Goal: Task Accomplishment & Management: Manage account settings

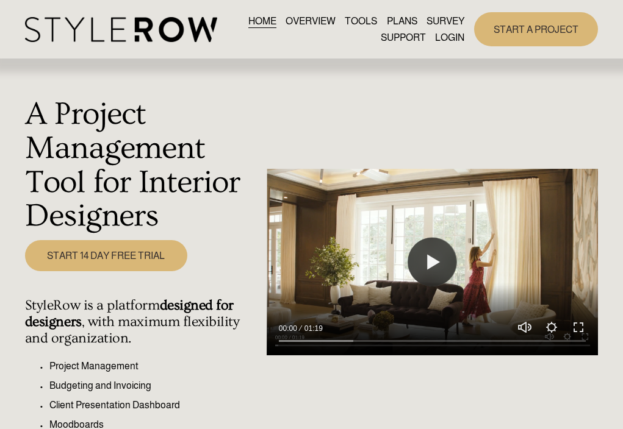
click at [442, 38] on link "LOGIN" at bounding box center [449, 37] width 29 height 16
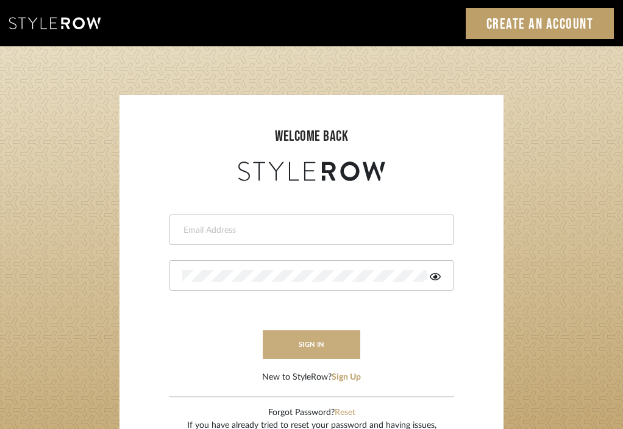
type input "divya.aok@gmail.com"
click at [309, 345] on button "sign in" at bounding box center [312, 345] width 98 height 29
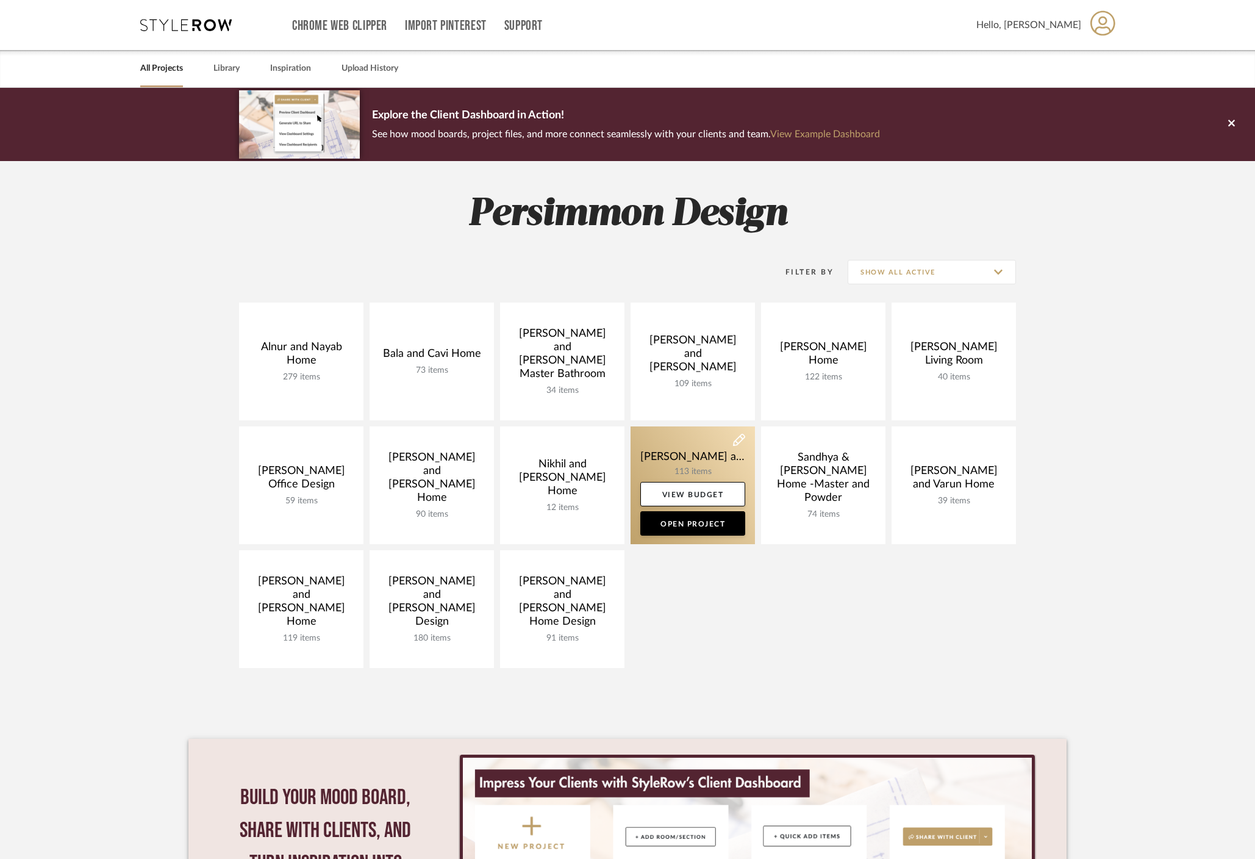
click at [700, 455] on link at bounding box center [693, 485] width 124 height 118
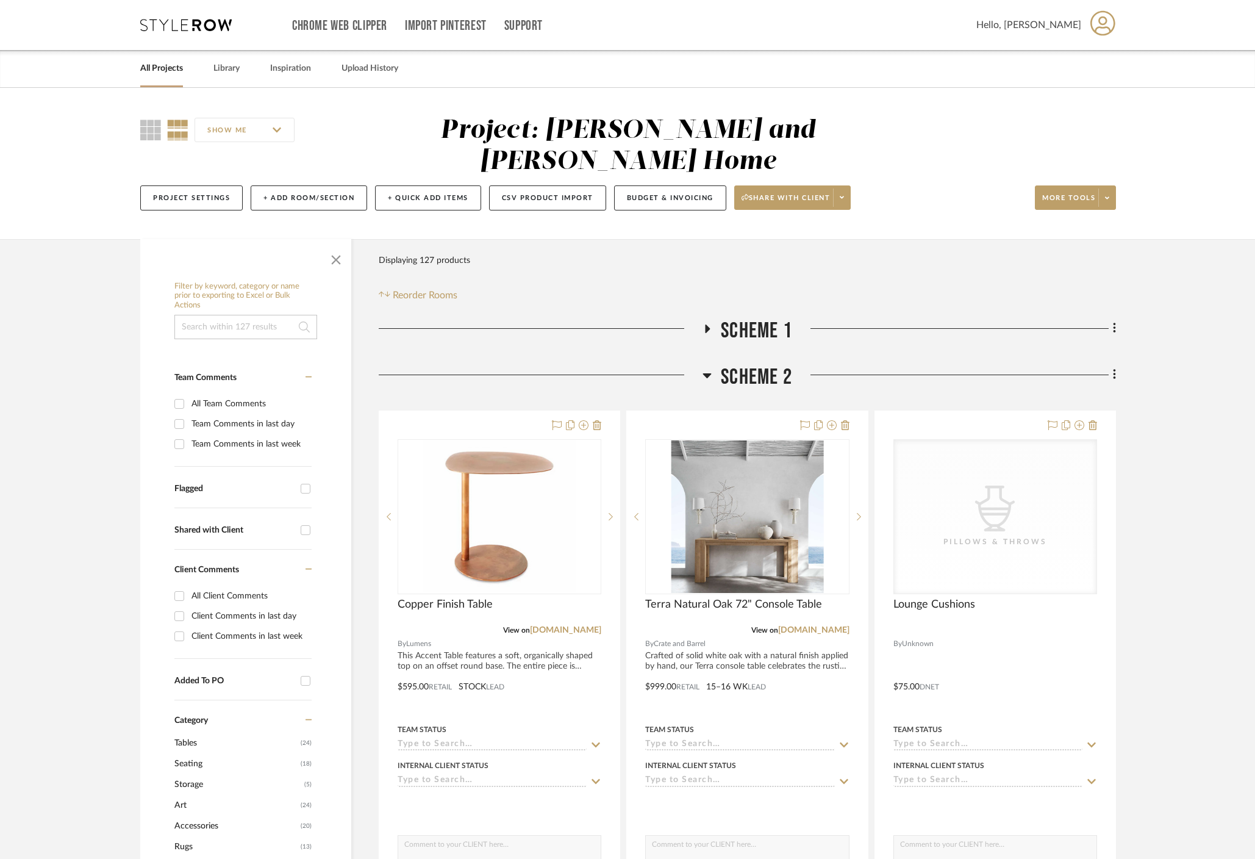
click at [709, 324] on icon at bounding box center [707, 328] width 15 height 9
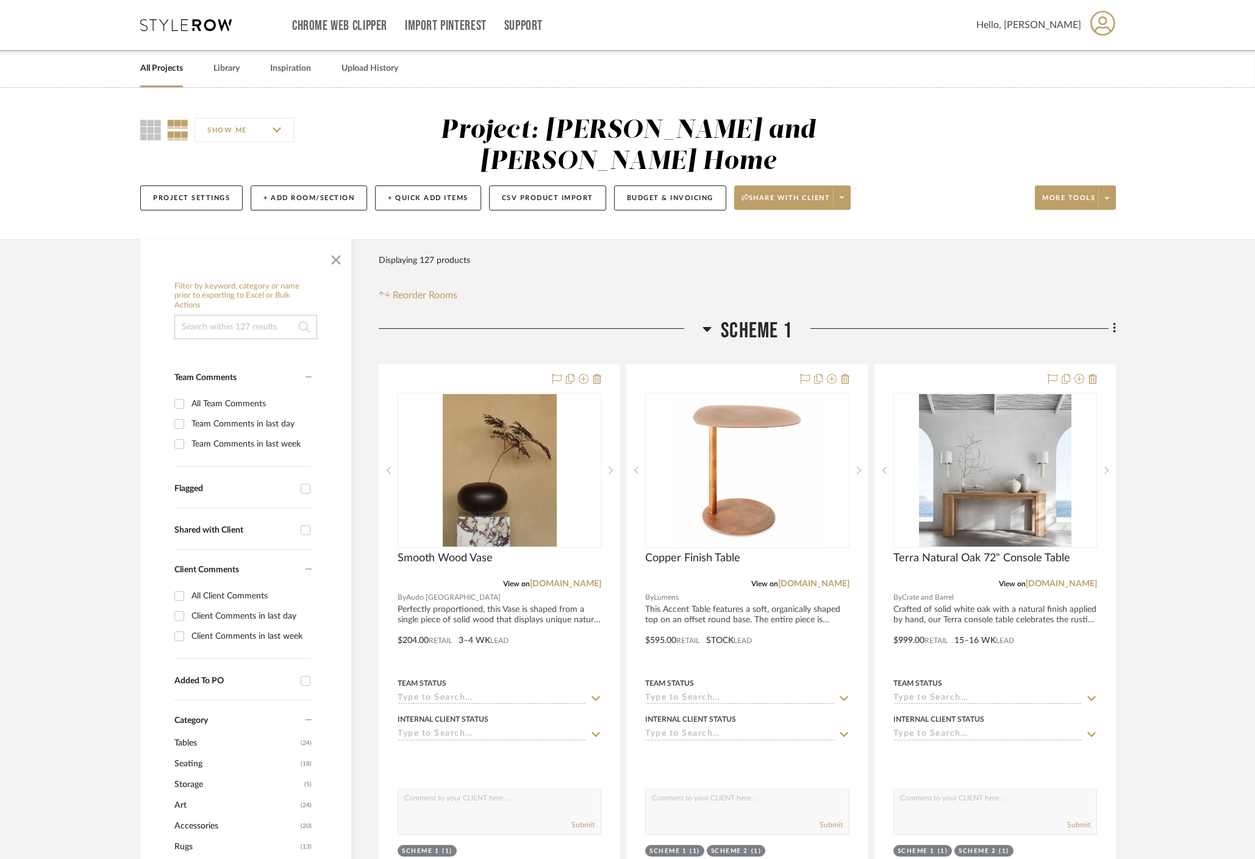
click at [709, 321] on icon at bounding box center [707, 328] width 9 height 15
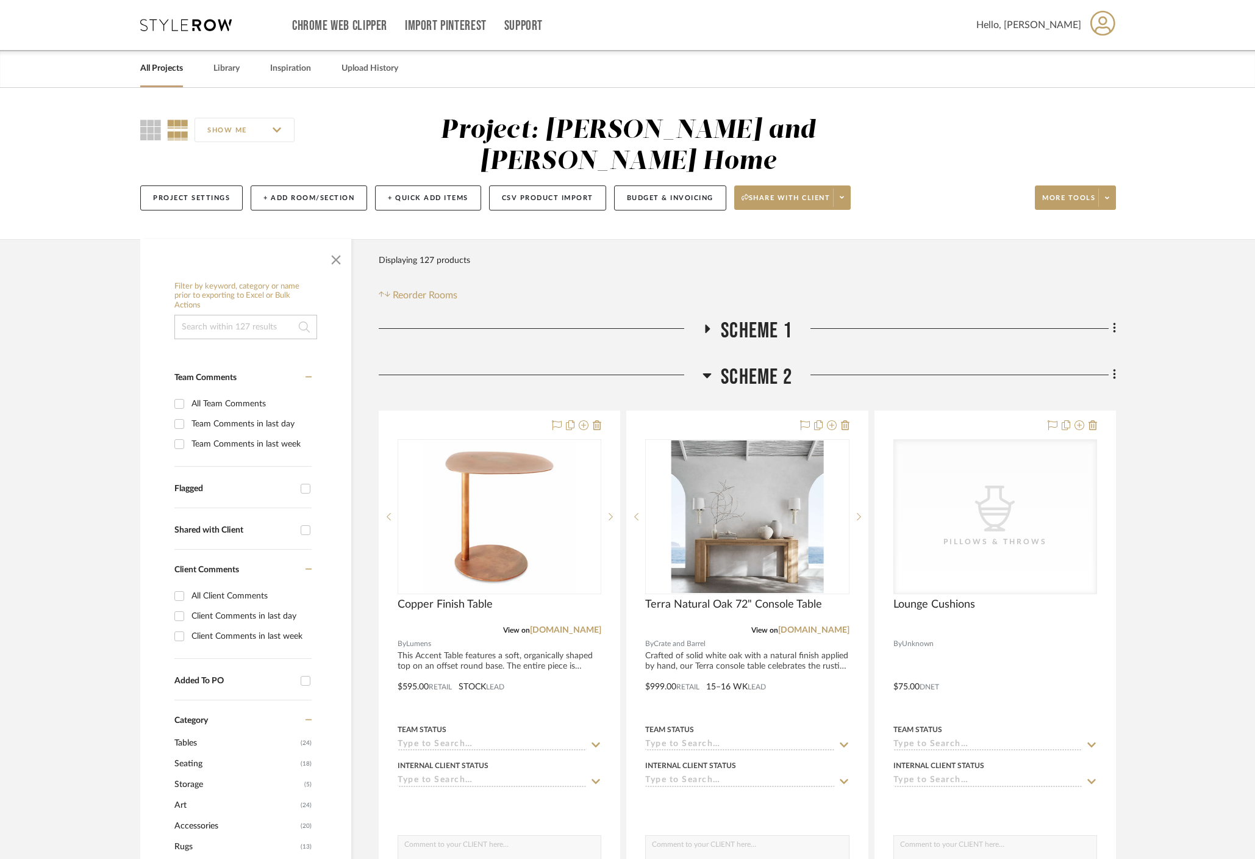
click at [708, 324] on fa-icon at bounding box center [707, 333] width 9 height 18
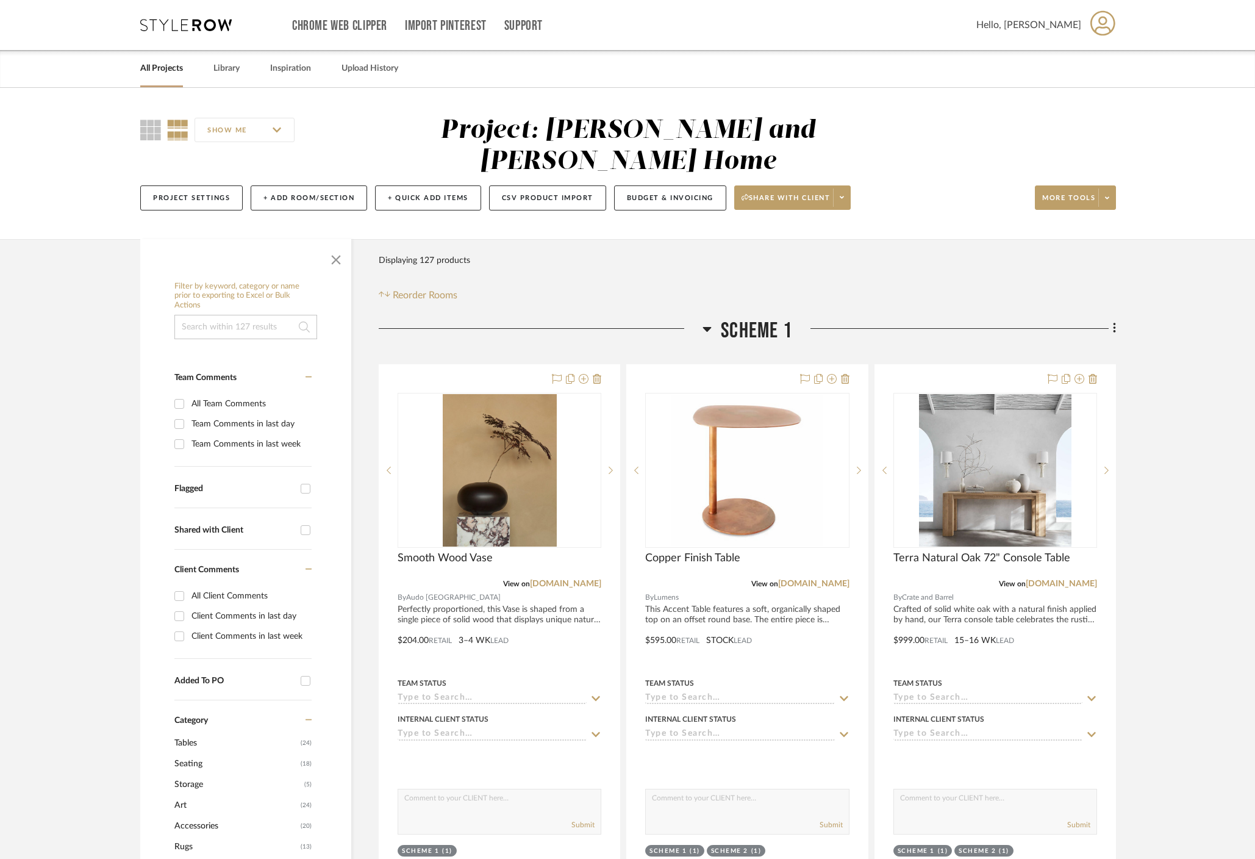
click at [708, 321] on icon at bounding box center [707, 328] width 9 height 15
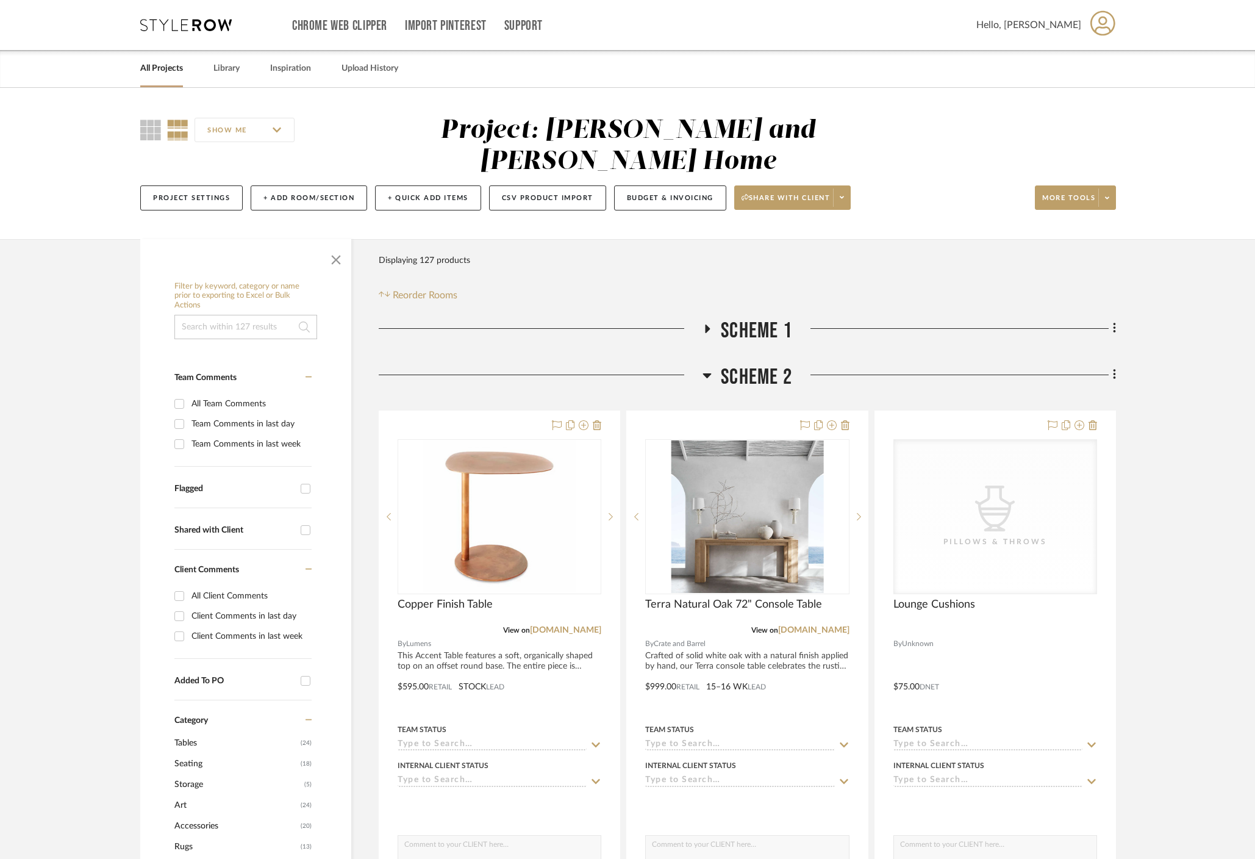
click at [715, 364] on h3 "Scheme 2" at bounding box center [748, 377] width 90 height 26
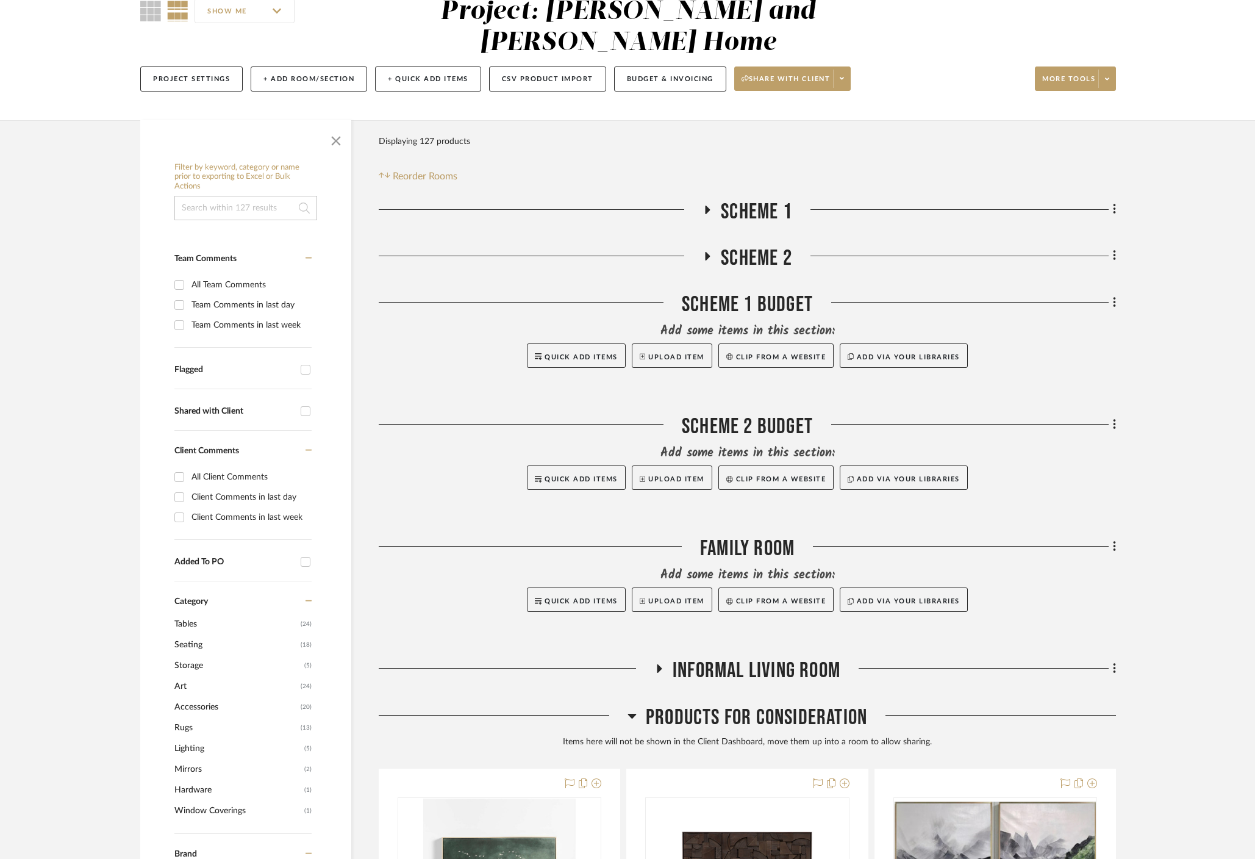
scroll to position [120, 0]
click at [709, 204] on icon at bounding box center [707, 208] width 15 height 9
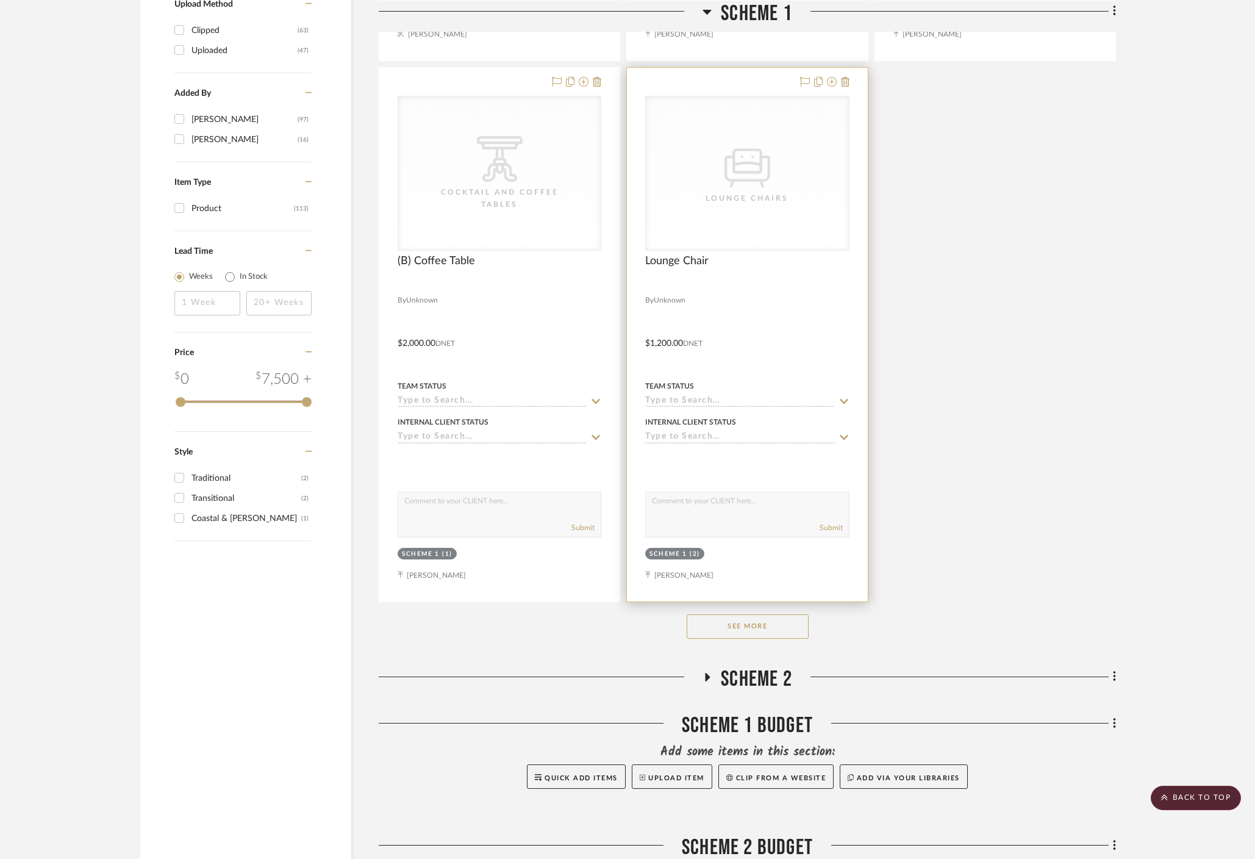
scroll to position [1389, 0]
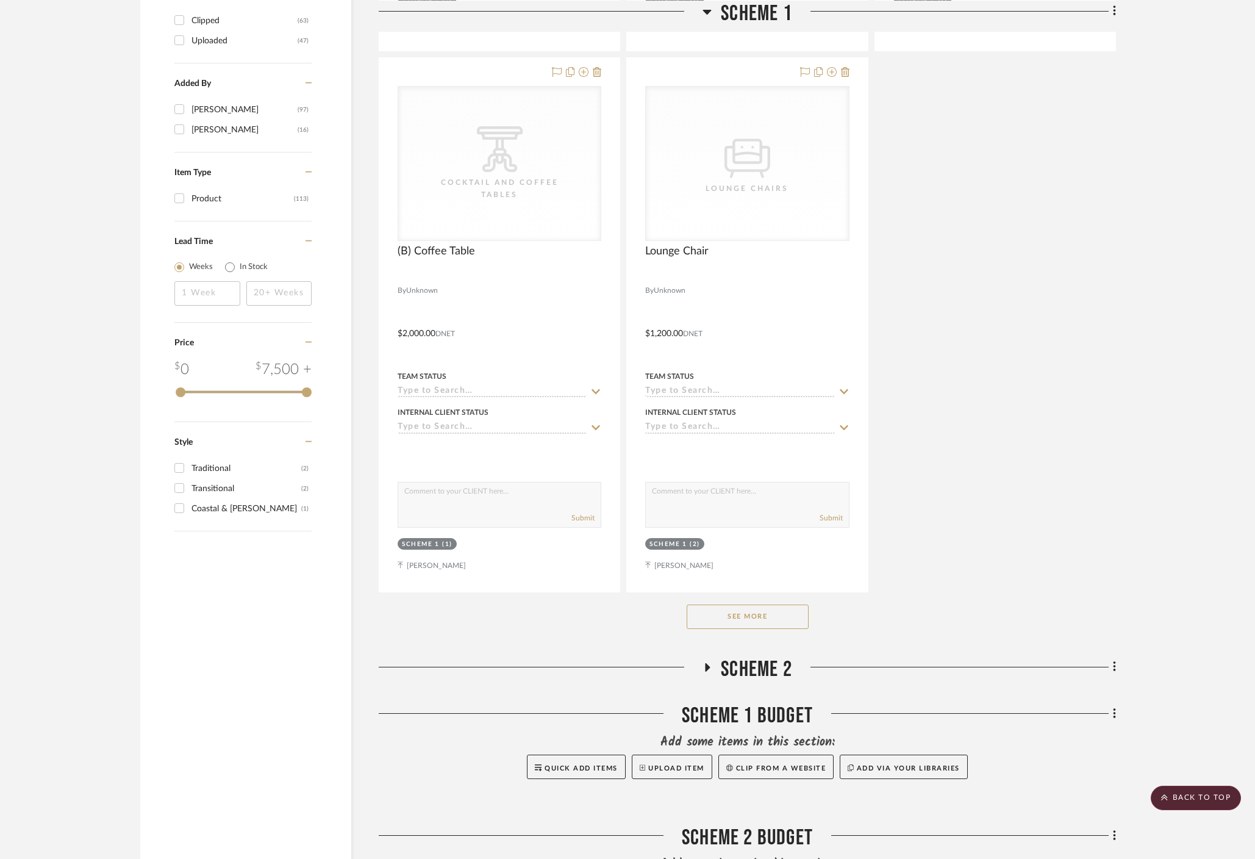
click at [756, 604] on button "See More" at bounding box center [748, 616] width 122 height 24
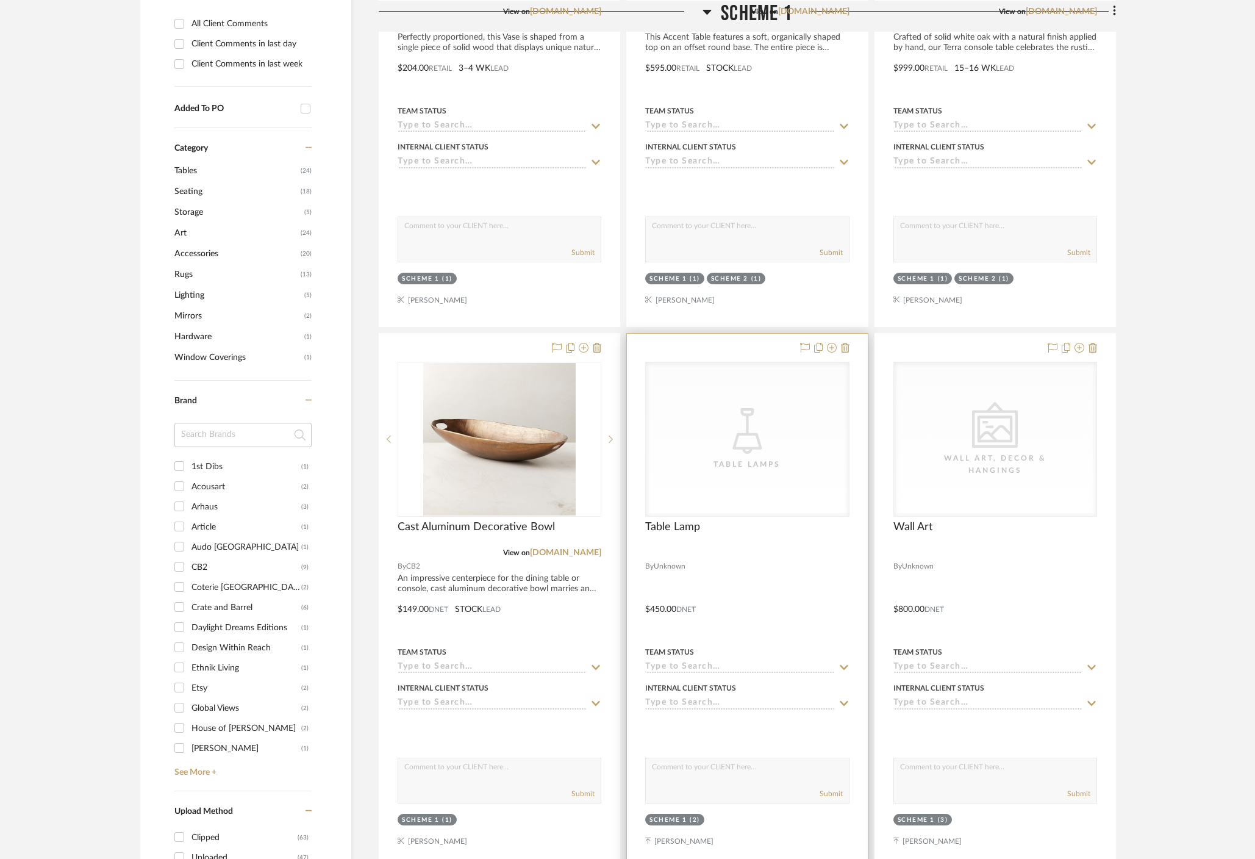
scroll to position [574, 0]
click at [834, 341] on icon at bounding box center [832, 346] width 10 height 10
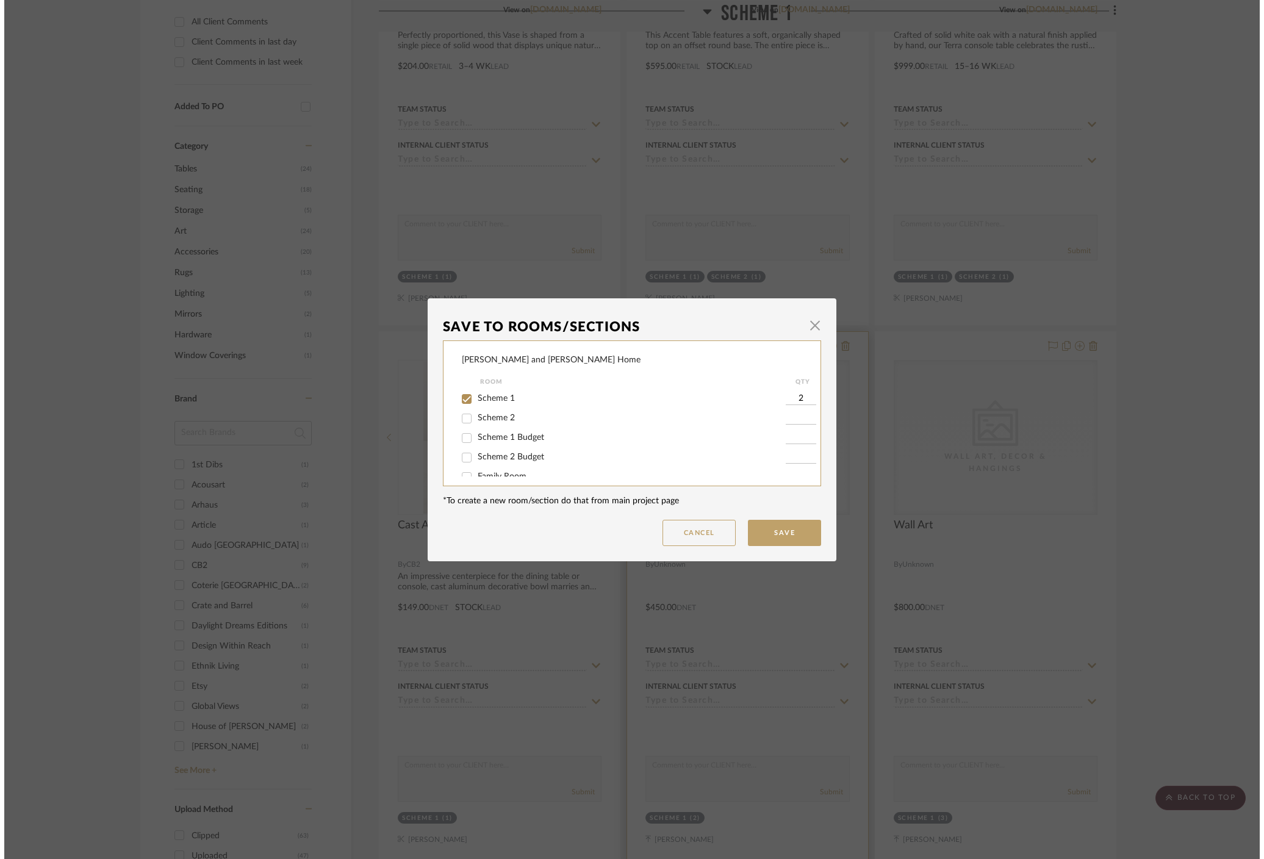
scroll to position [0, 0]
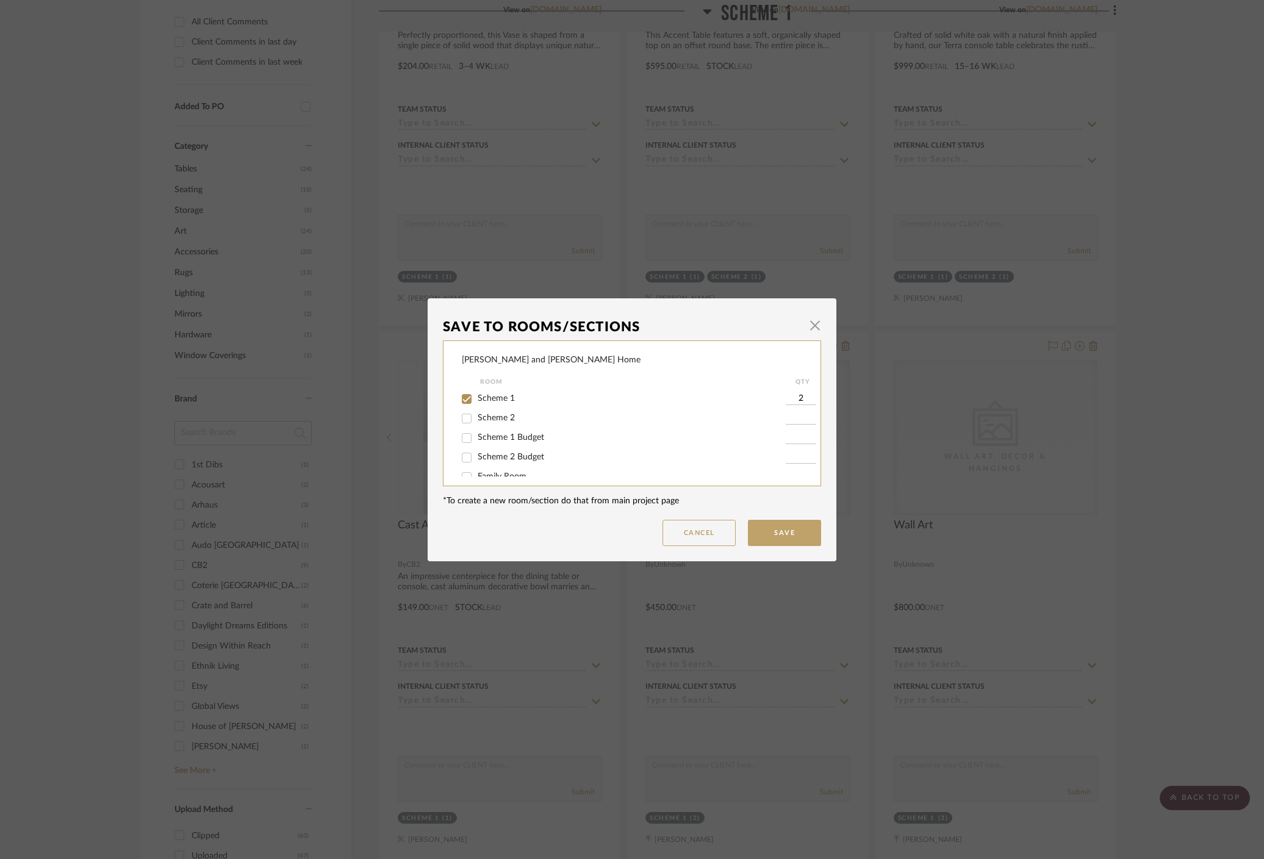
click at [527, 441] on span "Scheme 1 Budget" at bounding box center [511, 437] width 66 height 9
click at [476, 441] on input "Scheme 1 Budget" at bounding box center [467, 438] width 20 height 20
checkbox input "true"
type input "1"
click at [495, 398] on span "Scheme 1" at bounding box center [496, 398] width 37 height 9
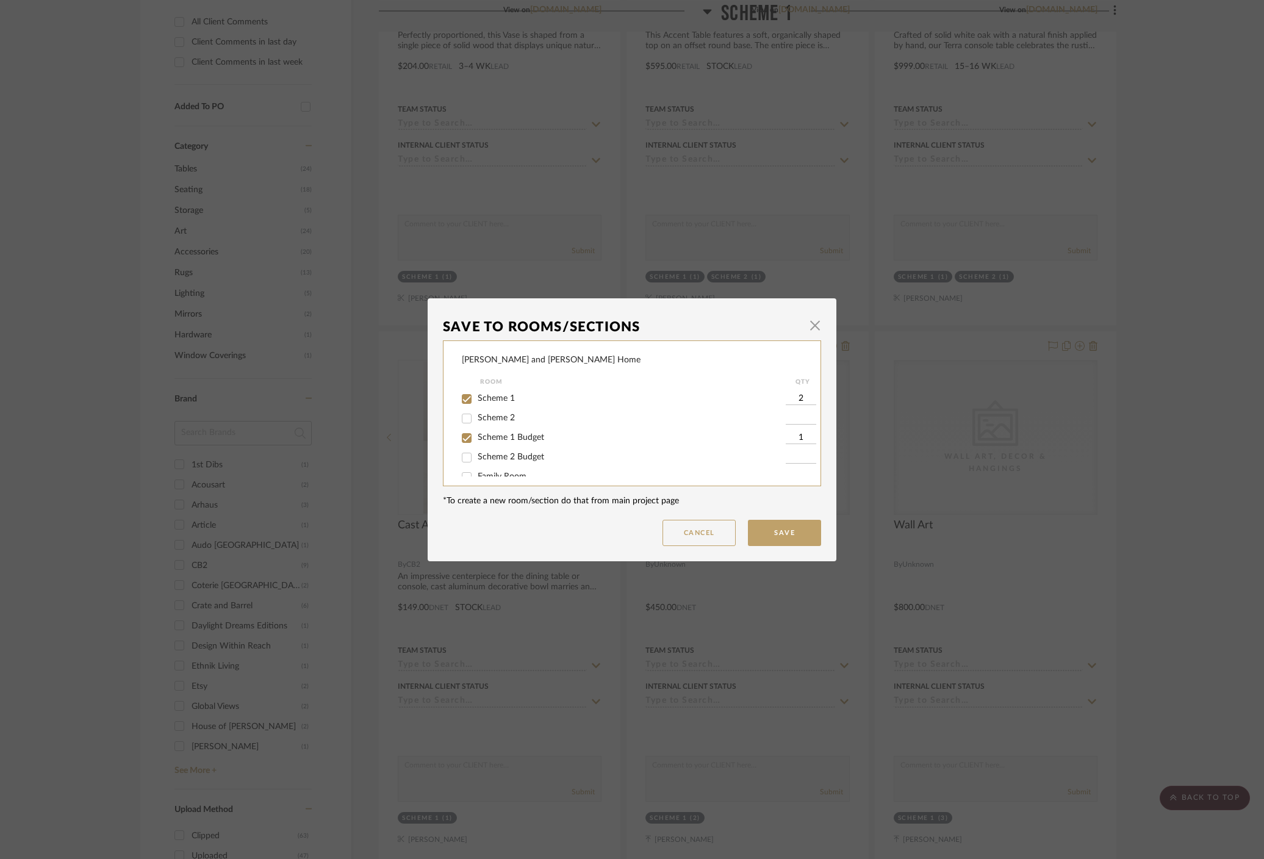
click at [476, 398] on input "Scheme 1" at bounding box center [467, 399] width 20 height 20
checkbox input "false"
click at [786, 533] on button "Save" at bounding box center [784, 533] width 73 height 26
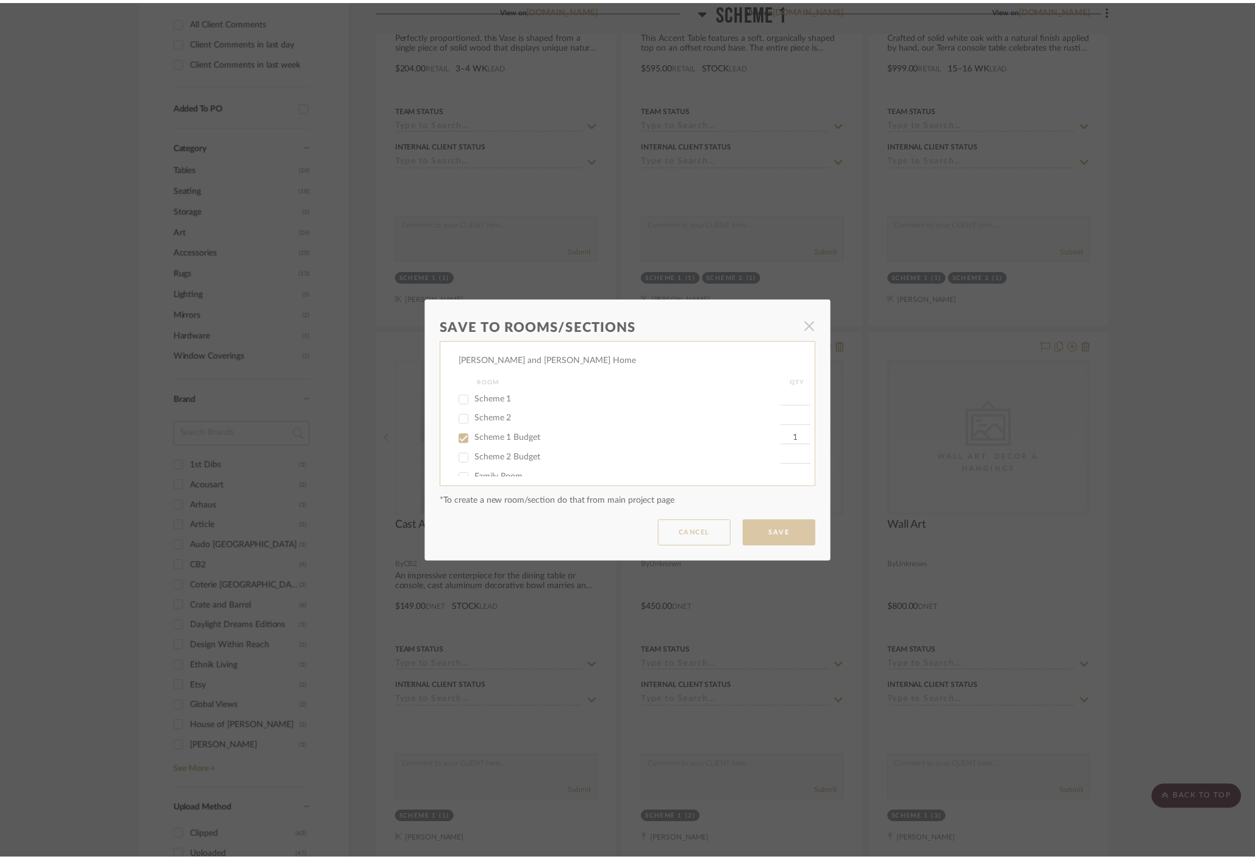
scroll to position [574, 0]
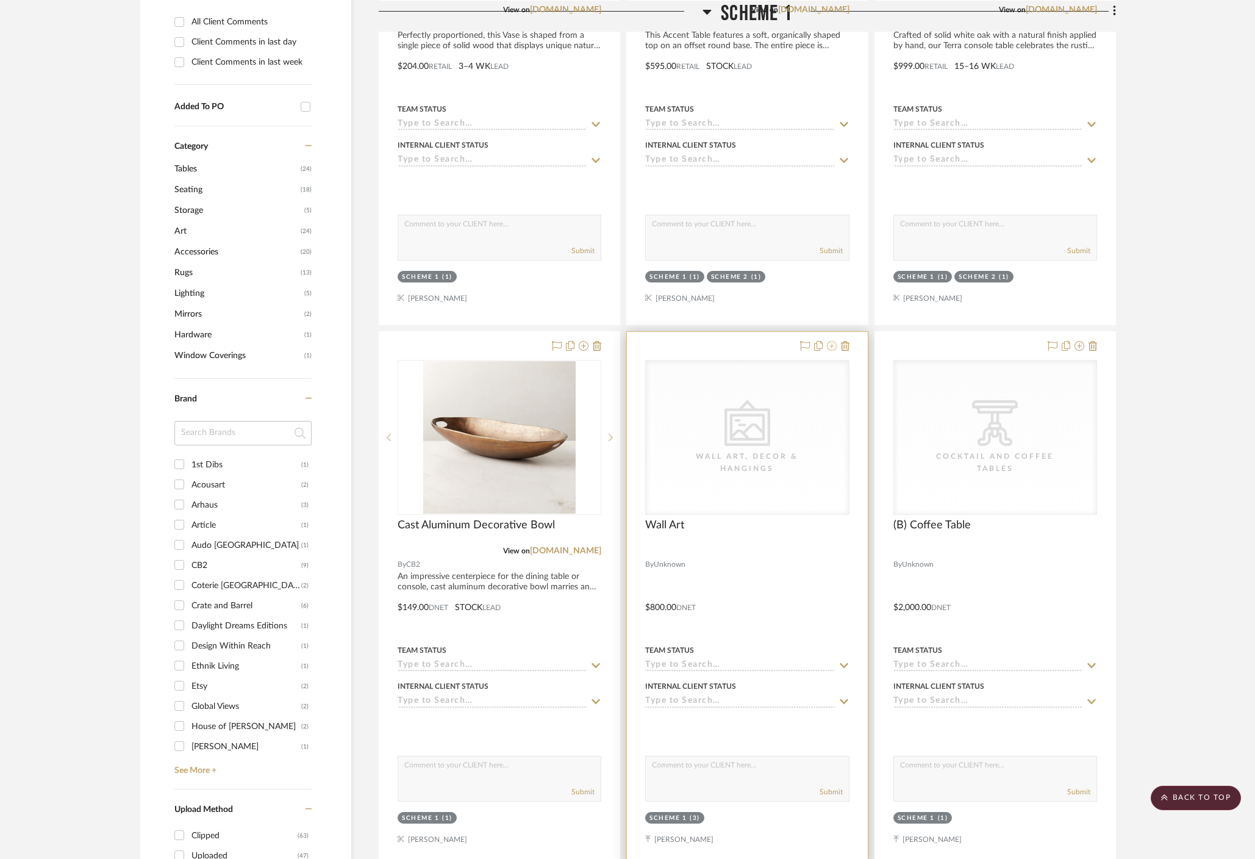
click at [834, 341] on icon at bounding box center [832, 346] width 10 height 10
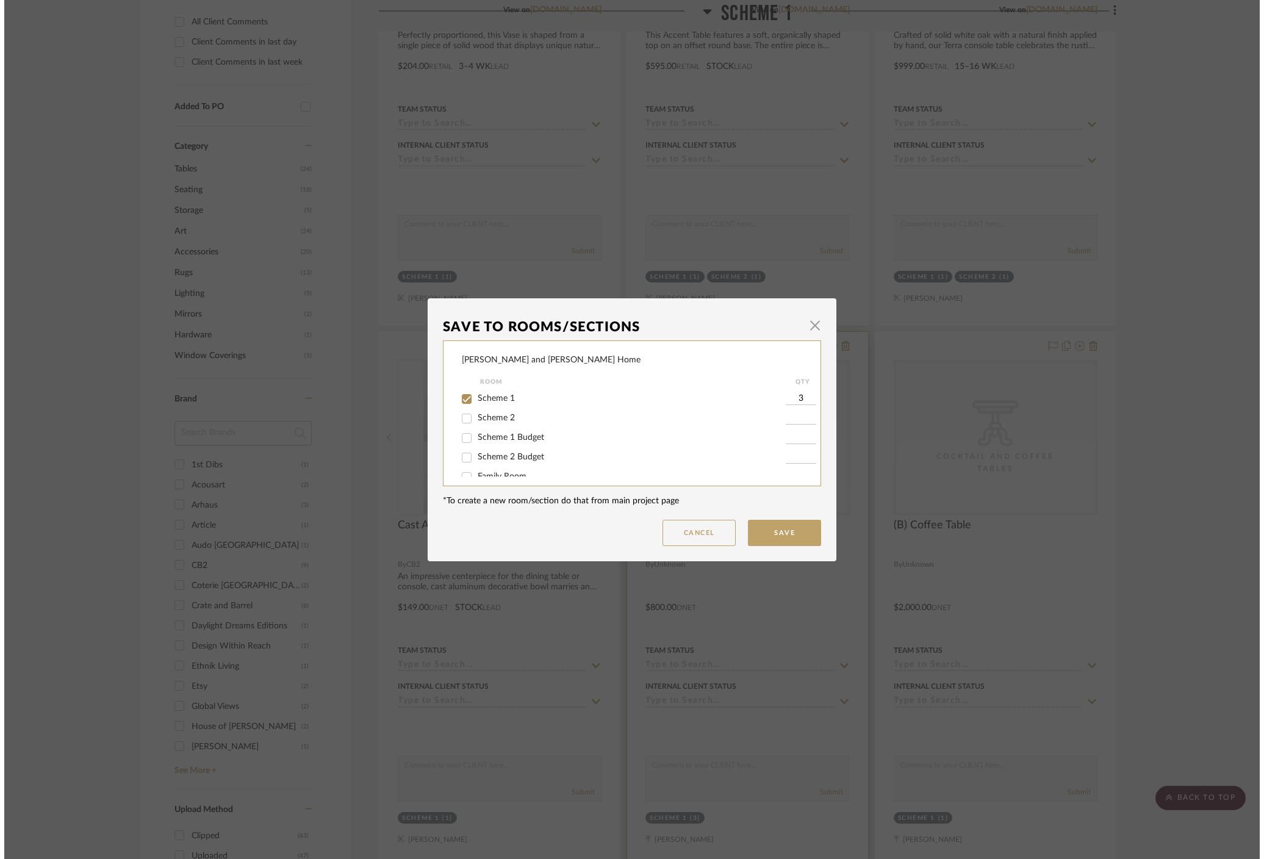
scroll to position [0, 0]
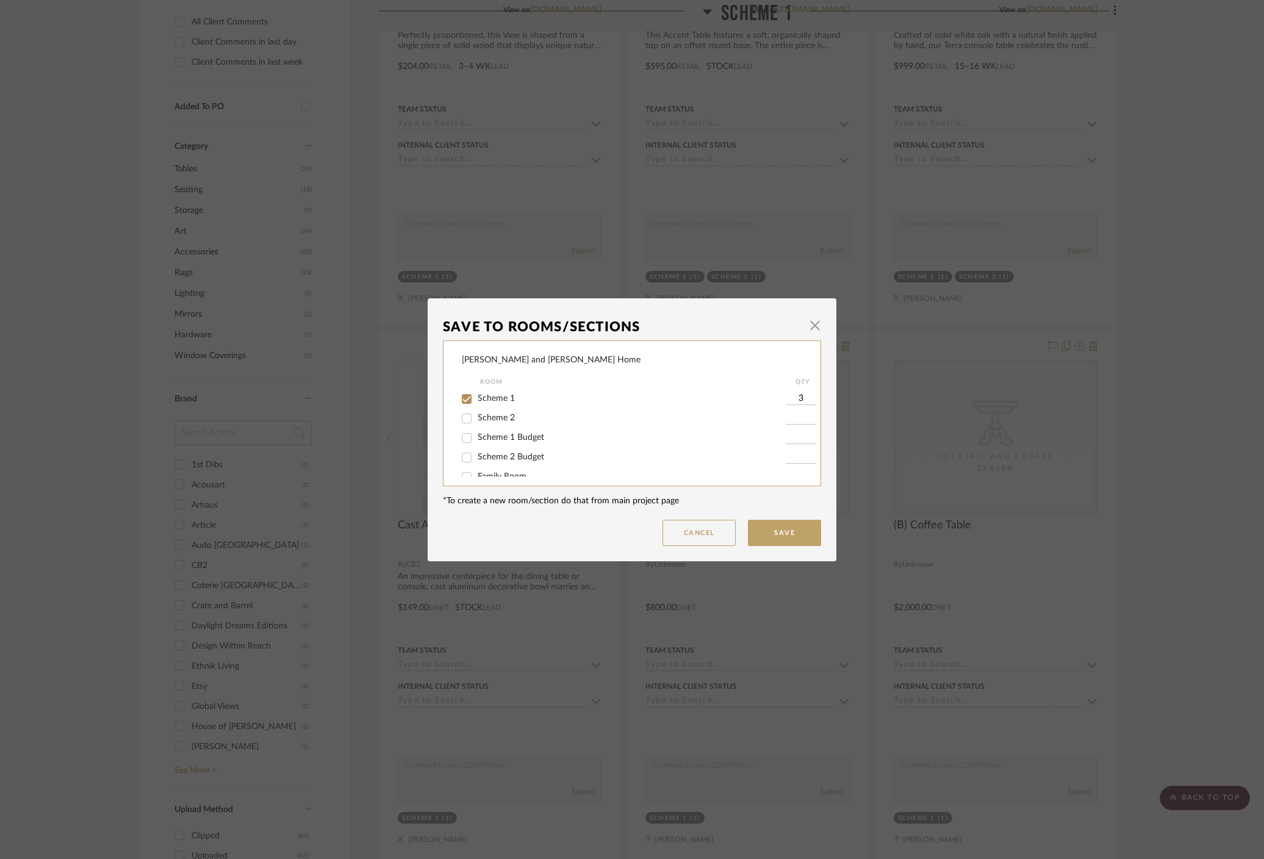
click at [517, 435] on span "Scheme 1 Budget" at bounding box center [511, 437] width 66 height 9
click at [476, 435] on input "Scheme 1 Budget" at bounding box center [467, 438] width 20 height 20
checkbox input "true"
type input "1"
click at [498, 398] on span "Scheme 1" at bounding box center [496, 398] width 37 height 9
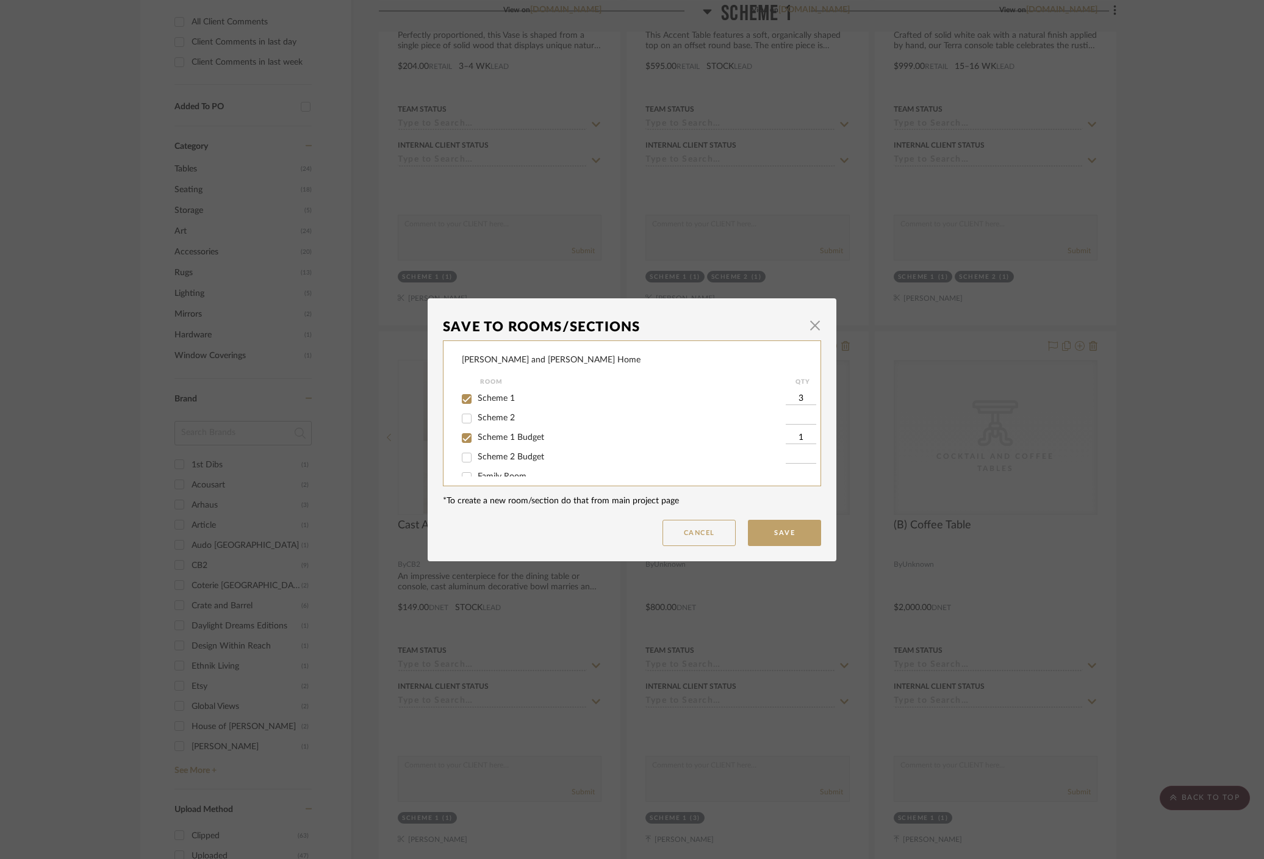
click at [476, 398] on input "Scheme 1" at bounding box center [467, 399] width 20 height 20
checkbox input "false"
click at [768, 530] on button "Save" at bounding box center [784, 533] width 73 height 26
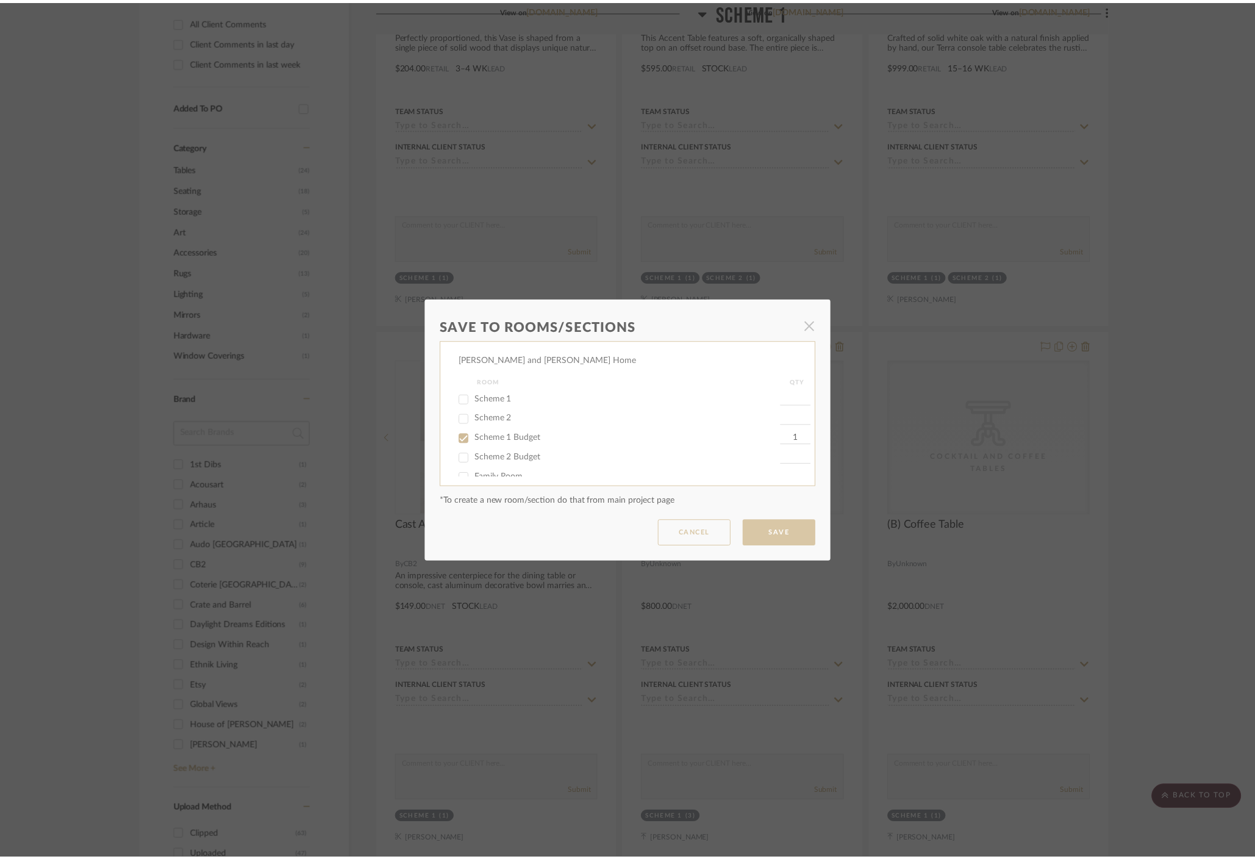
scroll to position [574, 0]
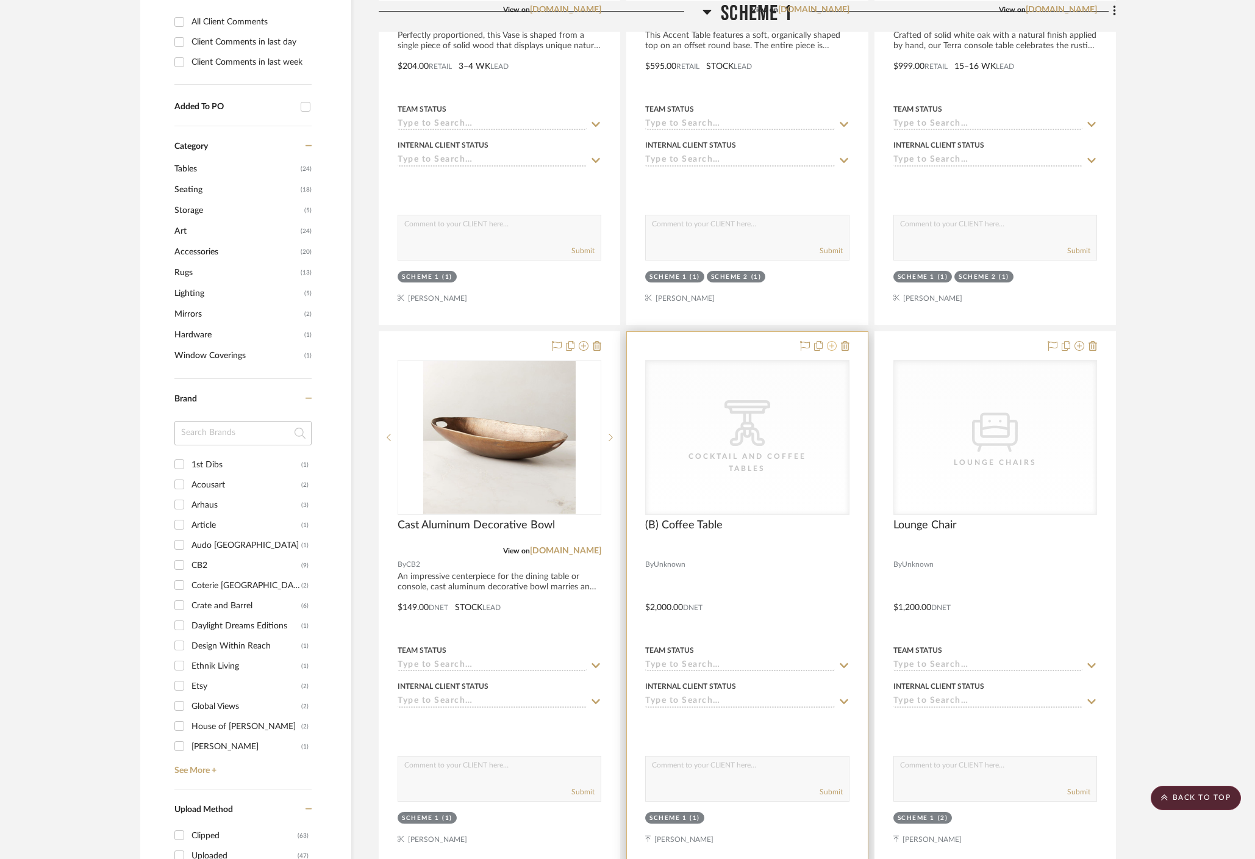
click at [833, 341] on icon at bounding box center [832, 346] width 10 height 10
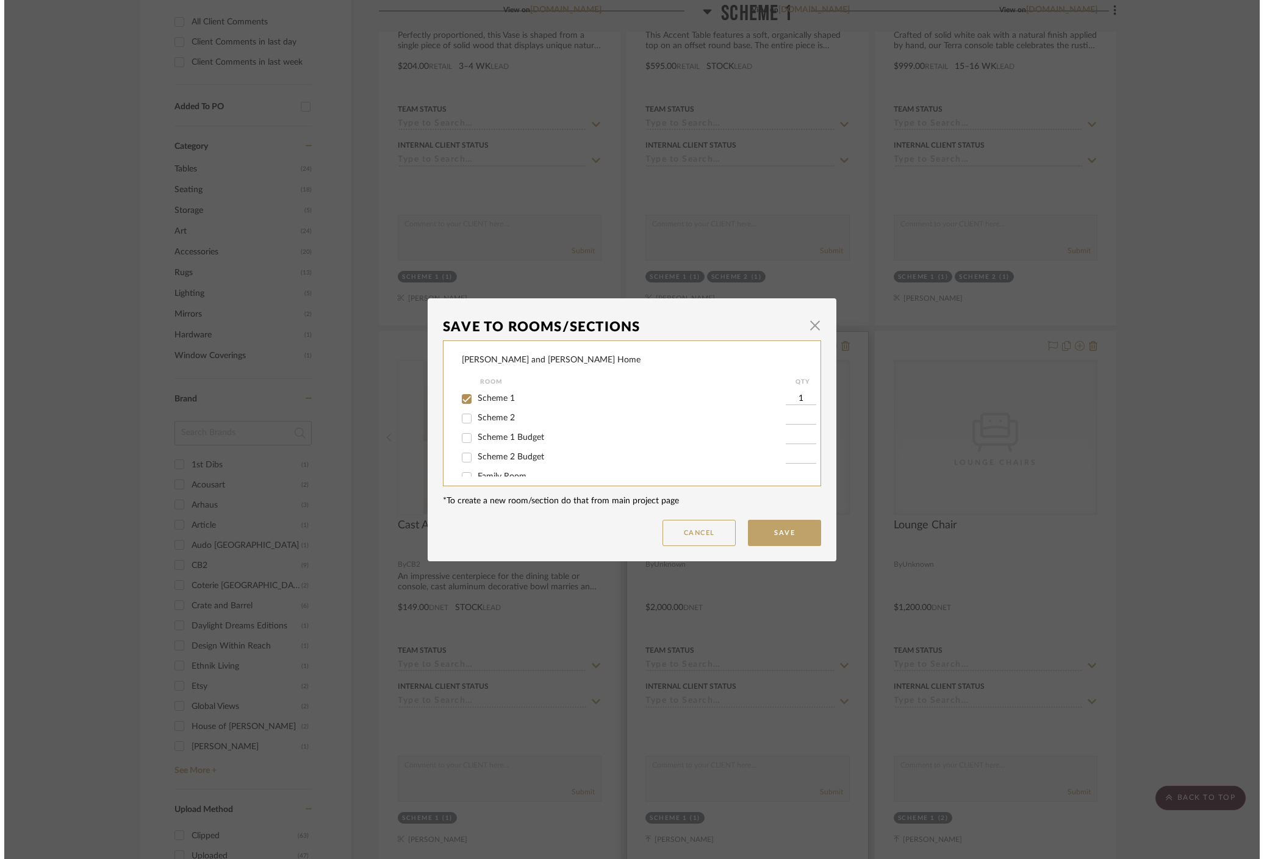
scroll to position [0, 0]
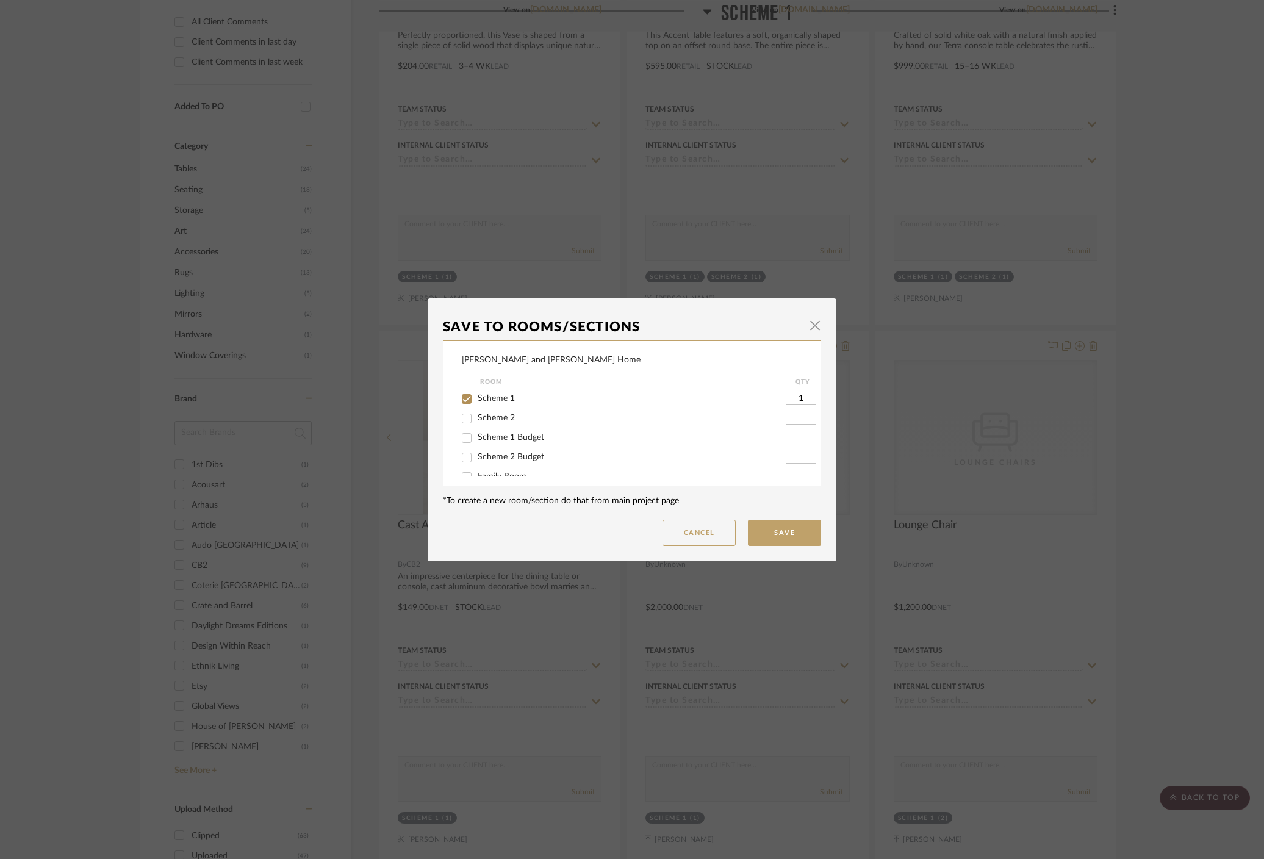
click at [530, 435] on span "Scheme 1 Budget" at bounding box center [511, 437] width 66 height 9
click at [476, 435] on input "Scheme 1 Budget" at bounding box center [467, 438] width 20 height 20
checkbox input "true"
type input "1"
click at [496, 400] on span "Scheme 1" at bounding box center [496, 398] width 37 height 9
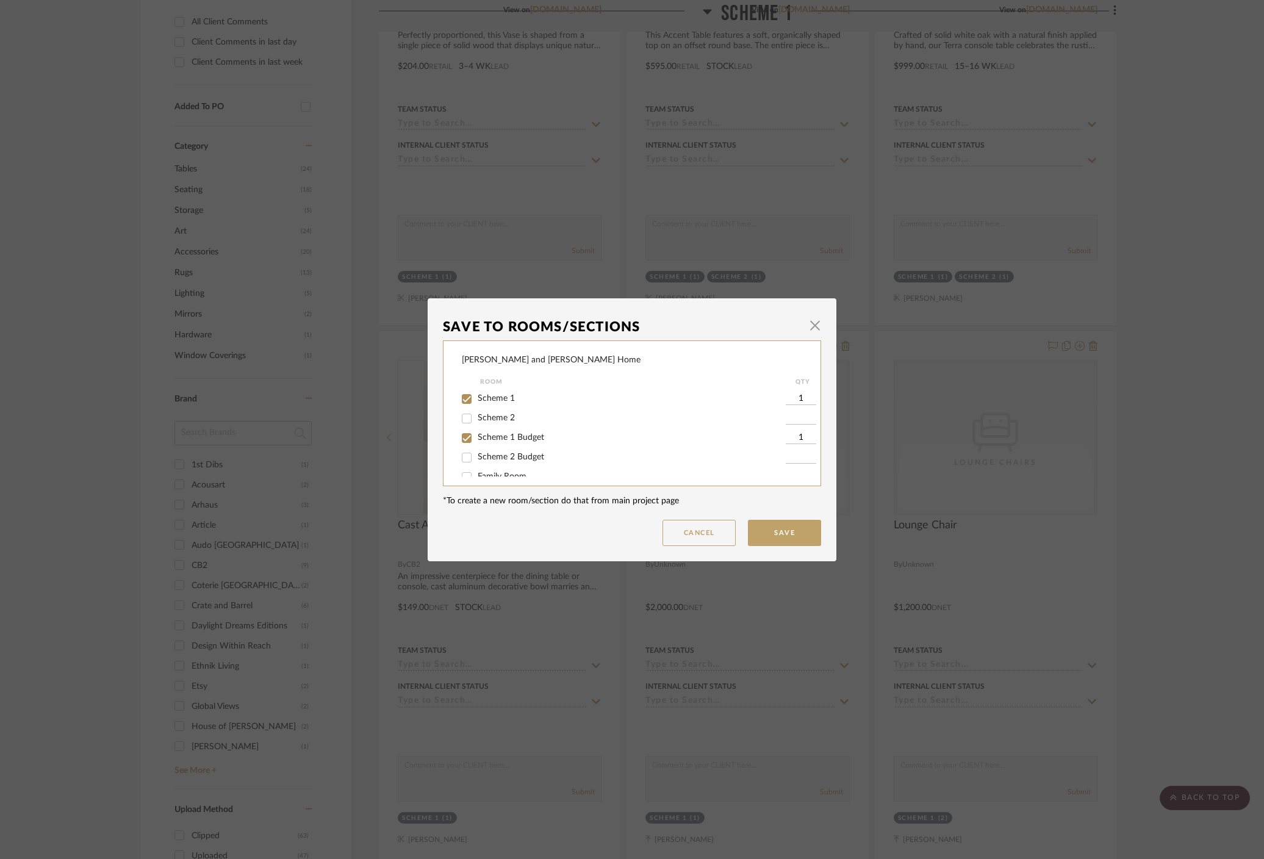
click at [476, 400] on input "Scheme 1" at bounding box center [467, 399] width 20 height 20
checkbox input "false"
click at [770, 534] on button "Save" at bounding box center [784, 533] width 73 height 26
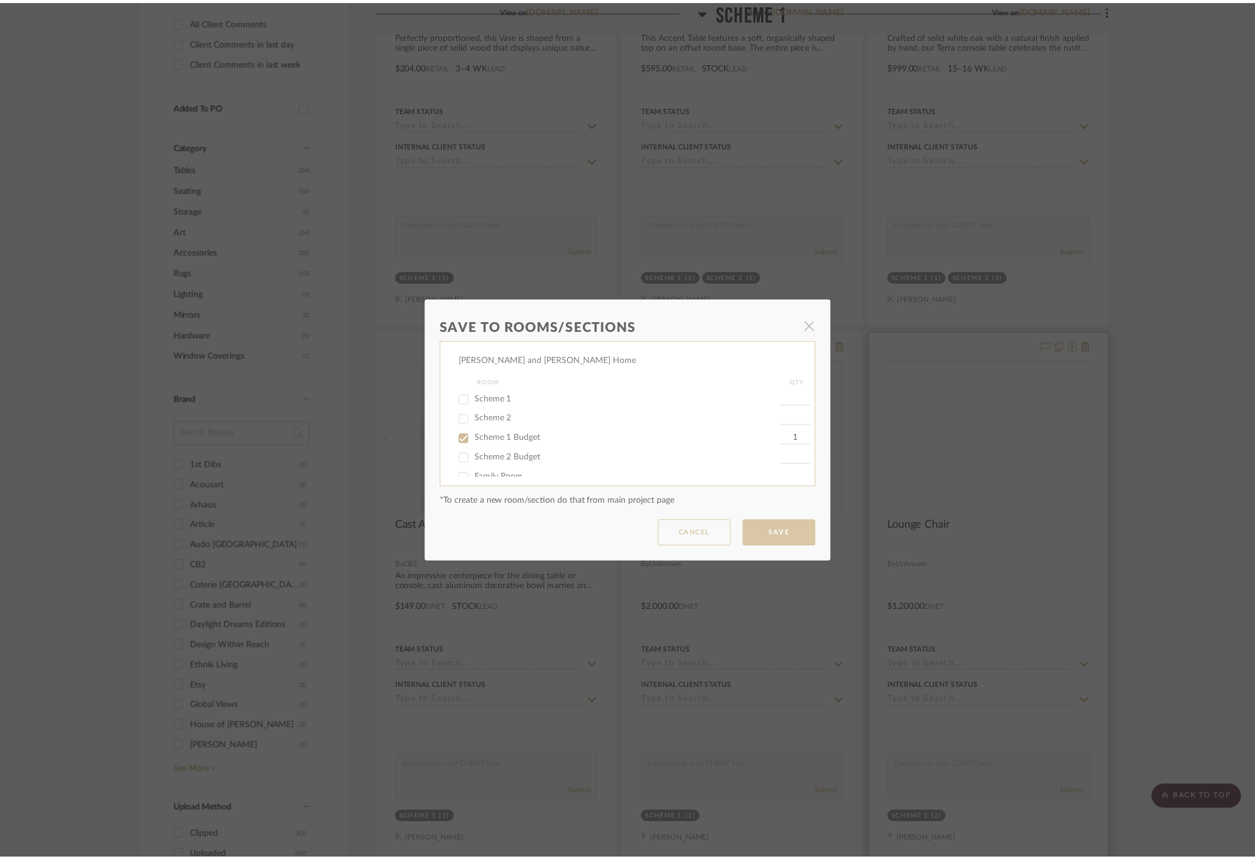
scroll to position [574, 0]
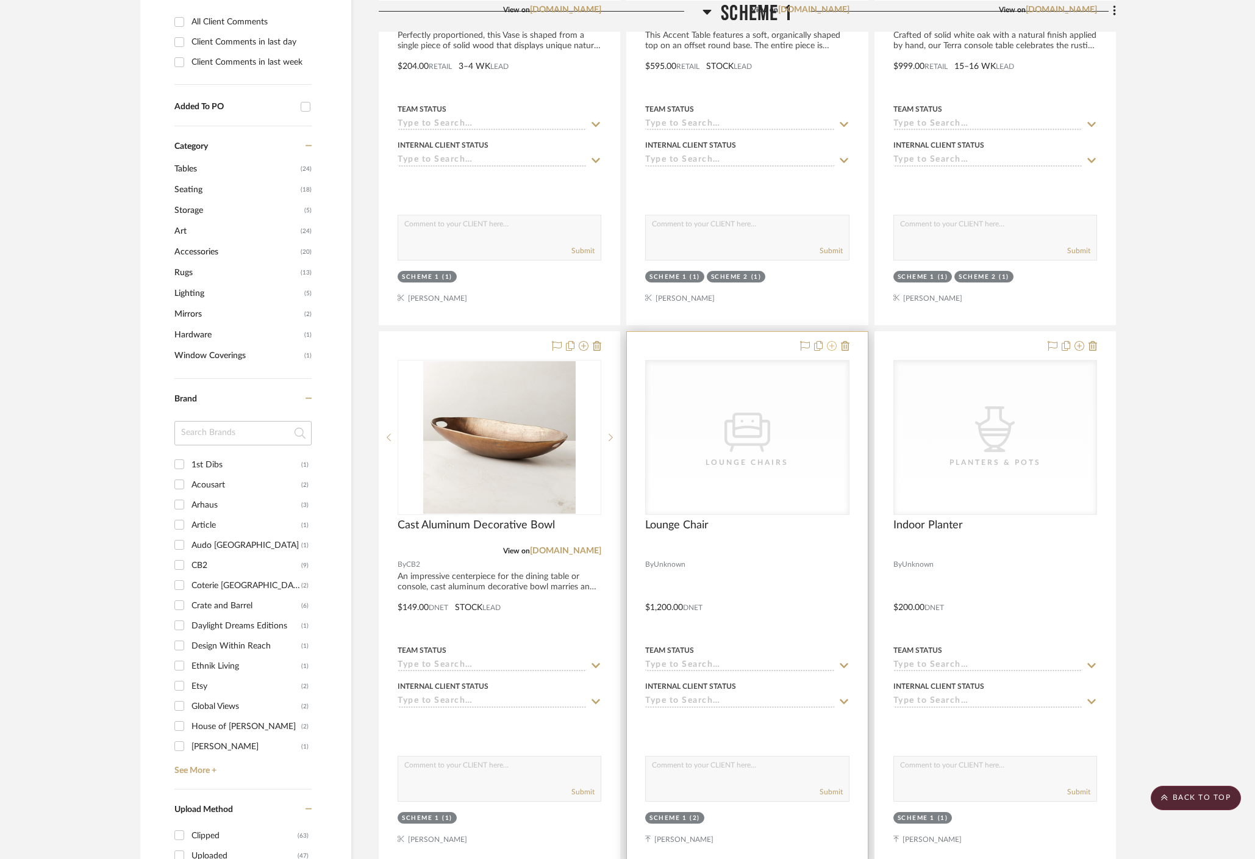
click at [832, 341] on icon at bounding box center [832, 346] width 10 height 10
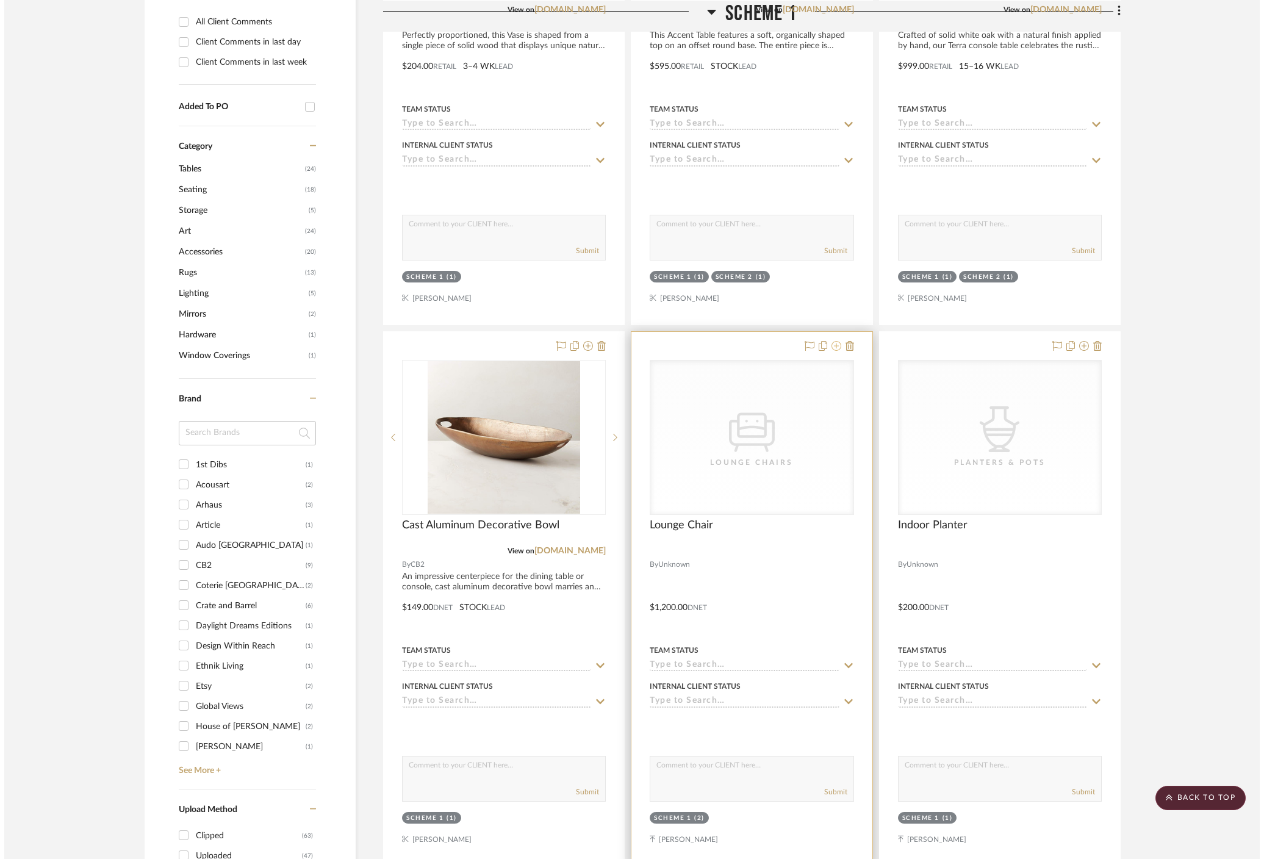
scroll to position [0, 0]
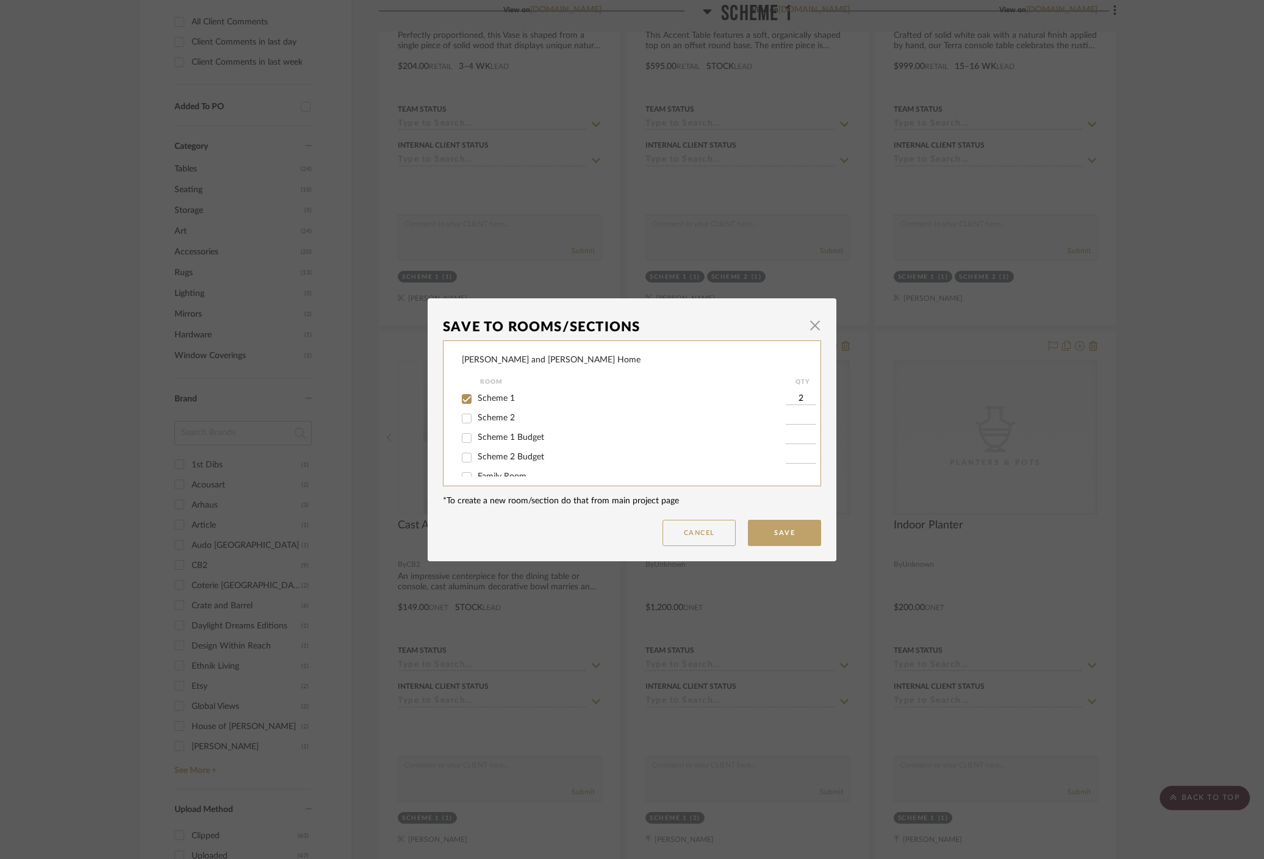
click at [514, 440] on span "Scheme 1 Budget" at bounding box center [511, 437] width 66 height 9
click at [476, 440] on input "Scheme 1 Budget" at bounding box center [467, 438] width 20 height 20
checkbox input "true"
type input "1"
click at [499, 394] on span "Scheme 1" at bounding box center [496, 398] width 37 height 9
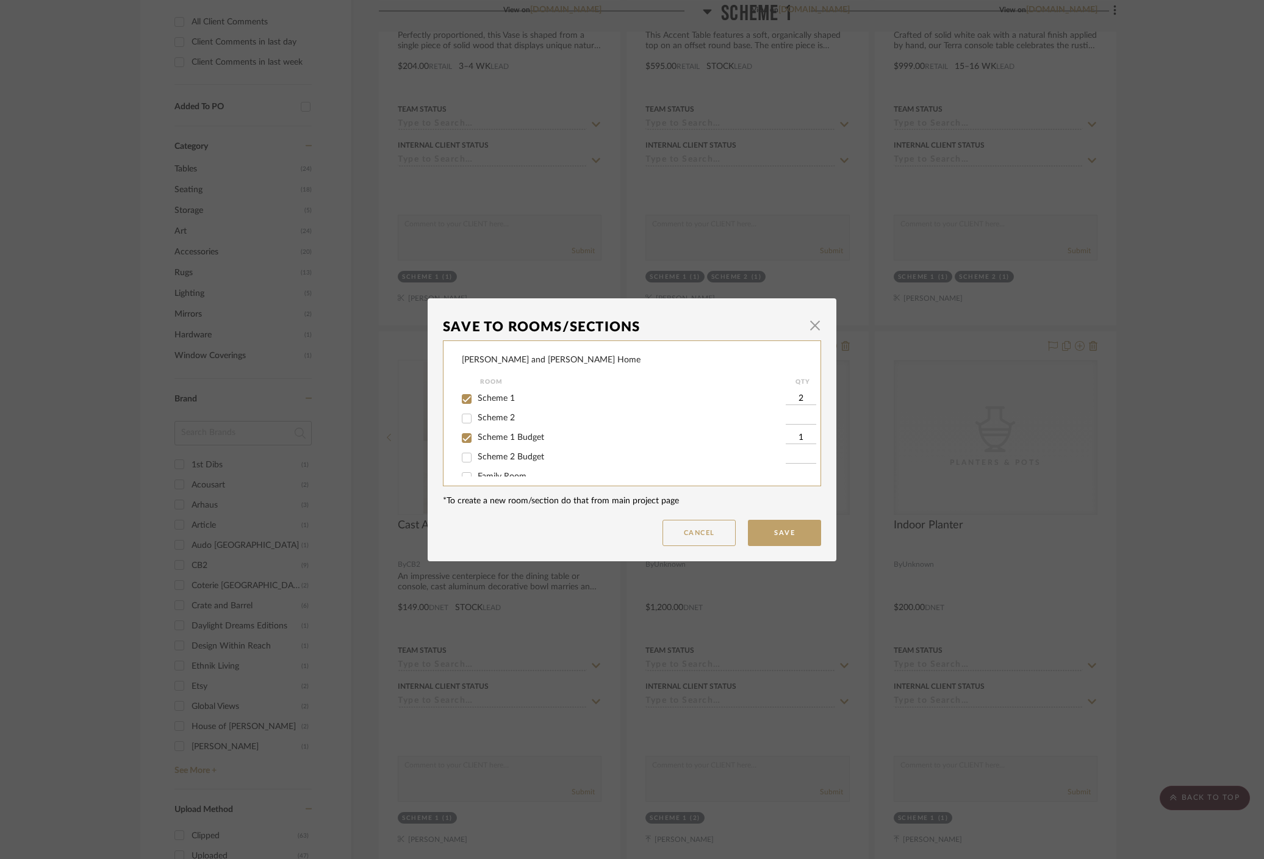
click at [476, 393] on input "Scheme 1" at bounding box center [467, 399] width 20 height 20
checkbox input "false"
click at [794, 531] on button "Save" at bounding box center [784, 533] width 73 height 26
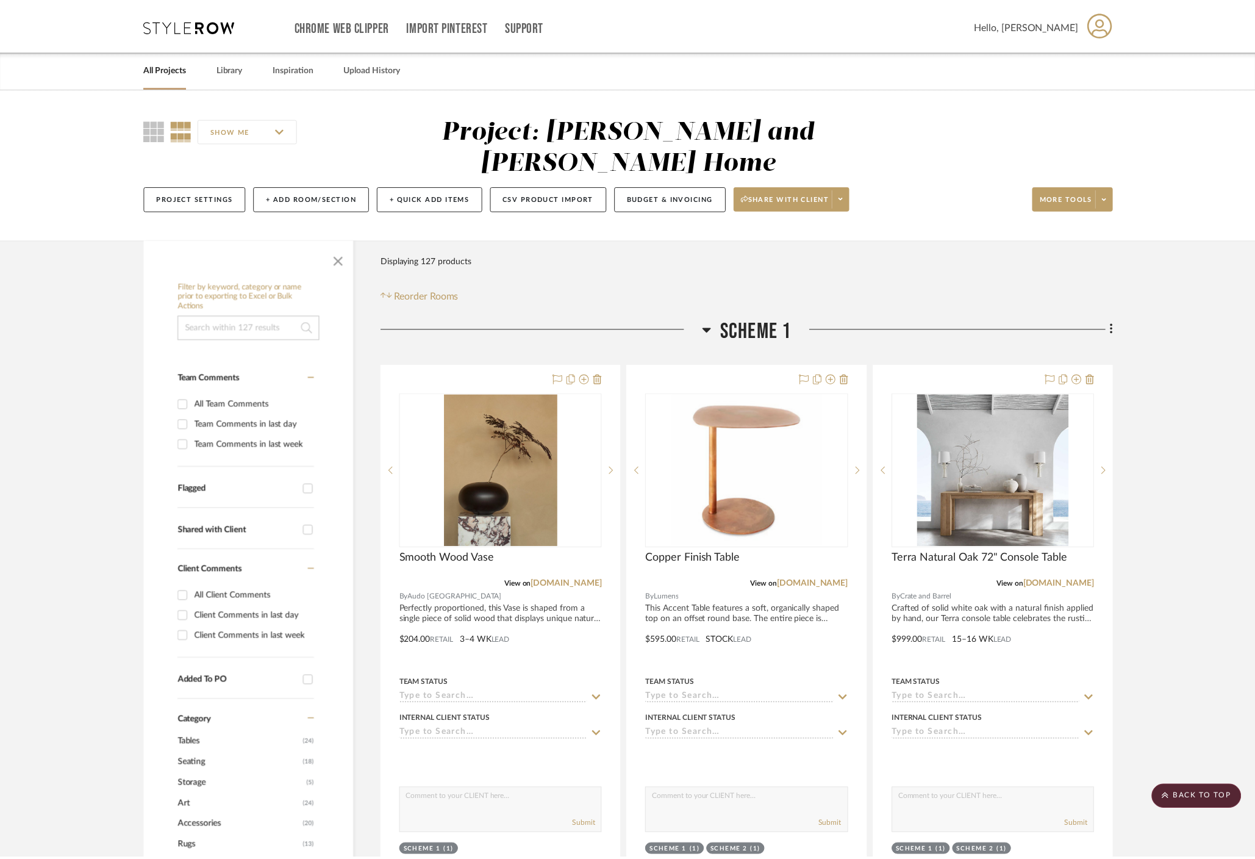
scroll to position [574, 0]
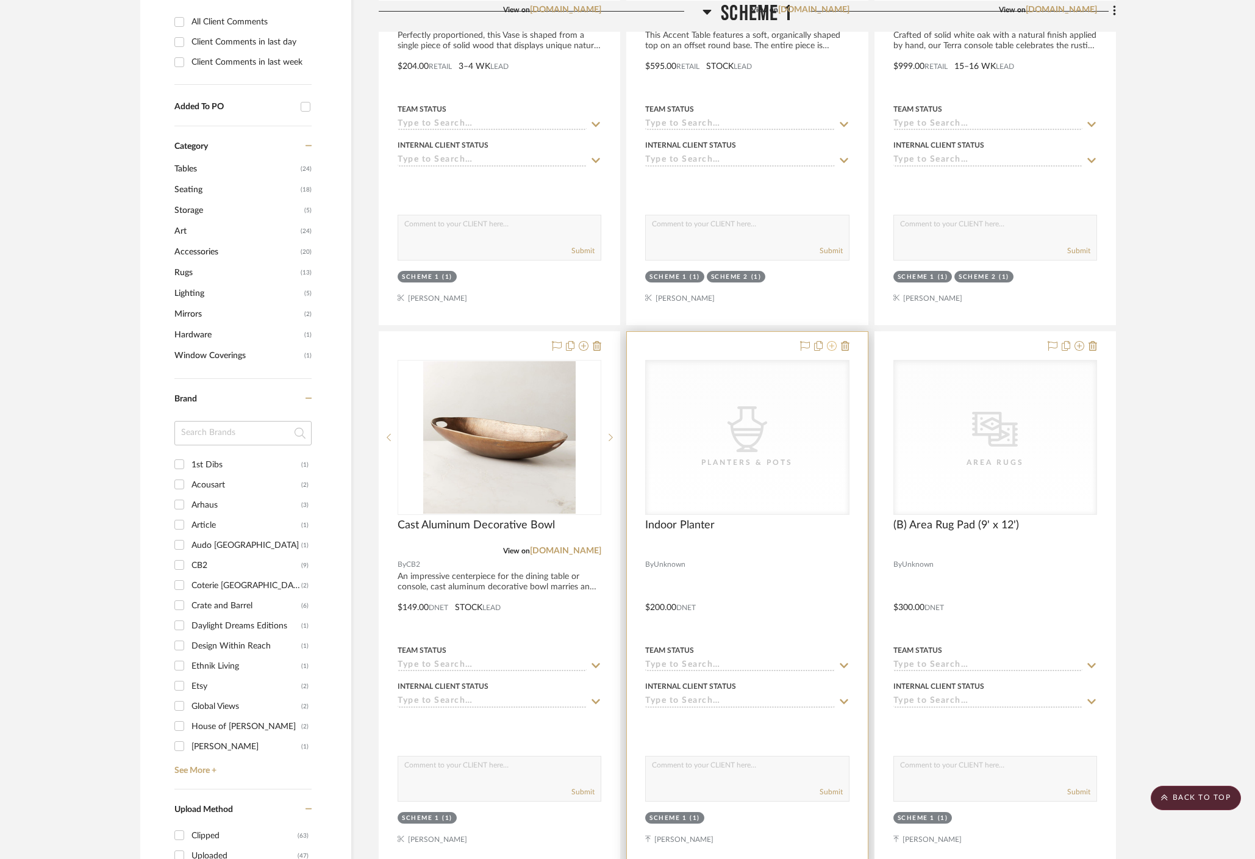
click at [833, 341] on icon at bounding box center [832, 346] width 10 height 10
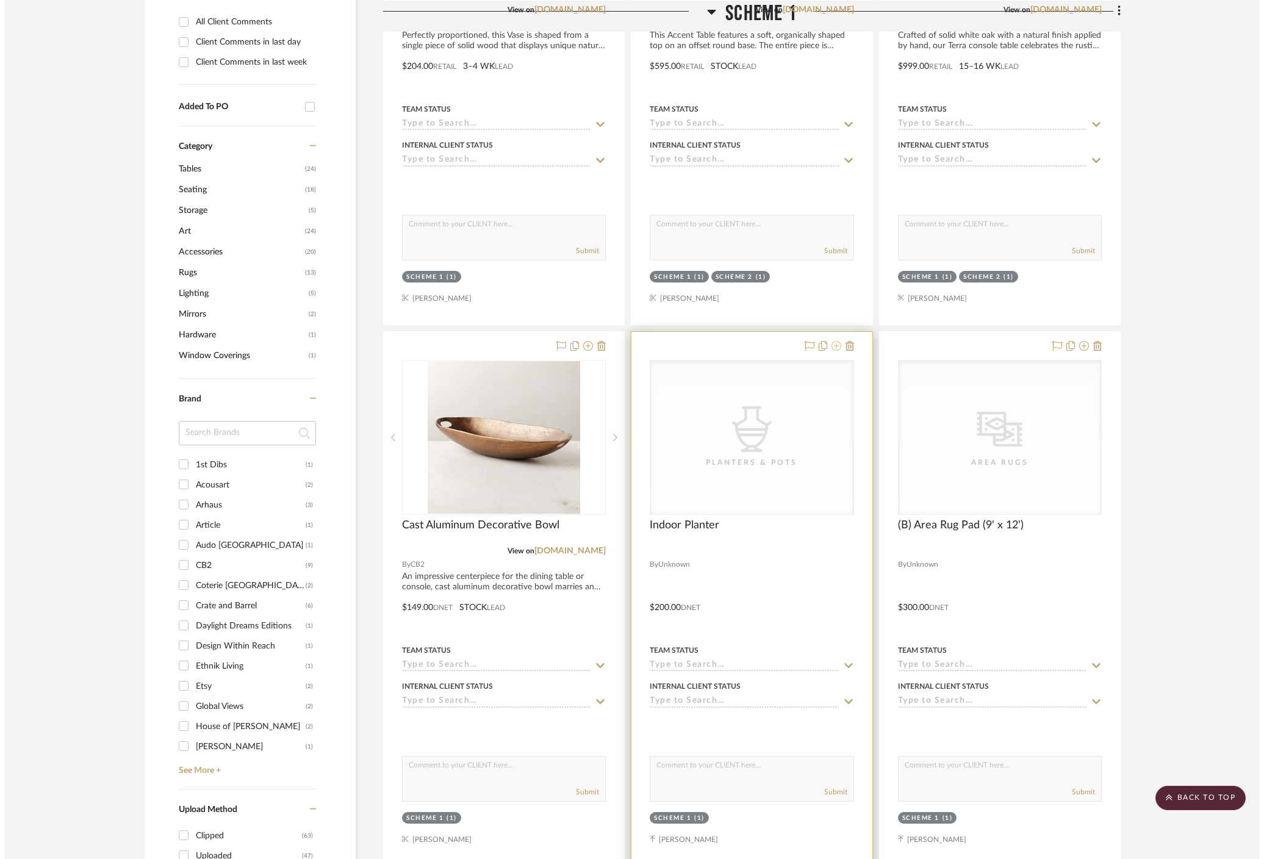
scroll to position [0, 0]
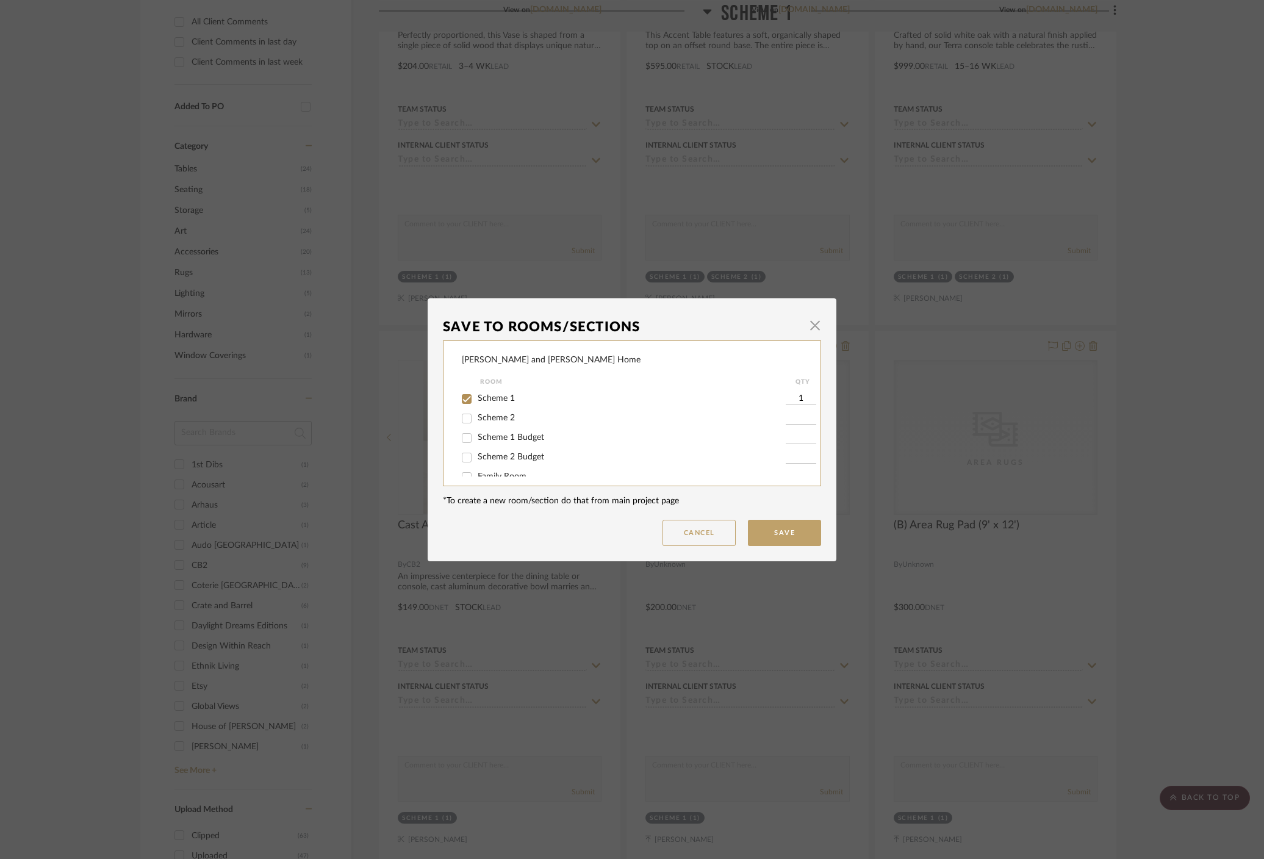
click at [519, 437] on span "Scheme 1 Budget" at bounding box center [511, 437] width 66 height 9
click at [476, 437] on input "Scheme 1 Budget" at bounding box center [467, 438] width 20 height 20
checkbox input "true"
type input "1"
click at [493, 395] on span "Scheme 1" at bounding box center [496, 398] width 37 height 9
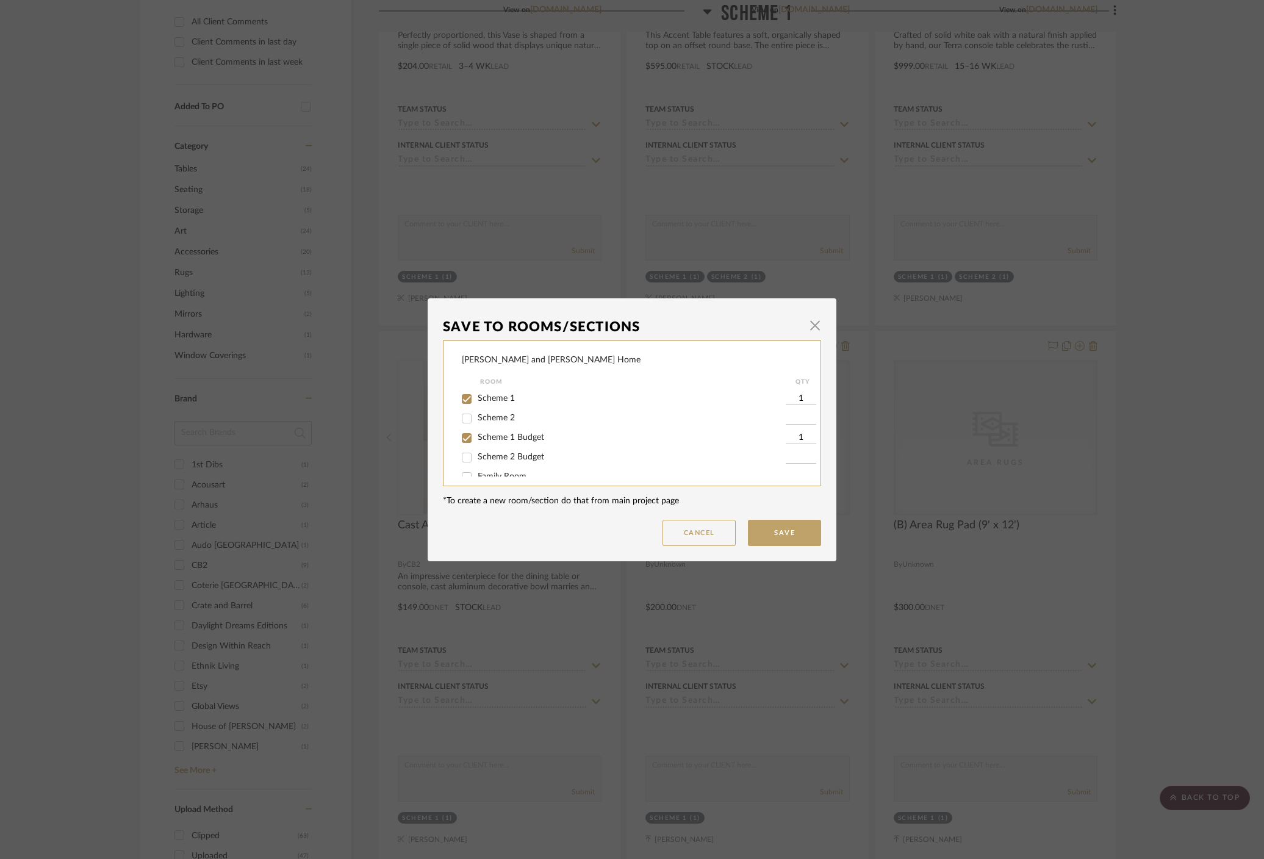
click at [476, 395] on input "Scheme 1" at bounding box center [467, 399] width 20 height 20
checkbox input "false"
click at [787, 539] on button "Save" at bounding box center [784, 533] width 73 height 26
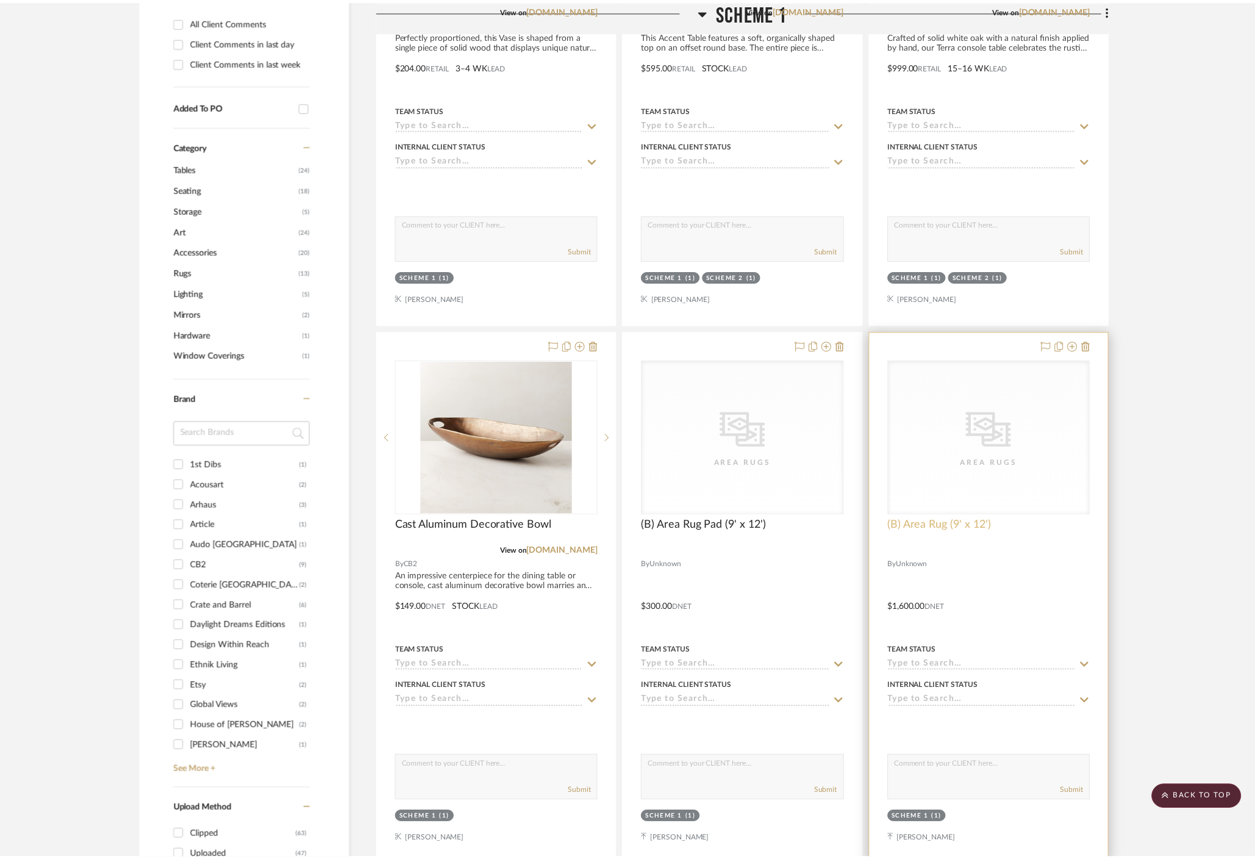
scroll to position [574, 0]
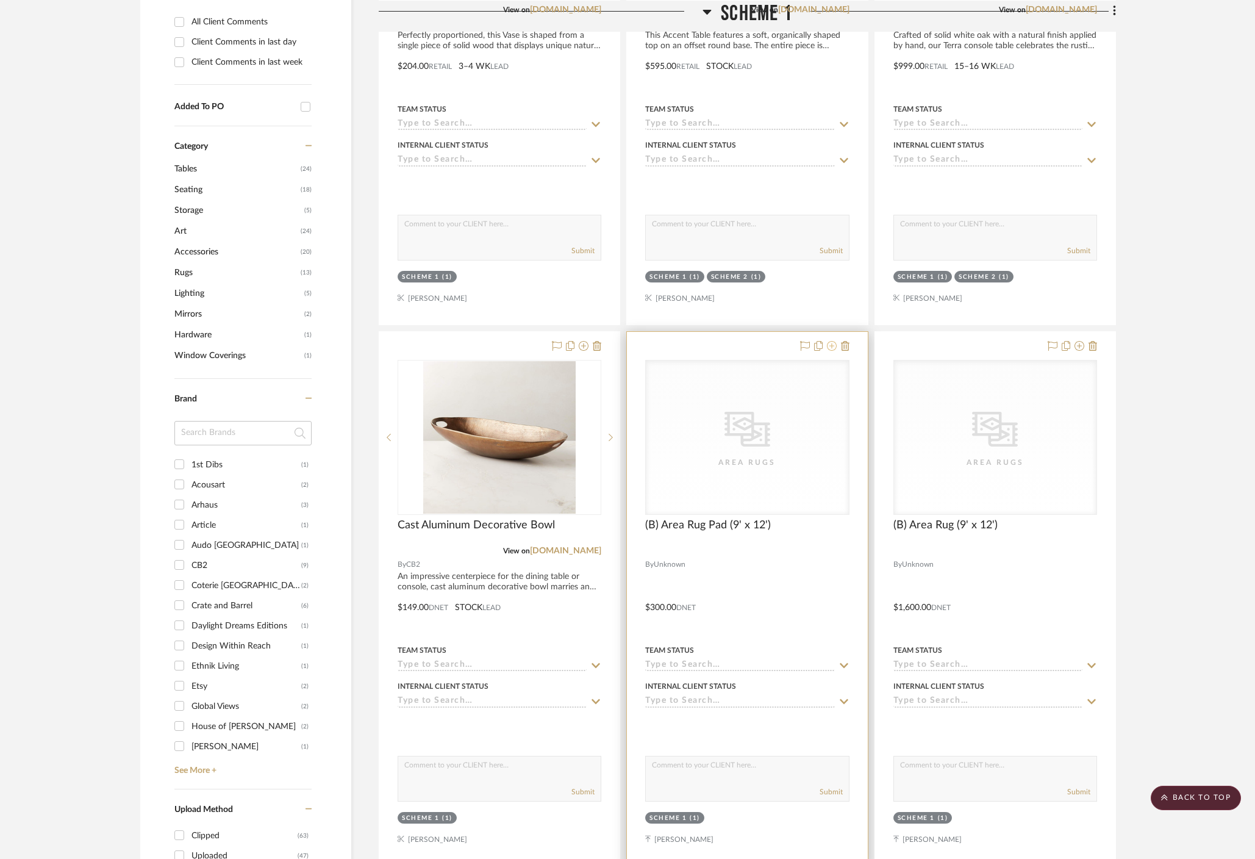
click at [834, 341] on icon at bounding box center [832, 346] width 10 height 10
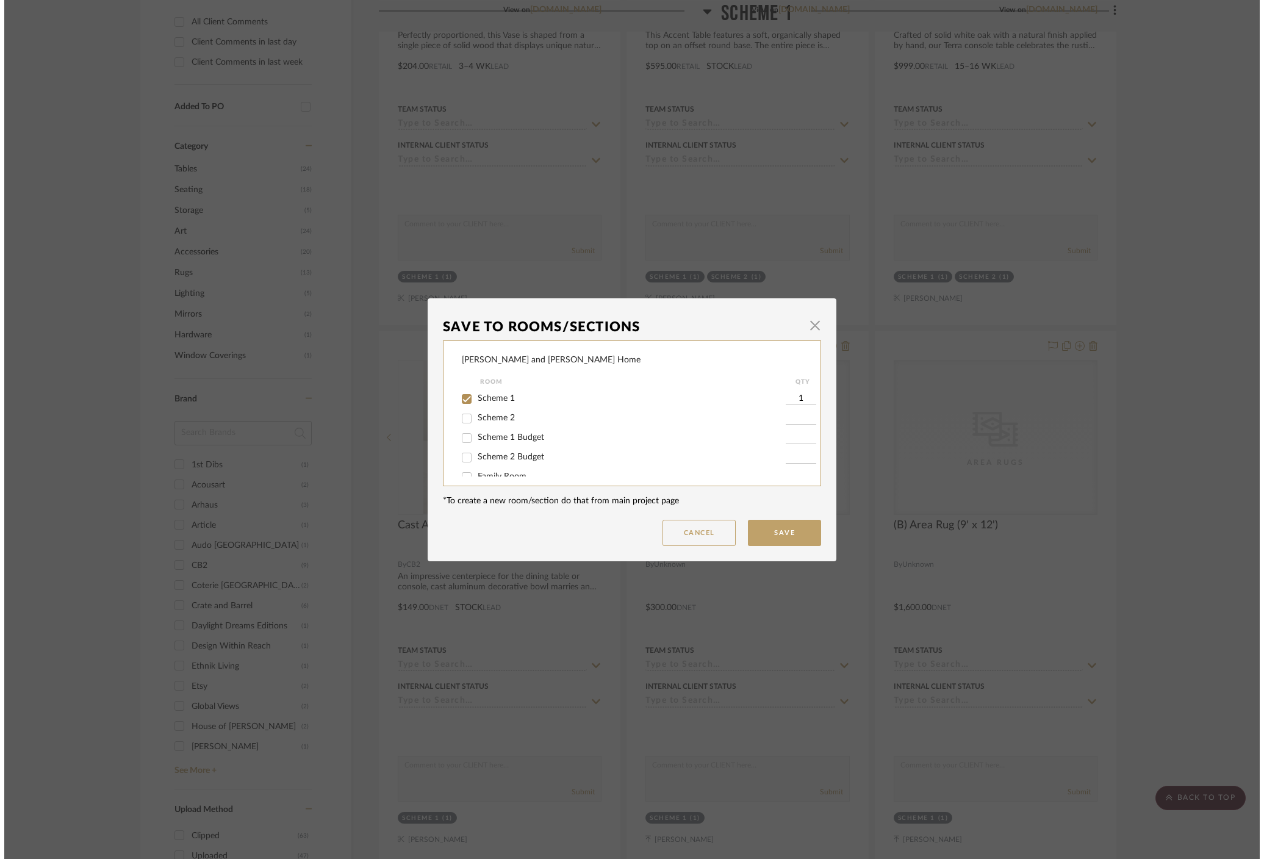
scroll to position [0, 0]
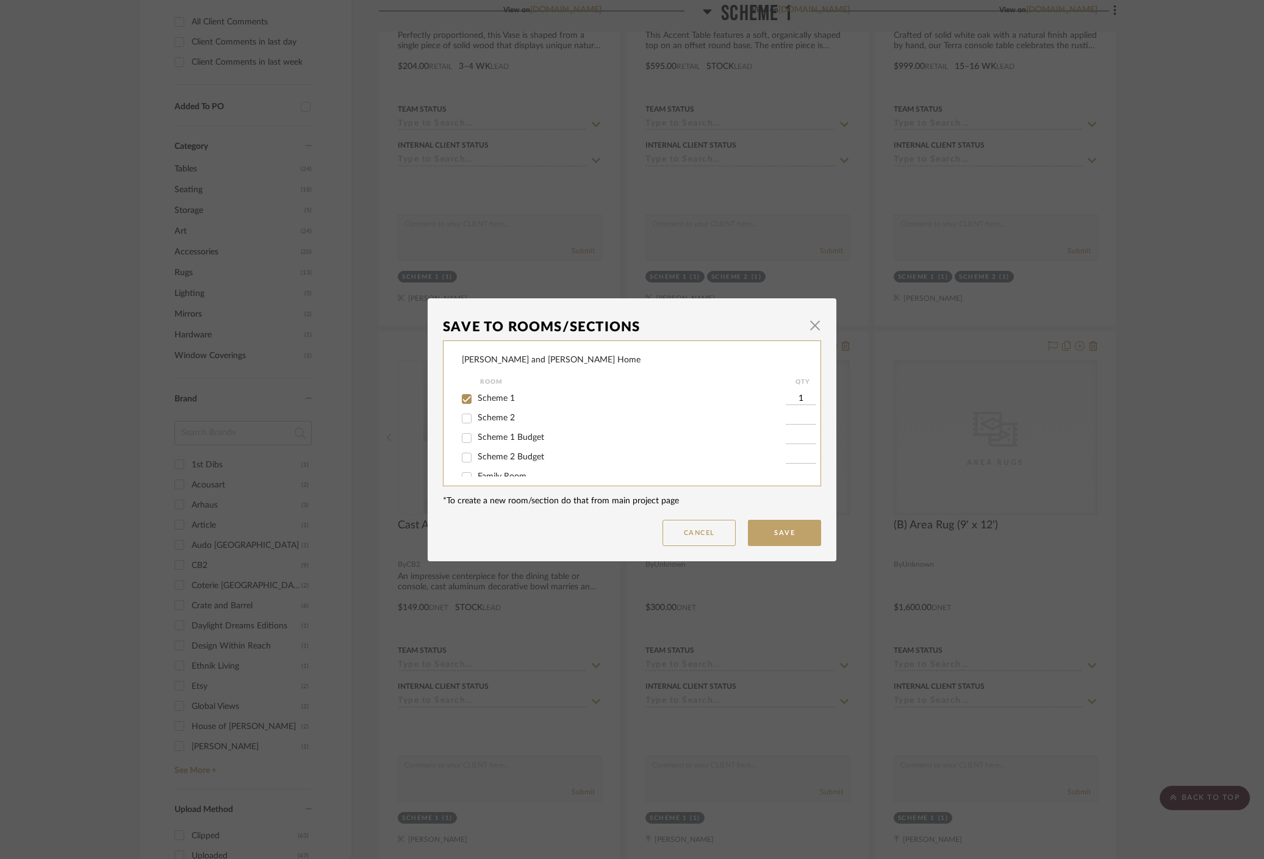
click at [506, 440] on span "Scheme 1 Budget" at bounding box center [511, 437] width 66 height 9
click at [476, 440] on input "Scheme 1 Budget" at bounding box center [467, 438] width 20 height 20
checkbox input "true"
type input "1"
drag, startPoint x: 486, startPoint y: 395, endPoint x: 493, endPoint y: 394, distance: 6.8
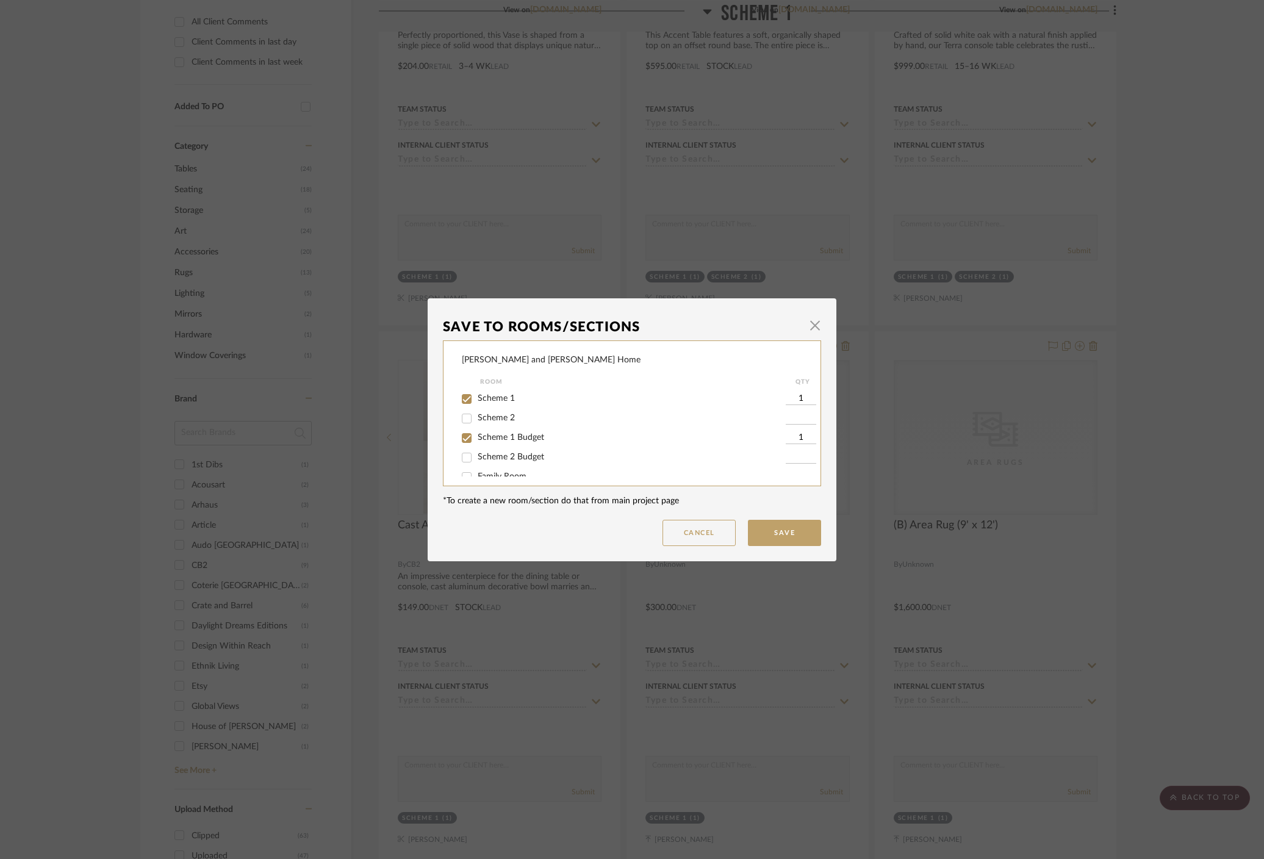
click at [486, 395] on span "Scheme 1" at bounding box center [496, 398] width 37 height 9
click at [476, 395] on input "Scheme 1" at bounding box center [467, 399] width 20 height 20
checkbox input "false"
click at [776, 521] on button "Save" at bounding box center [784, 533] width 73 height 26
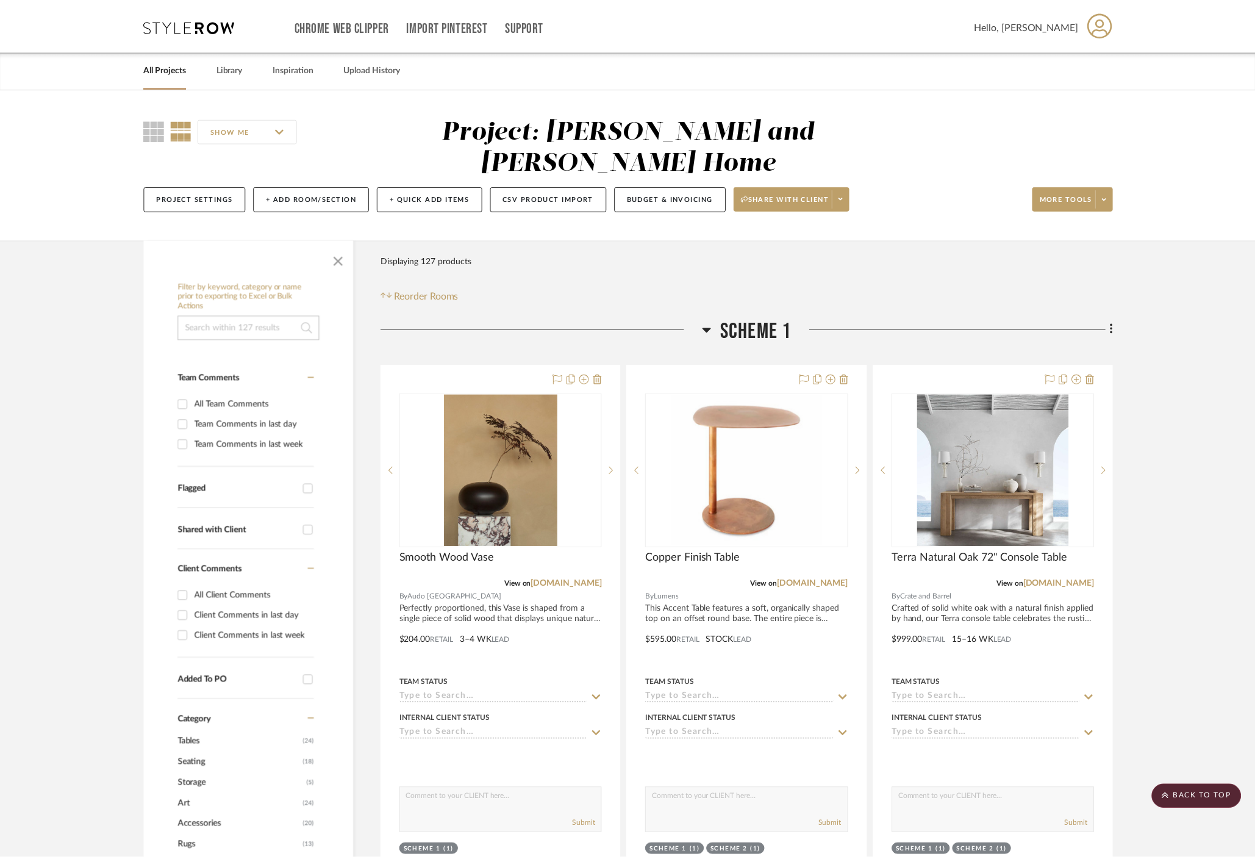
scroll to position [574, 0]
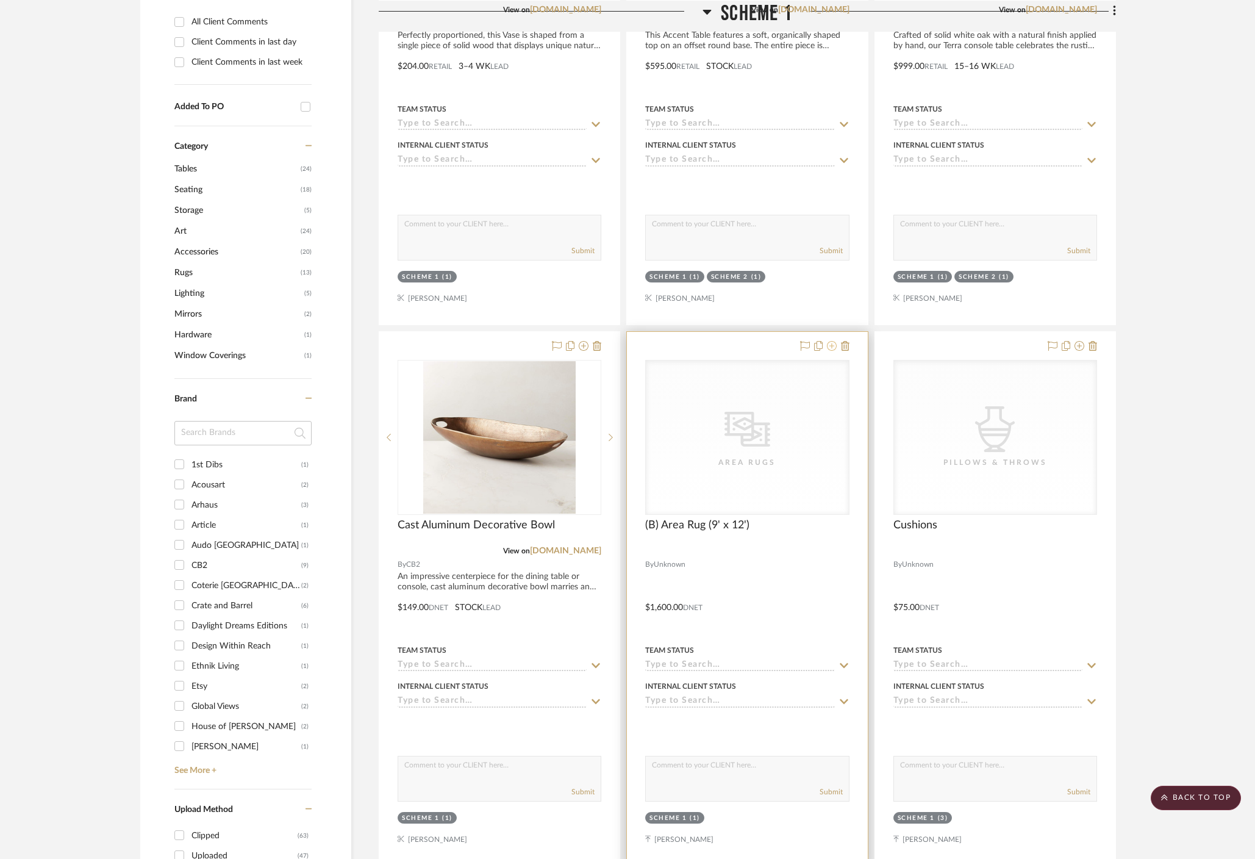
click at [834, 341] on icon at bounding box center [832, 346] width 10 height 10
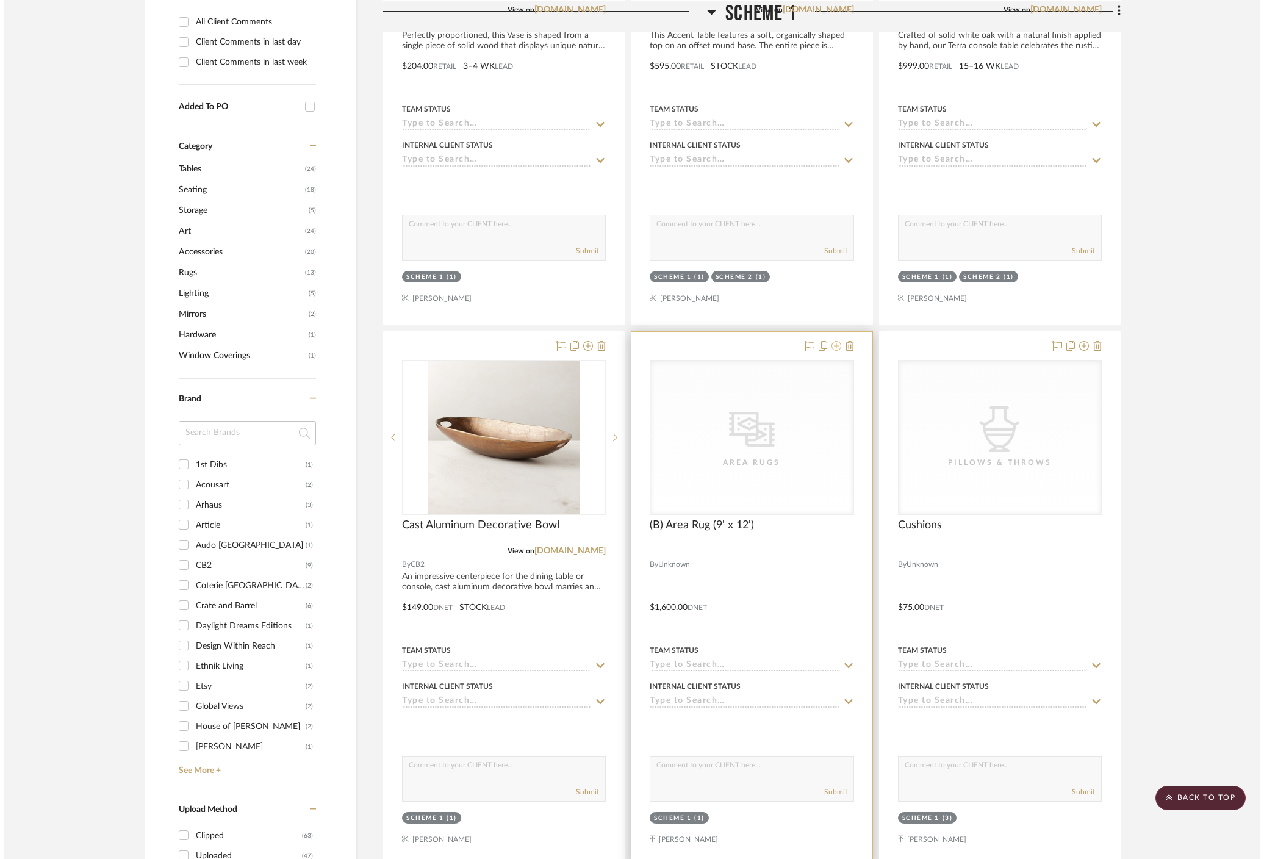
scroll to position [0, 0]
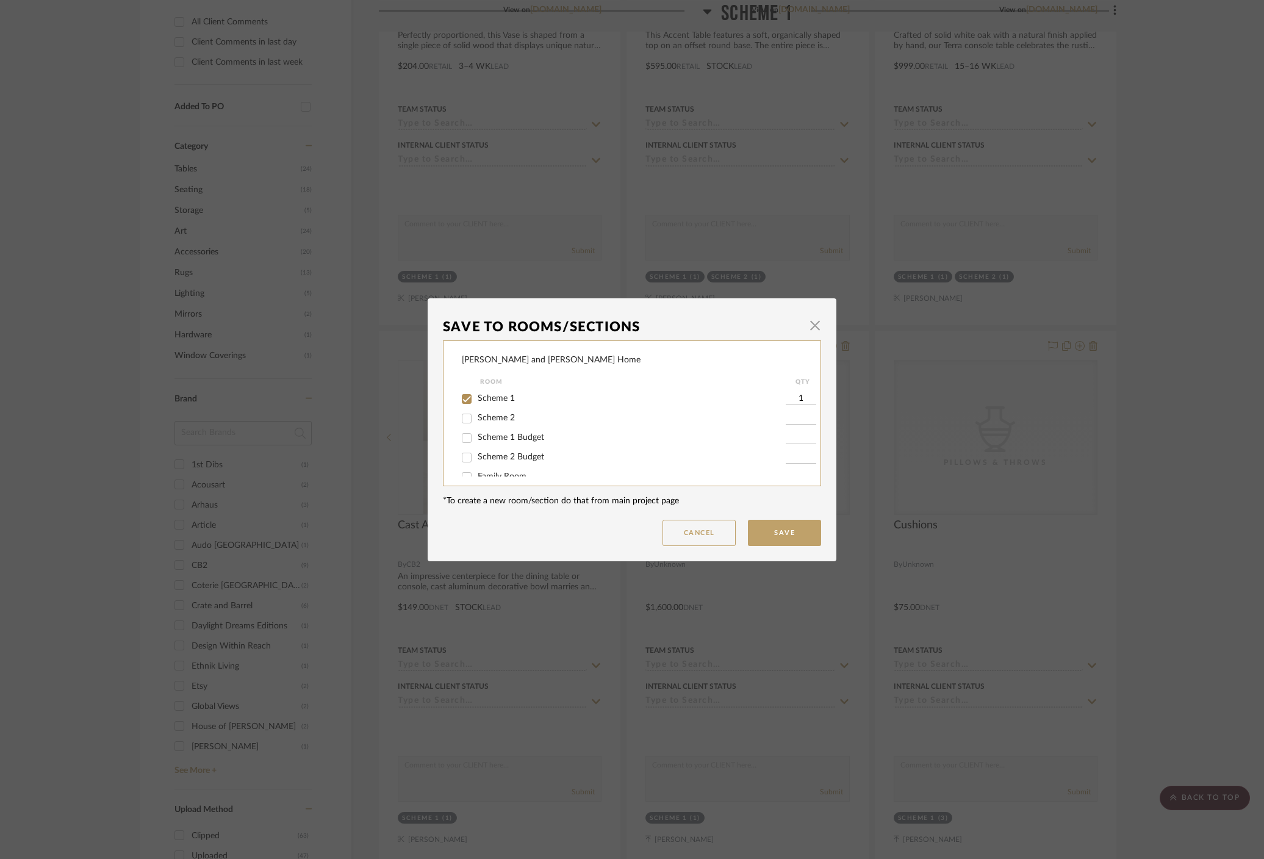
click at [521, 441] on span "Scheme 1 Budget" at bounding box center [511, 437] width 66 height 9
click at [476, 441] on input "Scheme 1 Budget" at bounding box center [467, 438] width 20 height 20
checkbox input "true"
type input "1"
click at [485, 396] on span "Scheme 1" at bounding box center [496, 398] width 37 height 9
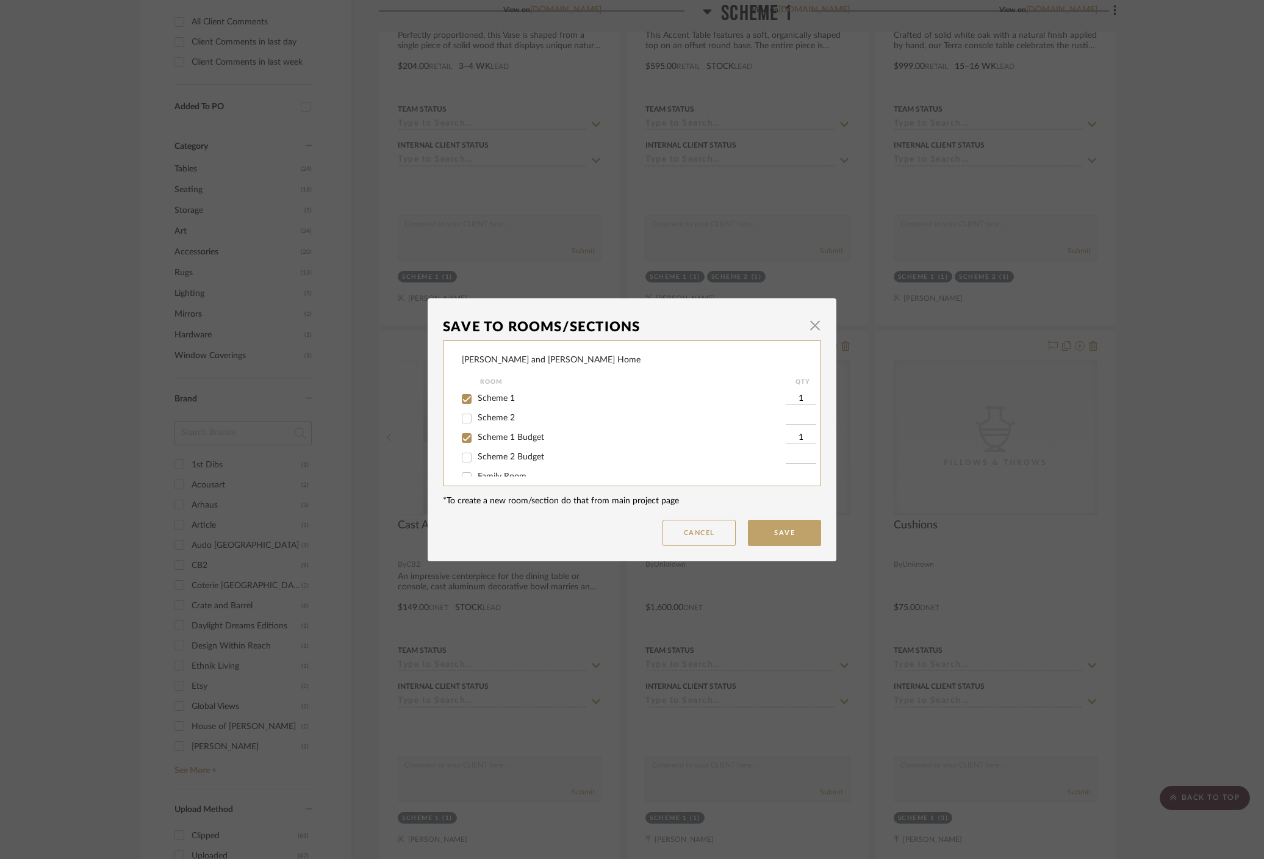
click at [476, 396] on input "Scheme 1" at bounding box center [467, 399] width 20 height 20
checkbox input "false"
click at [780, 528] on button "Save" at bounding box center [784, 533] width 73 height 26
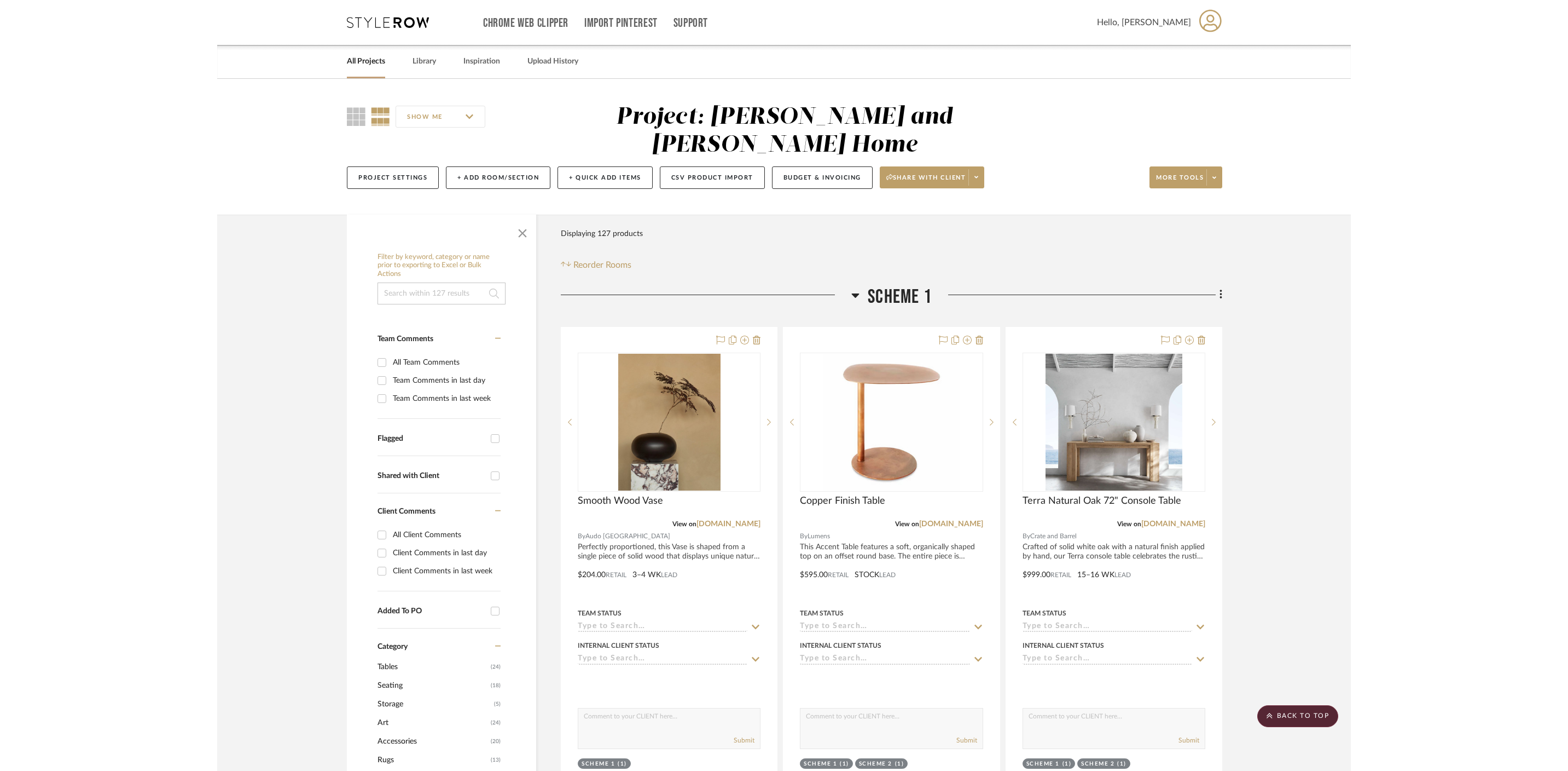
scroll to position [515, 0]
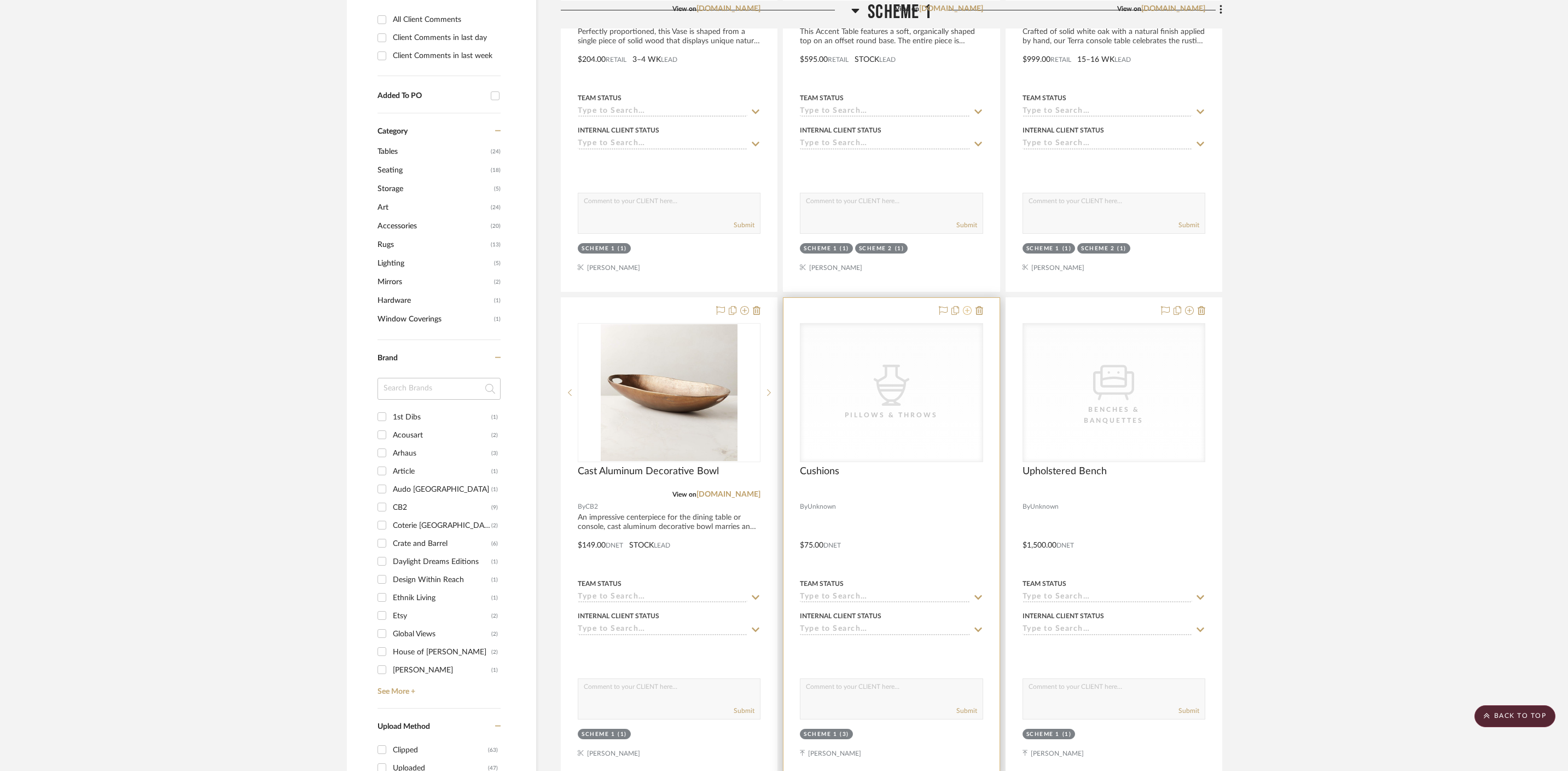
click at [968, 306] on icon at bounding box center [967, 311] width 9 height 9
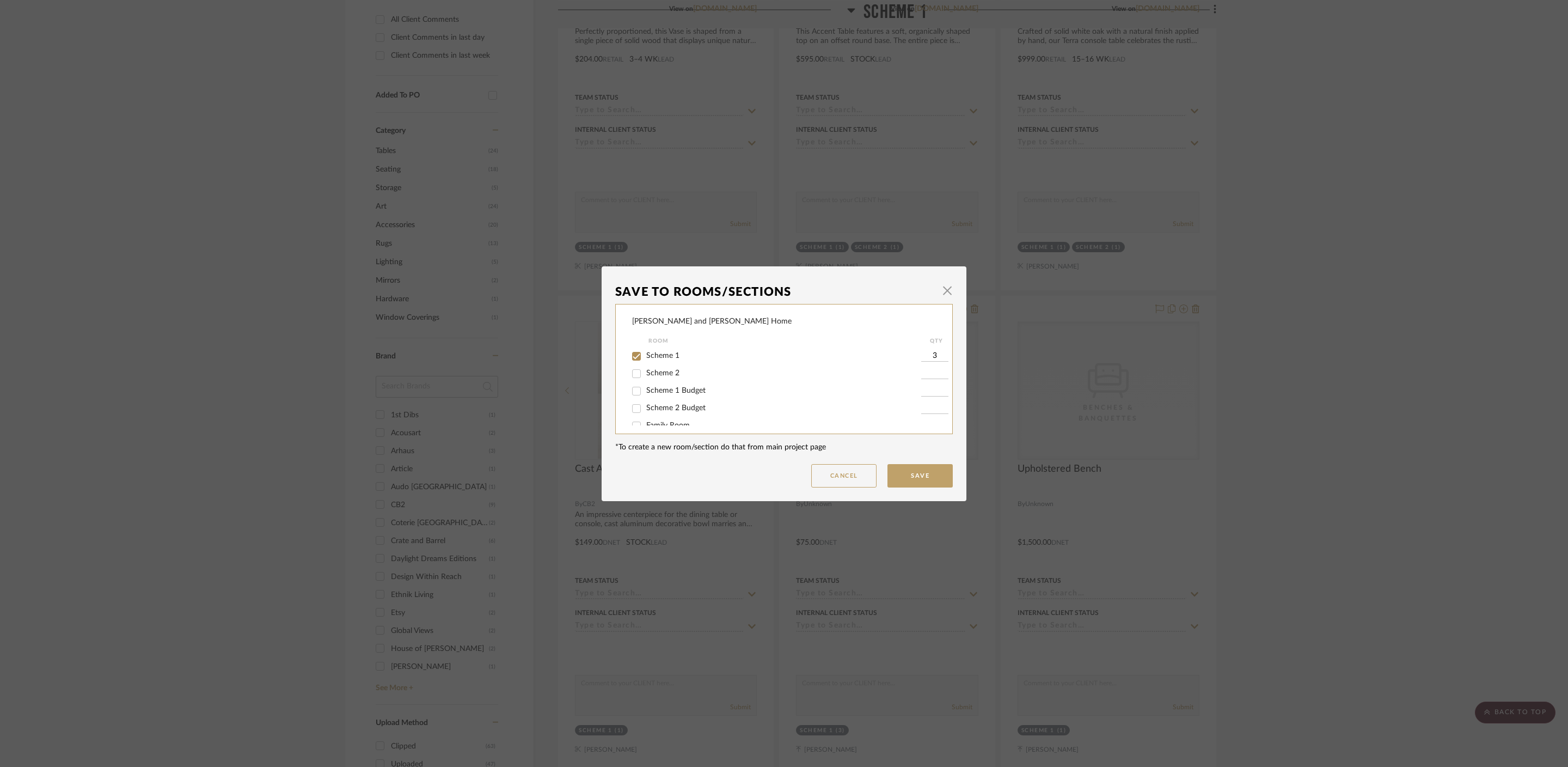
click at [672, 389] on span "Scheme 1 Budget" at bounding box center [676, 390] width 59 height 8
click at [646, 389] on input "Scheme 1 Budget" at bounding box center [637, 391] width 18 height 18
checkbox input "true"
type input "1"
click at [653, 353] on span "Scheme 1" at bounding box center [663, 355] width 33 height 8
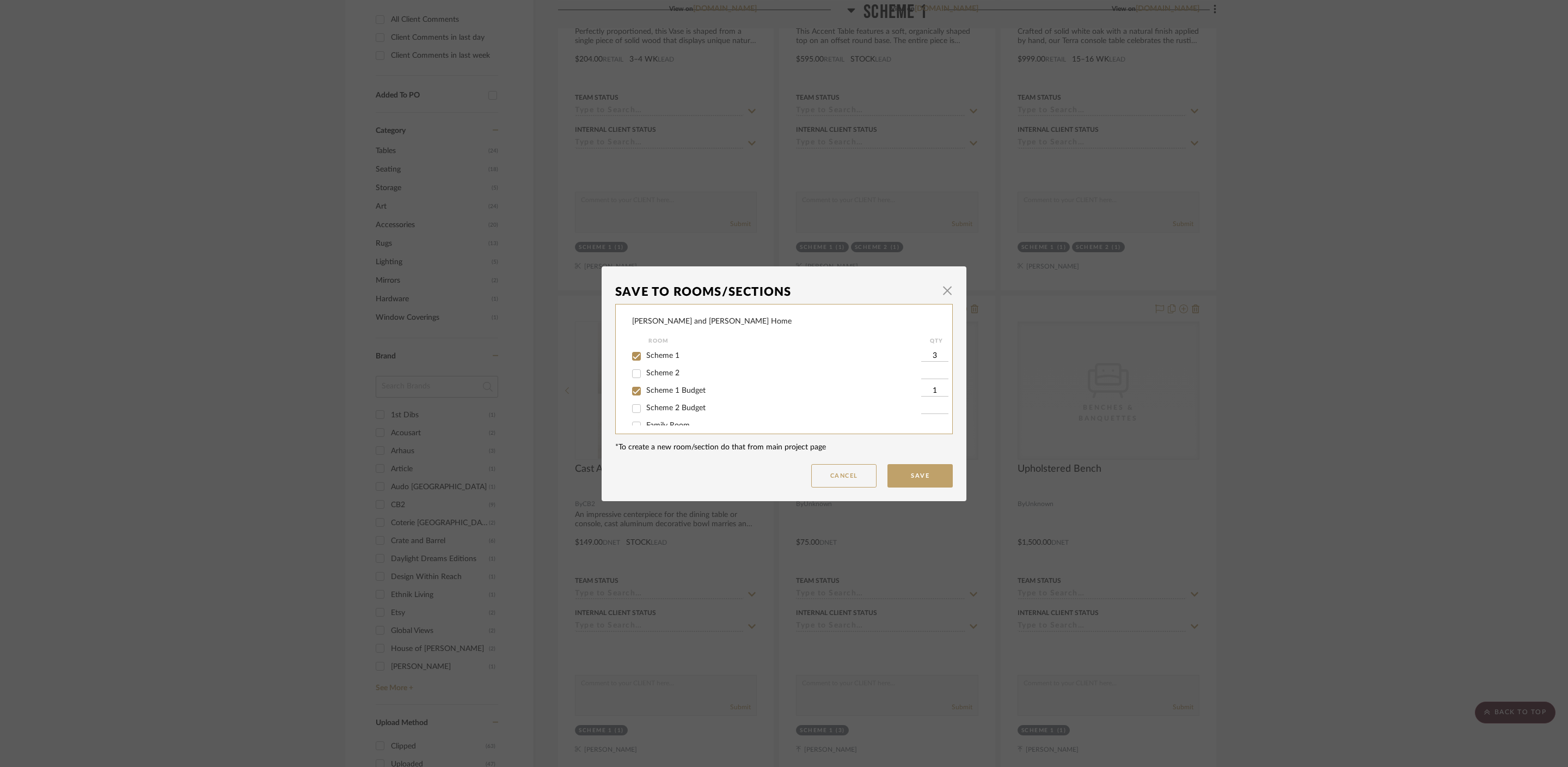
click at [646, 353] on input "Scheme 1" at bounding box center [637, 356] width 18 height 18
checkbox input "false"
click at [936, 484] on button "Save" at bounding box center [920, 476] width 65 height 23
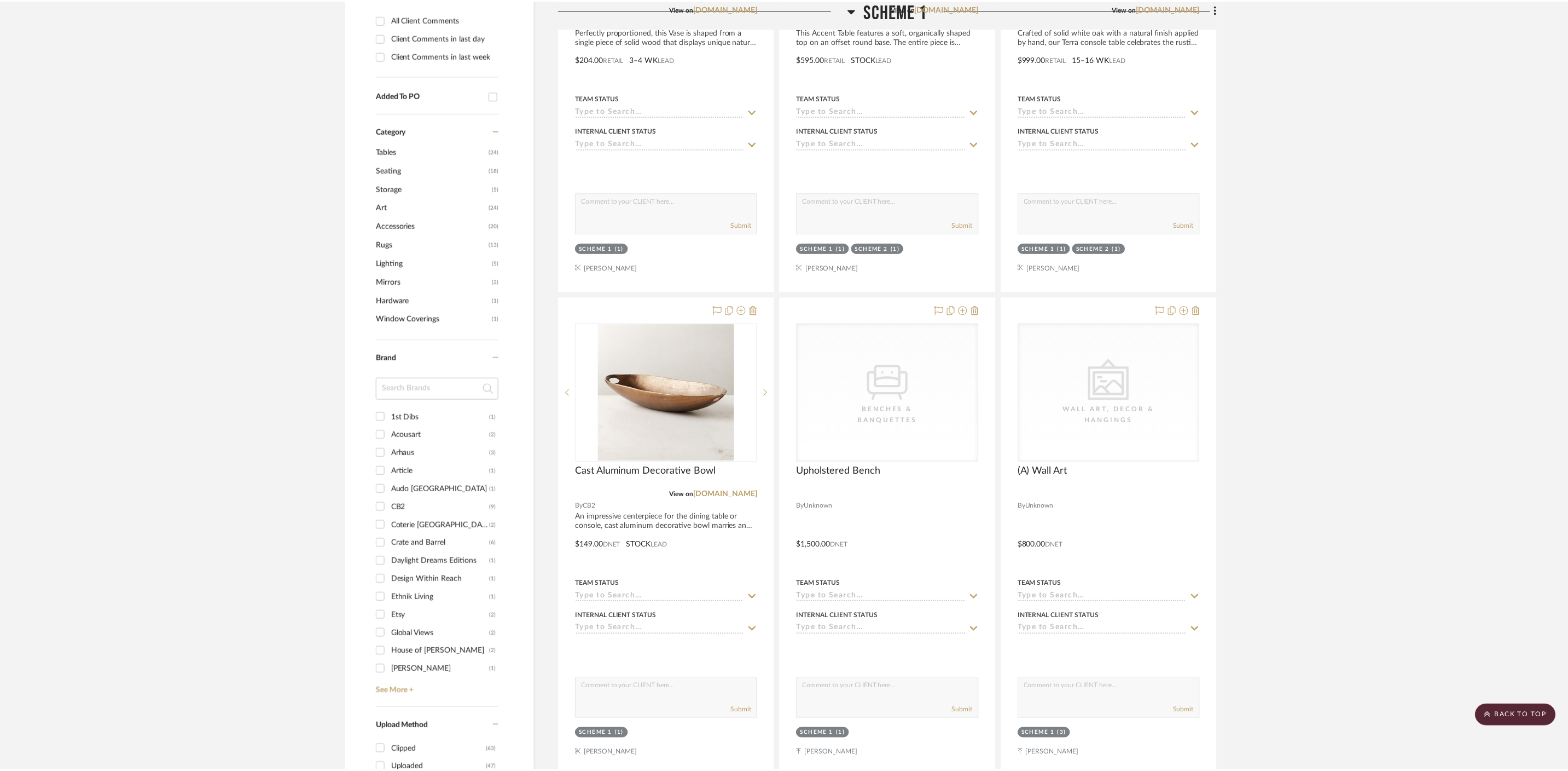
scroll to position [515, 0]
click at [968, 304] on button at bounding box center [967, 311] width 9 height 13
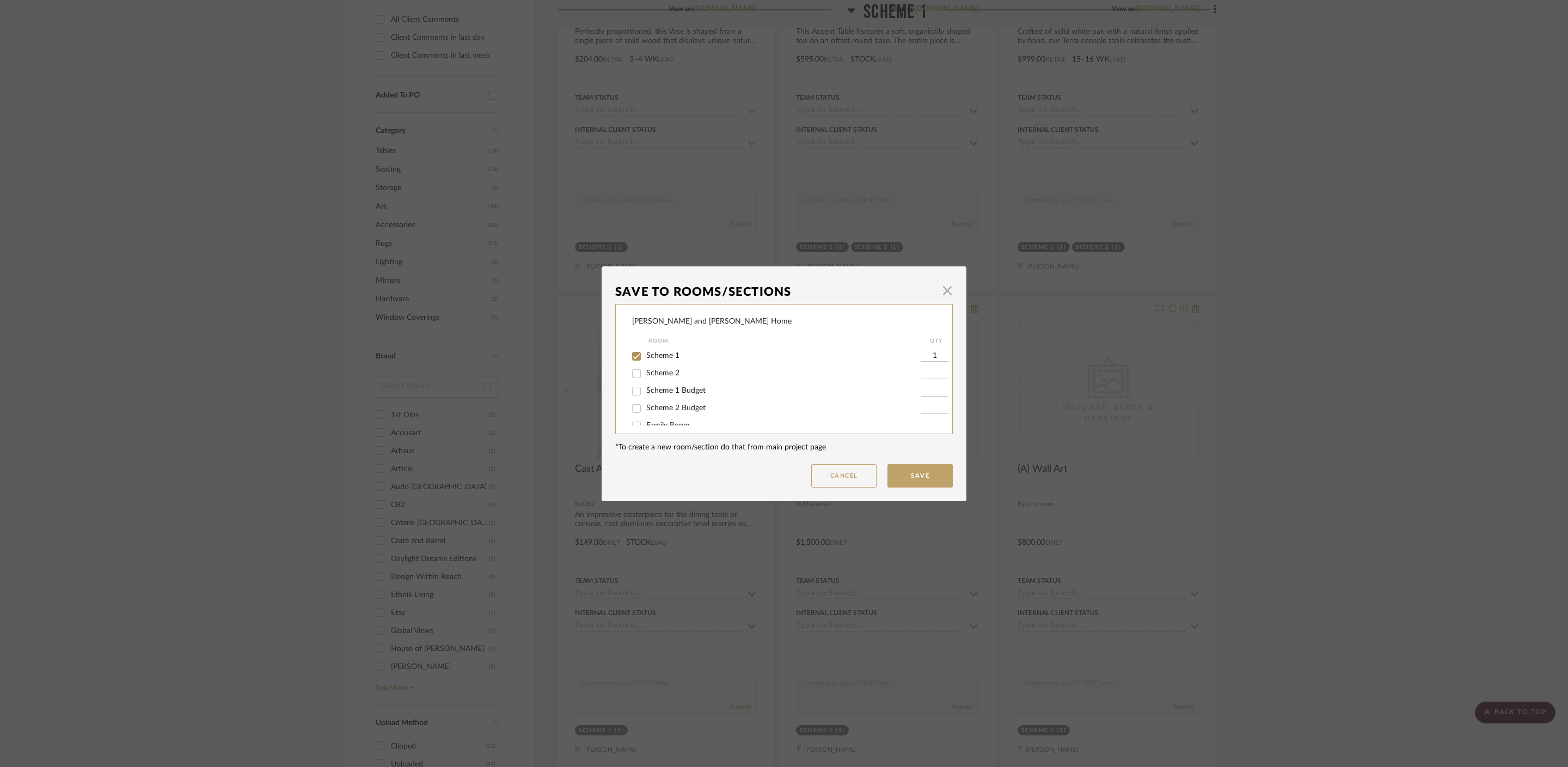
click at [669, 395] on span "Scheme 1 Budget" at bounding box center [676, 390] width 59 height 8
click at [646, 395] on input "Scheme 1 Budget" at bounding box center [637, 391] width 18 height 18
checkbox input "true"
type input "1"
click at [655, 348] on div "Scheme 1" at bounding box center [777, 356] width 289 height 18
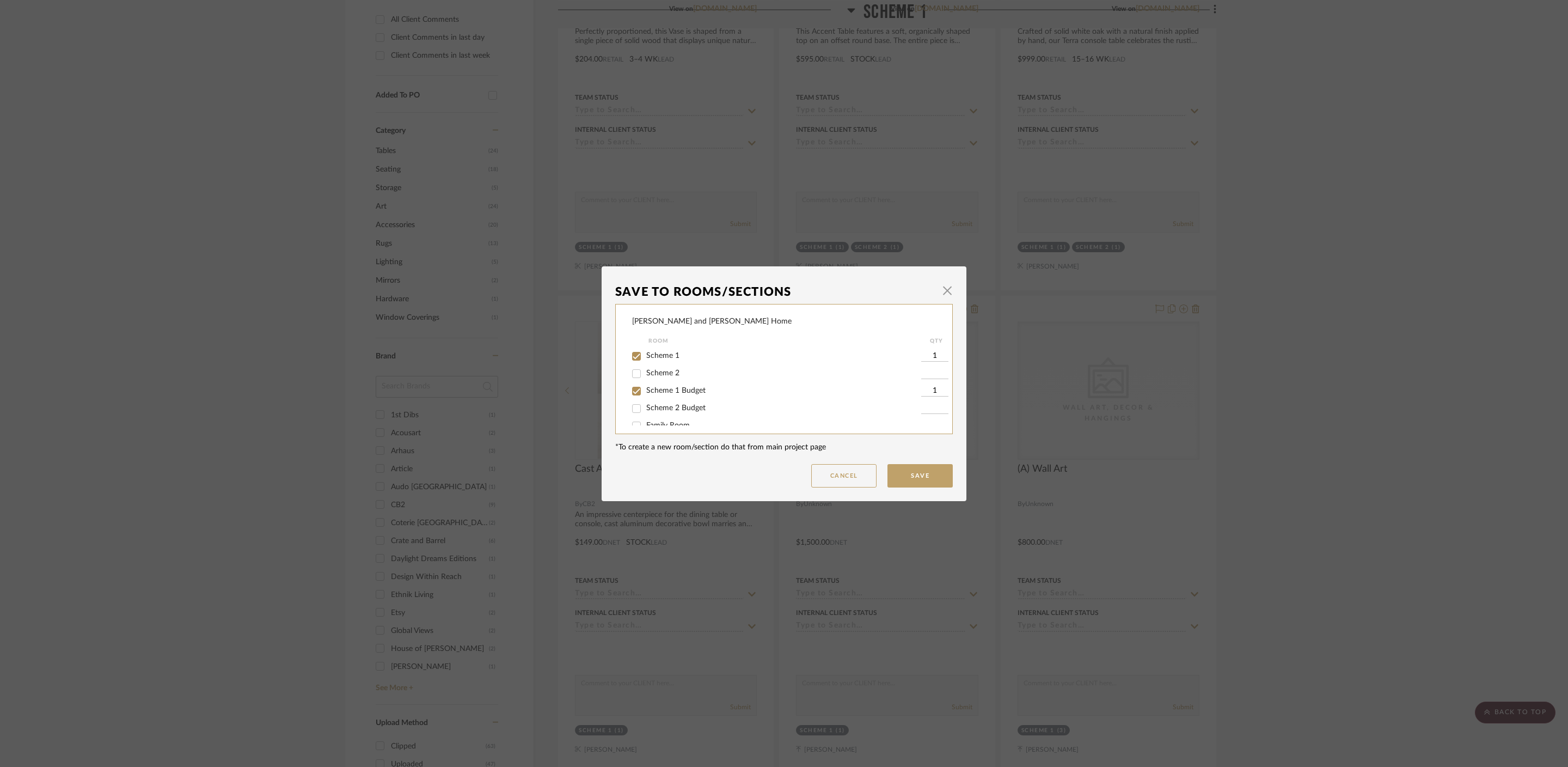
drag, startPoint x: 660, startPoint y: 355, endPoint x: 672, endPoint y: 355, distance: 12.0
click at [660, 355] on span "Scheme 1" at bounding box center [663, 355] width 33 height 8
click at [646, 355] on input "Scheme 1" at bounding box center [637, 356] width 18 height 18
checkbox input "false"
click at [909, 469] on button "Save" at bounding box center [920, 476] width 65 height 23
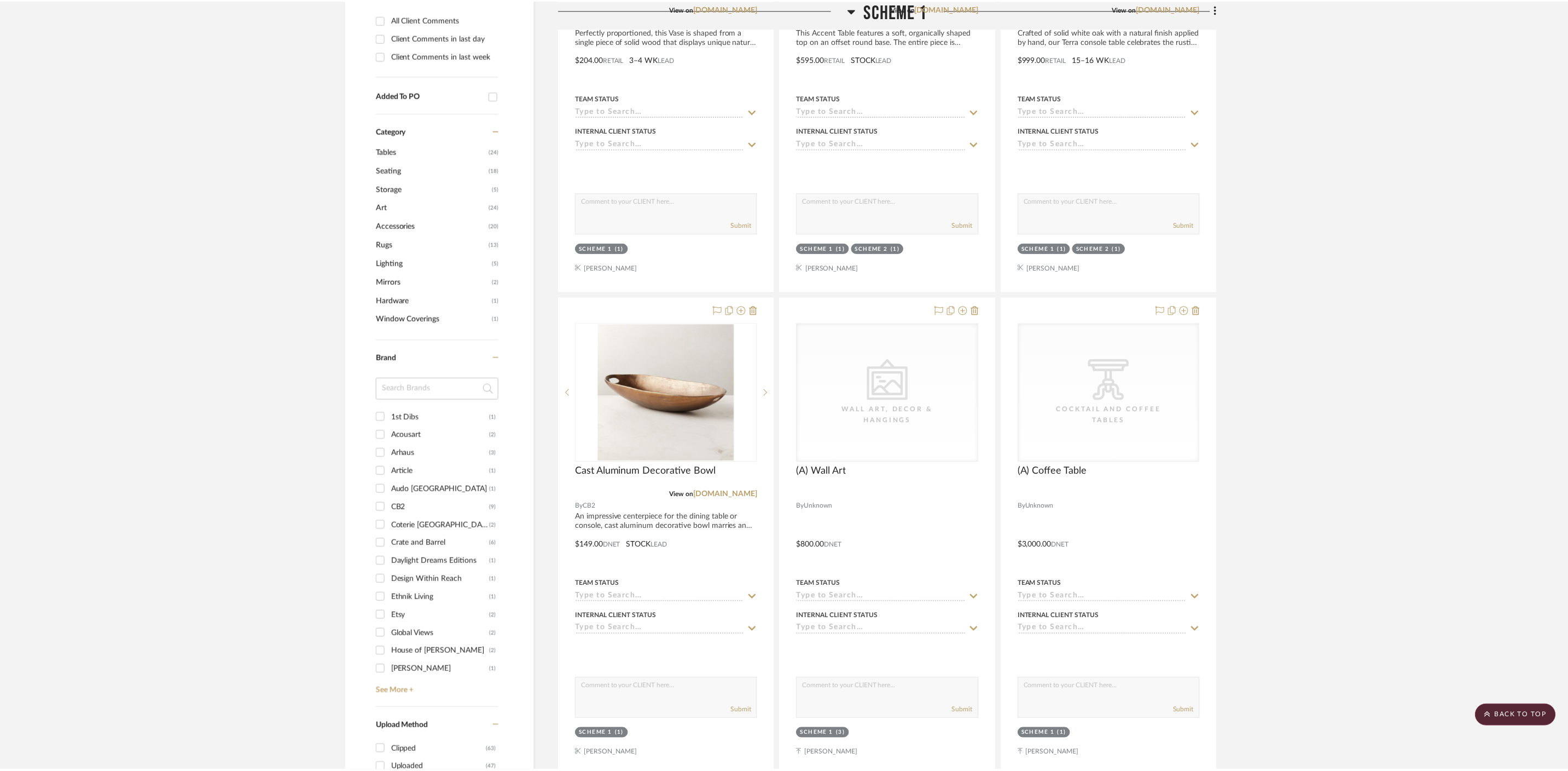
scroll to position [515, 0]
click at [971, 306] on icon at bounding box center [967, 311] width 9 height 9
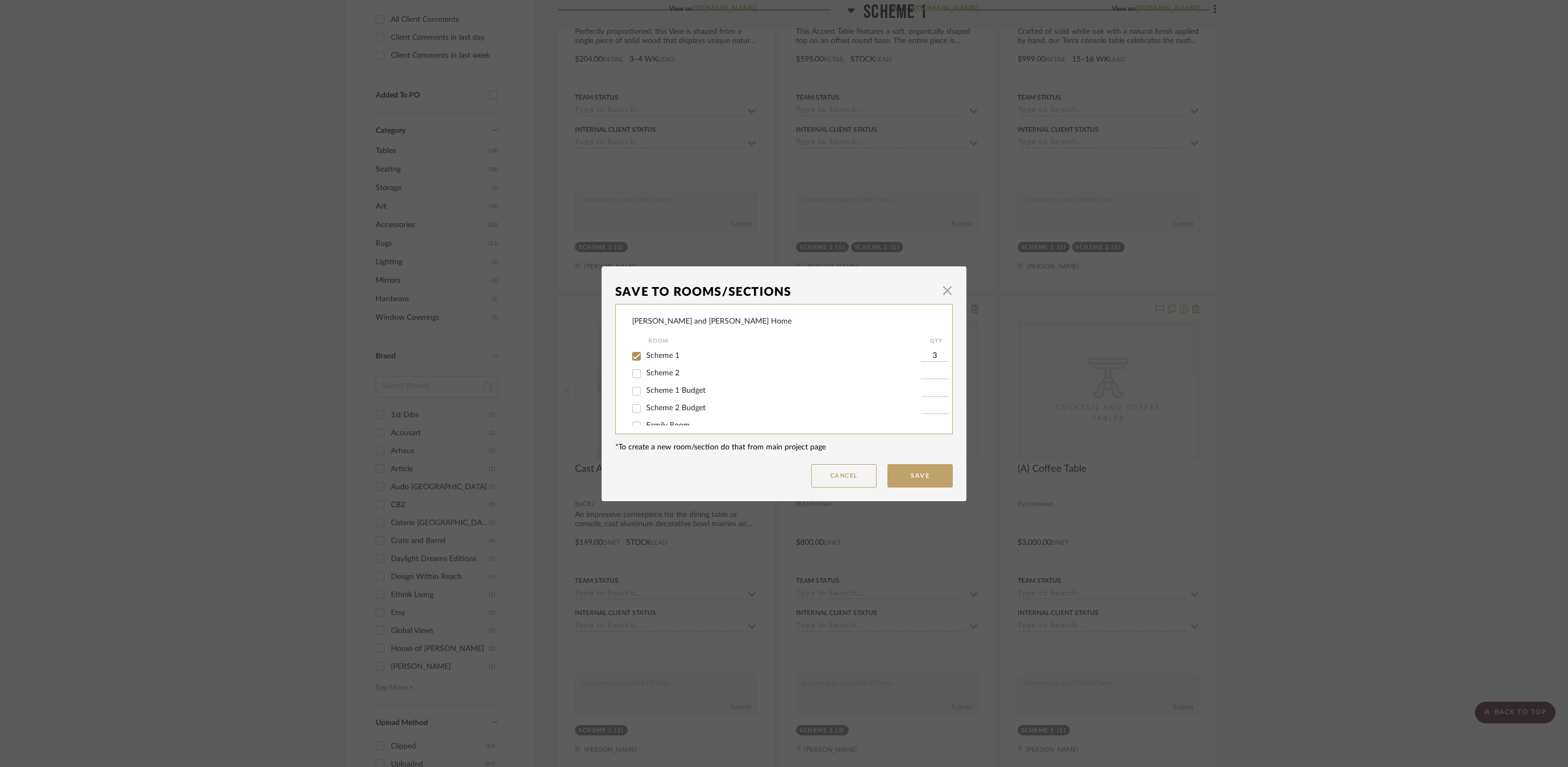
click at [680, 389] on span "Scheme 1 Budget" at bounding box center [676, 390] width 59 height 8
click at [646, 389] on input "Scheme 1 Budget" at bounding box center [637, 391] width 18 height 18
checkbox input "true"
type input "1"
click at [663, 356] on span "Scheme 1" at bounding box center [663, 355] width 33 height 8
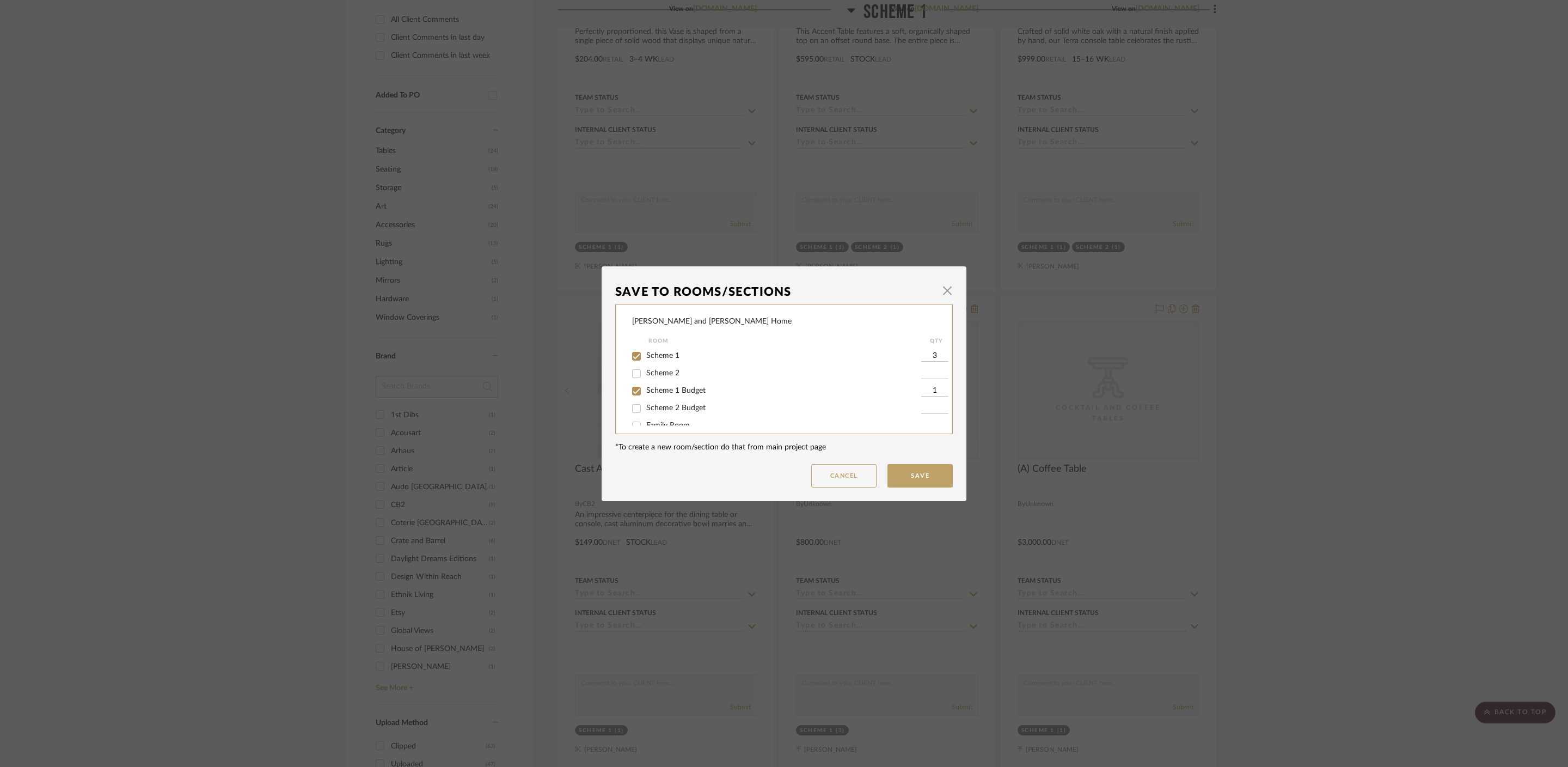
click at [646, 356] on input "Scheme 1" at bounding box center [637, 356] width 18 height 18
checkbox input "false"
click at [908, 481] on button "Save" at bounding box center [920, 476] width 65 height 23
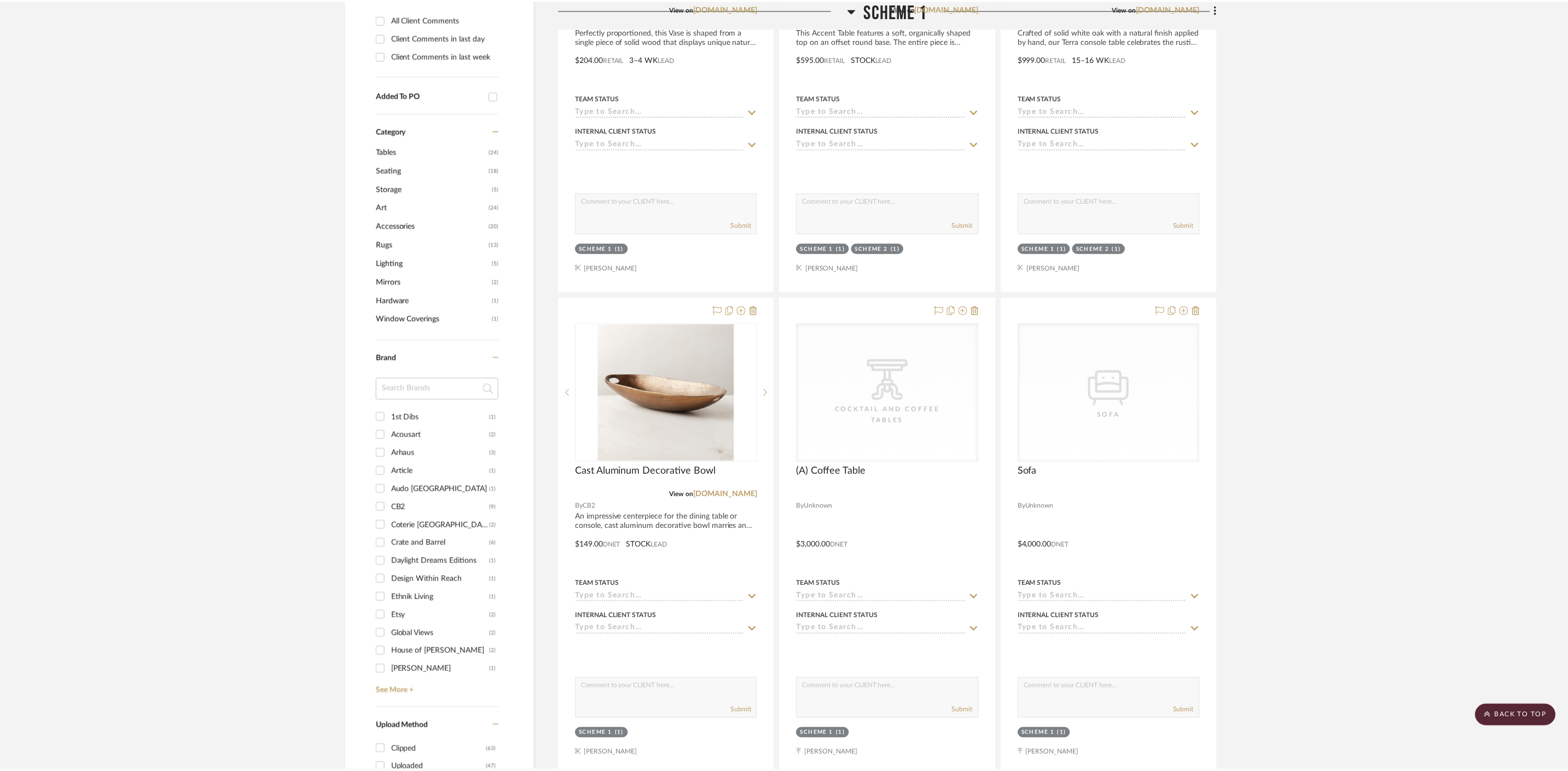
scroll to position [515, 0]
click at [969, 306] on icon at bounding box center [967, 311] width 9 height 9
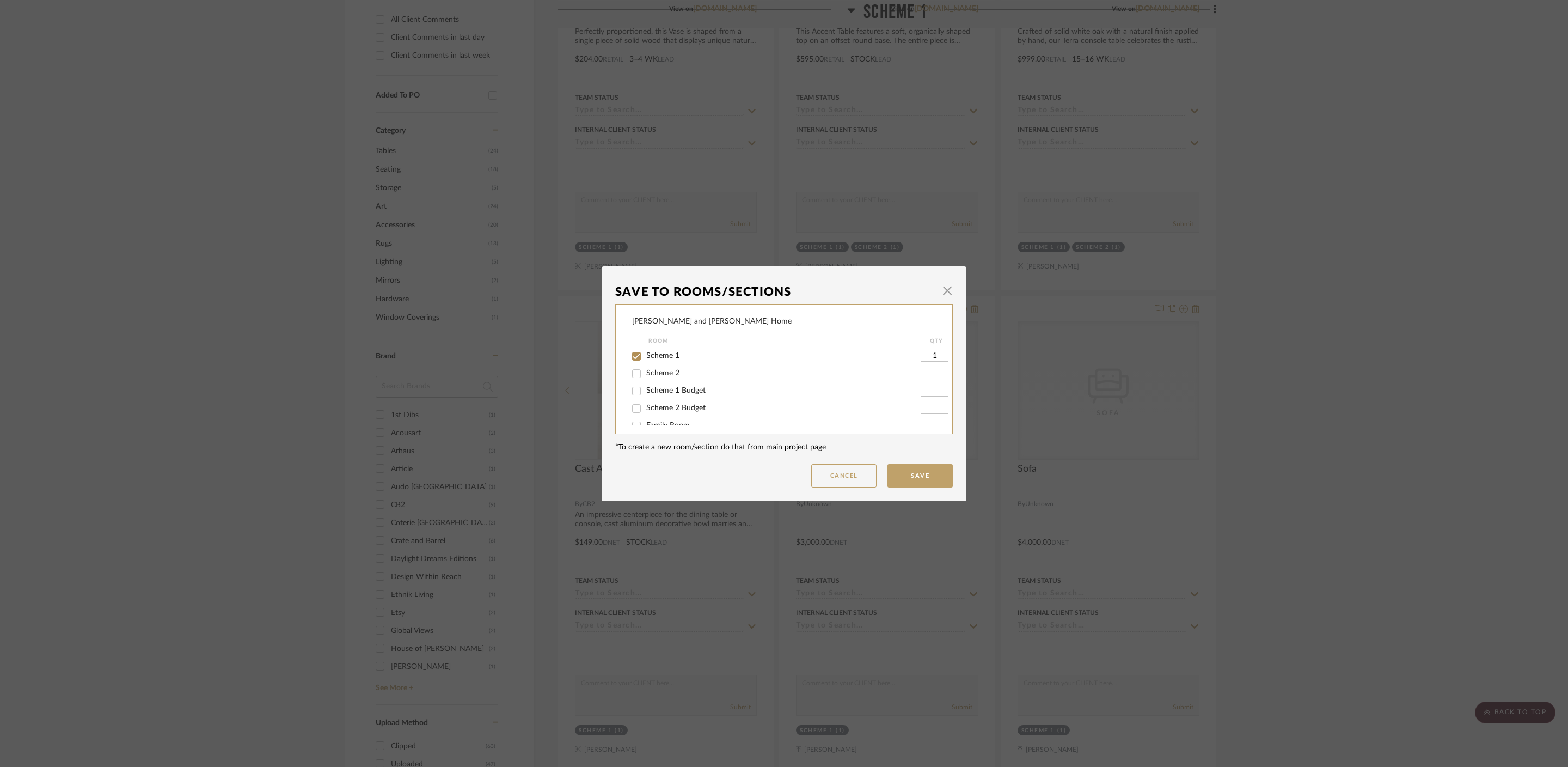
click at [661, 393] on span "Scheme 1 Budget" at bounding box center [676, 390] width 59 height 8
click at [646, 393] on input "Scheme 1 Budget" at bounding box center [637, 391] width 18 height 18
checkbox input "true"
type input "1"
click at [663, 356] on span "Scheme 1" at bounding box center [663, 355] width 33 height 8
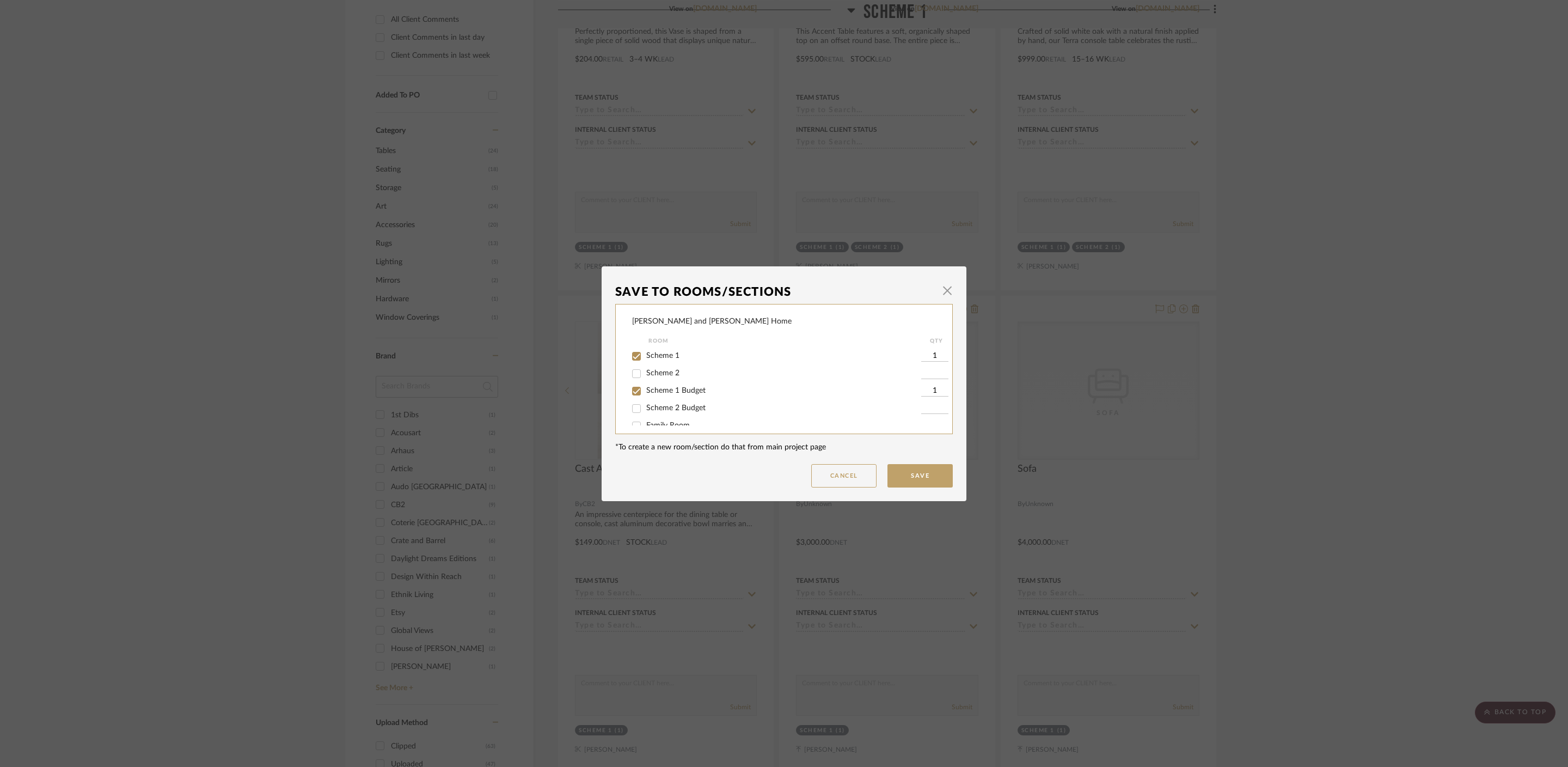
click at [646, 356] on input "Scheme 1" at bounding box center [637, 356] width 18 height 18
checkbox input "false"
click at [928, 474] on button "Save" at bounding box center [920, 476] width 65 height 23
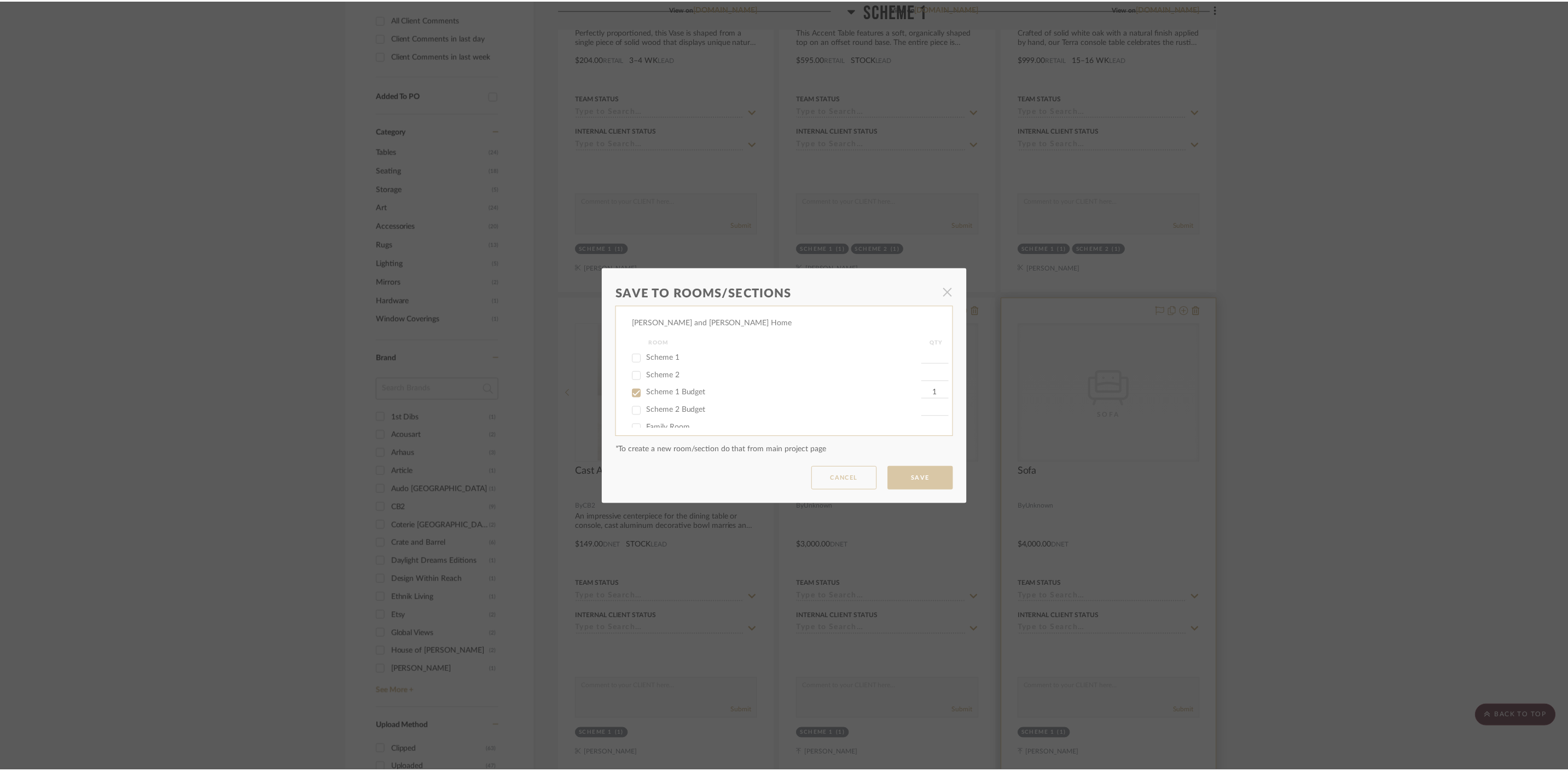
scroll to position [515, 0]
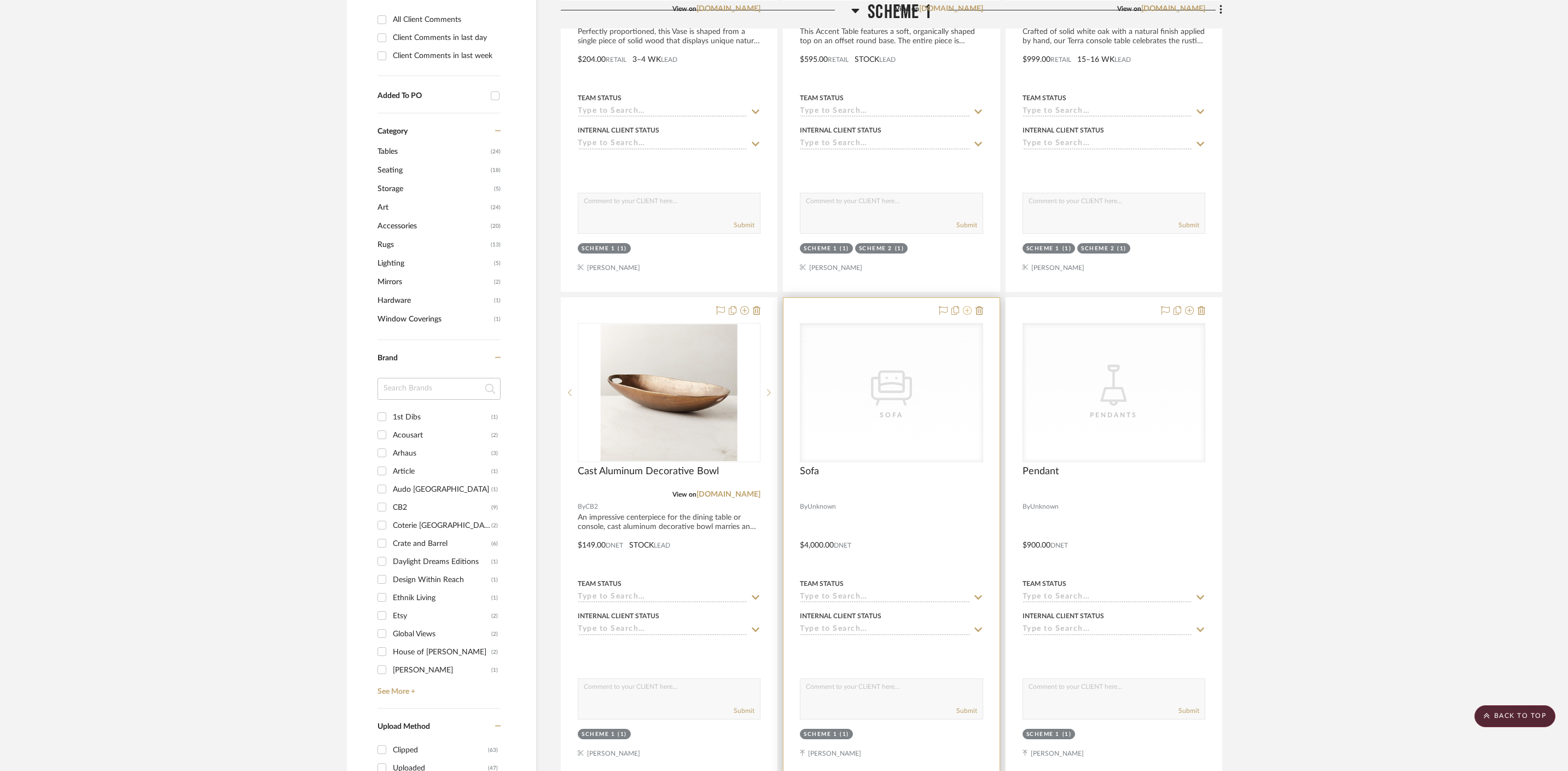
click at [967, 306] on icon at bounding box center [967, 311] width 9 height 9
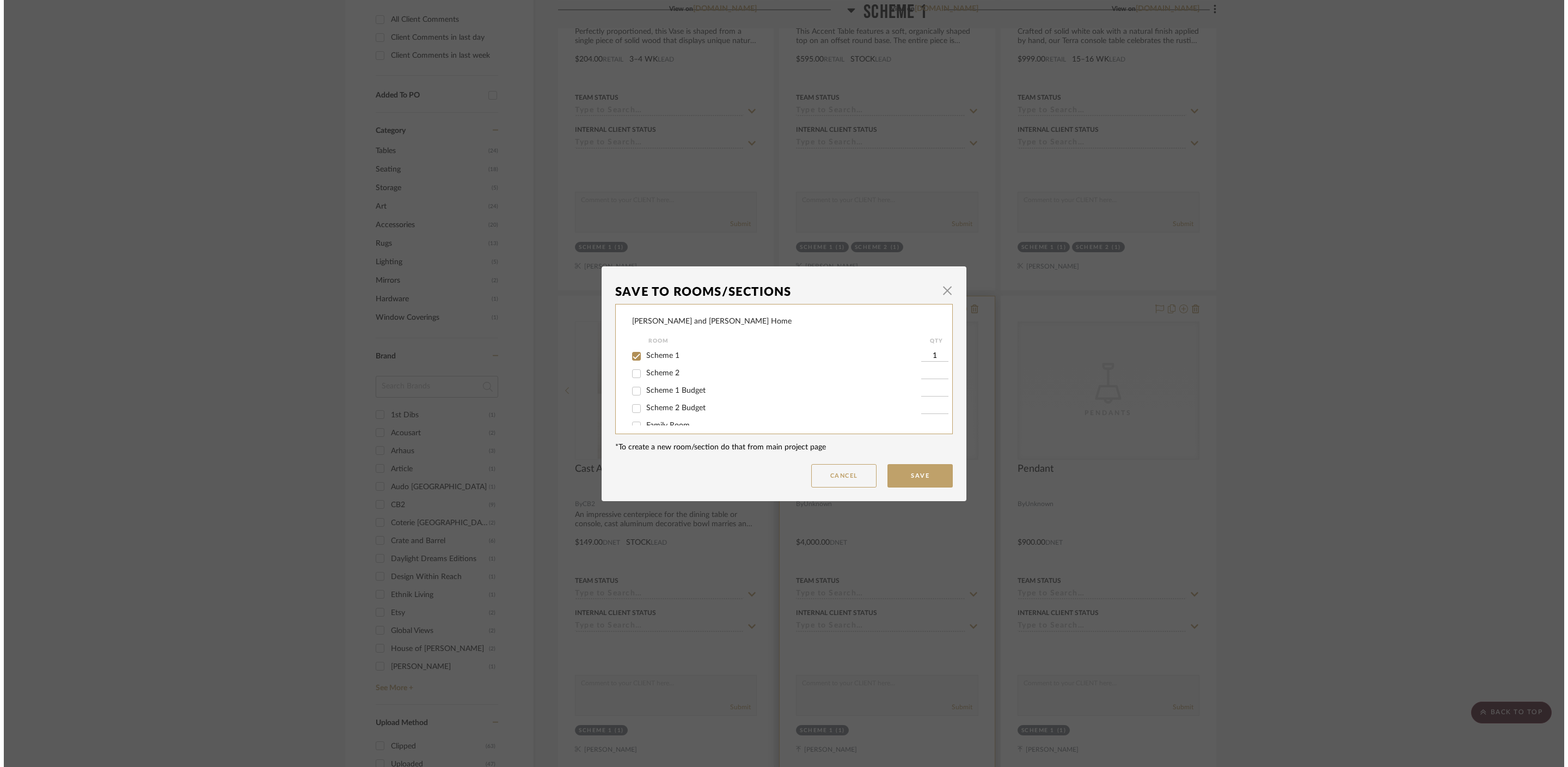
scroll to position [0, 0]
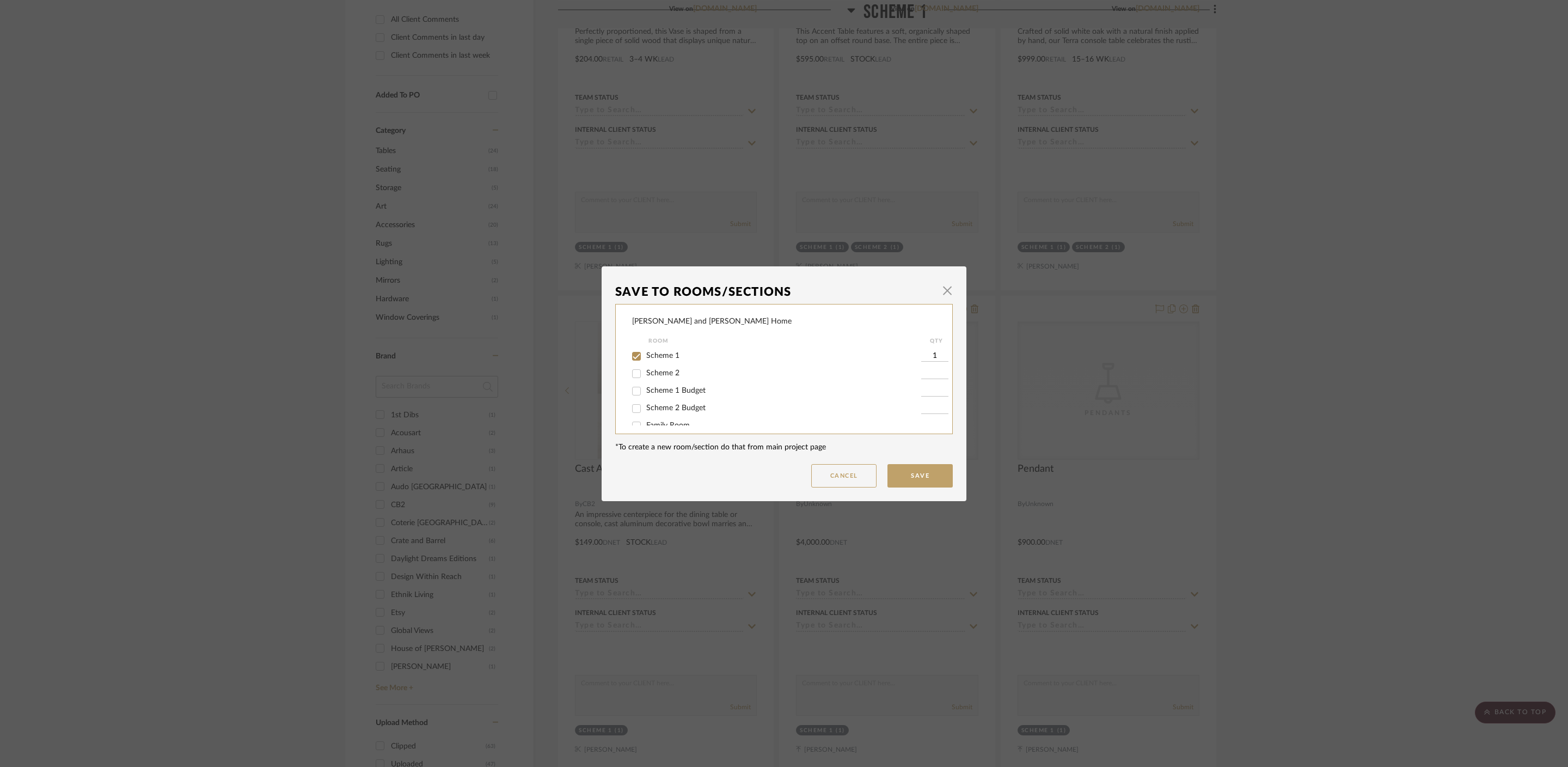
click at [679, 391] on span "Scheme 1 Budget" at bounding box center [676, 390] width 59 height 8
click at [646, 391] on input "Scheme 1 Budget" at bounding box center [637, 391] width 18 height 18
checkbox input "true"
type input "1"
click at [650, 350] on div "Scheme 1" at bounding box center [777, 356] width 289 height 18
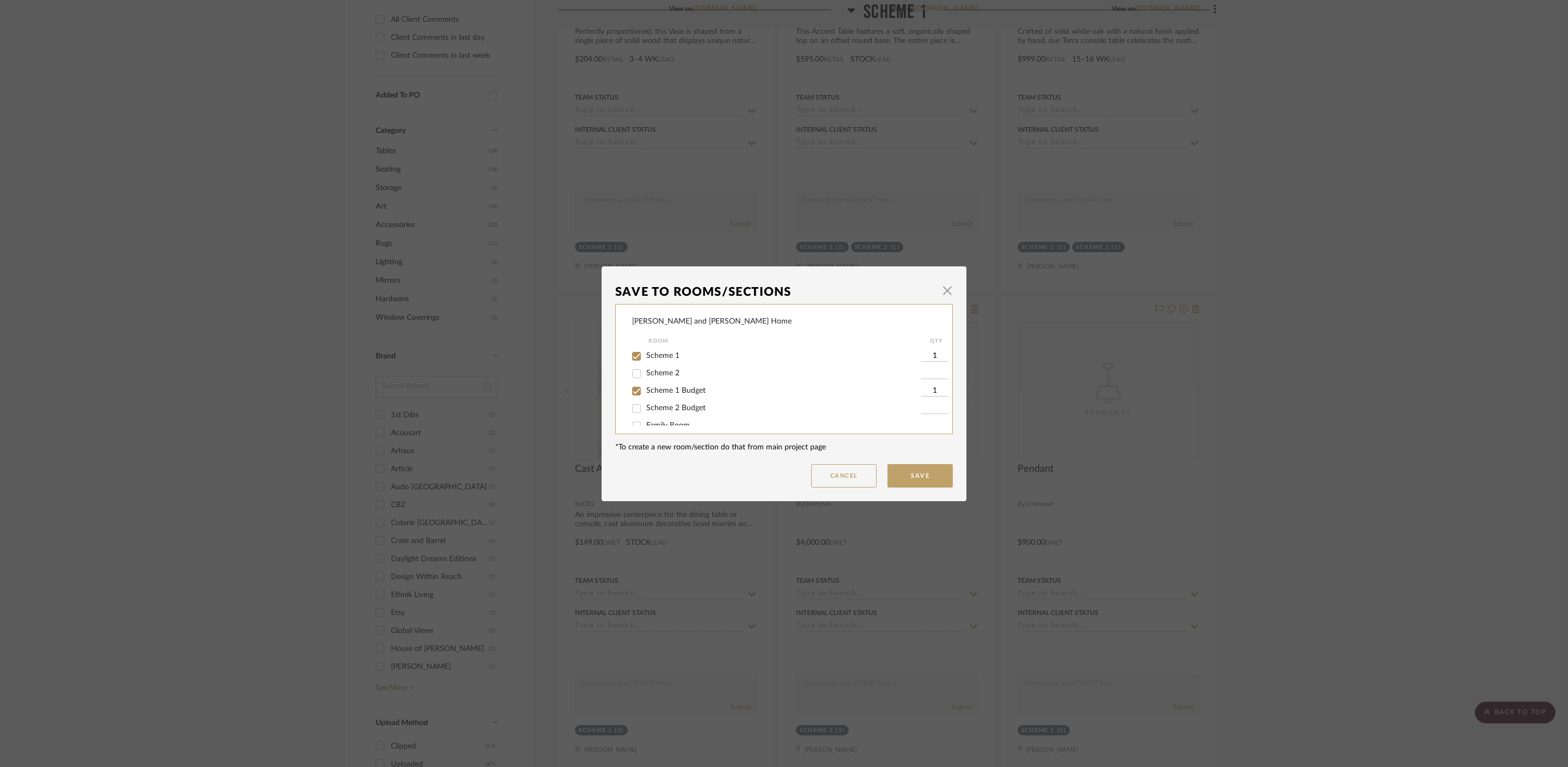
click at [654, 353] on span "Scheme 1" at bounding box center [663, 355] width 33 height 8
click at [646, 353] on input "Scheme 1" at bounding box center [637, 356] width 18 height 18
checkbox input "false"
click at [938, 471] on button "Save" at bounding box center [920, 476] width 65 height 23
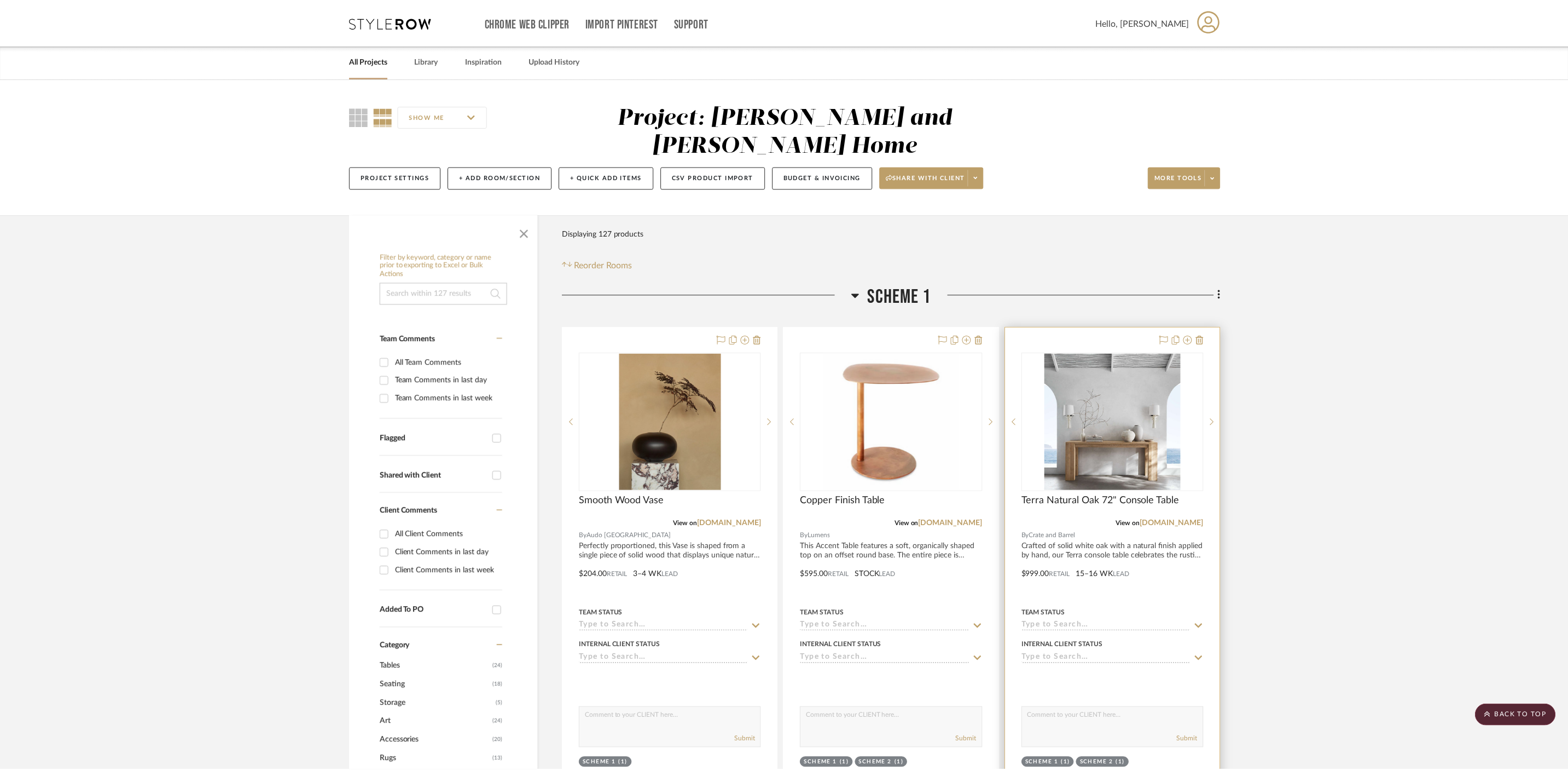
scroll to position [515, 0]
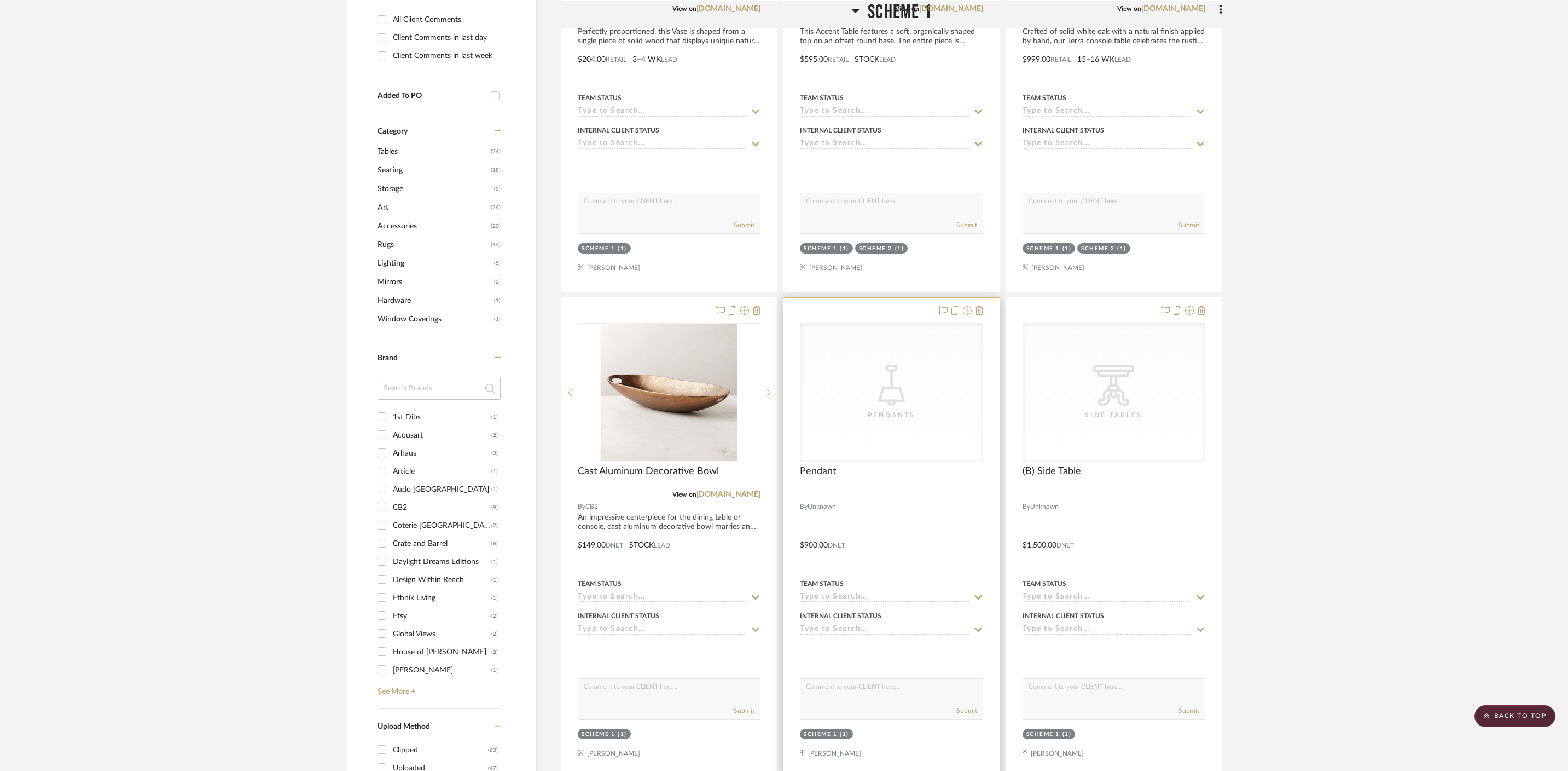
click at [968, 306] on icon at bounding box center [967, 311] width 9 height 9
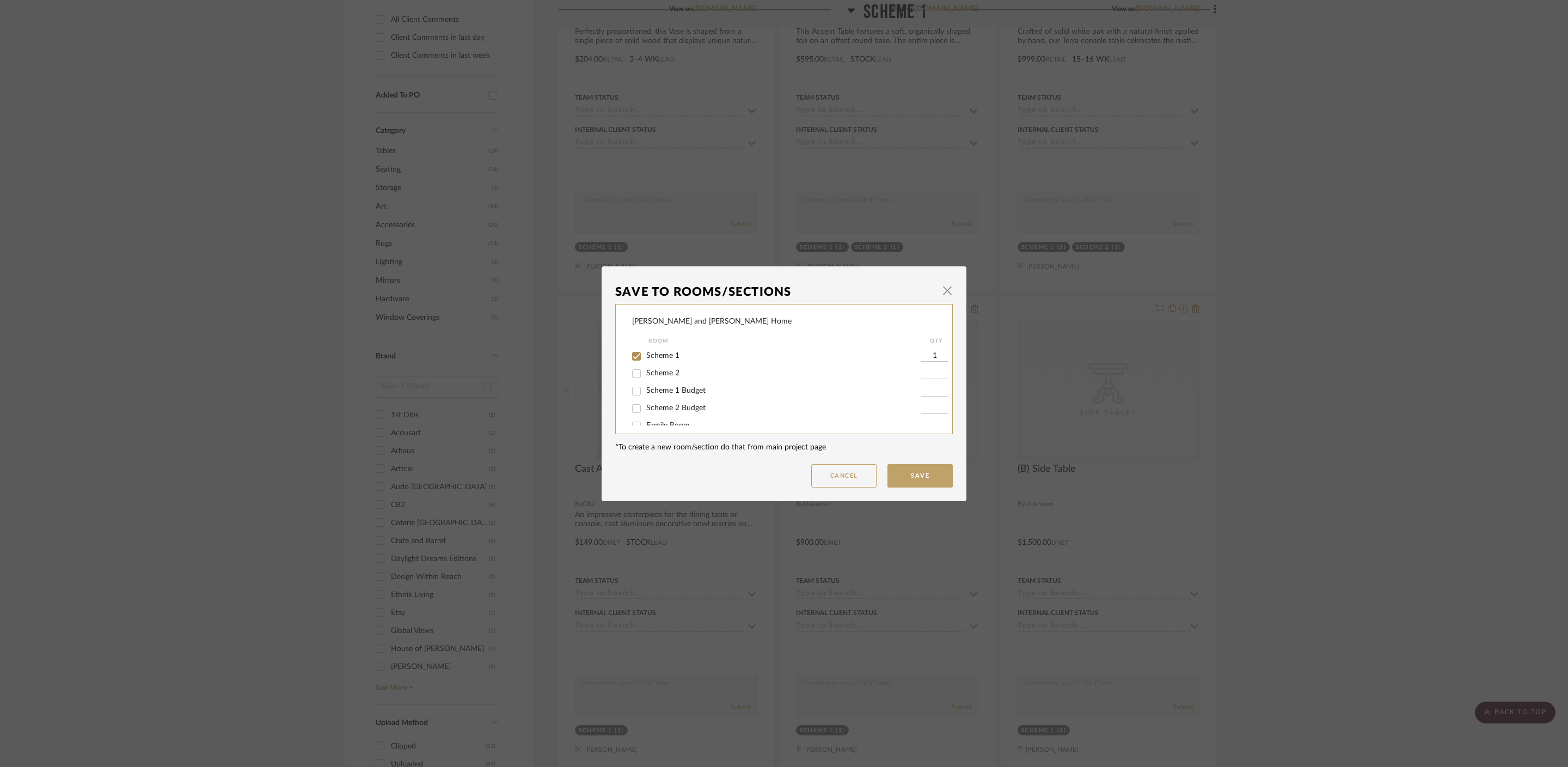
click at [663, 388] on span "Scheme 1 Budget" at bounding box center [676, 390] width 59 height 8
click at [646, 388] on input "Scheme 1 Budget" at bounding box center [637, 391] width 18 height 18
checkbox input "true"
type input "1"
click at [655, 354] on span "Scheme 1" at bounding box center [663, 355] width 33 height 8
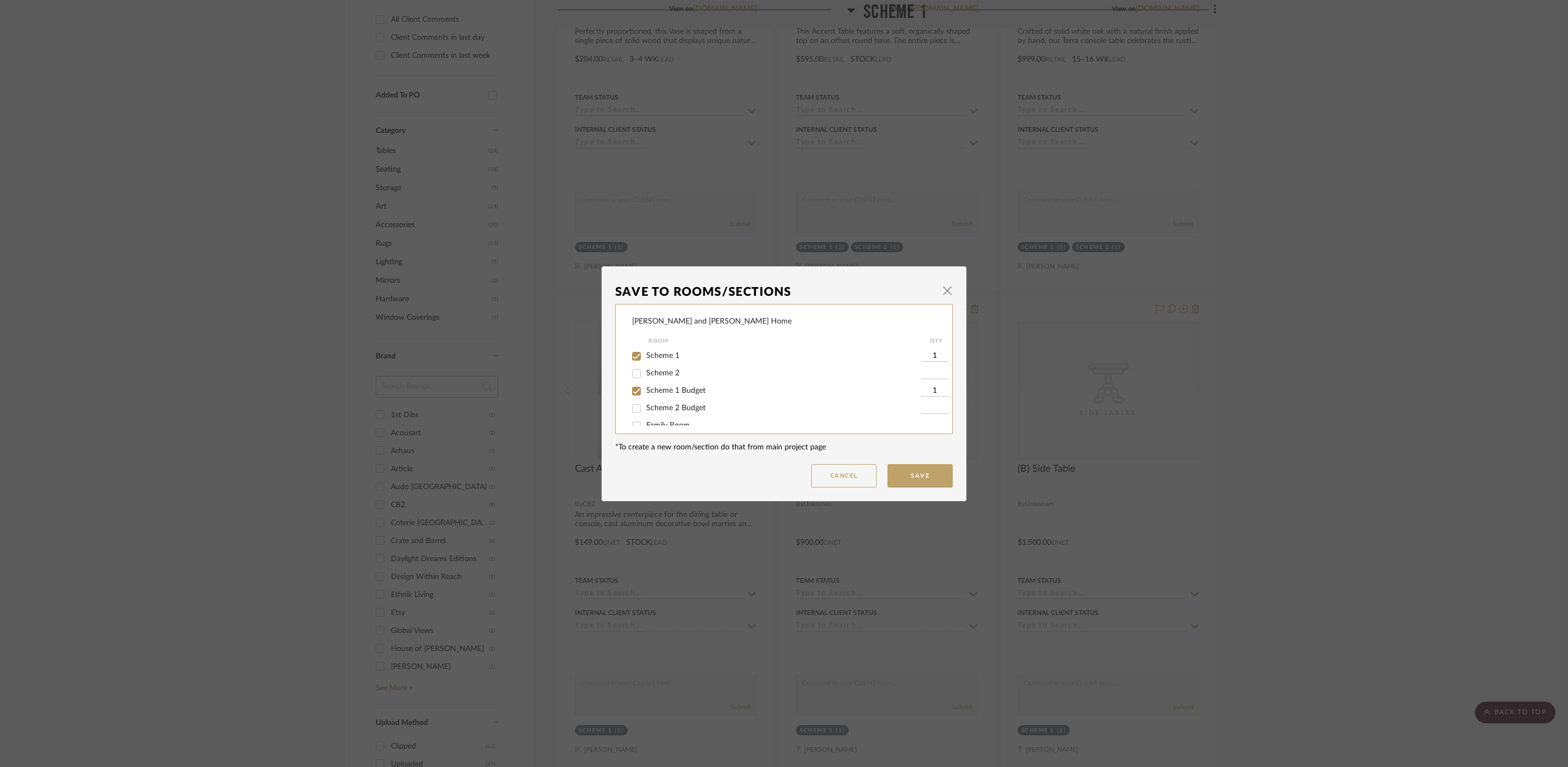
click at [646, 354] on input "Scheme 1" at bounding box center [637, 356] width 18 height 18
checkbox input "false"
click at [894, 462] on mat-dialog-content "Save To Rooms/Sections × Ramneek and Ginny Home Room QTY Scheme 1 Scheme 2 Sche…" at bounding box center [784, 383] width 338 height 207
click at [911, 472] on button "Save" at bounding box center [920, 476] width 65 height 23
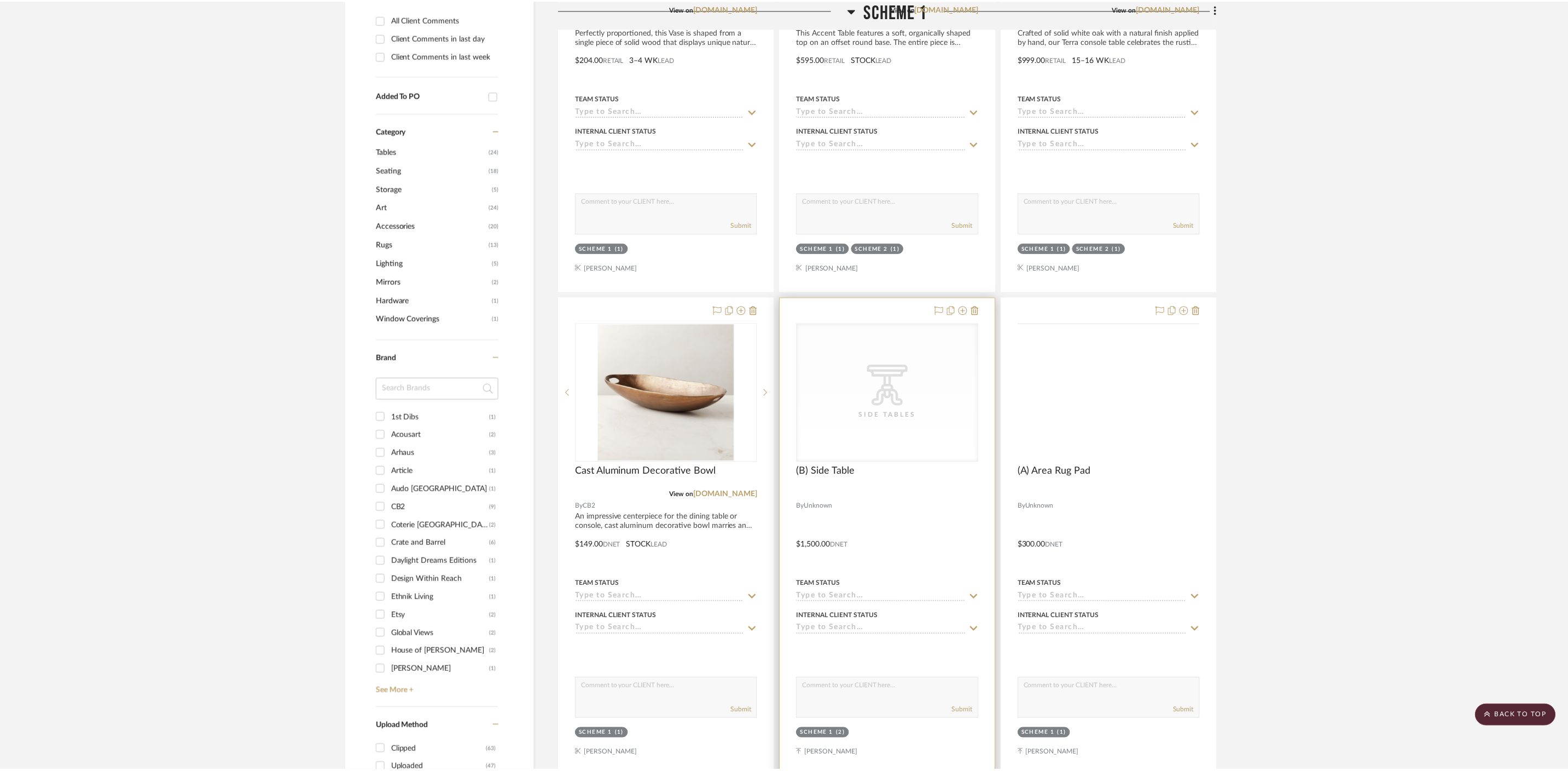
scroll to position [515, 0]
click at [967, 306] on icon at bounding box center [967, 311] width 9 height 9
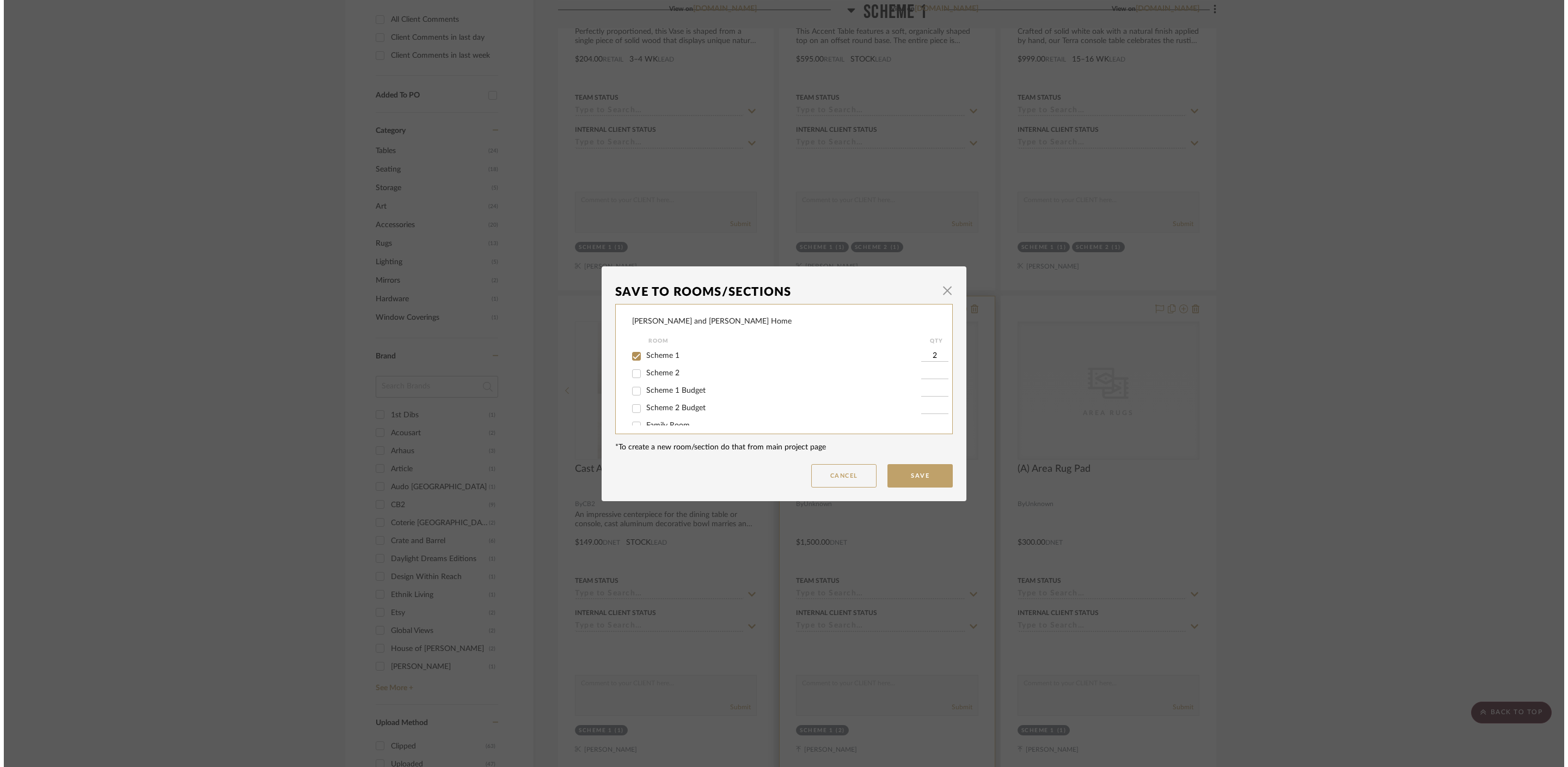
scroll to position [0, 0]
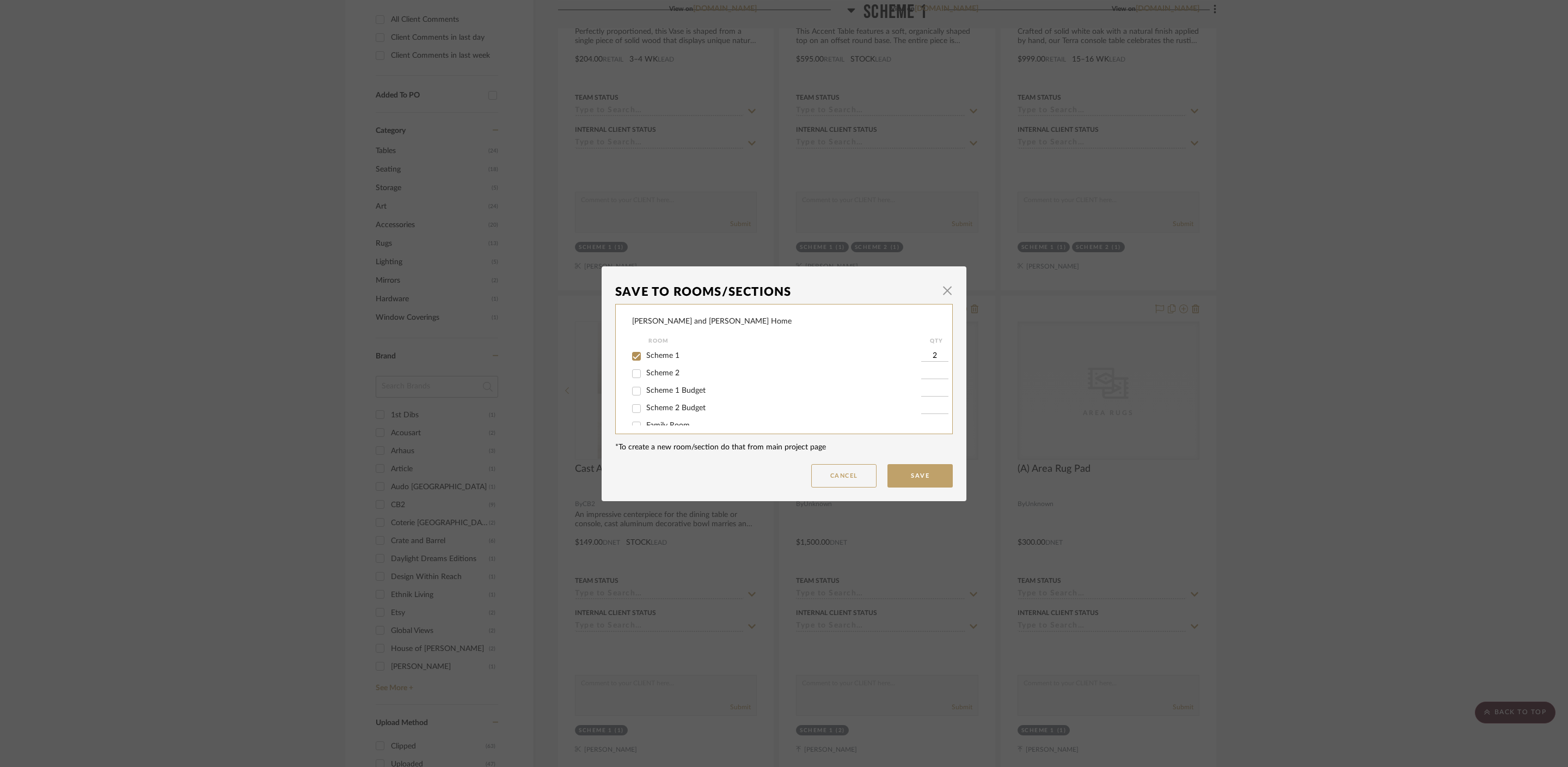
click at [685, 387] on span "Scheme 1 Budget" at bounding box center [676, 390] width 59 height 8
click at [646, 387] on input "Scheme 1 Budget" at bounding box center [637, 391] width 18 height 18
checkbox input "true"
type input "1"
click at [652, 356] on span "Scheme 1" at bounding box center [663, 355] width 33 height 8
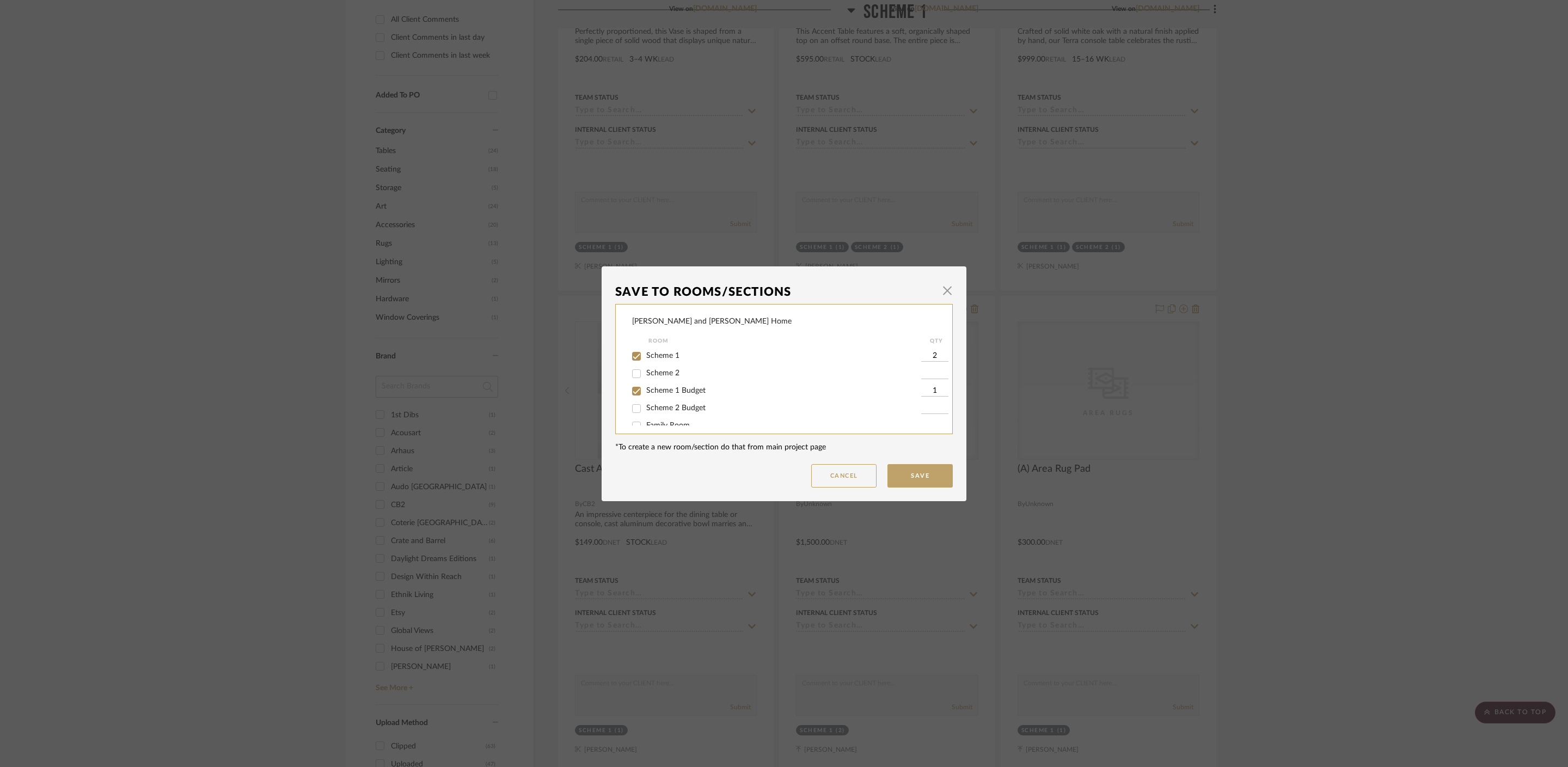
click at [646, 356] on input "Scheme 1" at bounding box center [637, 356] width 18 height 18
checkbox input "false"
click at [919, 474] on button "Save" at bounding box center [920, 476] width 65 height 23
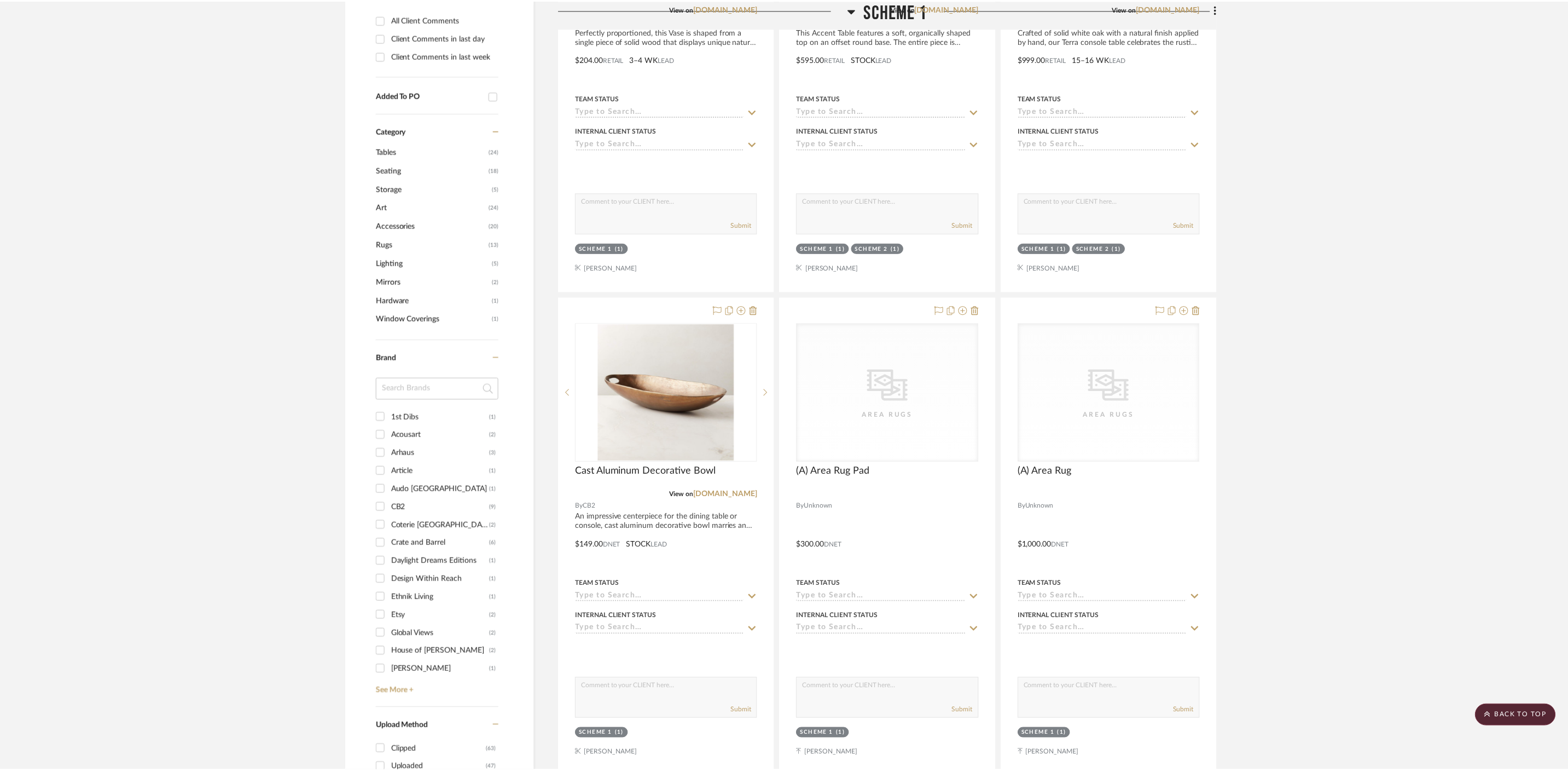
scroll to position [515, 0]
click at [969, 306] on icon at bounding box center [967, 311] width 9 height 9
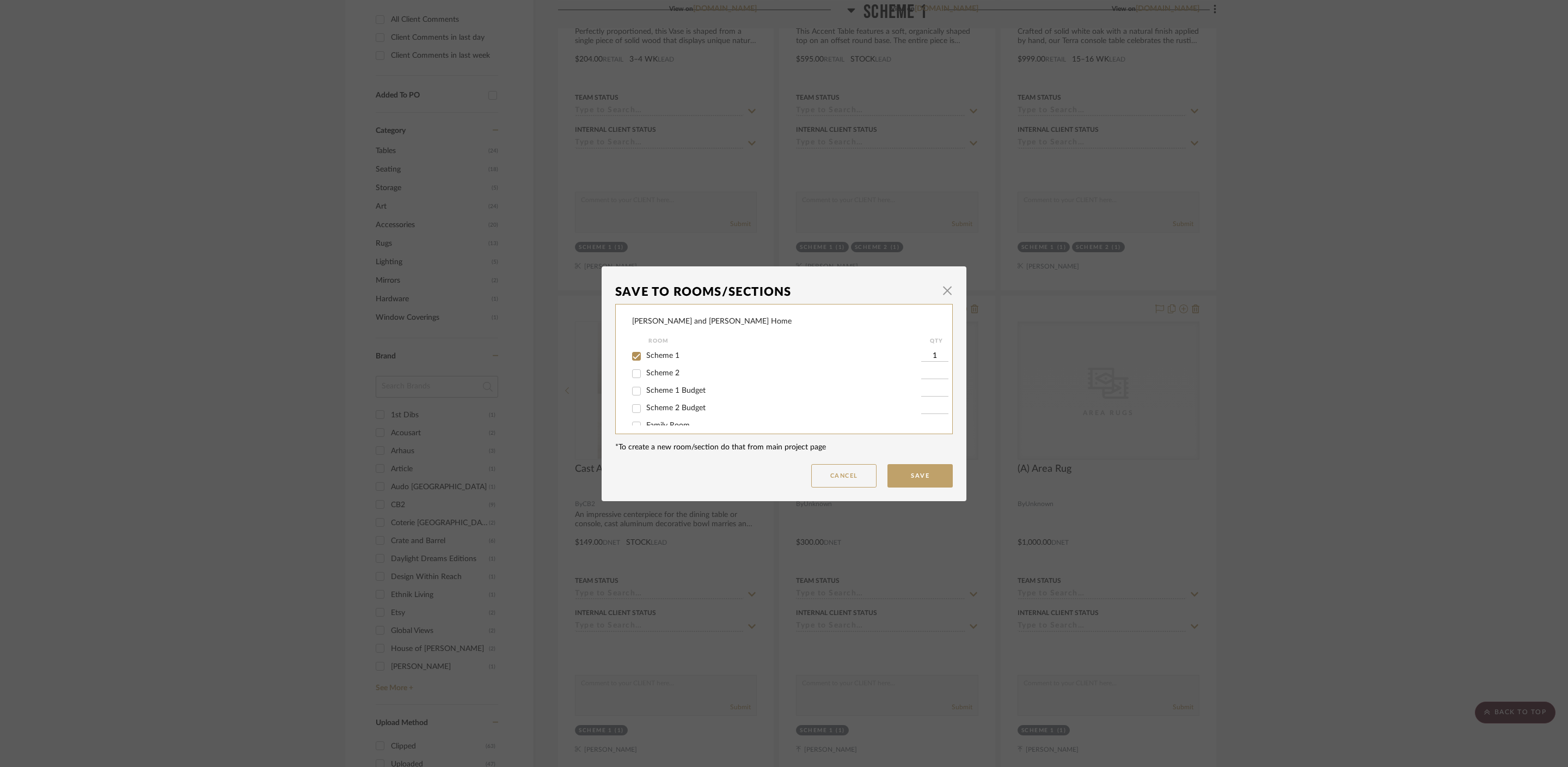
click at [664, 395] on span "Scheme 1 Budget" at bounding box center [676, 390] width 59 height 8
click at [646, 395] on input "Scheme 1 Budget" at bounding box center [637, 391] width 18 height 18
checkbox input "true"
type input "1"
click at [655, 353] on span "Scheme 1" at bounding box center [663, 355] width 33 height 8
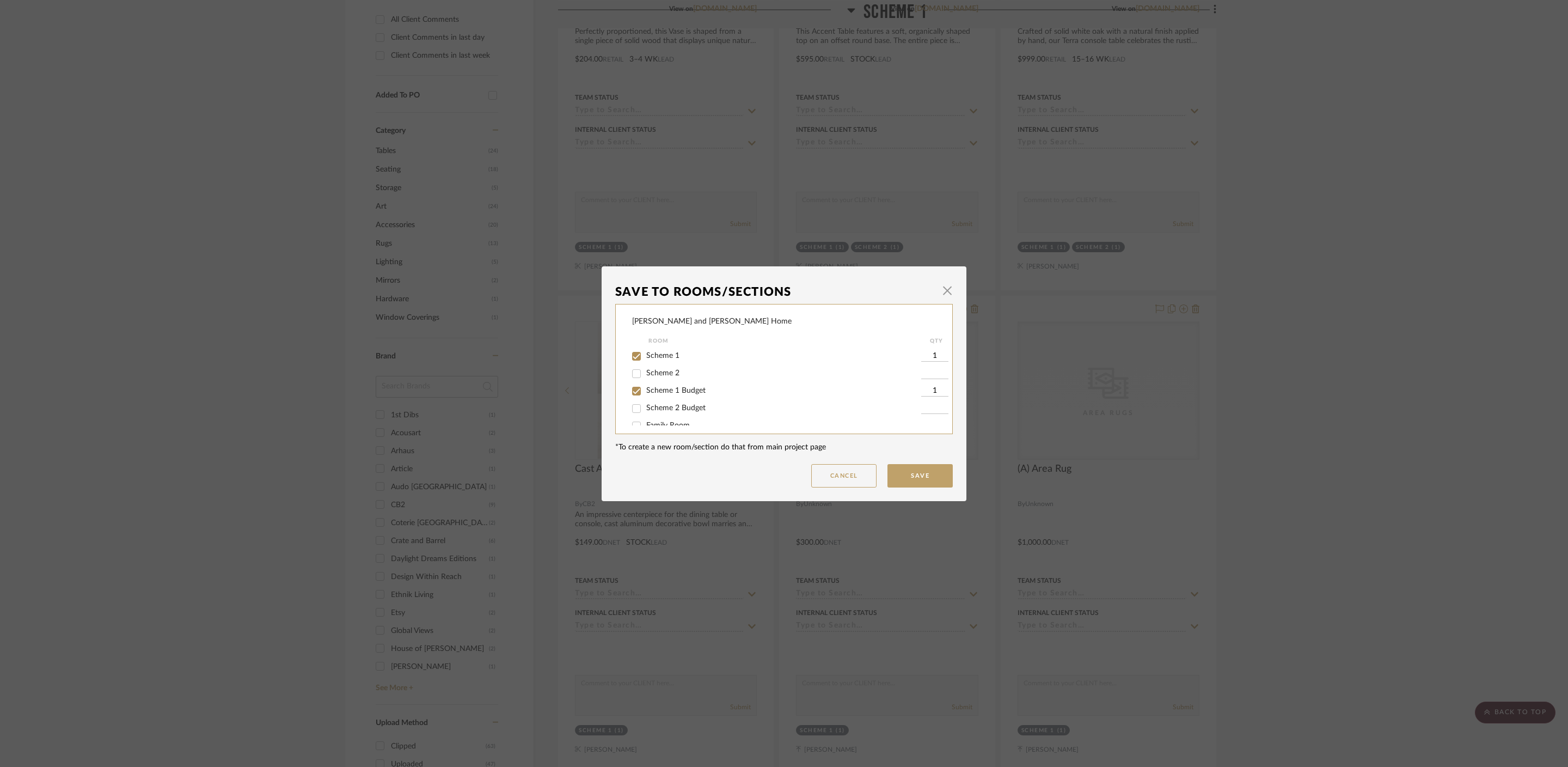
click at [646, 353] on input "Scheme 1" at bounding box center [637, 356] width 18 height 18
checkbox input "false"
click at [898, 463] on mat-dialog-content "Save To Rooms/Sections × Ramneek and Ginny Home Room QTY Scheme 1 Scheme 2 Sche…" at bounding box center [784, 383] width 338 height 207
click at [906, 478] on button "Save" at bounding box center [920, 476] width 65 height 23
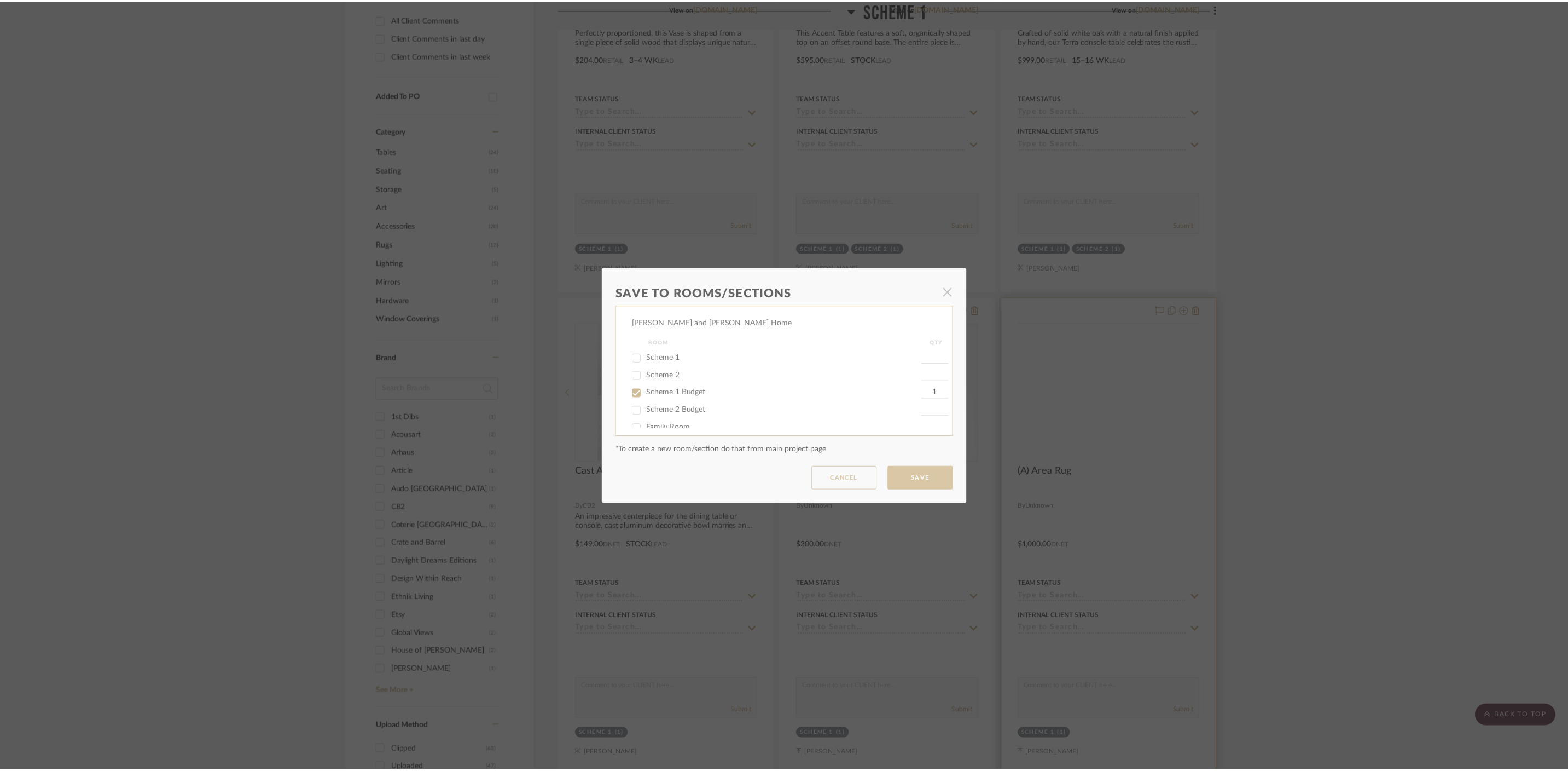
scroll to position [515, 0]
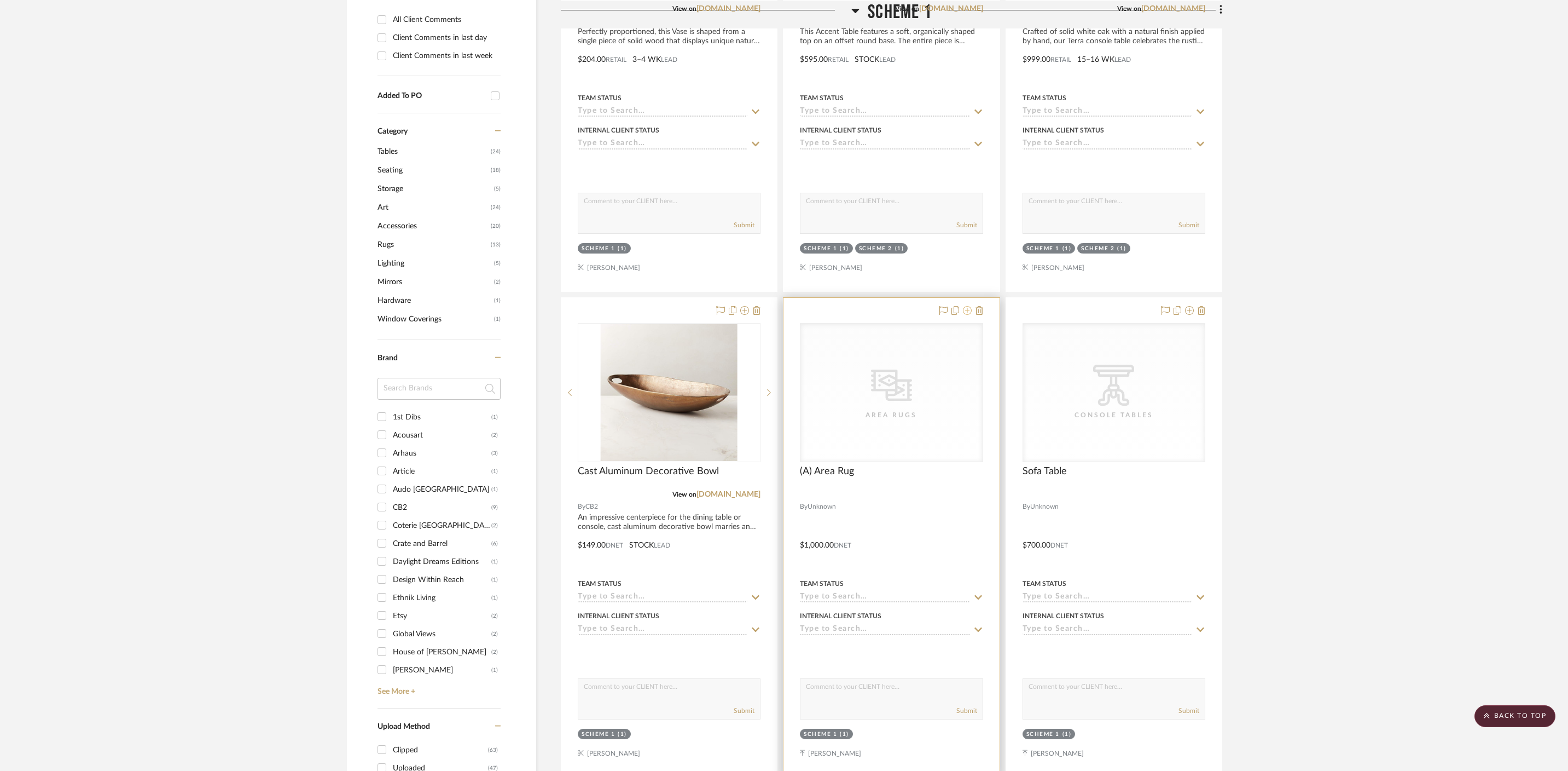
click at [970, 306] on icon at bounding box center [967, 311] width 9 height 9
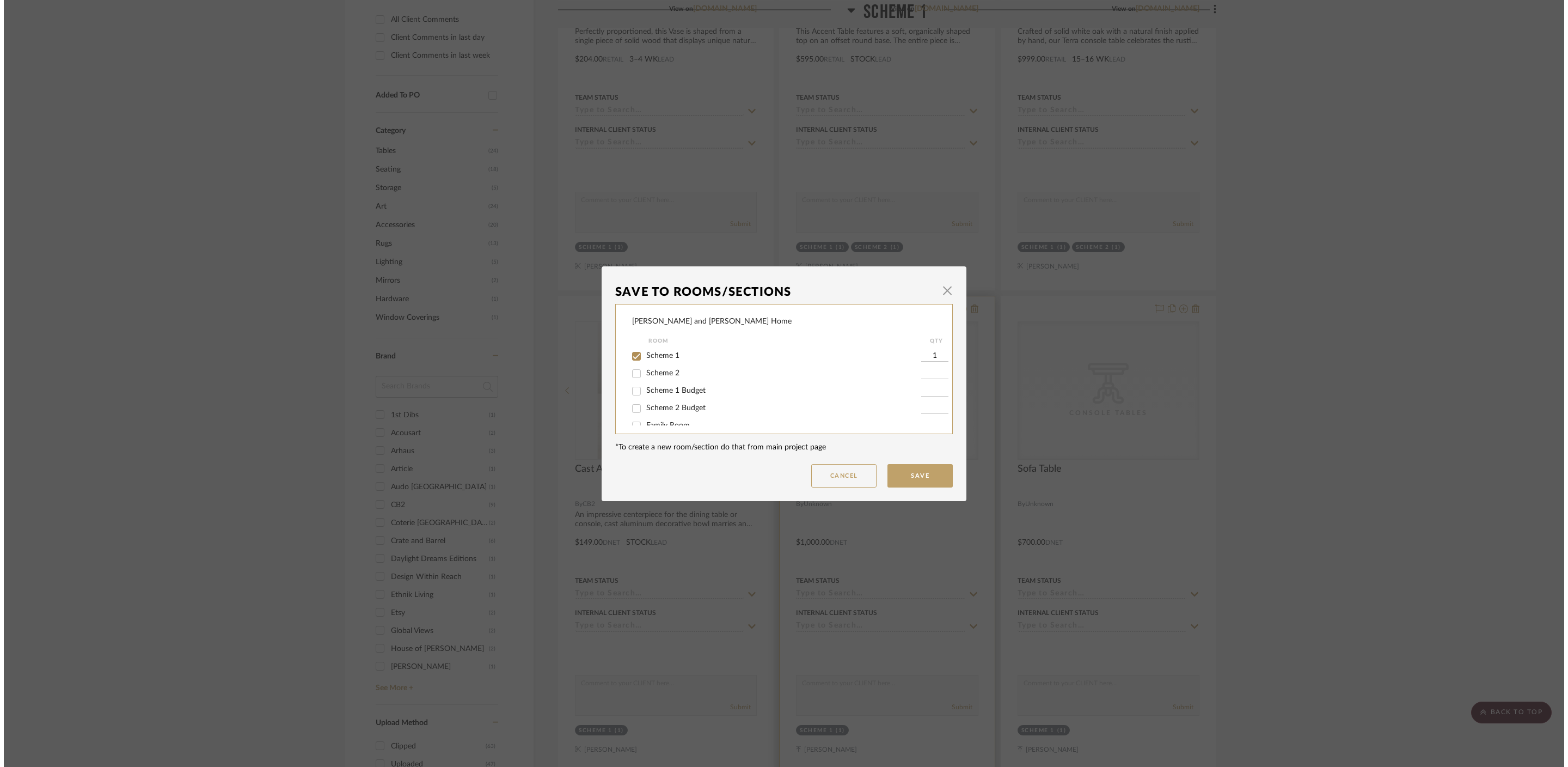
scroll to position [0, 0]
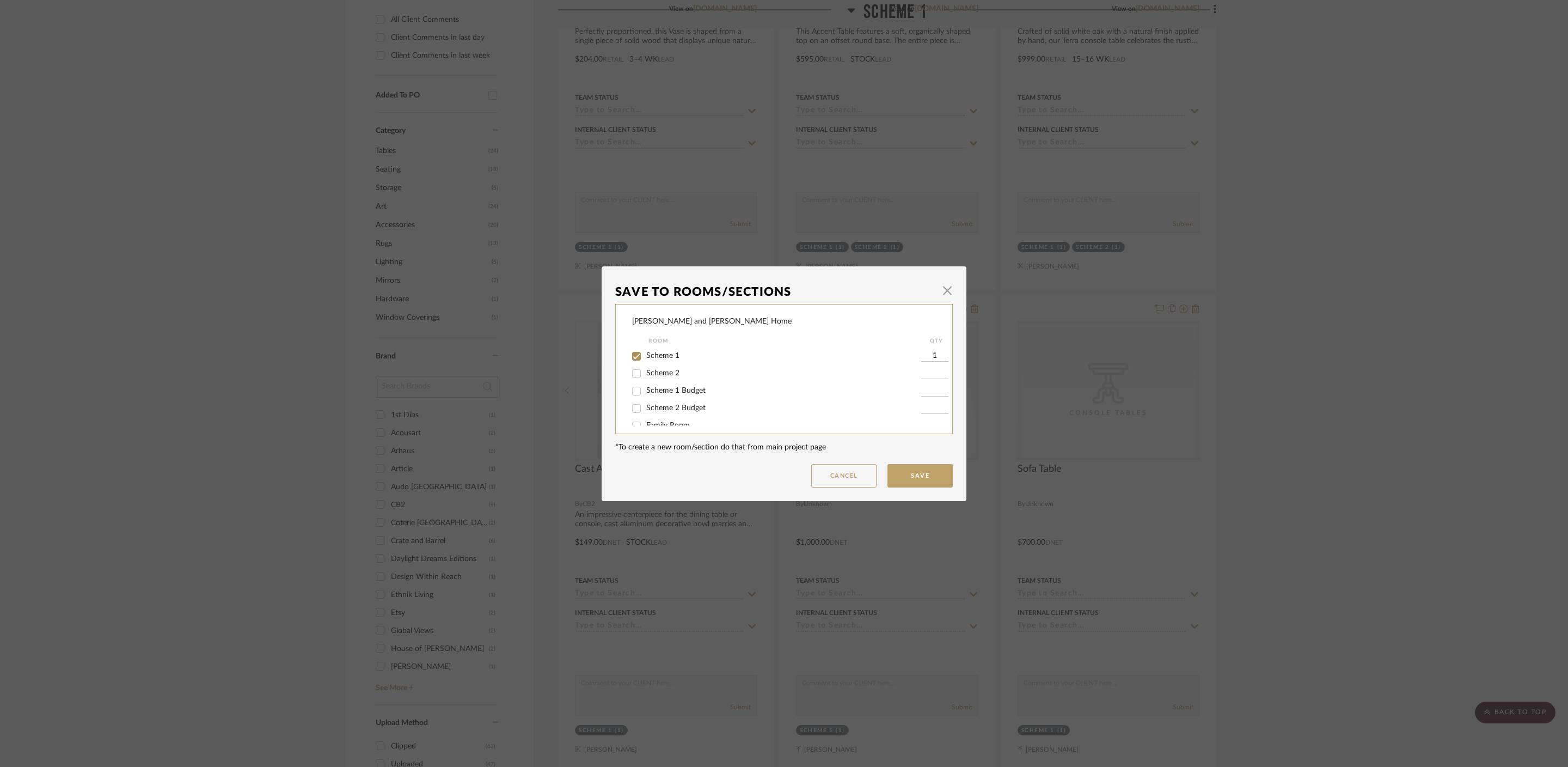
click at [663, 387] on span "Scheme 1 Budget" at bounding box center [676, 390] width 59 height 8
click at [646, 387] on input "Scheme 1 Budget" at bounding box center [637, 391] width 18 height 18
checkbox input "true"
type input "1"
click at [656, 363] on div "Scheme 1" at bounding box center [777, 356] width 289 height 18
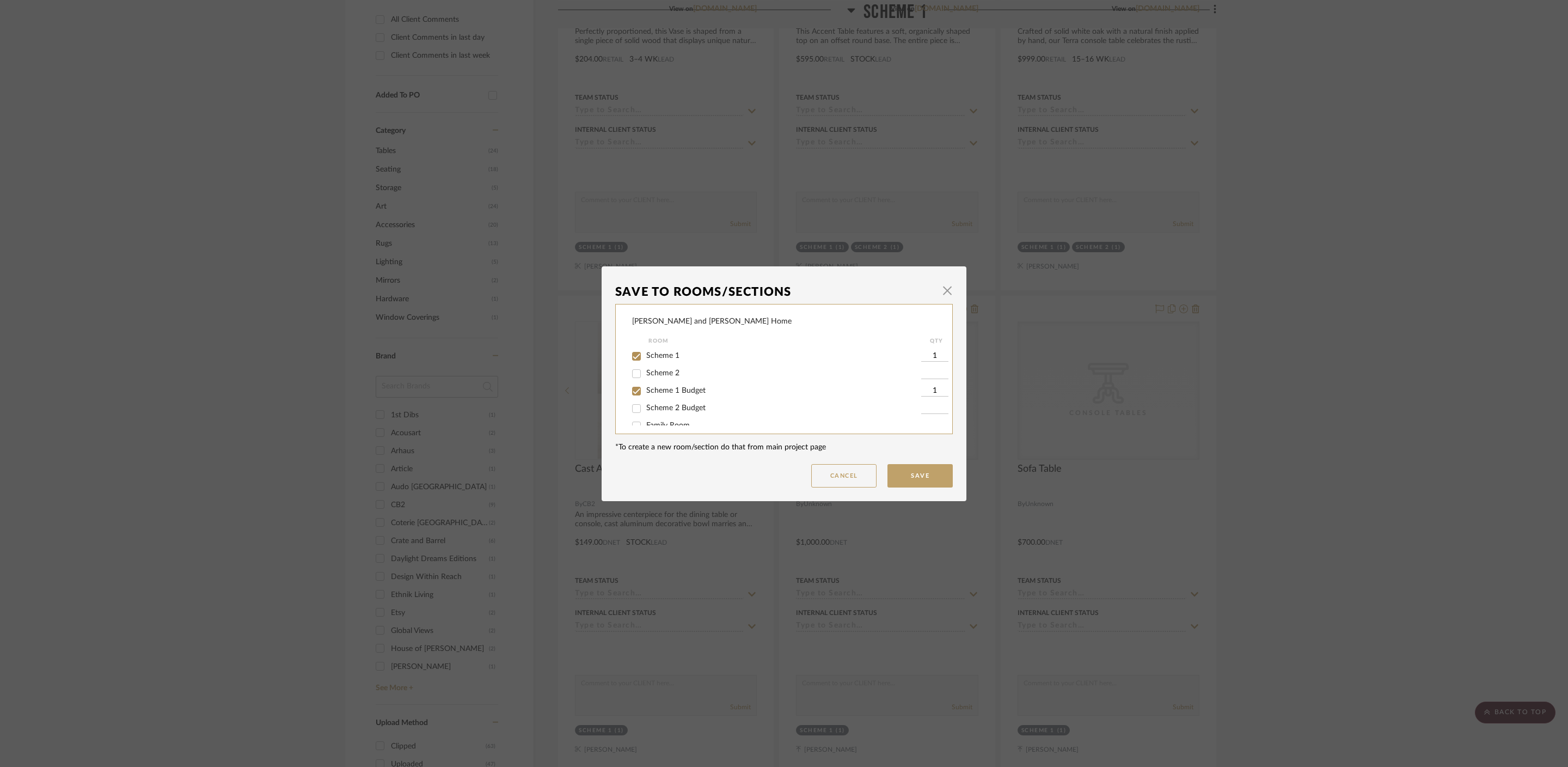
click at [655, 358] on span "Scheme 1" at bounding box center [663, 355] width 33 height 8
click at [646, 358] on input "Scheme 1" at bounding box center [637, 356] width 18 height 18
checkbox input "false"
click at [922, 472] on button "Save" at bounding box center [920, 476] width 65 height 23
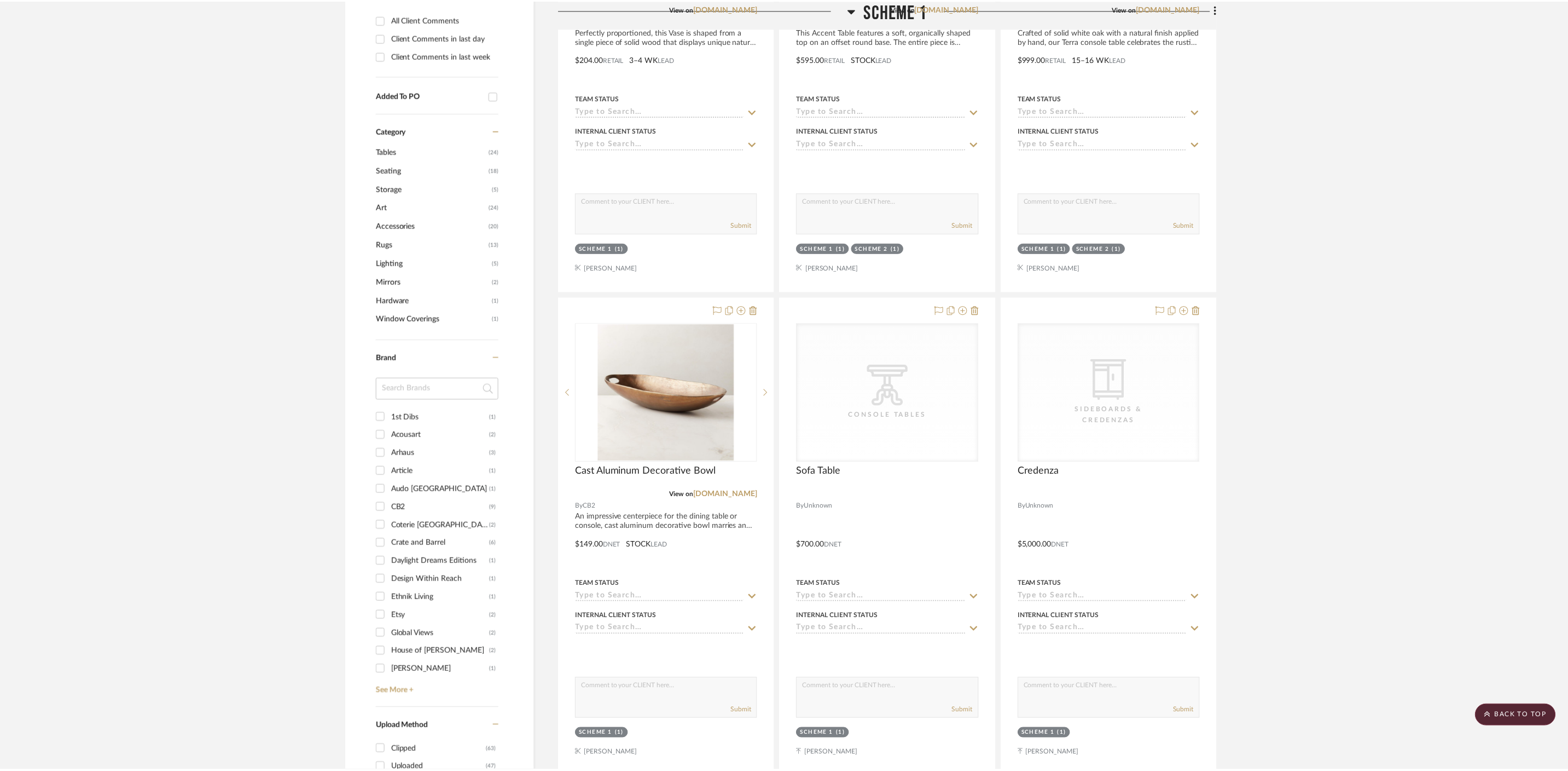
scroll to position [515, 0]
click at [966, 306] on icon at bounding box center [967, 311] width 9 height 9
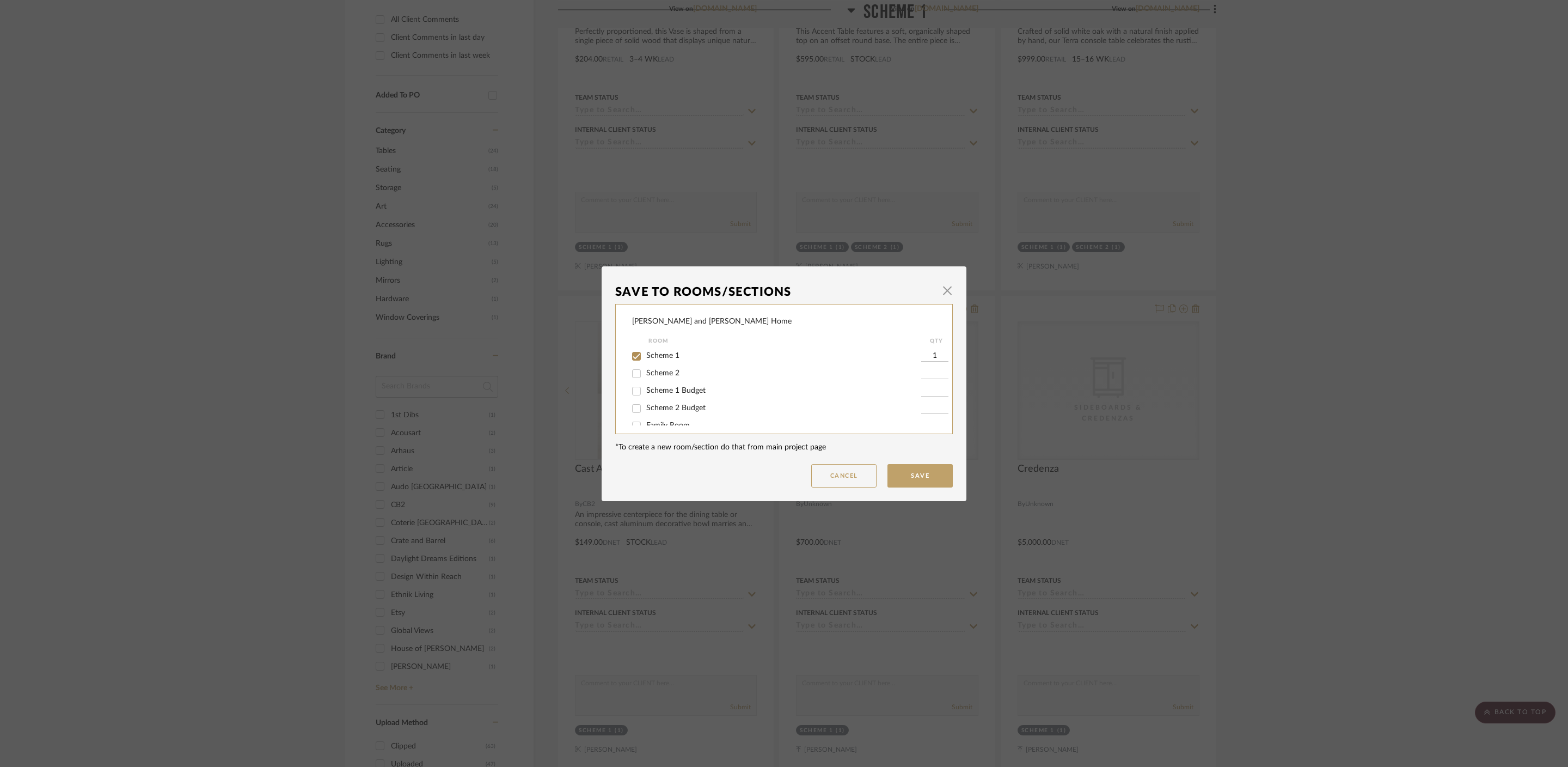
click at [685, 394] on span "Scheme 1 Budget" at bounding box center [676, 390] width 59 height 8
click at [646, 394] on input "Scheme 1 Budget" at bounding box center [637, 391] width 18 height 18
checkbox input "true"
type input "1"
click at [638, 354] on input "Scheme 1" at bounding box center [637, 356] width 18 height 18
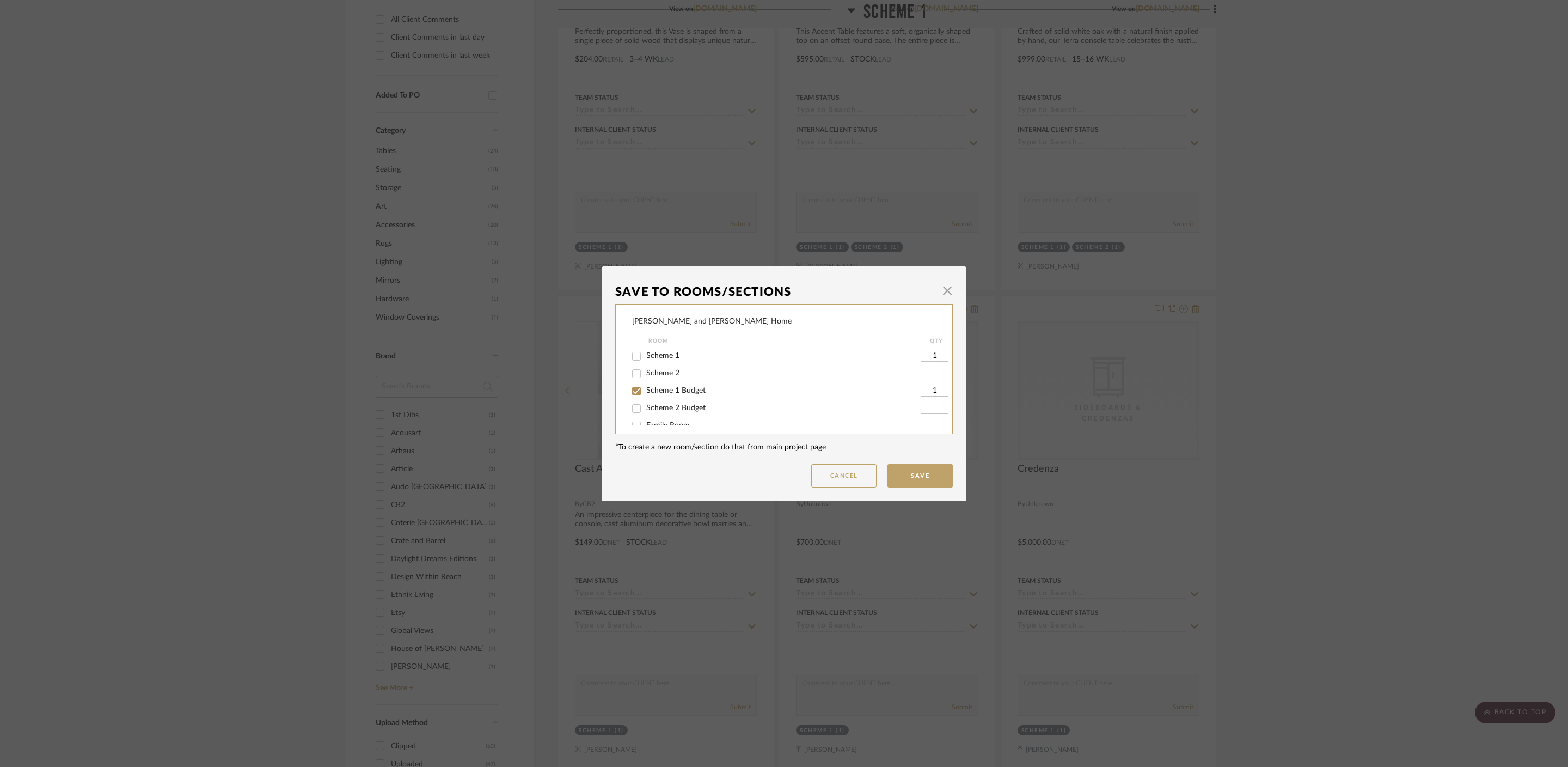
checkbox input "false"
click at [926, 481] on button "Save" at bounding box center [920, 476] width 65 height 23
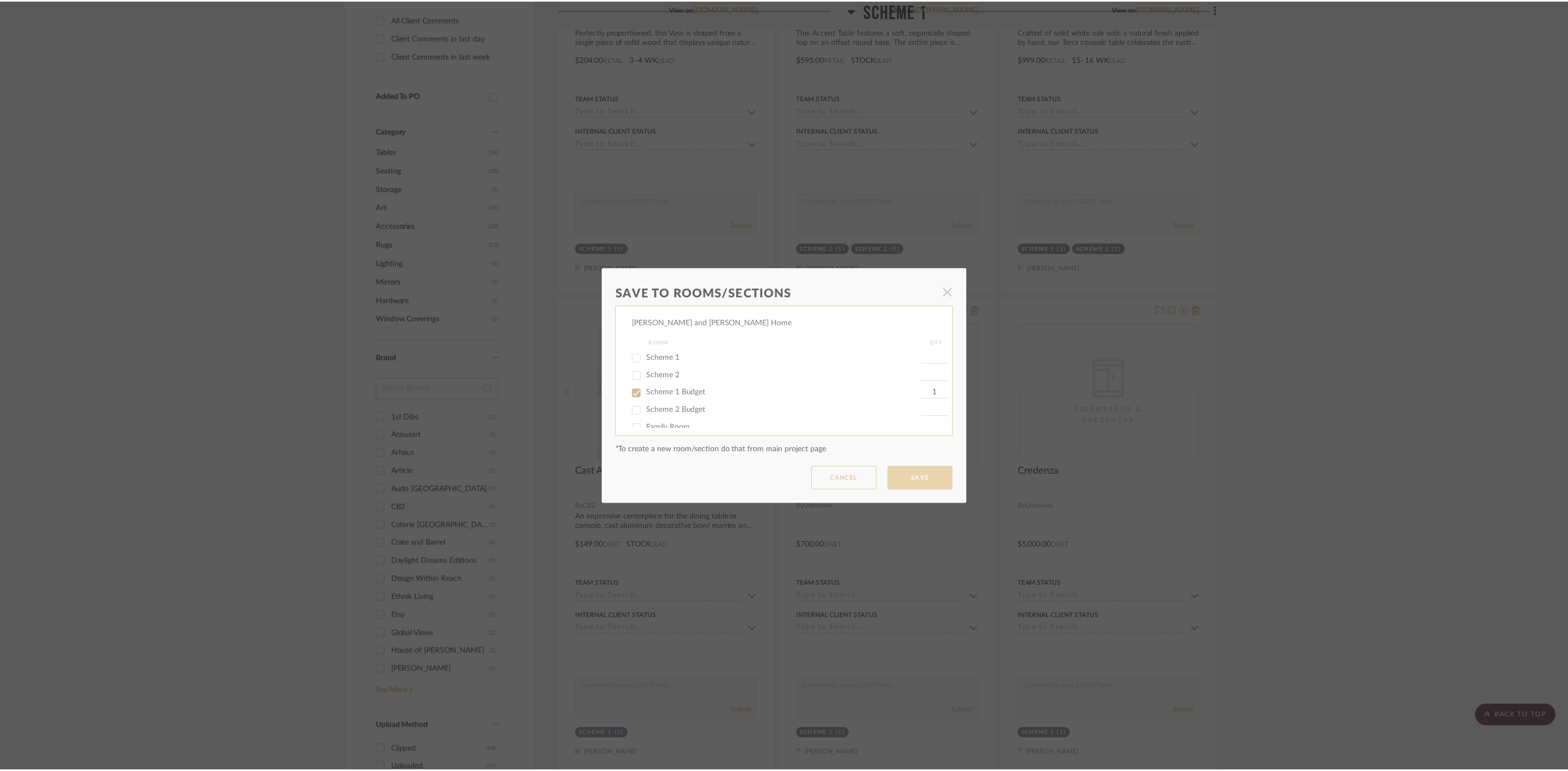
scroll to position [515, 0]
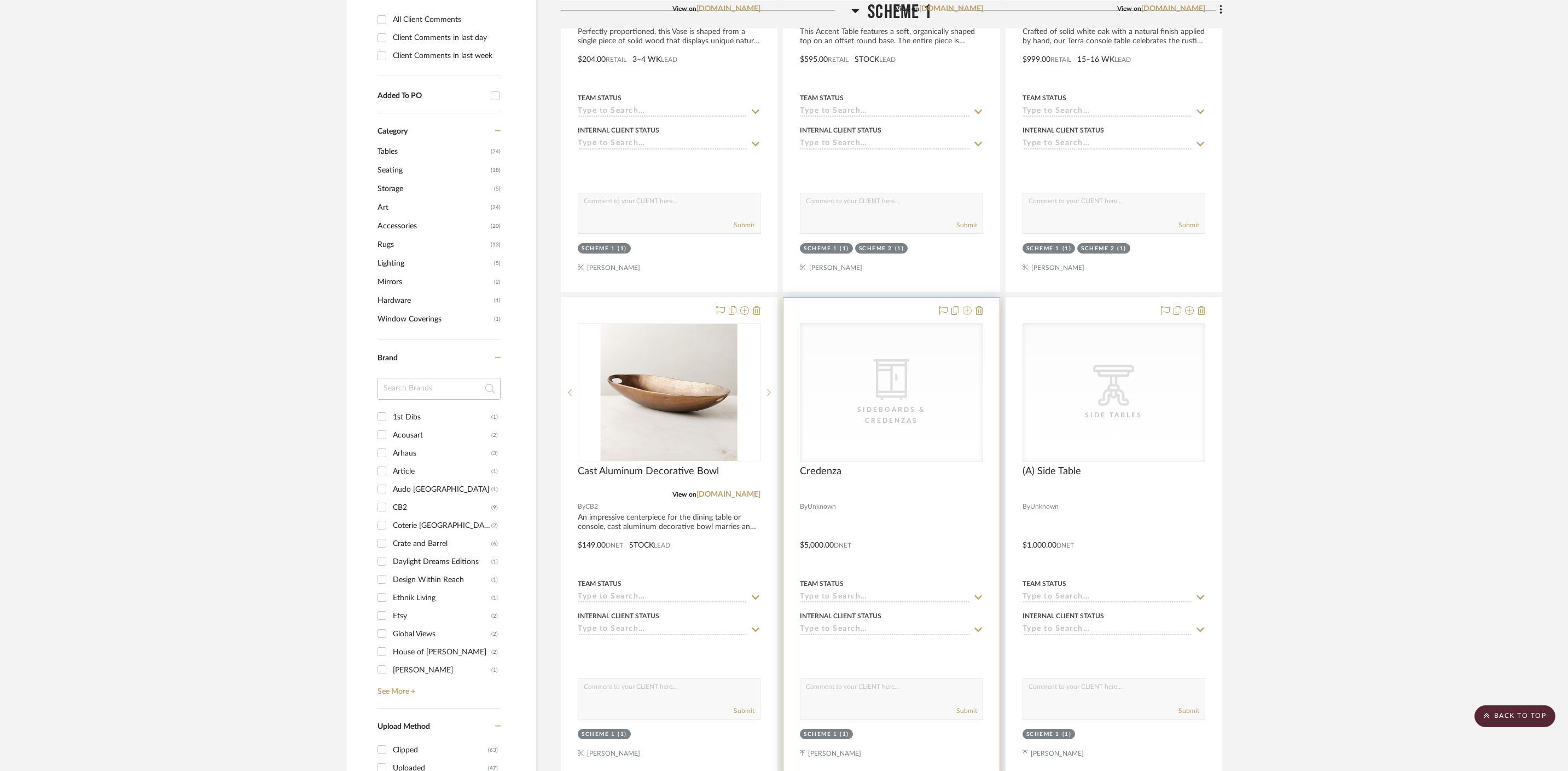
click at [967, 306] on icon at bounding box center [967, 311] width 9 height 9
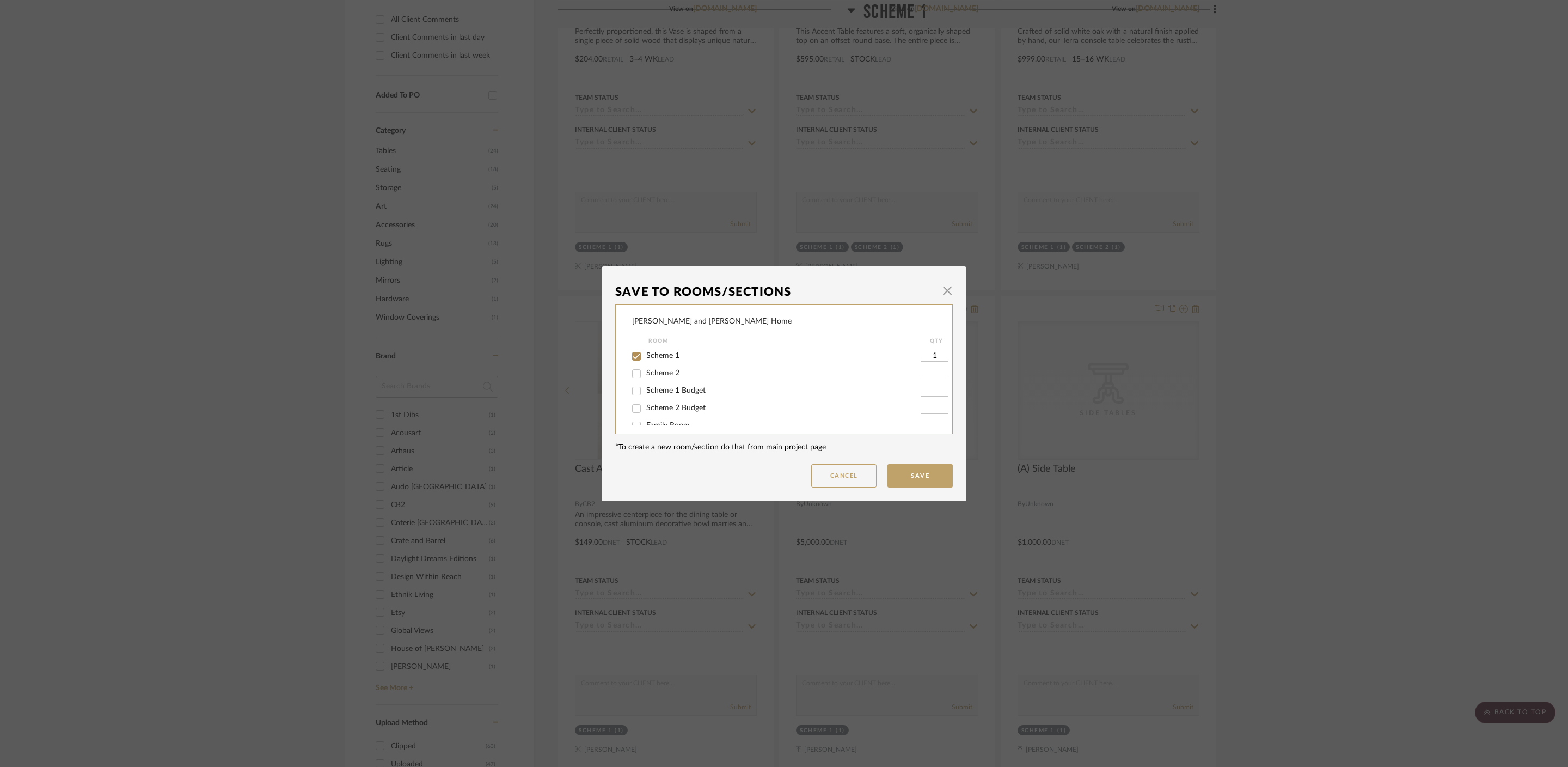
click at [658, 389] on span "Scheme 1 Budget" at bounding box center [676, 390] width 59 height 8
click at [646, 389] on input "Scheme 1 Budget" at bounding box center [637, 391] width 18 height 18
checkbox input "true"
type input "1"
click at [651, 355] on span "Scheme 1" at bounding box center [663, 355] width 33 height 8
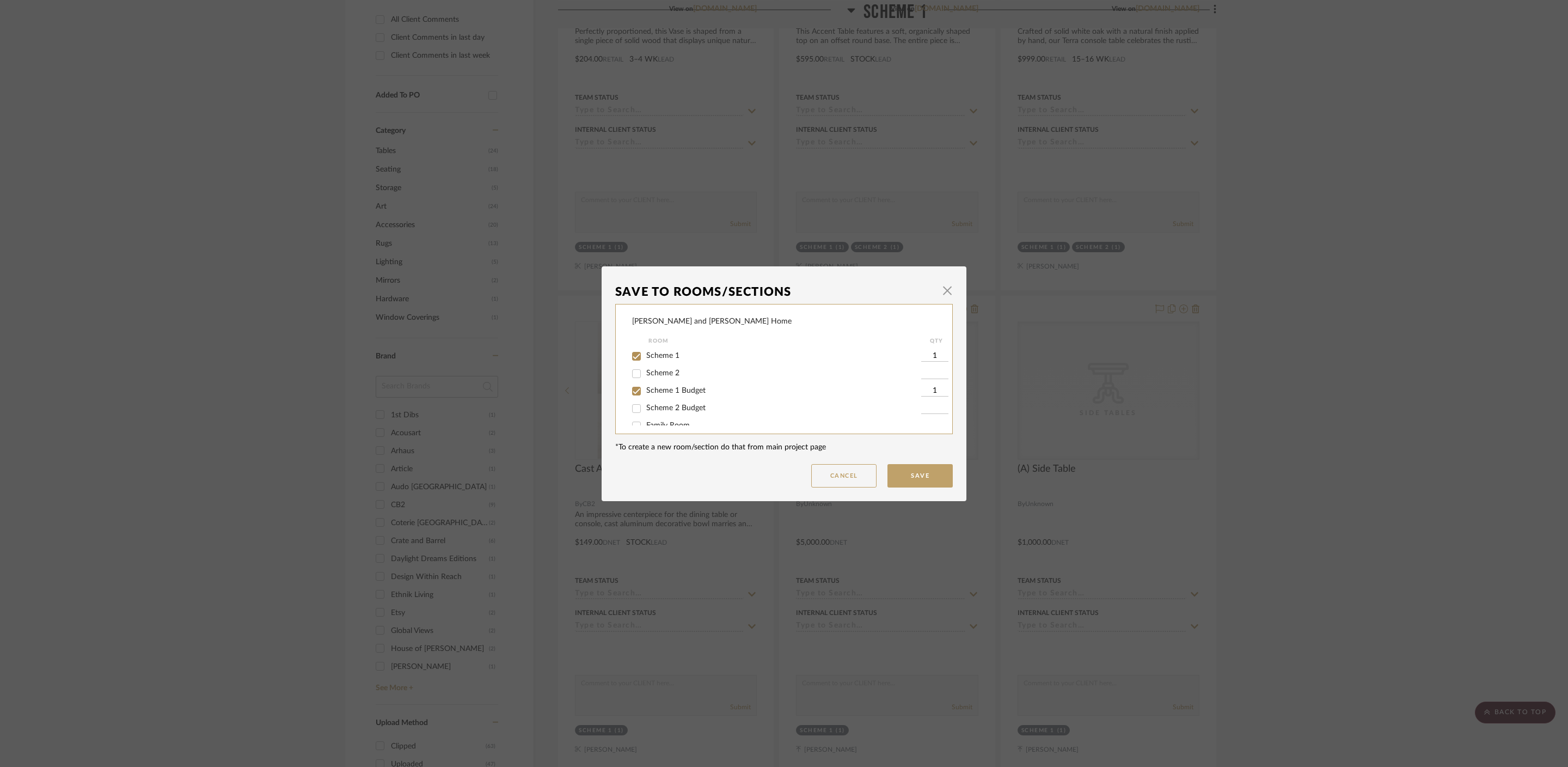
click at [646, 355] on input "Scheme 1" at bounding box center [637, 356] width 18 height 18
checkbox input "false"
click at [915, 484] on button "Save" at bounding box center [920, 476] width 65 height 23
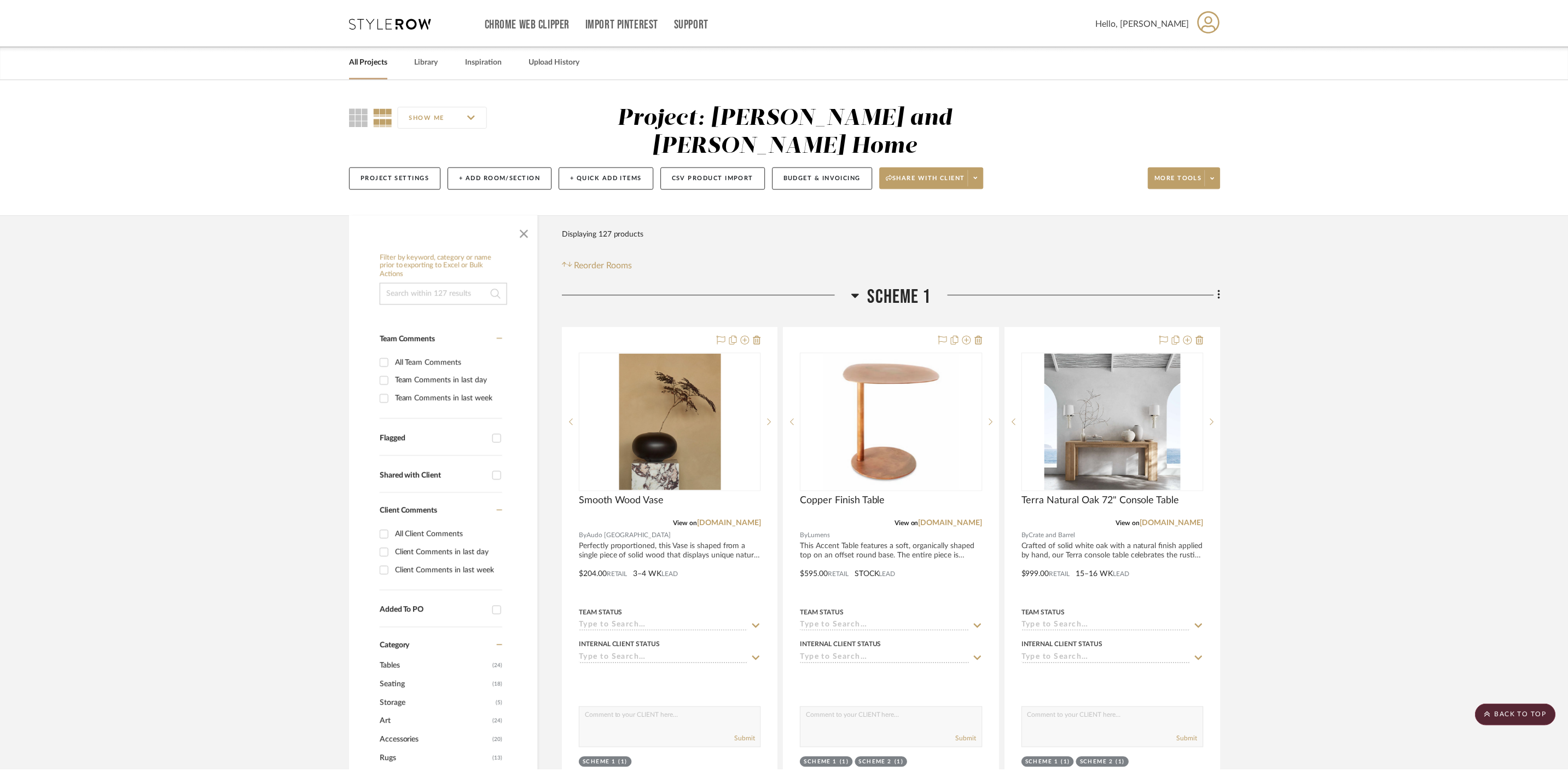
scroll to position [515, 0]
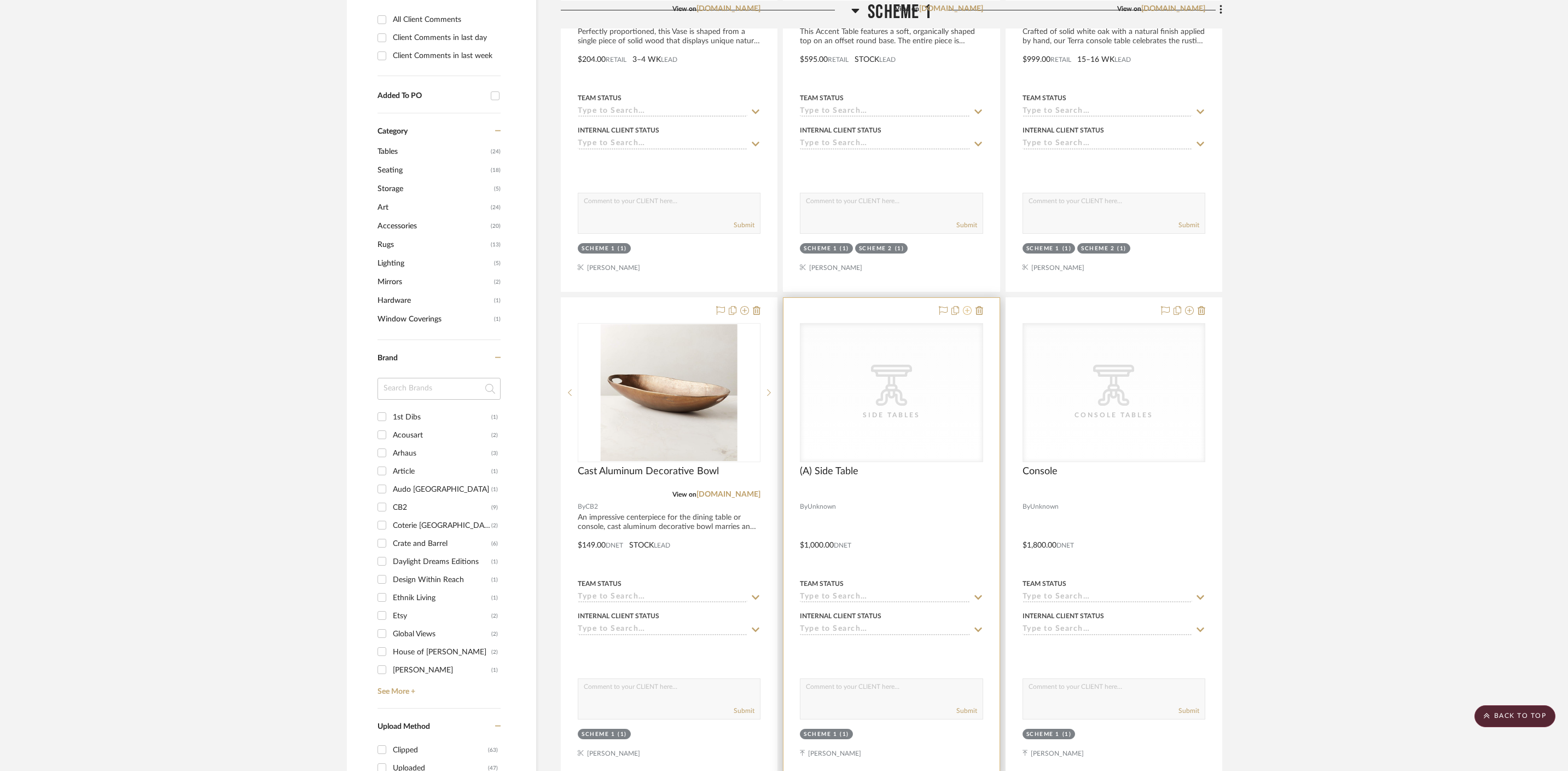
click at [967, 306] on icon at bounding box center [967, 311] width 9 height 9
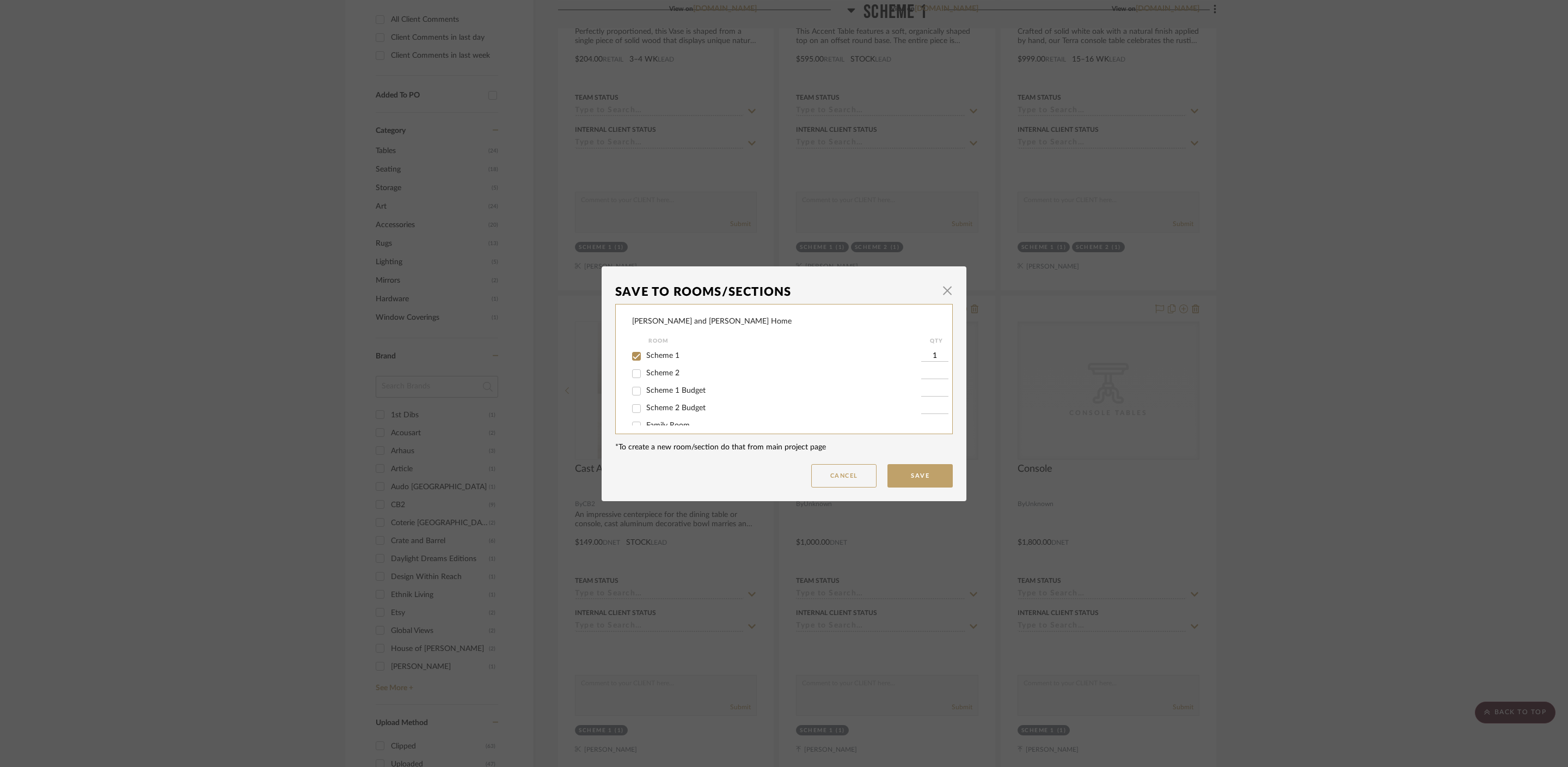
click at [666, 397] on div "Scheme 1 Budget" at bounding box center [777, 391] width 289 height 18
click at [660, 392] on span "Scheme 1 Budget" at bounding box center [676, 390] width 59 height 8
click at [646, 392] on input "Scheme 1 Budget" at bounding box center [637, 391] width 18 height 18
checkbox input "true"
type input "1"
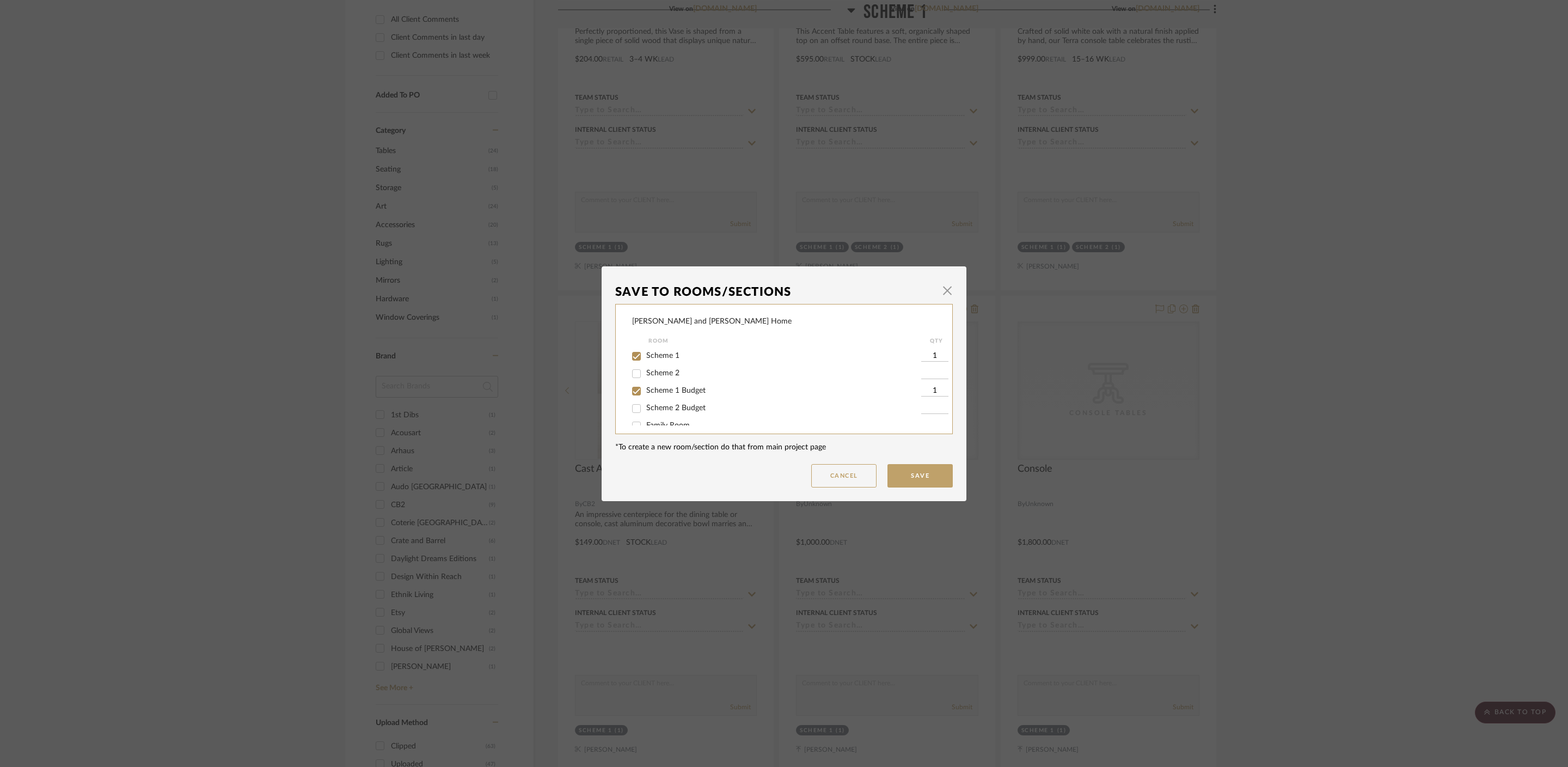
click at [663, 350] on div "Scheme 1" at bounding box center [777, 356] width 289 height 18
click at [666, 354] on span "Scheme 1" at bounding box center [663, 355] width 33 height 8
click at [646, 354] on input "Scheme 1" at bounding box center [637, 356] width 18 height 18
checkbox input "false"
click at [937, 479] on button "Save" at bounding box center [920, 476] width 65 height 23
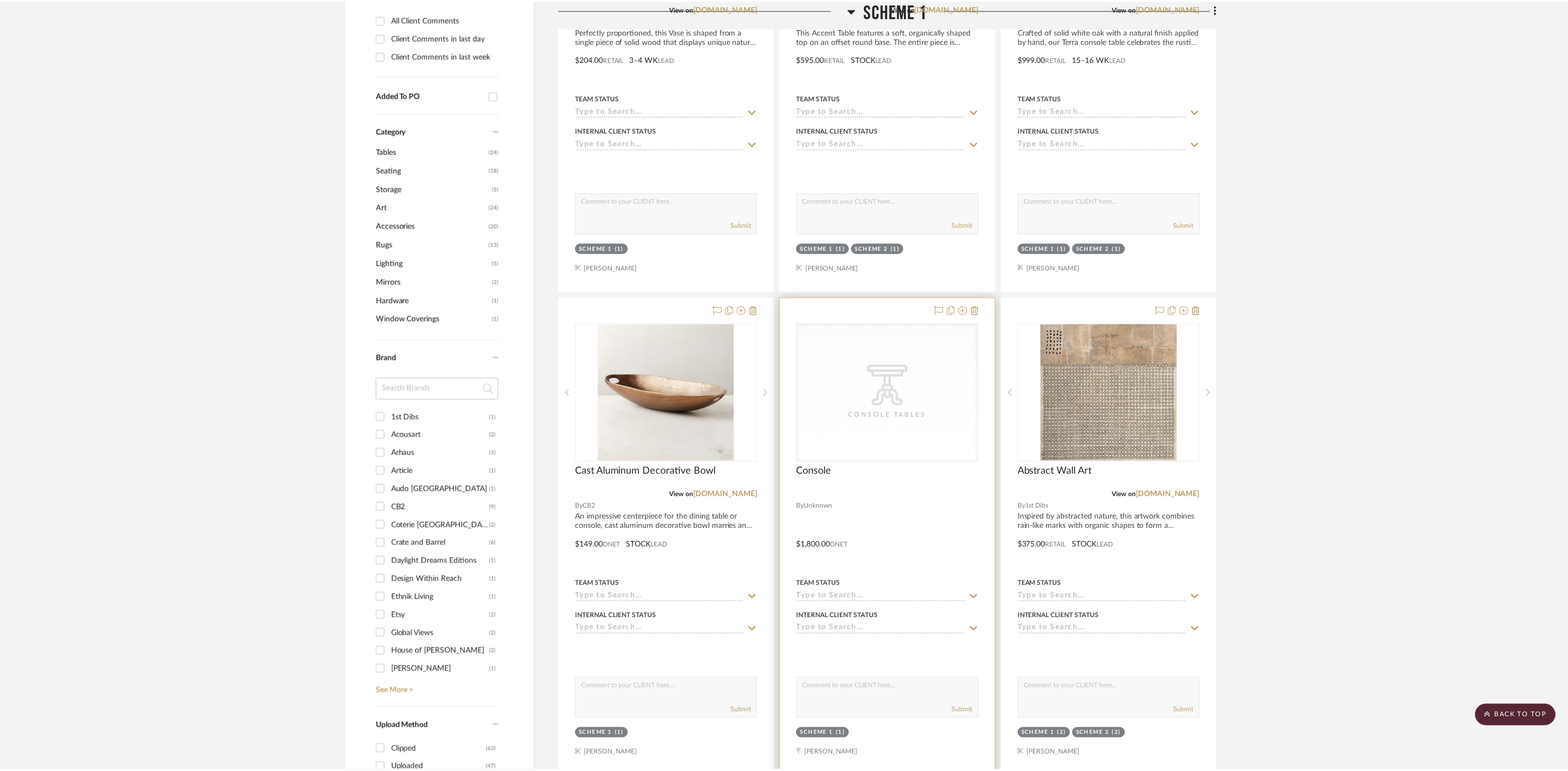
scroll to position [515, 0]
click at [964, 306] on icon at bounding box center [967, 311] width 9 height 9
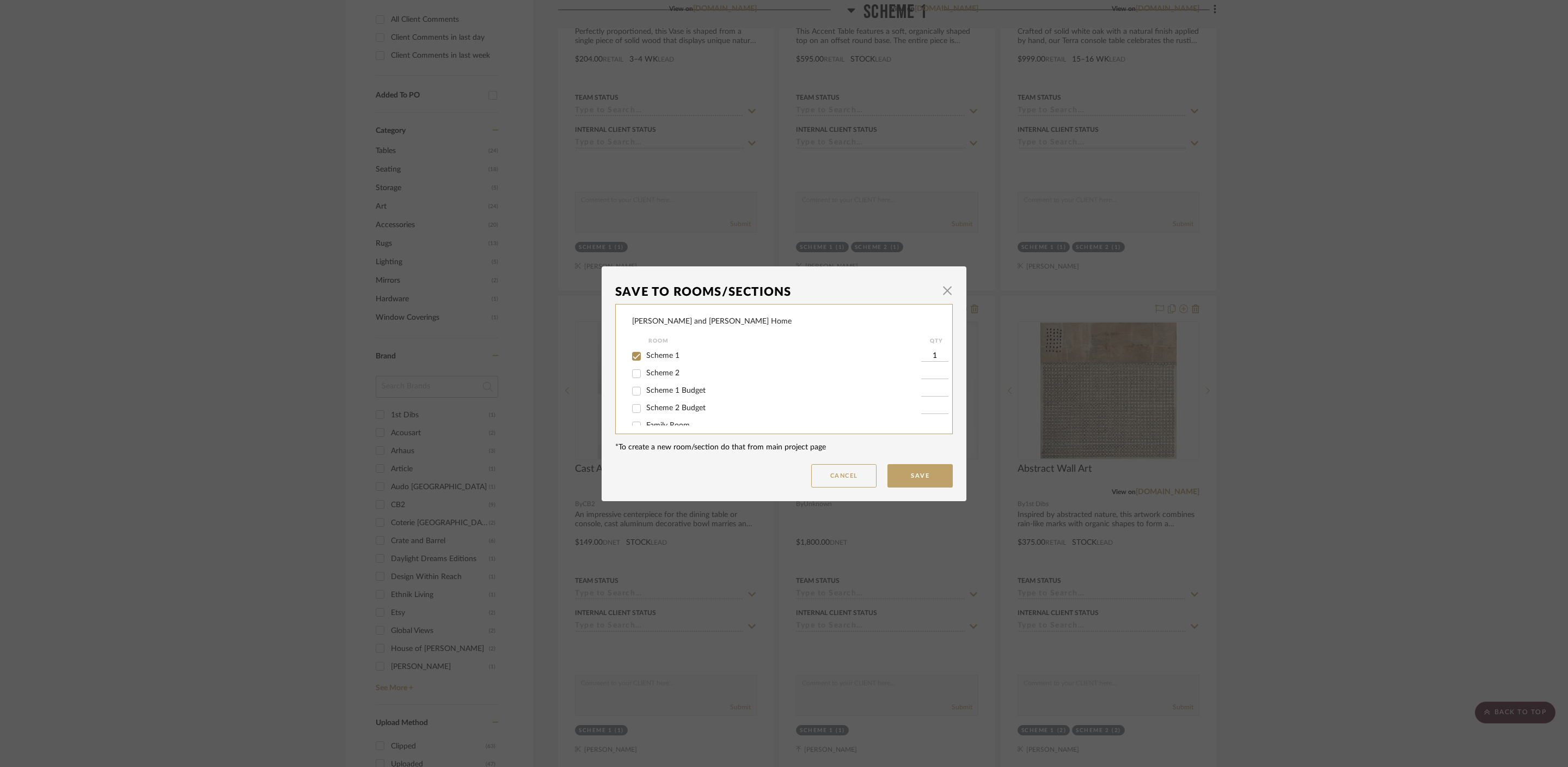
click at [645, 396] on div "Scheme 1 Budget" at bounding box center [777, 391] width 289 height 18
click at [639, 388] on input "Scheme 1 Budget" at bounding box center [637, 391] width 18 height 18
checkbox input "true"
type input "1"
click at [648, 353] on span "Scheme 1" at bounding box center [663, 355] width 33 height 8
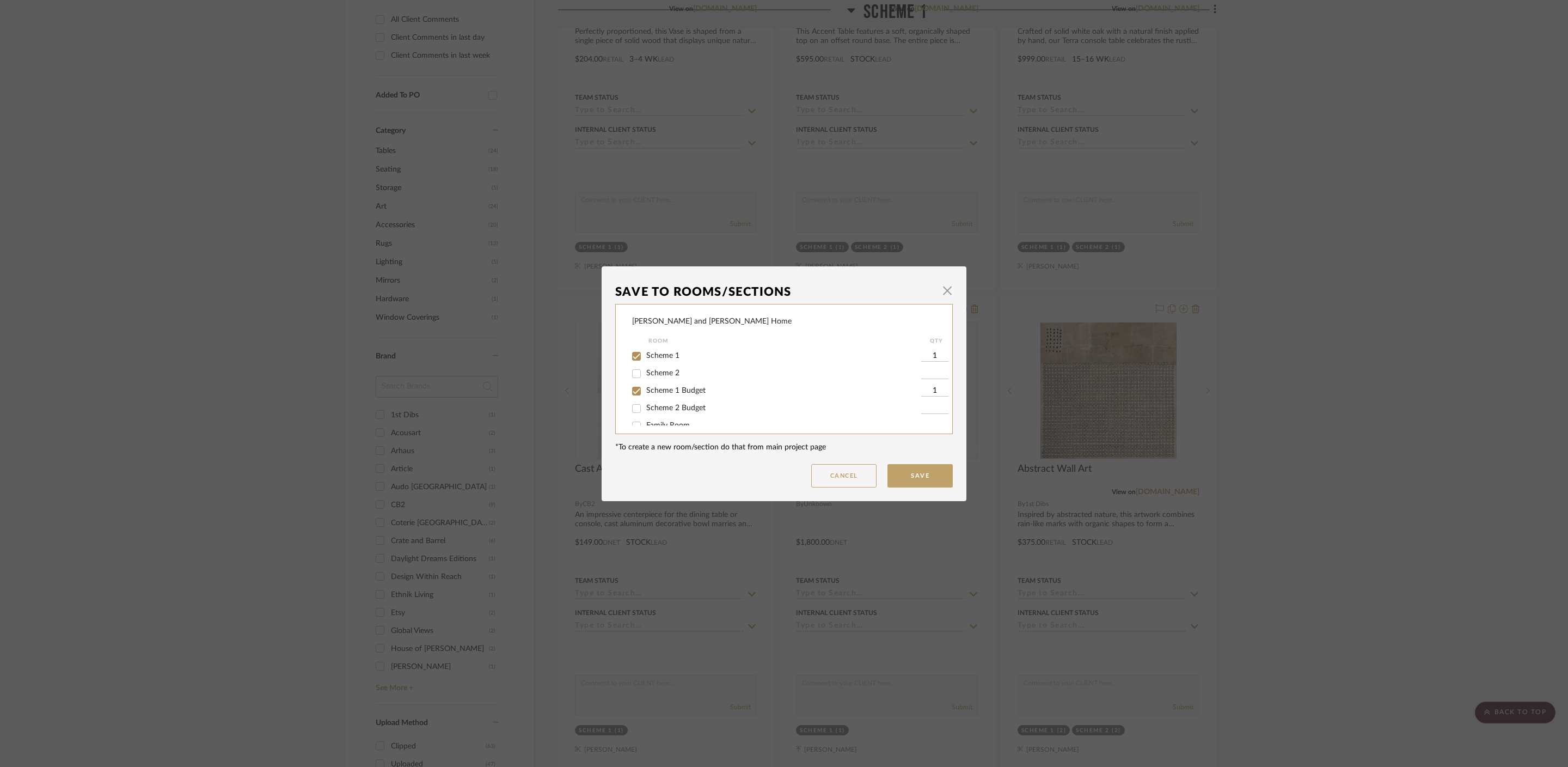
click at [646, 353] on input "Scheme 1" at bounding box center [637, 356] width 18 height 18
checkbox input "false"
click at [898, 473] on button "Save" at bounding box center [920, 476] width 65 height 23
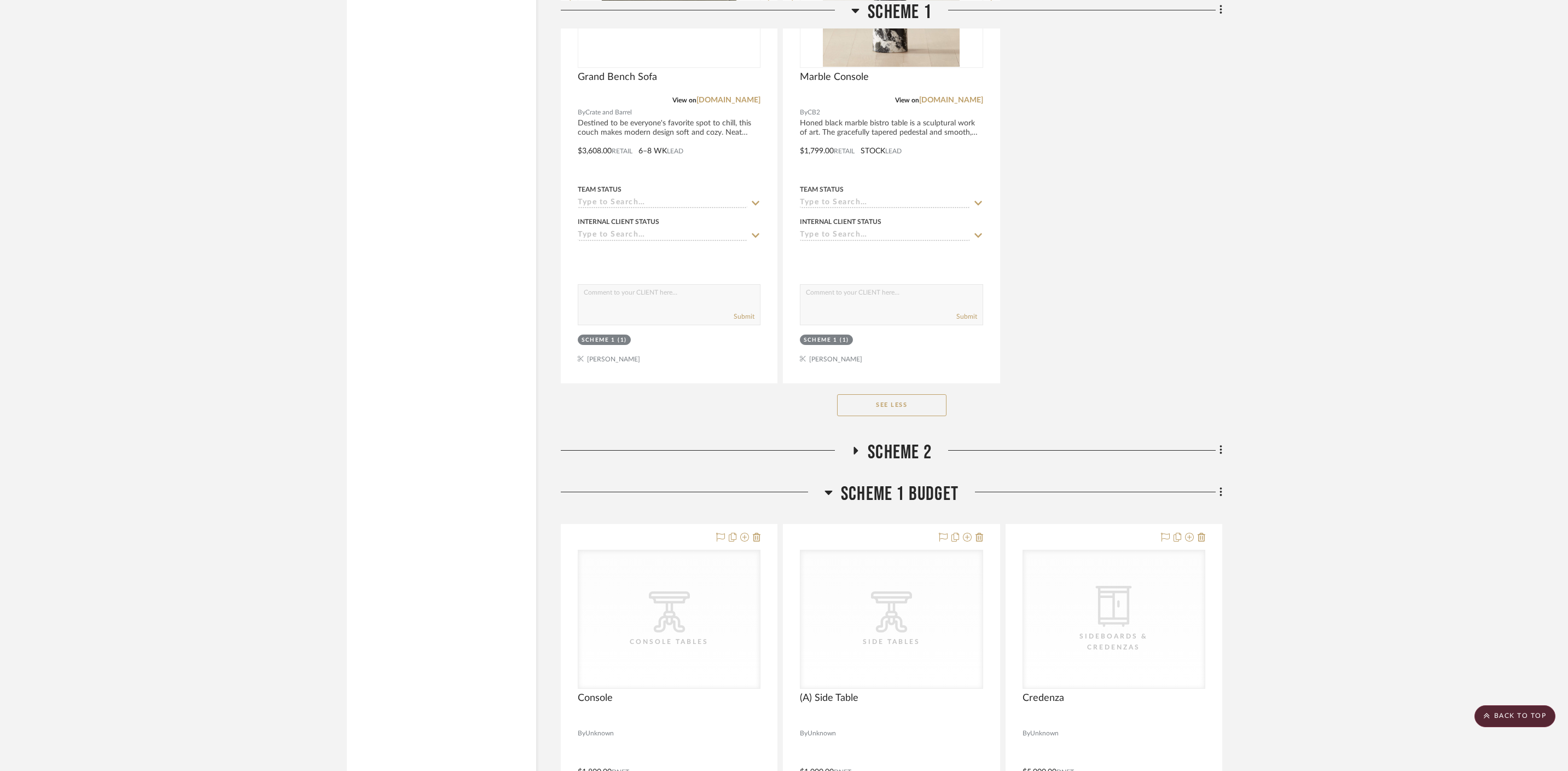
scroll to position [5769, 0]
click at [907, 390] on button "See Less" at bounding box center [892, 400] width 109 height 22
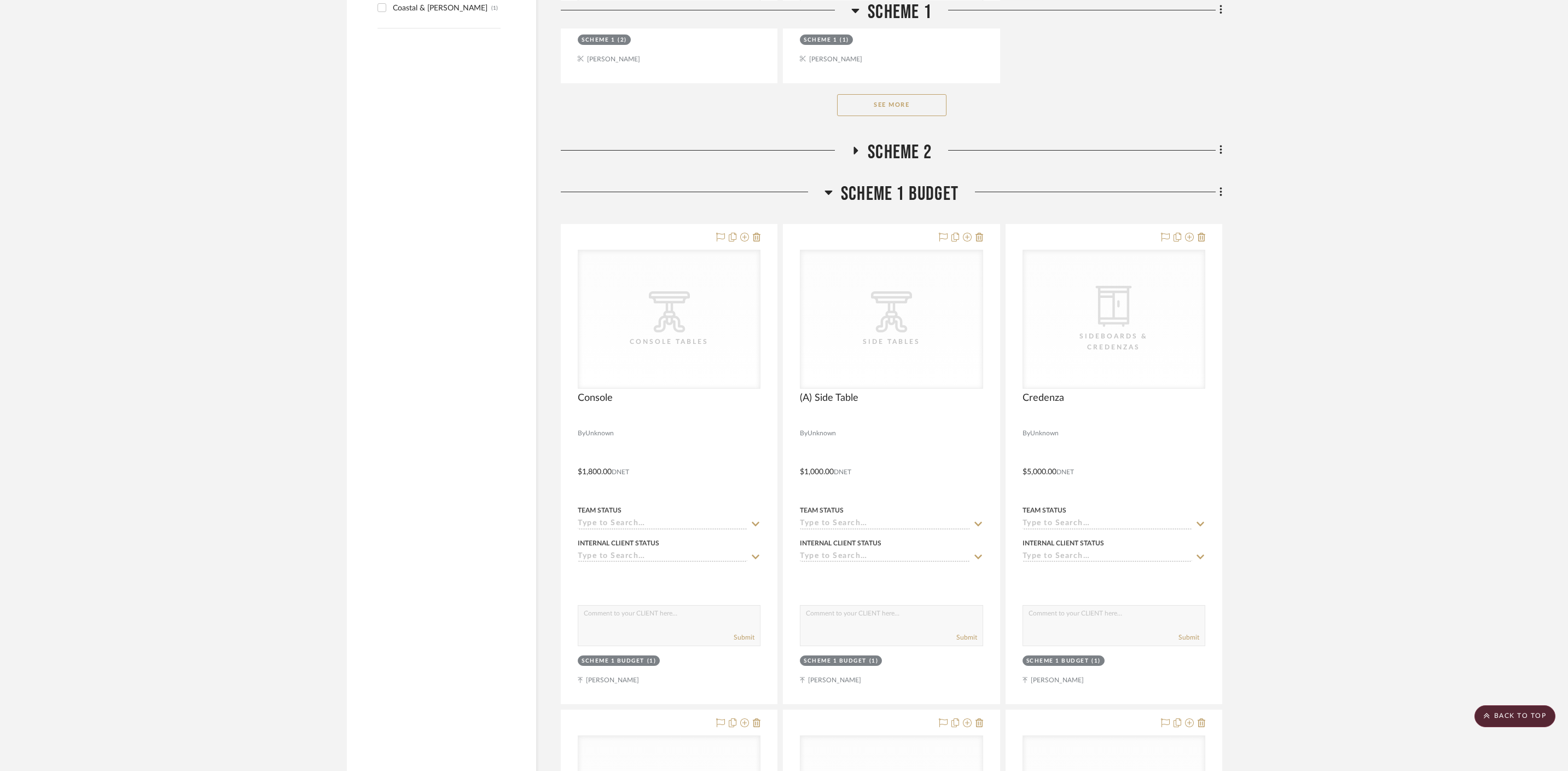
scroll to position [1722, 0]
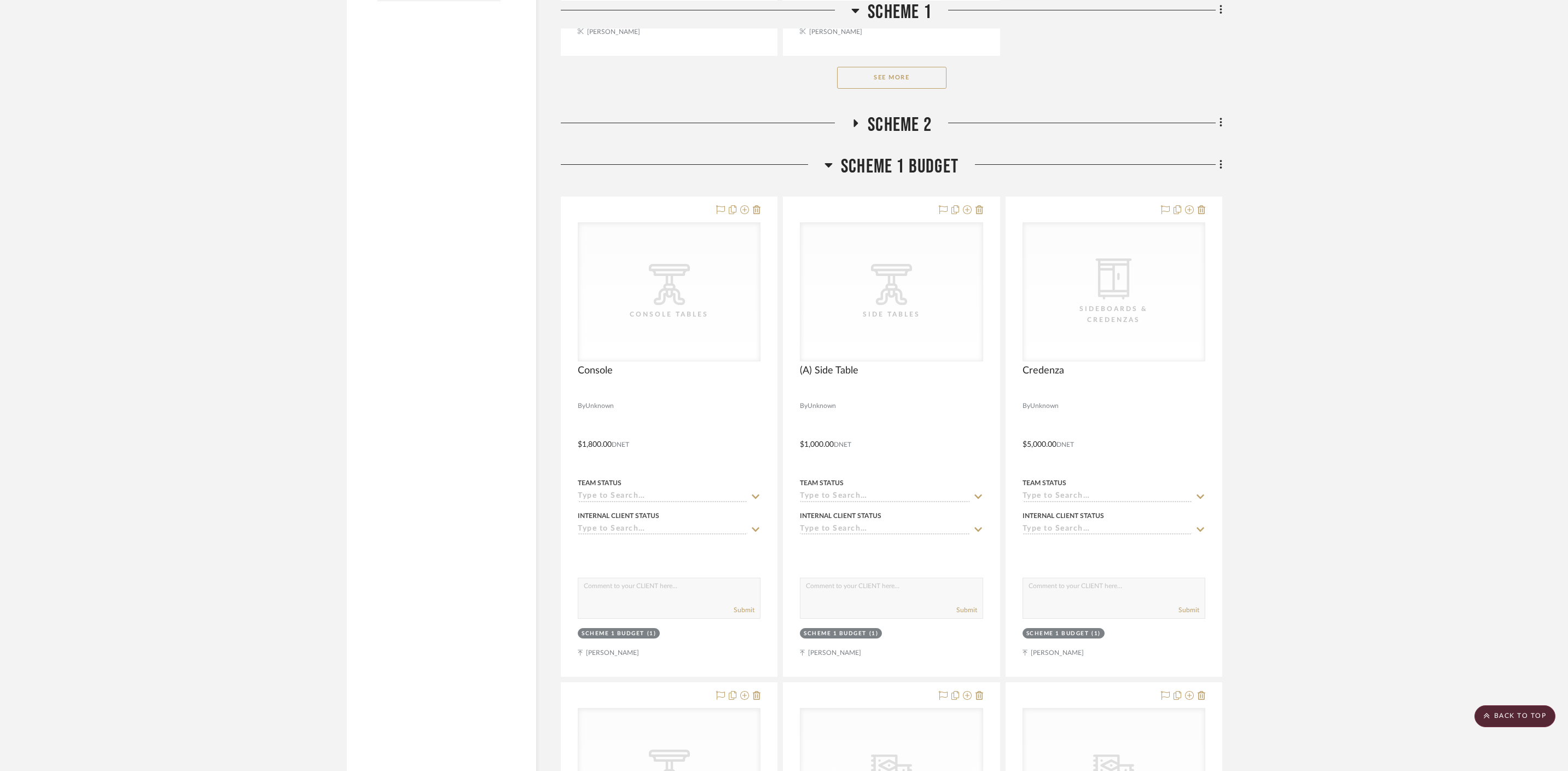
click at [831, 163] on icon at bounding box center [829, 165] width 8 height 4
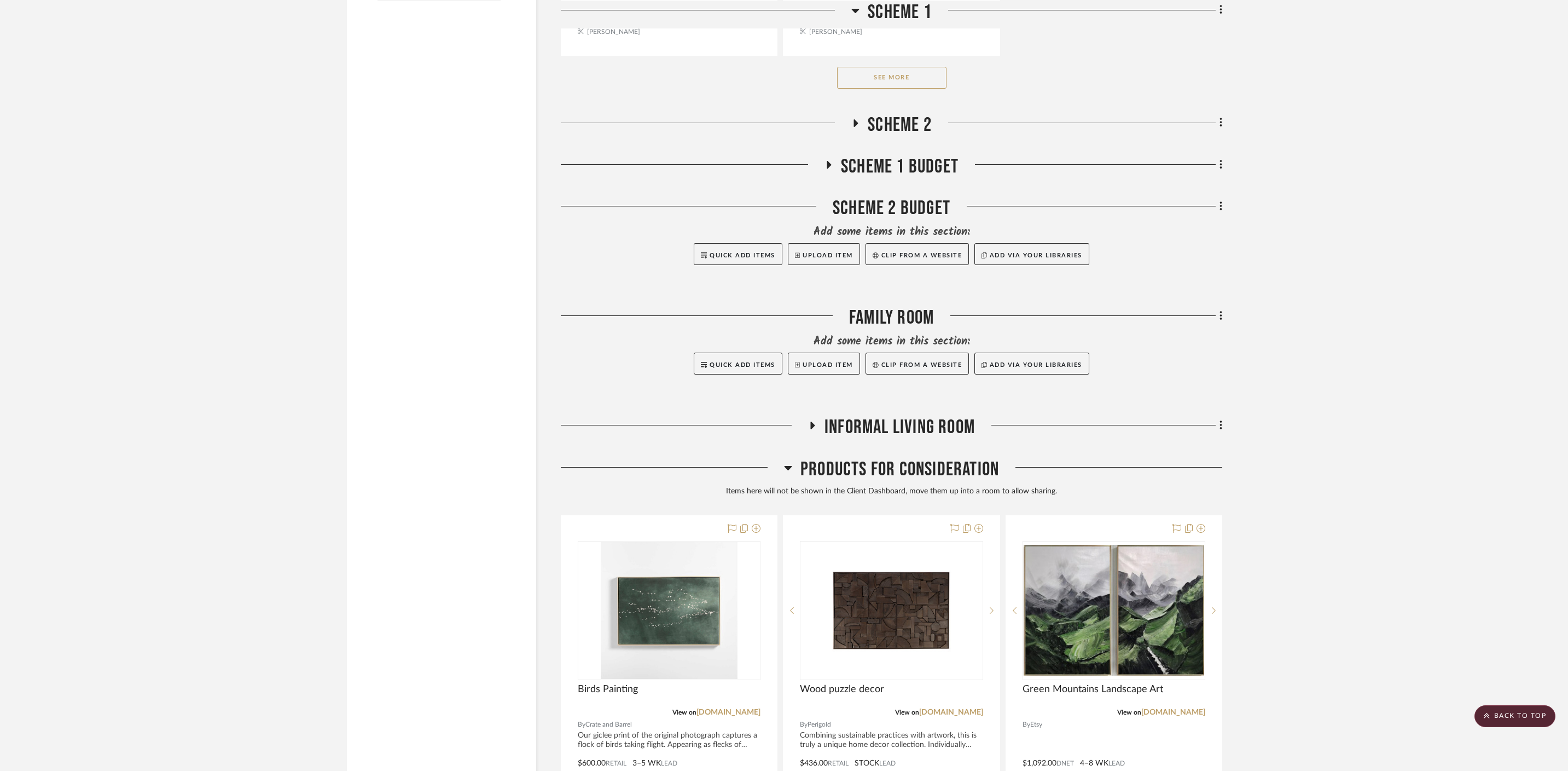
click at [856, 118] on icon at bounding box center [856, 122] width 13 height 8
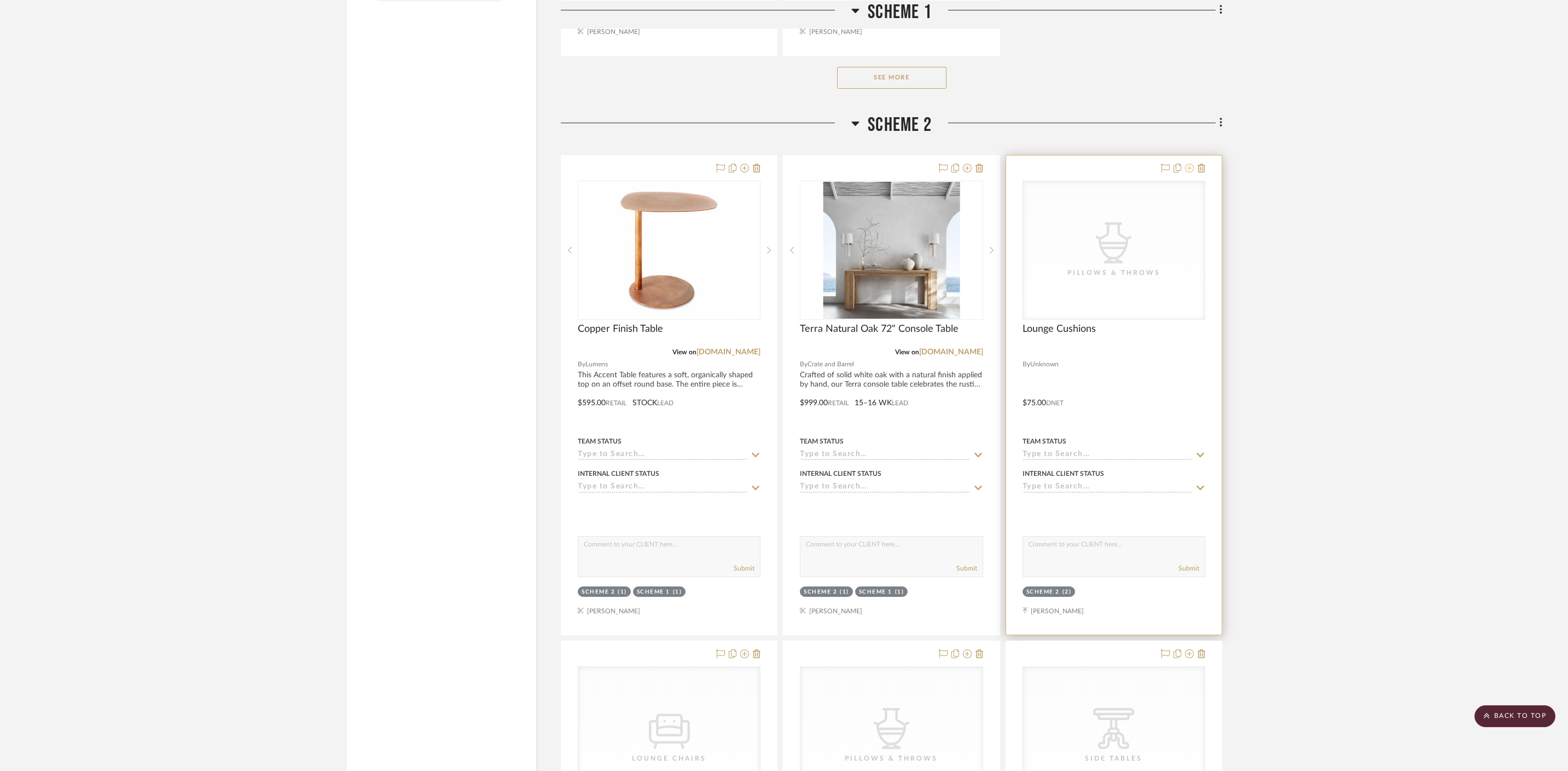
click at [1133, 163] on icon at bounding box center [1189, 168] width 9 height 9
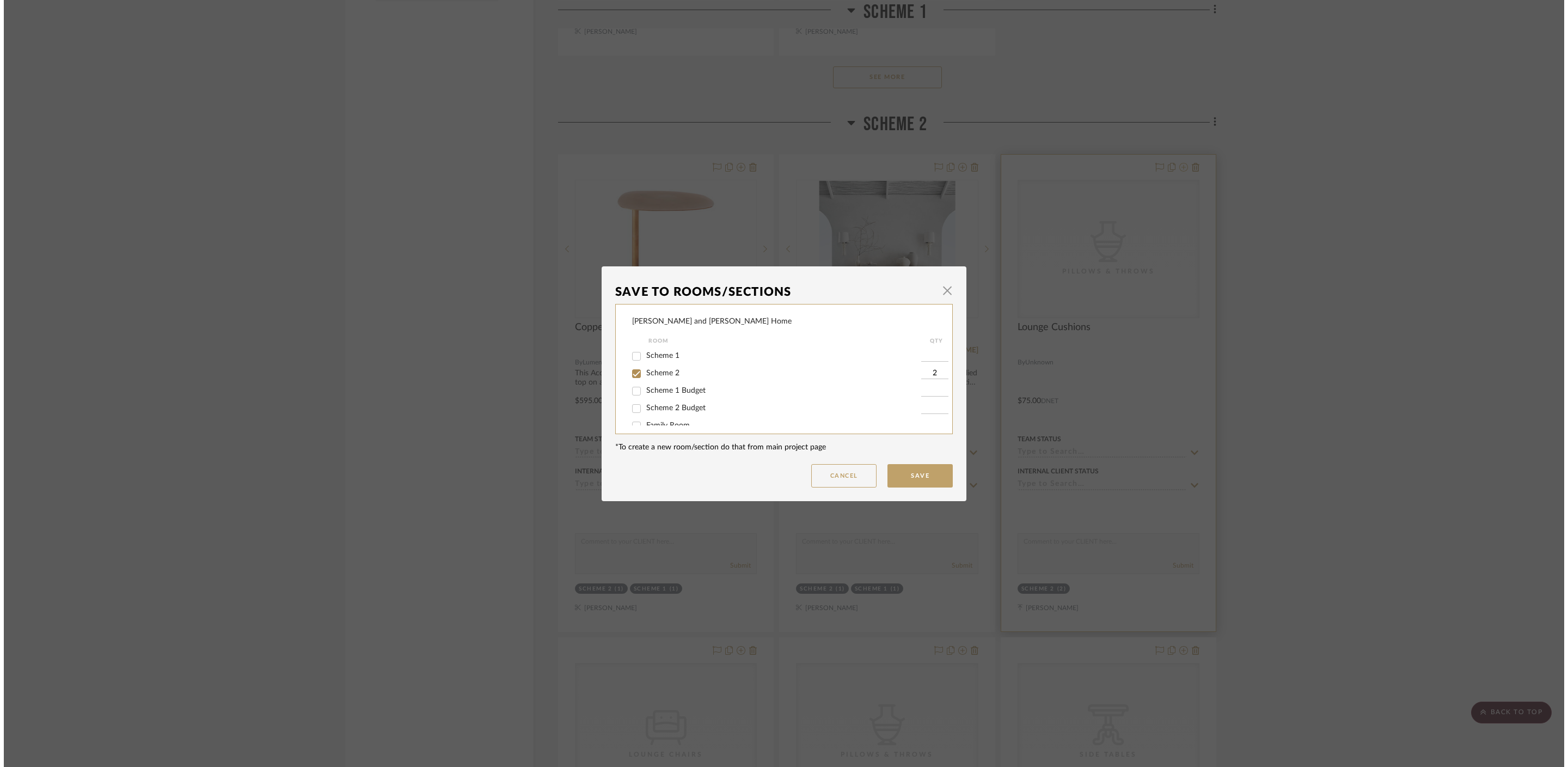
scroll to position [0, 0]
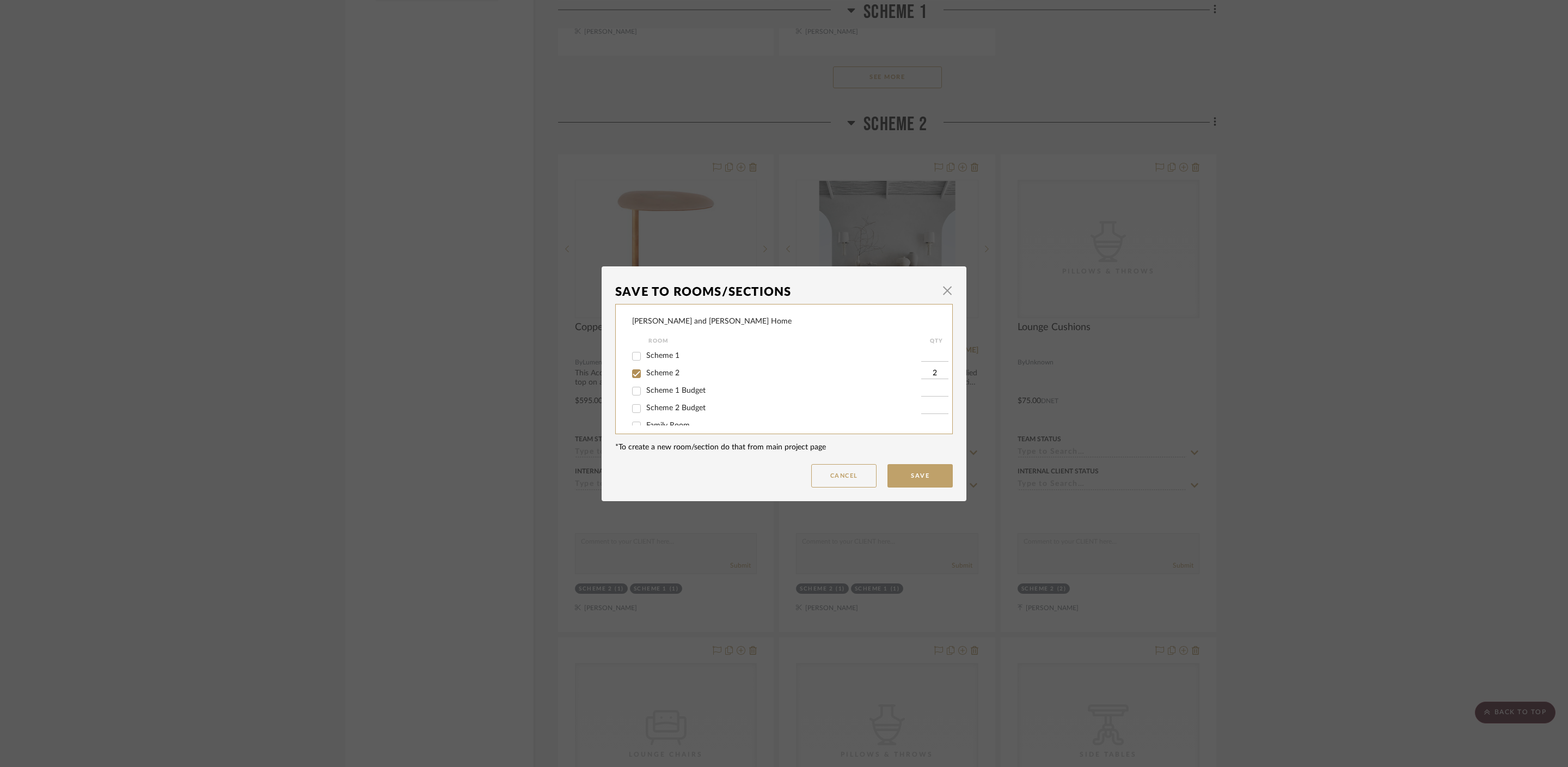
click at [658, 410] on span "Scheme 2 Budget" at bounding box center [676, 408] width 59 height 8
click at [646, 410] on input "Scheme 2 Budget" at bounding box center [637, 409] width 18 height 18
checkbox input "true"
type input "1"
click at [662, 370] on span "Scheme 2" at bounding box center [663, 373] width 33 height 8
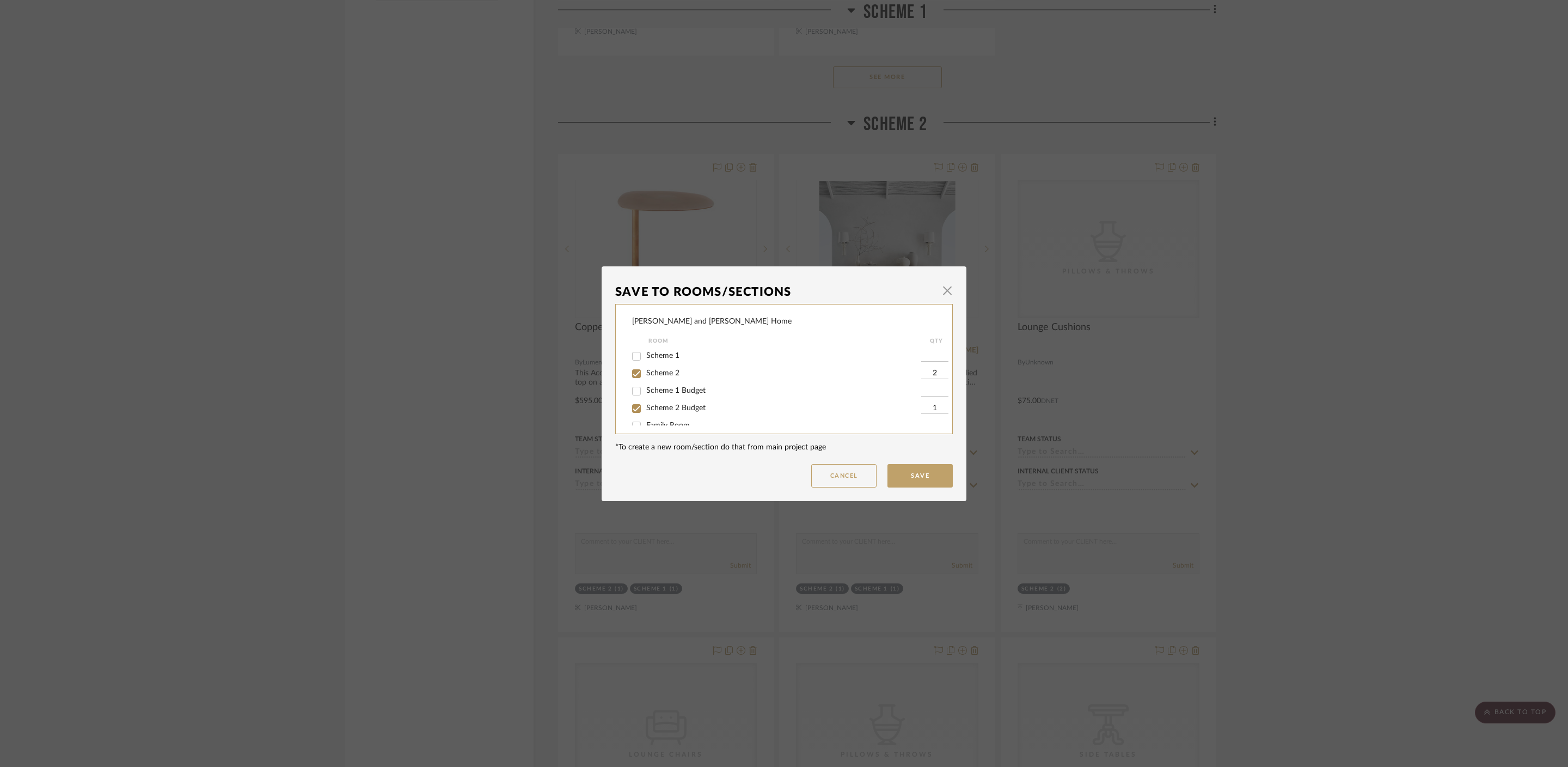
click at [646, 369] on input "Scheme 2" at bounding box center [637, 374] width 18 height 18
checkbox input "false"
click at [932, 475] on button "Save" at bounding box center [920, 476] width 65 height 23
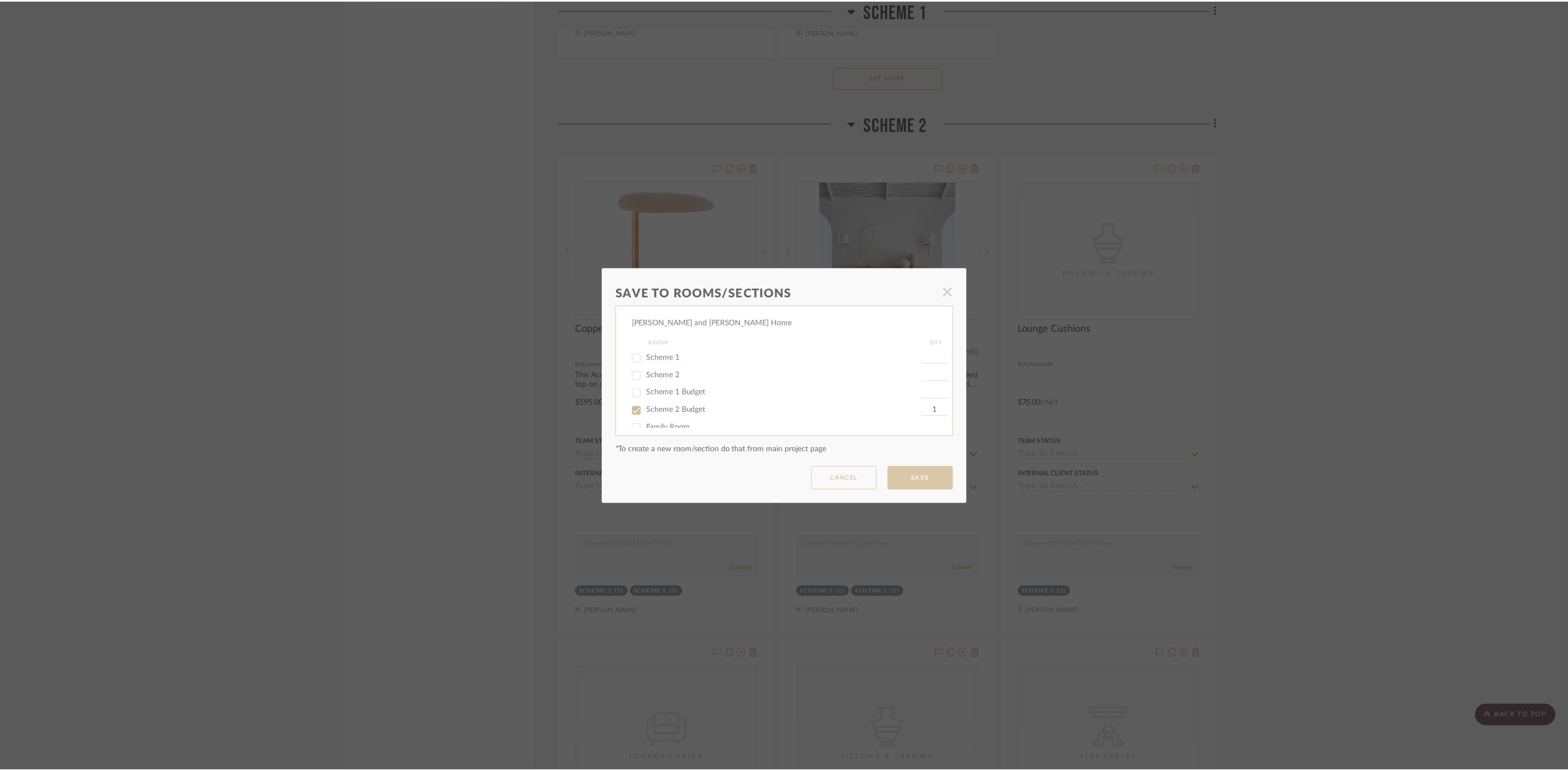
scroll to position [1722, 0]
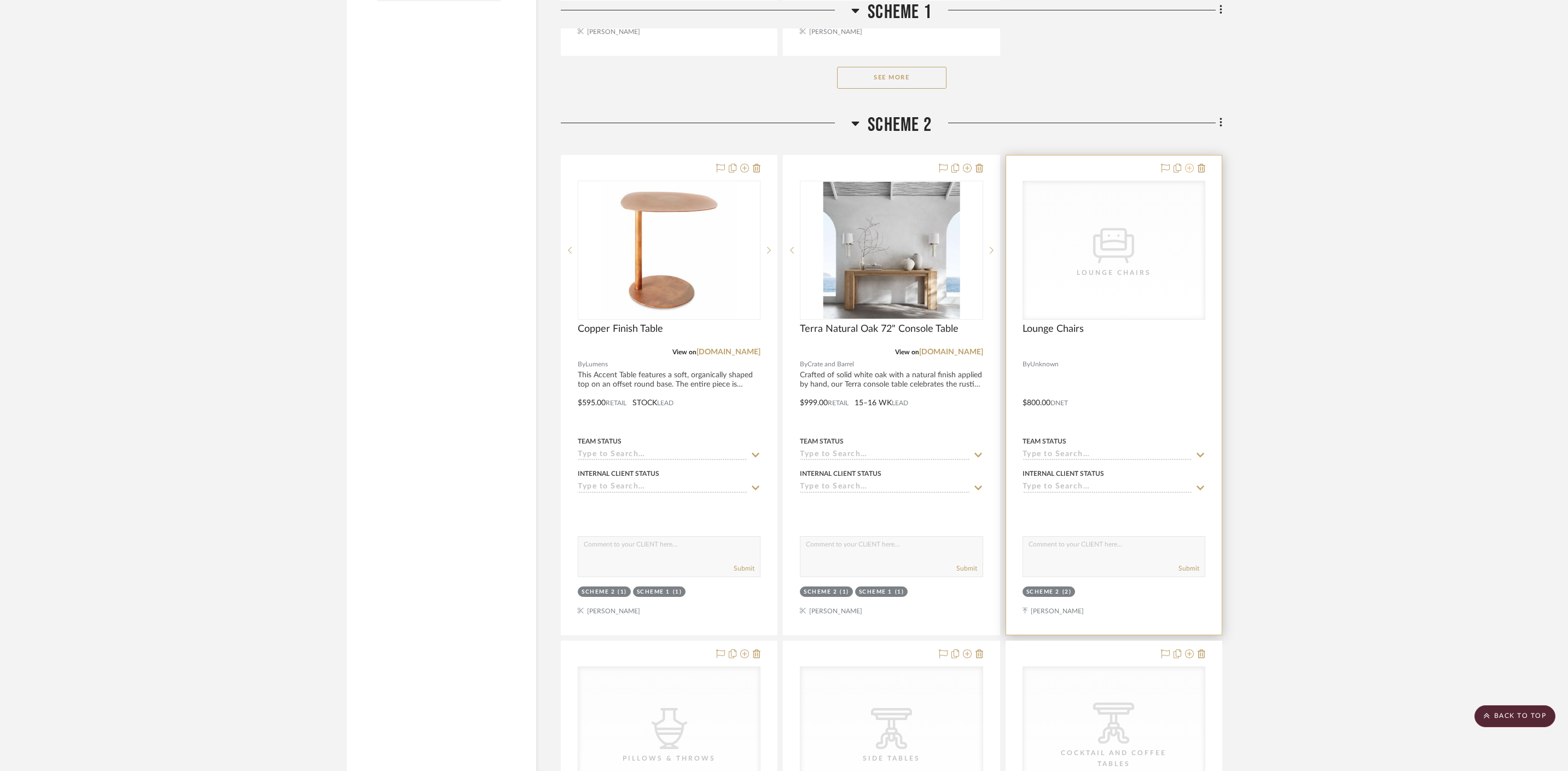
click at [1133, 163] on icon at bounding box center [1189, 168] width 9 height 9
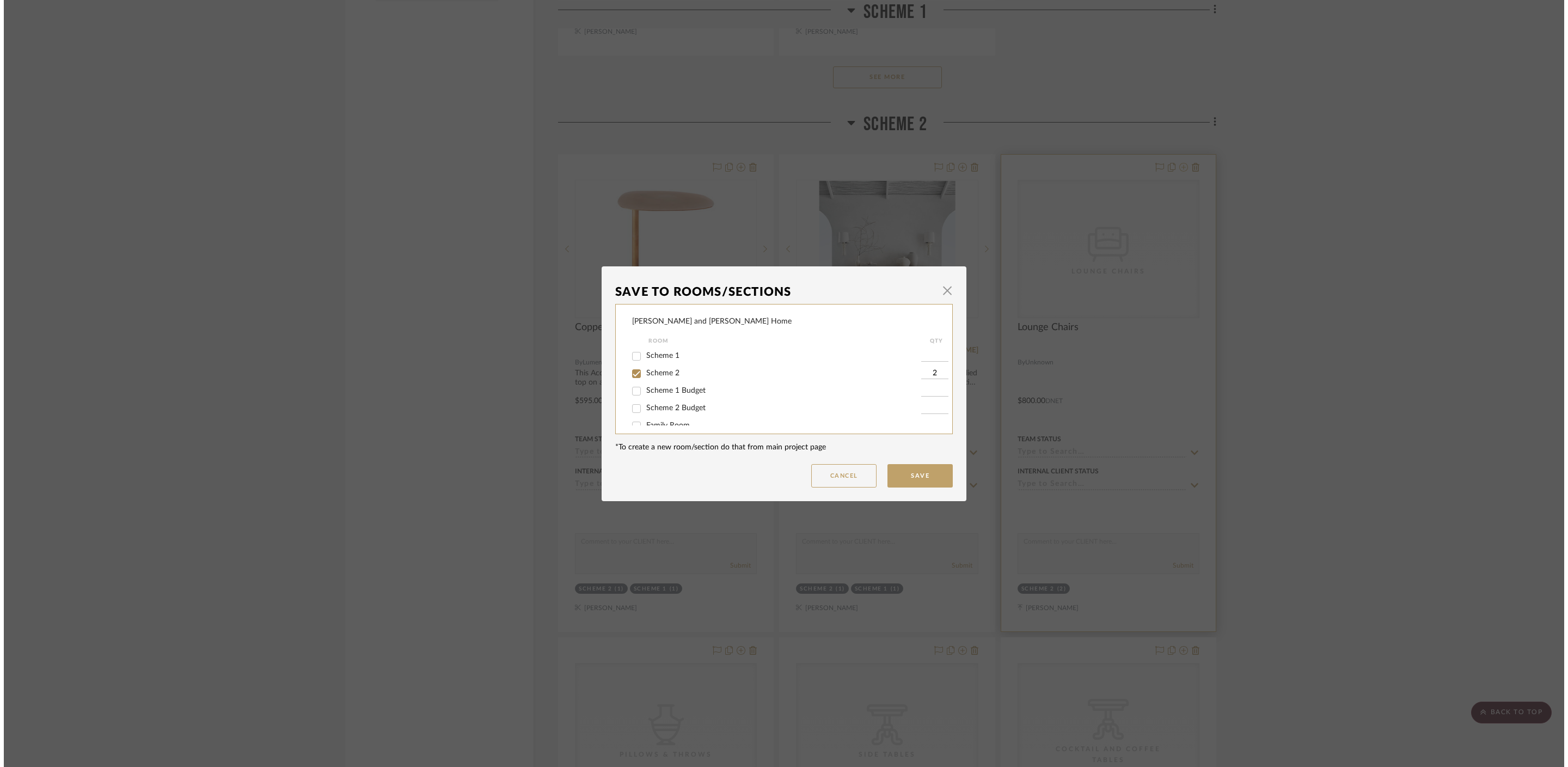
scroll to position [0, 0]
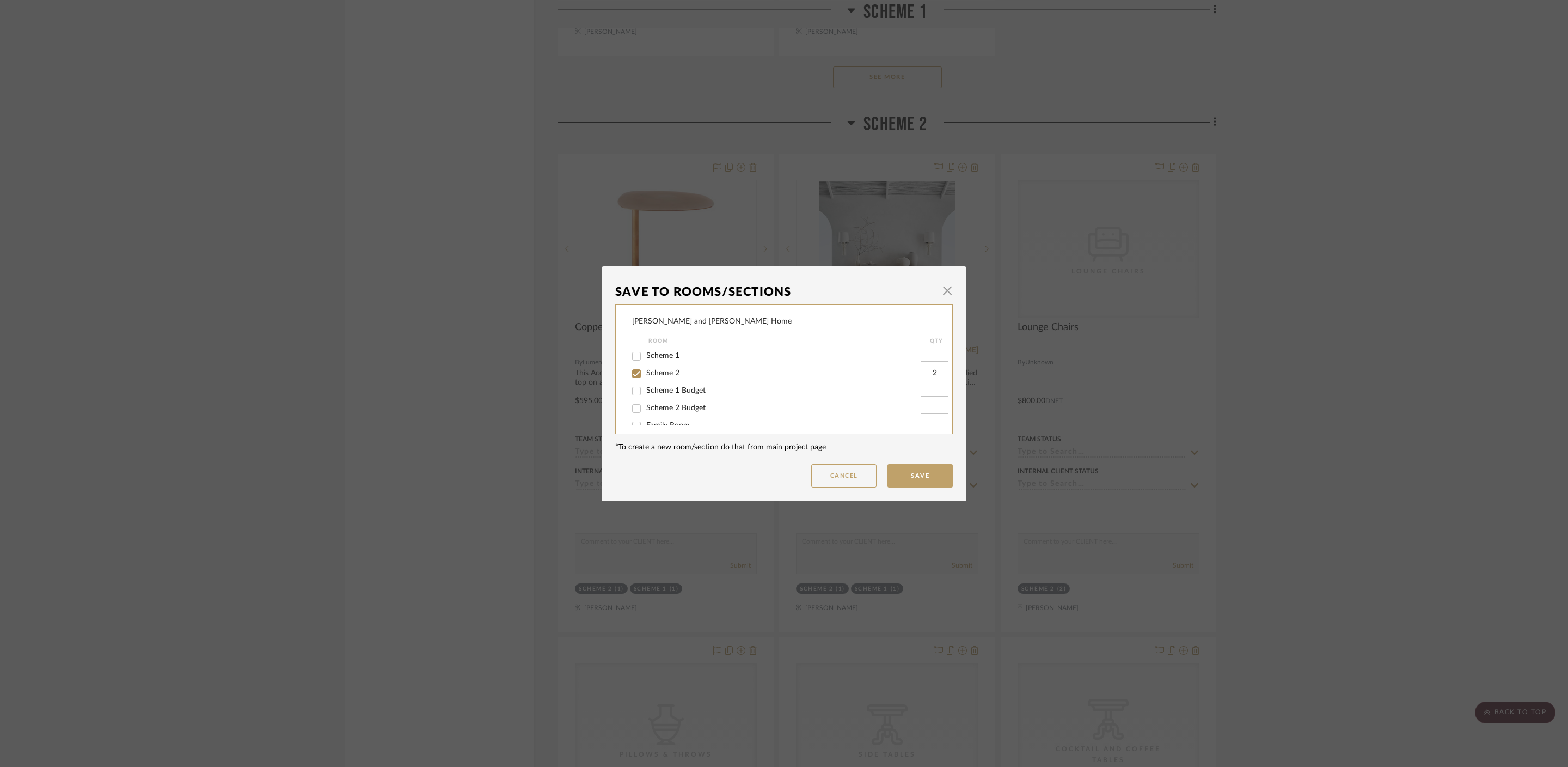
click at [687, 406] on span "Scheme 2 Budget" at bounding box center [676, 408] width 59 height 8
click at [646, 406] on input "Scheme 2 Budget" at bounding box center [637, 409] width 18 height 18
checkbox input "true"
type input "1"
click at [665, 375] on span "Scheme 2" at bounding box center [663, 373] width 33 height 8
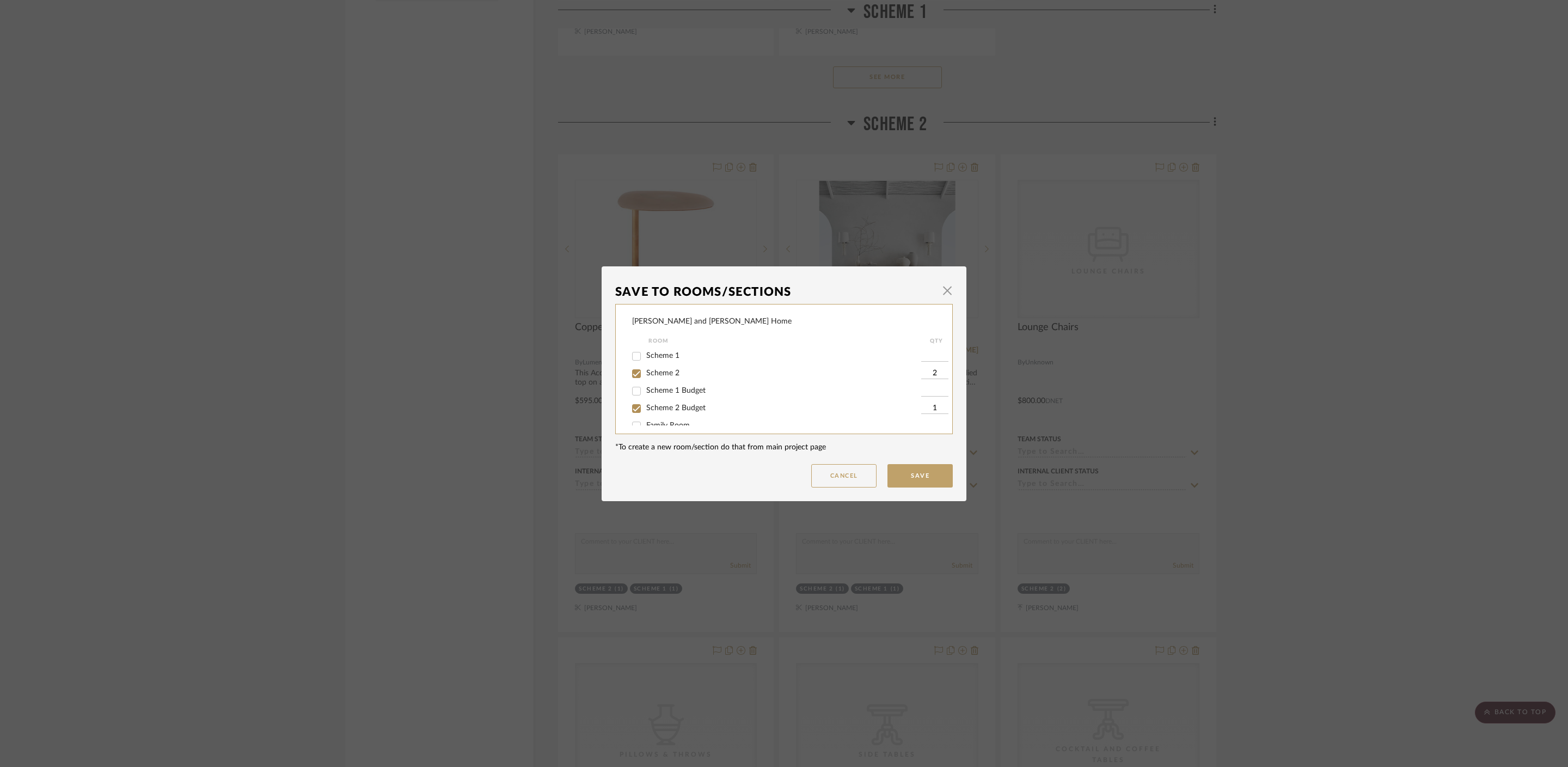
click at [646, 375] on input "Scheme 2" at bounding box center [637, 374] width 18 height 18
checkbox input "false"
click at [909, 469] on button "Save" at bounding box center [920, 476] width 65 height 23
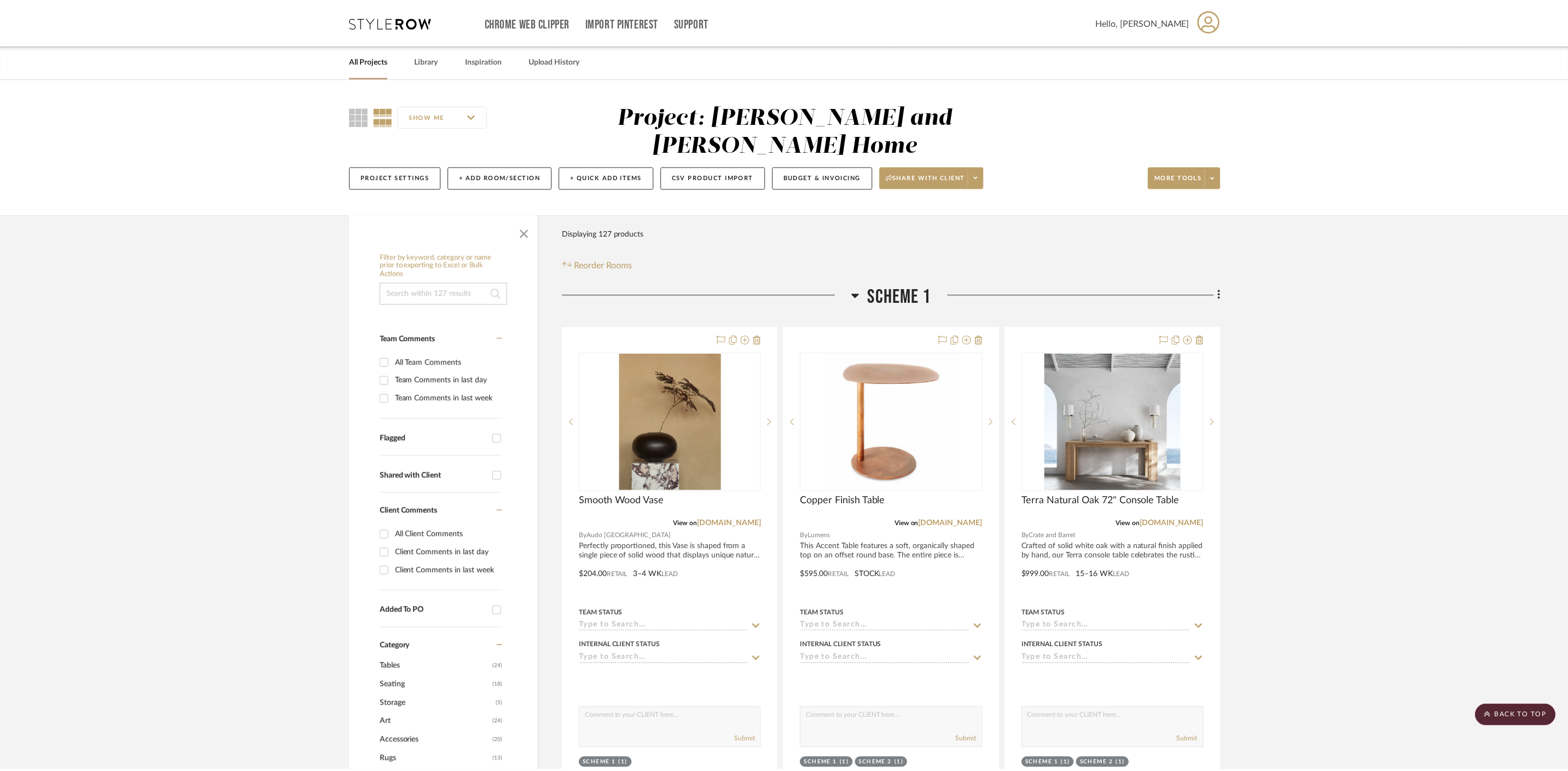
scroll to position [1722, 0]
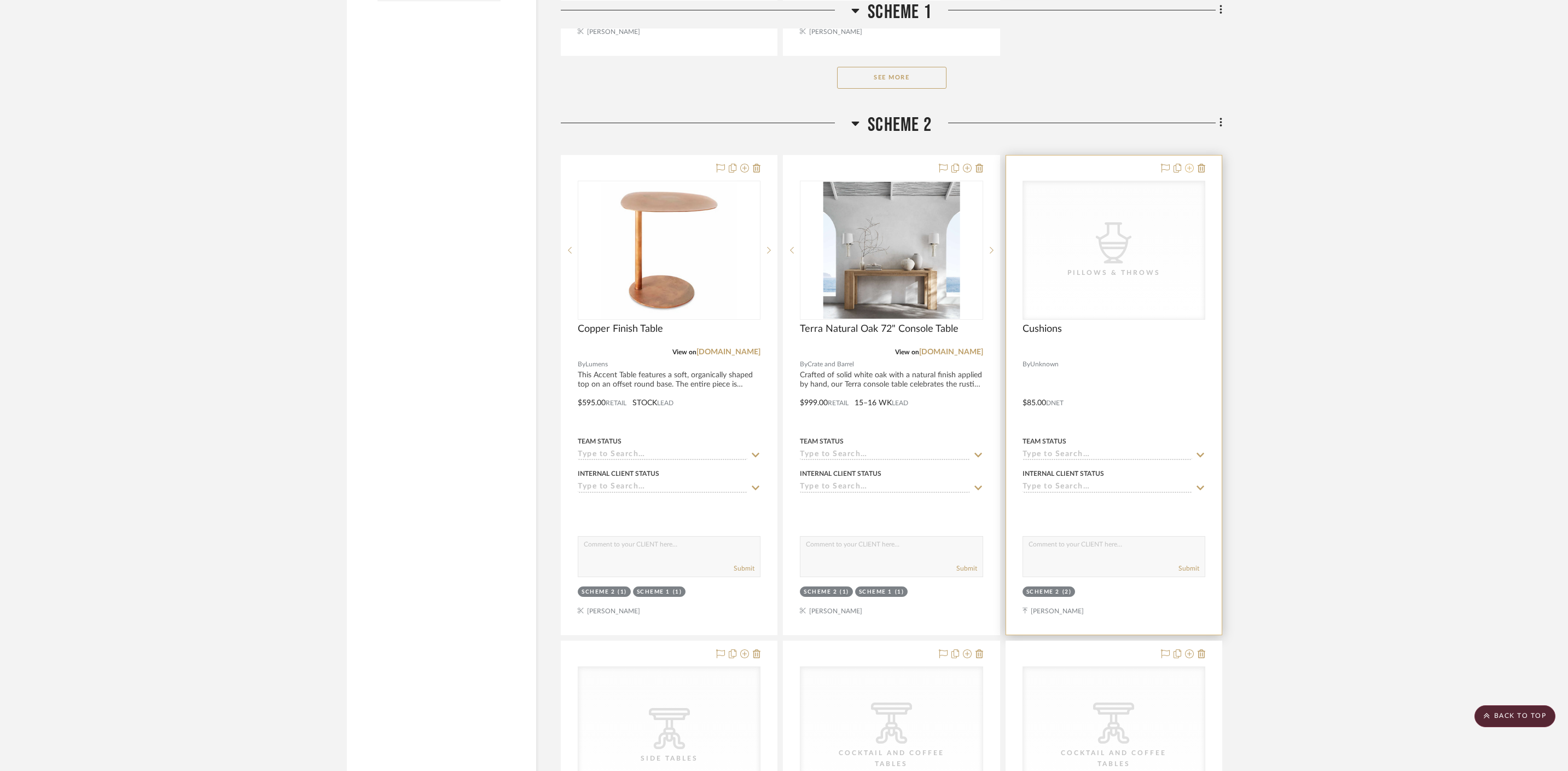
click at [1133, 163] on icon at bounding box center [1189, 168] width 9 height 9
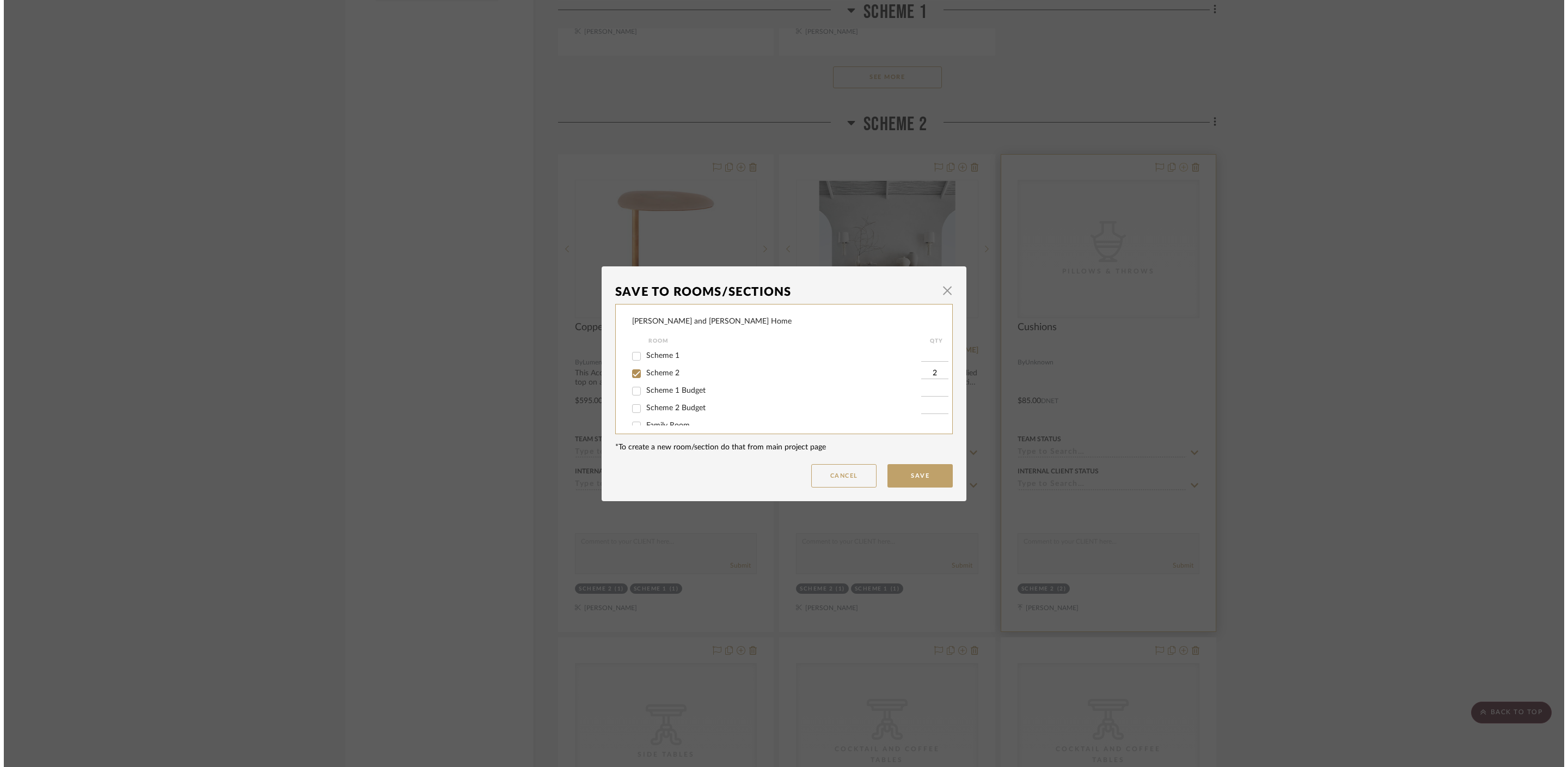
scroll to position [0, 0]
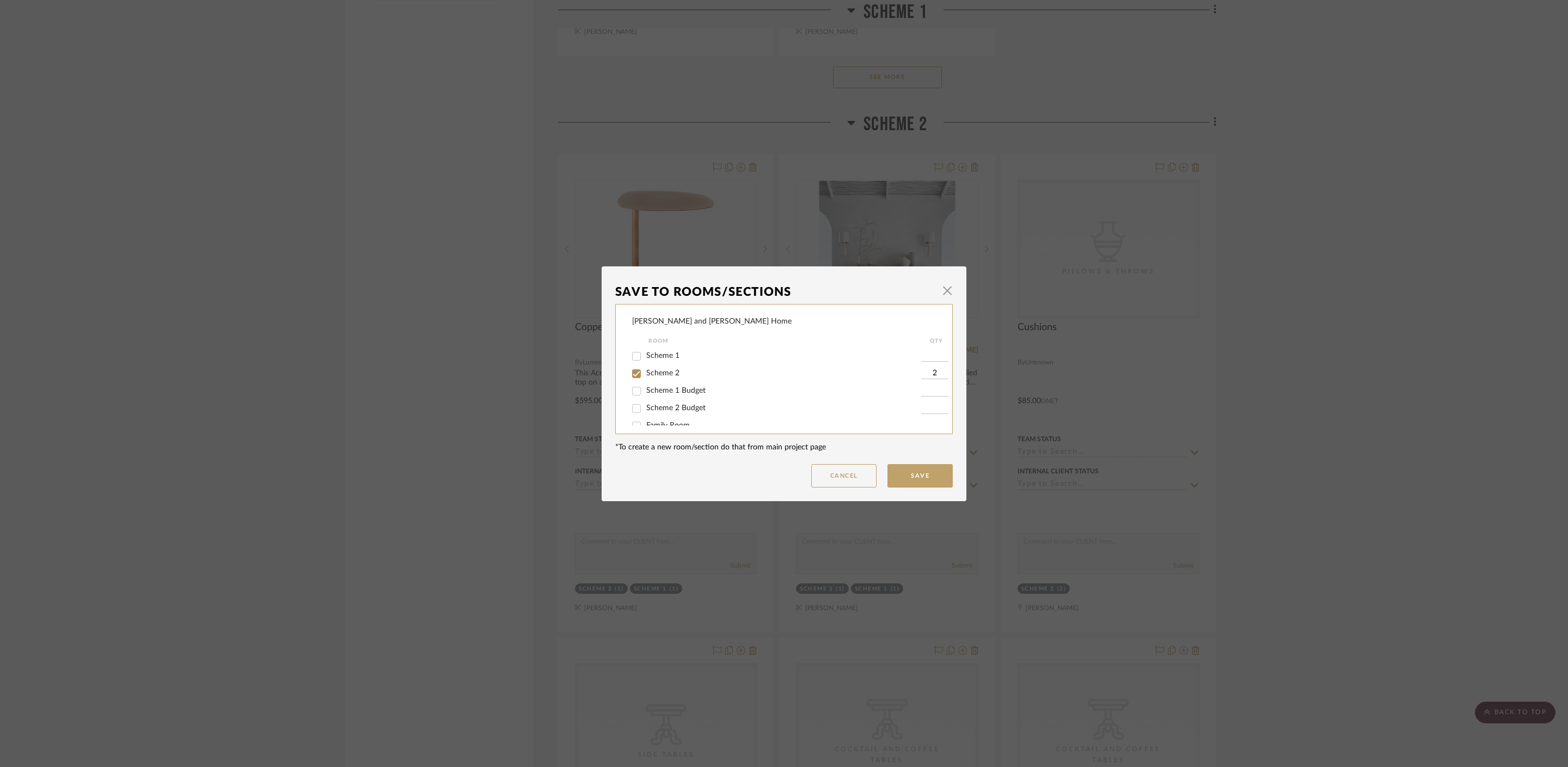
click at [676, 405] on span "Scheme 2 Budget" at bounding box center [676, 408] width 59 height 8
click at [646, 405] on input "Scheme 2 Budget" at bounding box center [637, 409] width 18 height 18
checkbox input "true"
type input "1"
click at [671, 373] on span "Scheme 2" at bounding box center [663, 373] width 33 height 8
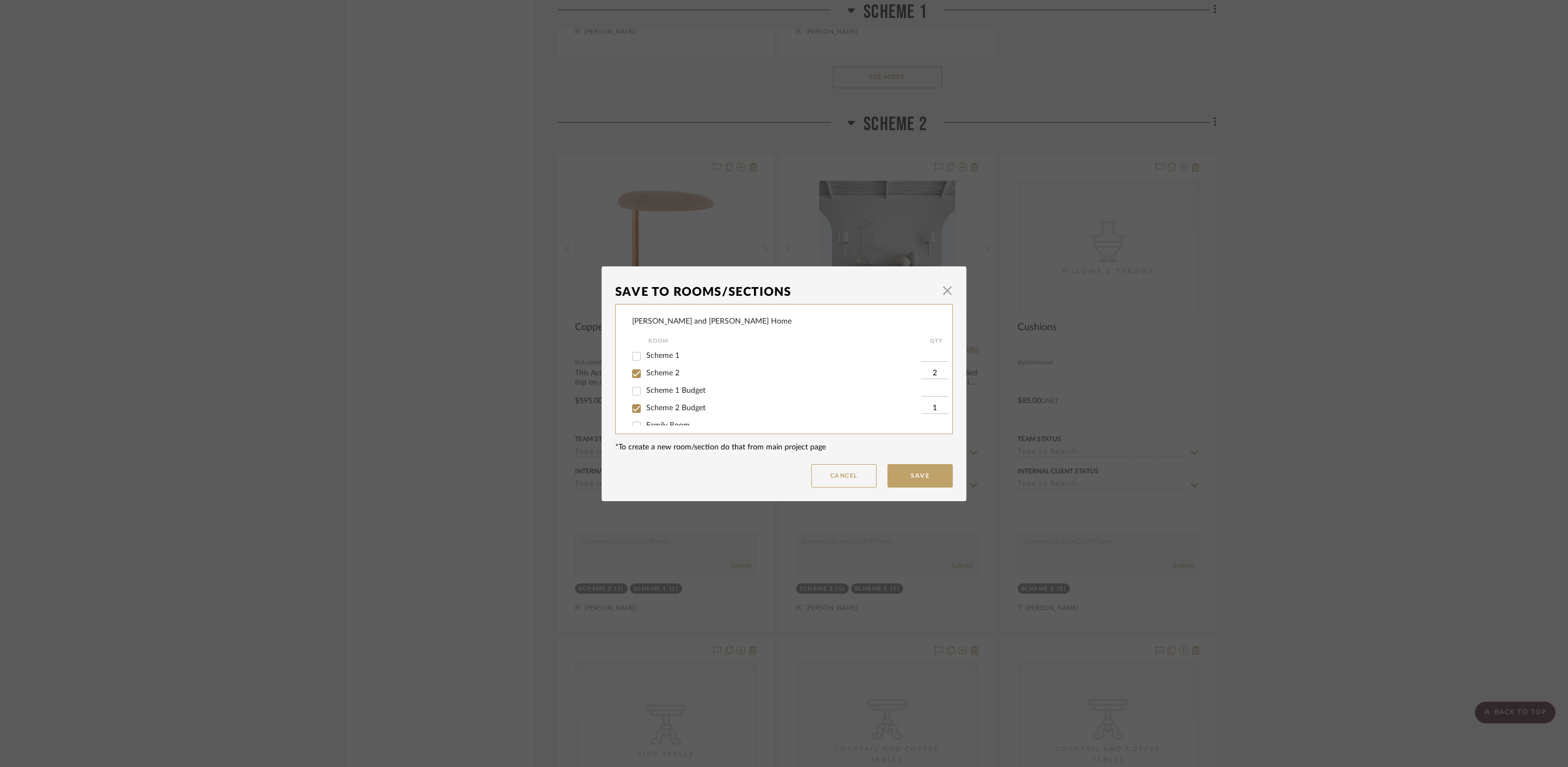
click at [646, 373] on input "Scheme 2" at bounding box center [637, 374] width 18 height 18
checkbox input "false"
click at [906, 472] on button "Save" at bounding box center [920, 476] width 65 height 23
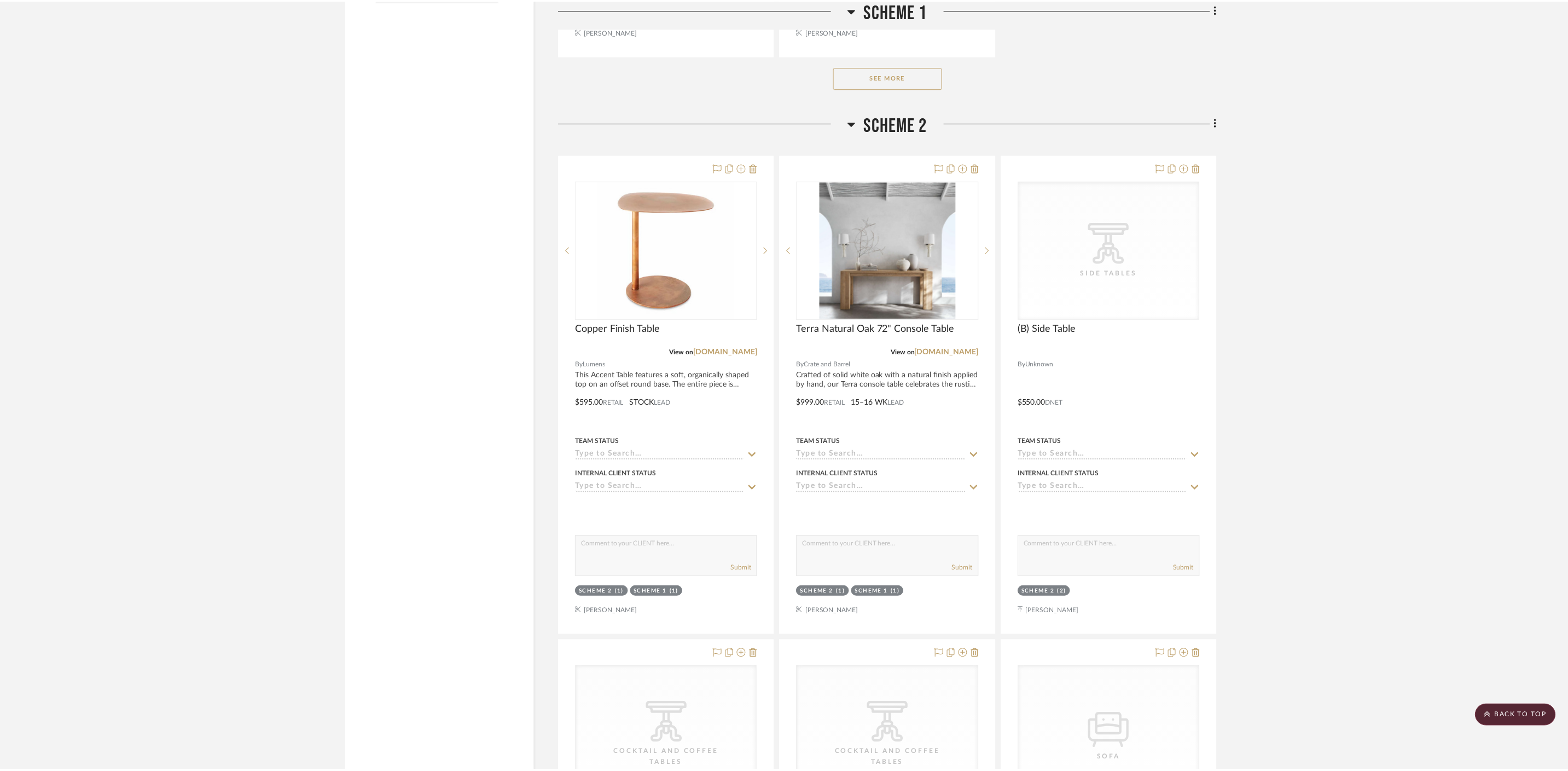
scroll to position [1722, 0]
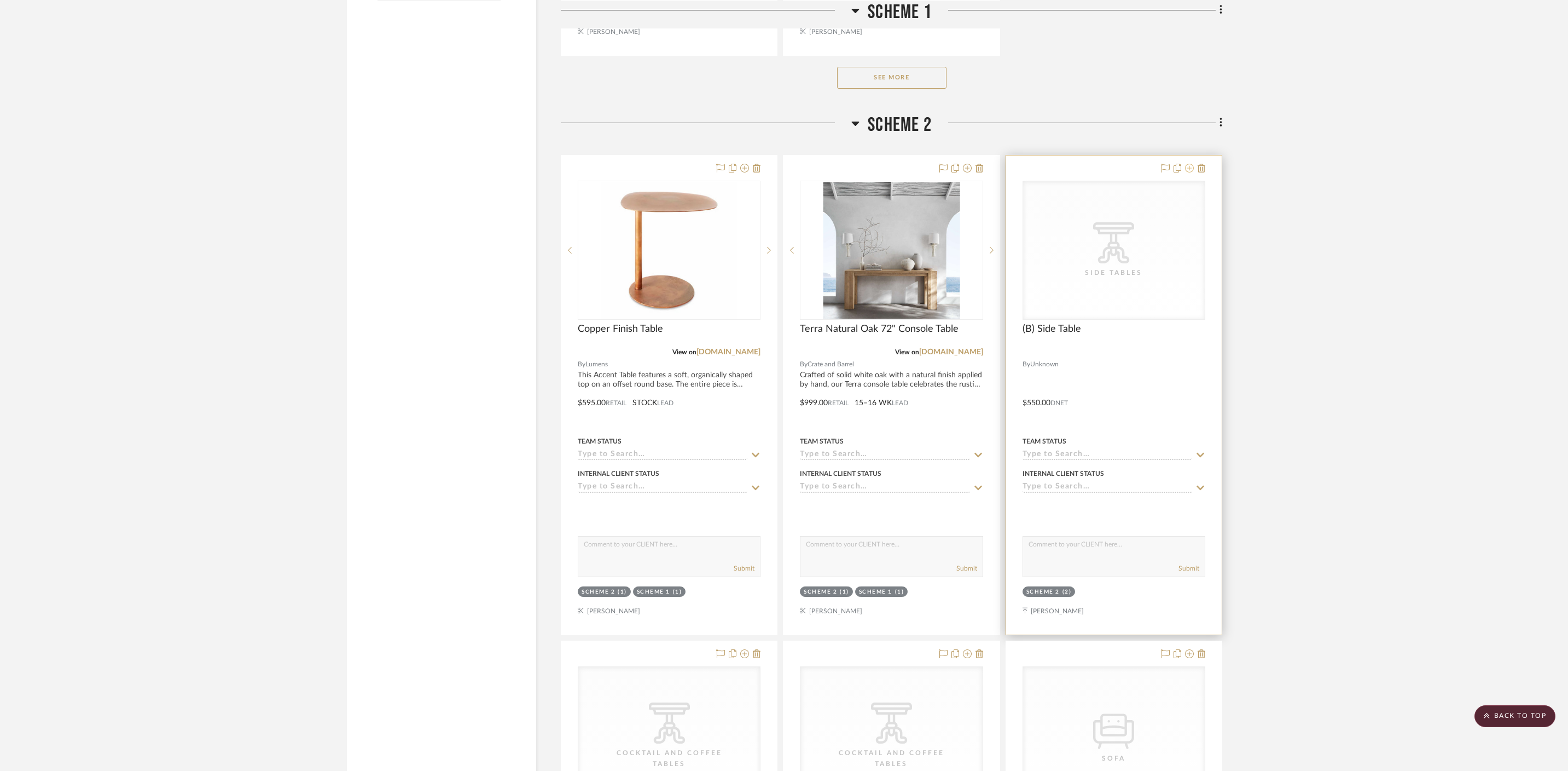
click at [1133, 163] on icon at bounding box center [1189, 168] width 9 height 9
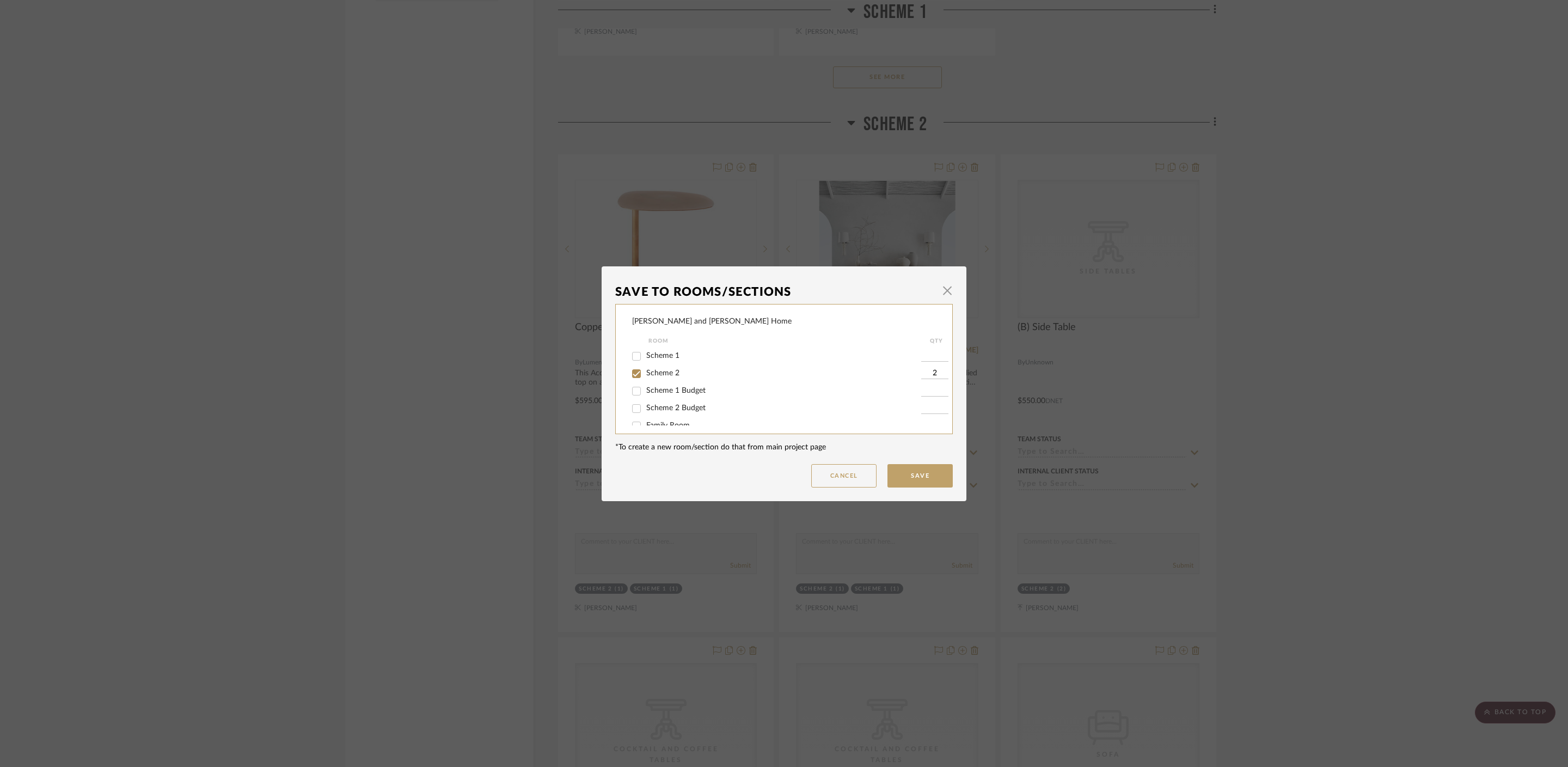
click at [679, 408] on span "Scheme 2 Budget" at bounding box center [676, 408] width 59 height 8
click at [646, 408] on input "Scheme 2 Budget" at bounding box center [637, 409] width 18 height 18
checkbox input "true"
type input "1"
click at [673, 372] on span "Scheme 2" at bounding box center [663, 373] width 33 height 8
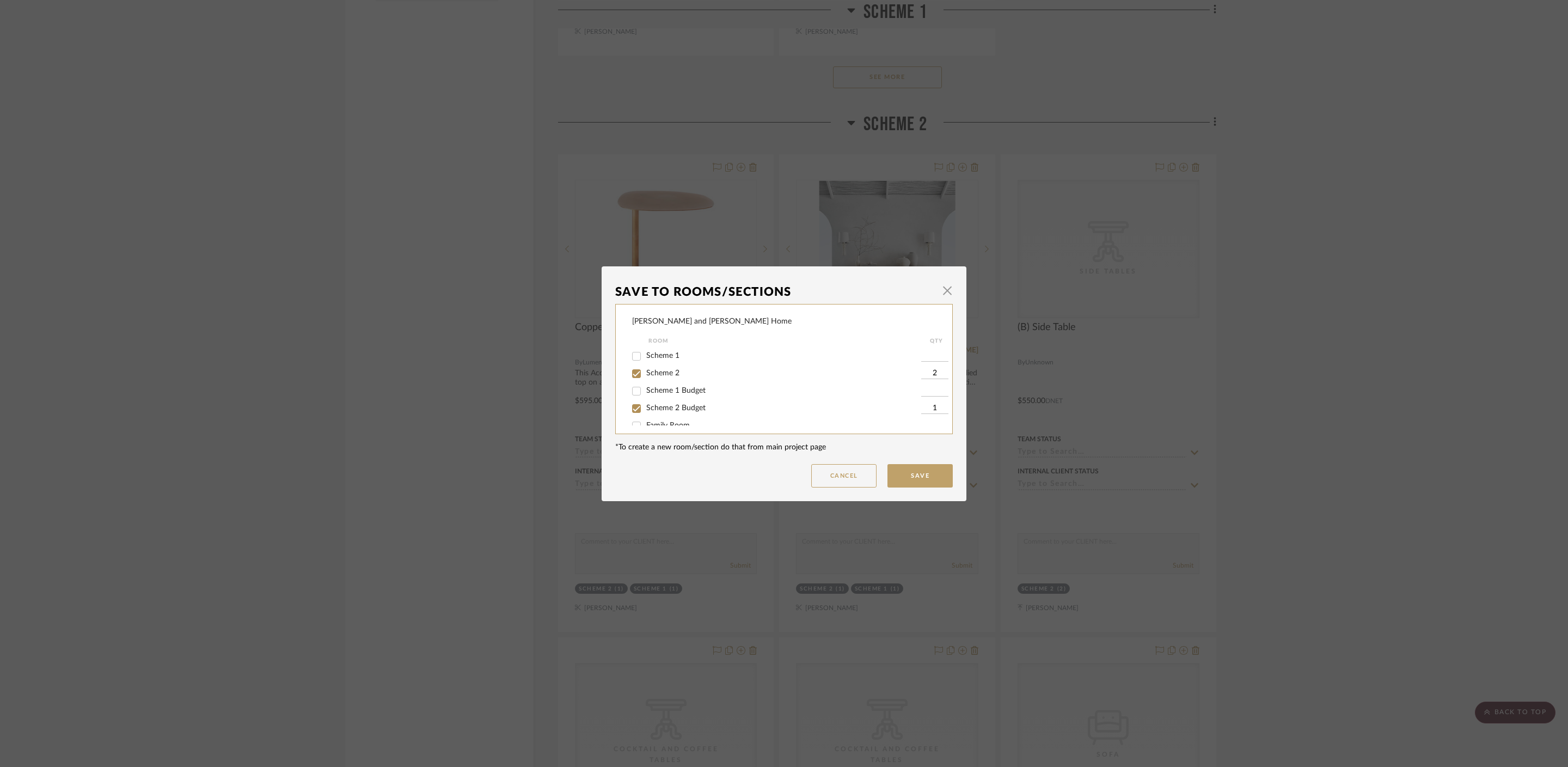
click at [646, 372] on input "Scheme 2" at bounding box center [637, 374] width 18 height 18
checkbox input "false"
click at [912, 477] on button "Save" at bounding box center [920, 476] width 65 height 23
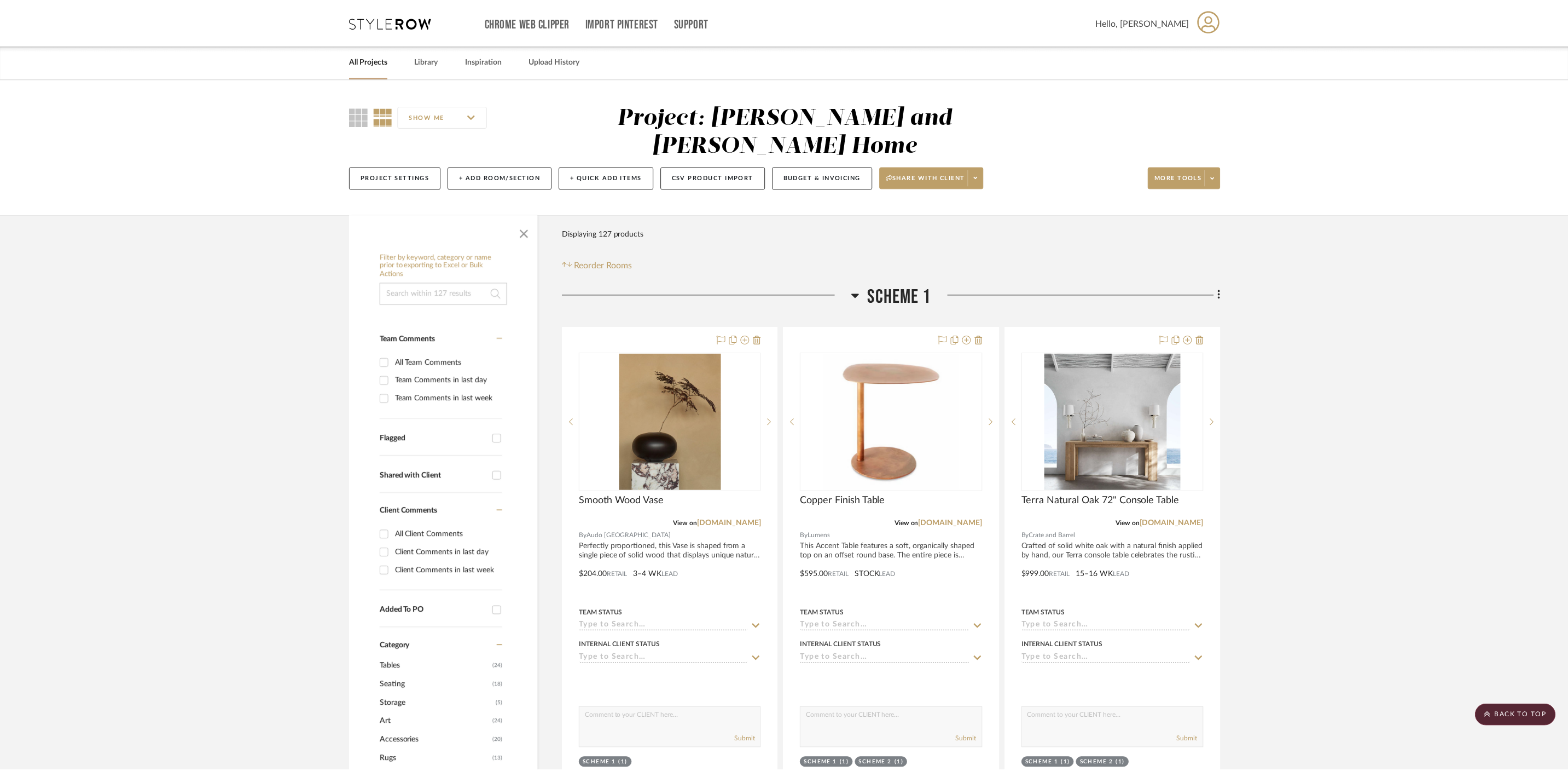
scroll to position [1722, 0]
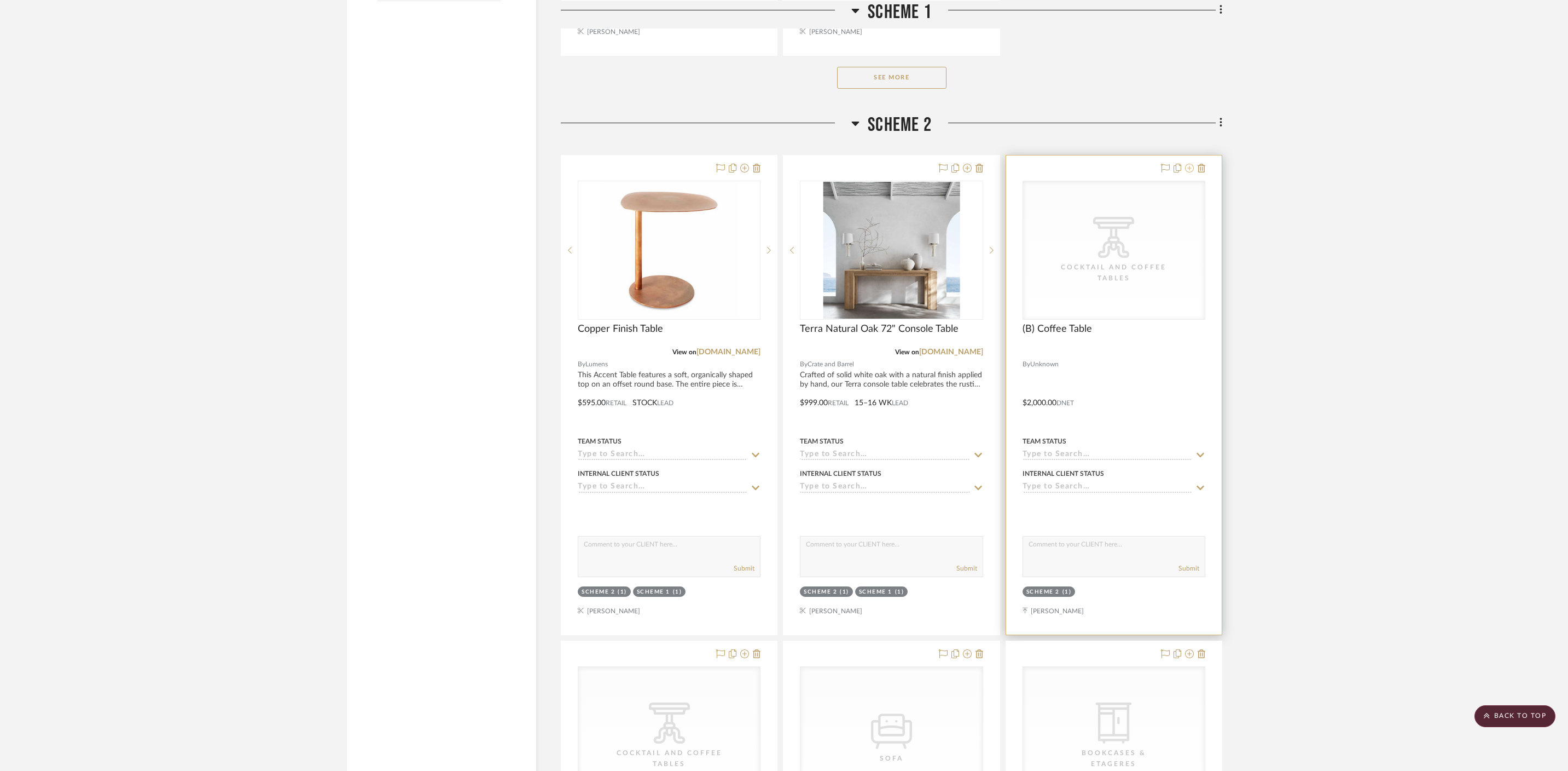
click at [1133, 163] on icon at bounding box center [1189, 168] width 9 height 9
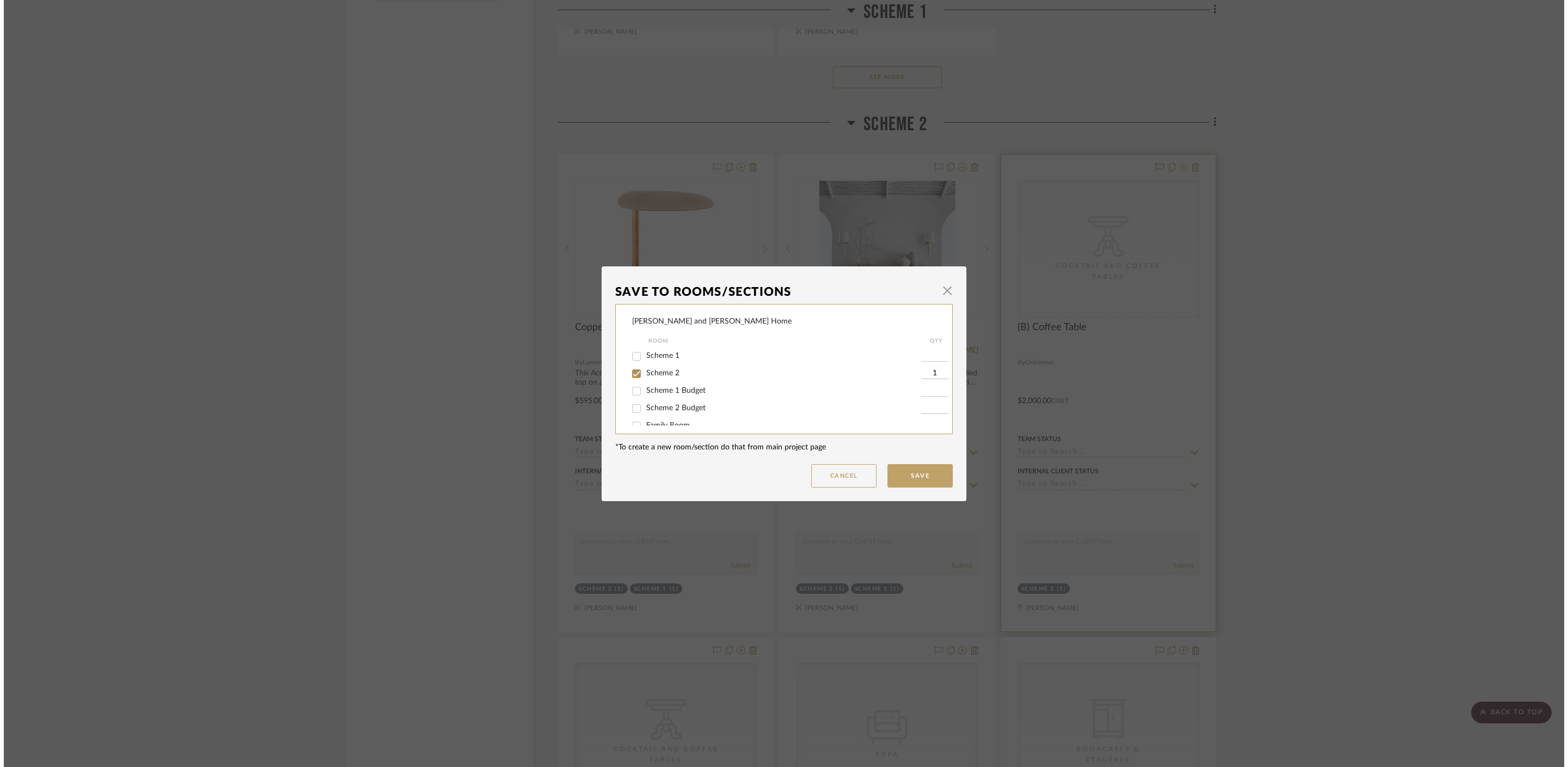
scroll to position [0, 0]
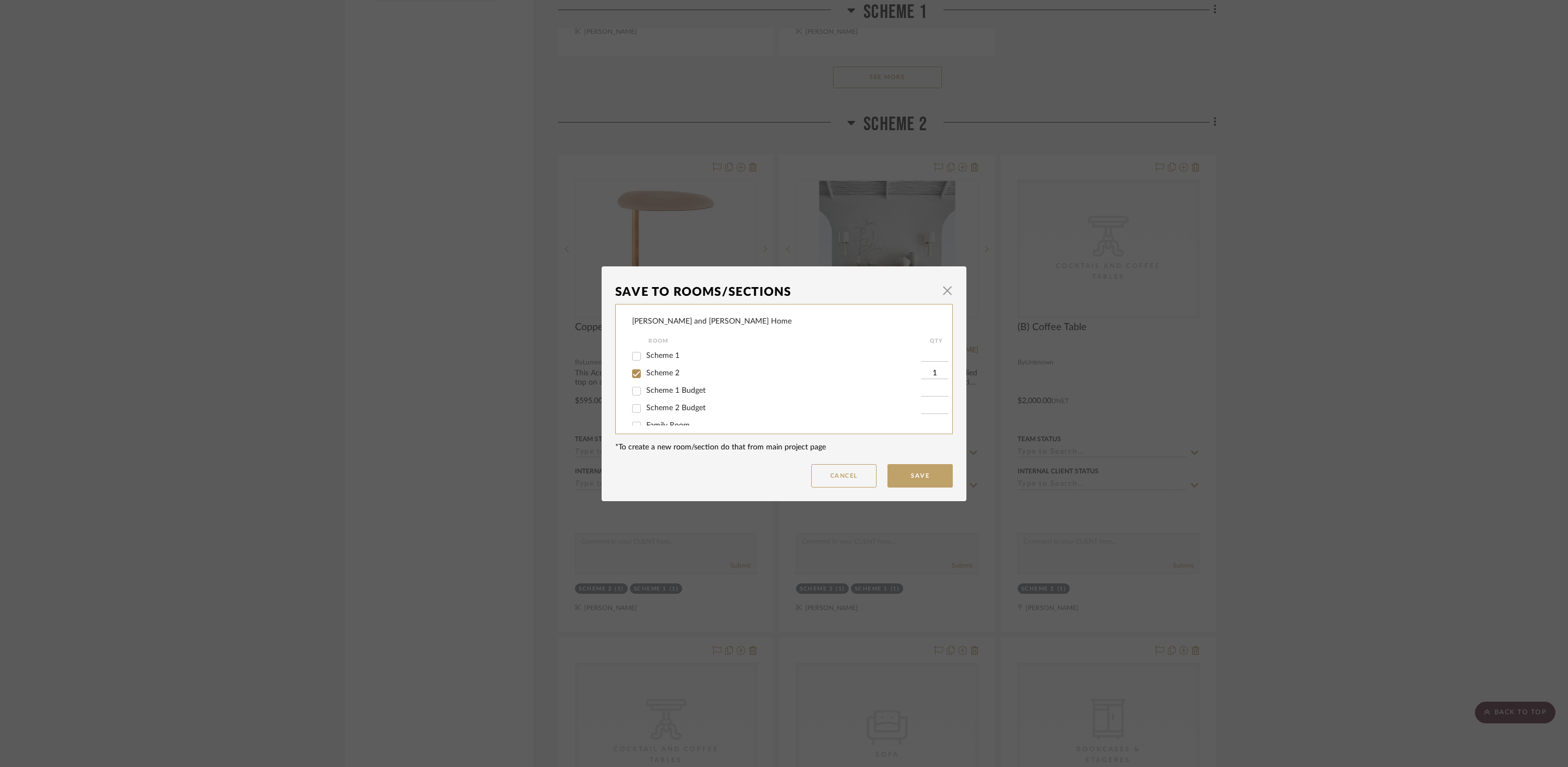
click at [660, 411] on span "Scheme 2 Budget" at bounding box center [676, 408] width 59 height 8
click at [646, 411] on input "Scheme 2 Budget" at bounding box center [637, 409] width 18 height 18
checkbox input "true"
type input "1"
drag, startPoint x: 663, startPoint y: 381, endPoint x: 659, endPoint y: 375, distance: 7.2
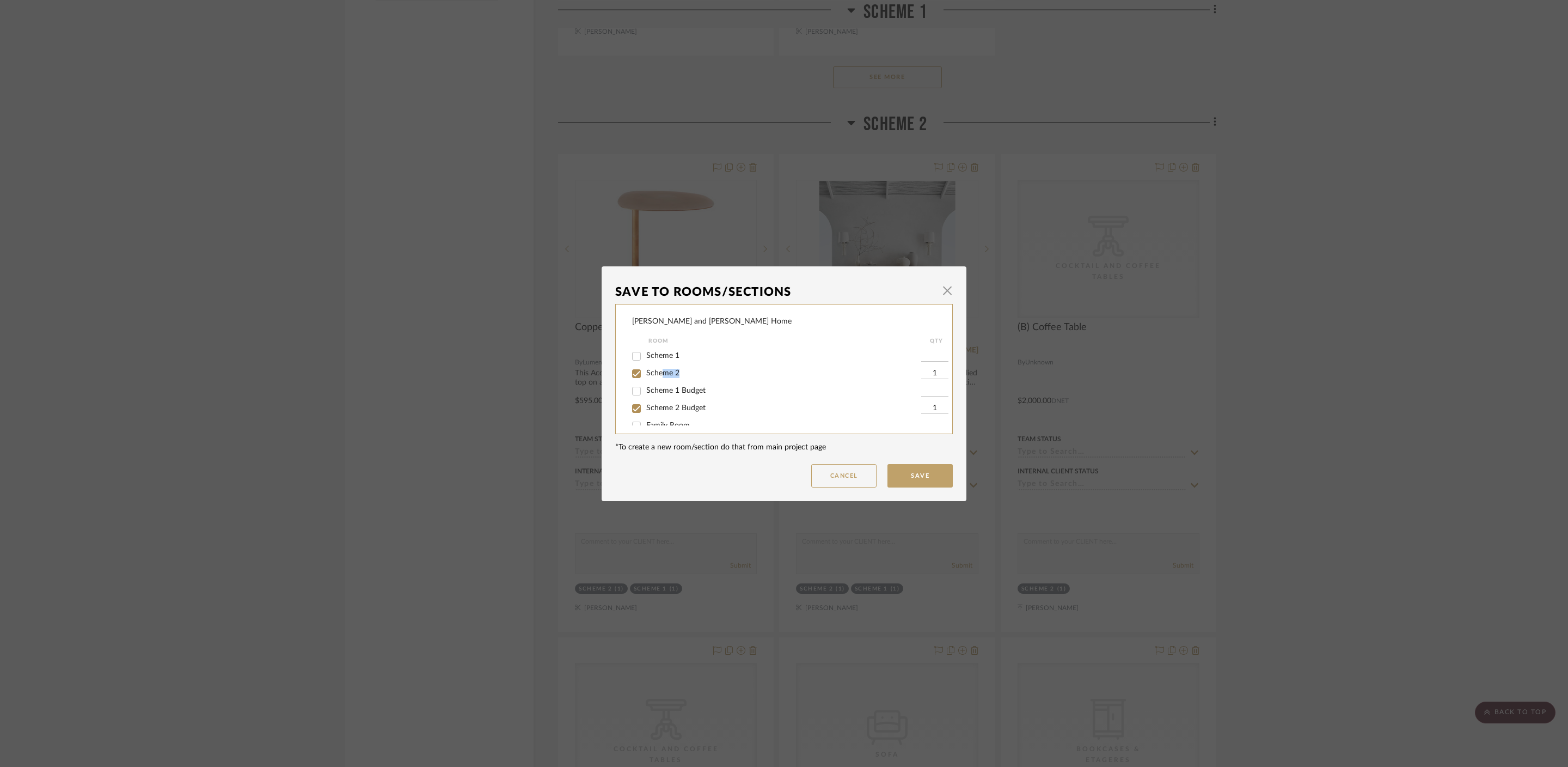
click at [659, 375] on div "Scheme 2" at bounding box center [777, 374] width 289 height 18
click at [659, 374] on span "Scheme 2" at bounding box center [663, 373] width 33 height 8
click at [646, 374] on input "Scheme 2" at bounding box center [637, 374] width 18 height 18
checkbox input "false"
click at [928, 471] on button "Save" at bounding box center [920, 476] width 65 height 23
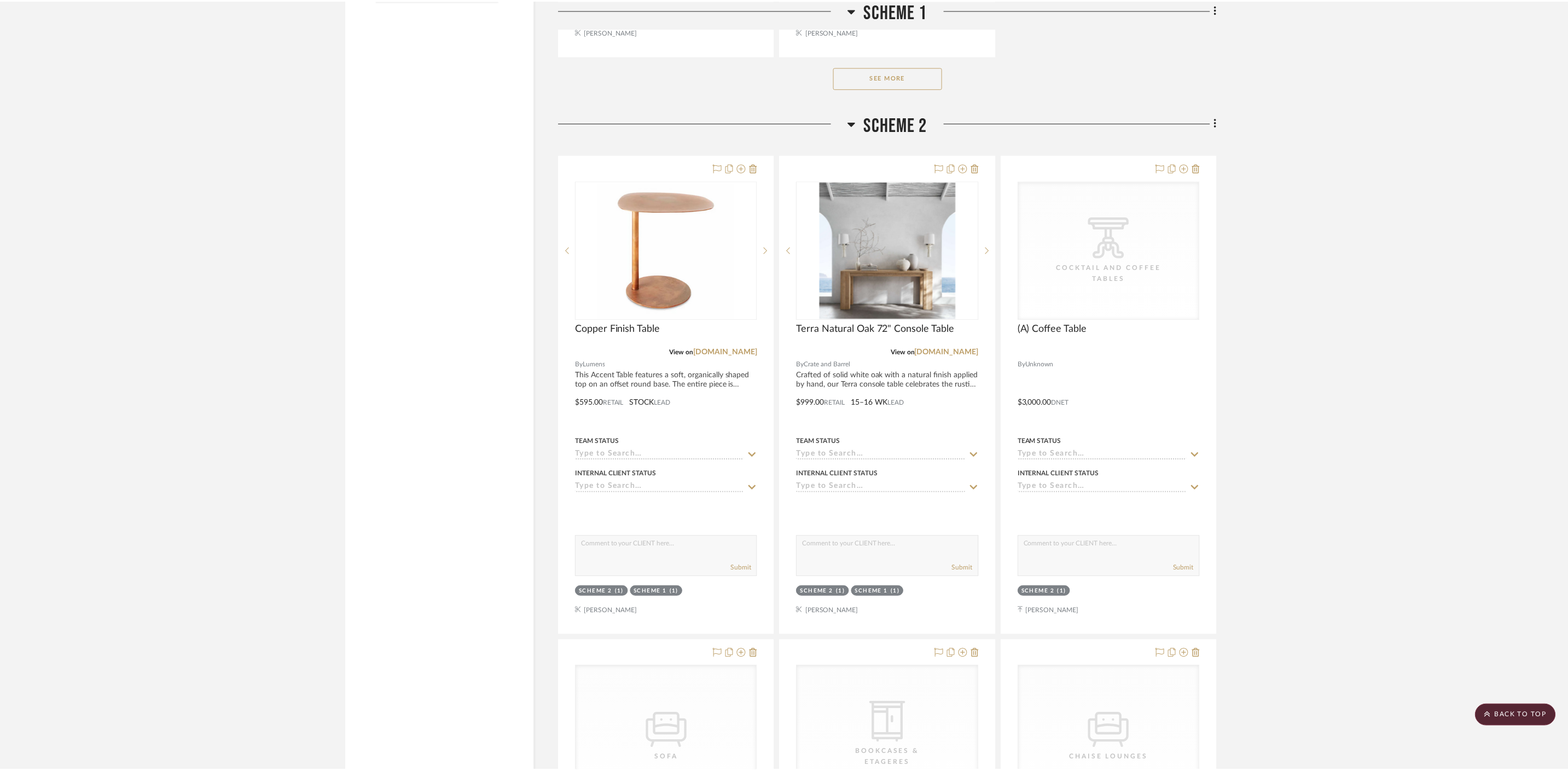
scroll to position [1722, 0]
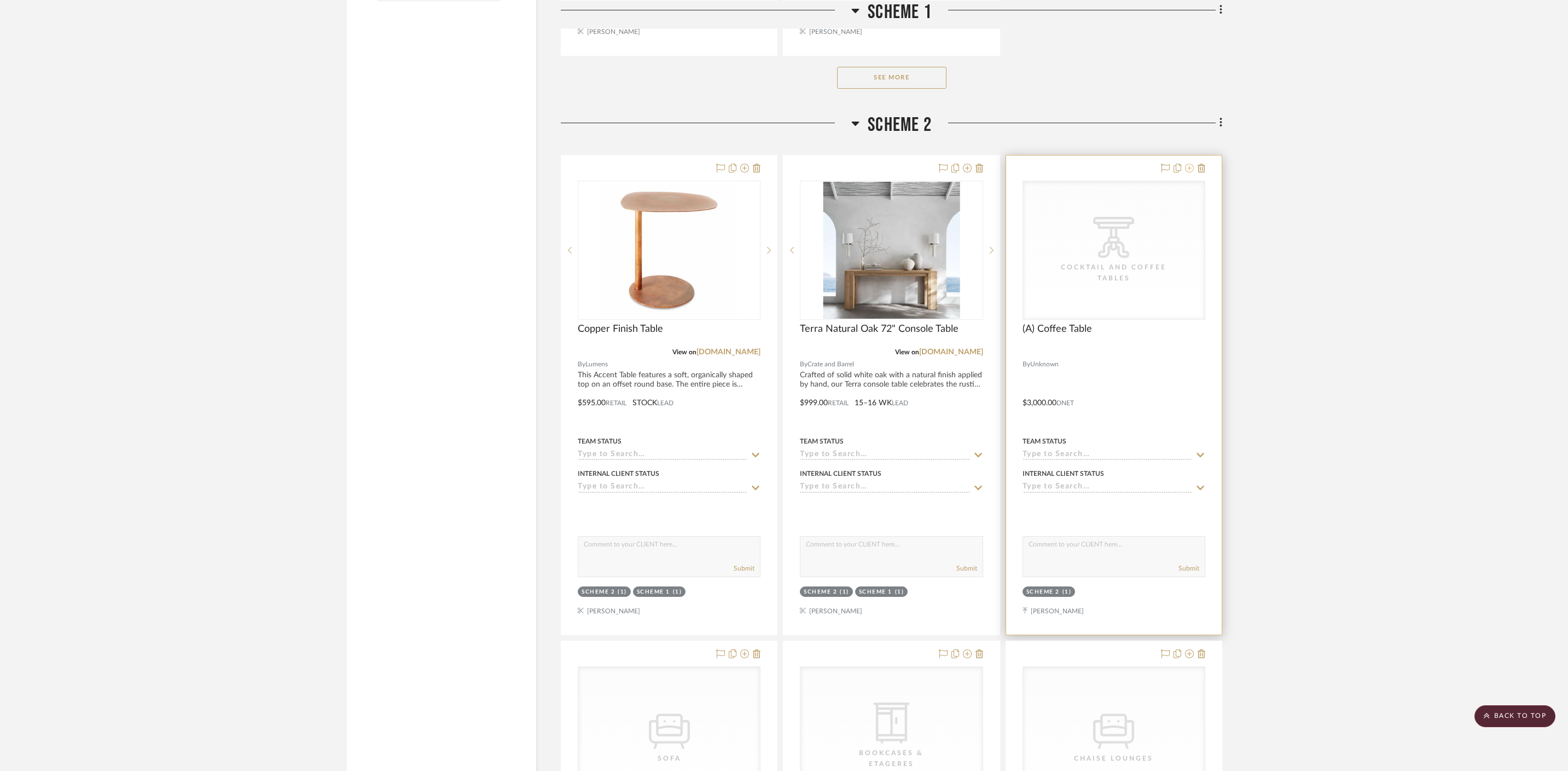
click at [1133, 163] on icon at bounding box center [1189, 168] width 9 height 9
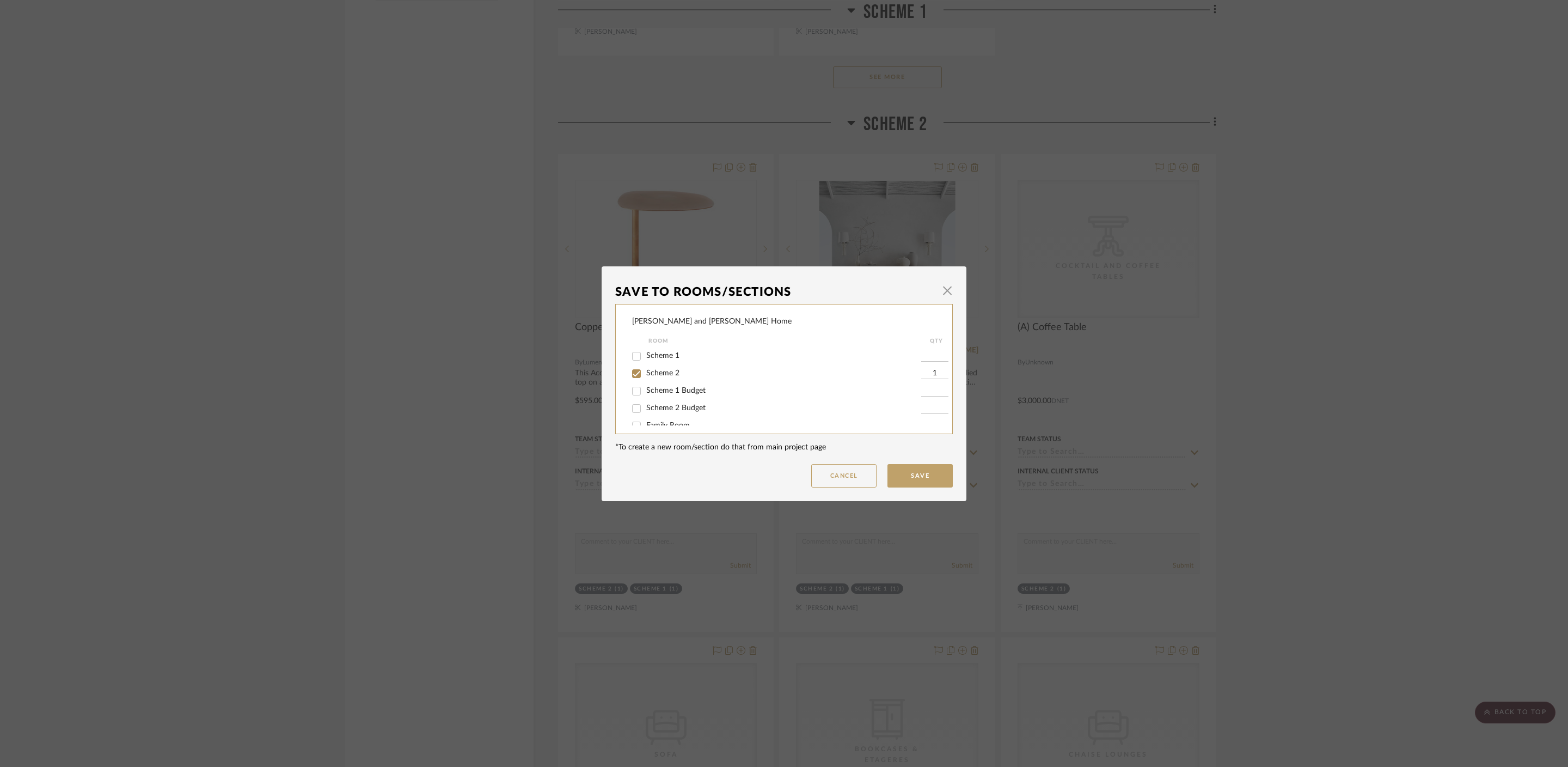
click at [683, 405] on span "Scheme 2 Budget" at bounding box center [676, 408] width 59 height 8
click at [646, 405] on input "Scheme 2 Budget" at bounding box center [637, 409] width 18 height 18
checkbox input "true"
type input "1"
click at [660, 375] on span "Scheme 2" at bounding box center [663, 373] width 33 height 8
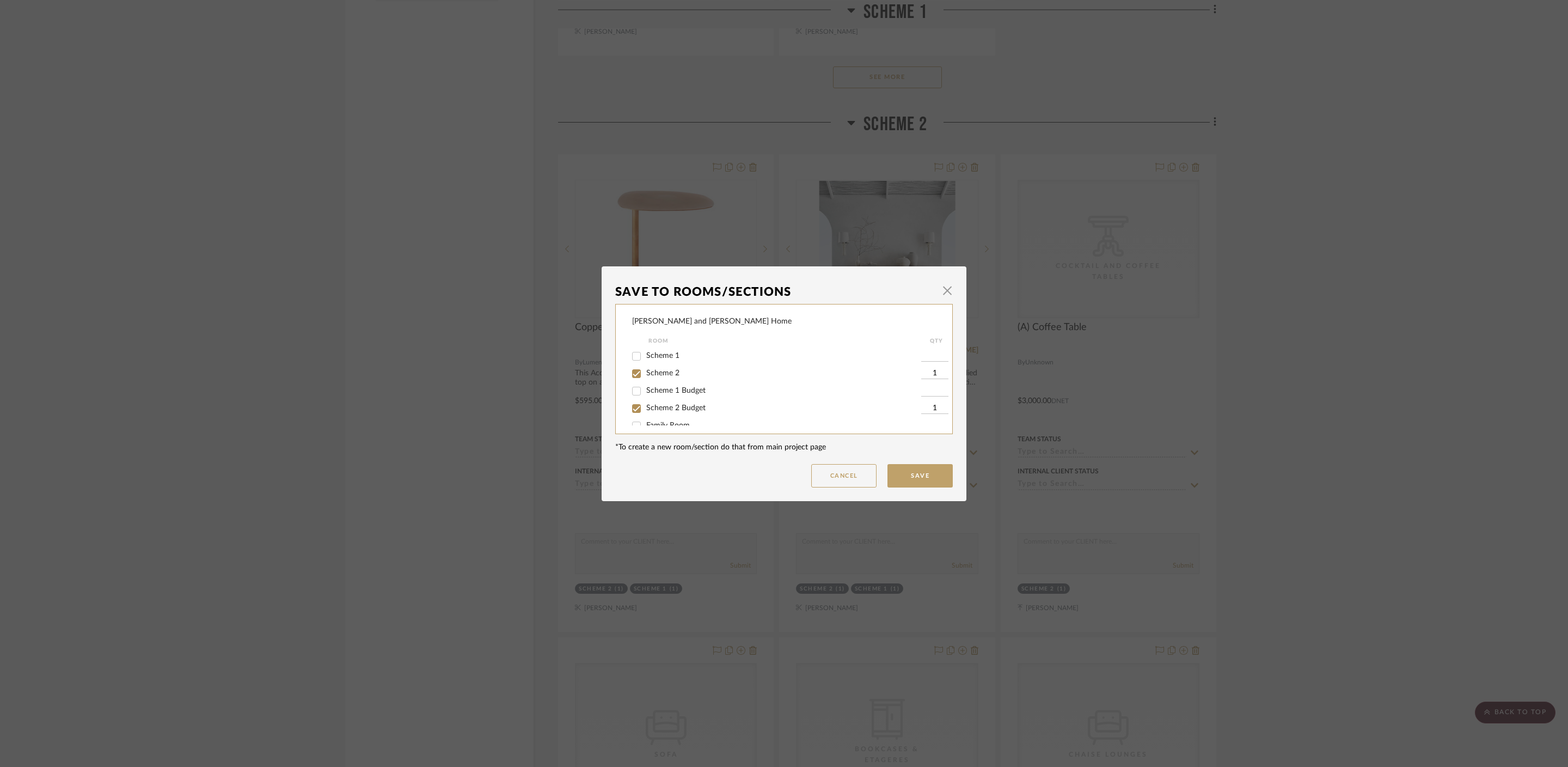
click at [646, 375] on input "Scheme 2" at bounding box center [637, 374] width 18 height 18
checkbox input "false"
click at [906, 478] on button "Save" at bounding box center [920, 476] width 65 height 23
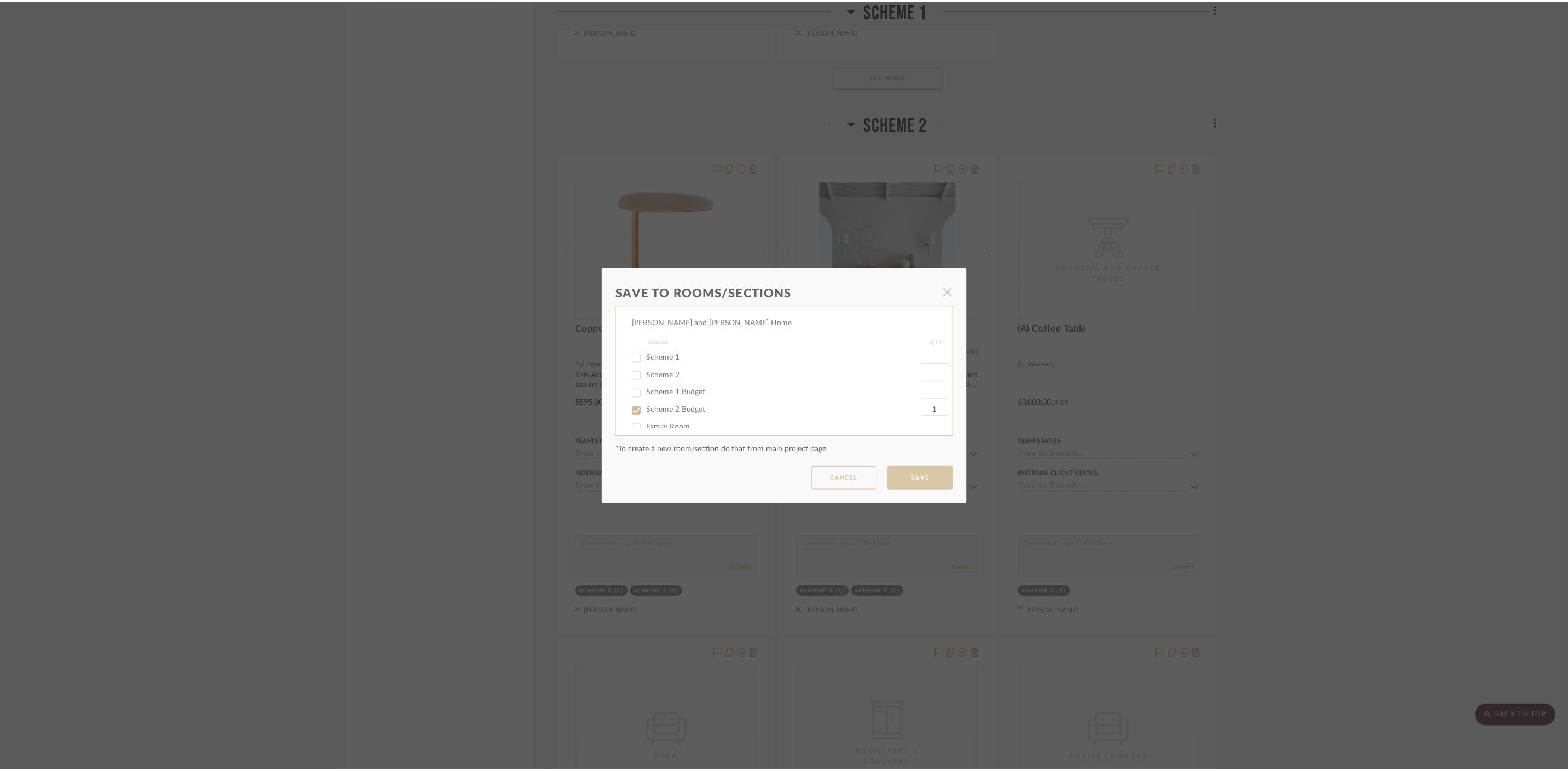
scroll to position [1722, 0]
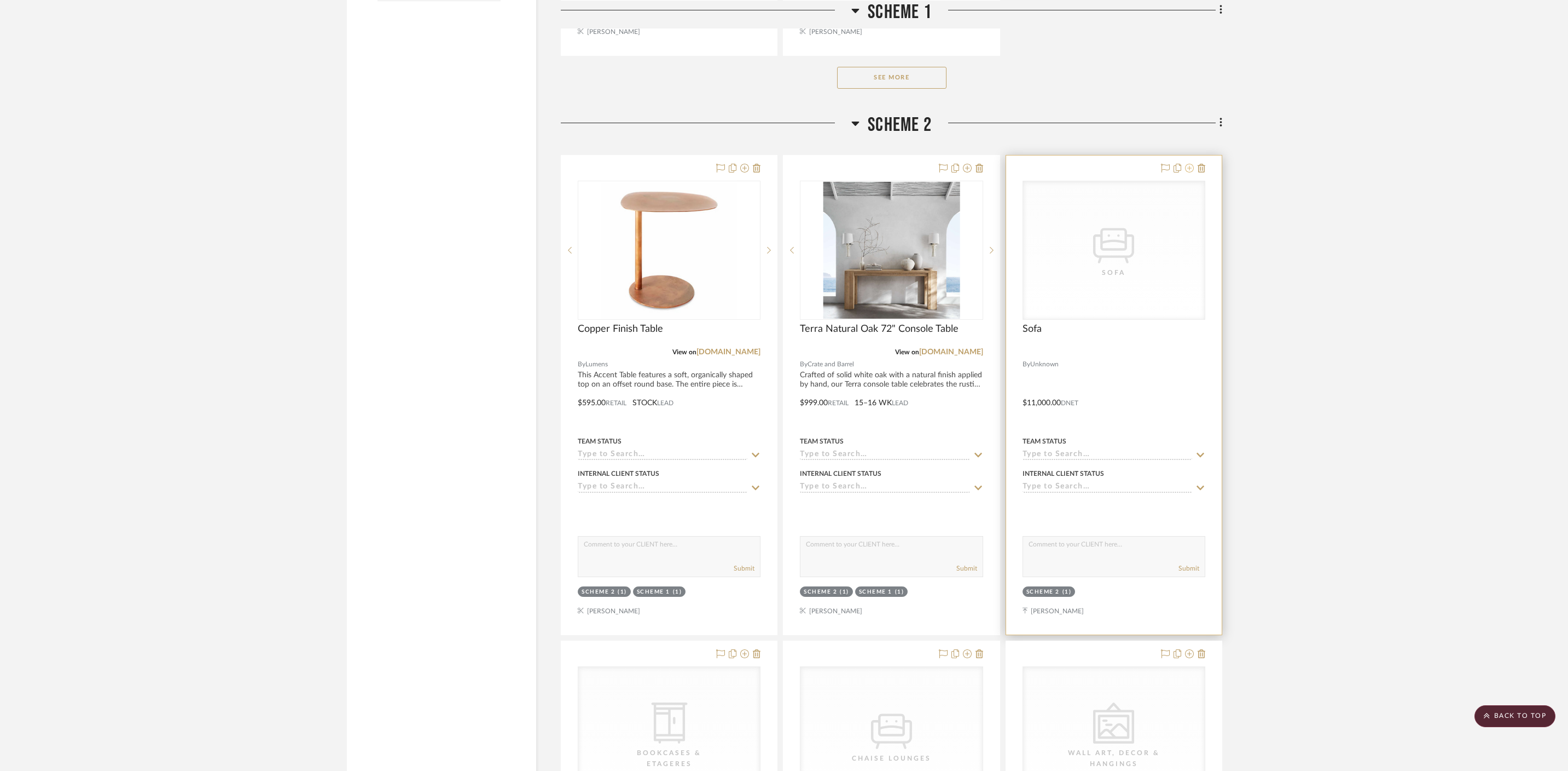
click at [1133, 163] on icon at bounding box center [1189, 168] width 9 height 9
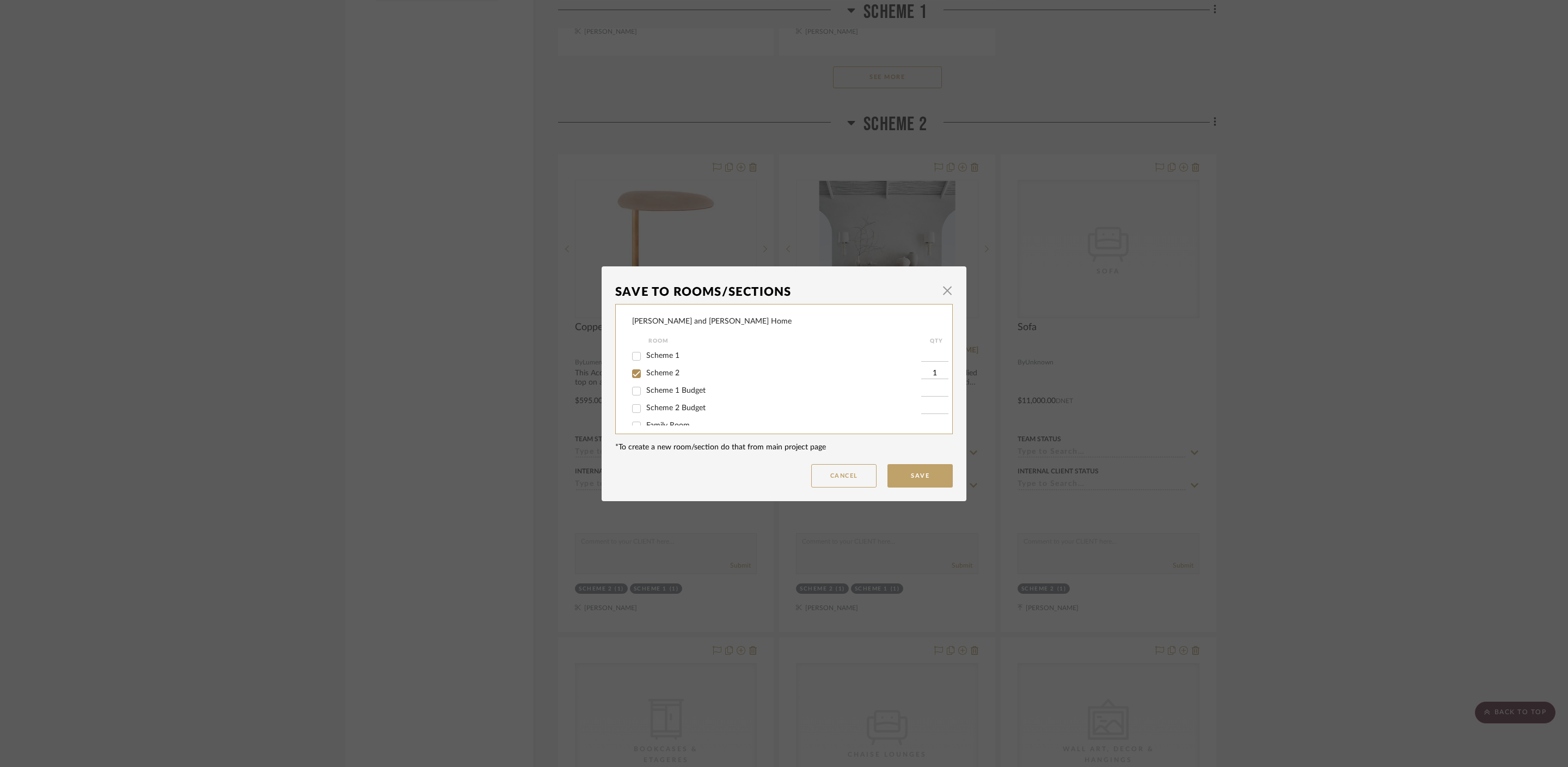
click at [671, 407] on span "Scheme 2 Budget" at bounding box center [676, 408] width 59 height 8
click at [646, 407] on input "Scheme 2 Budget" at bounding box center [637, 409] width 18 height 18
checkbox input "true"
type input "1"
click at [663, 375] on span "Scheme 2" at bounding box center [663, 373] width 33 height 8
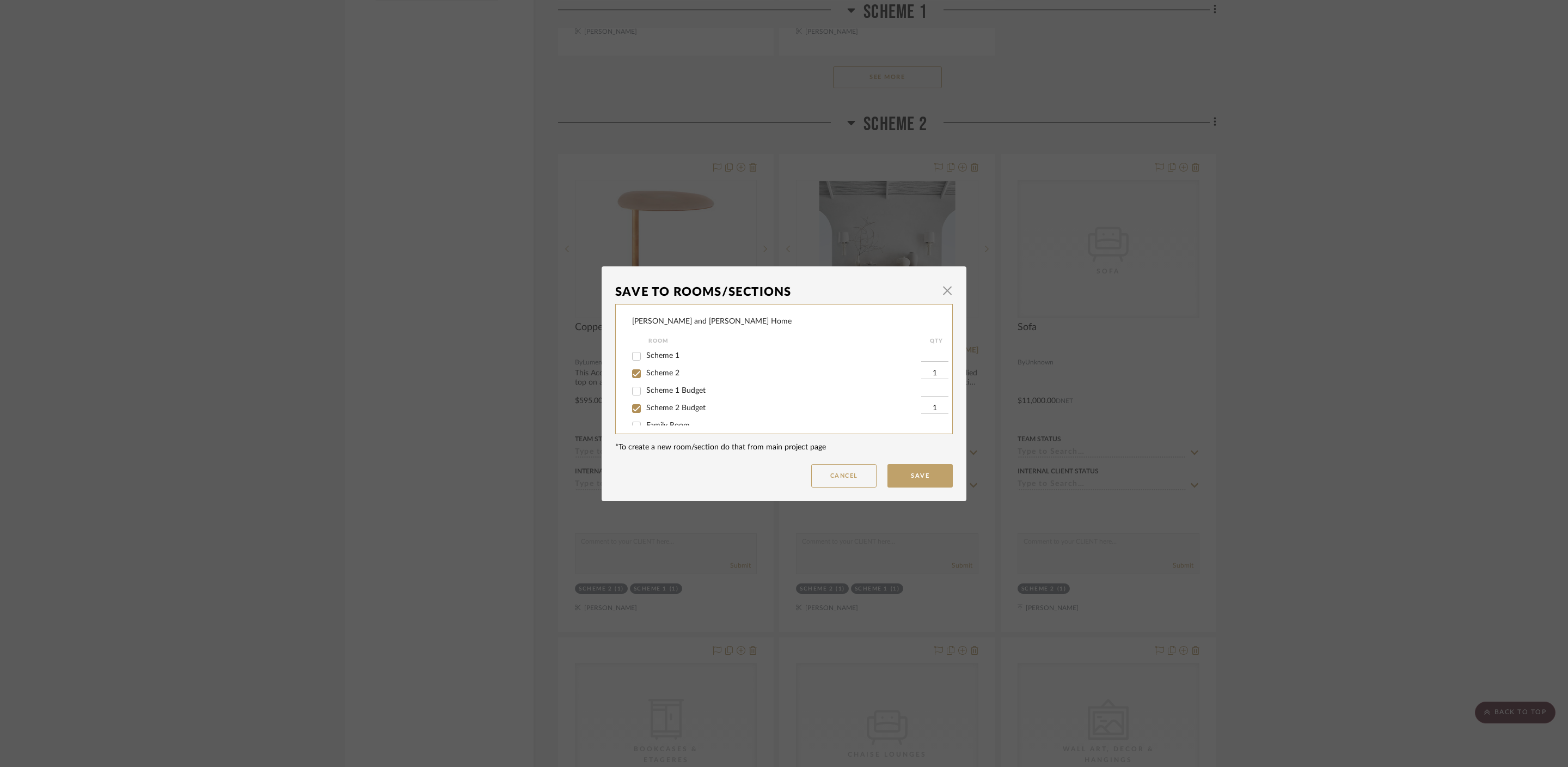
click at [646, 375] on input "Scheme 2" at bounding box center [637, 374] width 18 height 18
checkbox input "false"
click at [915, 469] on button "Save" at bounding box center [920, 476] width 65 height 23
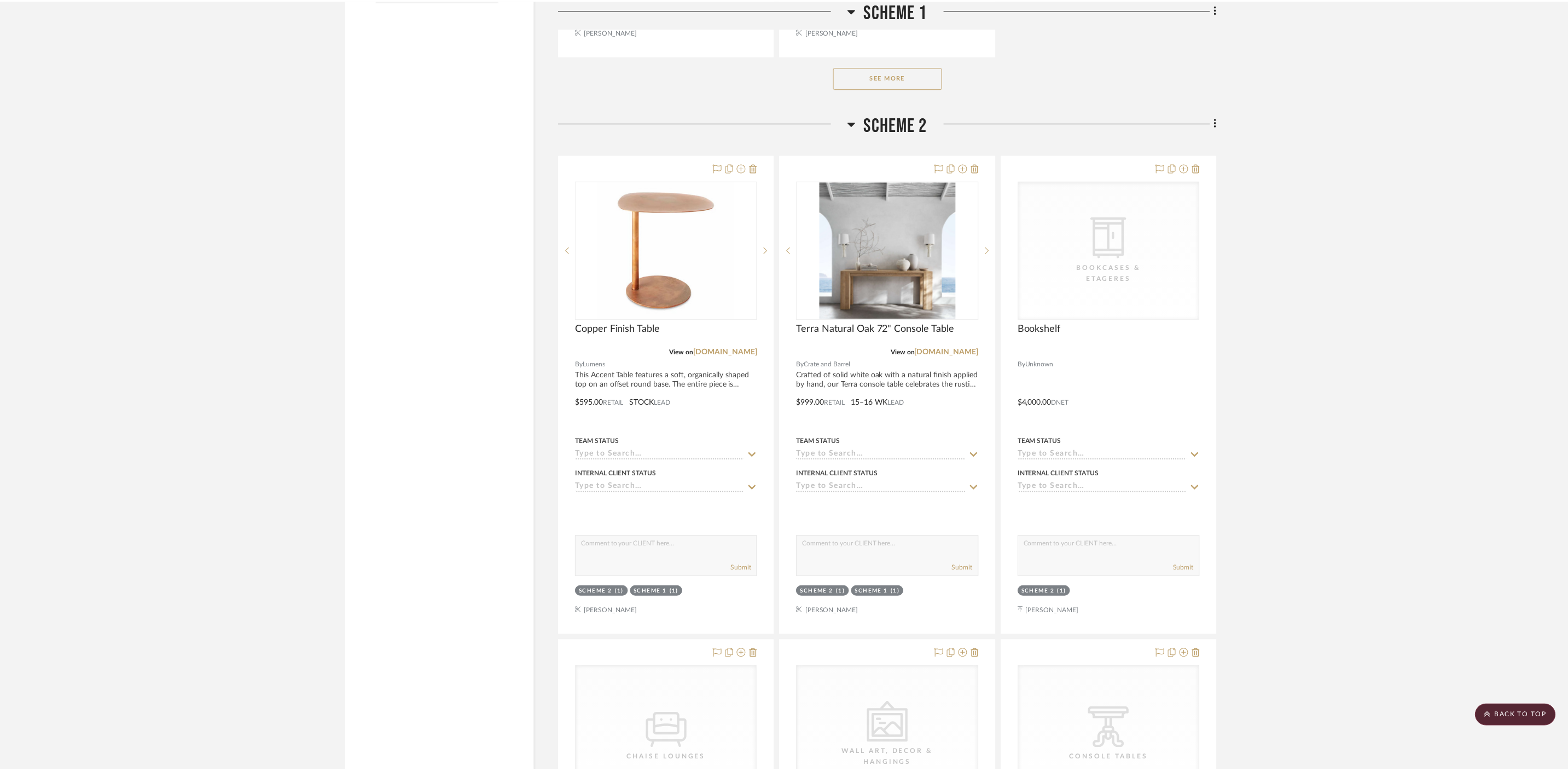
scroll to position [1722, 0]
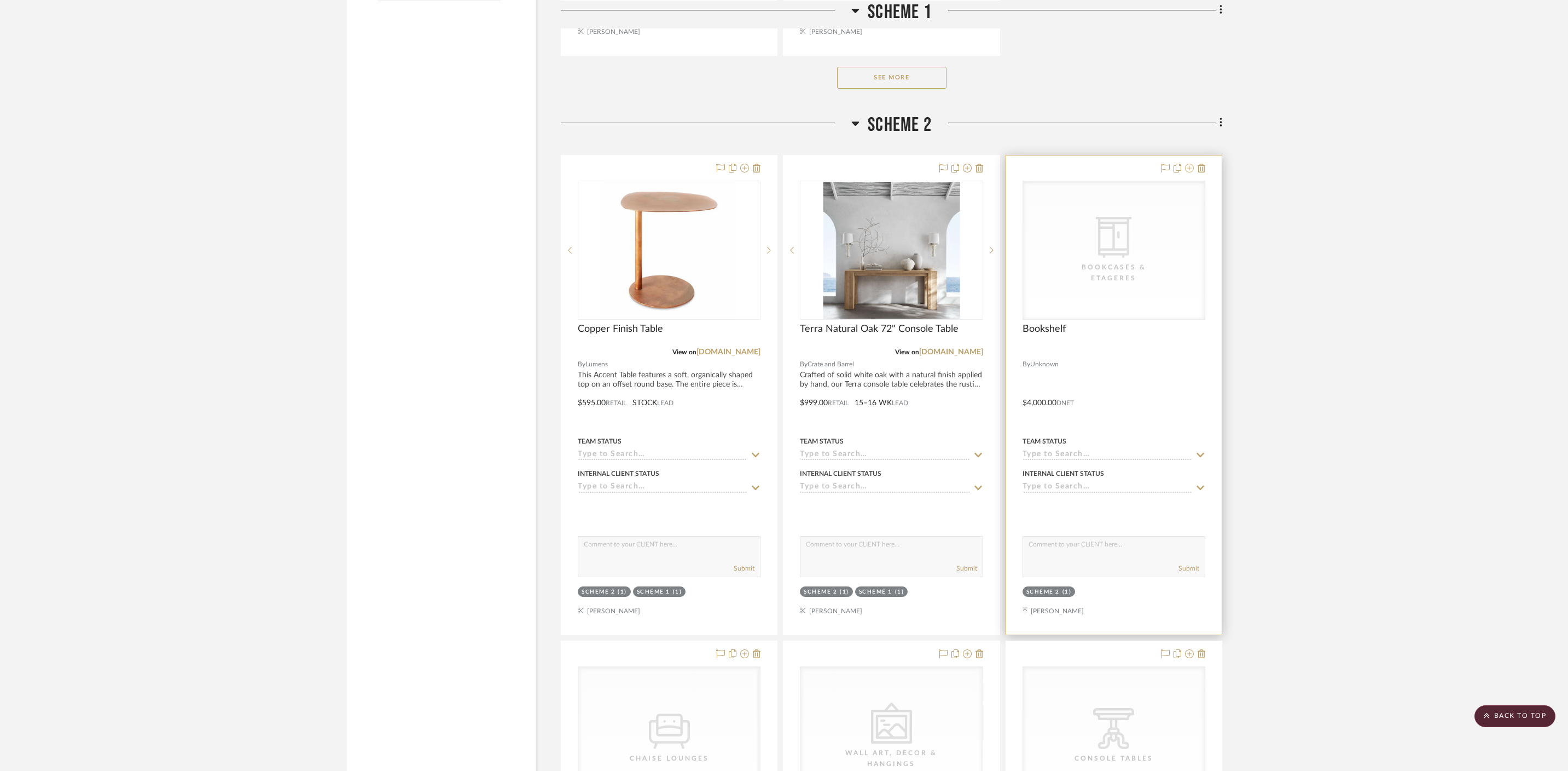
click at [1133, 163] on icon at bounding box center [1189, 168] width 9 height 9
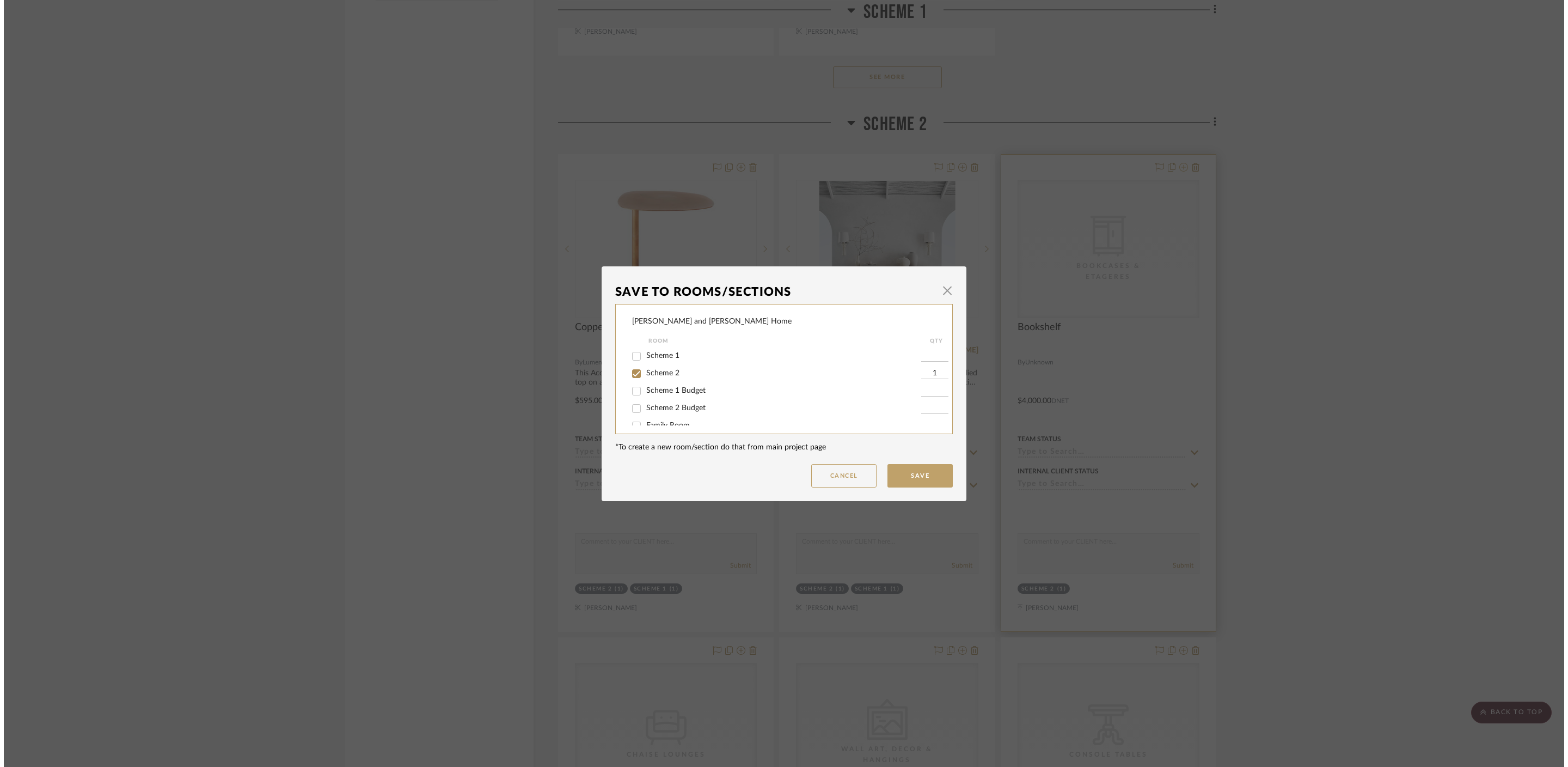
scroll to position [0, 0]
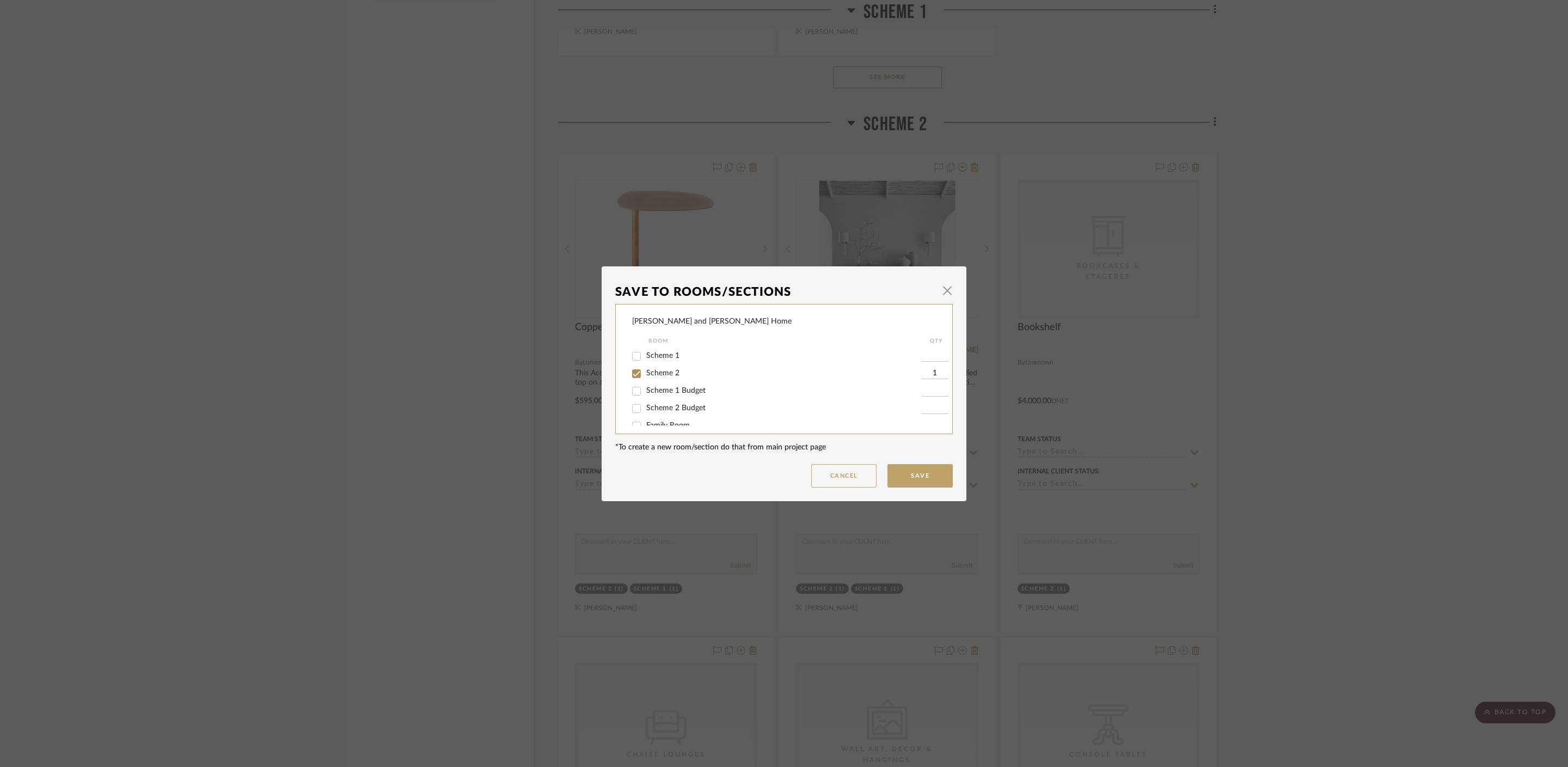
click at [676, 411] on span "Scheme 2 Budget" at bounding box center [676, 408] width 59 height 8
click at [646, 411] on input "Scheme 2 Budget" at bounding box center [637, 409] width 18 height 18
checkbox input "true"
type input "1"
click at [663, 373] on span "Scheme 2" at bounding box center [663, 373] width 33 height 8
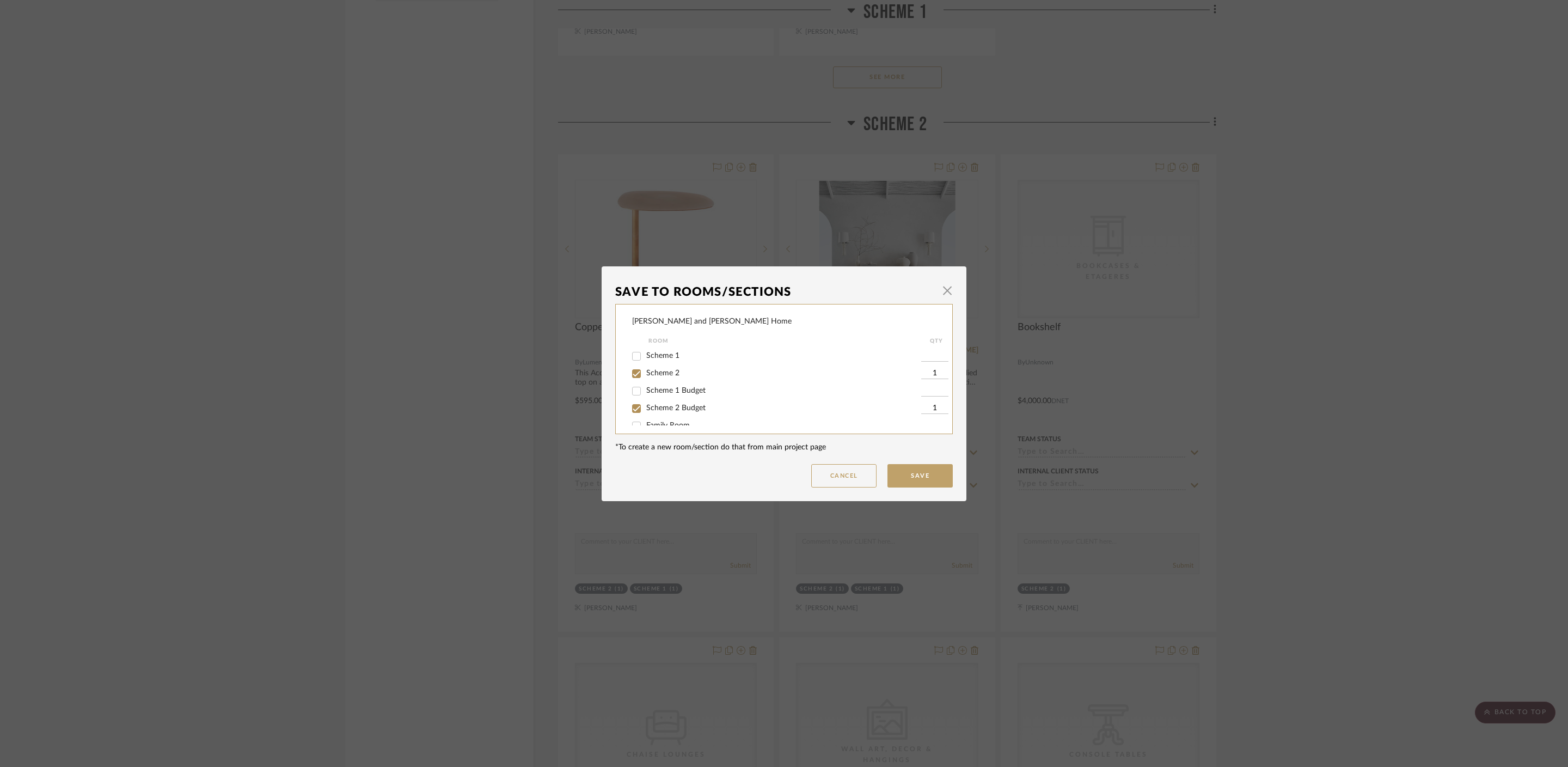
click at [646, 373] on input "Scheme 2" at bounding box center [637, 374] width 18 height 18
checkbox input "false"
click at [928, 475] on button "Save" at bounding box center [920, 476] width 65 height 23
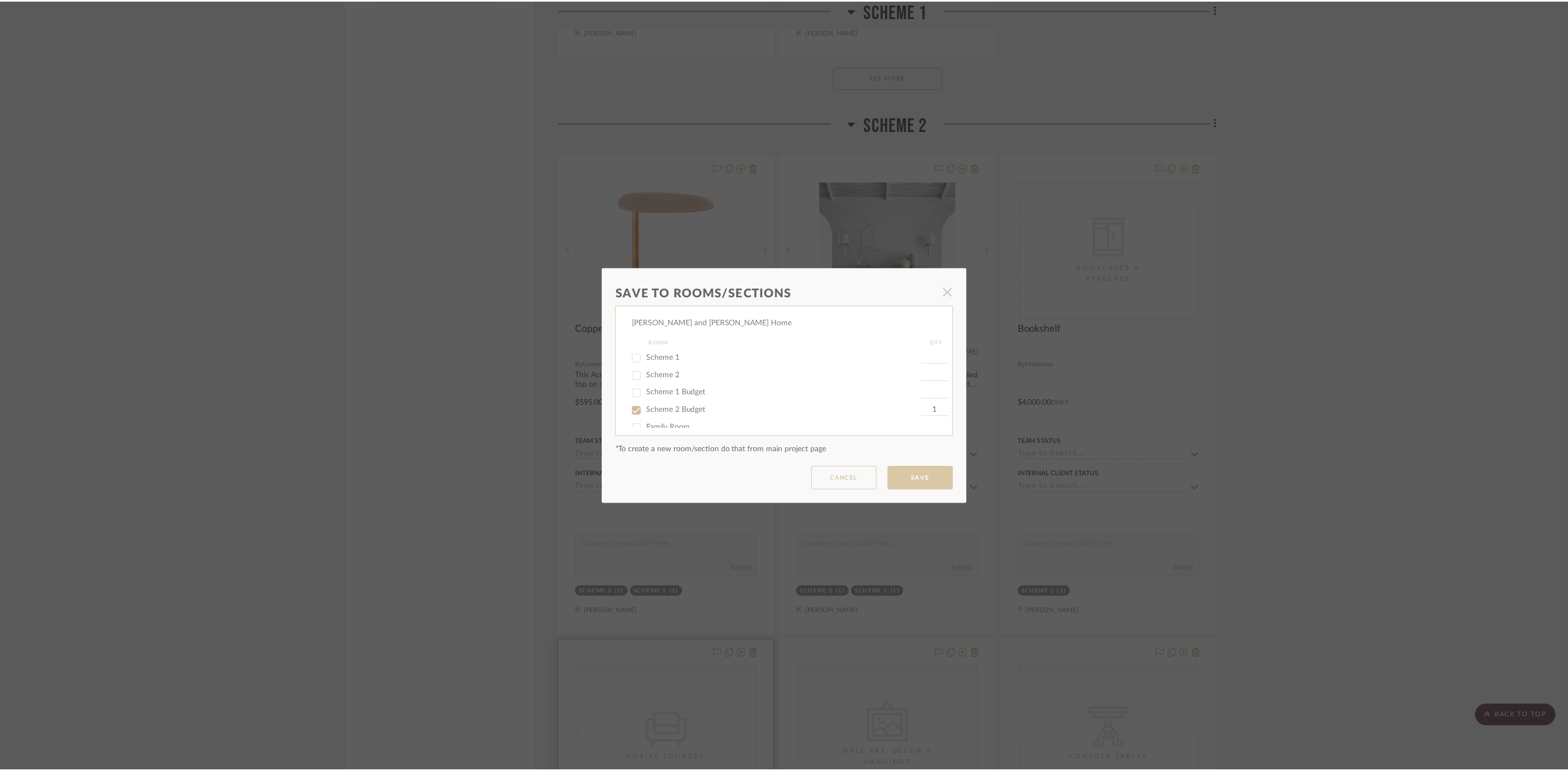
scroll to position [1722, 0]
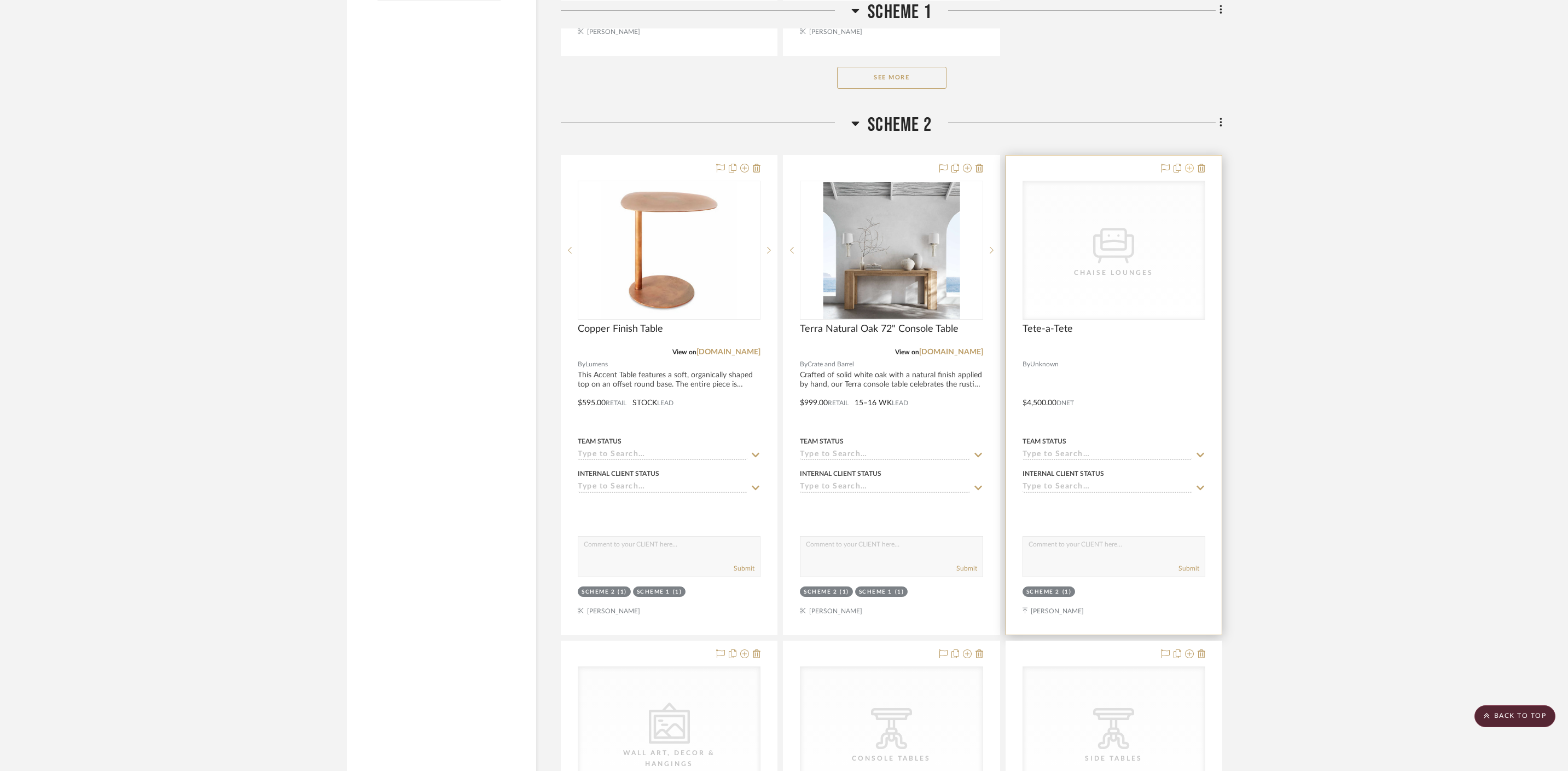
click at [1133, 163] on icon at bounding box center [1189, 168] width 9 height 9
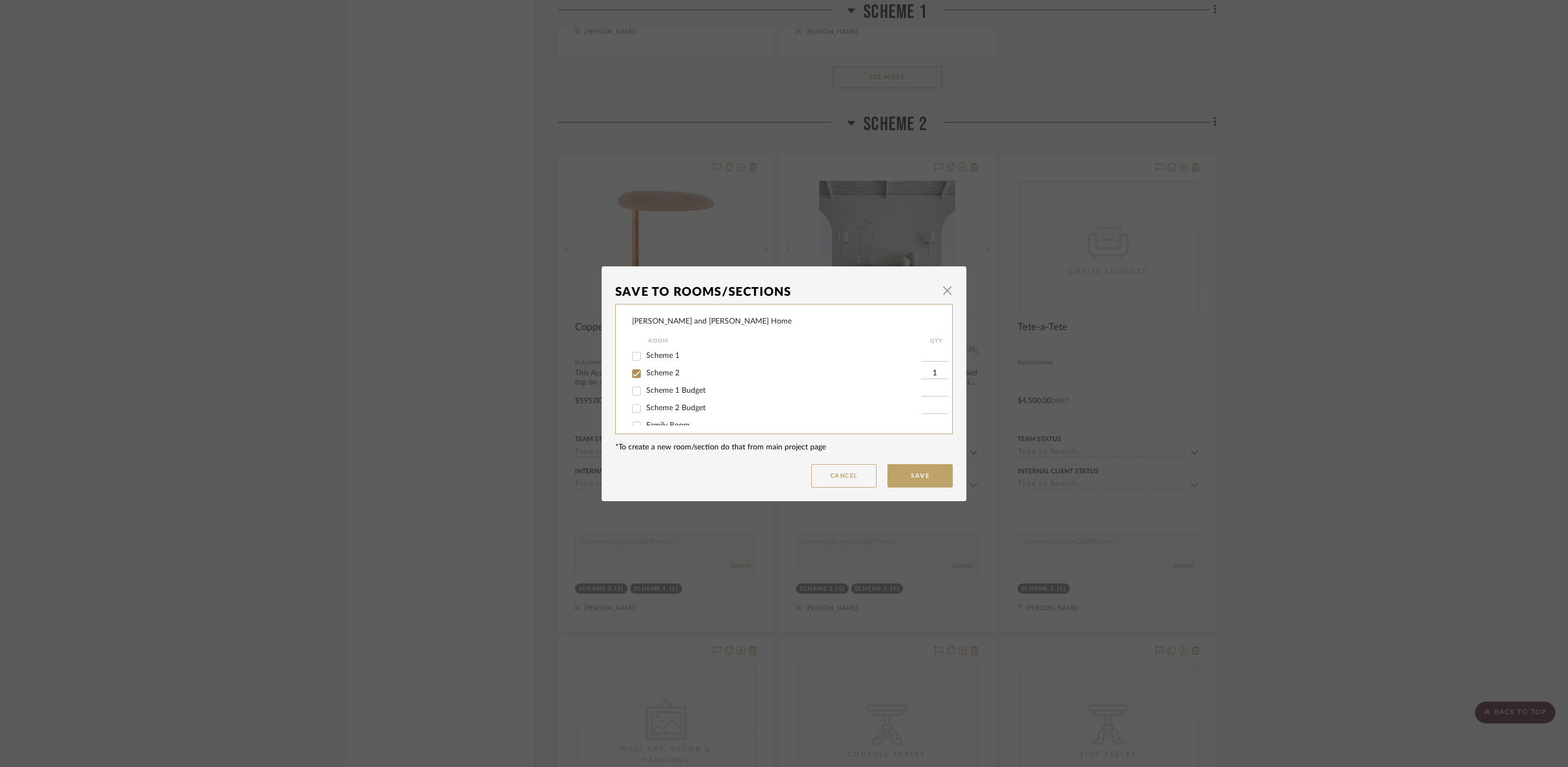
drag, startPoint x: 670, startPoint y: 410, endPoint x: 667, endPoint y: 381, distance: 29.2
click at [670, 410] on span "Scheme 2 Budget" at bounding box center [676, 408] width 59 height 8
click at [646, 410] on input "Scheme 2 Budget" at bounding box center [637, 409] width 18 height 18
checkbox input "true"
type input "1"
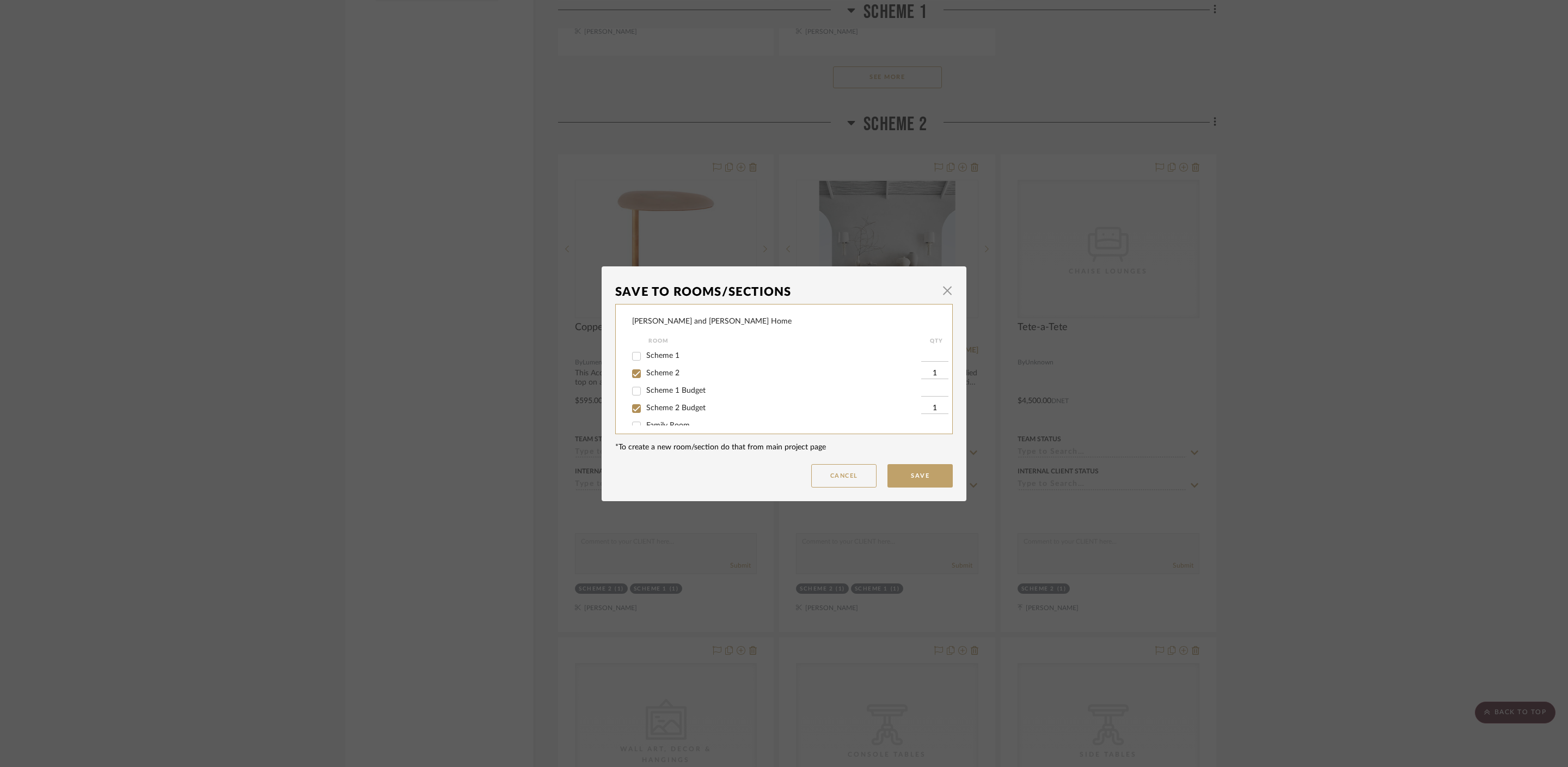
click at [665, 373] on span "Scheme 2" at bounding box center [663, 373] width 33 height 8
click at [646, 373] on input "Scheme 2" at bounding box center [637, 374] width 18 height 18
checkbox input "false"
click at [897, 479] on button "Save" at bounding box center [920, 476] width 65 height 23
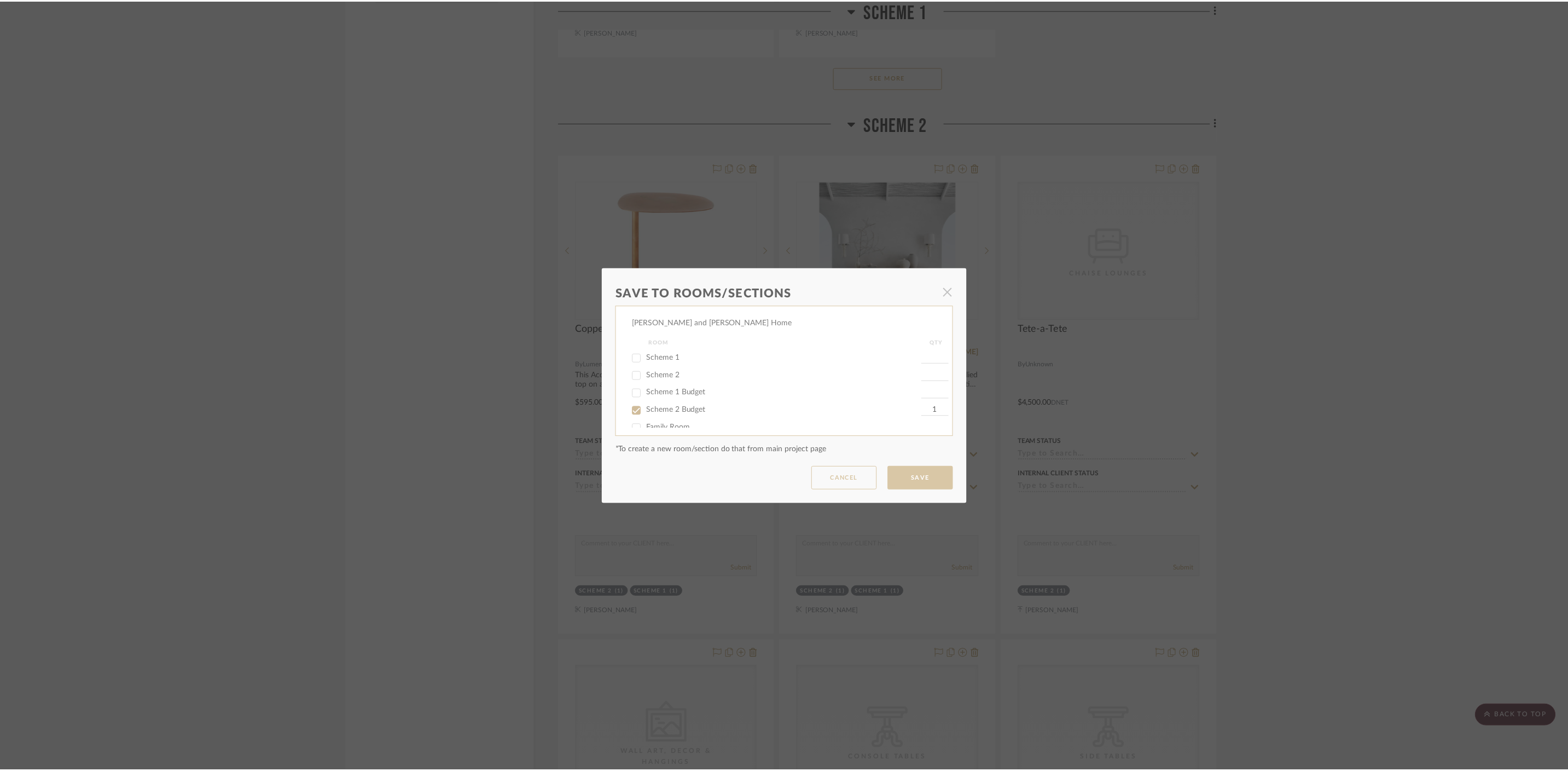
scroll to position [1722, 0]
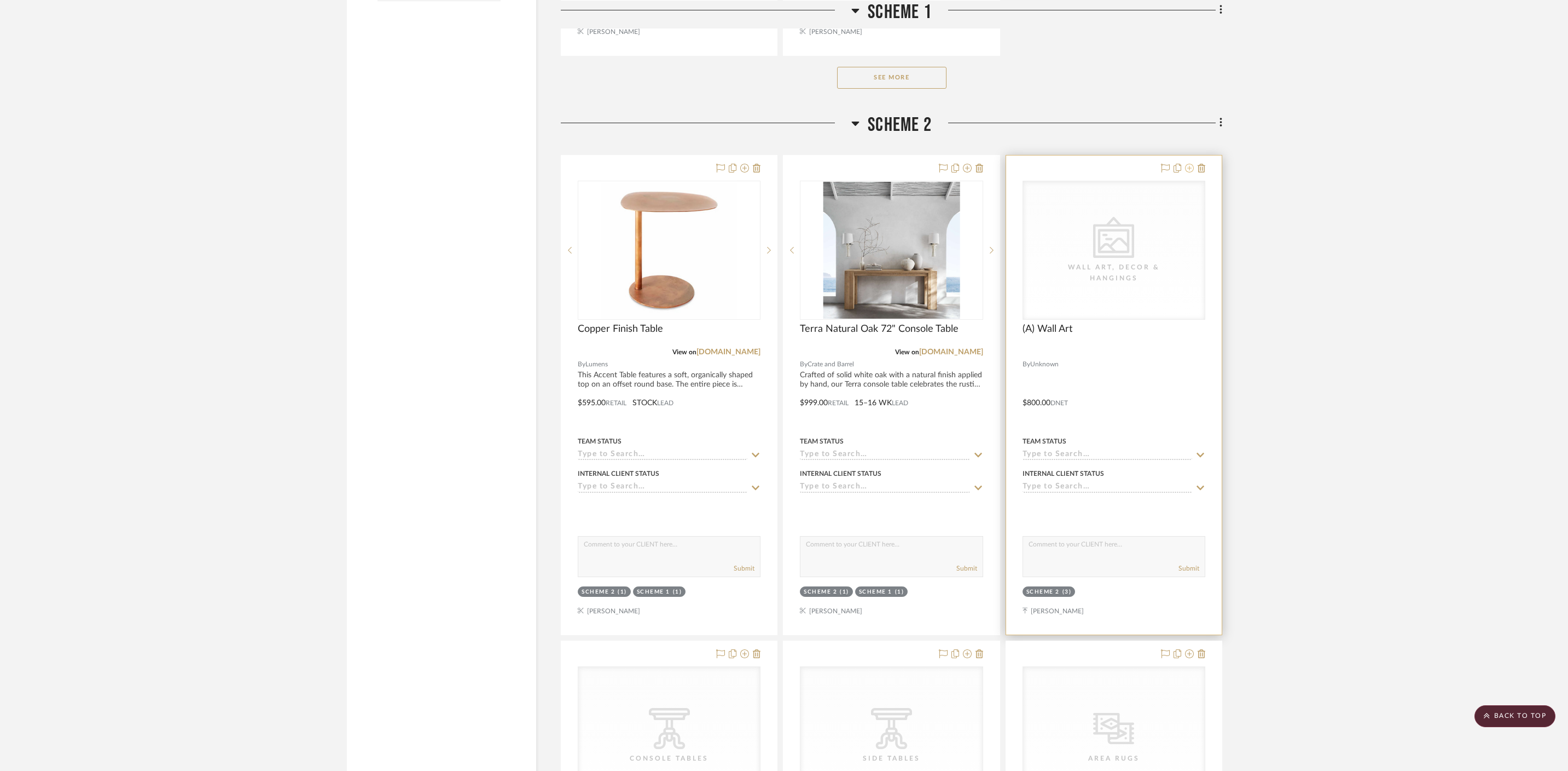
click at [1133, 163] on icon at bounding box center [1189, 168] width 9 height 9
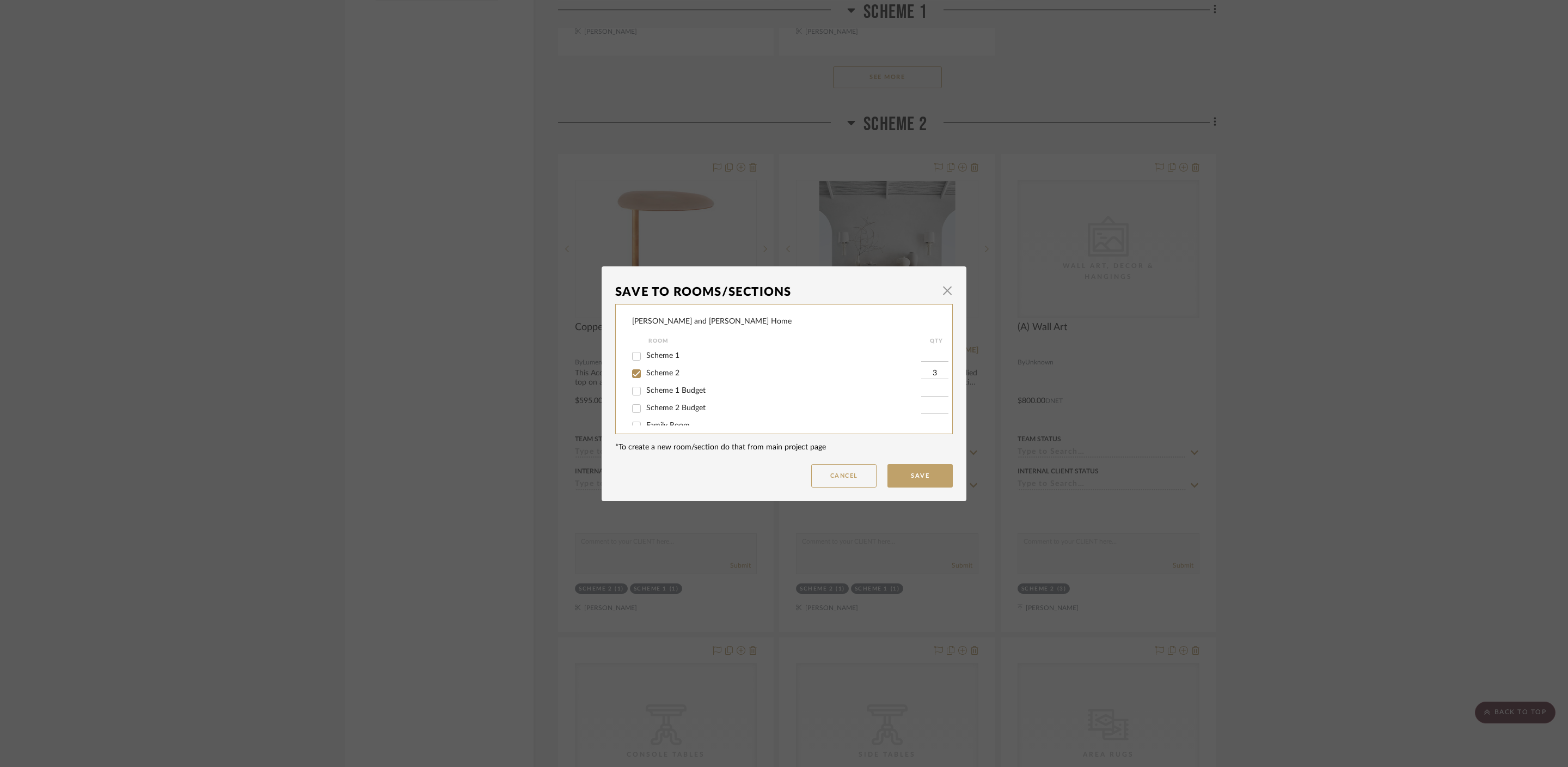
click at [664, 405] on span "Scheme 2 Budget" at bounding box center [676, 408] width 59 height 8
click at [646, 405] on input "Scheme 2 Budget" at bounding box center [637, 409] width 18 height 18
checkbox input "true"
type input "1"
drag, startPoint x: 661, startPoint y: 373, endPoint x: 725, endPoint y: 365, distance: 64.5
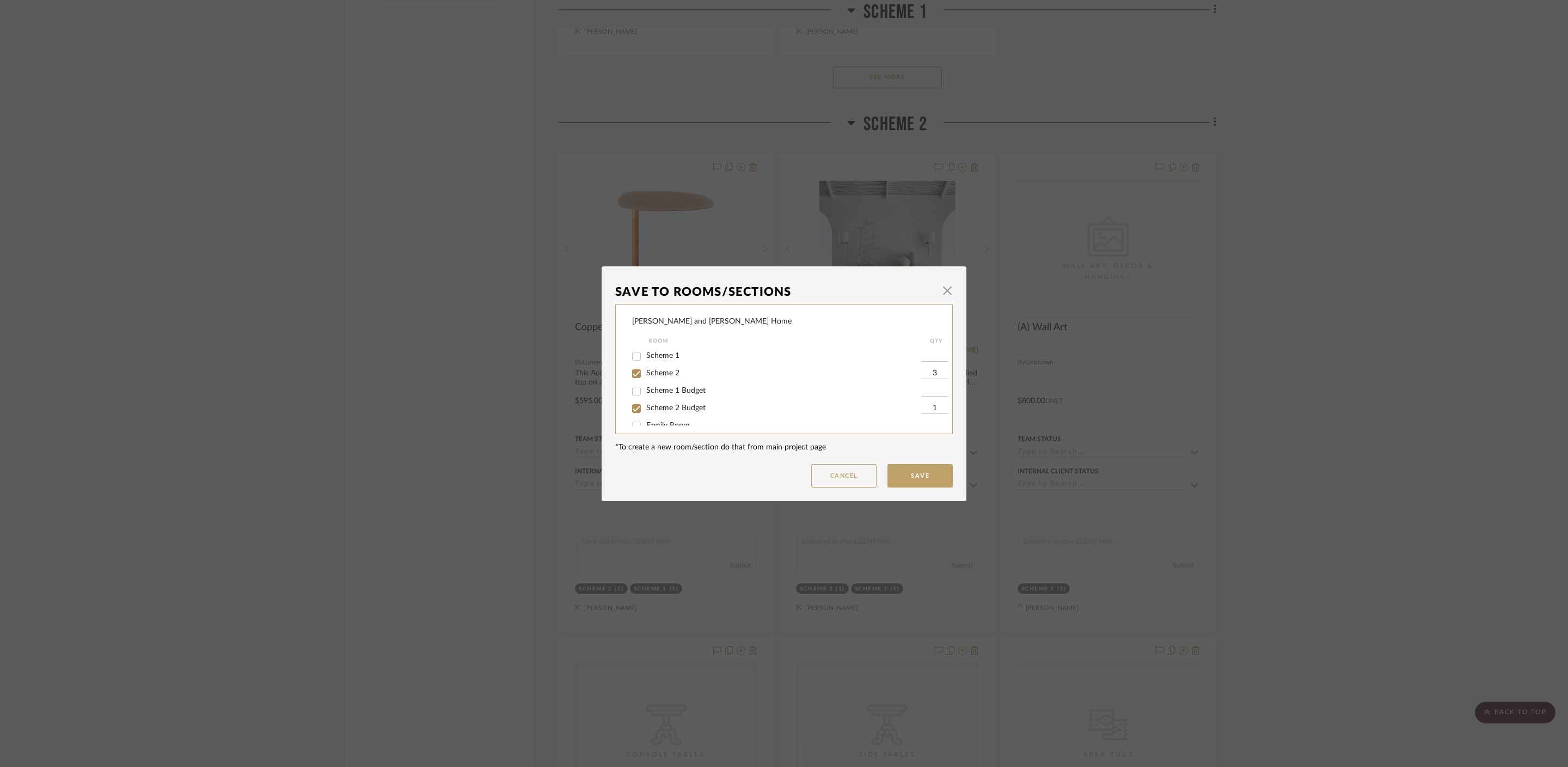
click at [661, 372] on span "Scheme 2" at bounding box center [663, 373] width 33 height 8
click at [646, 372] on input "Scheme 2" at bounding box center [637, 374] width 18 height 18
checkbox input "false"
click at [913, 476] on button "Save" at bounding box center [920, 476] width 65 height 23
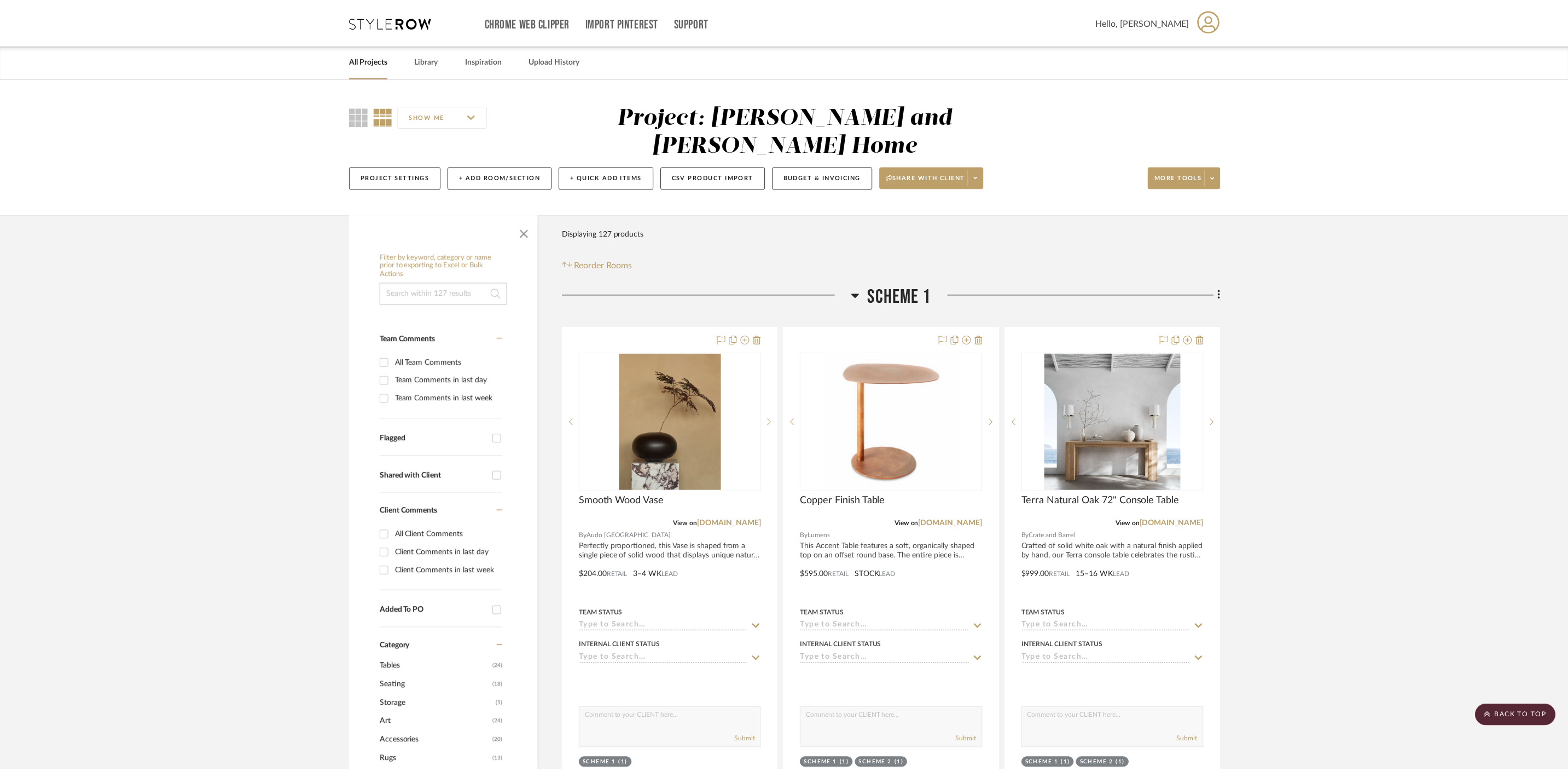
scroll to position [1722, 0]
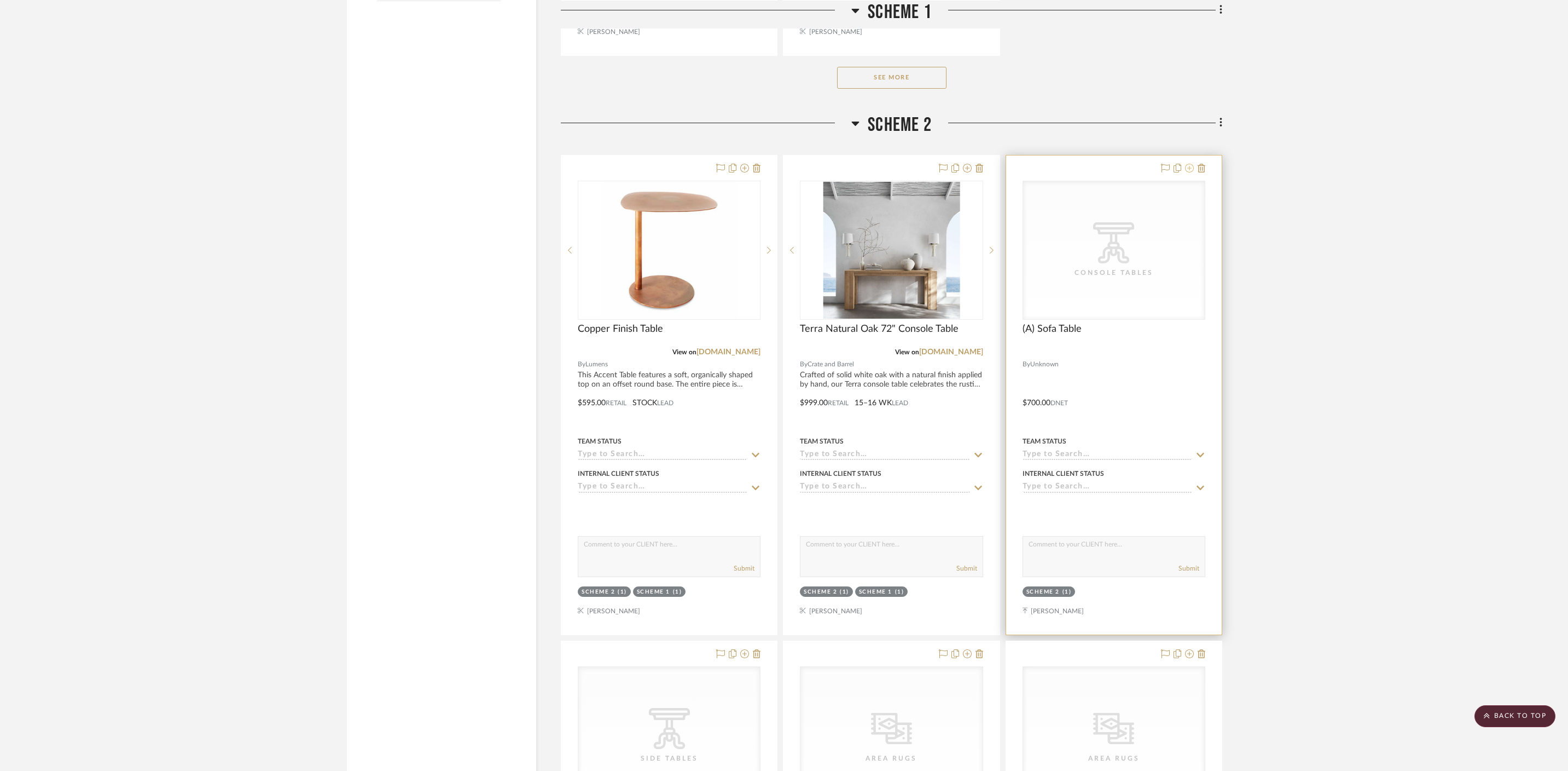
click at [1133, 163] on icon at bounding box center [1189, 168] width 9 height 9
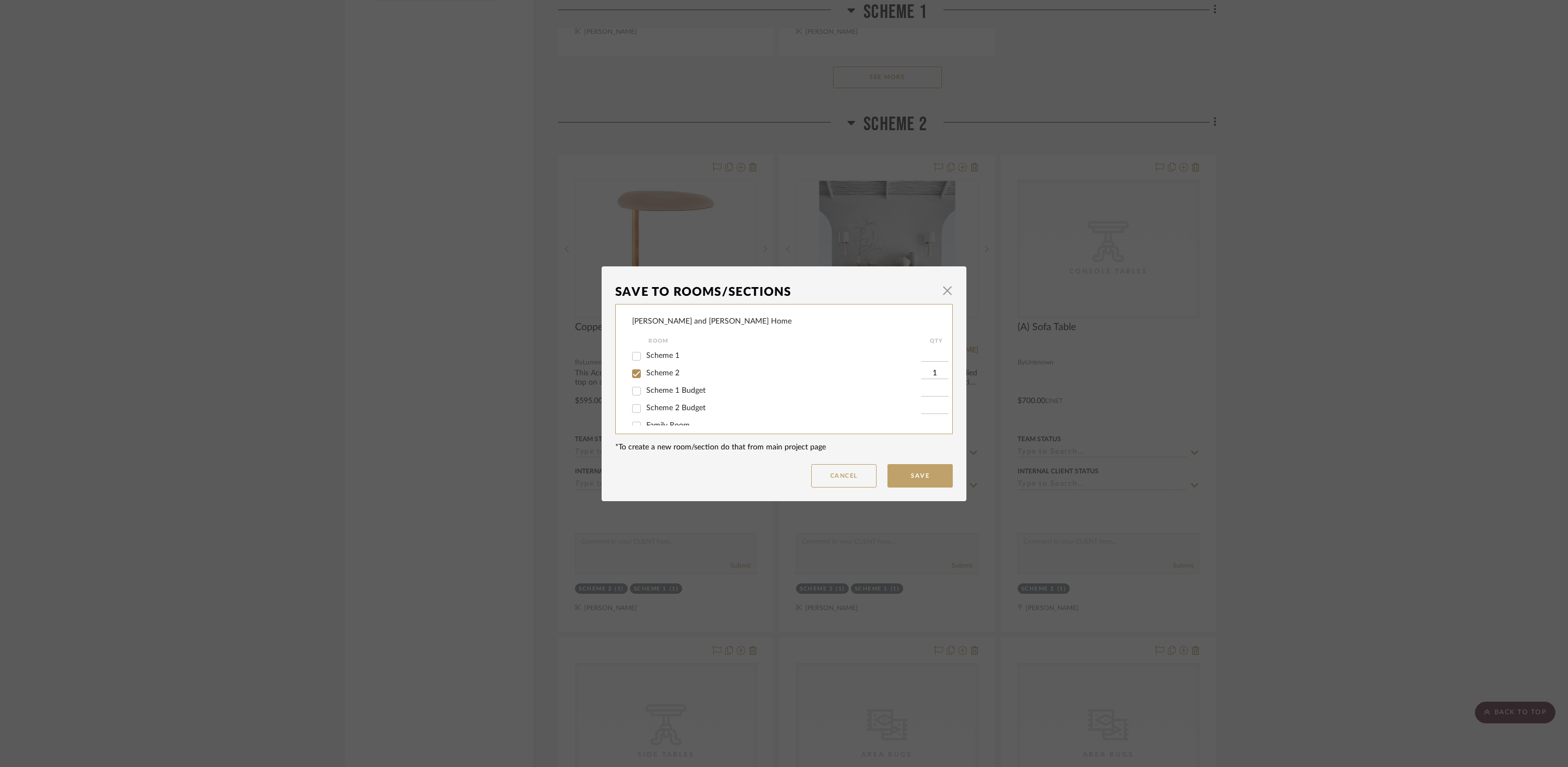
click at [661, 407] on span "Scheme 2 Budget" at bounding box center [676, 408] width 59 height 8
click at [646, 407] on input "Scheme 2 Budget" at bounding box center [637, 409] width 18 height 18
checkbox input "true"
type input "1"
click at [663, 371] on span "Scheme 2" at bounding box center [663, 373] width 33 height 8
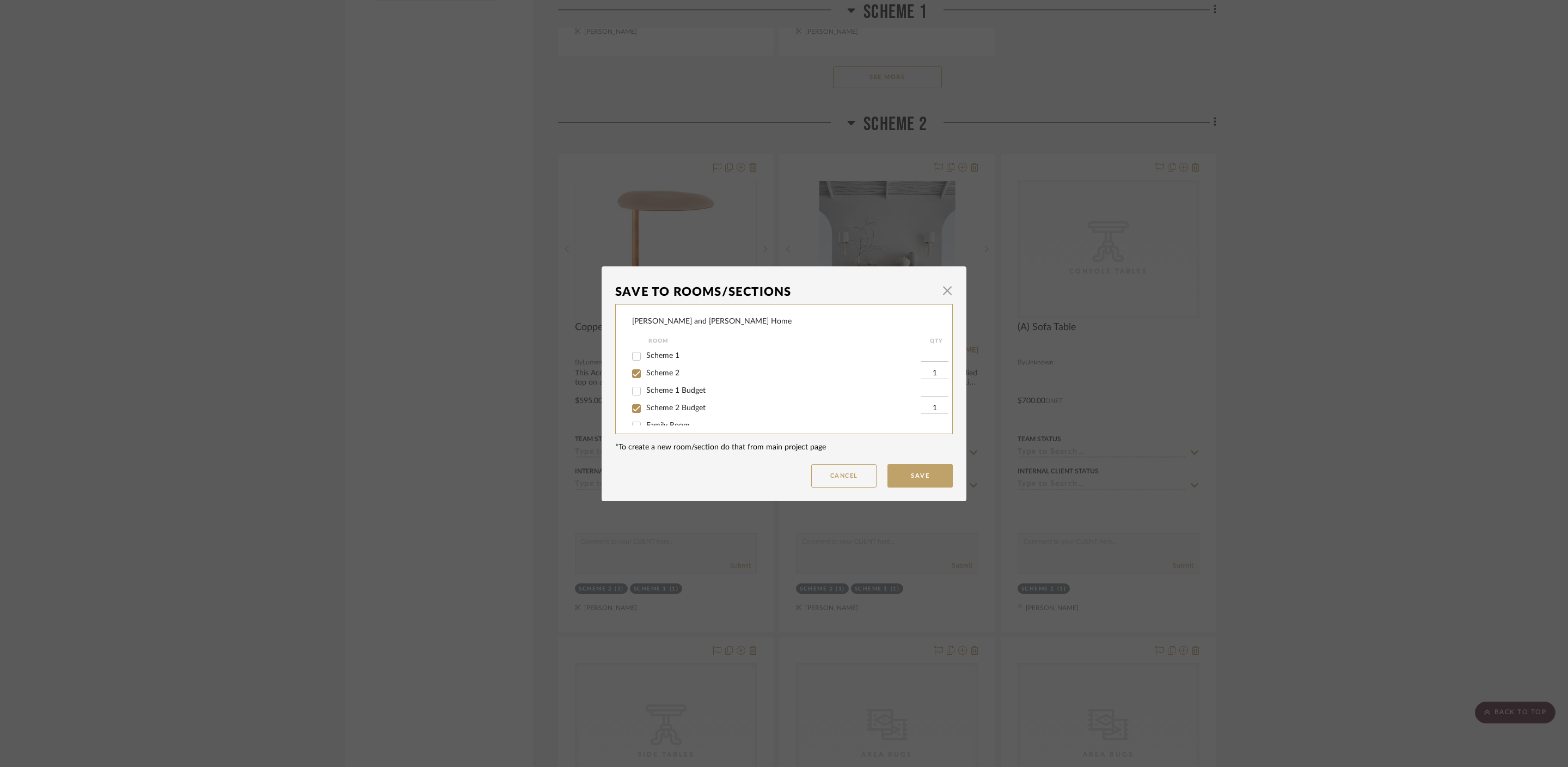
click at [646, 371] on input "Scheme 2" at bounding box center [637, 374] width 18 height 18
checkbox input "false"
click at [906, 472] on button "Save" at bounding box center [920, 476] width 65 height 23
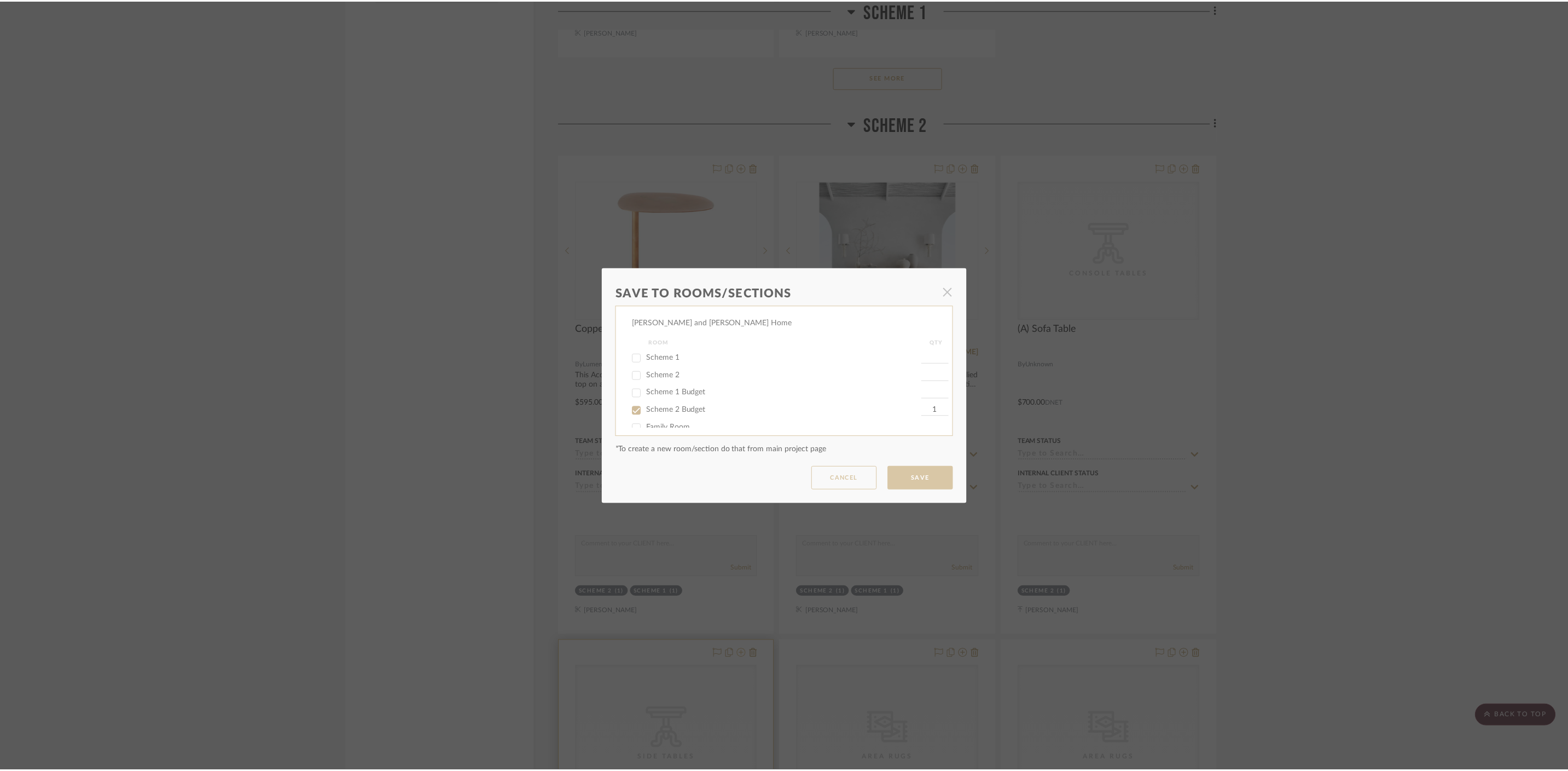
scroll to position [1722, 0]
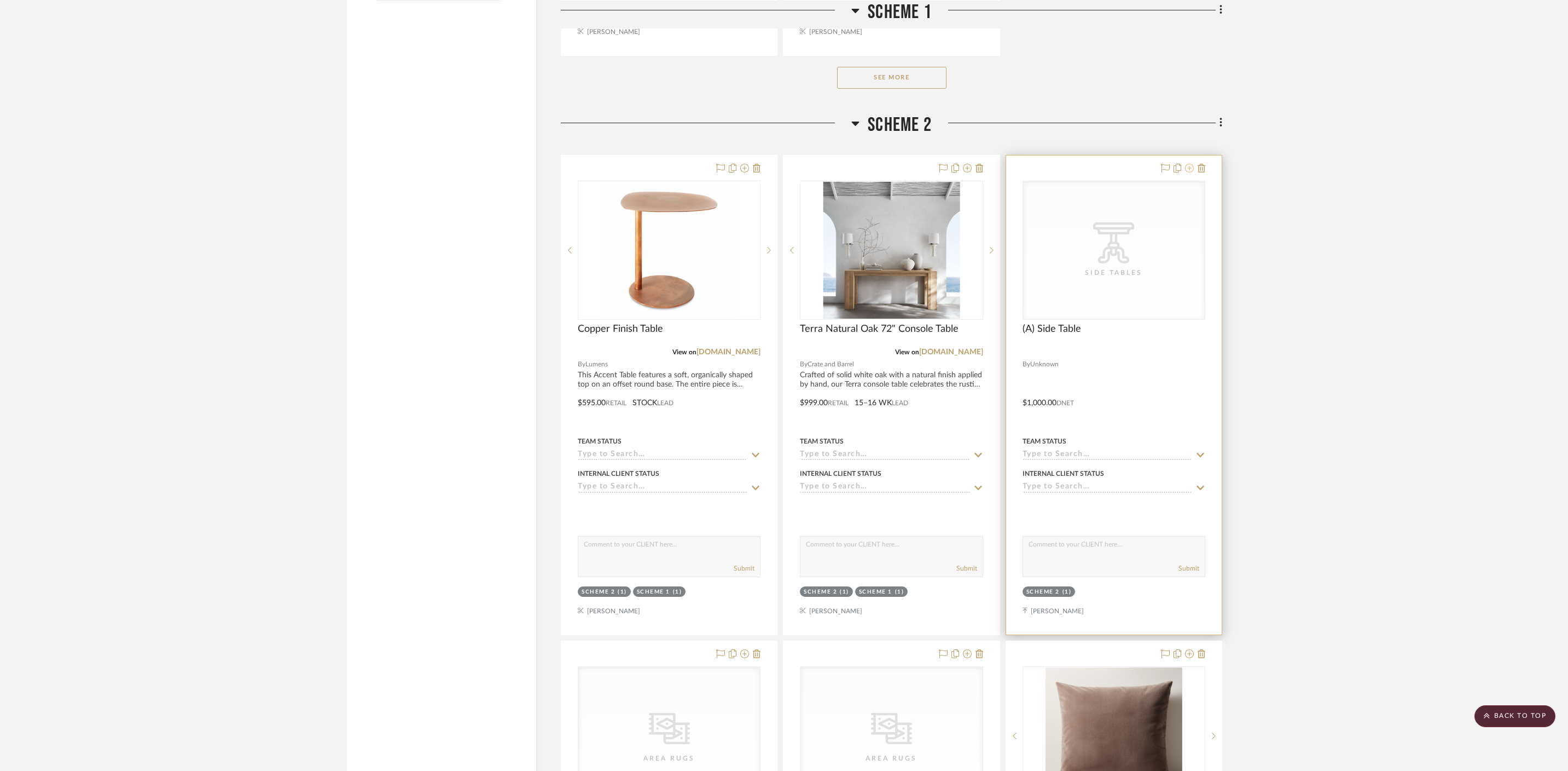
click at [1133, 163] on icon at bounding box center [1189, 168] width 9 height 9
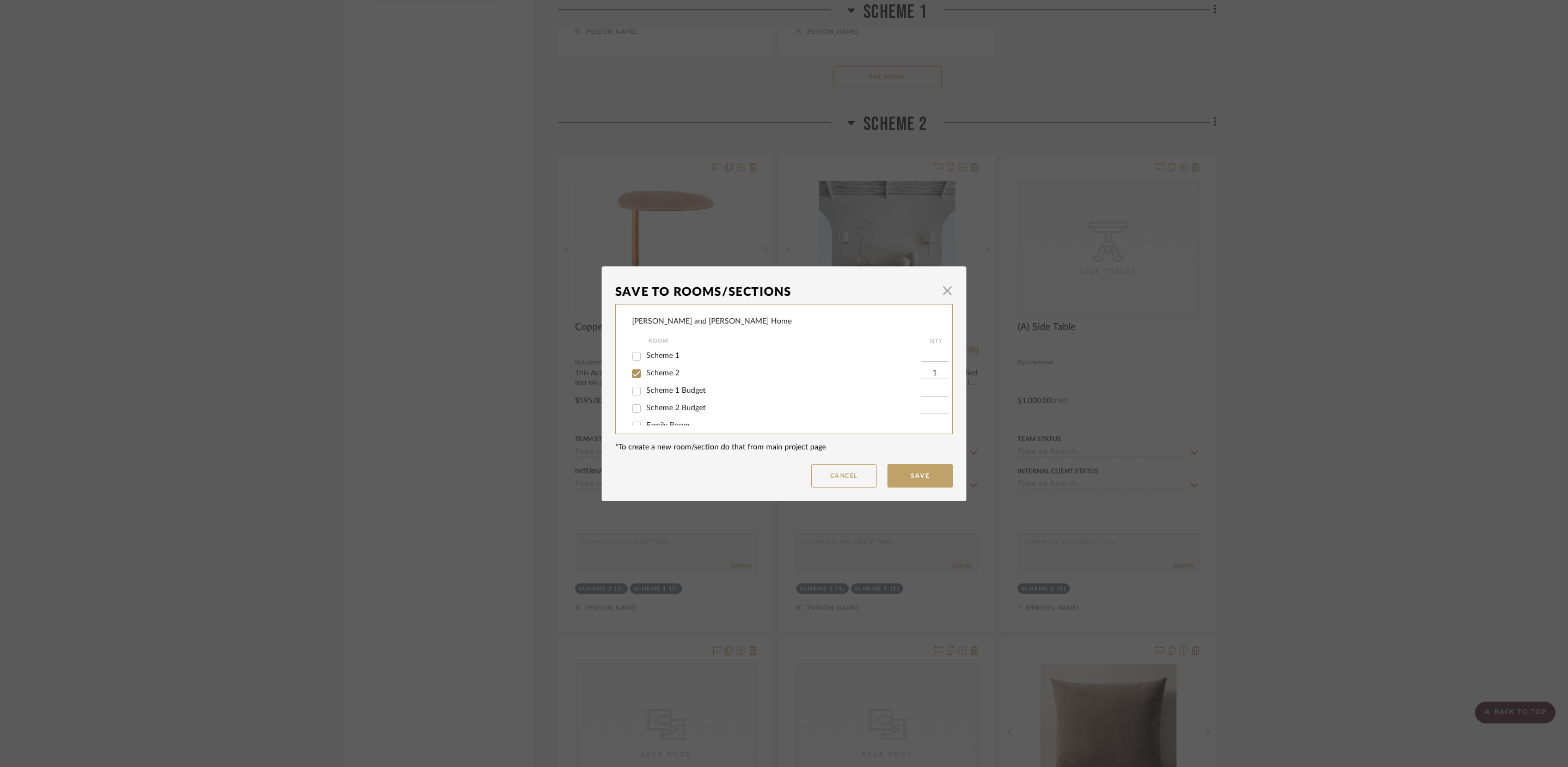
click at [647, 418] on div "Family Room" at bounding box center [777, 426] width 289 height 18
click at [647, 408] on span "Scheme 2 Budget" at bounding box center [676, 408] width 59 height 8
click at [646, 408] on input "Scheme 2 Budget" at bounding box center [637, 409] width 18 height 18
checkbox input "true"
type input "1"
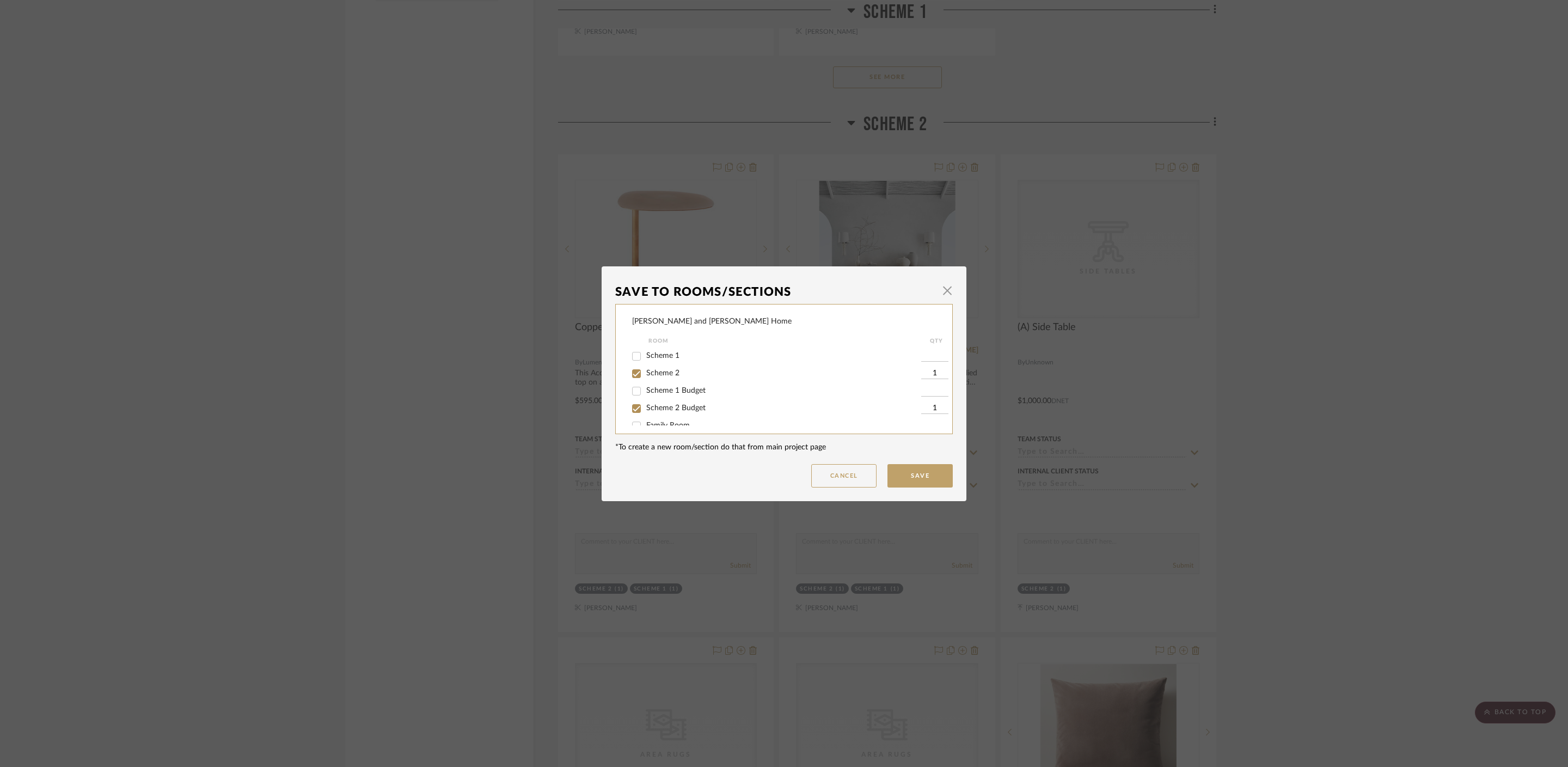
click at [660, 370] on span "Scheme 2" at bounding box center [663, 373] width 33 height 8
click at [646, 369] on input "Scheme 2" at bounding box center [637, 374] width 18 height 18
checkbox input "false"
click at [906, 464] on button "Save" at bounding box center [920, 476] width 65 height 23
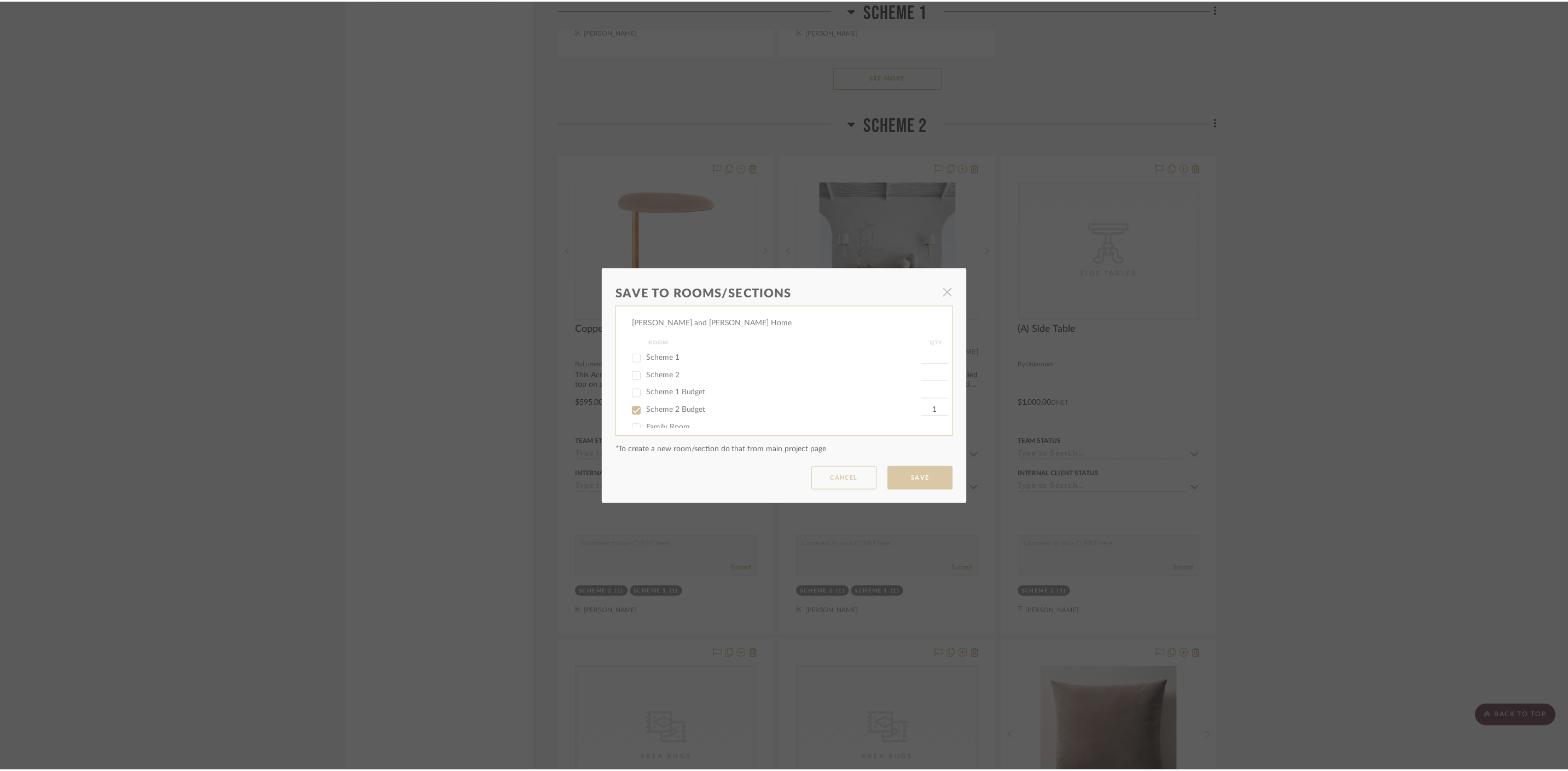
scroll to position [1722, 0]
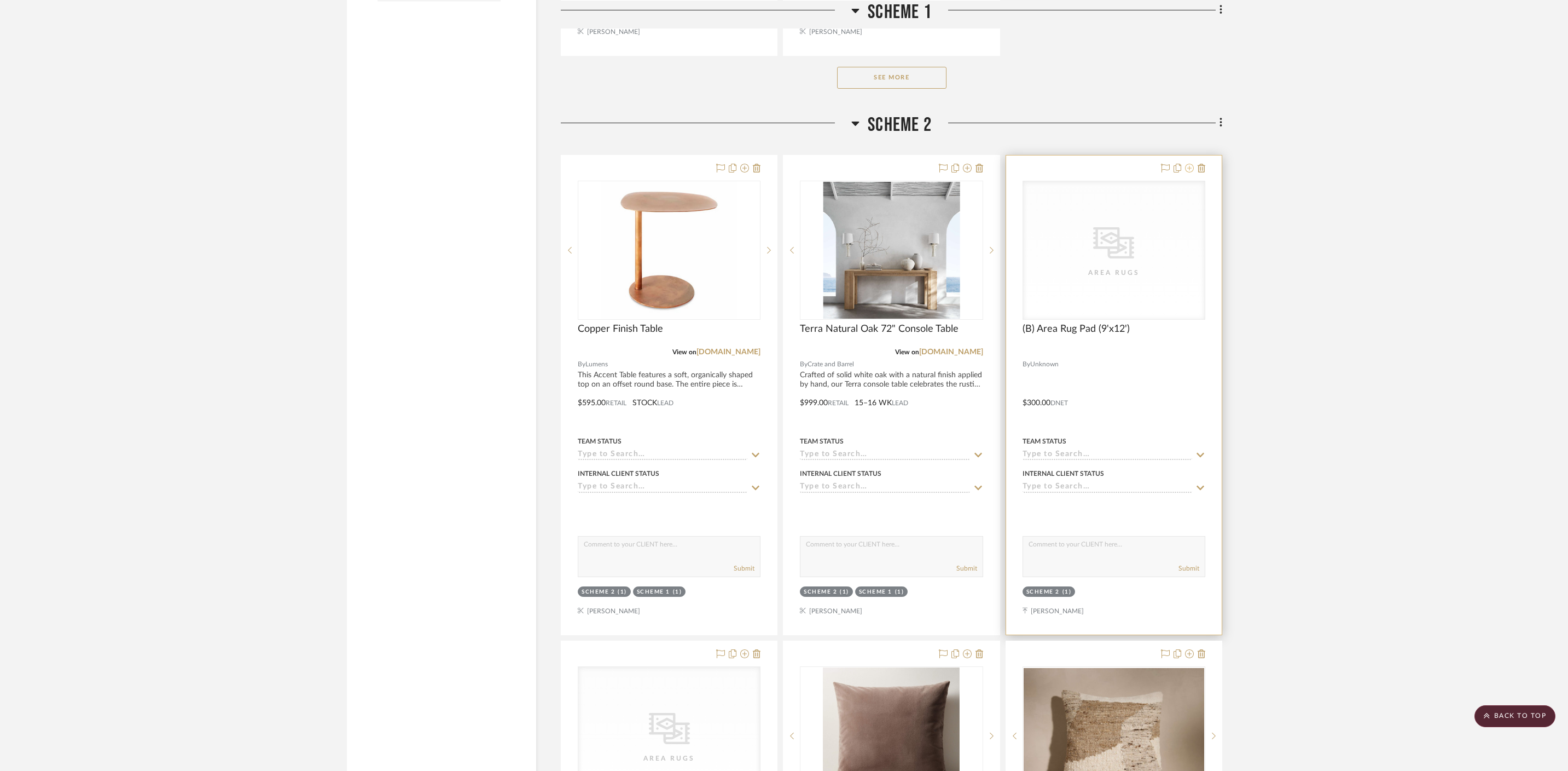
click at [1133, 163] on icon at bounding box center [1189, 168] width 9 height 9
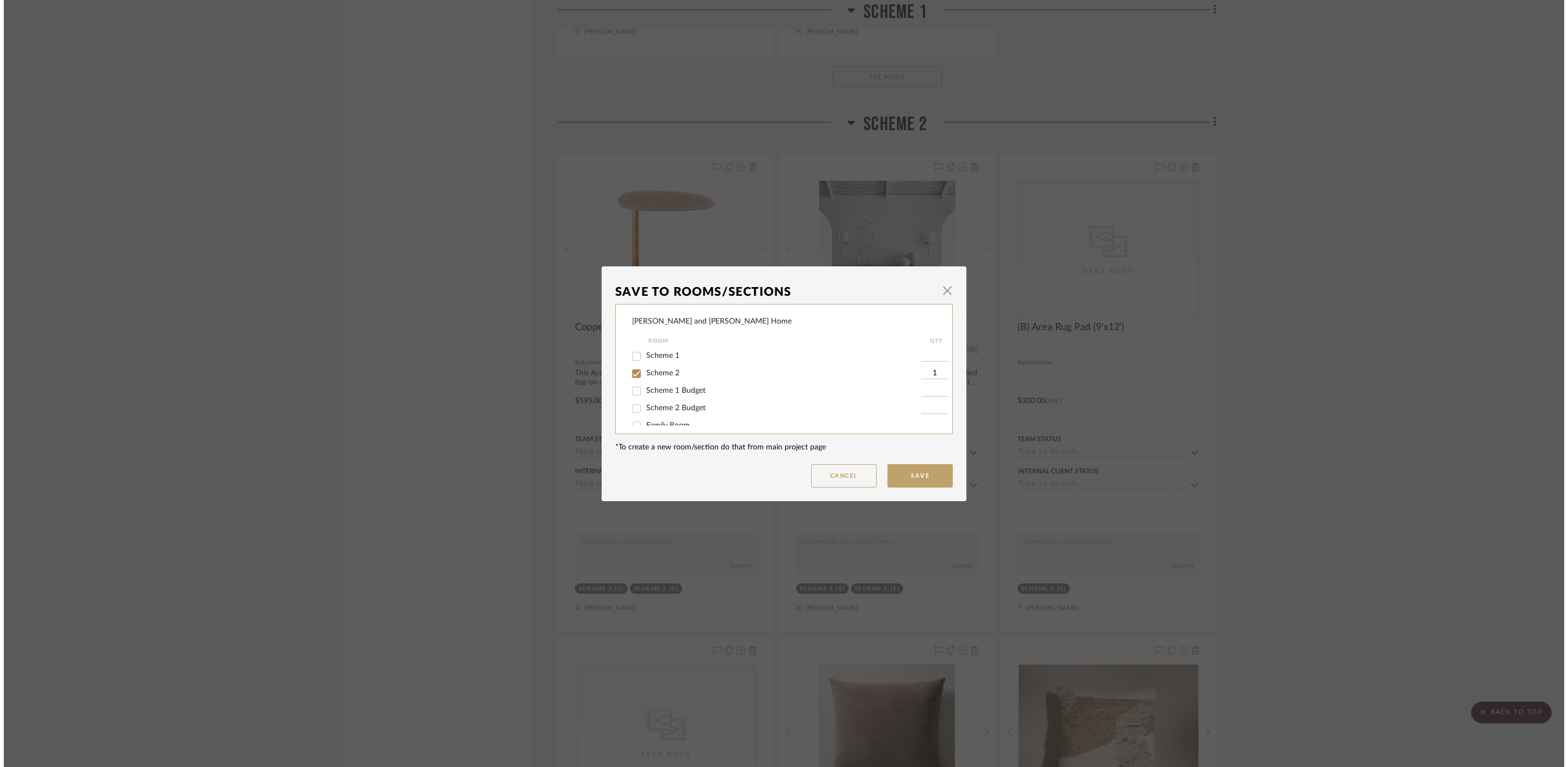
scroll to position [0, 0]
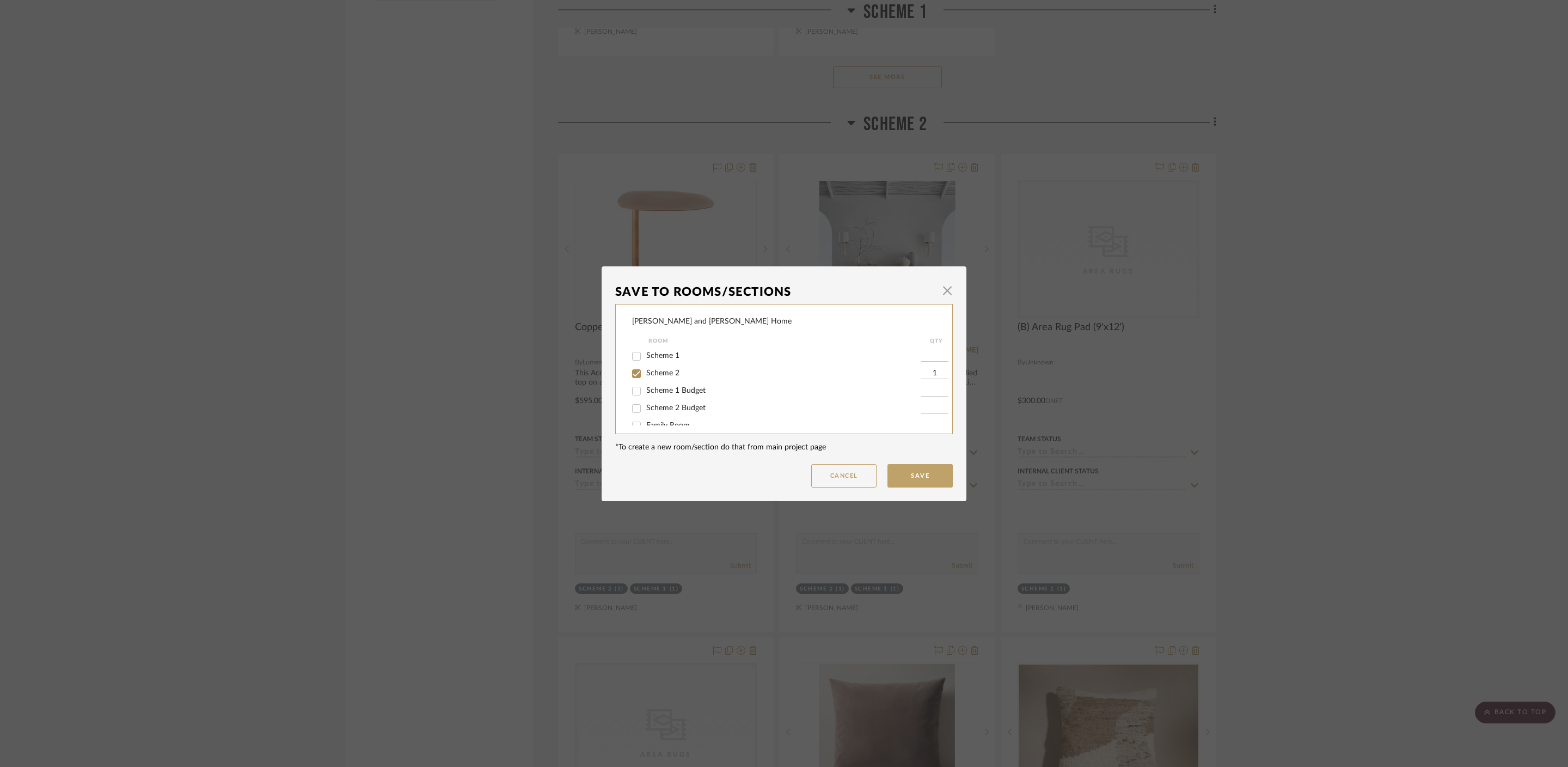
click at [666, 411] on span "Scheme 2 Budget" at bounding box center [676, 408] width 59 height 8
click at [646, 411] on input "Scheme 2 Budget" at bounding box center [637, 409] width 18 height 18
checkbox input "true"
type input "1"
click at [666, 376] on span "Scheme 2" at bounding box center [663, 373] width 33 height 8
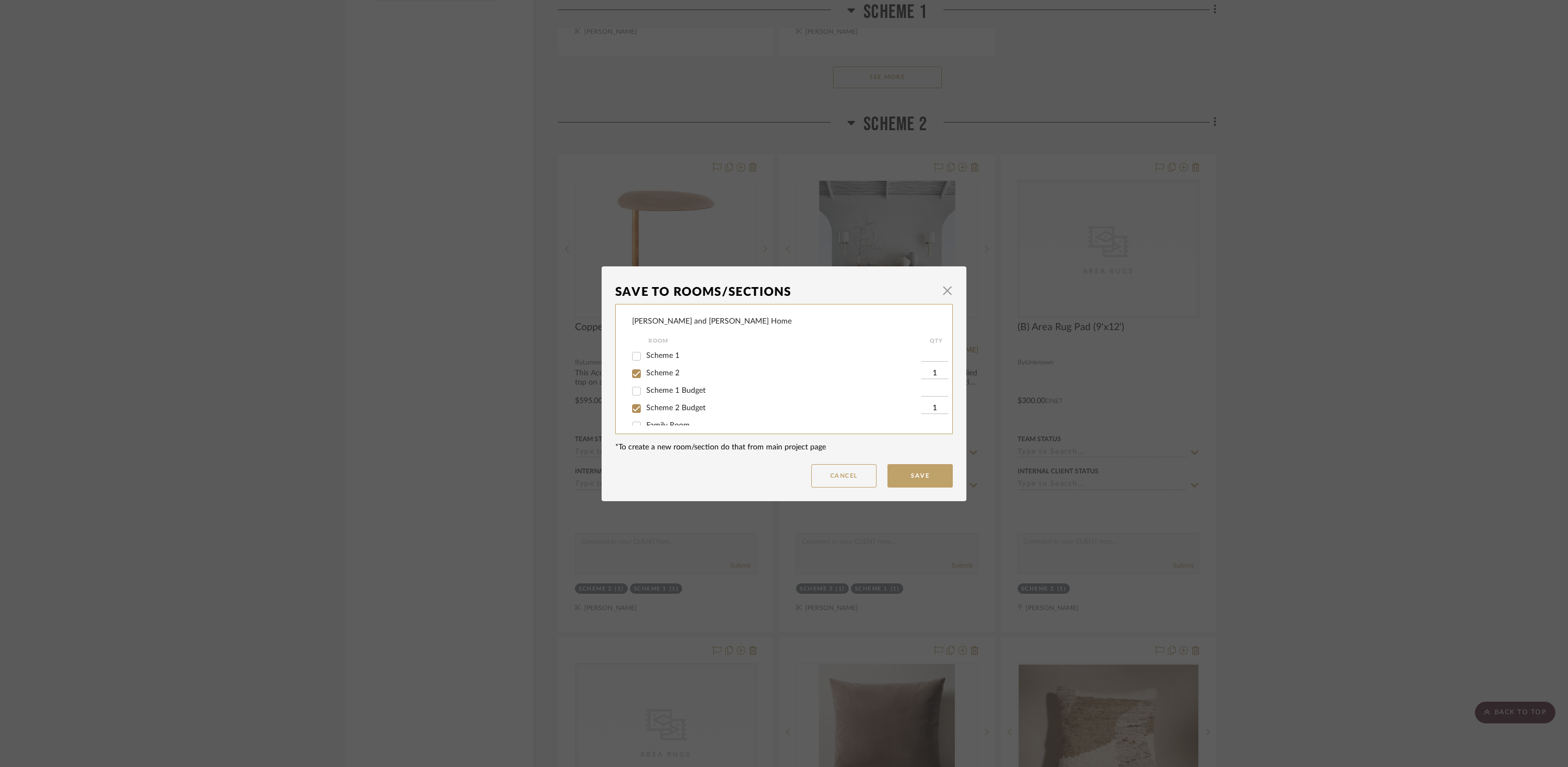
click at [646, 376] on input "Scheme 2" at bounding box center [637, 374] width 18 height 18
checkbox input "false"
drag, startPoint x: 916, startPoint y: 460, endPoint x: 919, endPoint y: 465, distance: 5.8
click at [919, 465] on mat-dialog-content "Save To Rooms/Sections × Ramneek and Ginny Home Room QTY Scheme 1 Scheme 2 Sche…" at bounding box center [784, 383] width 338 height 207
click at [923, 472] on button "Save" at bounding box center [920, 476] width 65 height 23
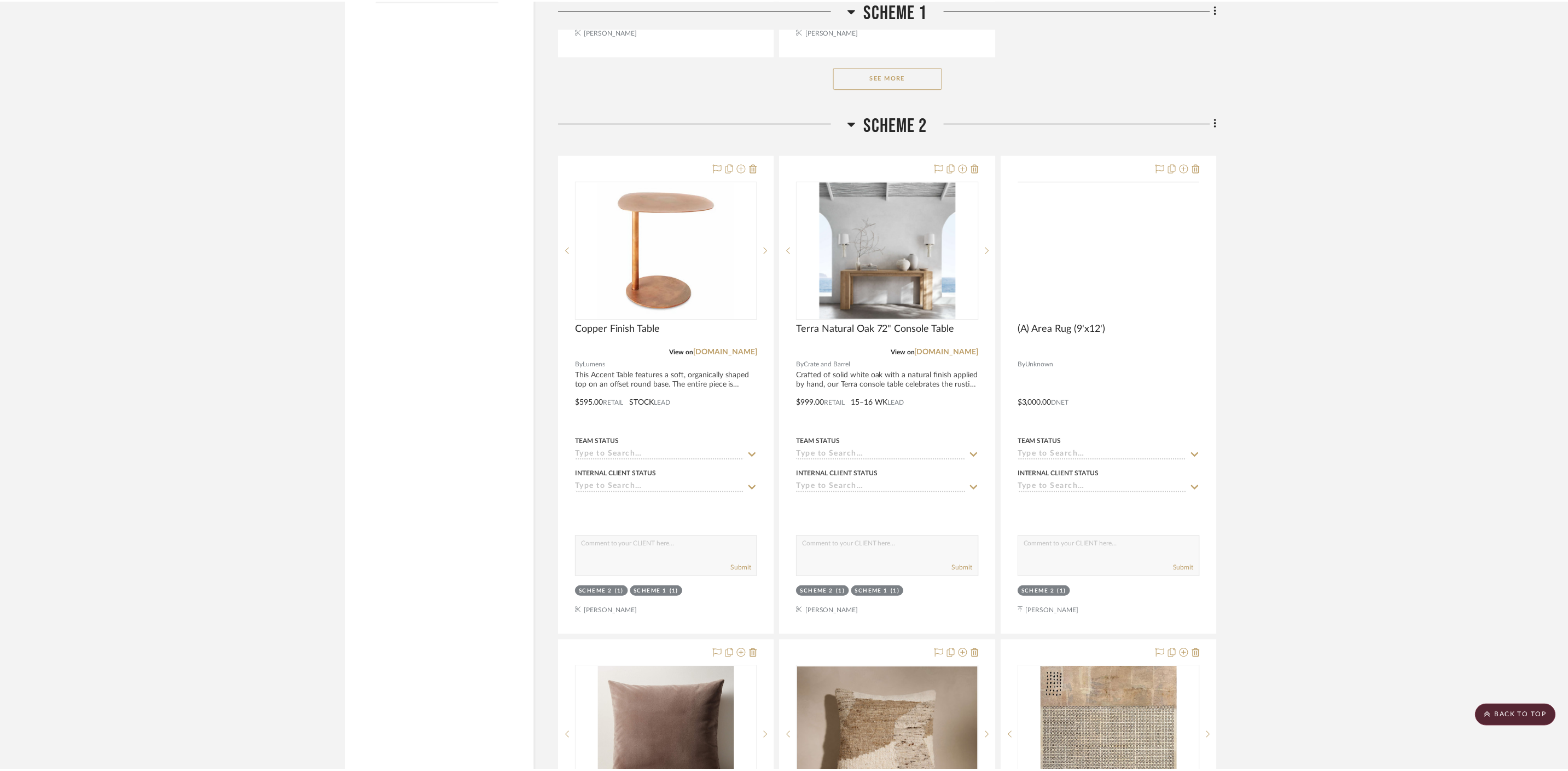
scroll to position [1722, 0]
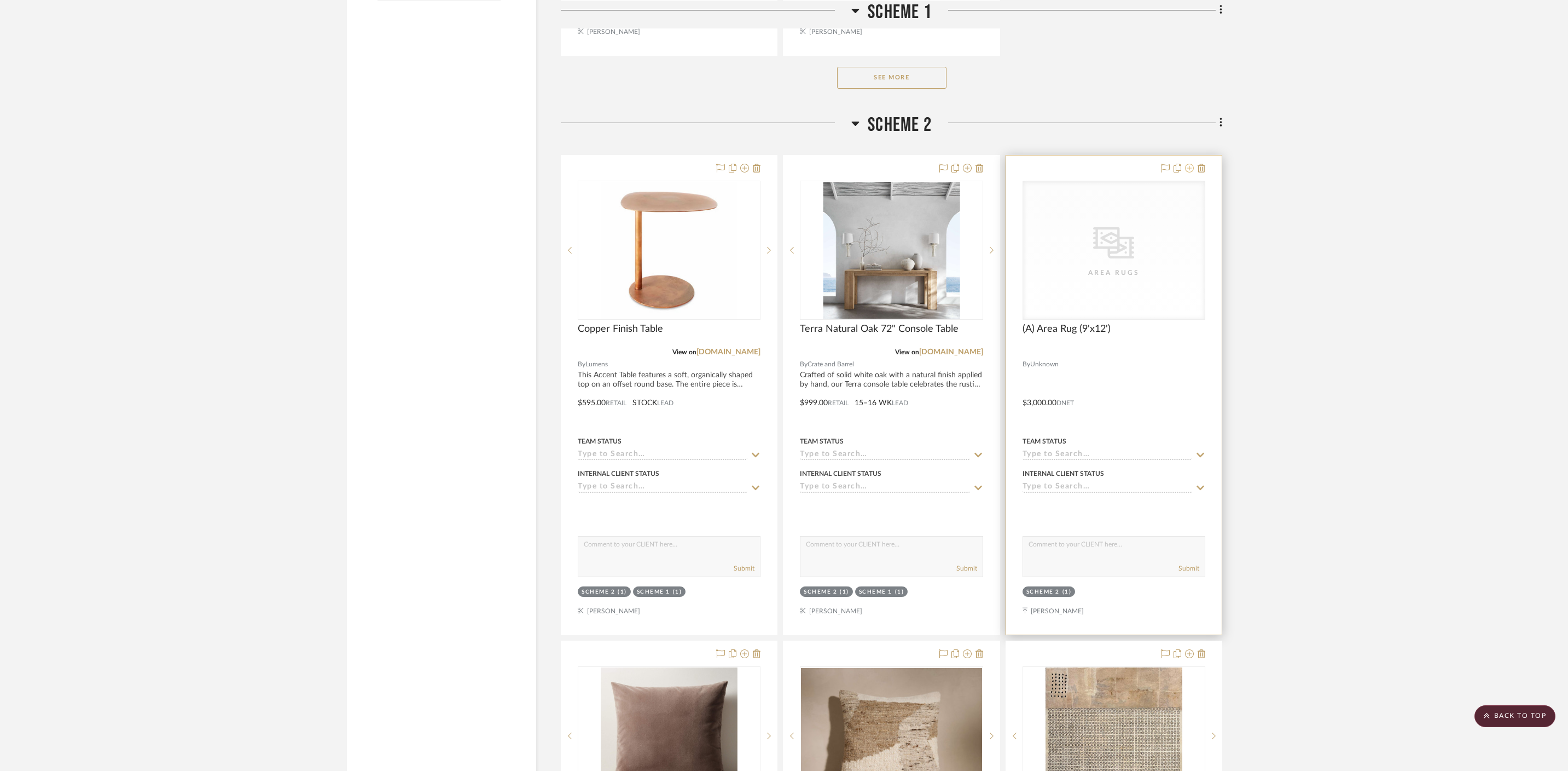
click at [1133, 163] on icon at bounding box center [1189, 168] width 9 height 9
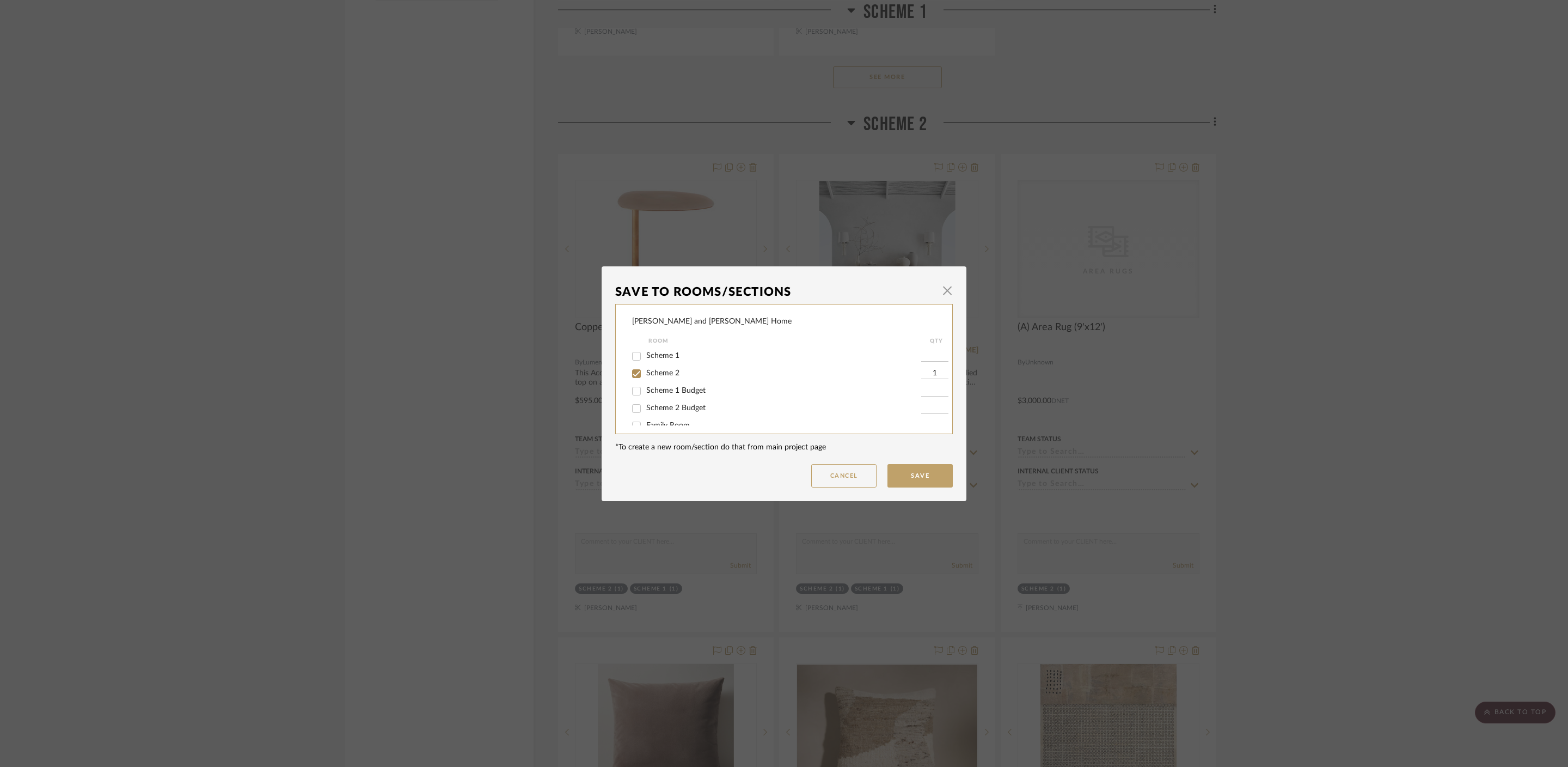
click at [650, 410] on span "Scheme 2 Budget" at bounding box center [676, 408] width 59 height 8
click at [646, 410] on input "Scheme 2 Budget" at bounding box center [637, 409] width 18 height 18
checkbox input "true"
type input "1"
click at [663, 373] on span "Scheme 2" at bounding box center [663, 373] width 33 height 8
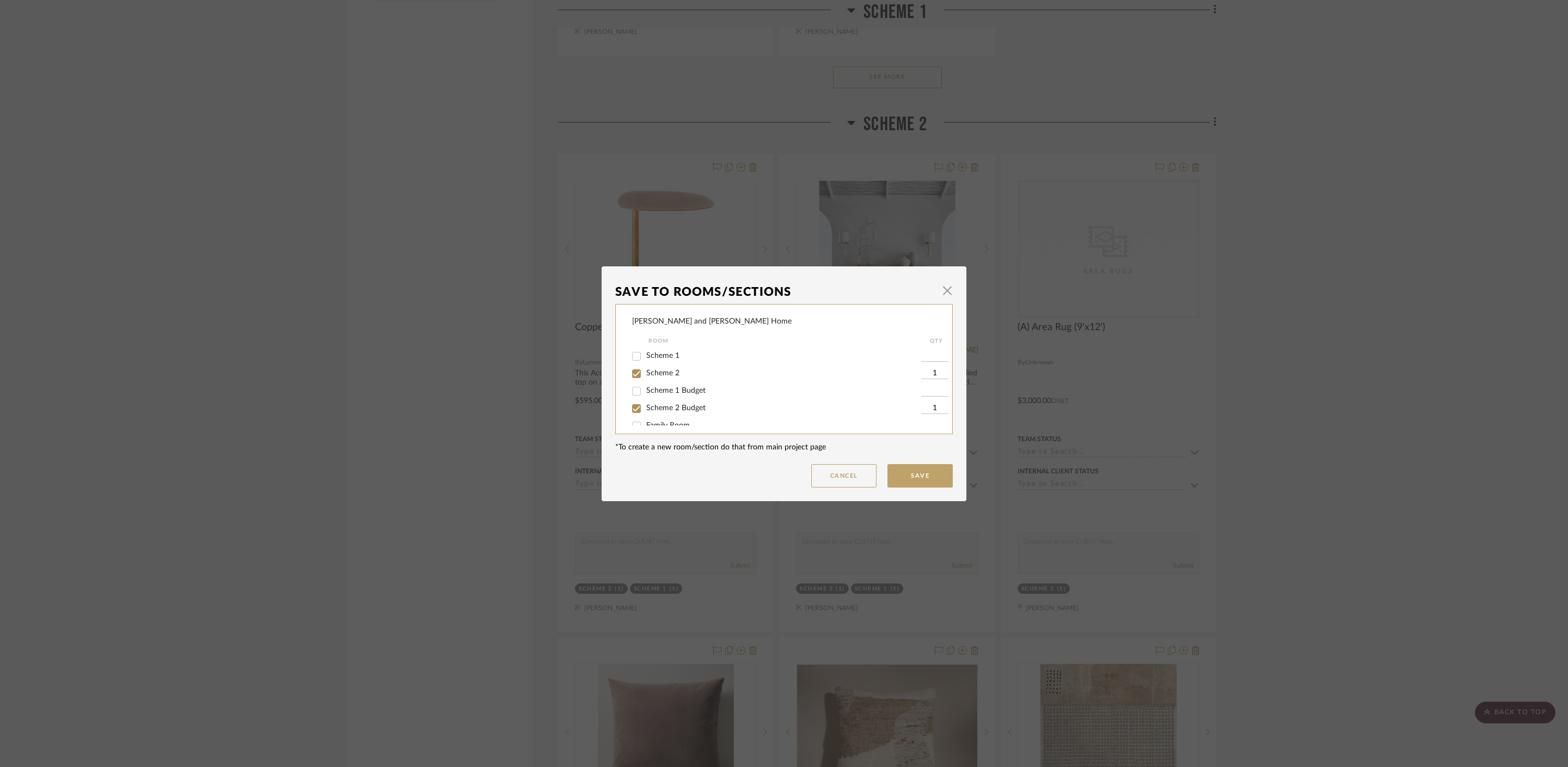
click at [646, 373] on input "Scheme 2" at bounding box center [637, 374] width 18 height 18
checkbox input "false"
click at [928, 472] on button "Save" at bounding box center [920, 476] width 65 height 23
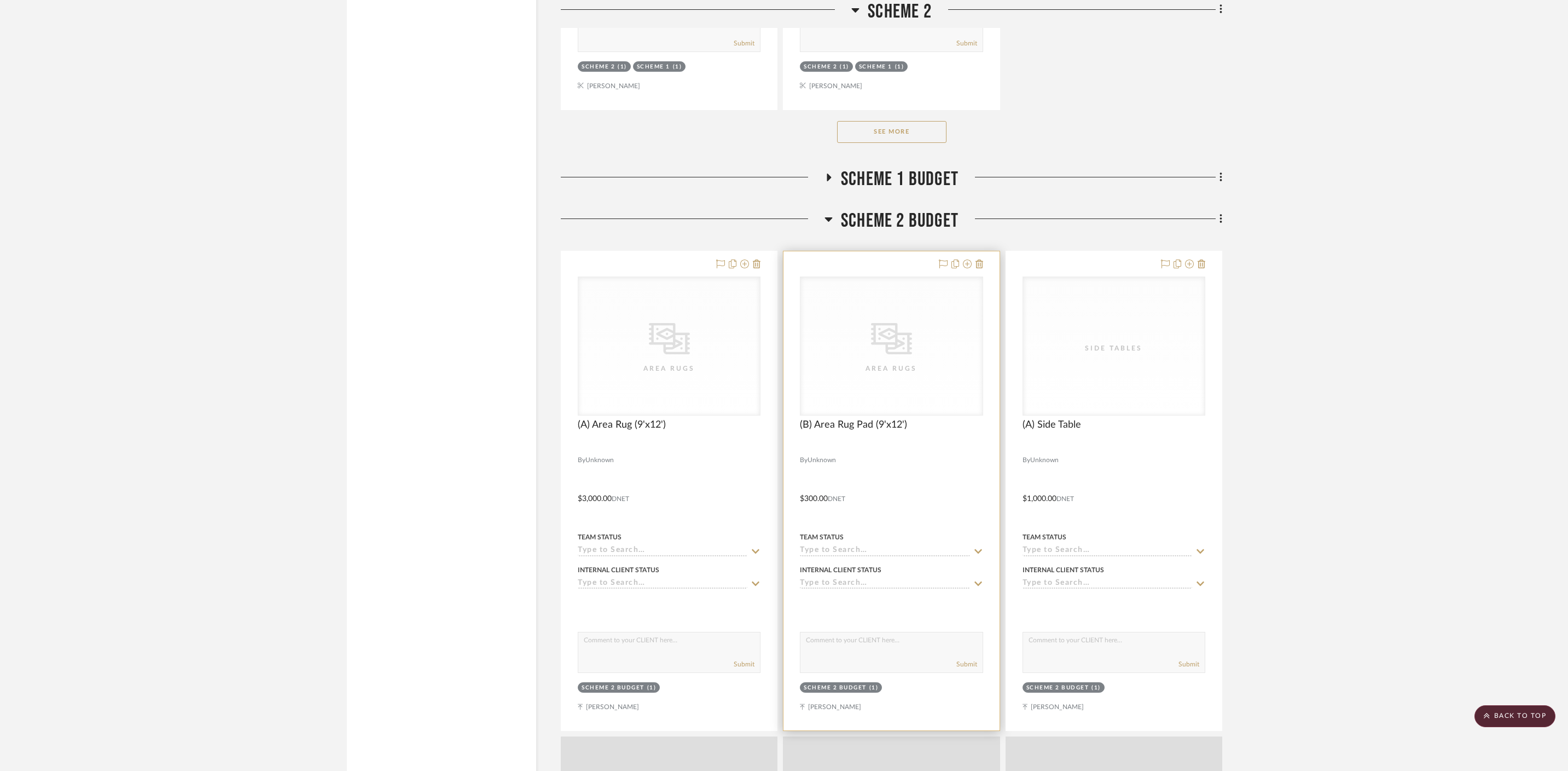
scroll to position [3219, 0]
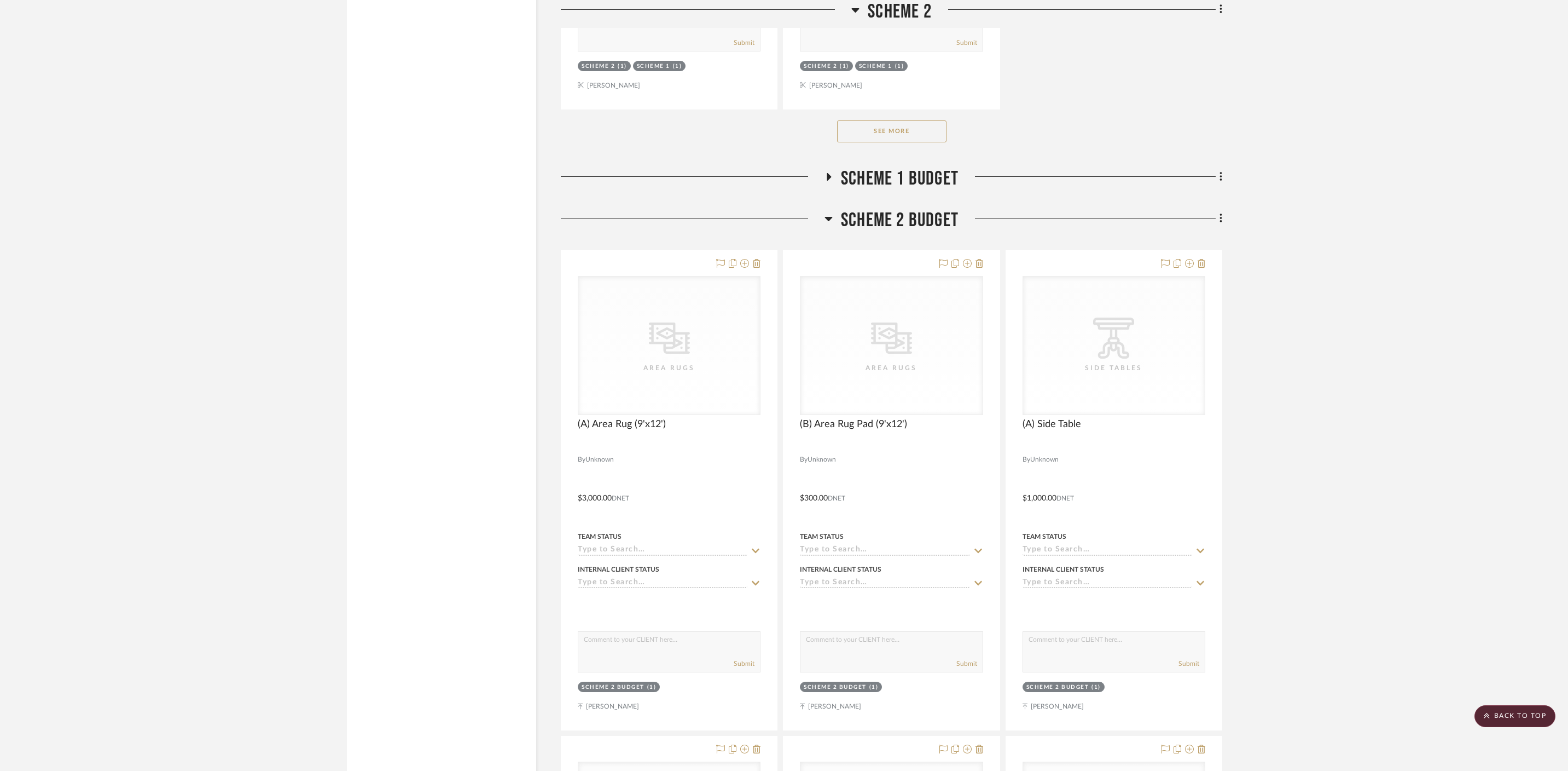
click at [894, 120] on button "See More" at bounding box center [892, 131] width 109 height 22
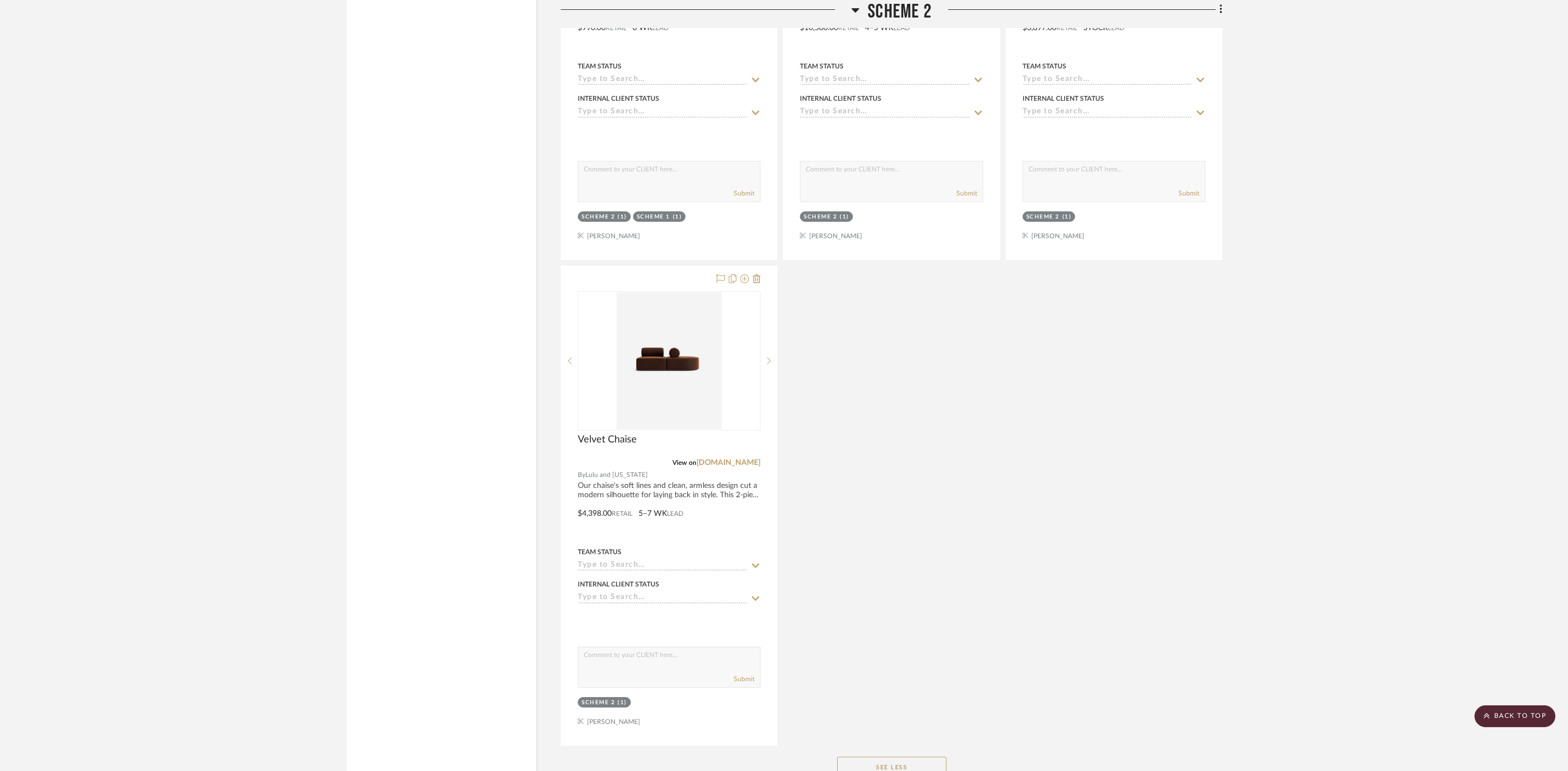
scroll to position [5820, 0]
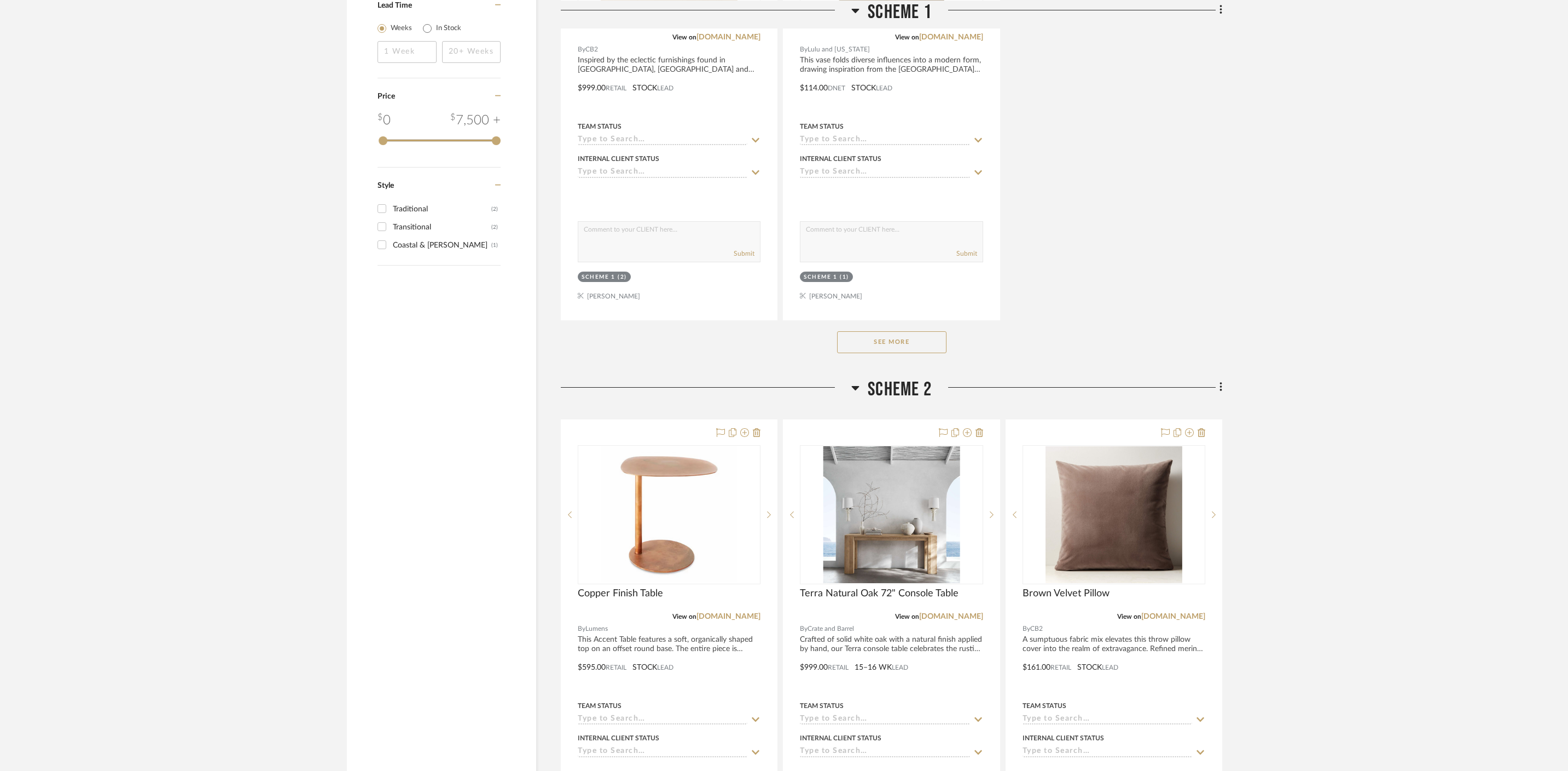
scroll to position [1466, 0]
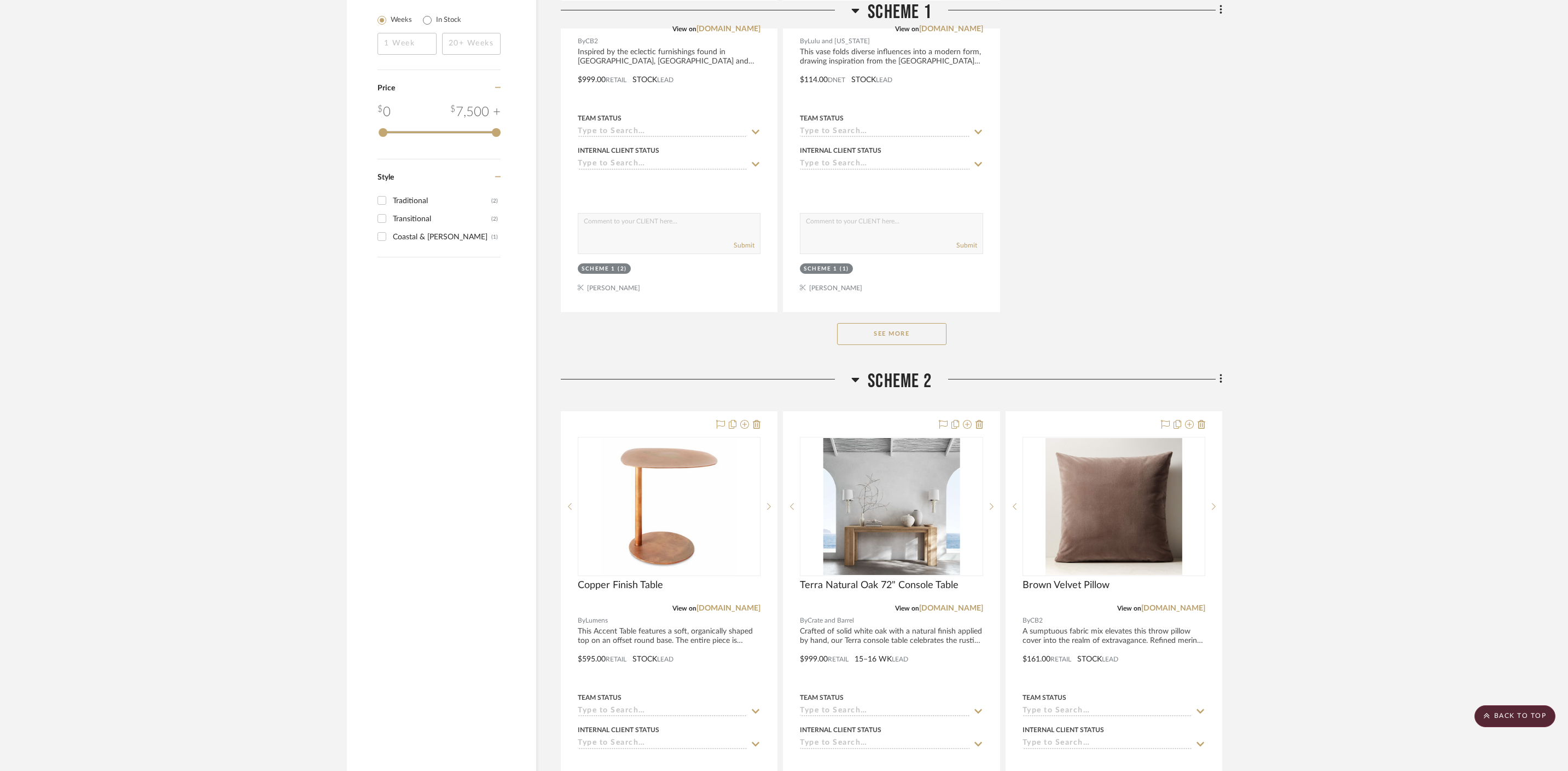
click at [884, 323] on button "See More" at bounding box center [892, 334] width 109 height 22
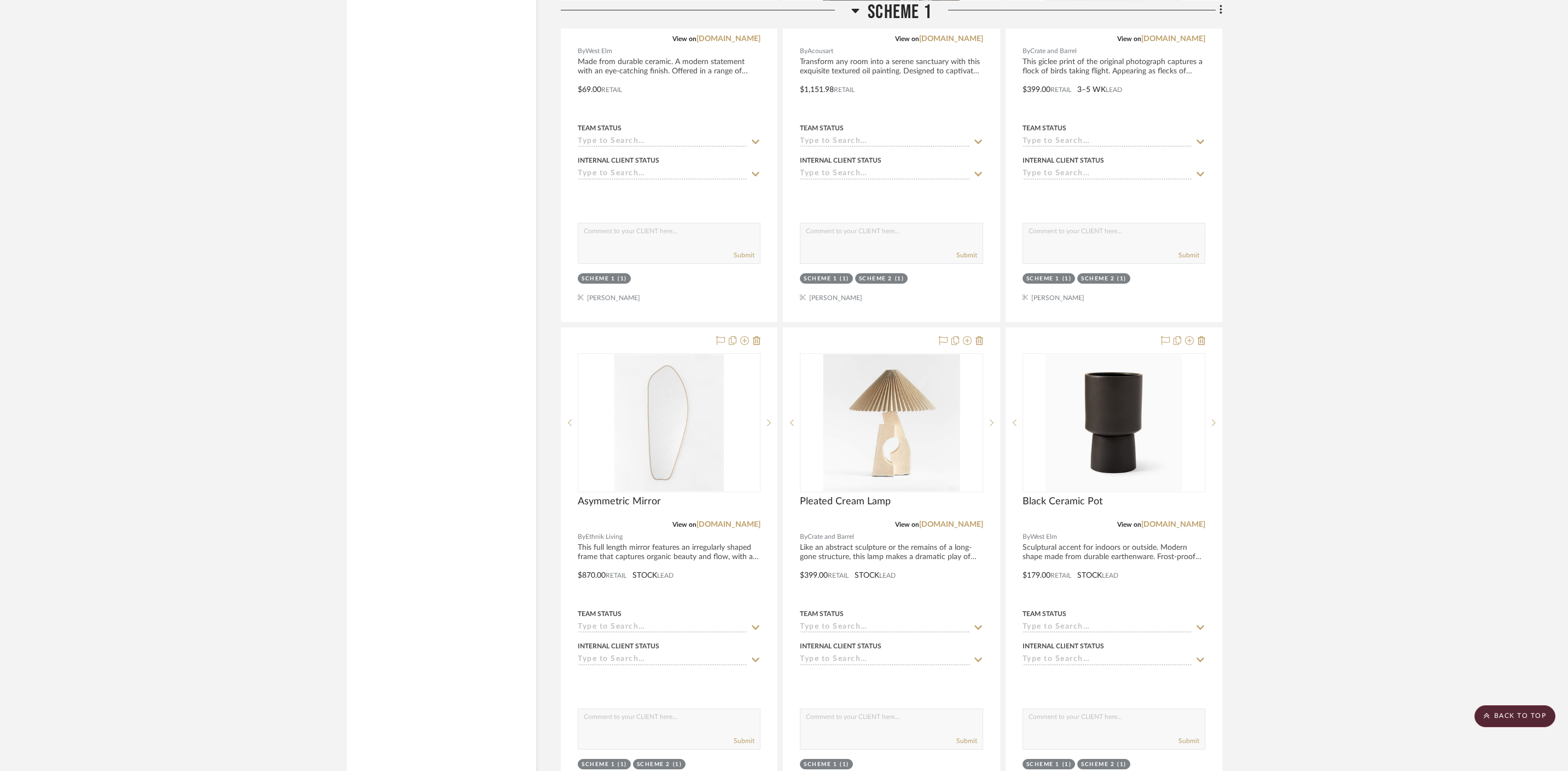
scroll to position [168, 0]
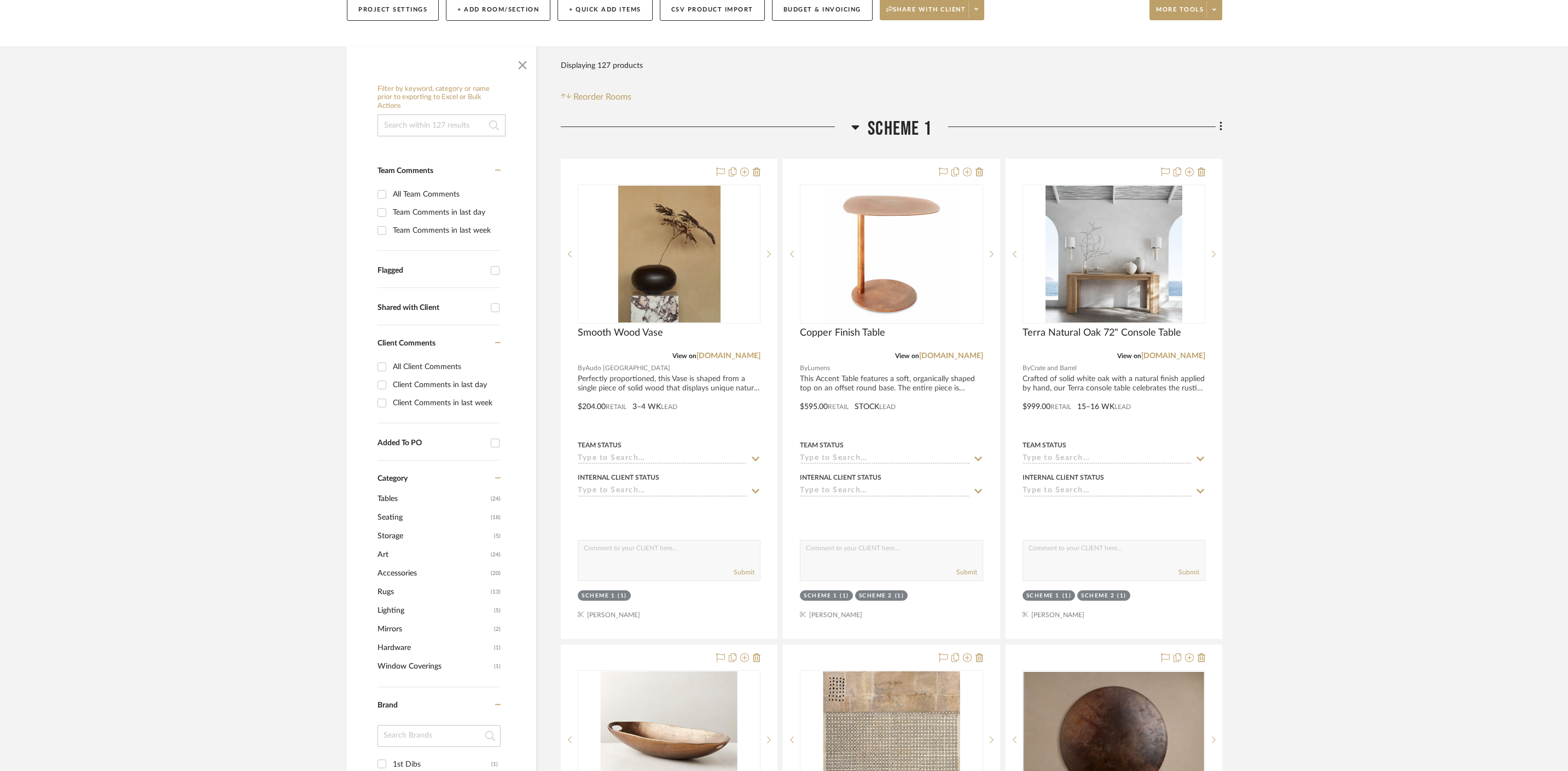
click at [856, 120] on icon at bounding box center [855, 127] width 8 height 13
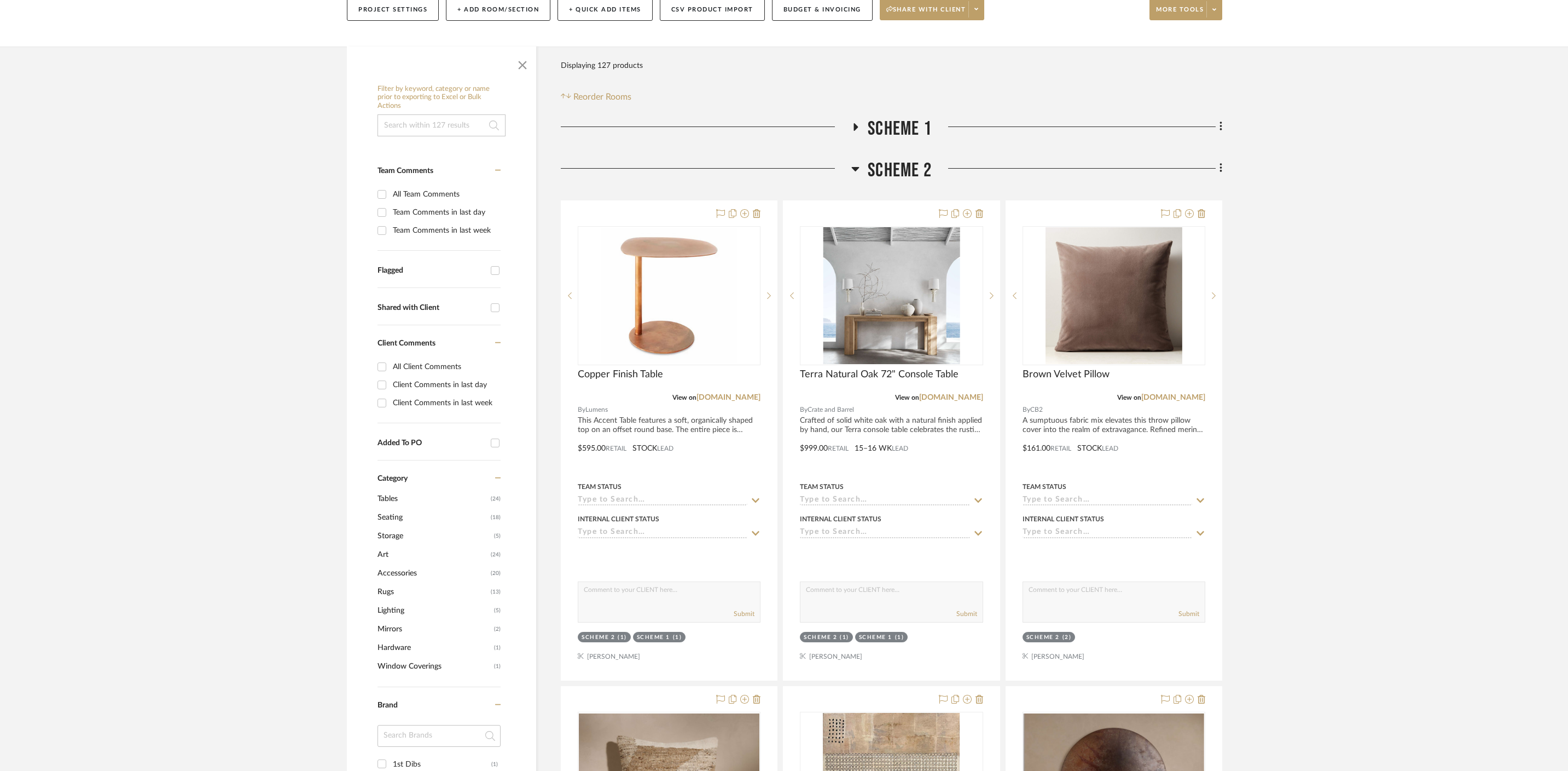
click at [855, 162] on icon at bounding box center [855, 169] width 8 height 13
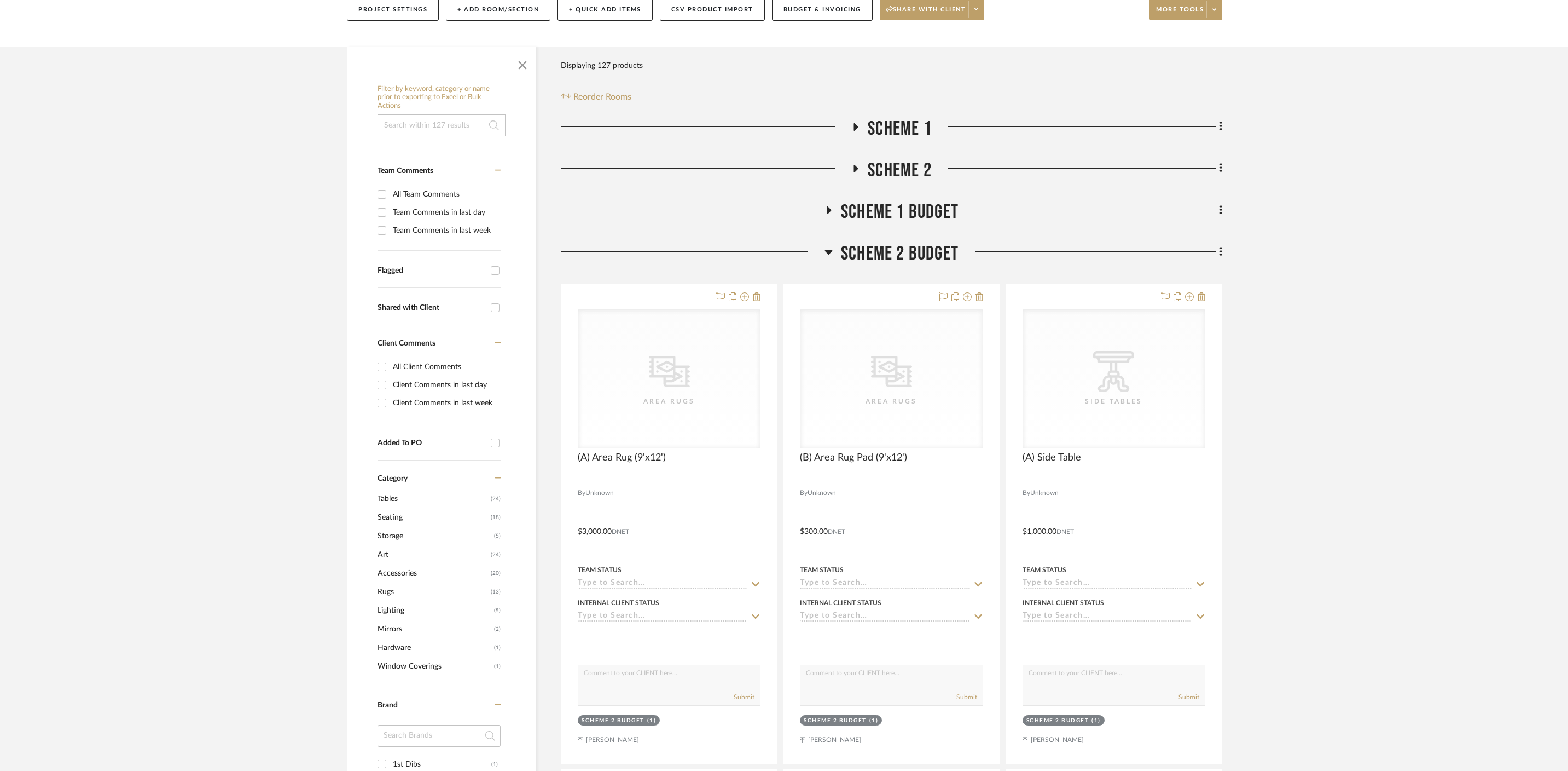
click at [856, 165] on icon at bounding box center [856, 169] width 4 height 8
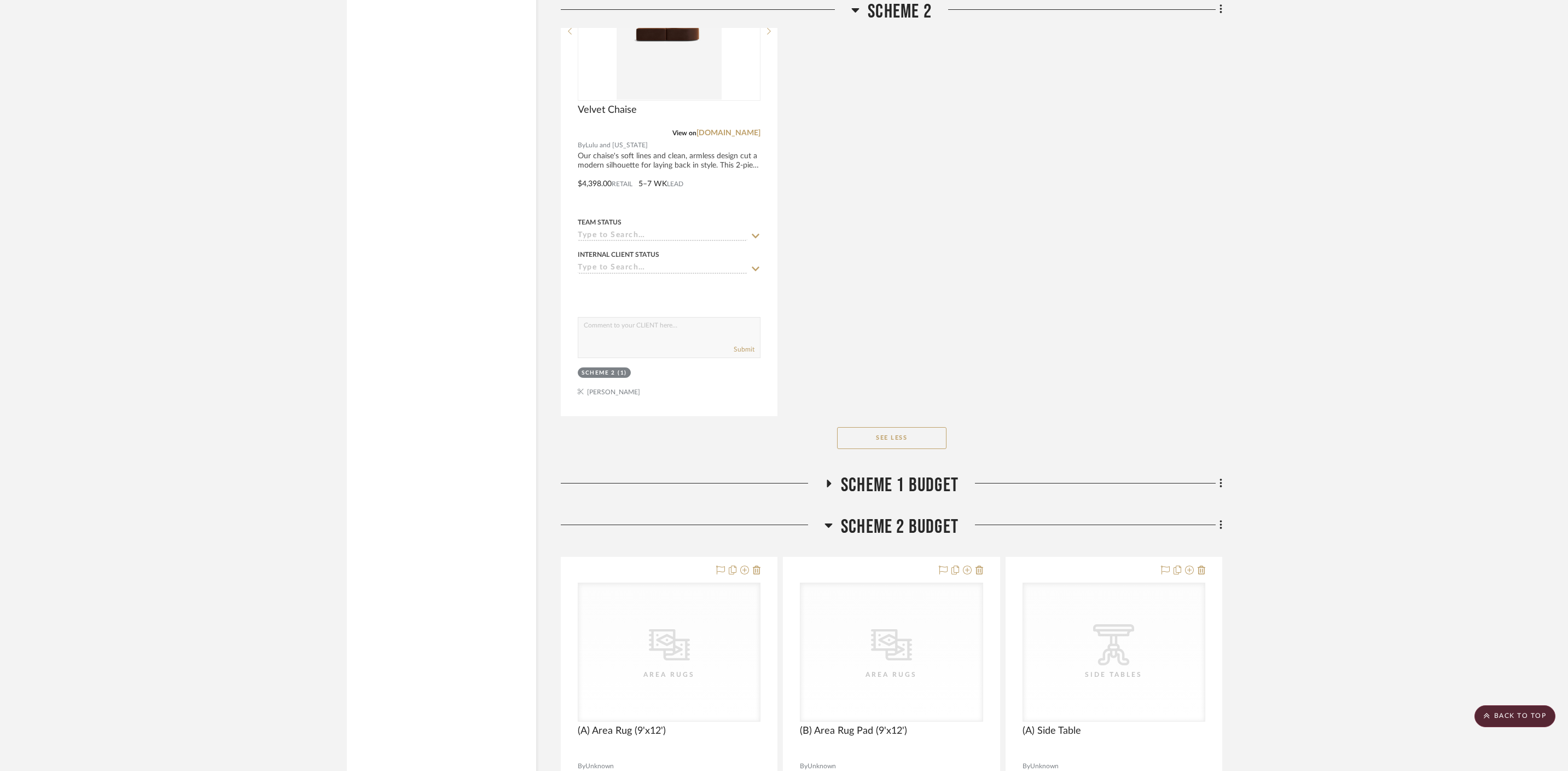
click at [898, 427] on button "See Less" at bounding box center [892, 438] width 109 height 22
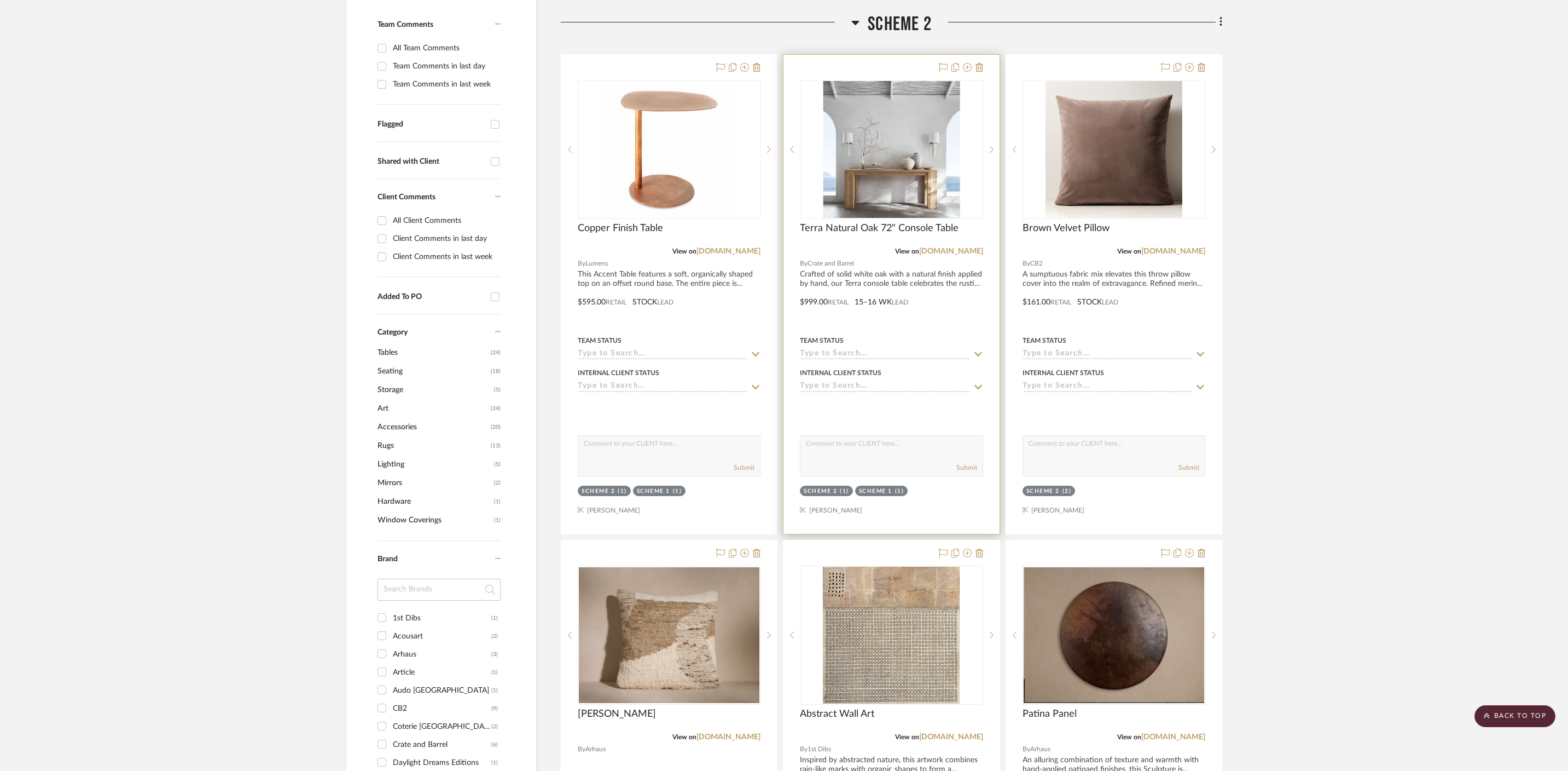
scroll to position [147, 0]
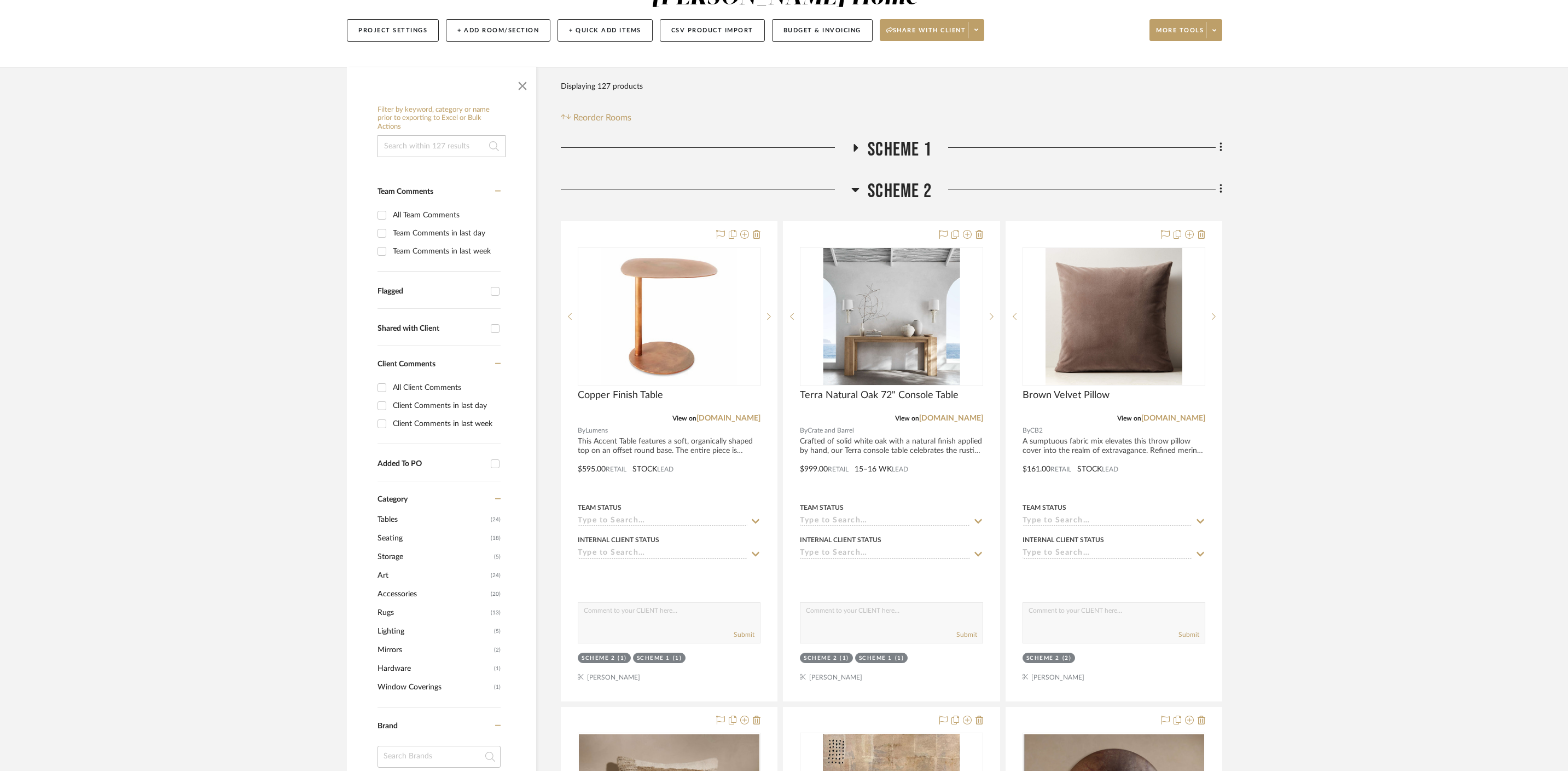
click at [858, 183] on icon at bounding box center [855, 189] width 8 height 13
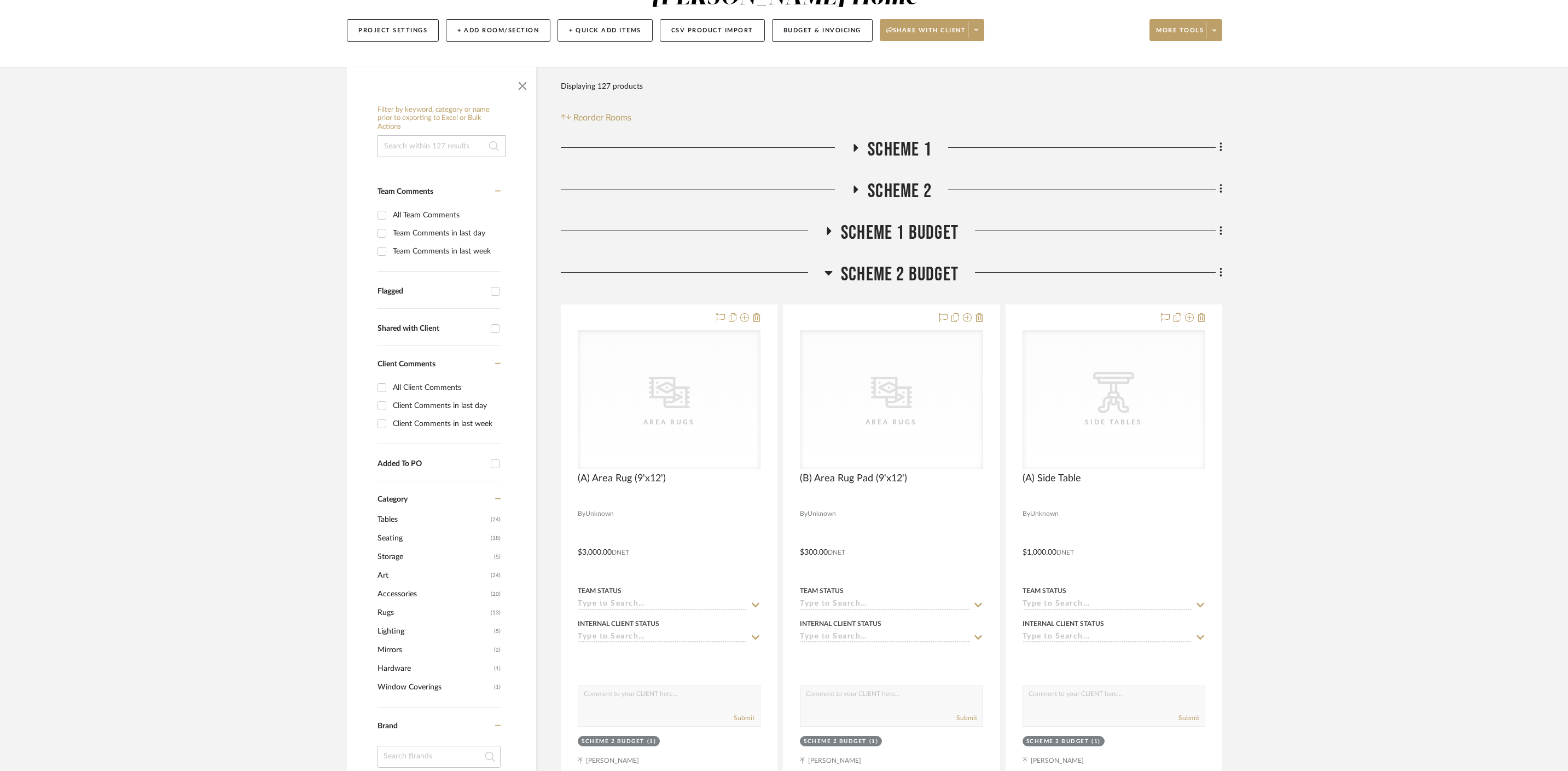
click at [823, 226] on icon at bounding box center [829, 230] width 13 height 8
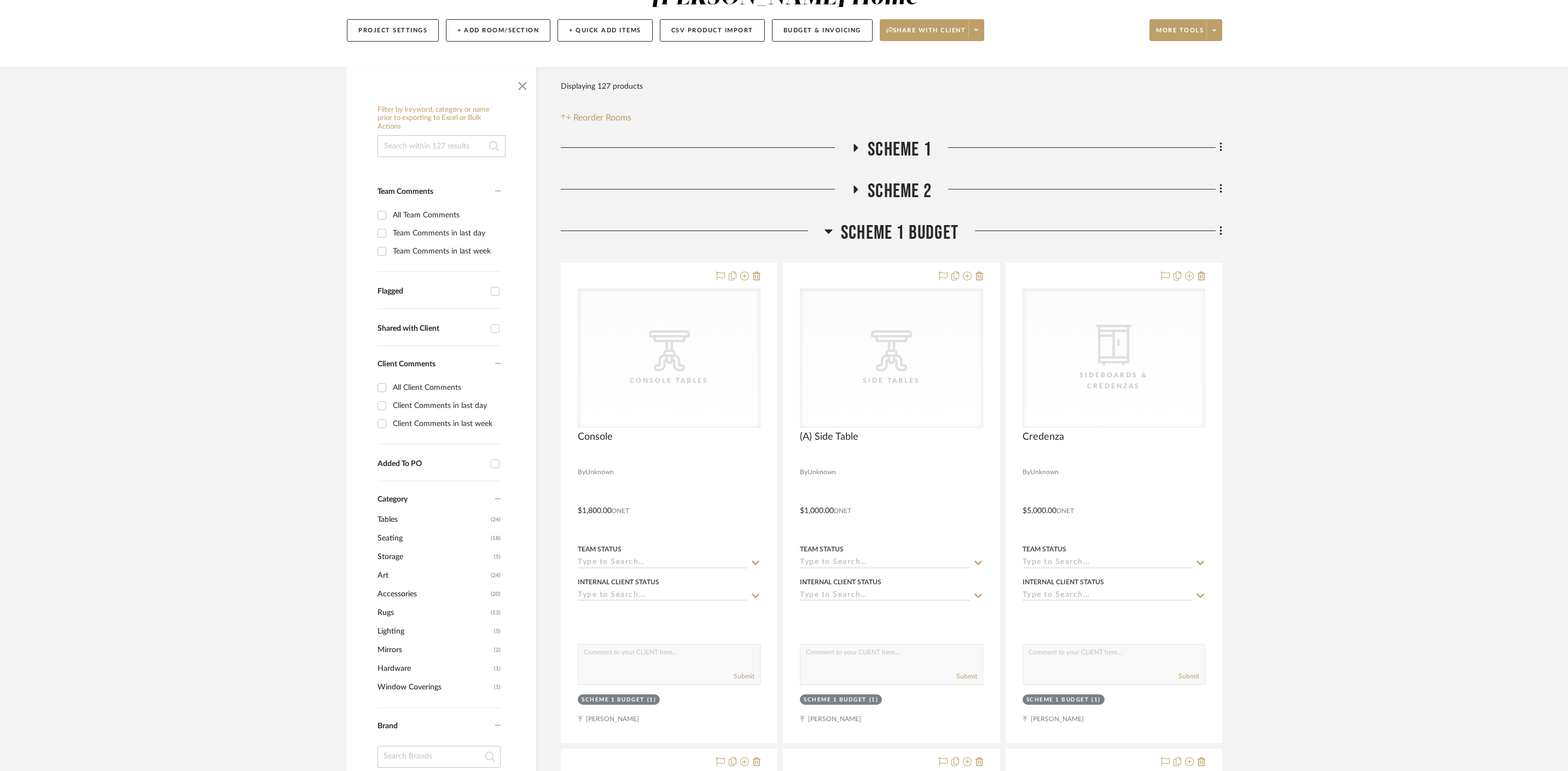
click at [836, 221] on h3 "Scheme 1 Budget" at bounding box center [891, 232] width 134 height 23
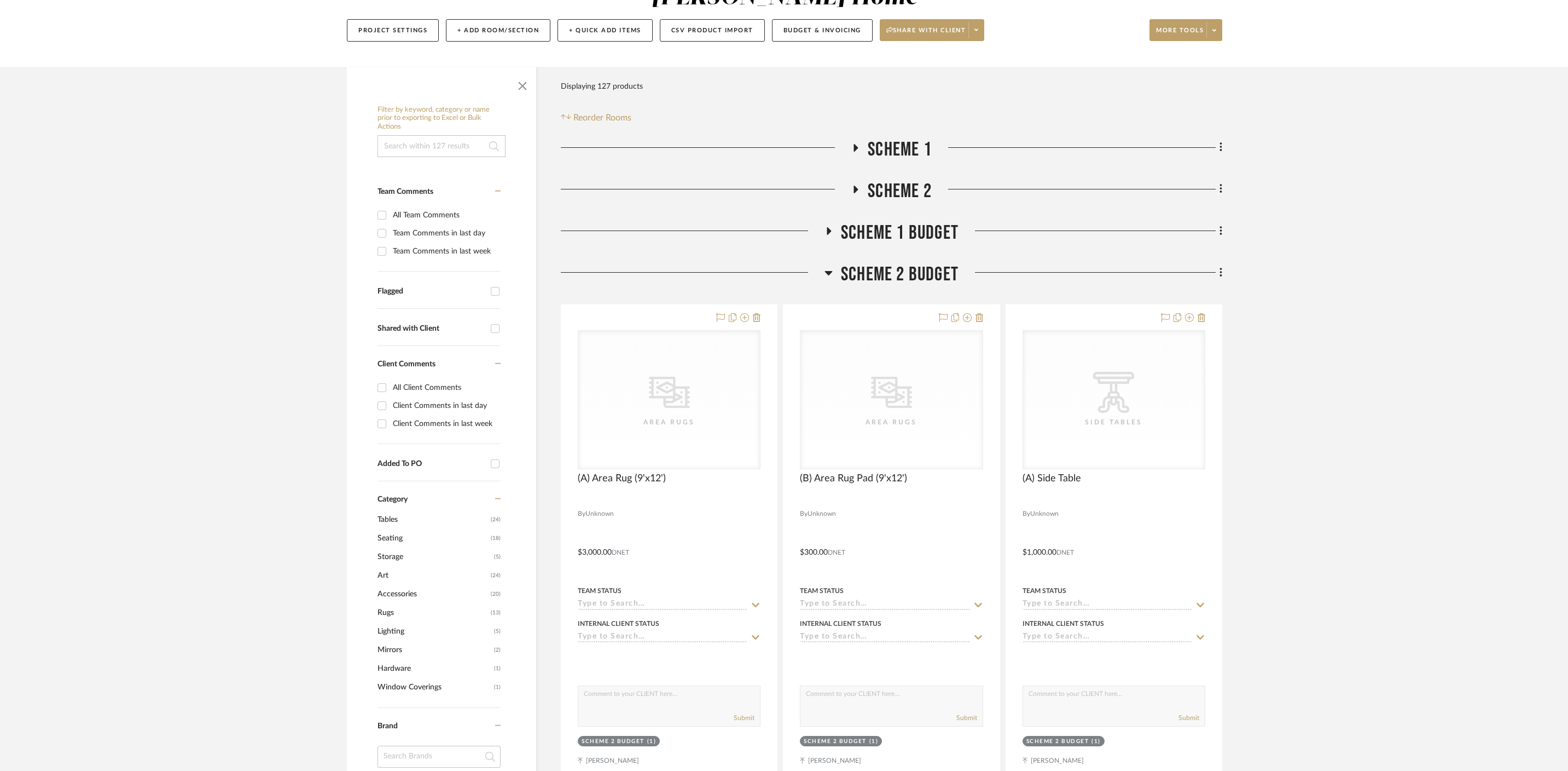
click at [827, 266] on icon at bounding box center [828, 272] width 8 height 13
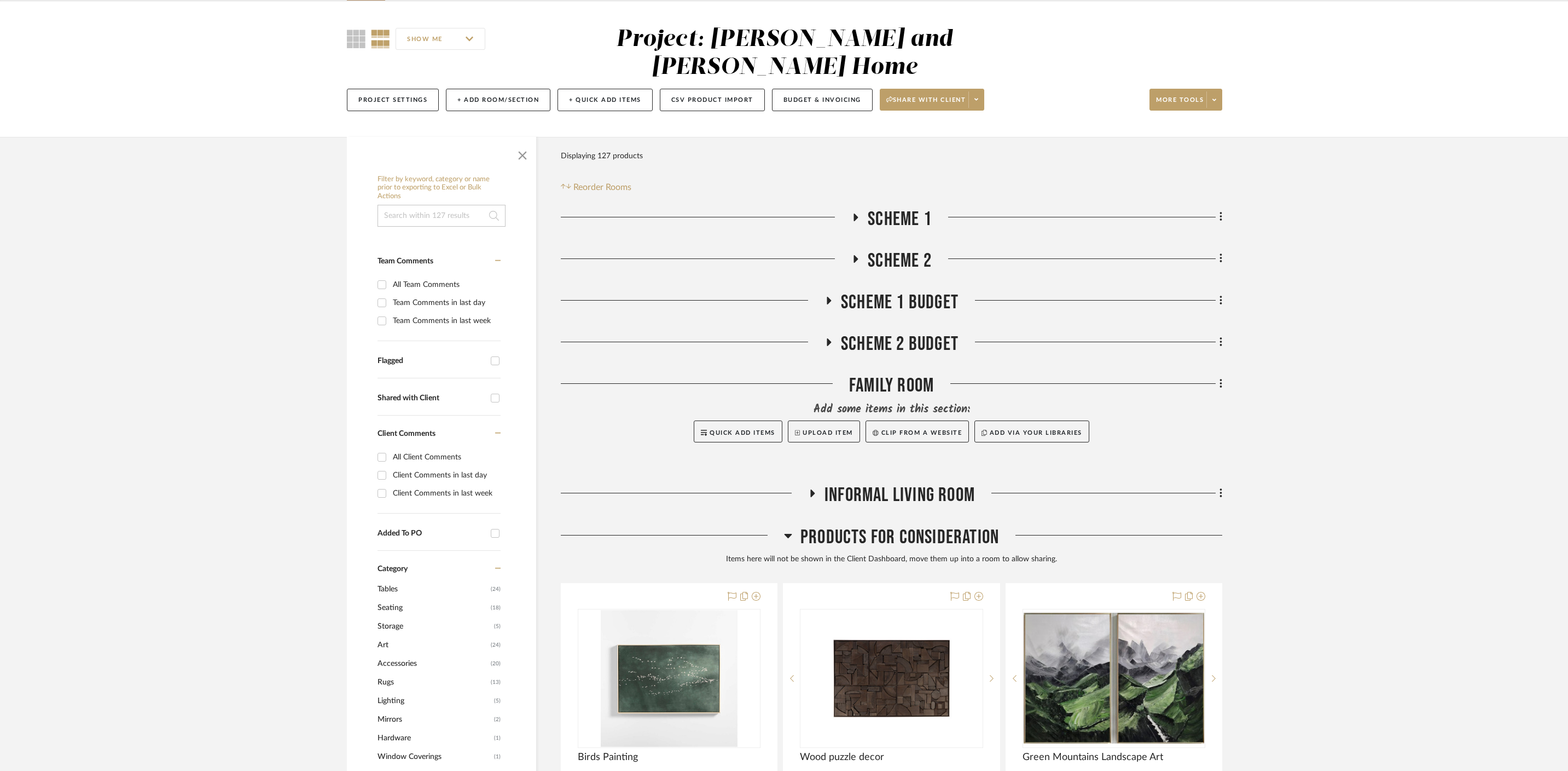
scroll to position [0, 0]
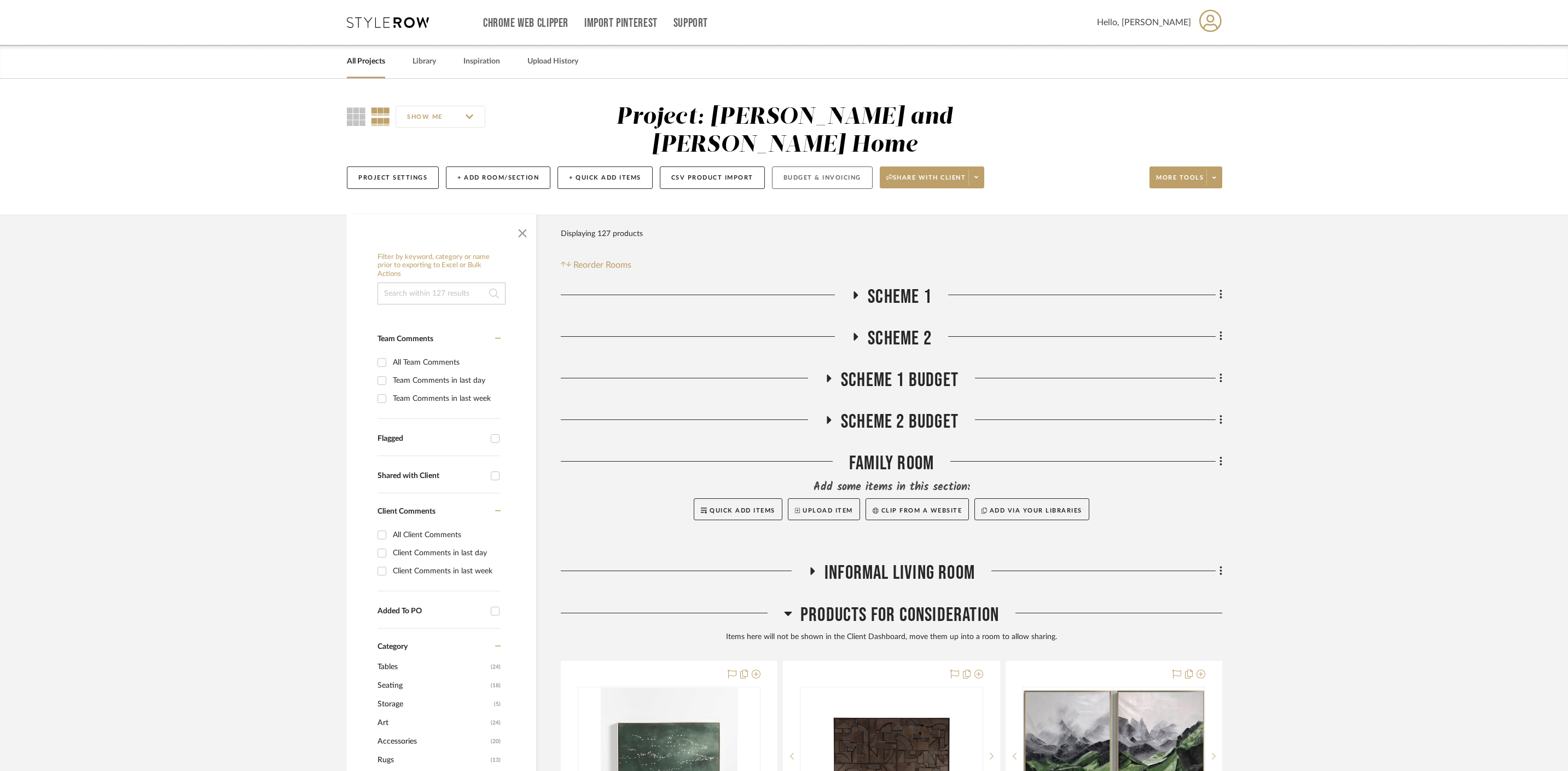
click at [825, 166] on button "Budget & Invoicing" at bounding box center [823, 177] width 100 height 22
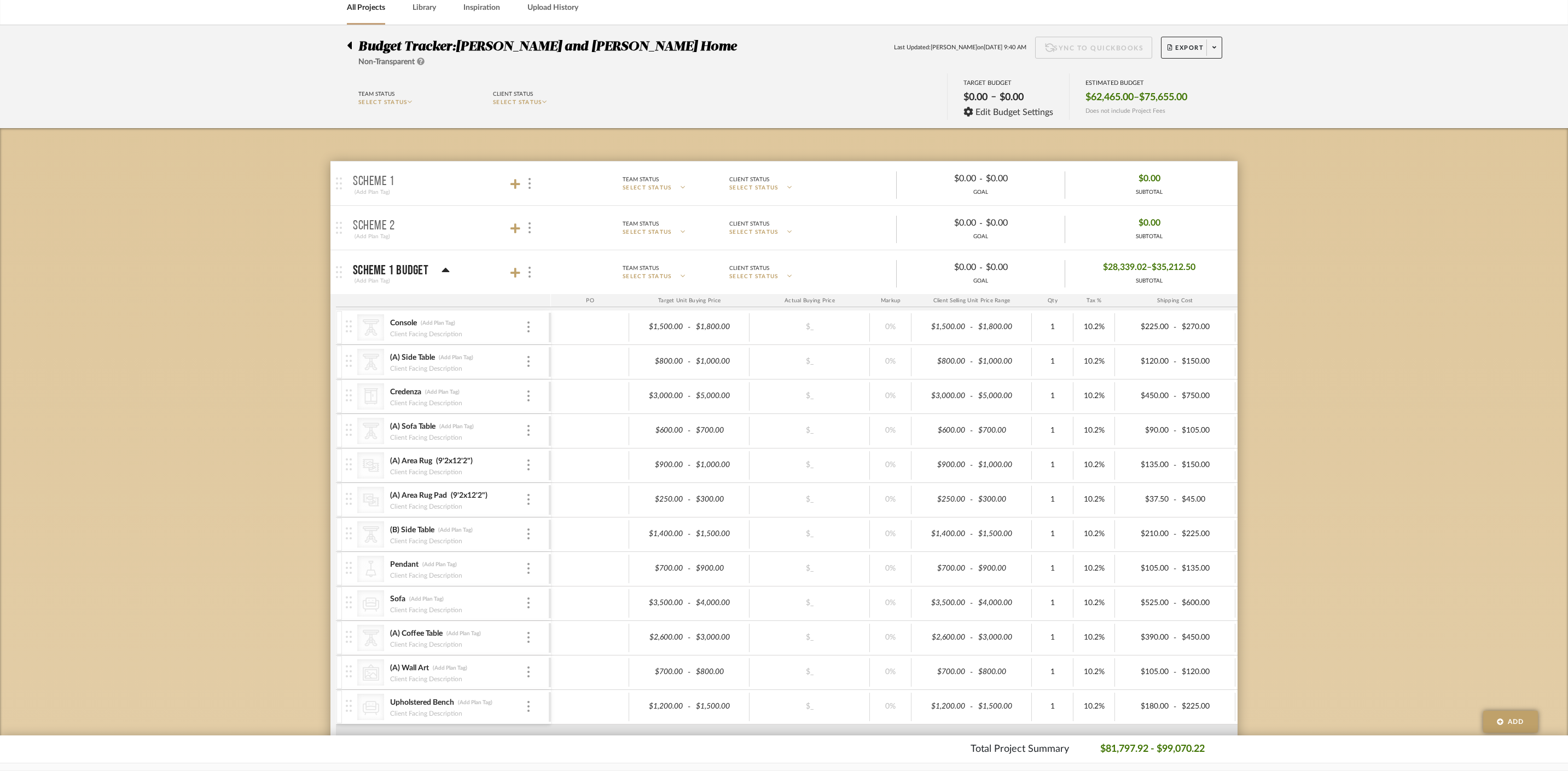
scroll to position [179, 0]
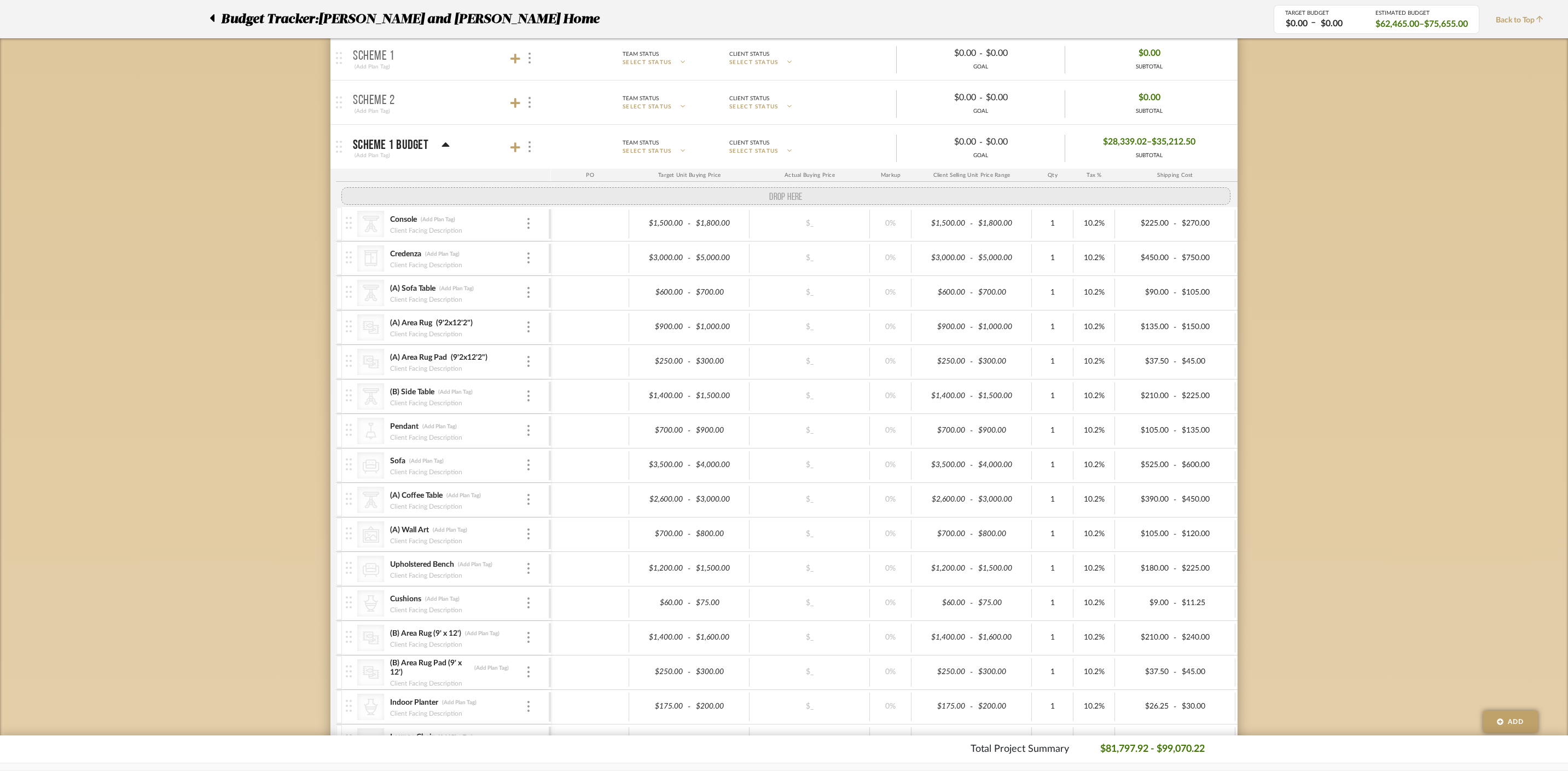
drag, startPoint x: 346, startPoint y: 239, endPoint x: 343, endPoint y: 198, distance: 41.1
drag, startPoint x: 350, startPoint y: 233, endPoint x: 344, endPoint y: 188, distance: 45.4
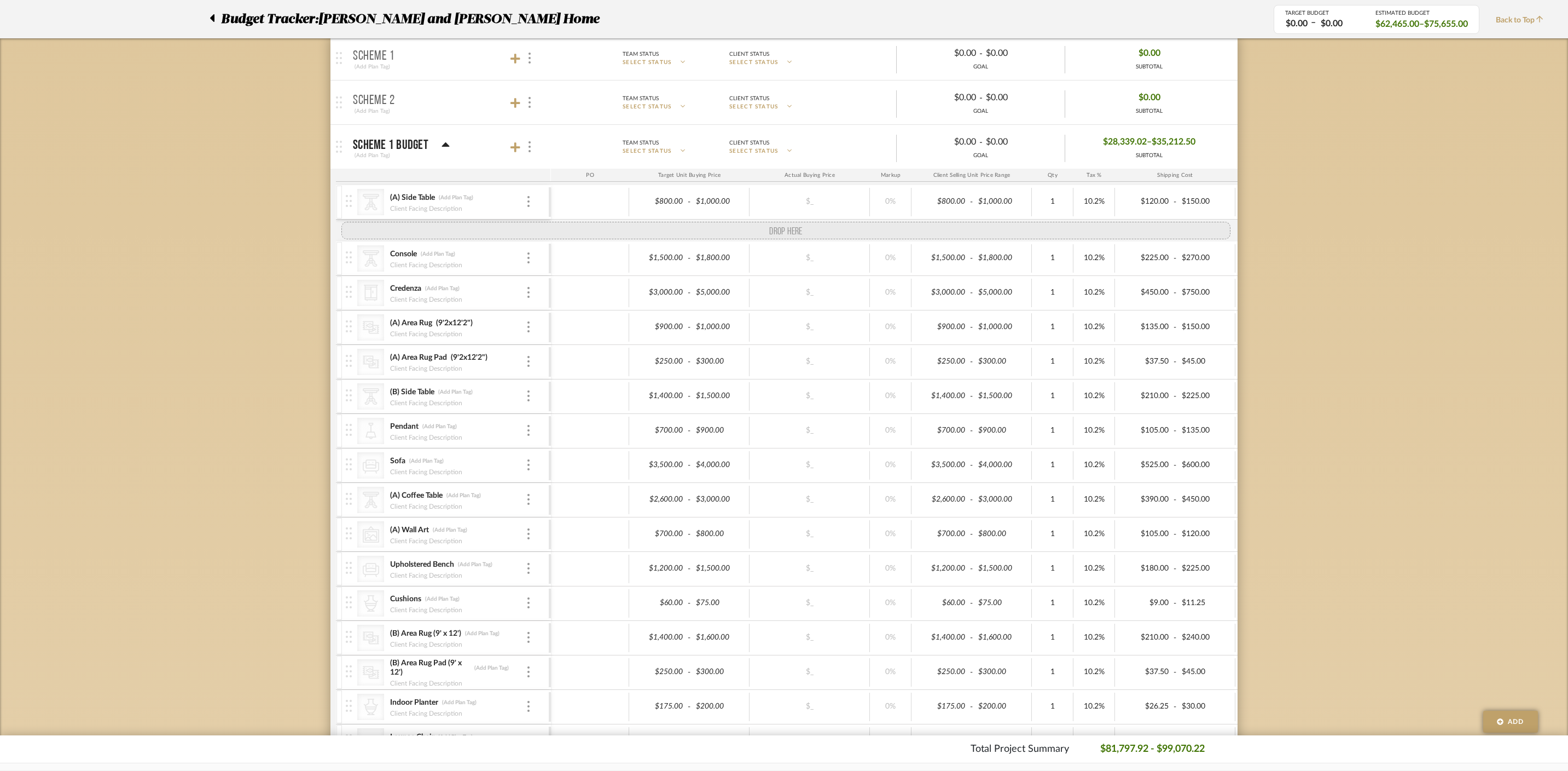
drag, startPoint x: 349, startPoint y: 311, endPoint x: 346, endPoint y: 229, distance: 82.1
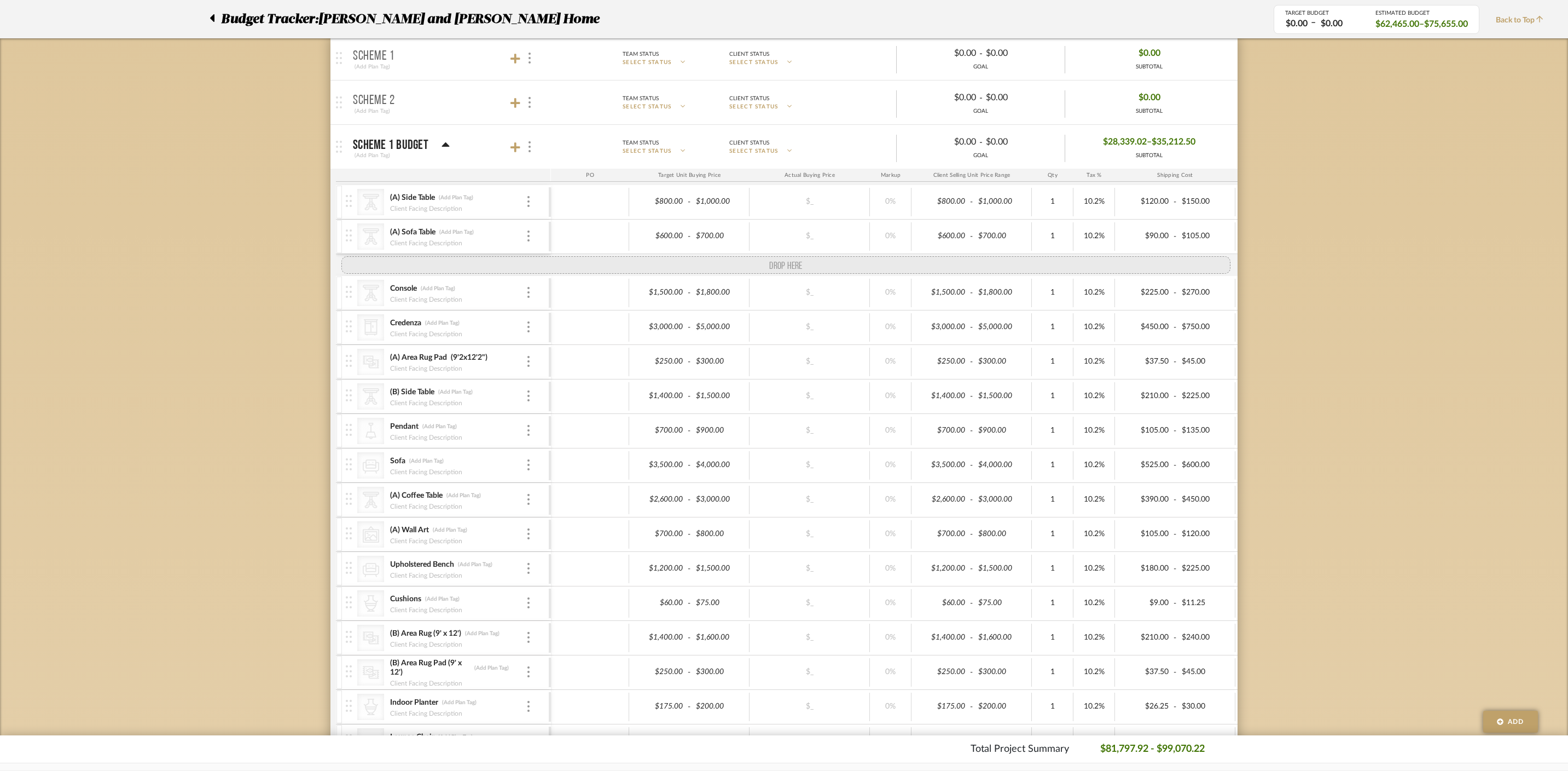
drag, startPoint x: 347, startPoint y: 341, endPoint x: 350, endPoint y: 265, distance: 76.1
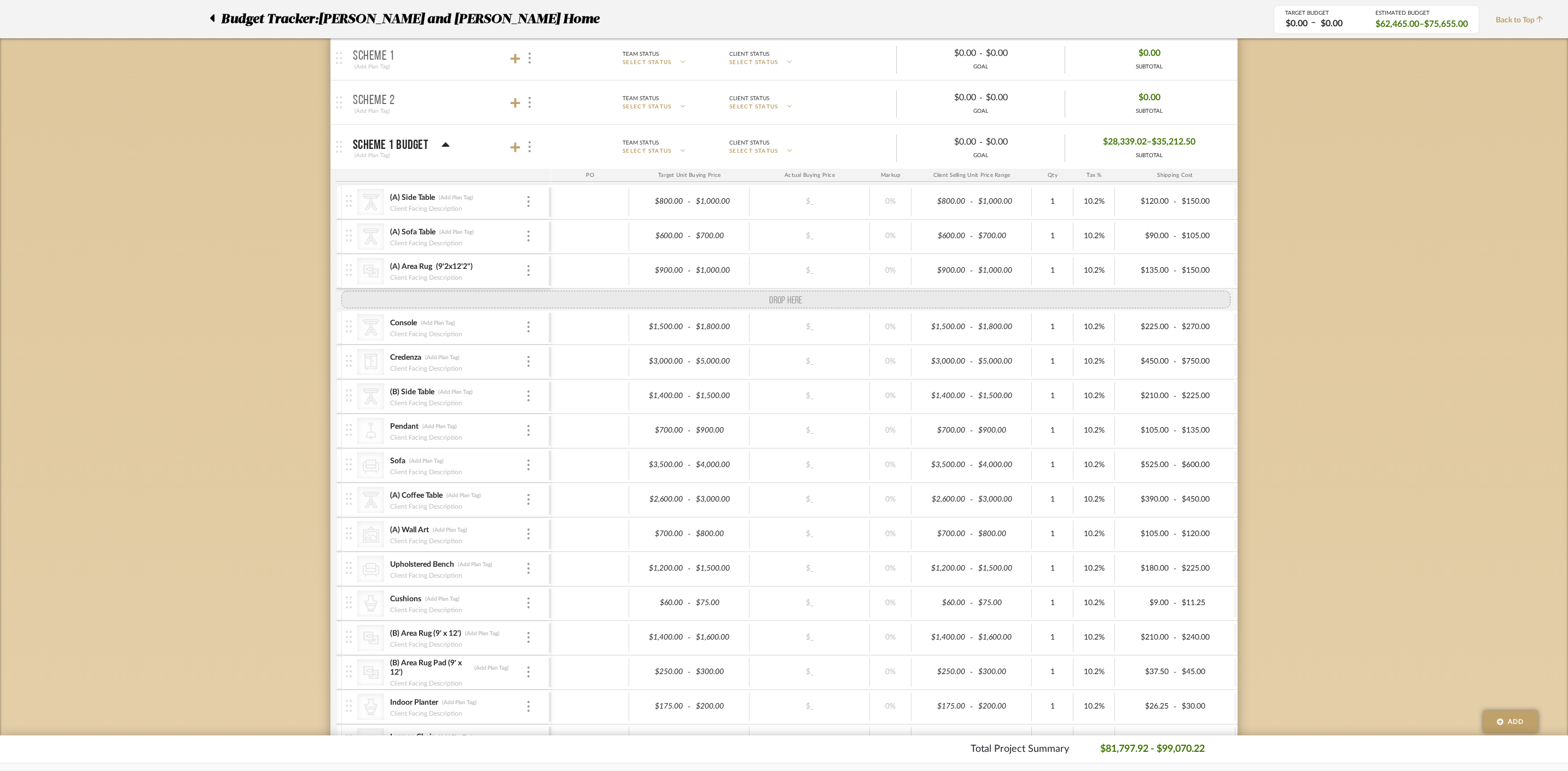
drag, startPoint x: 349, startPoint y: 370, endPoint x: 352, endPoint y: 307, distance: 63.1
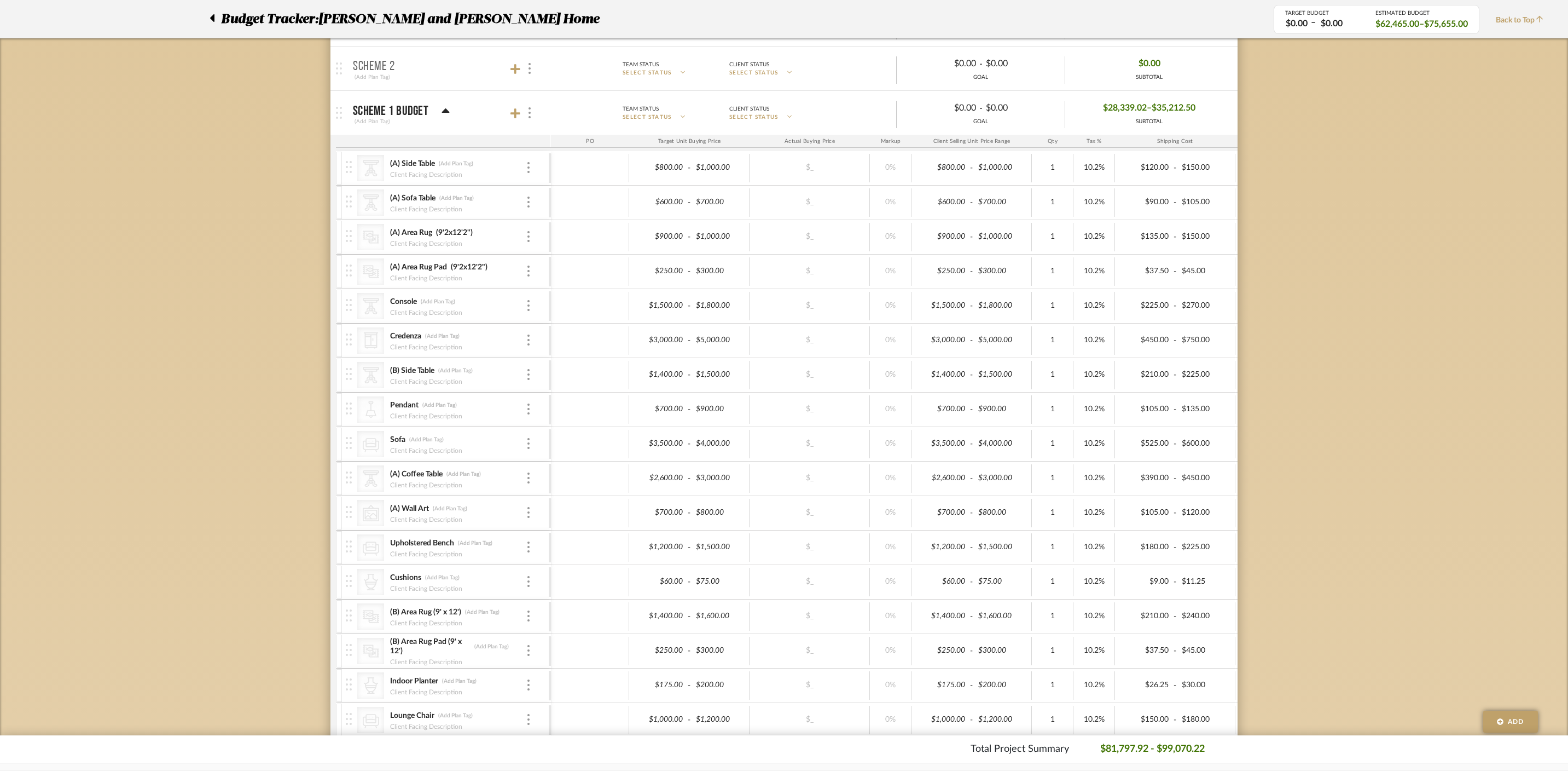
scroll to position [214, 0]
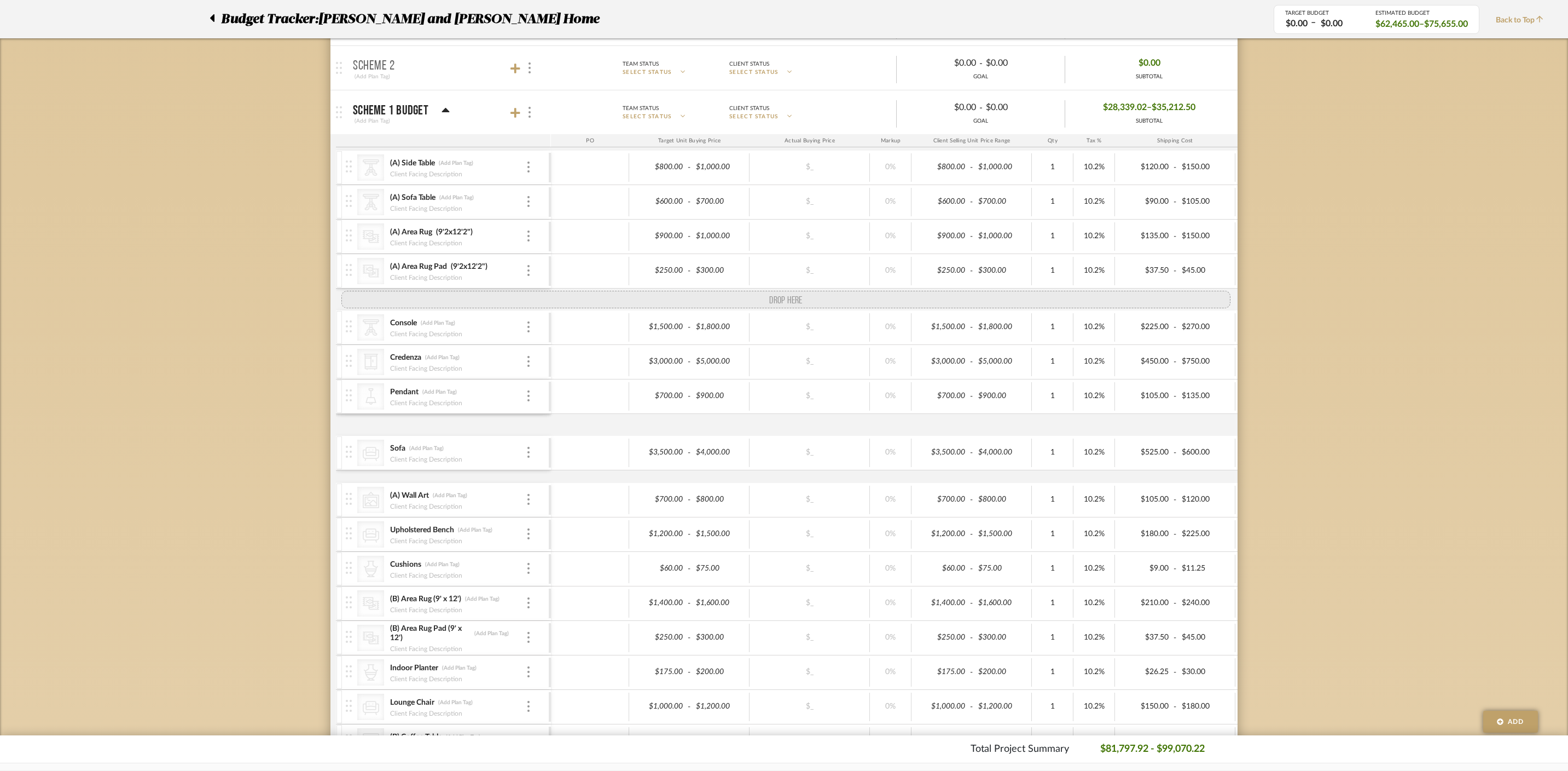
drag, startPoint x: 349, startPoint y: 483, endPoint x: 350, endPoint y: 292, distance: 191.0
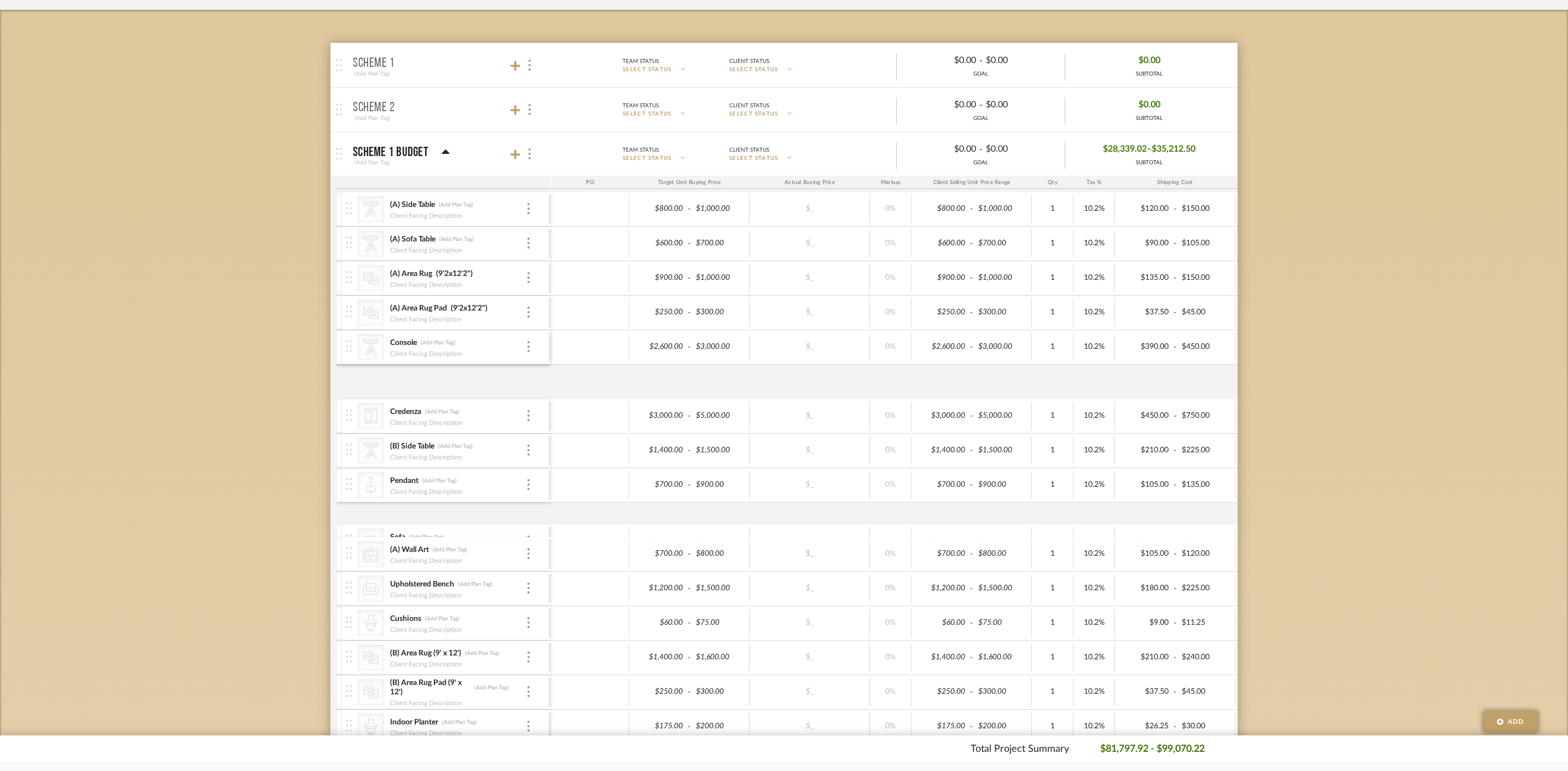
scroll to position [185, 0]
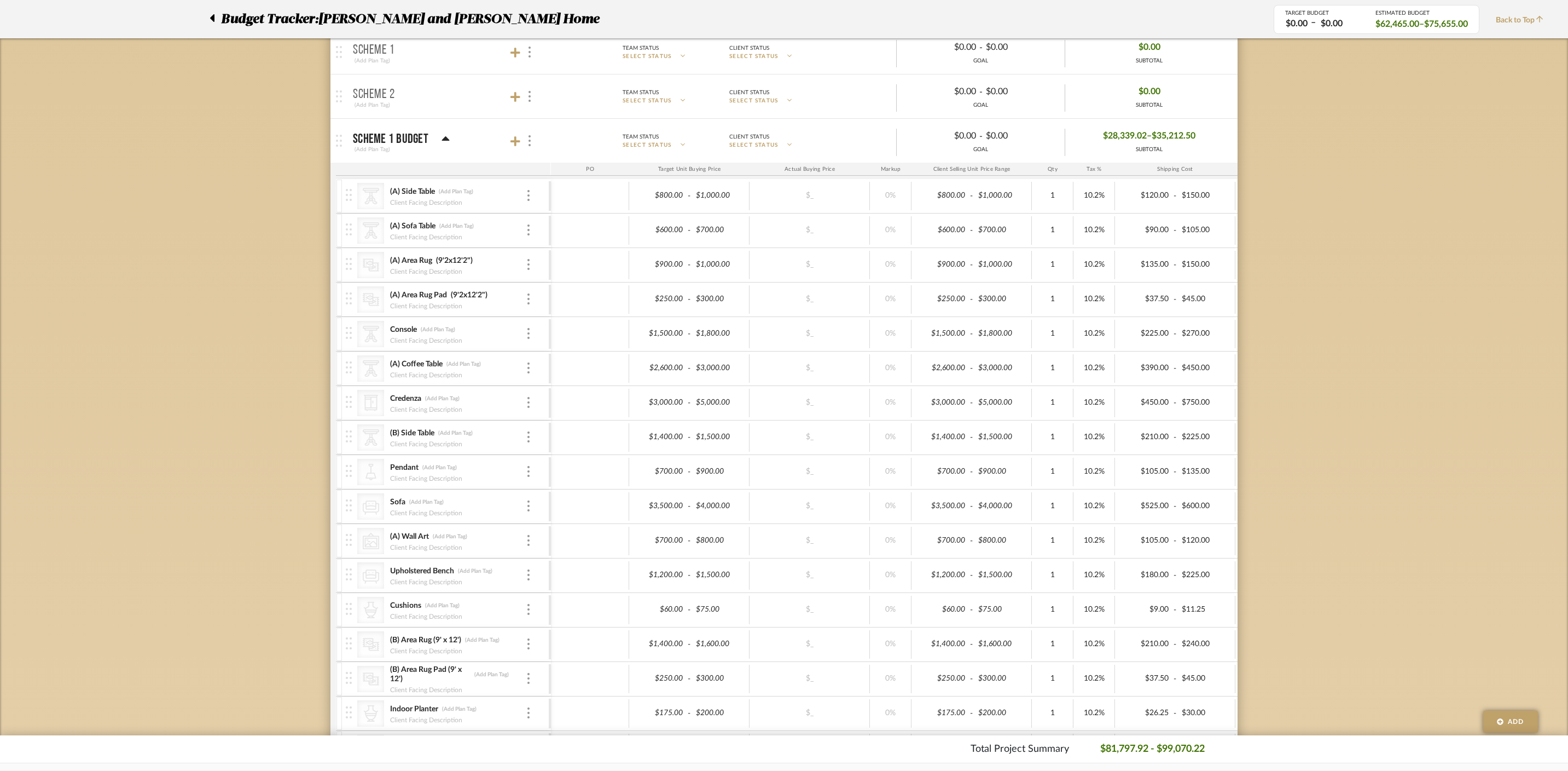
scroll to position [202, 0]
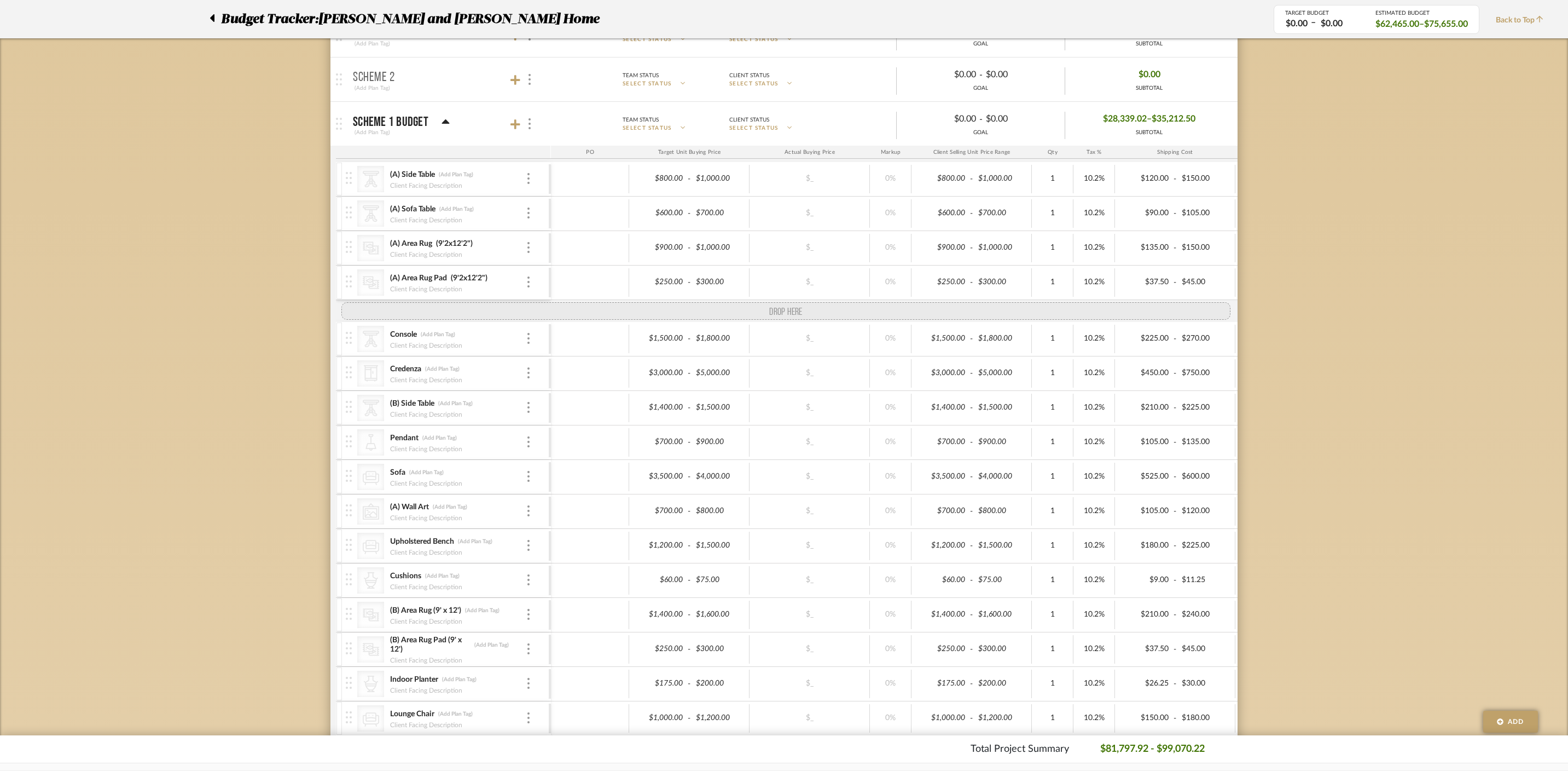
drag, startPoint x: 346, startPoint y: 342, endPoint x: 337, endPoint y: 305, distance: 38.1
drag, startPoint x: 345, startPoint y: 352, endPoint x: 347, endPoint y: 366, distance: 14.1
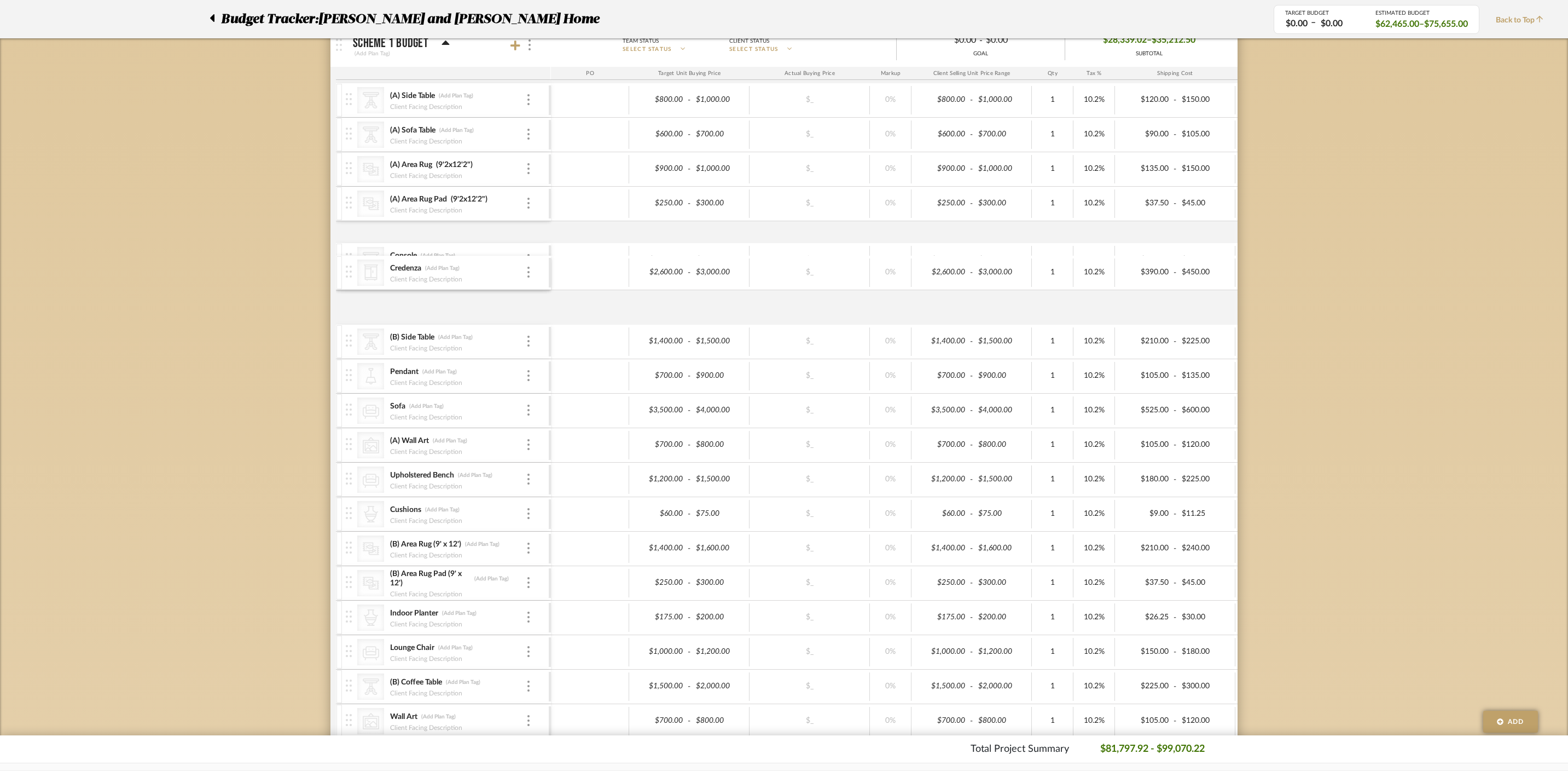
scroll to position [329, 0]
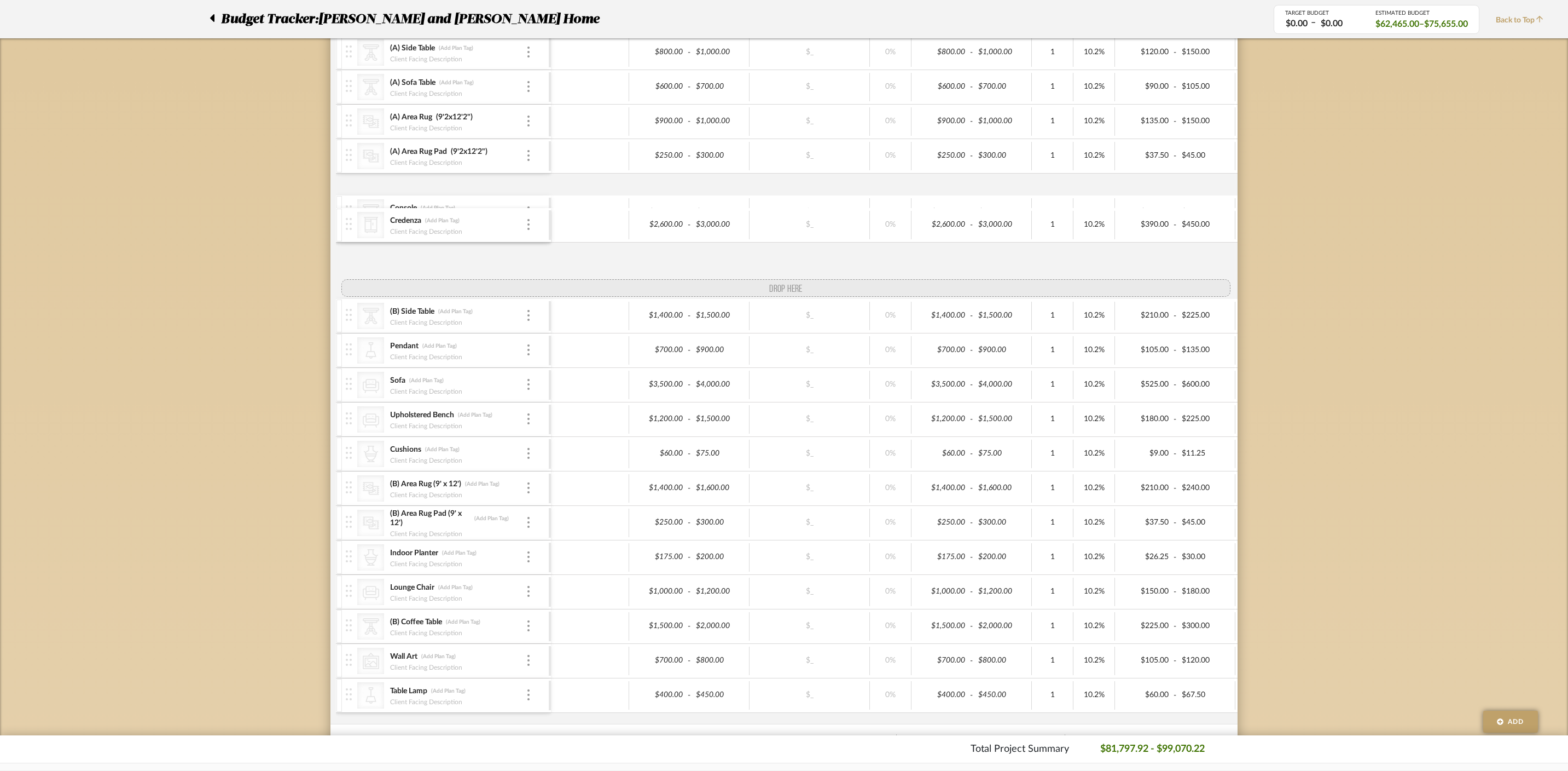
drag, startPoint x: 351, startPoint y: 398, endPoint x: 352, endPoint y: 247, distance: 151.0
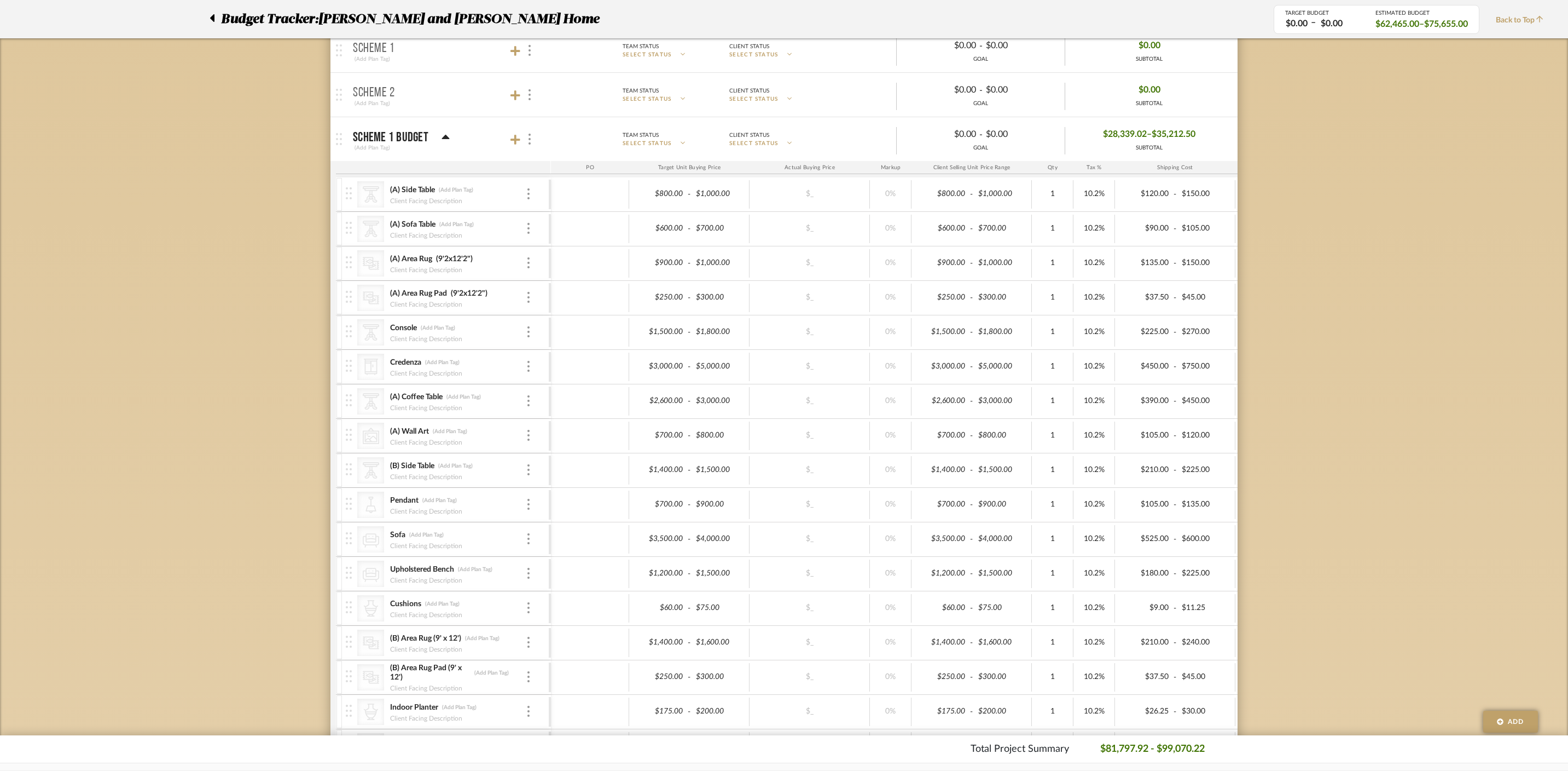
scroll to position [188, 0]
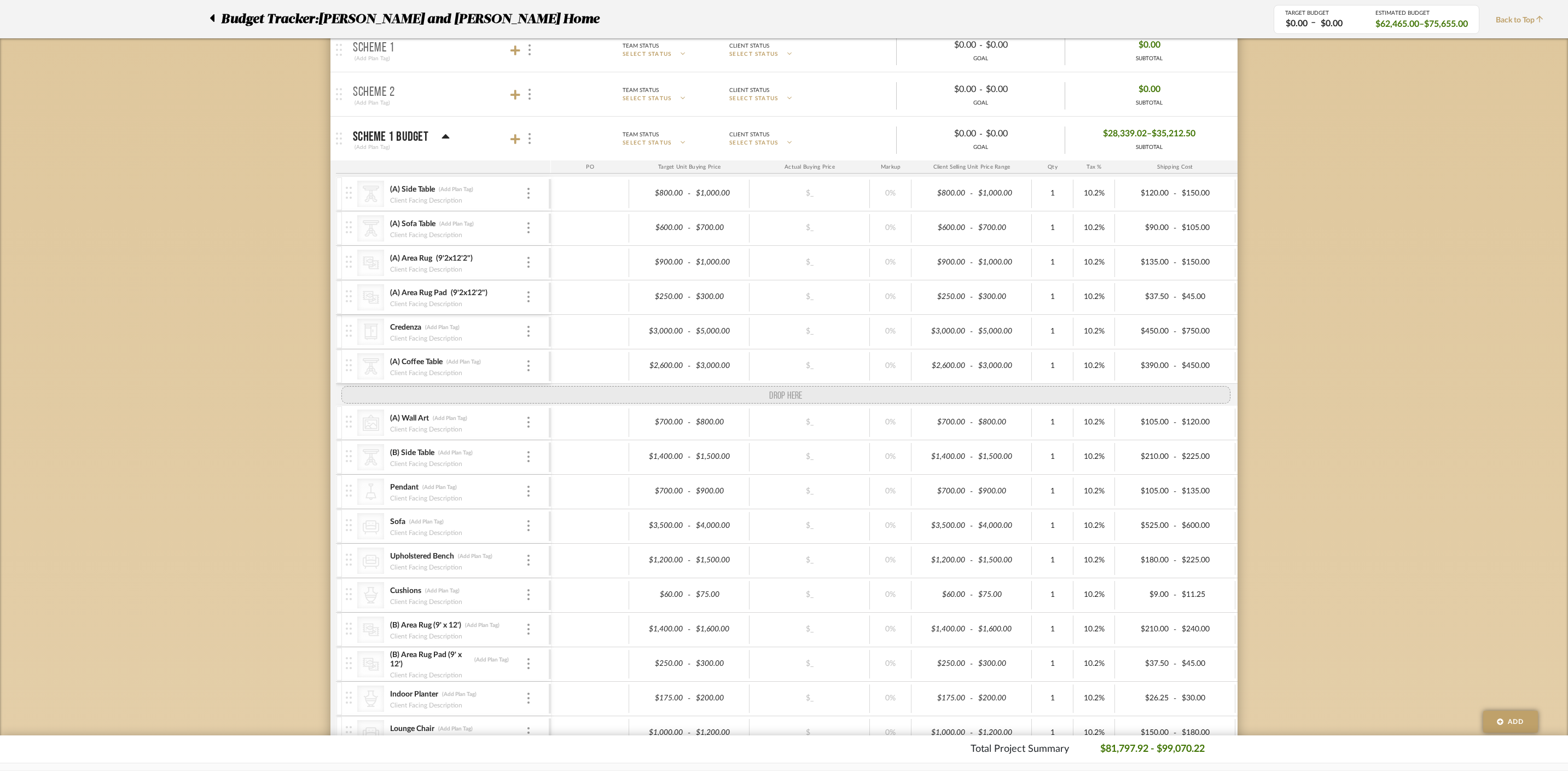
drag, startPoint x: 348, startPoint y: 327, endPoint x: 350, endPoint y: 382, distance: 55.0
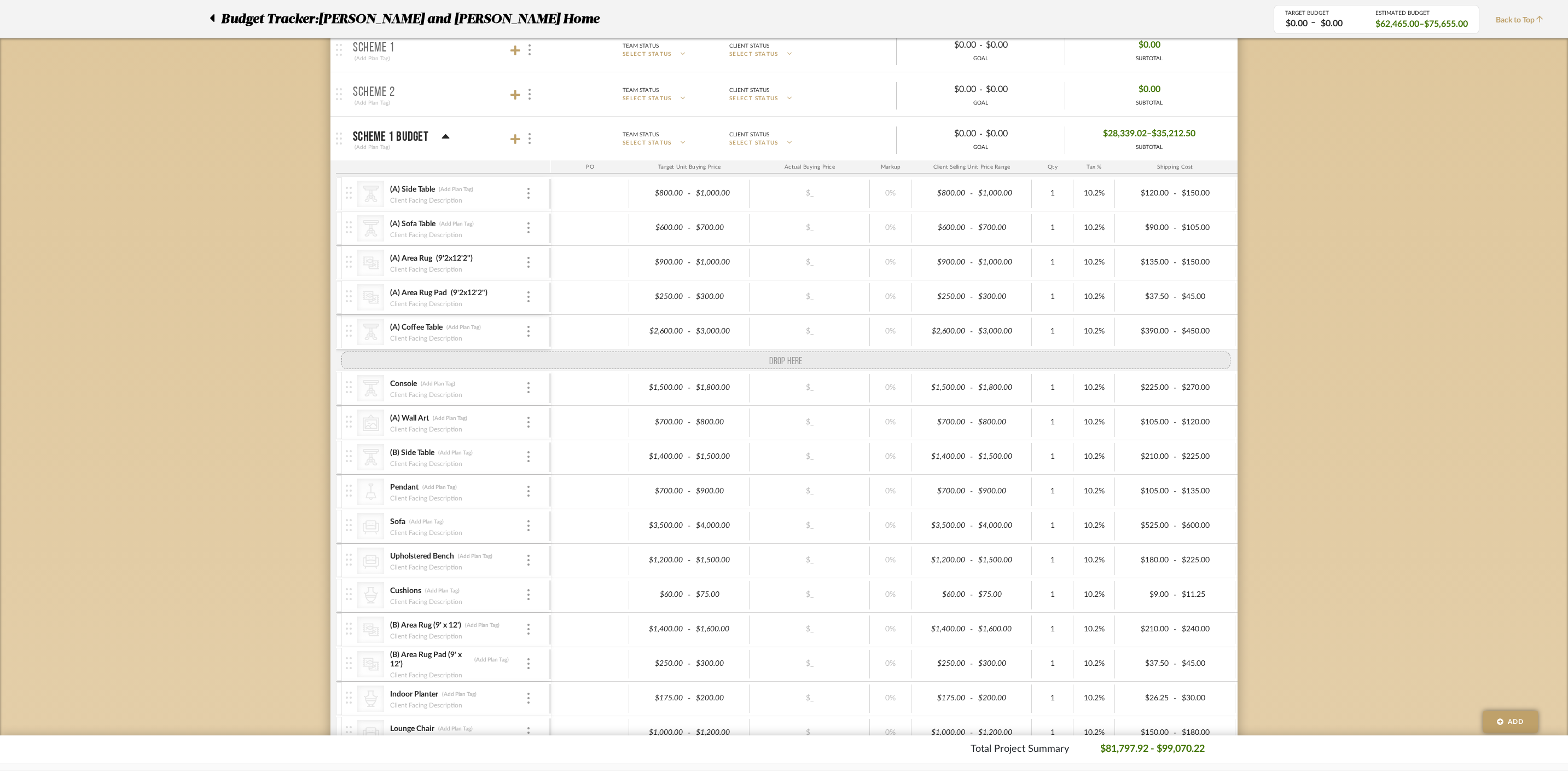
drag, startPoint x: 350, startPoint y: 330, endPoint x: 354, endPoint y: 358, distance: 28.3
drag, startPoint x: 353, startPoint y: 441, endPoint x: 355, endPoint y: 357, distance: 84.0
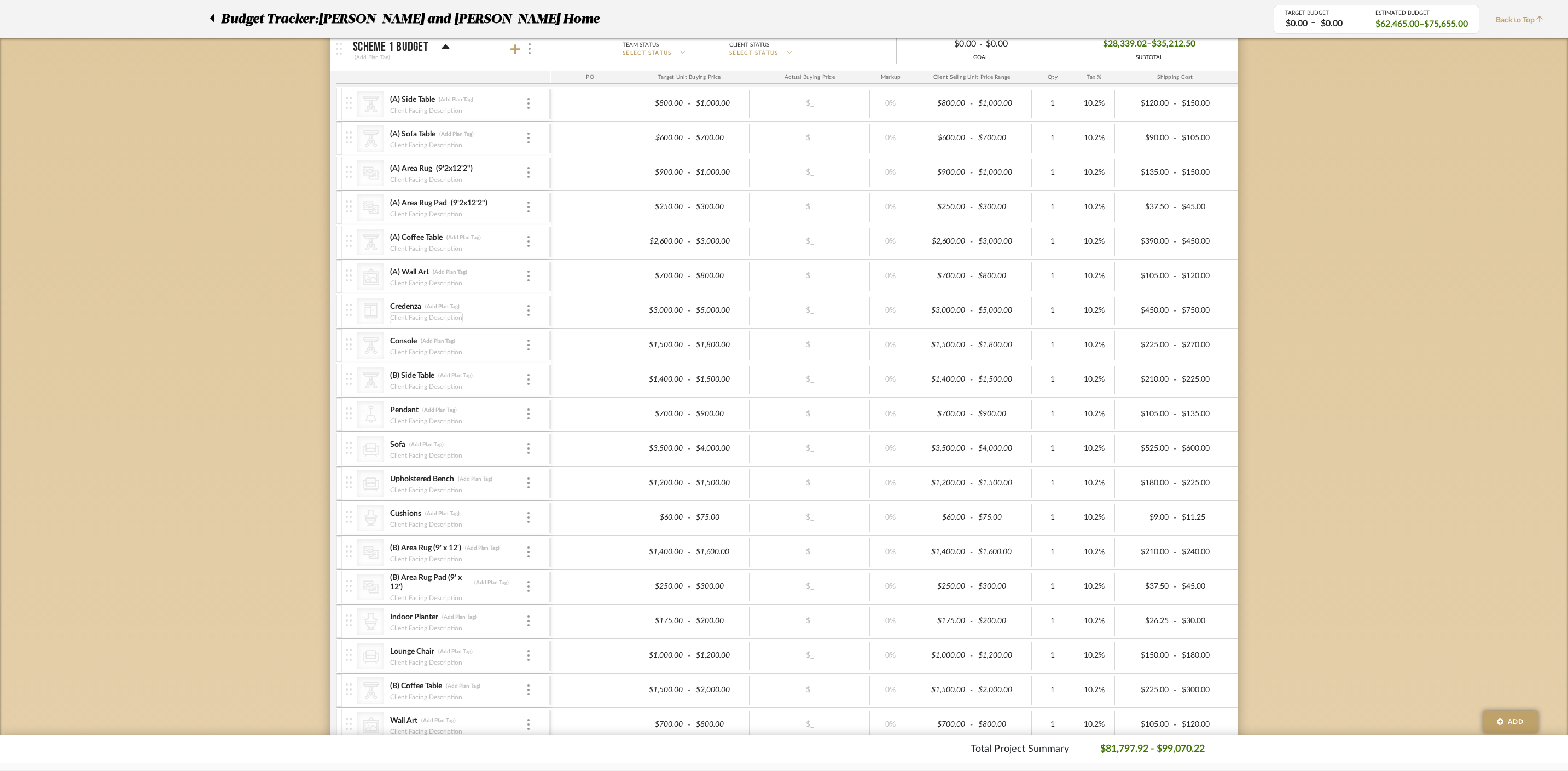
scroll to position [294, 0]
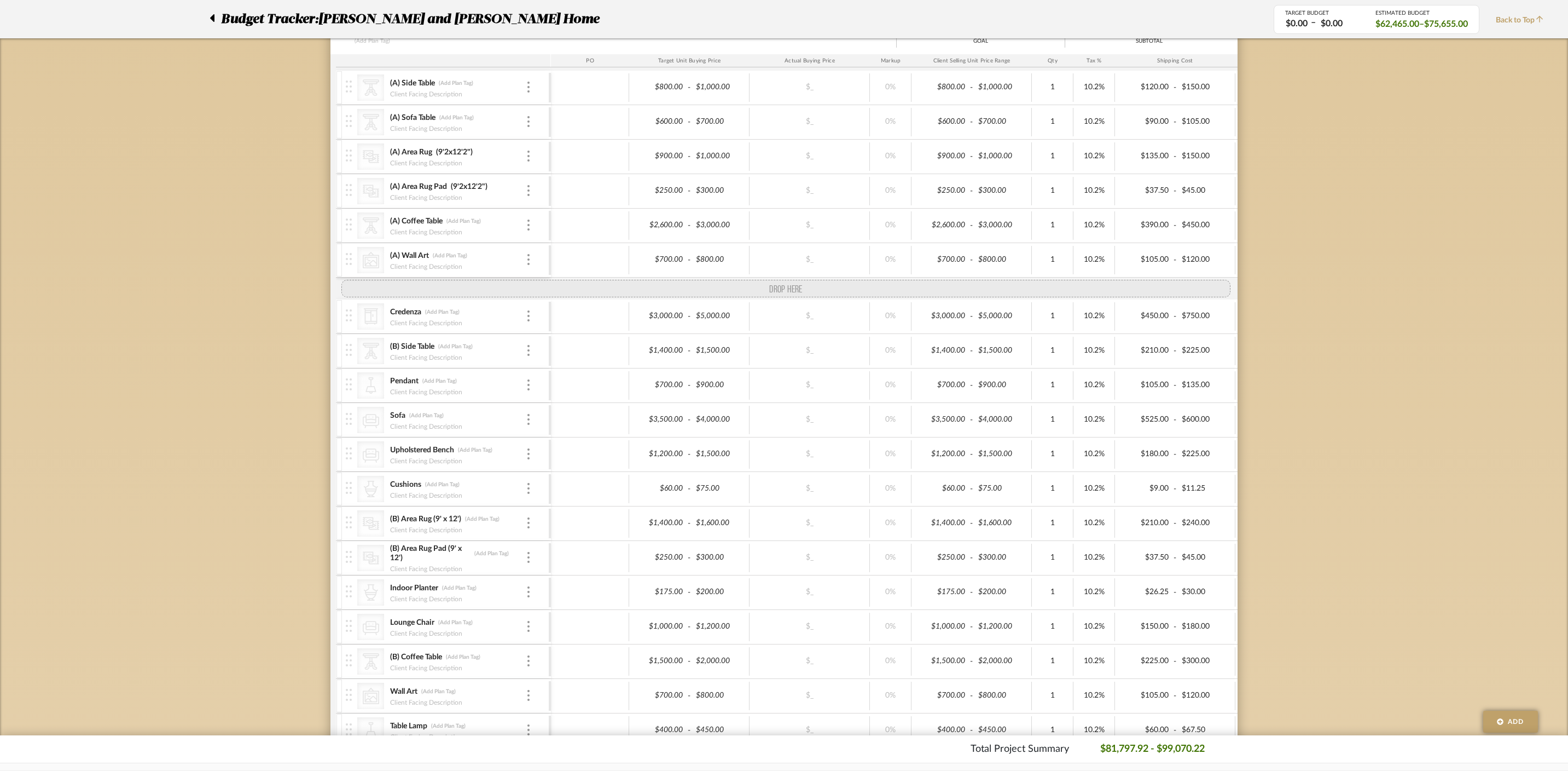
drag, startPoint x: 350, startPoint y: 332, endPoint x: 350, endPoint y: 293, distance: 39.0
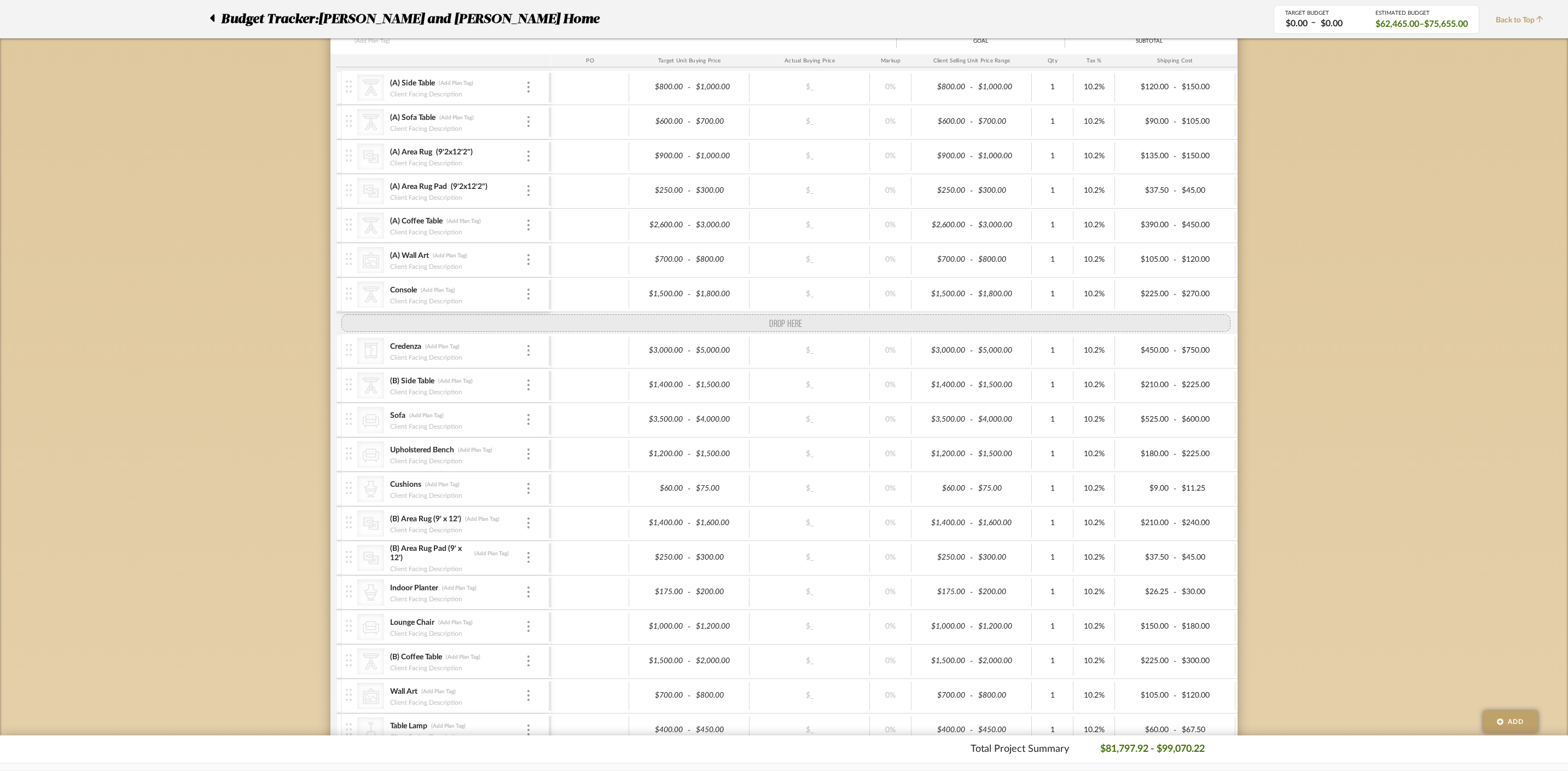
drag, startPoint x: 347, startPoint y: 398, endPoint x: 344, endPoint y: 318, distance: 80.1
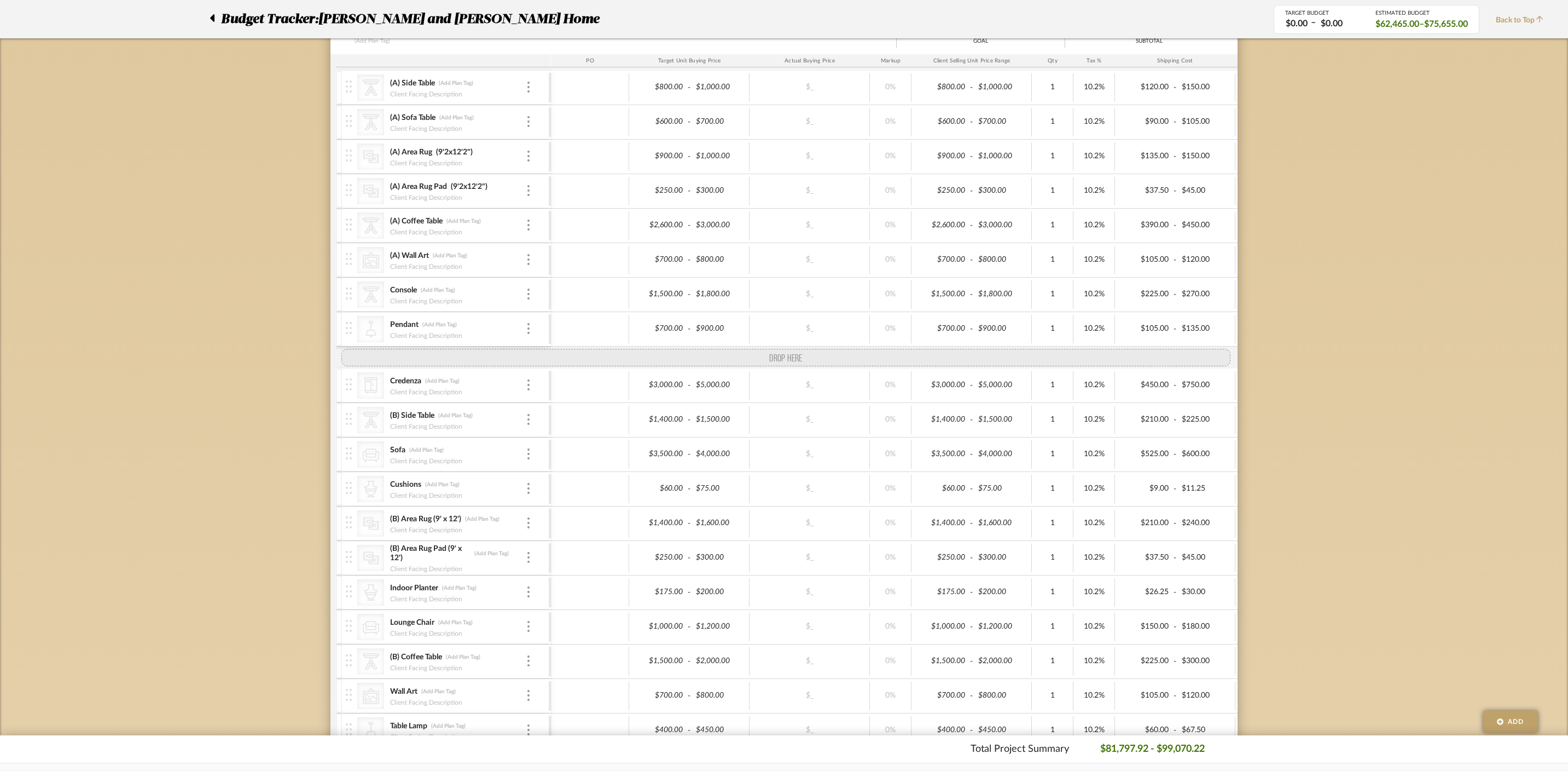
drag, startPoint x: 348, startPoint y: 464, endPoint x: 343, endPoint y: 356, distance: 108.1
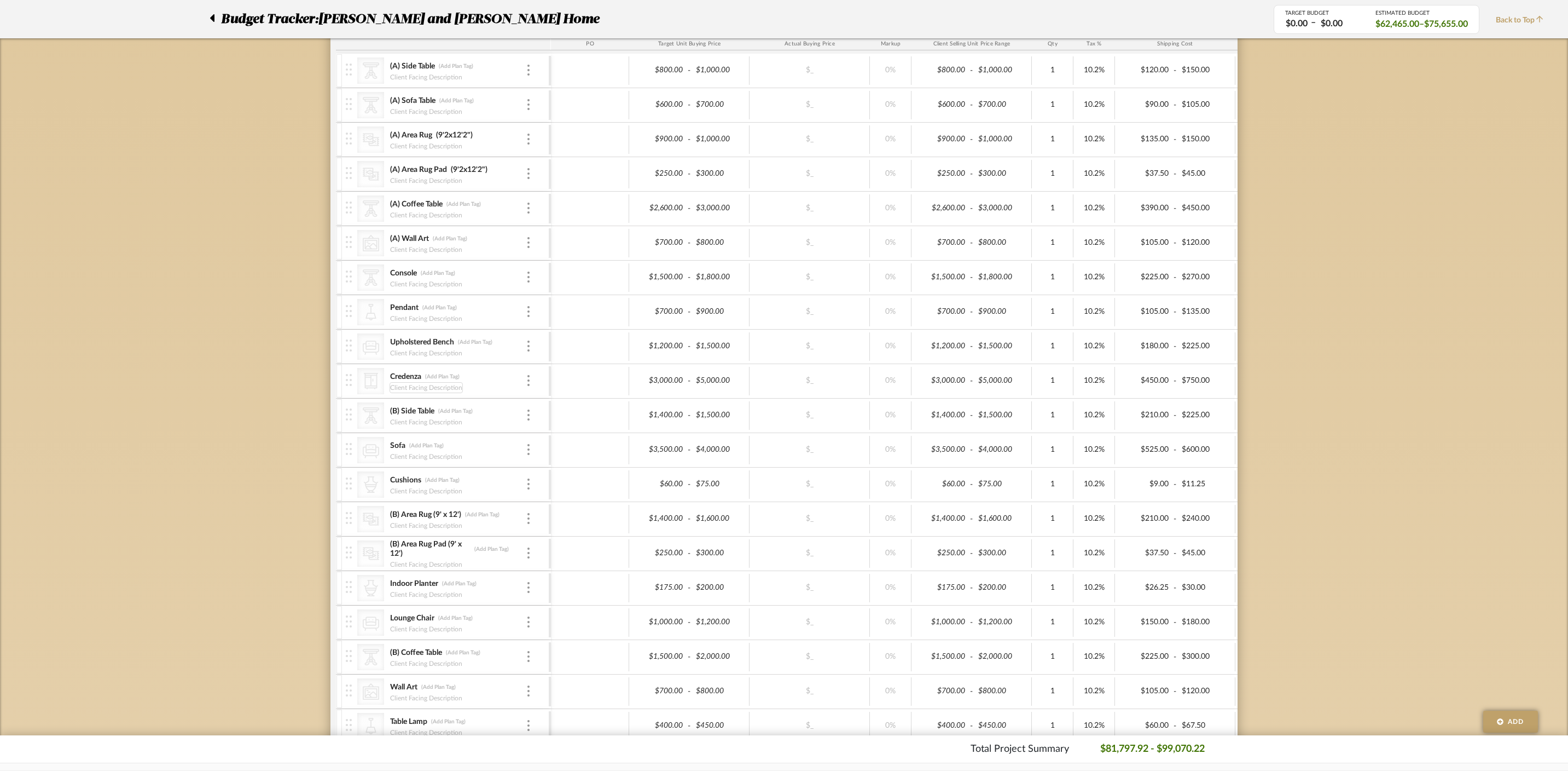
scroll to position [331, 0]
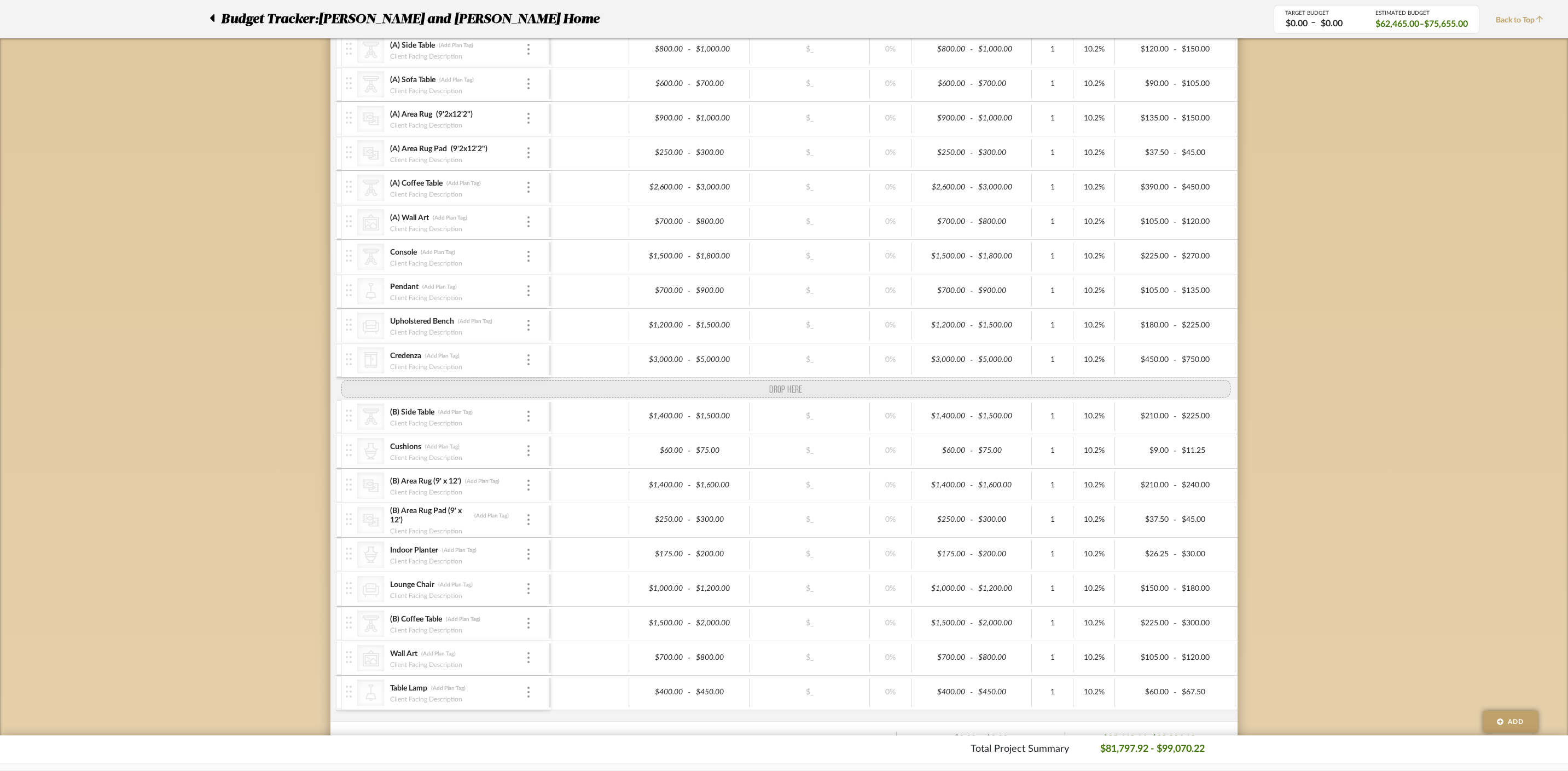
drag, startPoint x: 348, startPoint y: 434, endPoint x: 342, endPoint y: 388, distance: 46.4
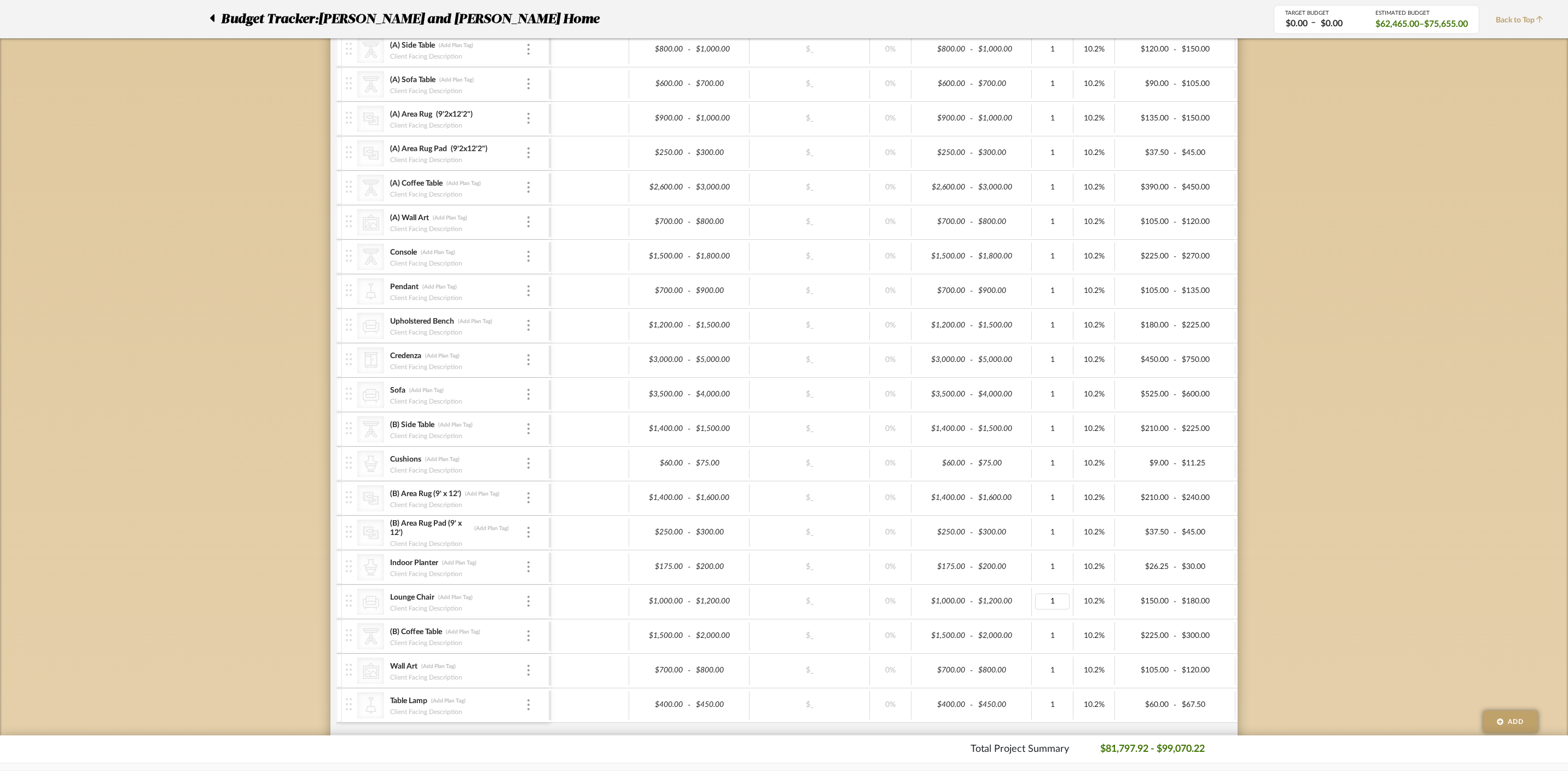
type input "2"
click at [1338, 514] on div "Budget Tracker: Ramneek and Ginny Home Non-Transparent Last Updated: Divya Asho…" at bounding box center [784, 786] width 1568 height 2078
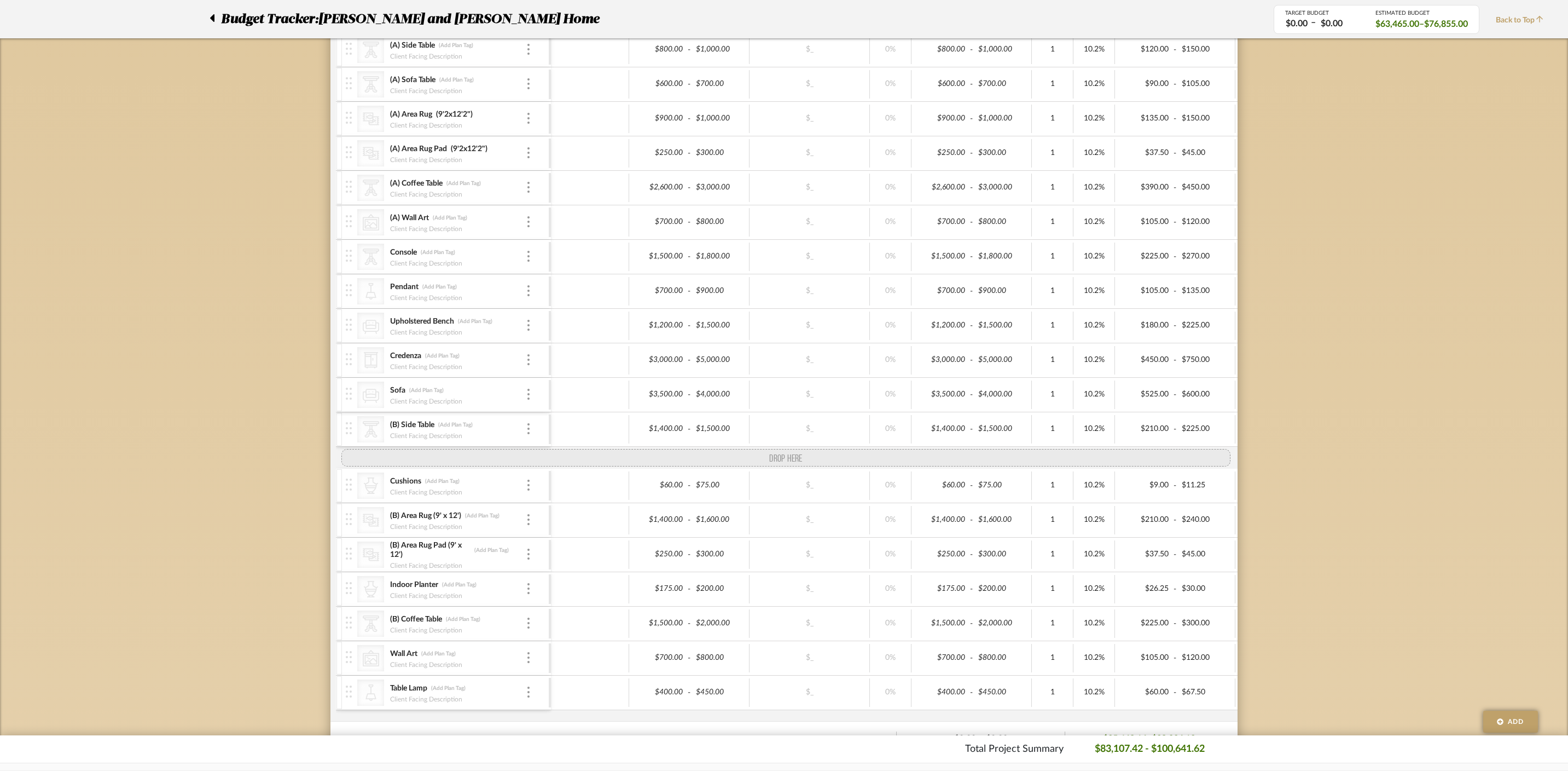
drag, startPoint x: 349, startPoint y: 602, endPoint x: 344, endPoint y: 449, distance: 153.1
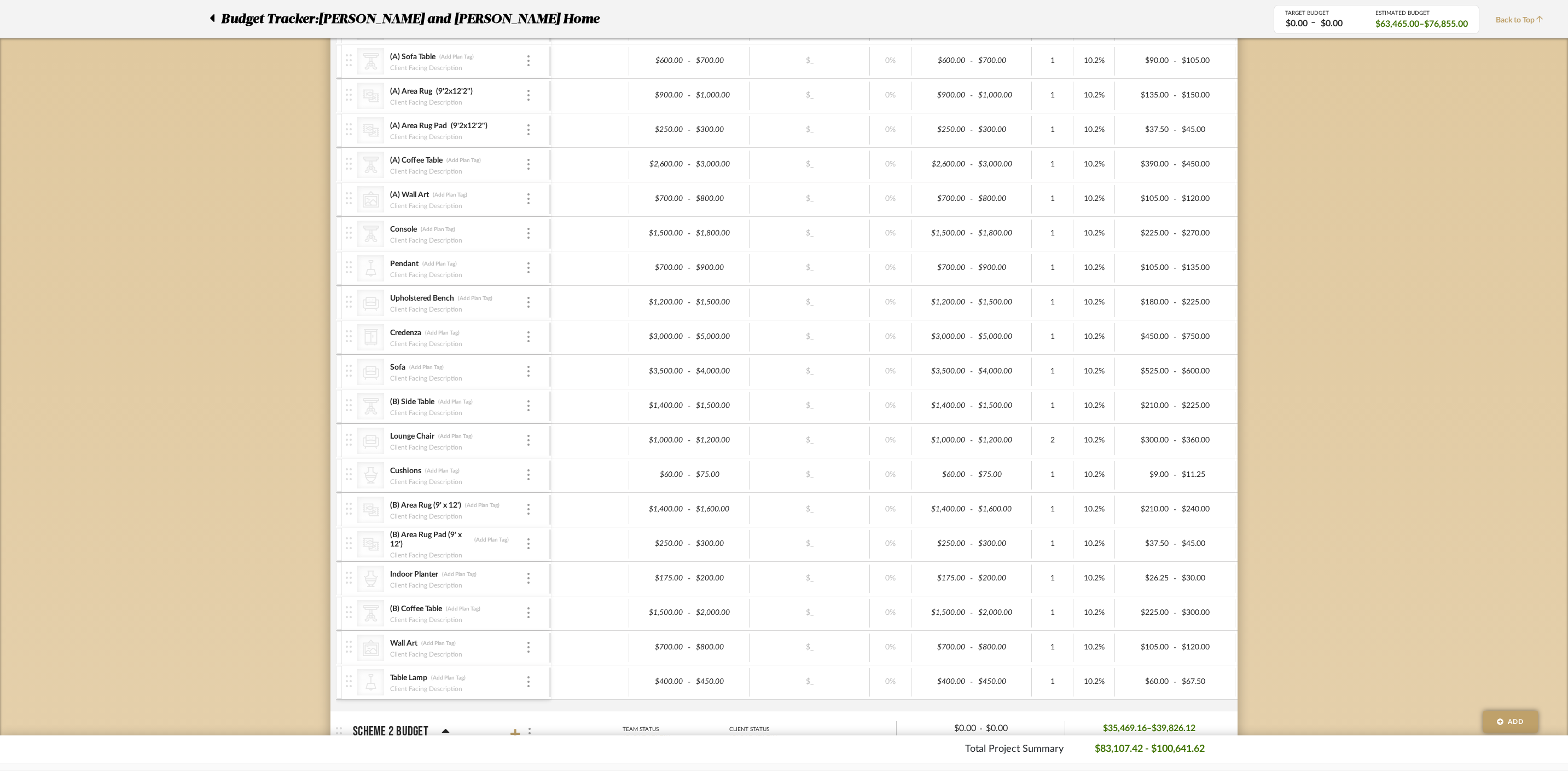
scroll to position [355, 0]
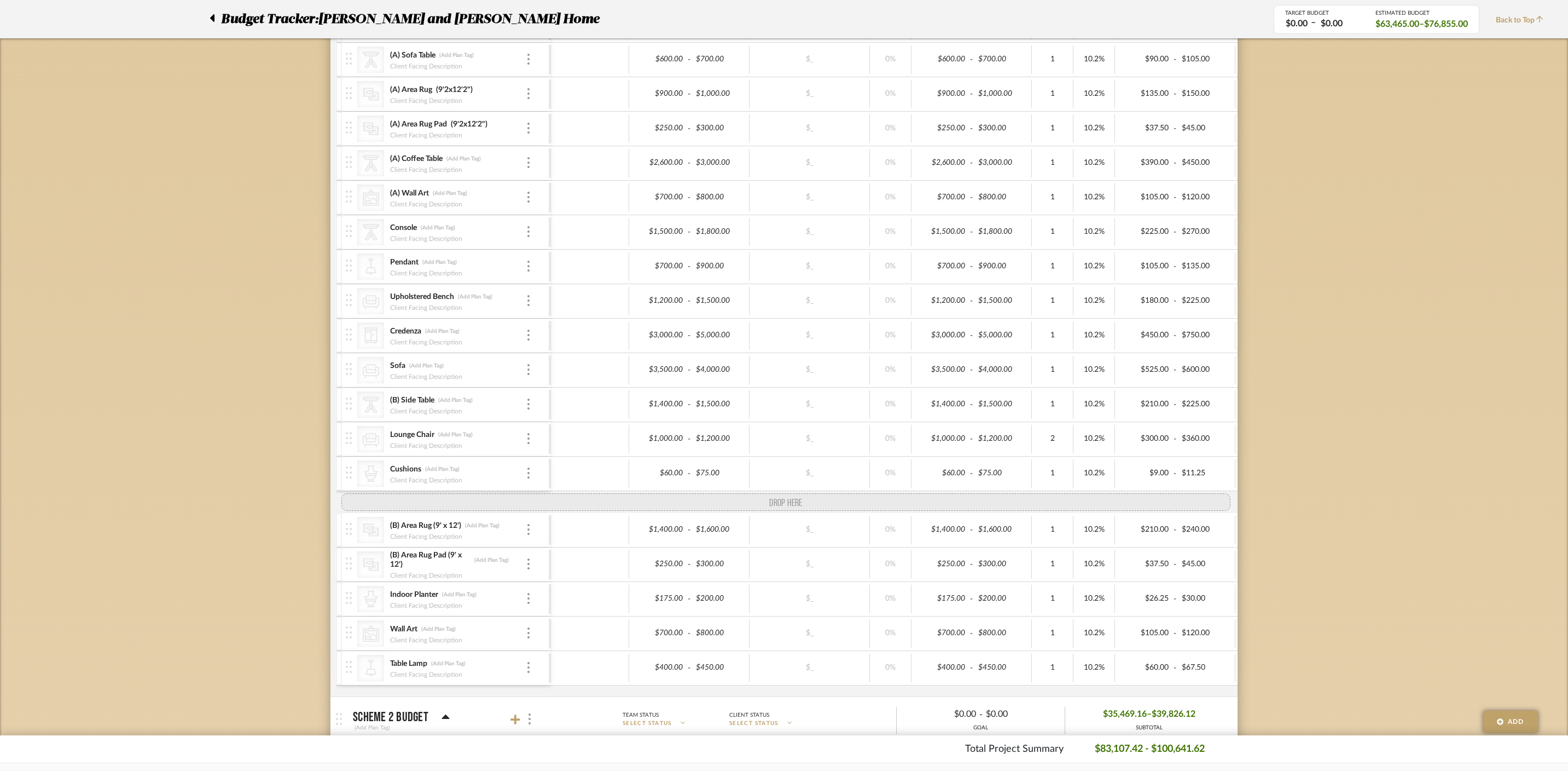
drag, startPoint x: 350, startPoint y: 611, endPoint x: 362, endPoint y: 500, distance: 111.6
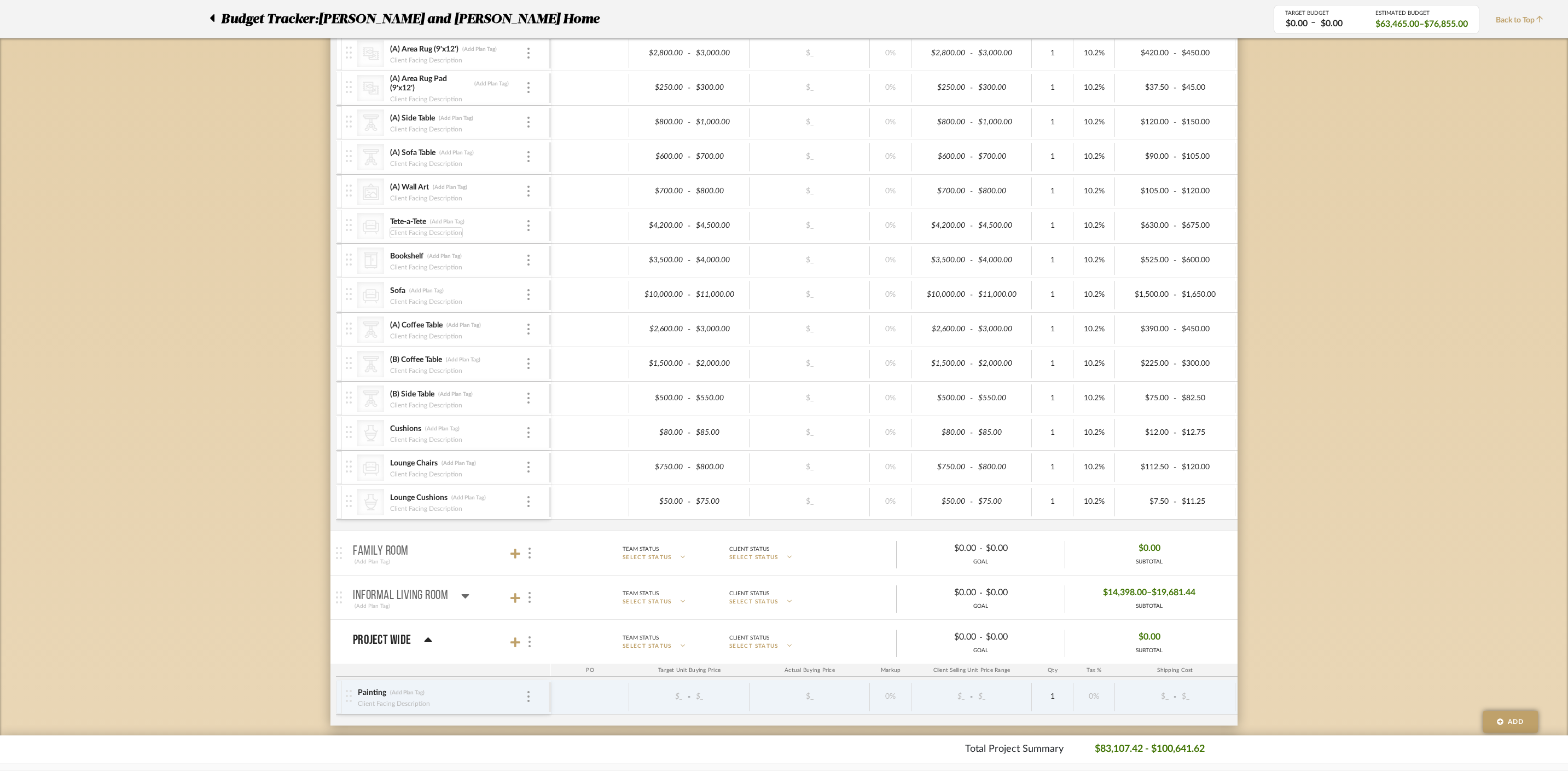
scroll to position [1047, 0]
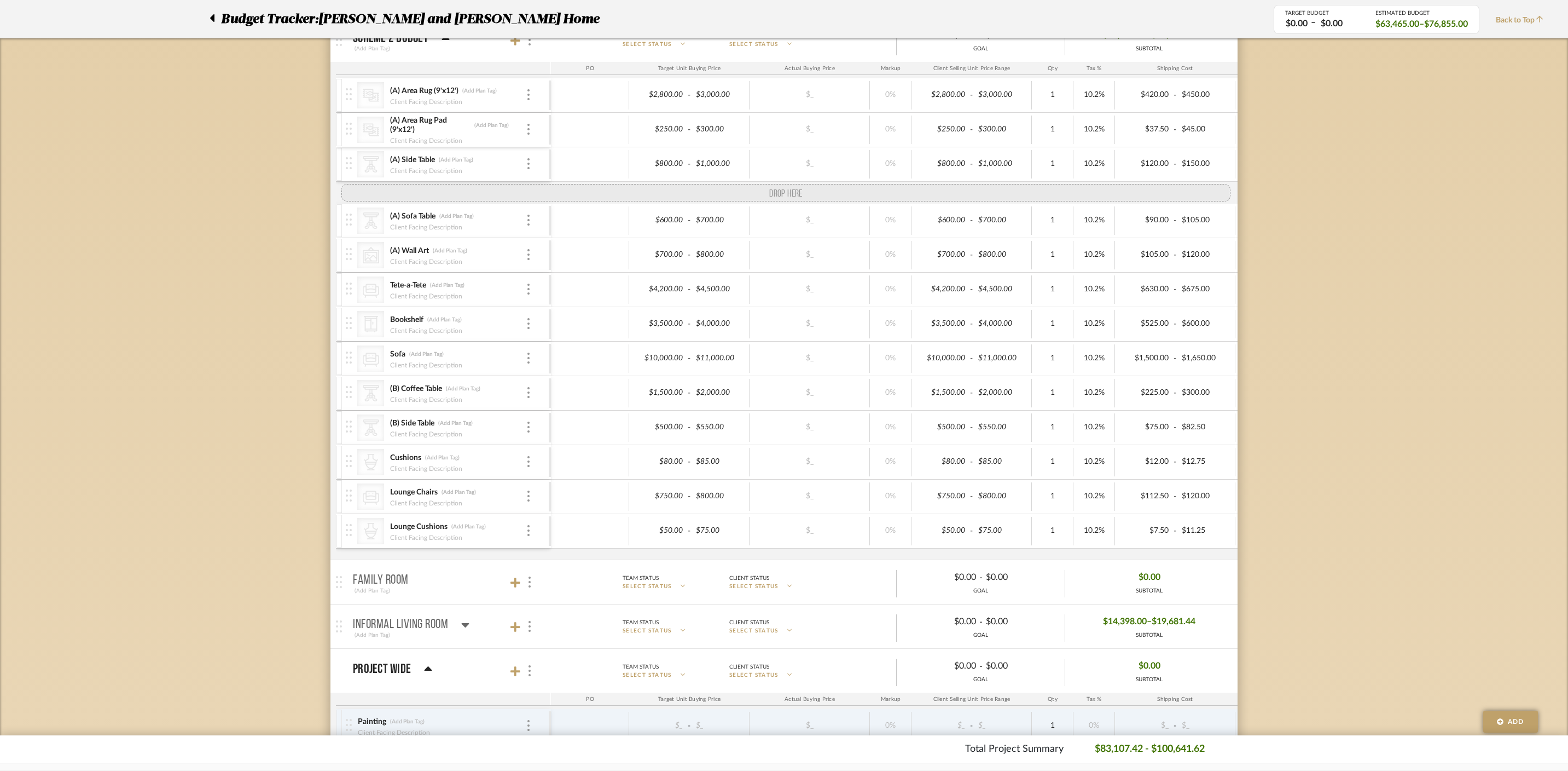
drag, startPoint x: 349, startPoint y: 369, endPoint x: 346, endPoint y: 179, distance: 190.0
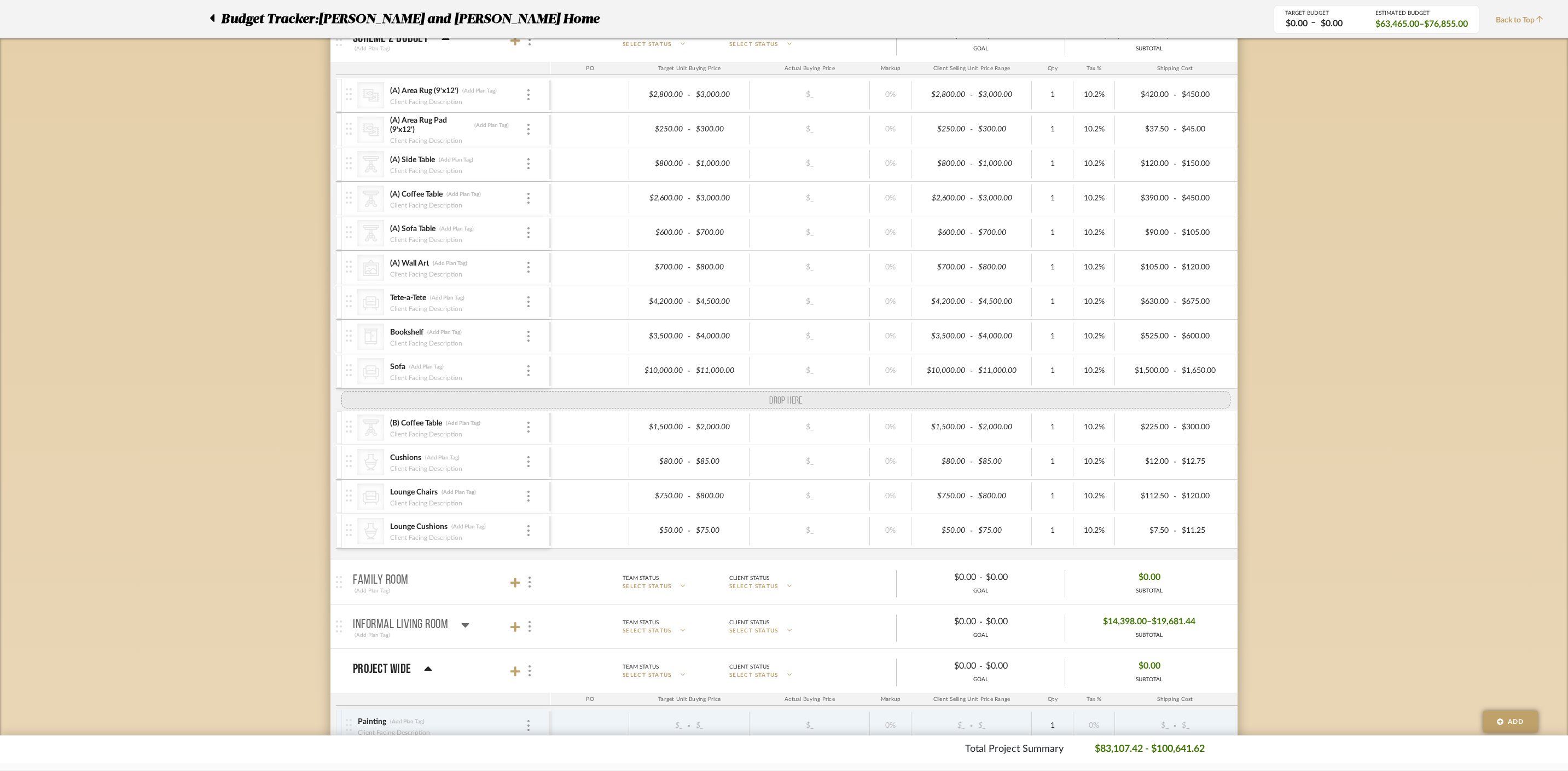
drag, startPoint x: 352, startPoint y: 445, endPoint x: 351, endPoint y: 400, distance: 45.0
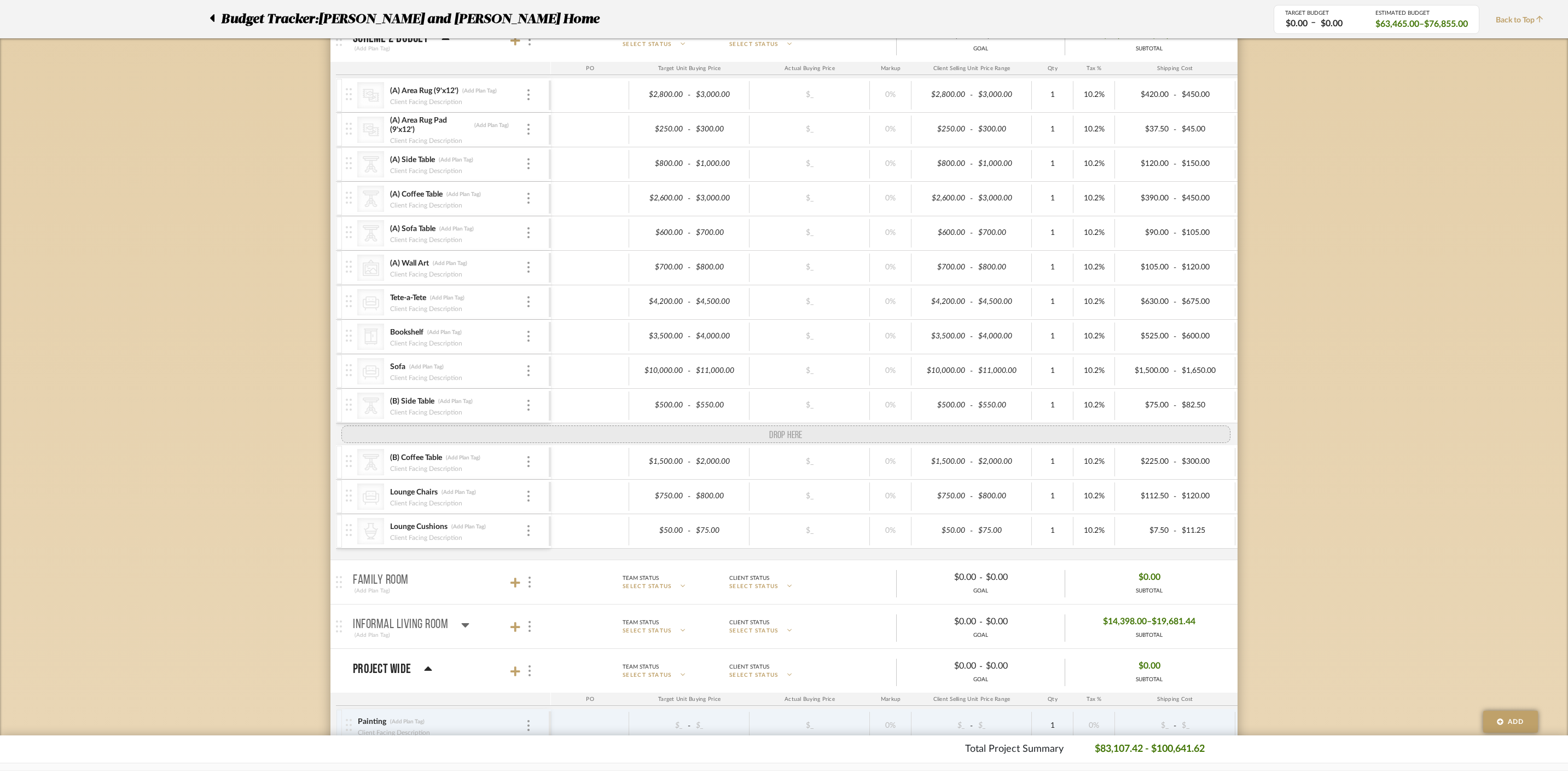
drag, startPoint x: 350, startPoint y: 482, endPoint x: 355, endPoint y: 429, distance: 53.2
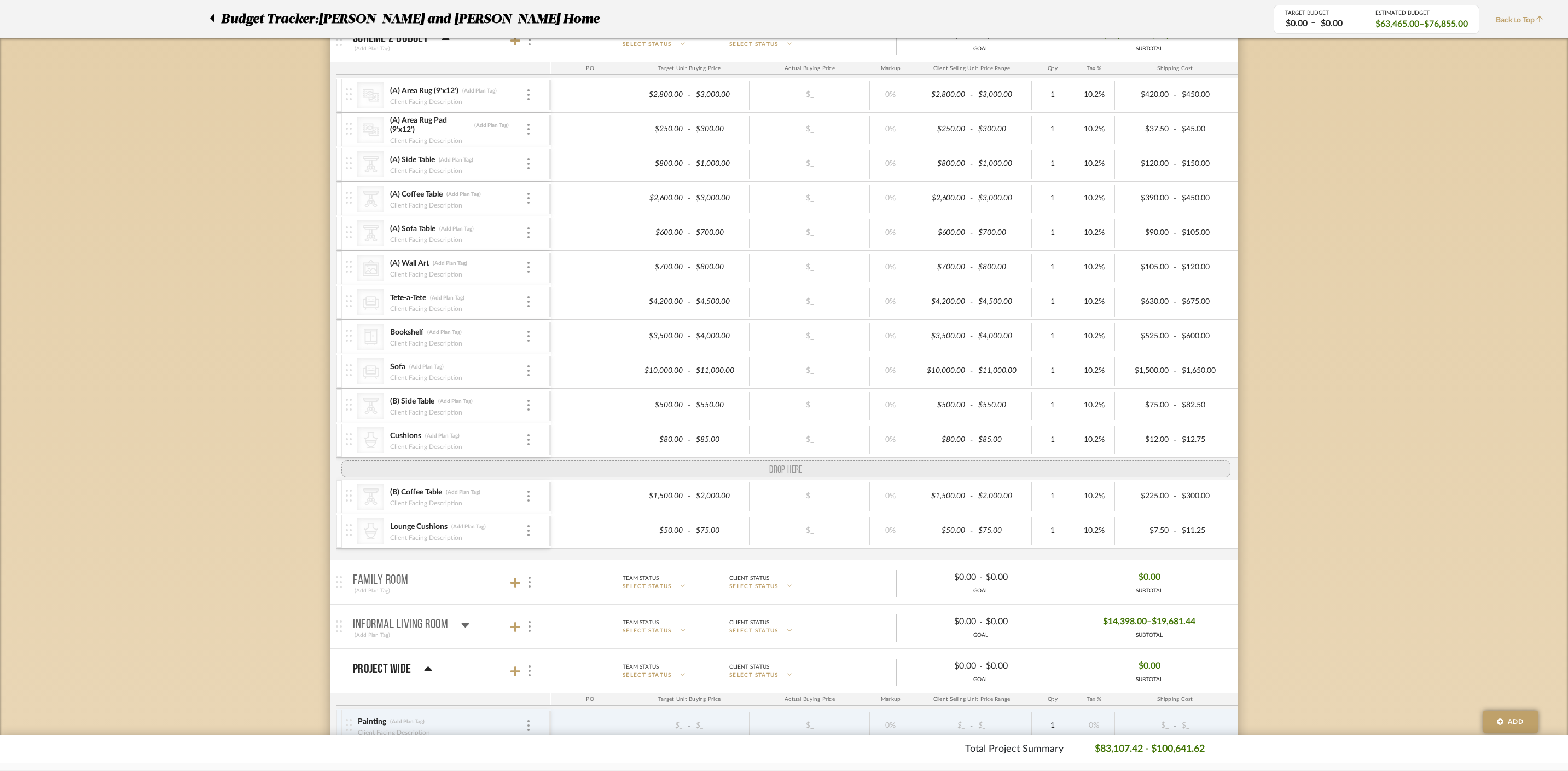
drag, startPoint x: 350, startPoint y: 514, endPoint x: 352, endPoint y: 471, distance: 43.0
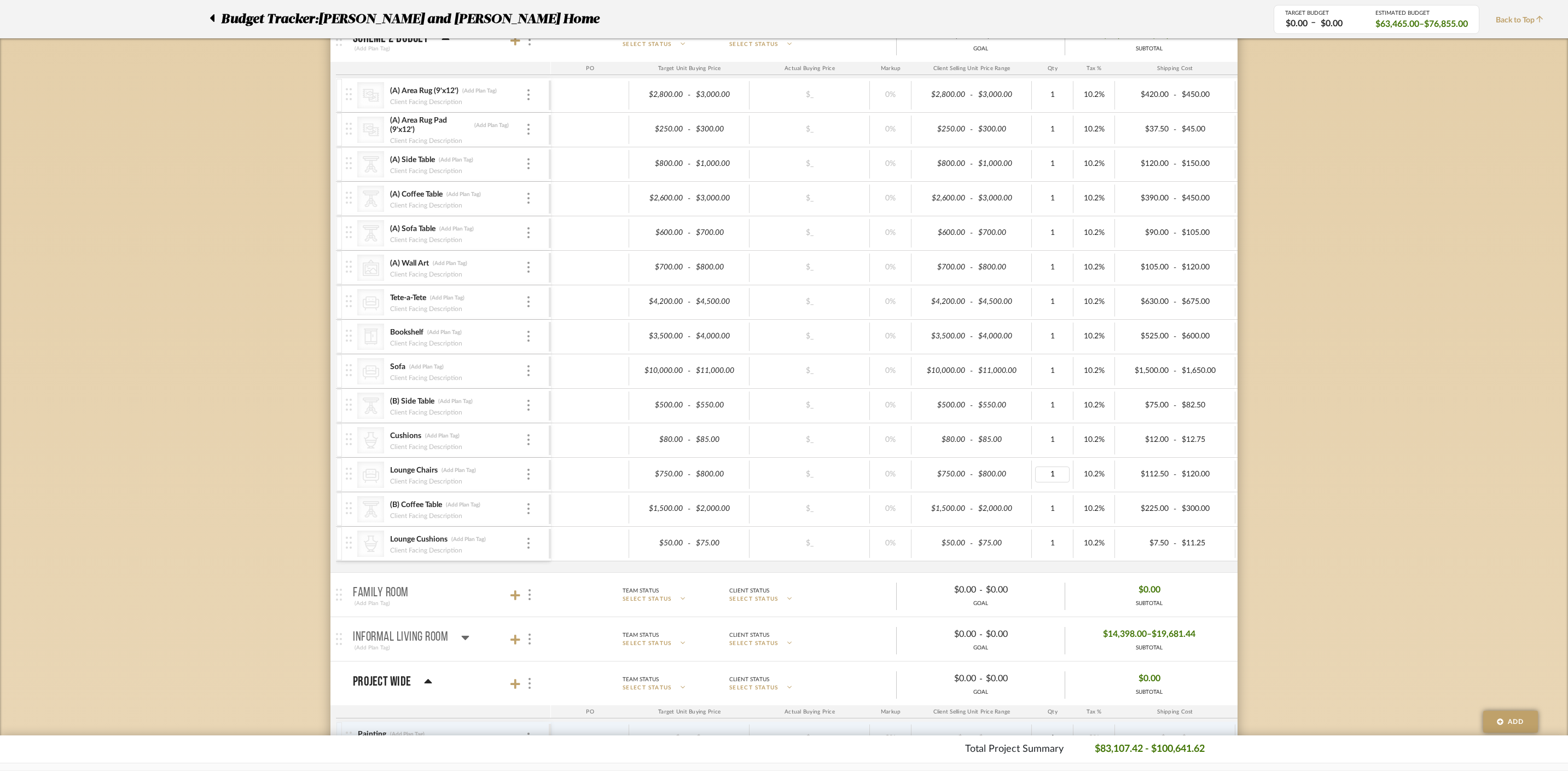
type input "2"
click at [1315, 441] on div "Budget Tracker: Ramneek and Ginny Home Non-Transparent Last Updated: Divya Asho…" at bounding box center [784, 70] width 1568 height 2078
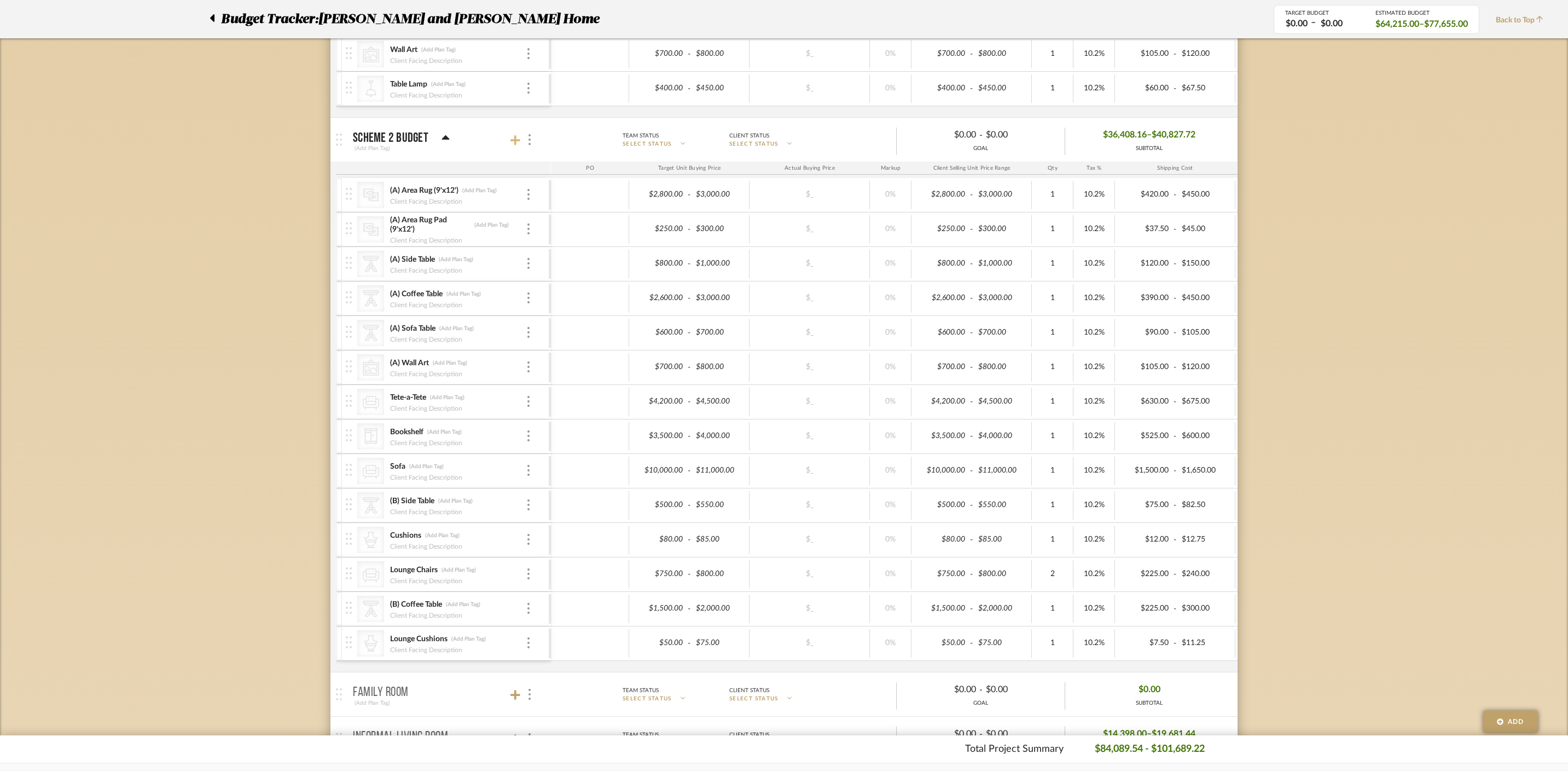
click at [518, 141] on icon at bounding box center [515, 140] width 10 height 11
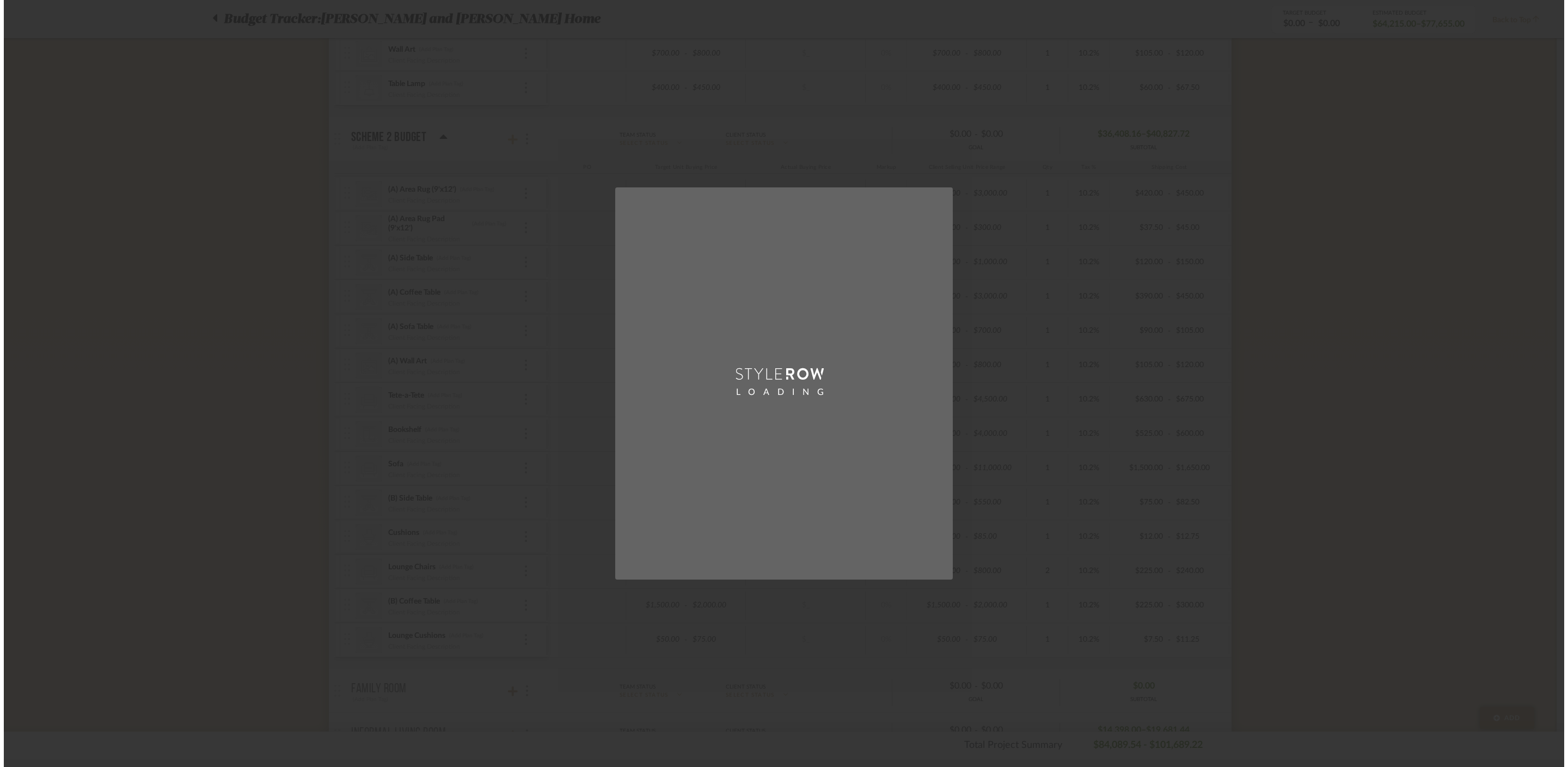
scroll to position [0, 0]
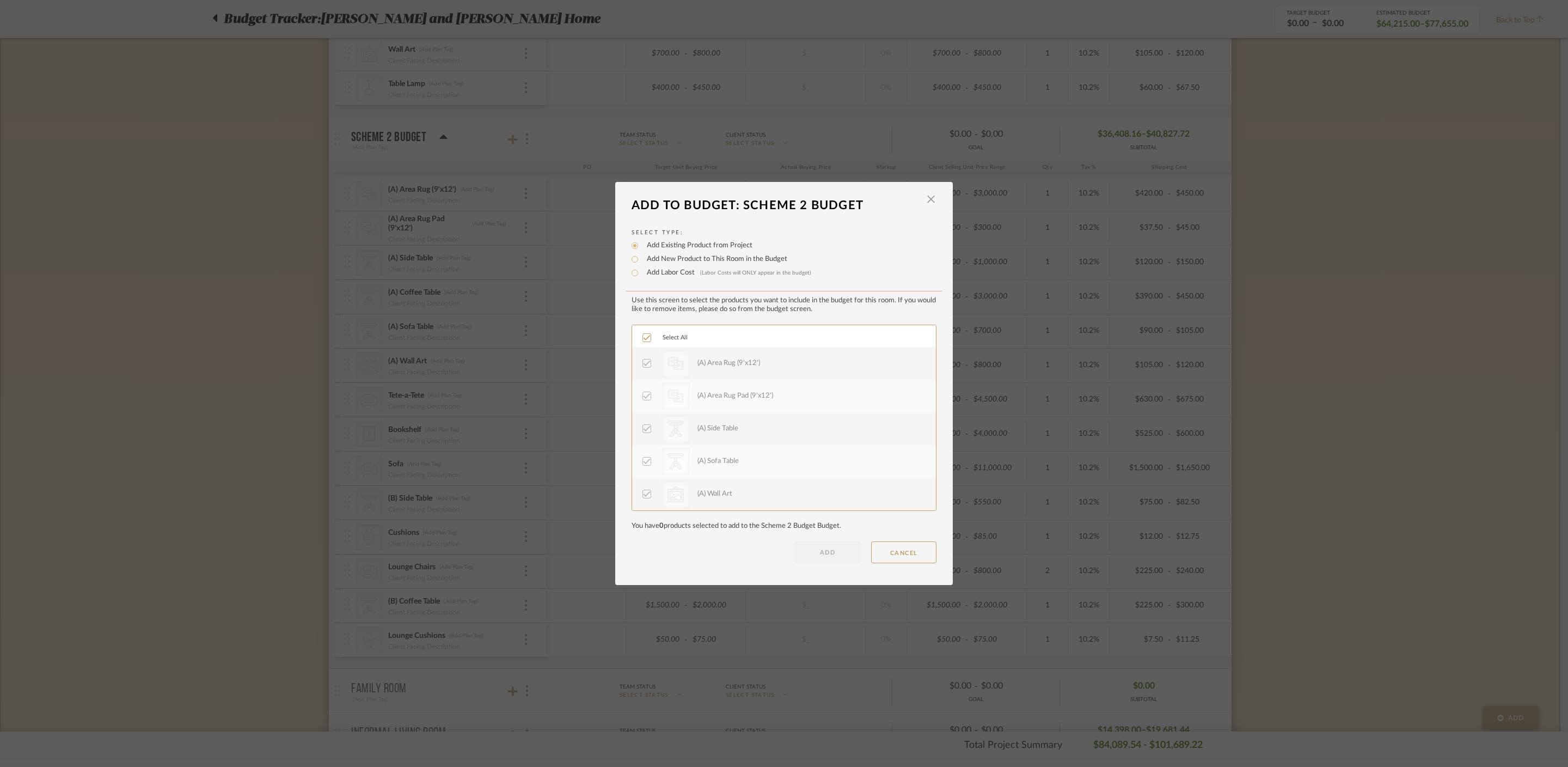
click at [710, 261] on label "Add New Product to This Room in the Budget" at bounding box center [713, 259] width 146 height 11
click at [641, 261] on input "Add New Product to This Room in the Budget" at bounding box center [635, 259] width 13 height 13
radio input "true"
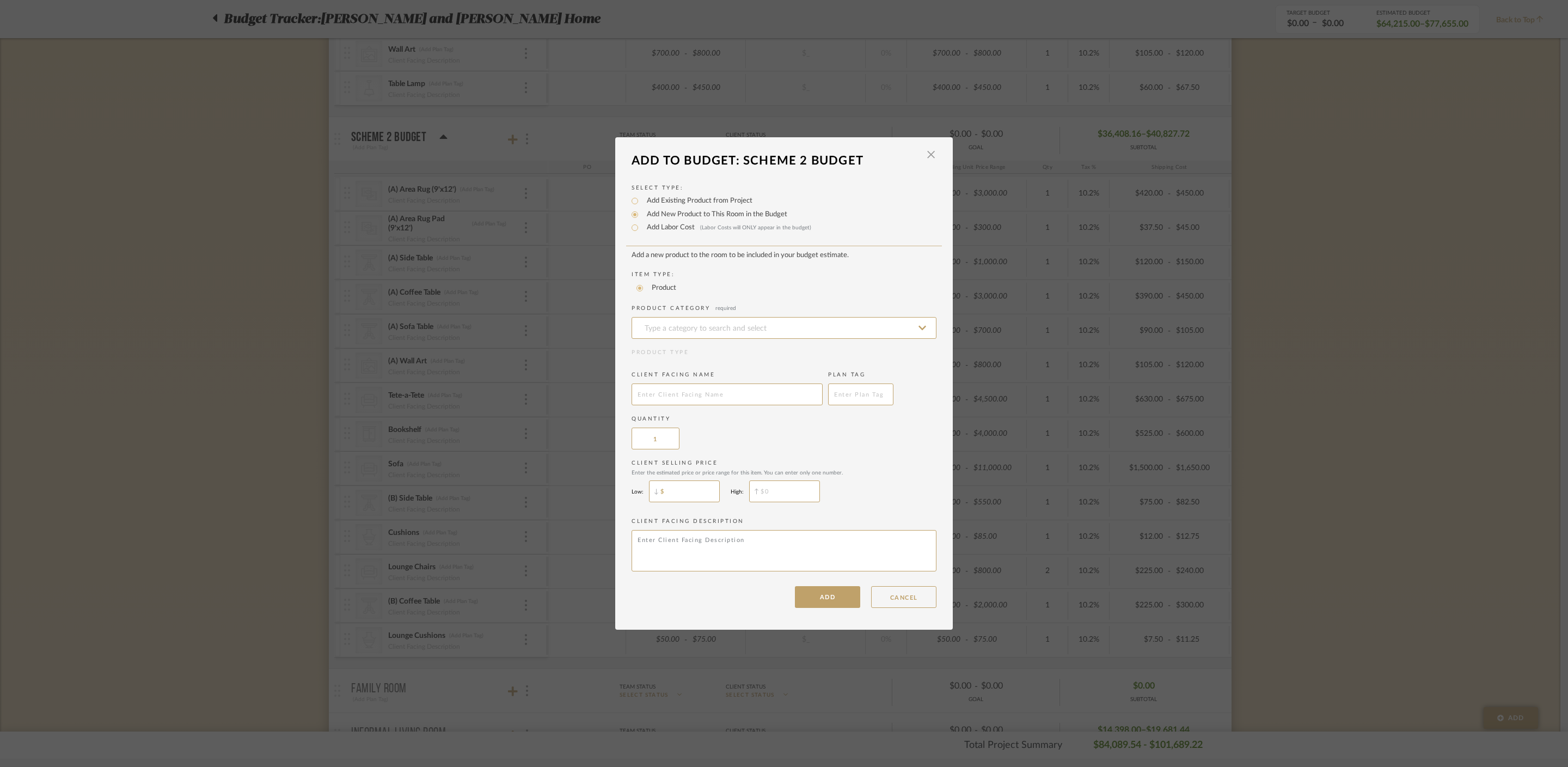
click at [683, 492] on input "$" at bounding box center [684, 491] width 71 height 21
type input "$175"
click at [795, 495] on input "$" at bounding box center [784, 491] width 71 height 21
type input "$200"
click at [700, 322] on input at bounding box center [784, 328] width 305 height 21
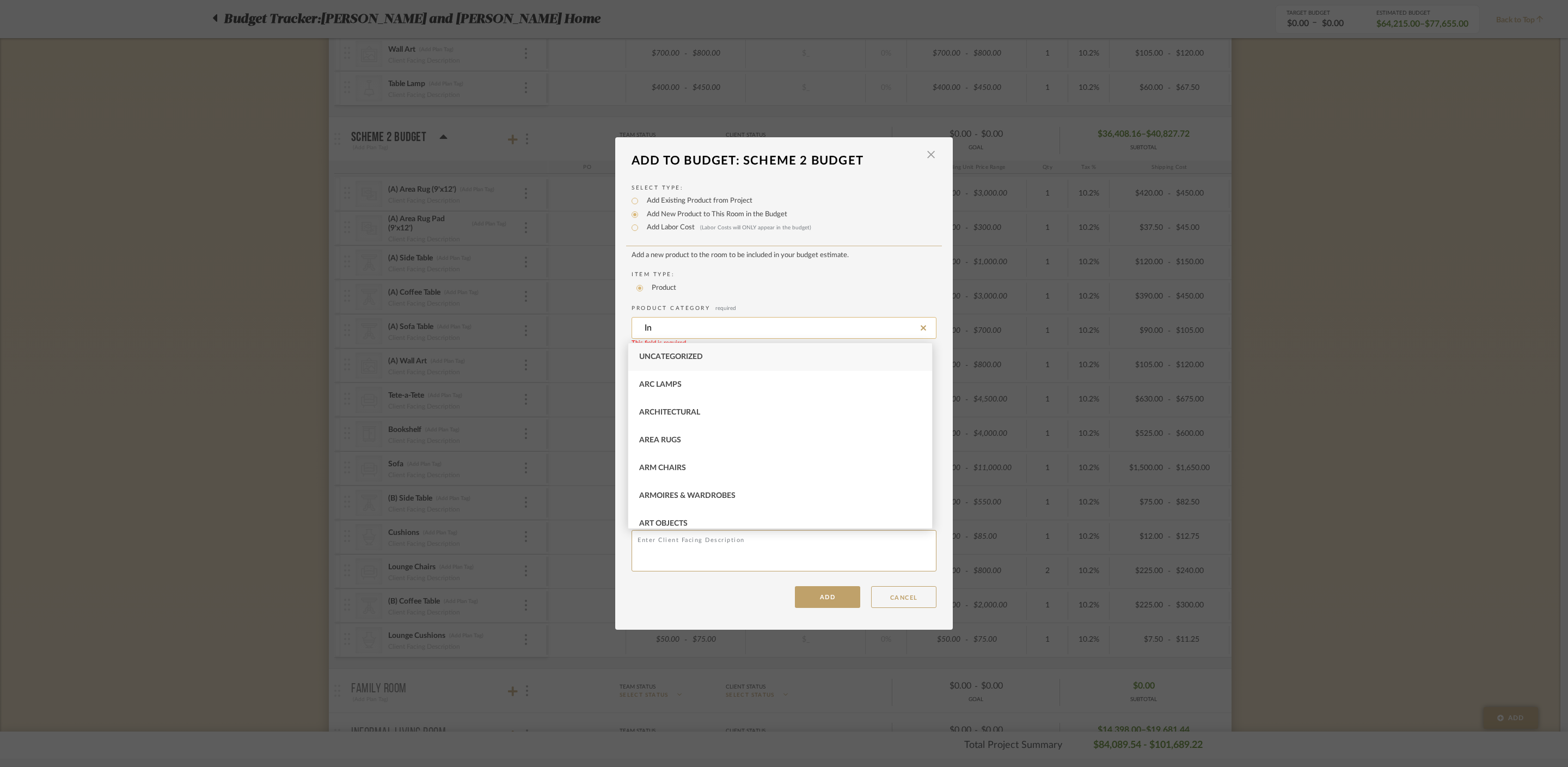
type input "I"
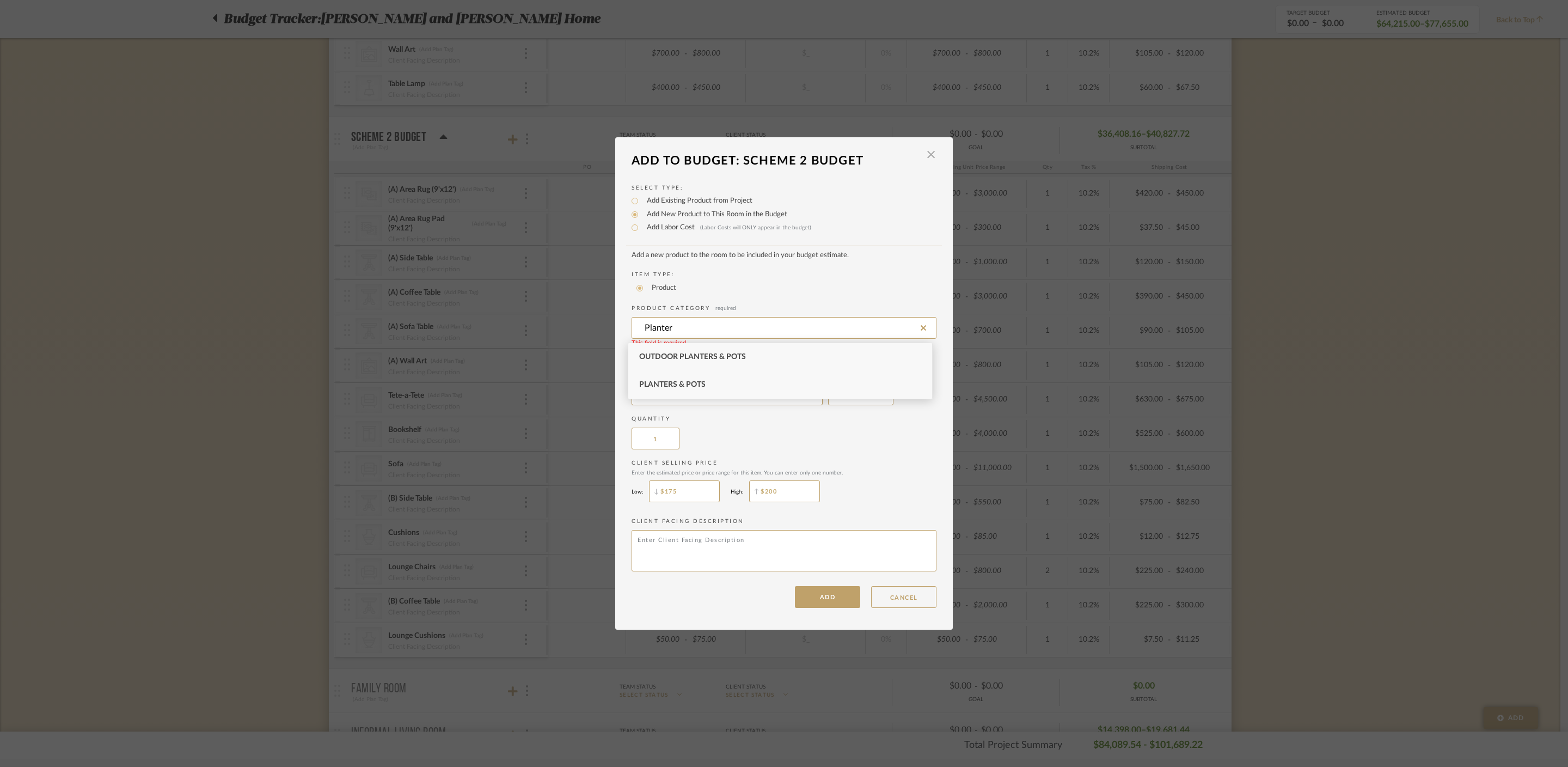
click at [720, 382] on div "Planters & Pots" at bounding box center [780, 384] width 304 height 28
type input "Planters & Pots"
click at [688, 395] on input "text" at bounding box center [727, 394] width 191 height 21
type input "Indoor Planter"
click at [829, 601] on button "ADD" at bounding box center [827, 596] width 65 height 21
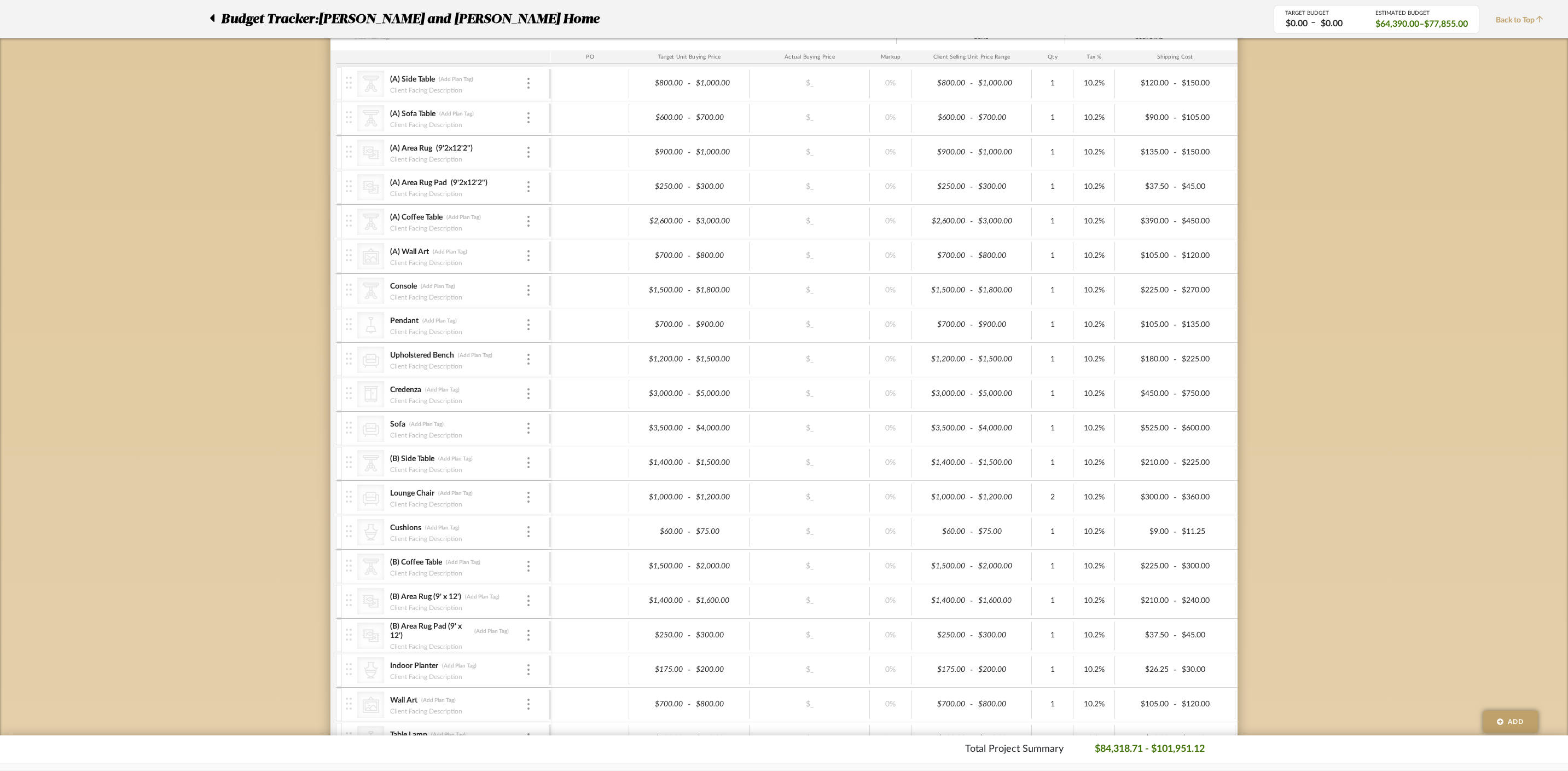
scroll to position [275, 0]
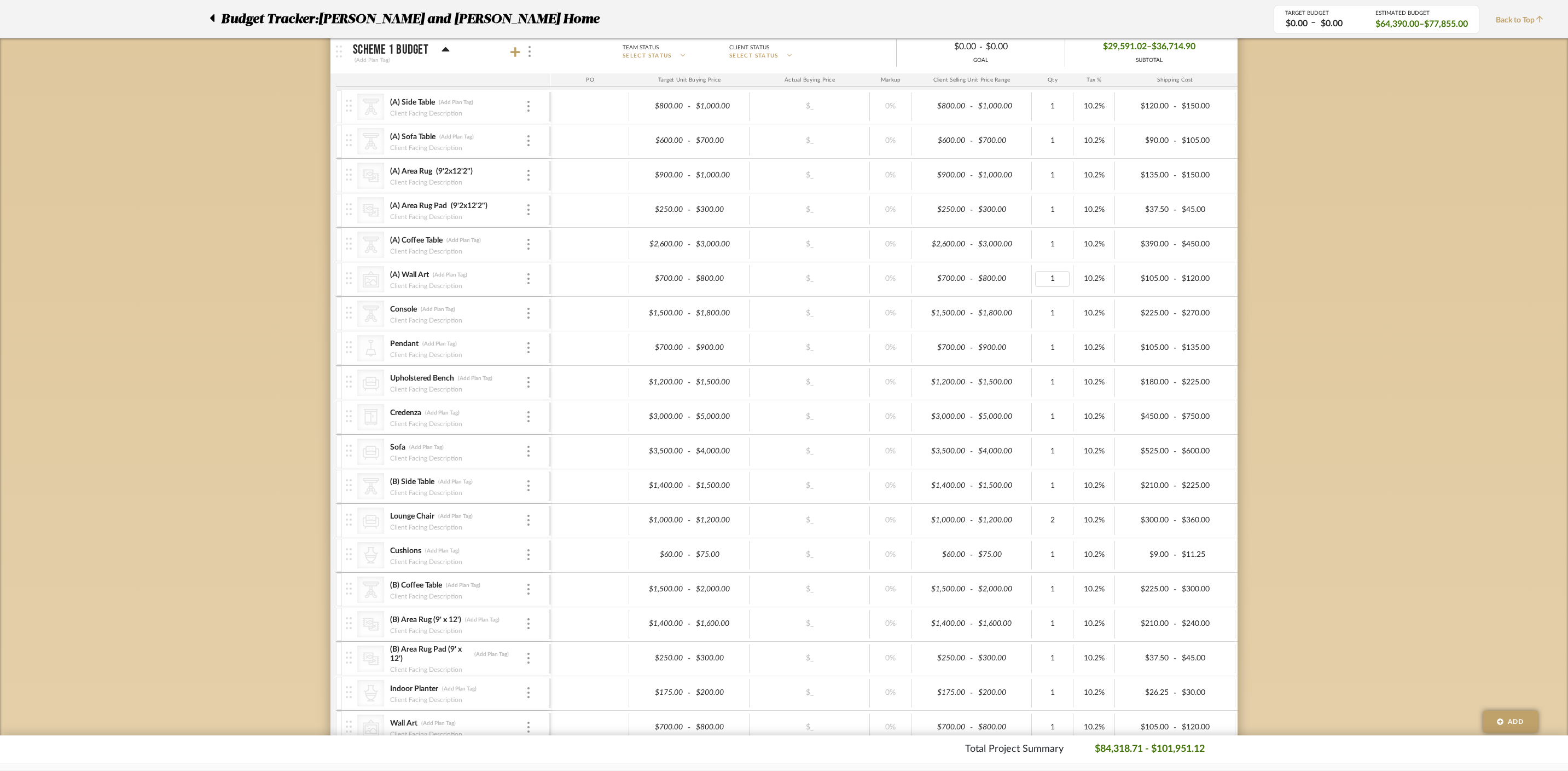
type input "3"
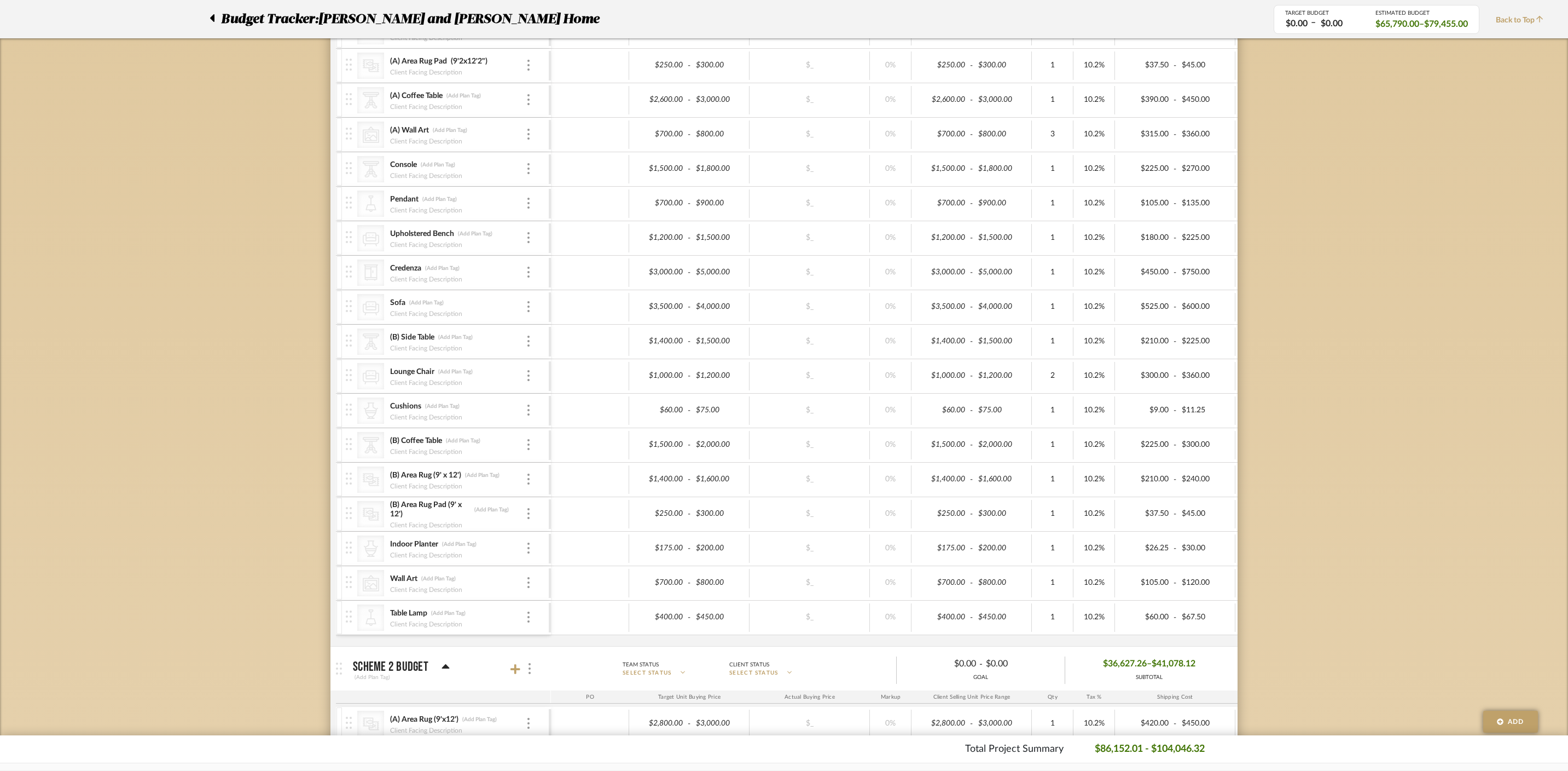
scroll to position [421, 0]
type input "3"
click at [1273, 589] on div "Budget Tracker: Ramneek and Ginny Home Non-Transparent Last Updated: Divya Asho…" at bounding box center [784, 714] width 1568 height 2112
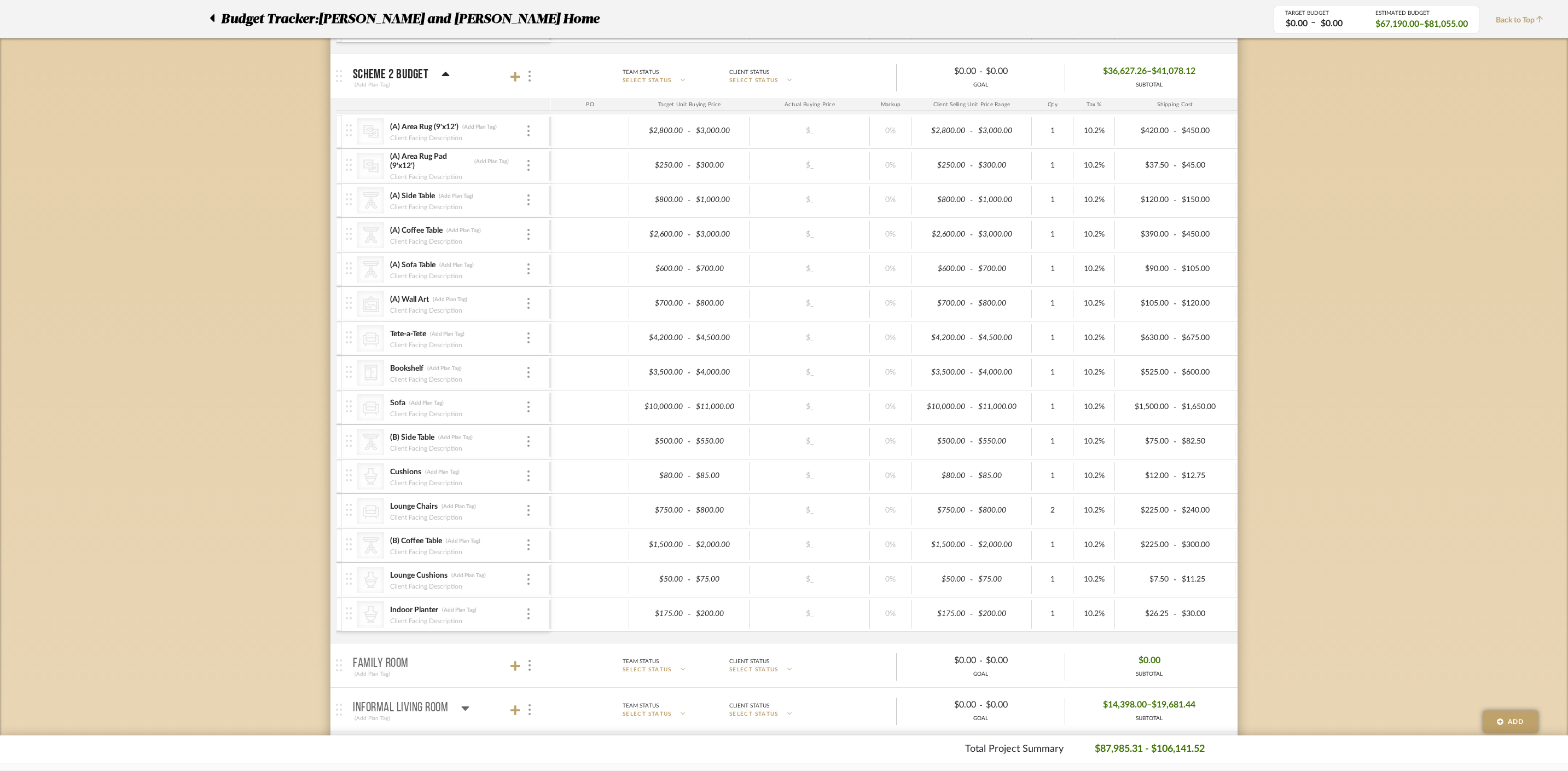
scroll to position [1013, 0]
type input "3"
click at [1313, 322] on div "Budget Tracker: Ramneek and Ginny Home Non-Transparent Last Updated: Divya Asho…" at bounding box center [784, 121] width 1568 height 2112
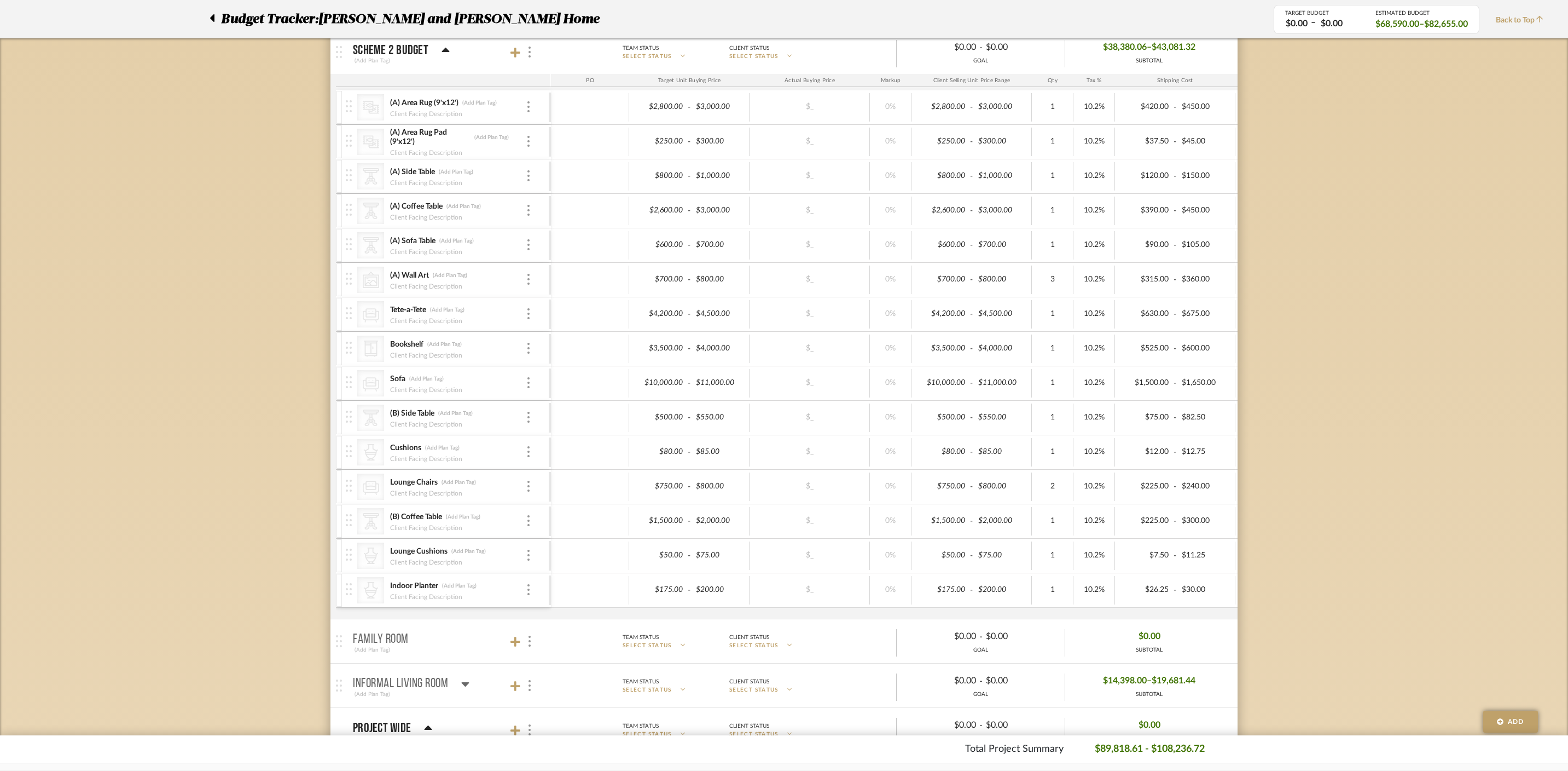
scroll to position [1043, 0]
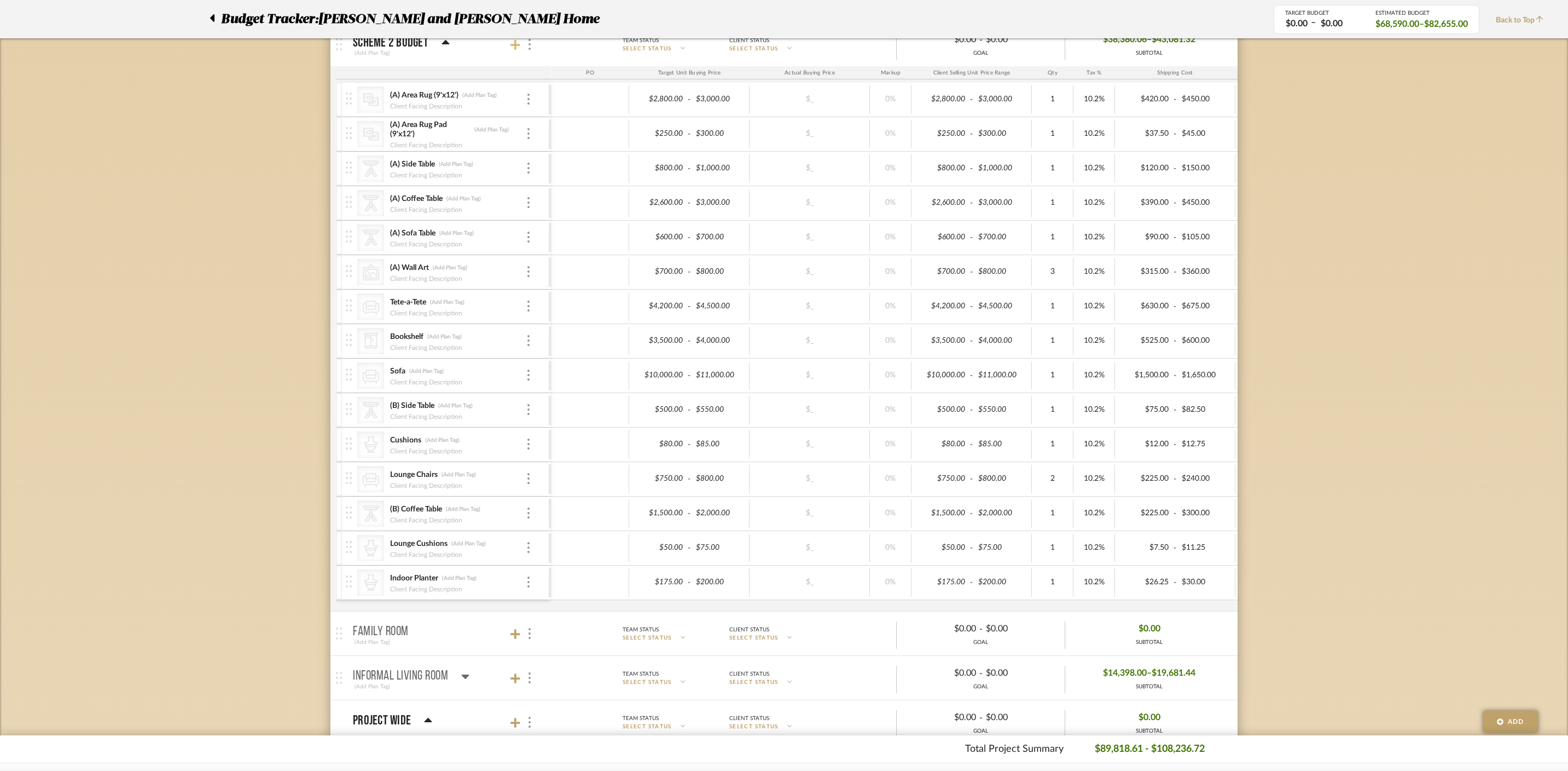
click at [512, 49] on icon at bounding box center [515, 45] width 10 height 11
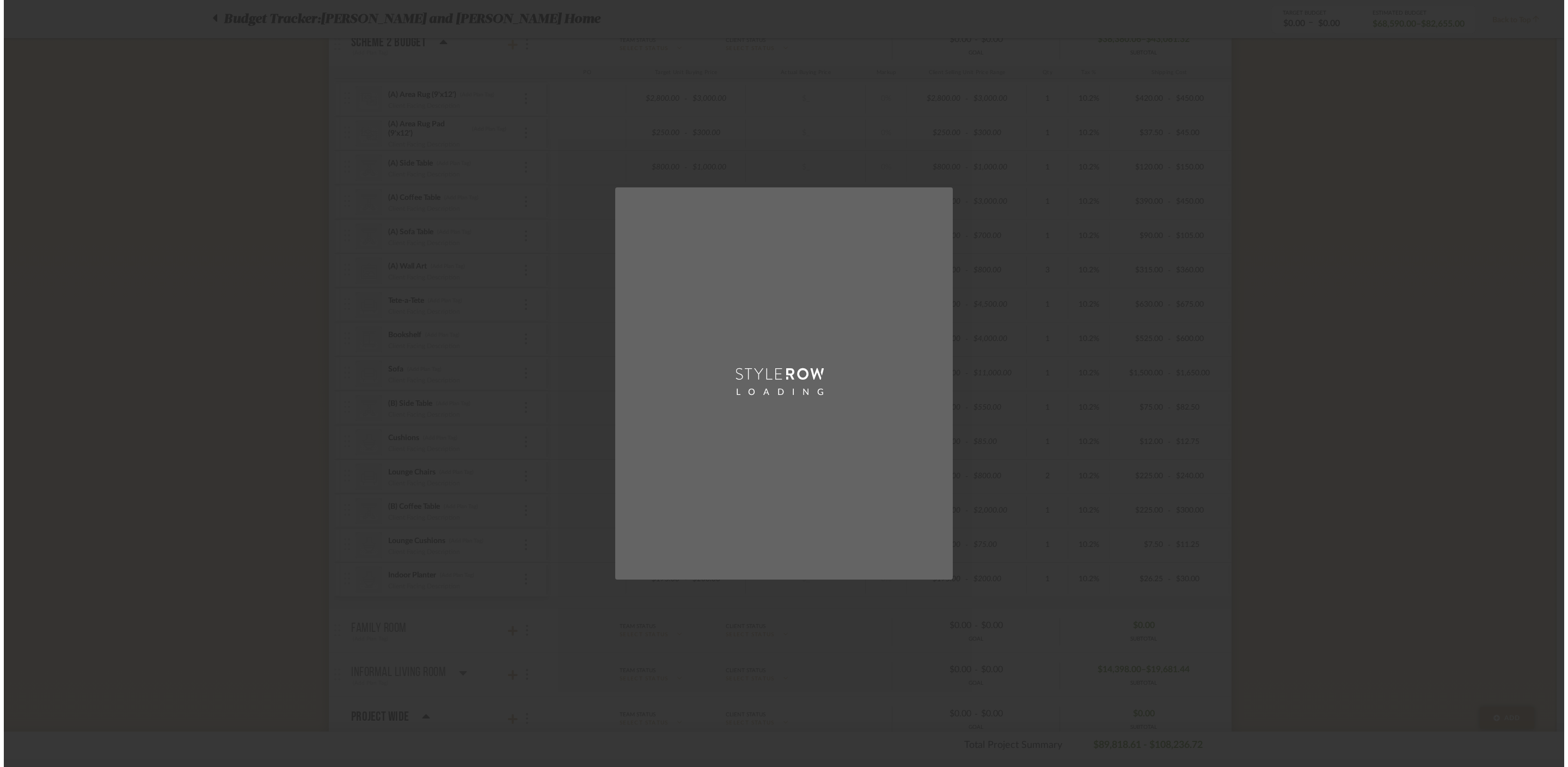
scroll to position [0, 0]
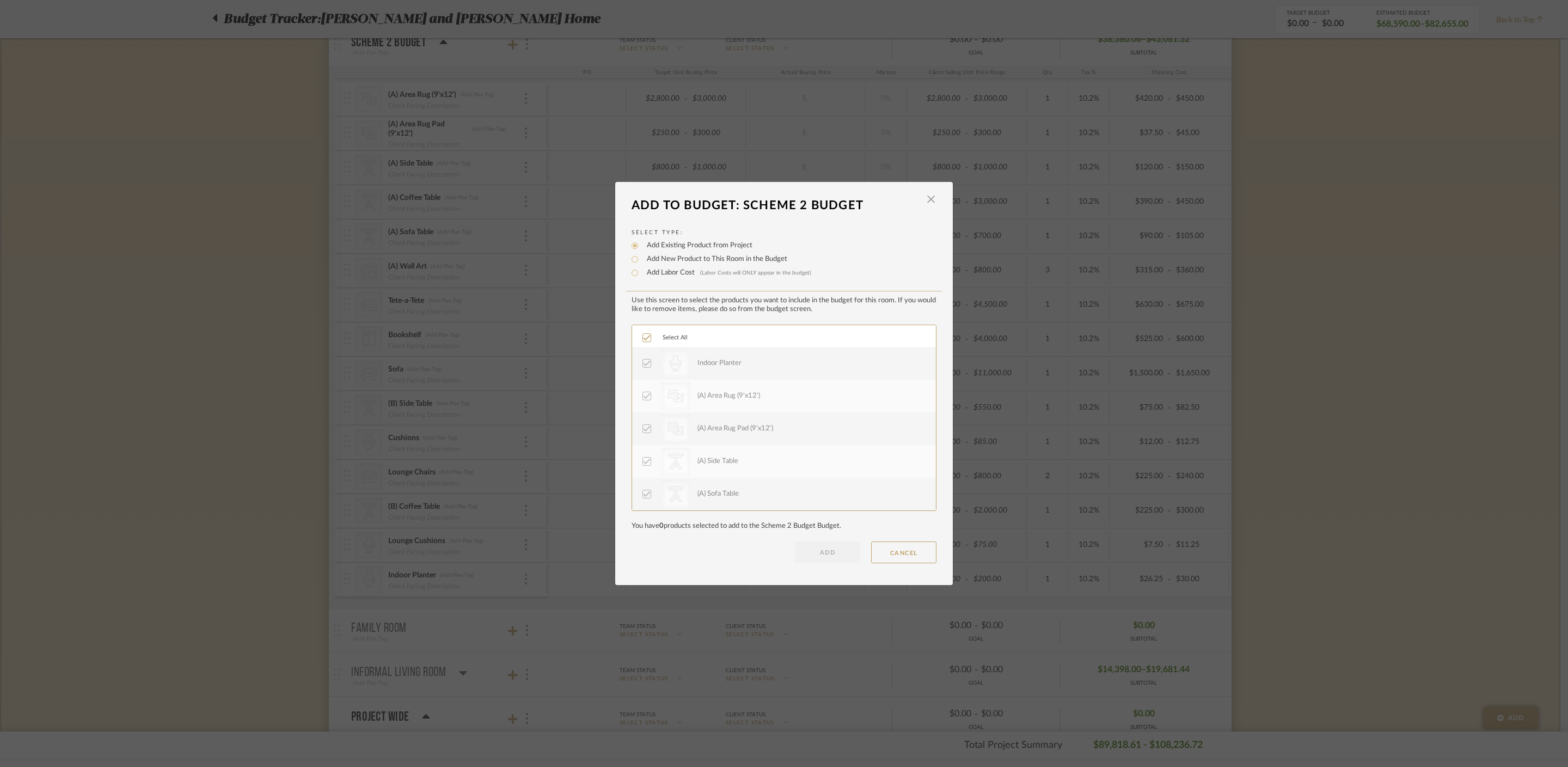
click at [679, 260] on label "Add New Product to This Room in the Budget" at bounding box center [713, 259] width 146 height 11
click at [641, 260] on input "Add New Product to This Room in the Budget" at bounding box center [635, 259] width 13 height 13
radio input "true"
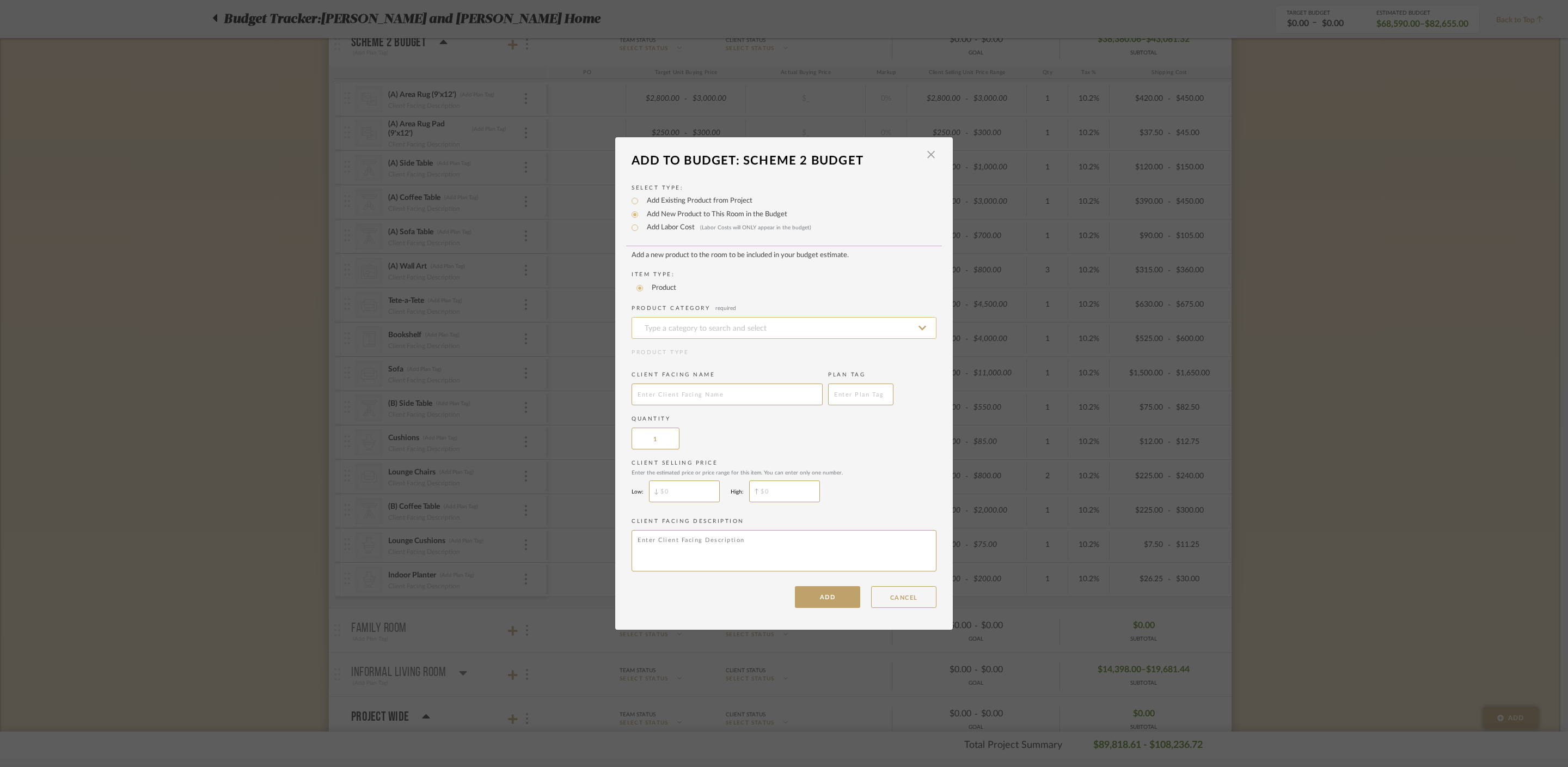
click at [686, 333] on input at bounding box center [784, 328] width 305 height 21
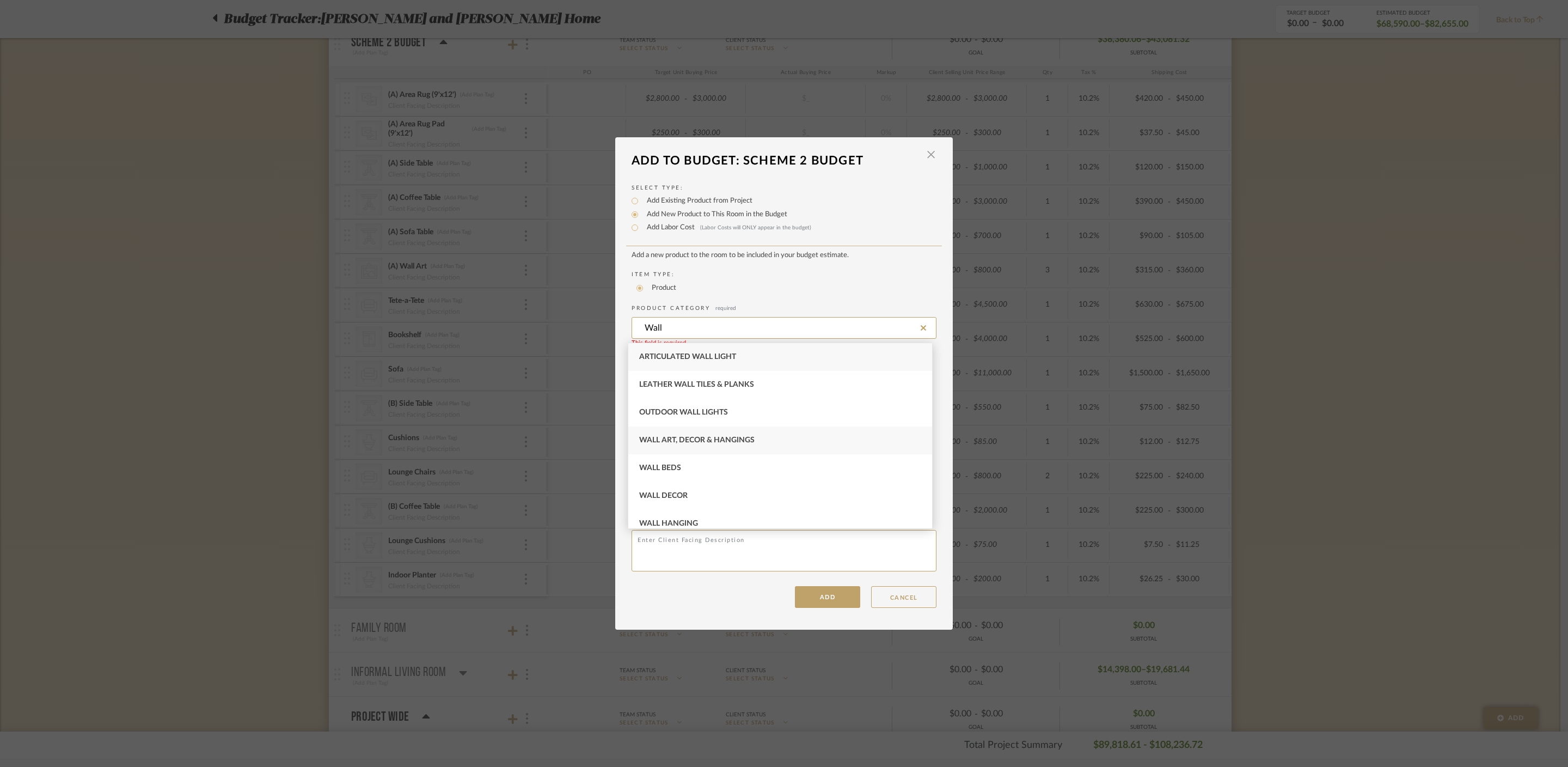
click at [727, 439] on span "Wall Art, Decor & Hangings" at bounding box center [696, 440] width 115 height 8
type input "Wall Art, Decor & Hangings"
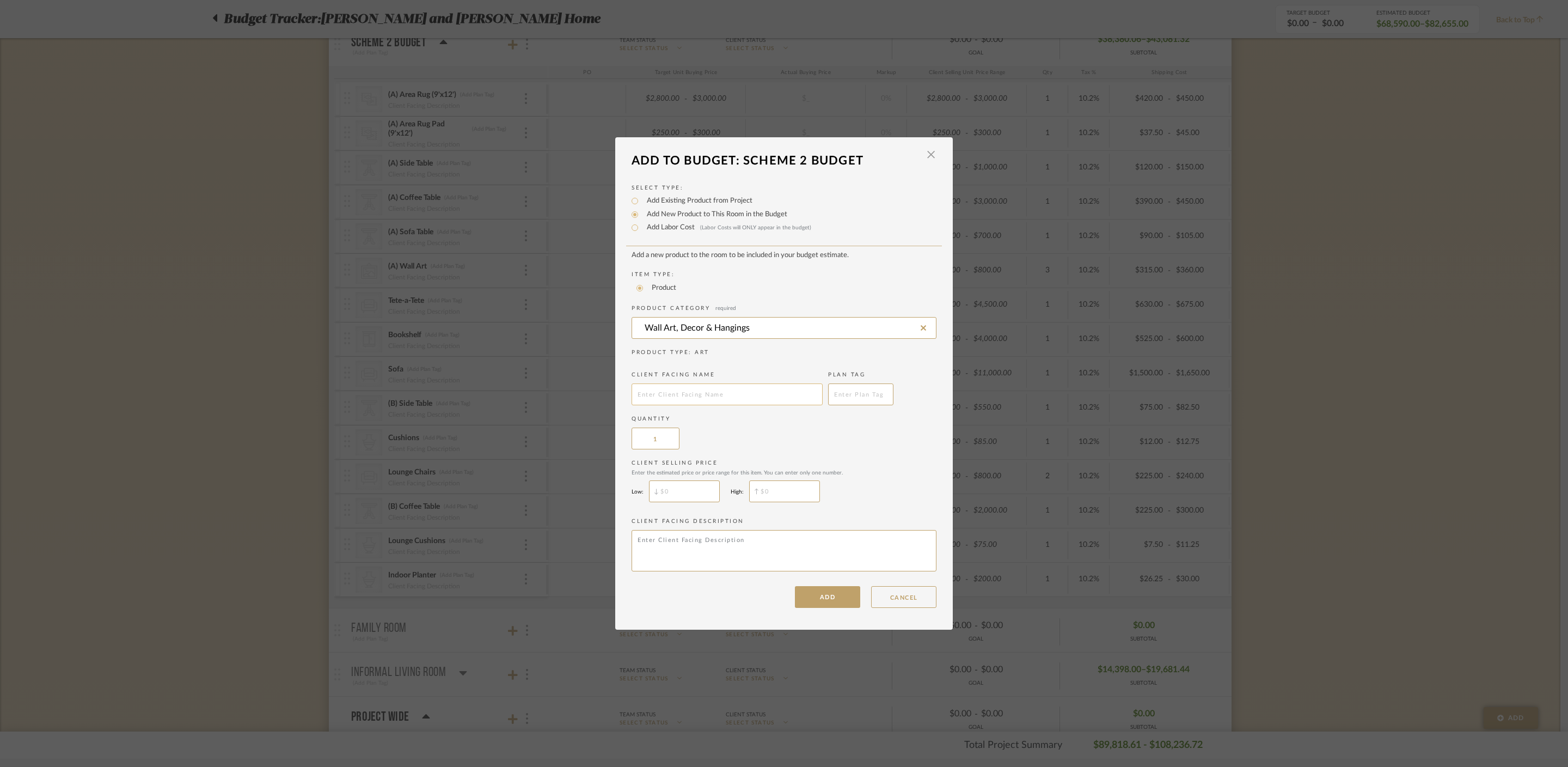
click at [705, 396] on input "text" at bounding box center [727, 394] width 191 height 21
type input "Wall Art"
click at [663, 438] on input "1" at bounding box center [655, 438] width 48 height 21
type input "3"
click at [672, 496] on input "$" at bounding box center [684, 491] width 71 height 21
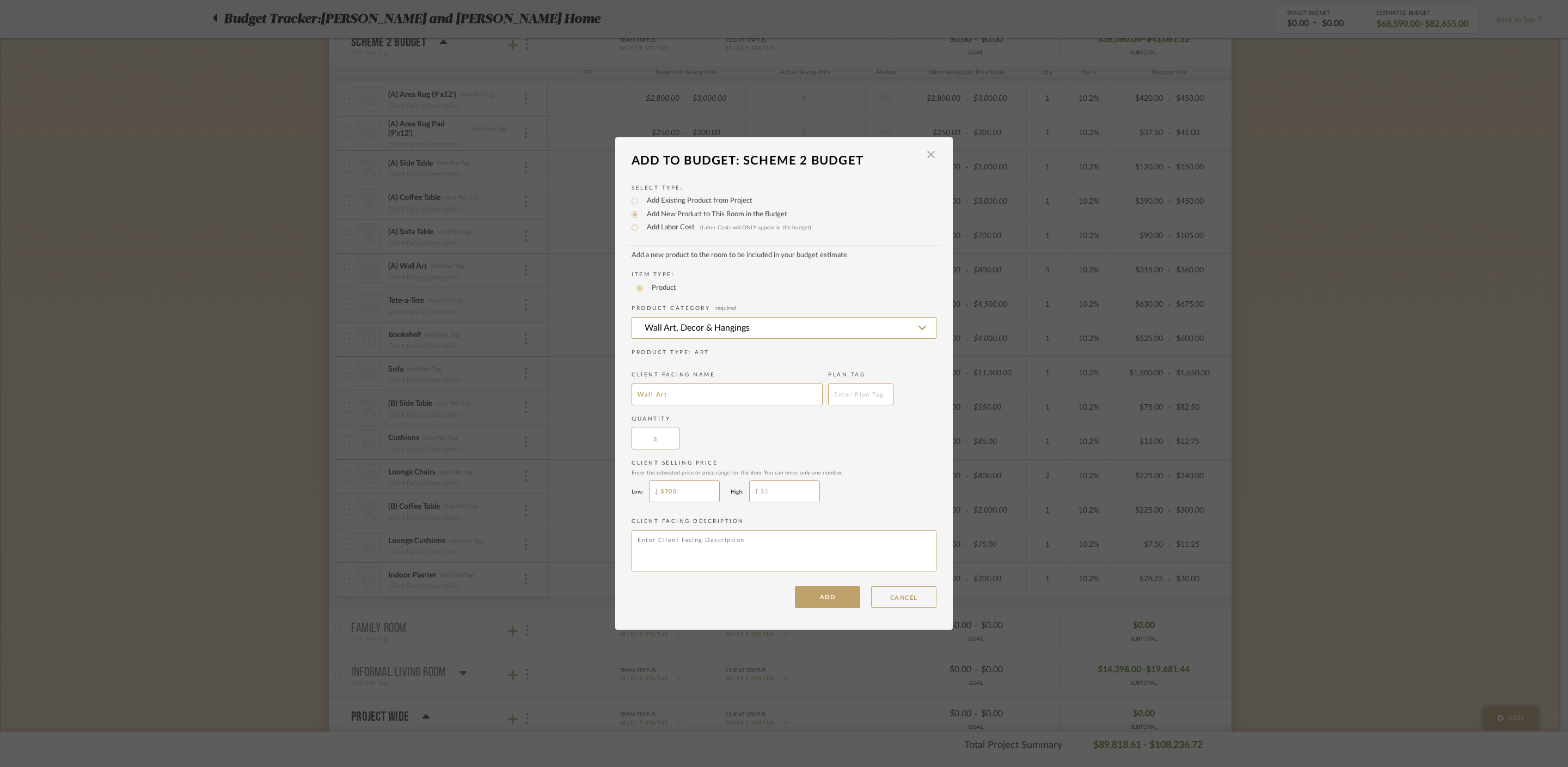
type input "$700"
click at [804, 499] on input "$" at bounding box center [784, 491] width 71 height 21
type input "$800"
click at [839, 601] on button "ADD" at bounding box center [827, 596] width 65 height 21
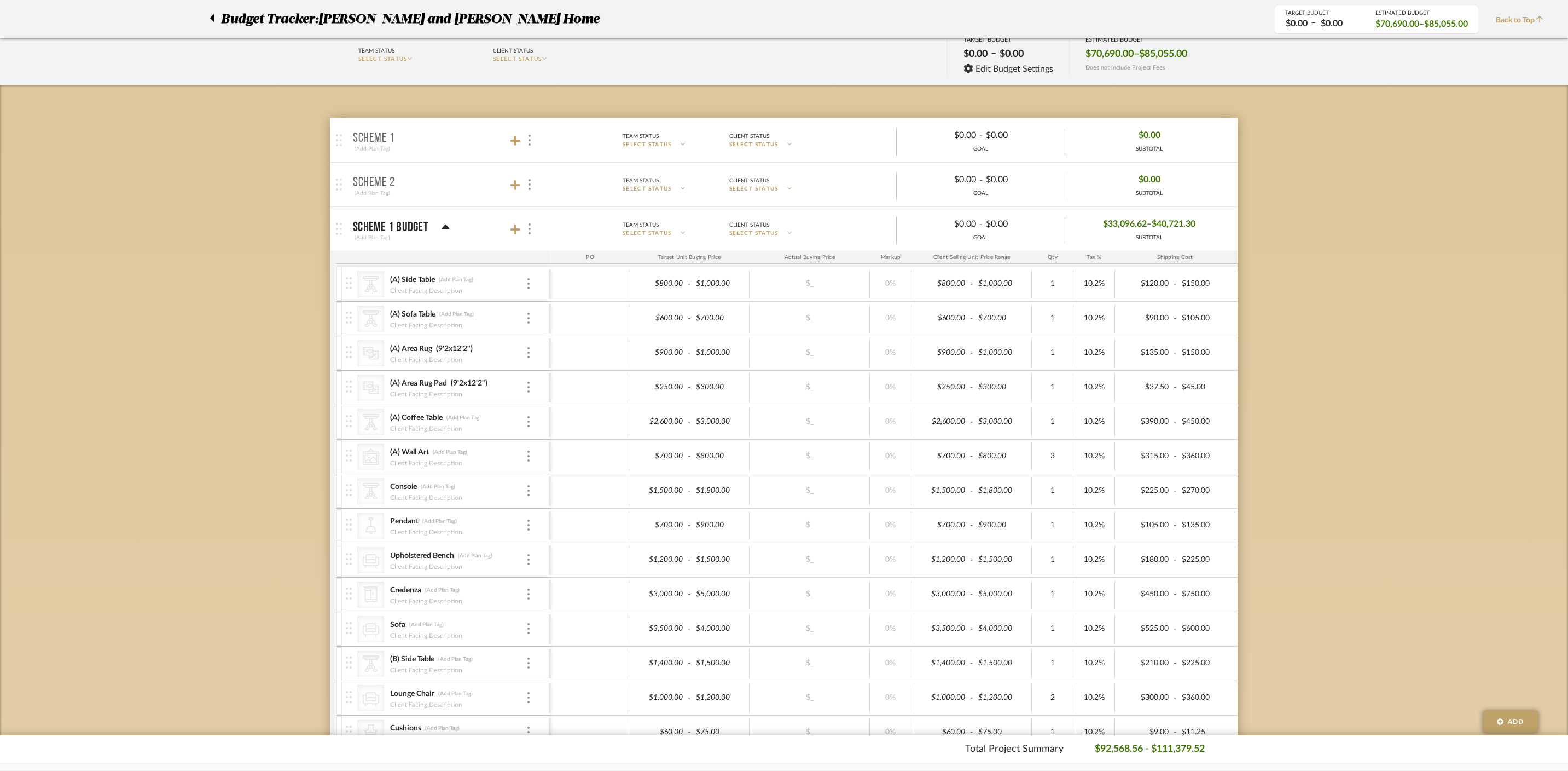
scroll to position [93, 0]
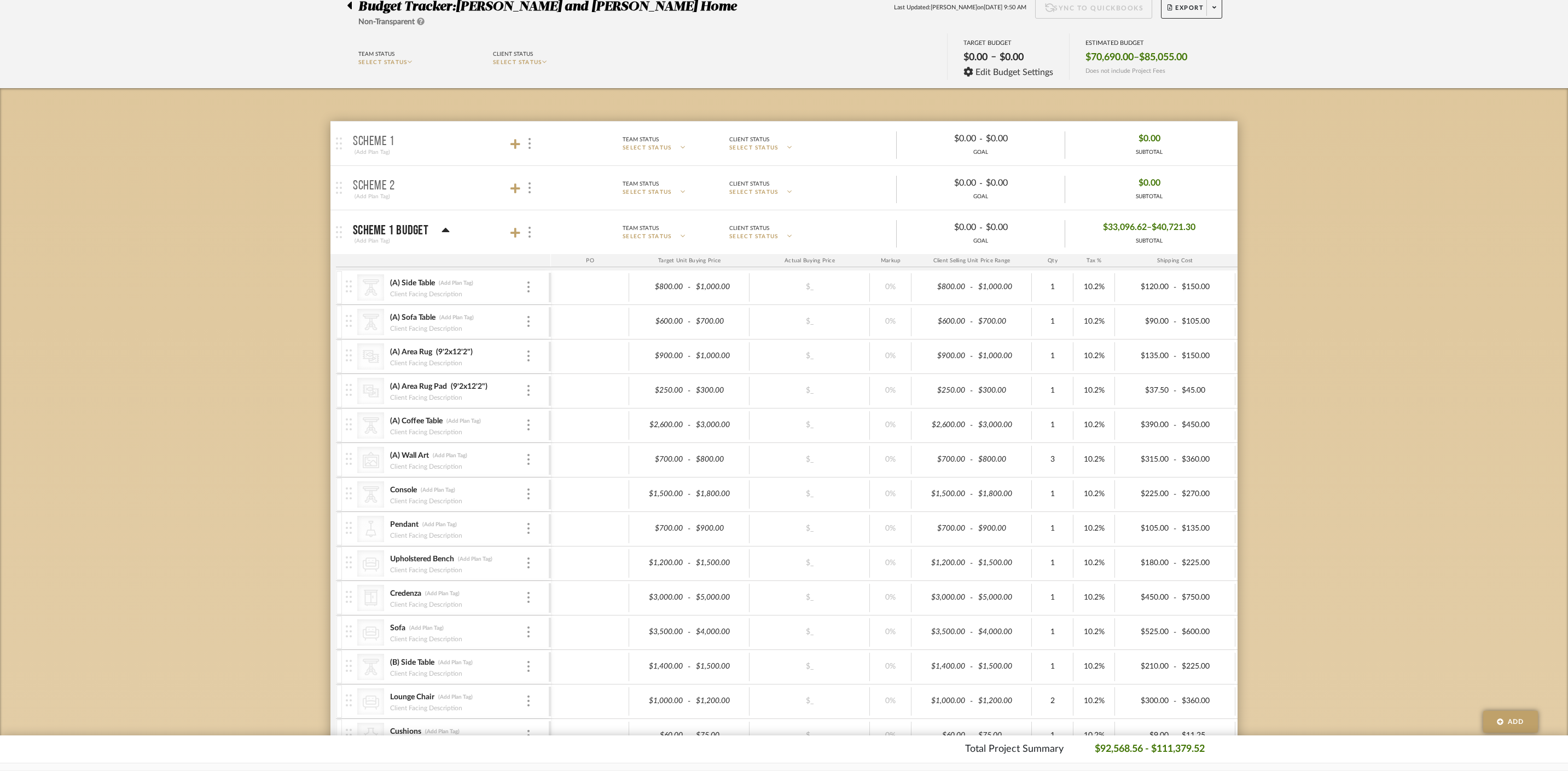
click at [447, 231] on icon at bounding box center [445, 230] width 8 height 4
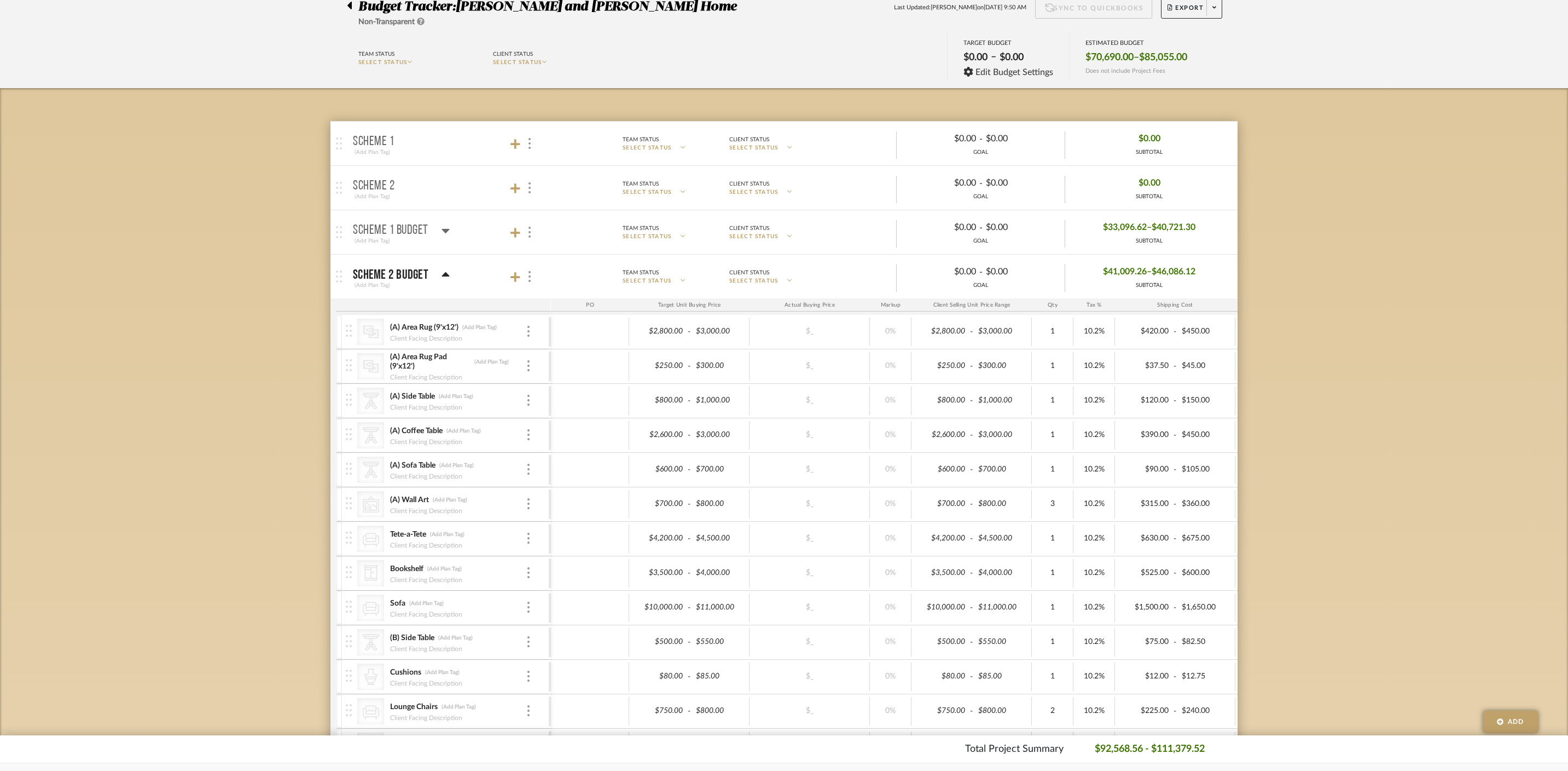
click at [447, 276] on icon at bounding box center [445, 274] width 8 height 4
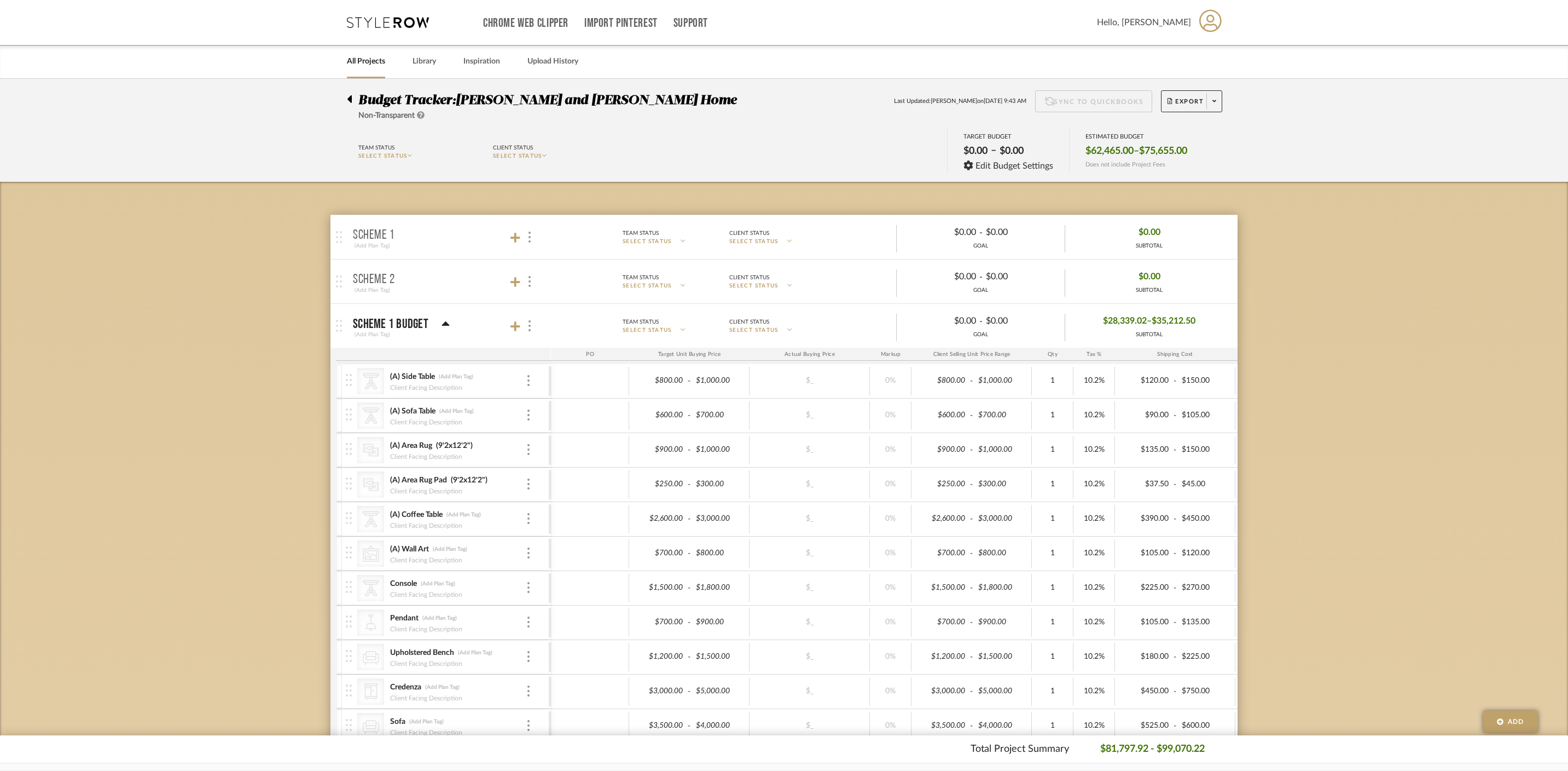
click at [375, 61] on link "All Projects" at bounding box center [366, 61] width 39 height 14
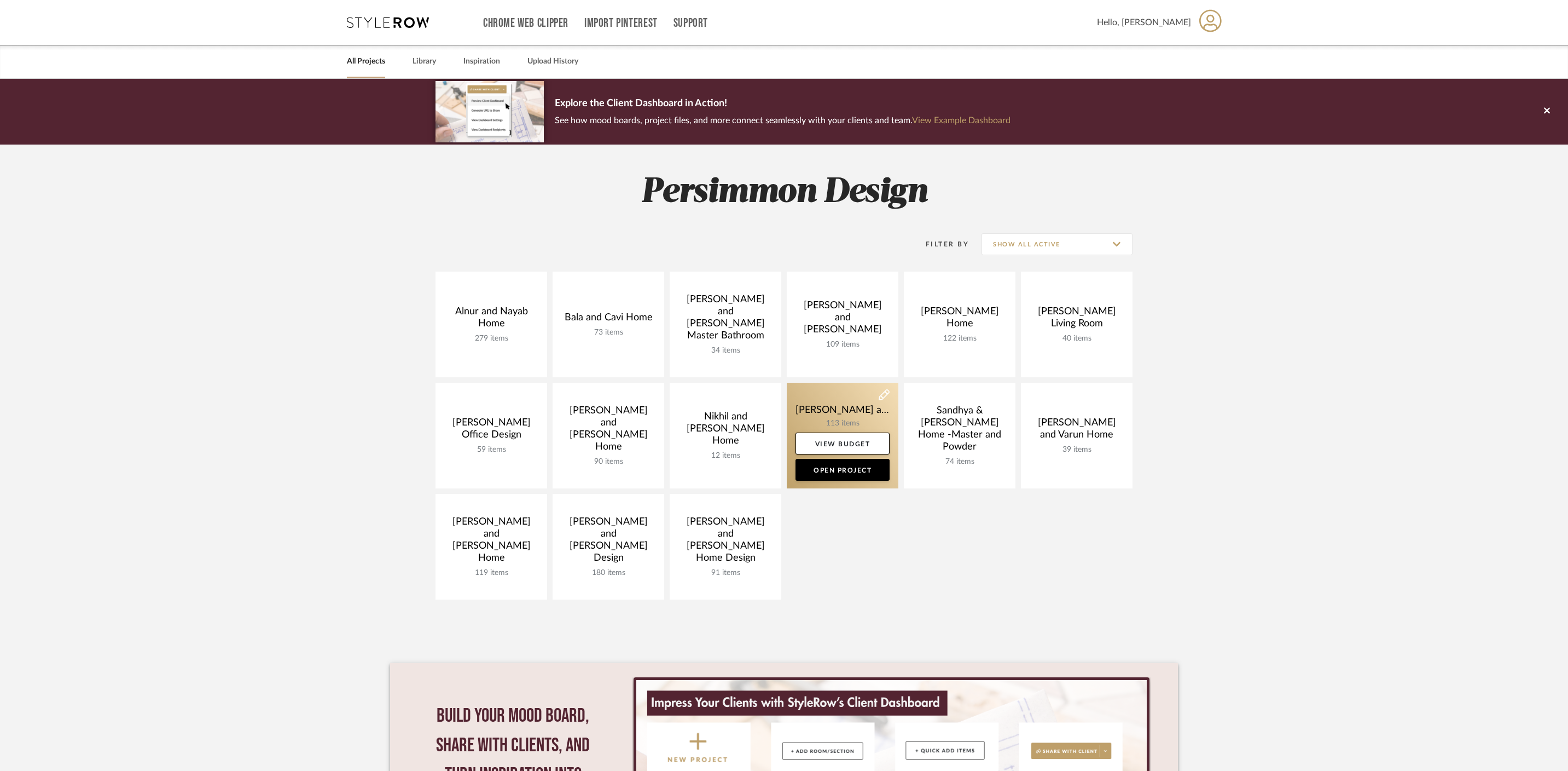
click at [857, 416] on link at bounding box center [842, 435] width 111 height 106
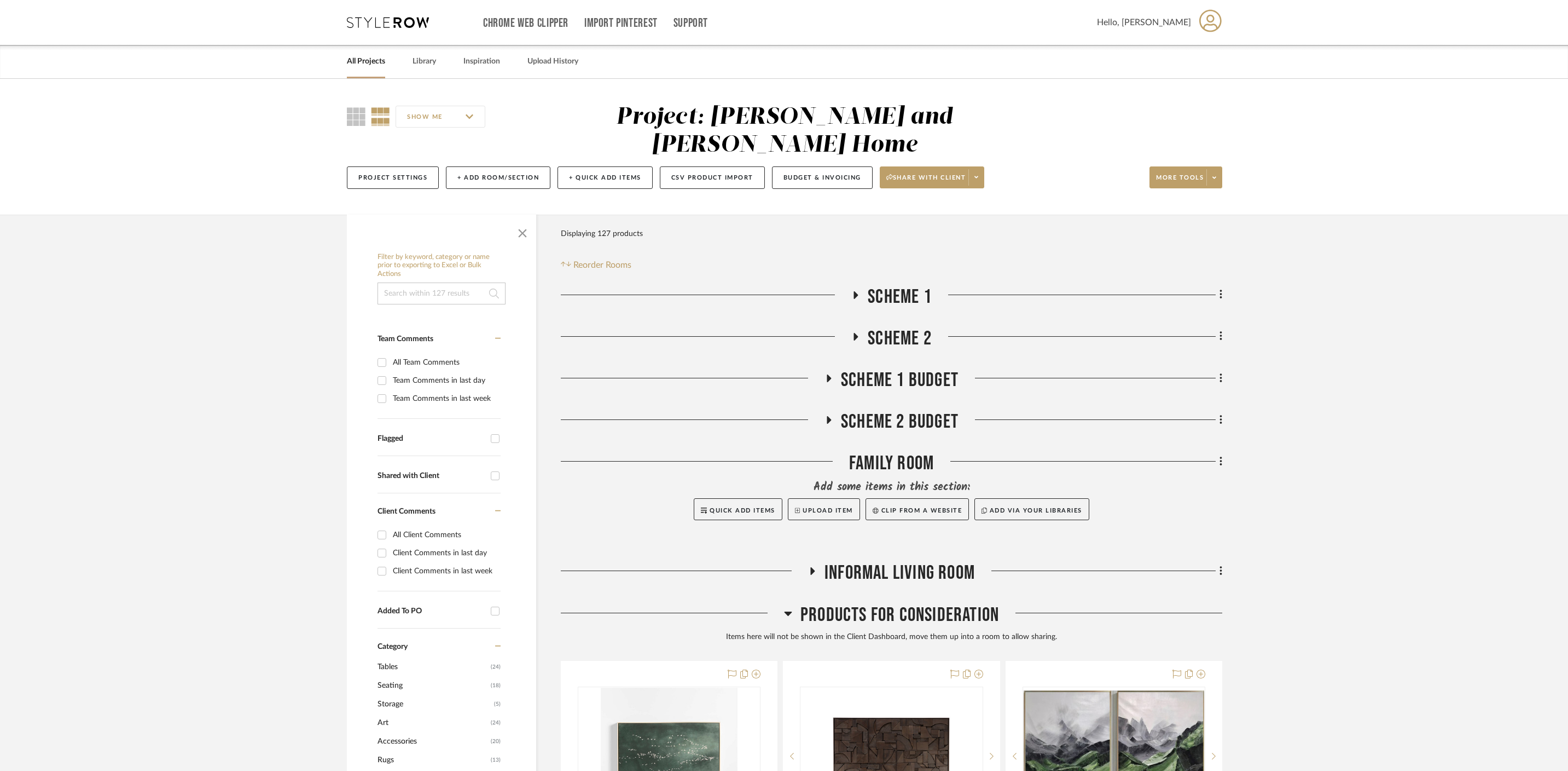
click at [858, 291] on icon at bounding box center [856, 294] width 13 height 8
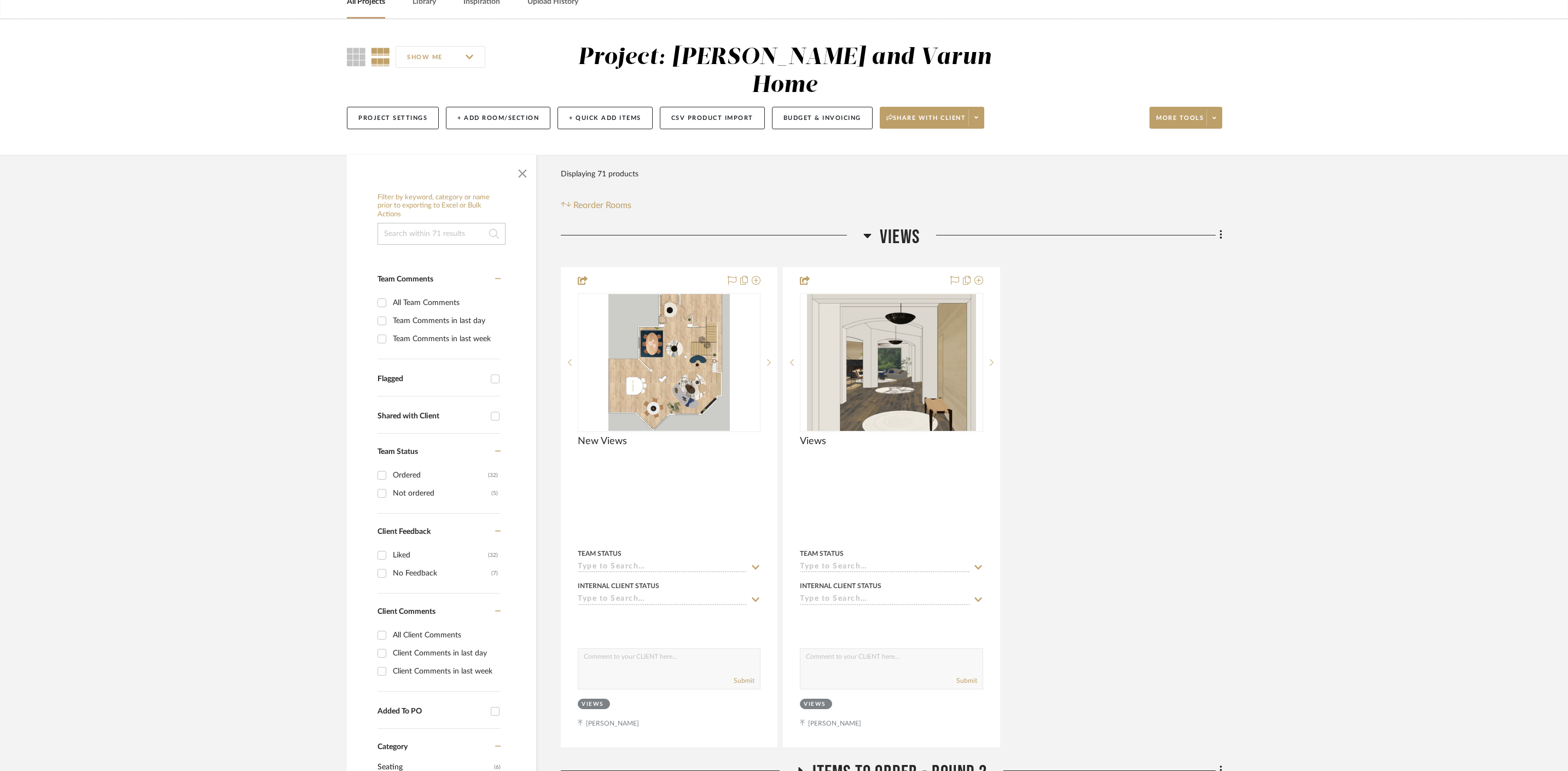
click at [866, 233] on icon at bounding box center [867, 235] width 8 height 4
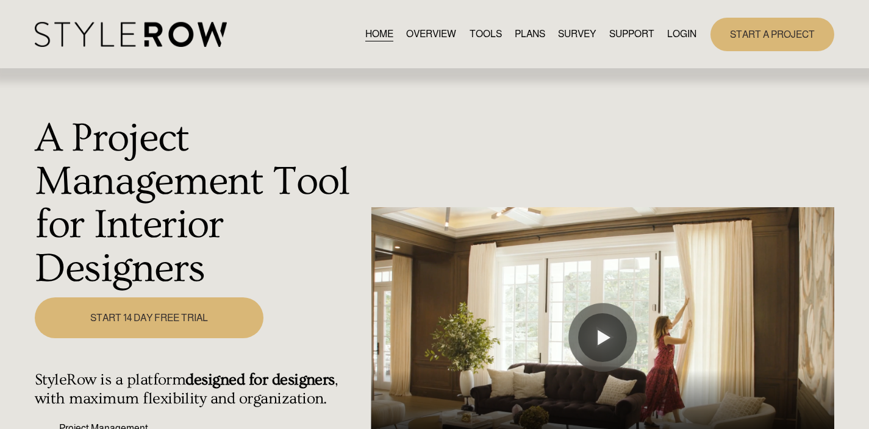
click at [676, 37] on link "LOGIN" at bounding box center [681, 34] width 29 height 16
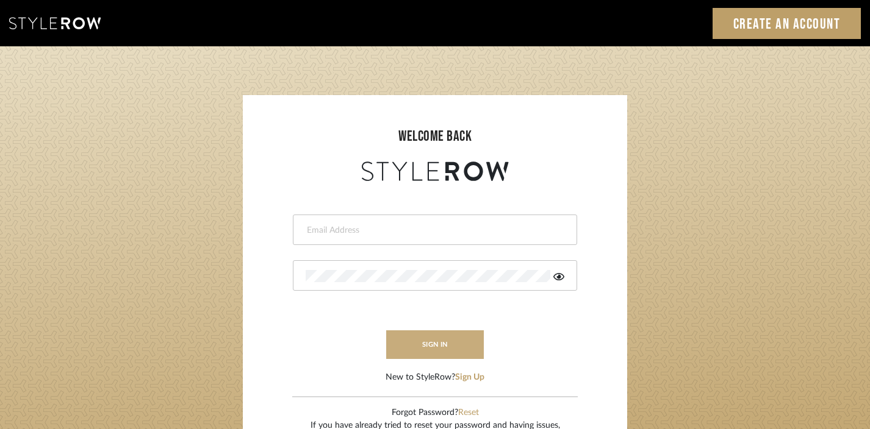
type input "[EMAIL_ADDRESS][DOMAIN_NAME]"
click at [435, 342] on button "sign in" at bounding box center [435, 345] width 98 height 29
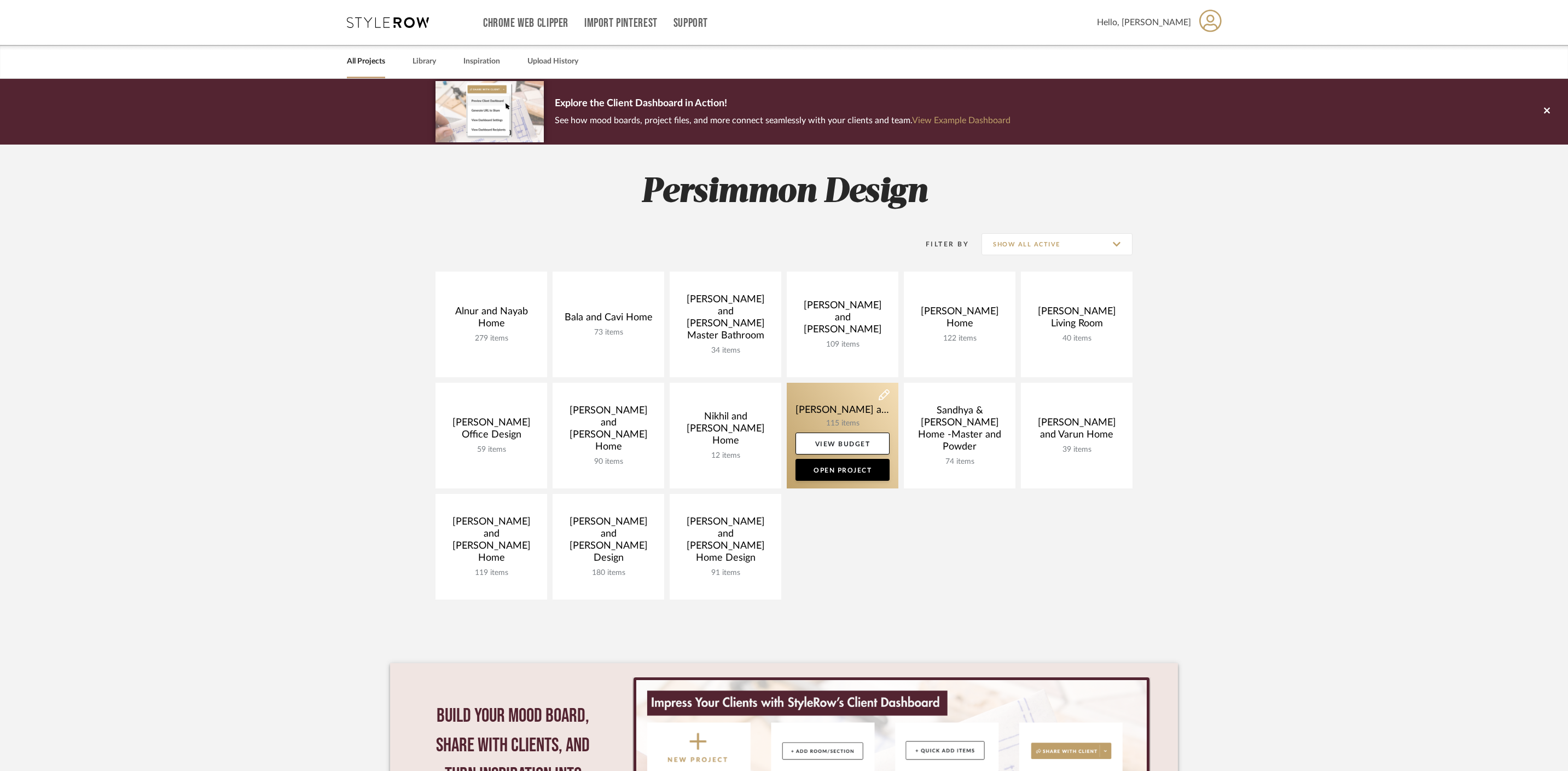
click at [853, 387] on link at bounding box center [842, 435] width 111 height 106
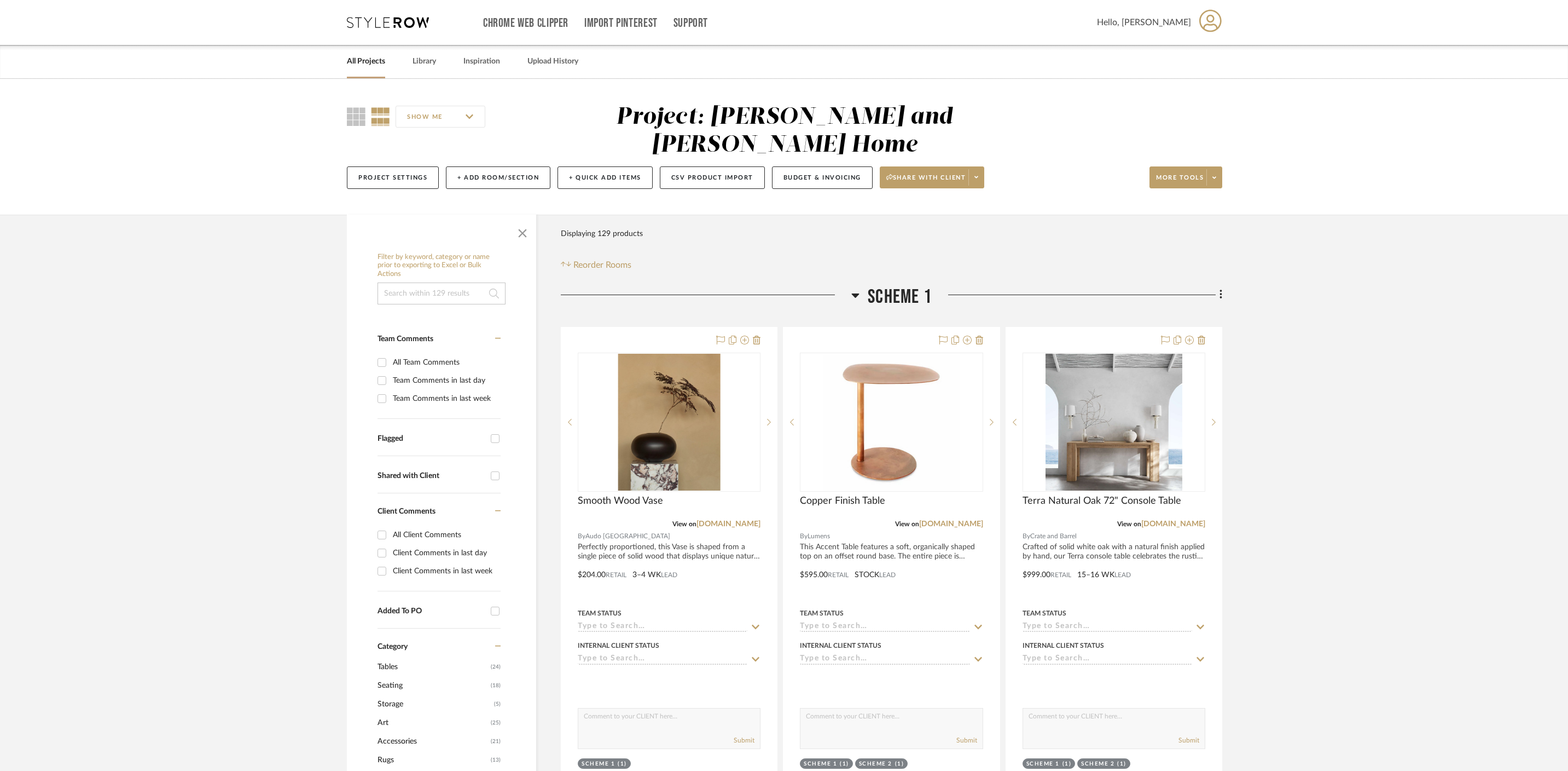
click at [383, 714] on span "Art" at bounding box center [432, 723] width 110 height 19
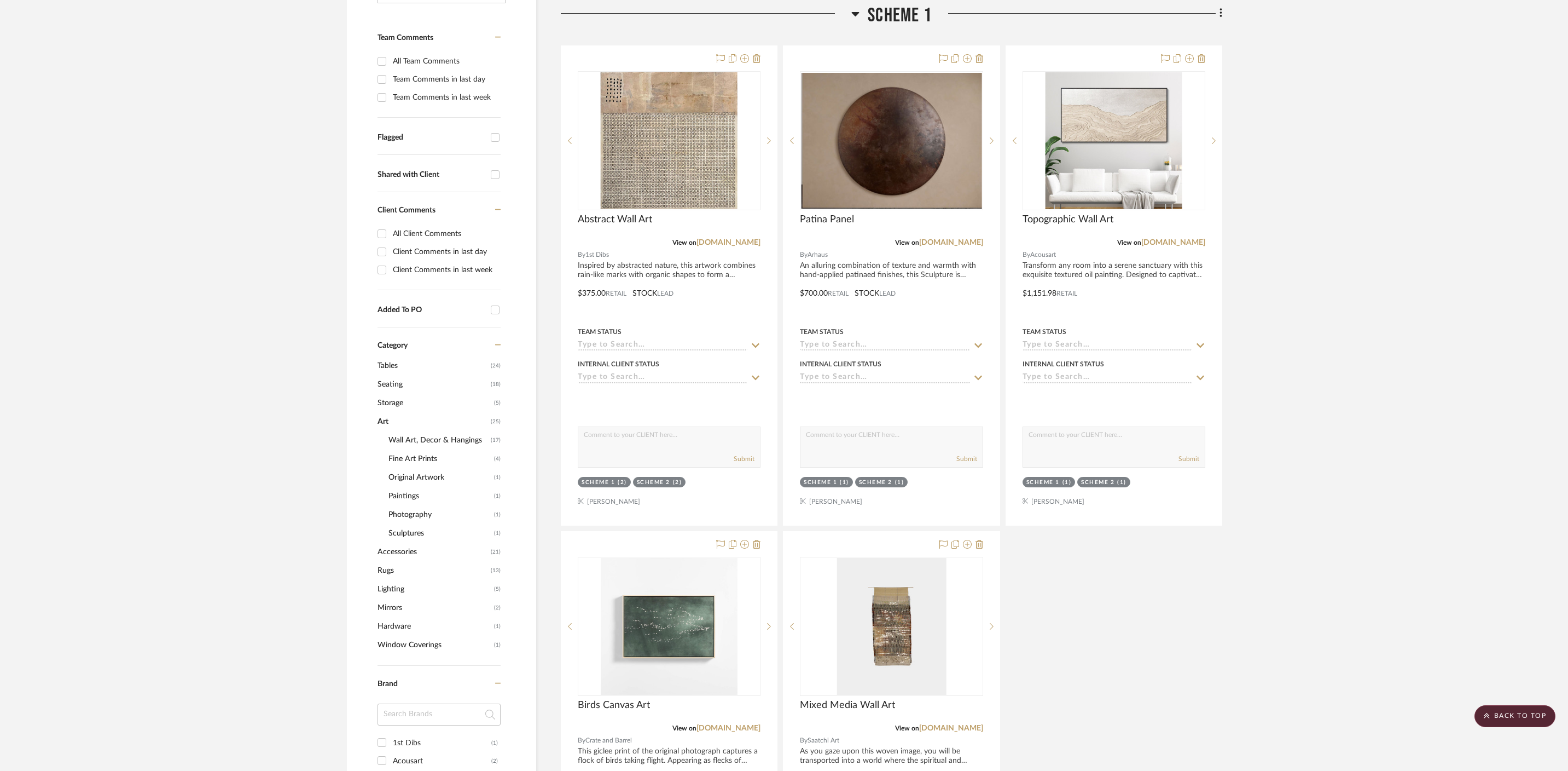
scroll to position [154, 0]
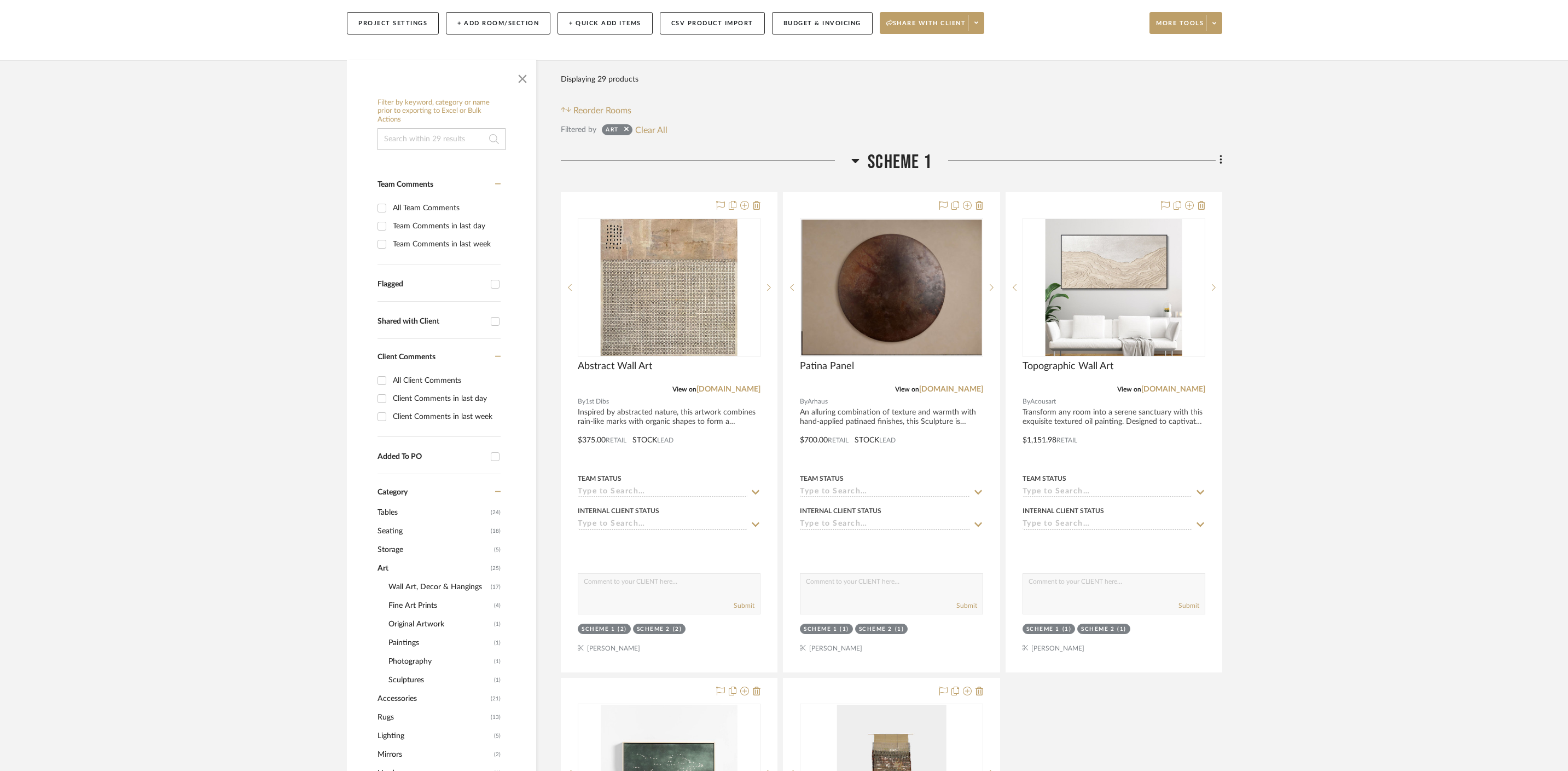
click at [445, 128] on input at bounding box center [441, 139] width 128 height 22
type input "mirror"
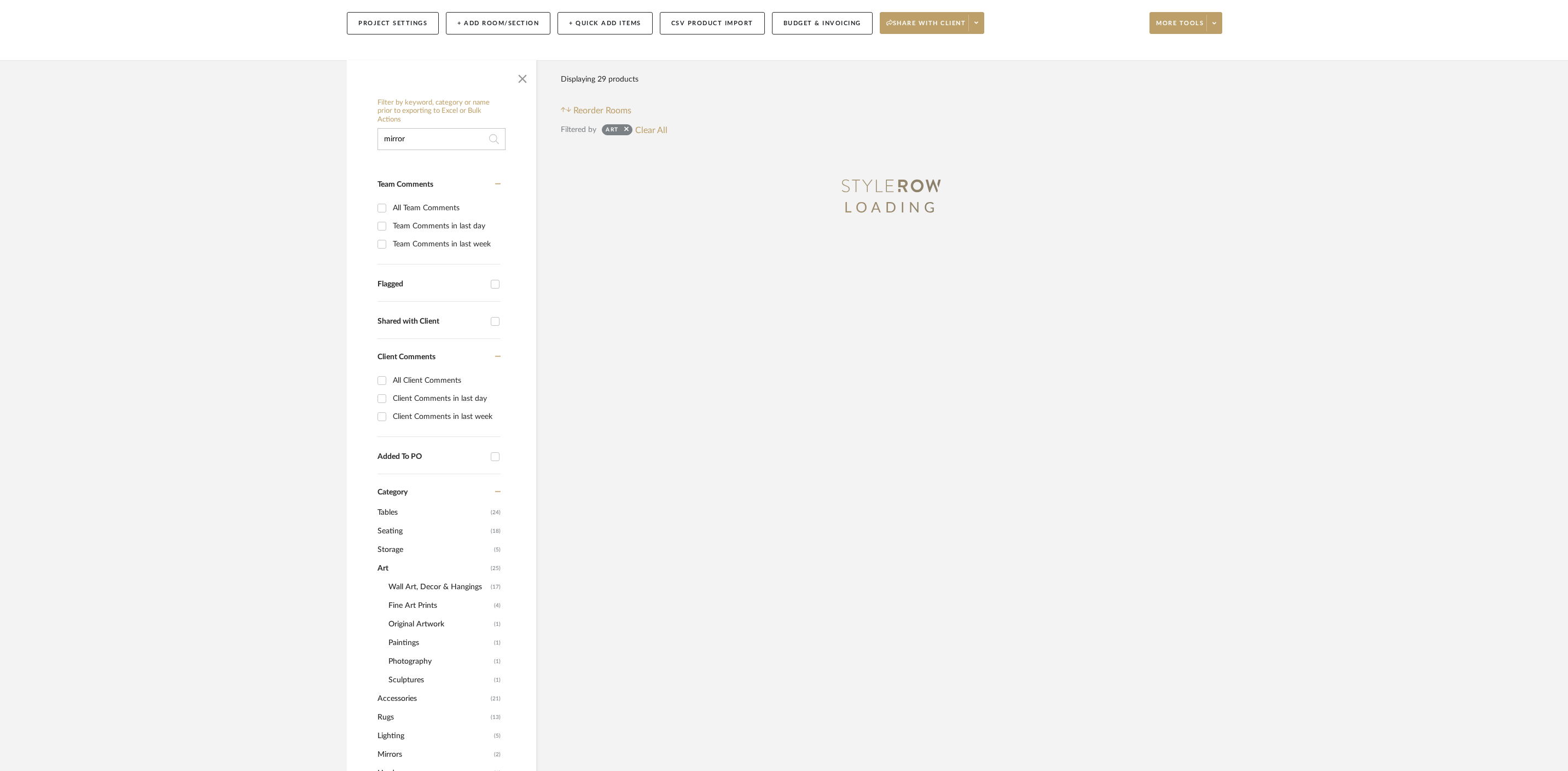
scroll to position [118, 0]
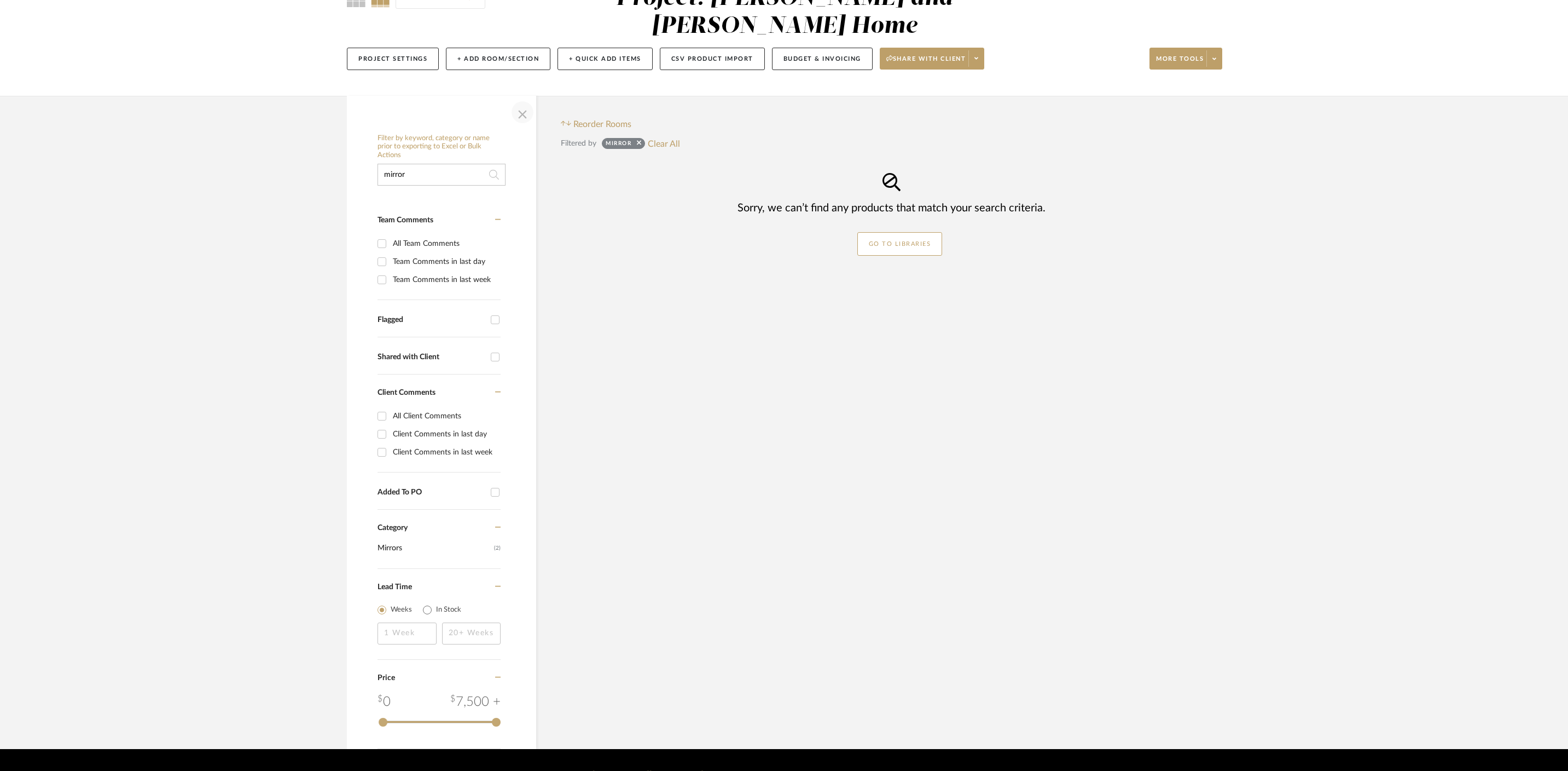
click at [522, 99] on span "button" at bounding box center [522, 111] width 26 height 26
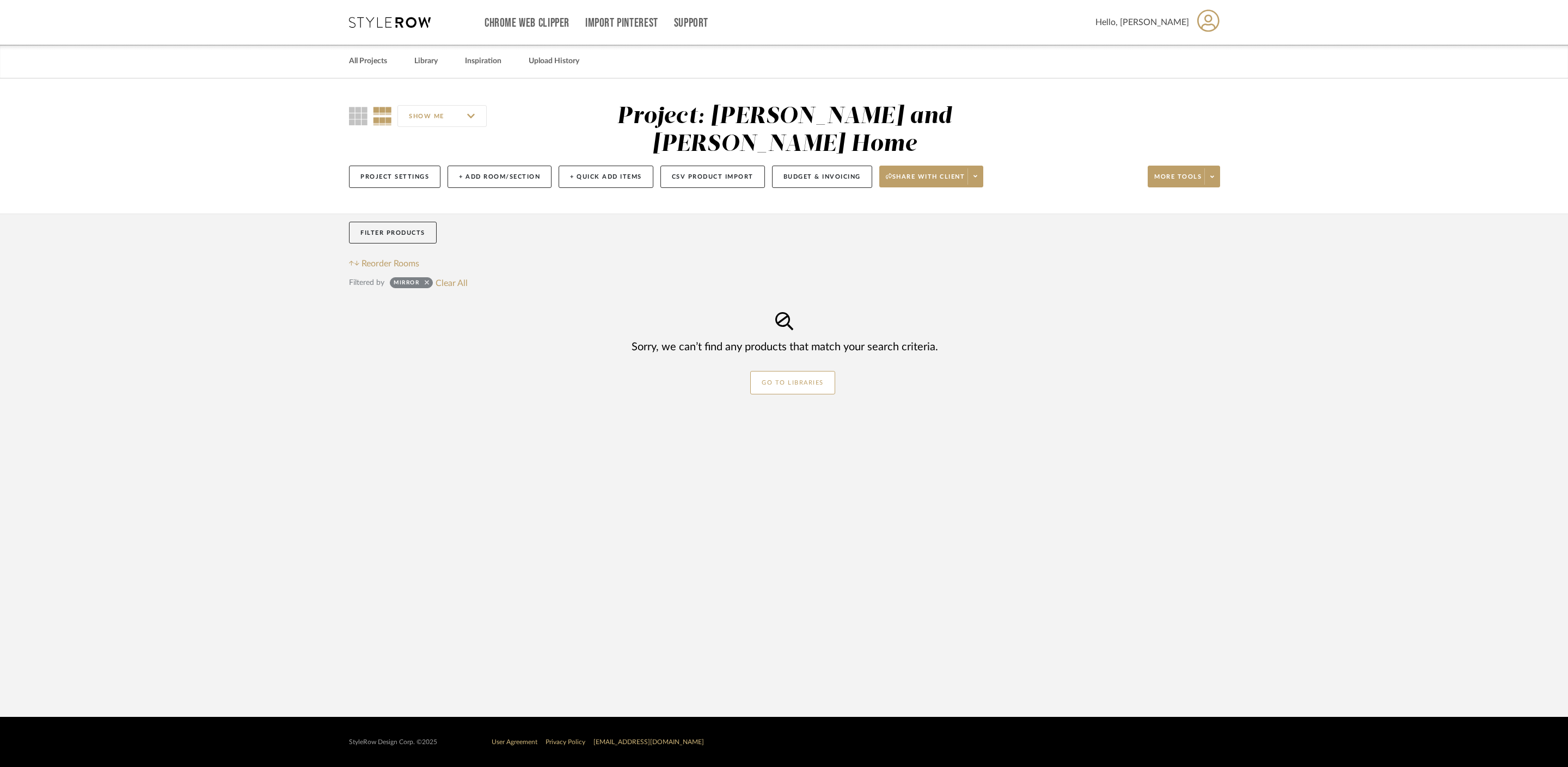
click at [428, 279] on icon at bounding box center [427, 282] width 4 height 7
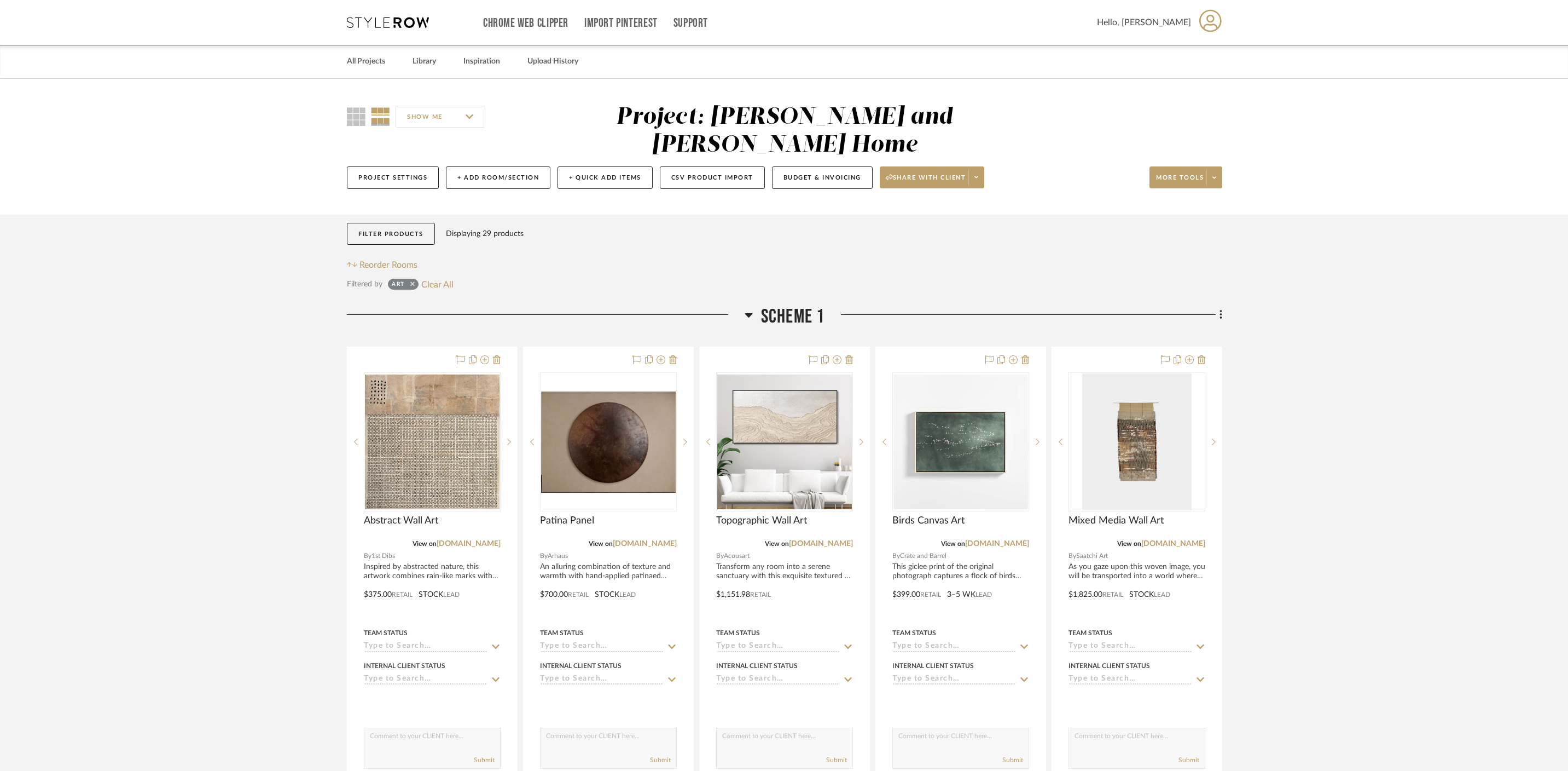
click at [412, 281] on icon at bounding box center [412, 283] width 4 height 4
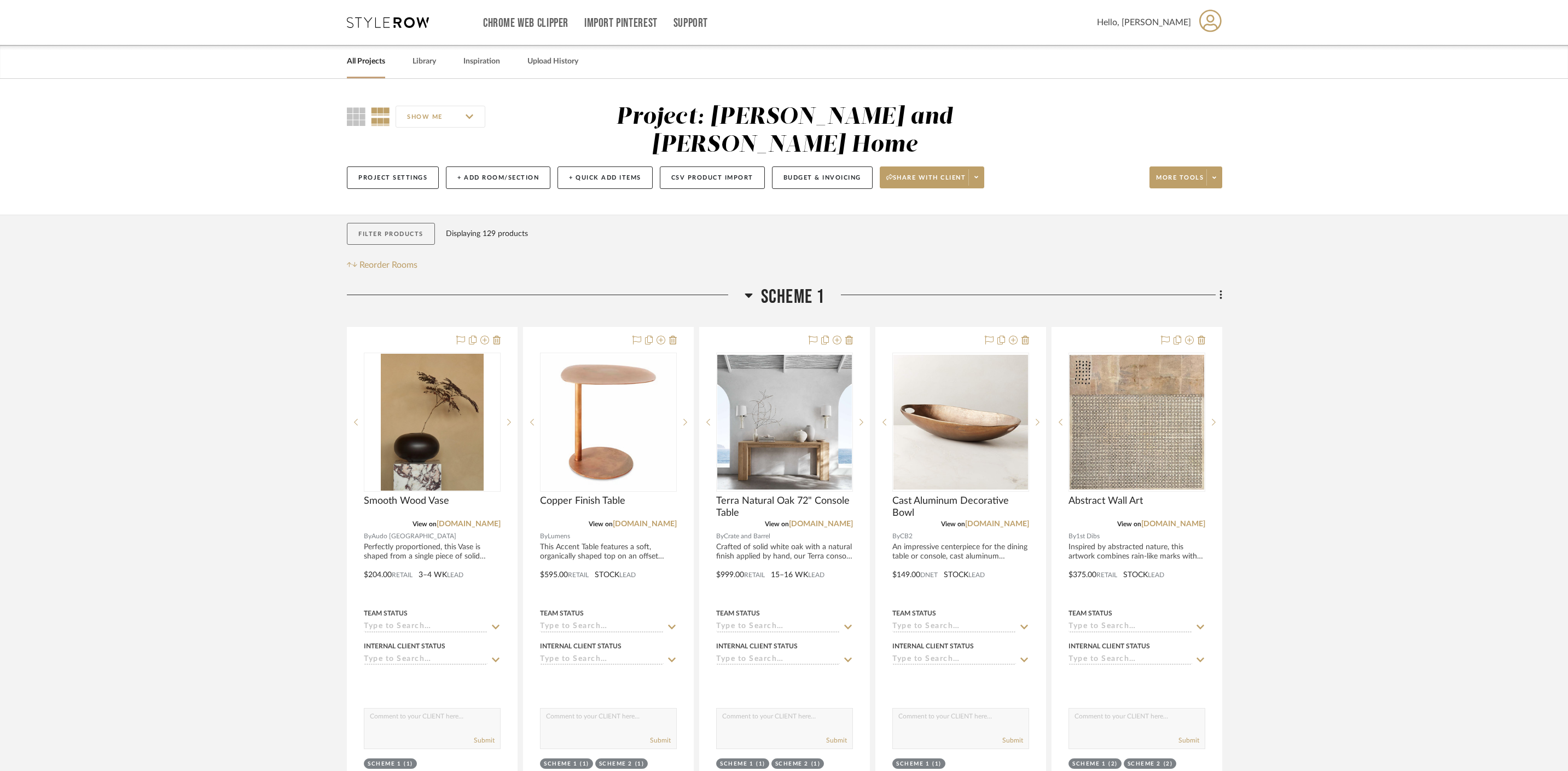
click at [400, 223] on button "Filter Products" at bounding box center [391, 233] width 88 height 22
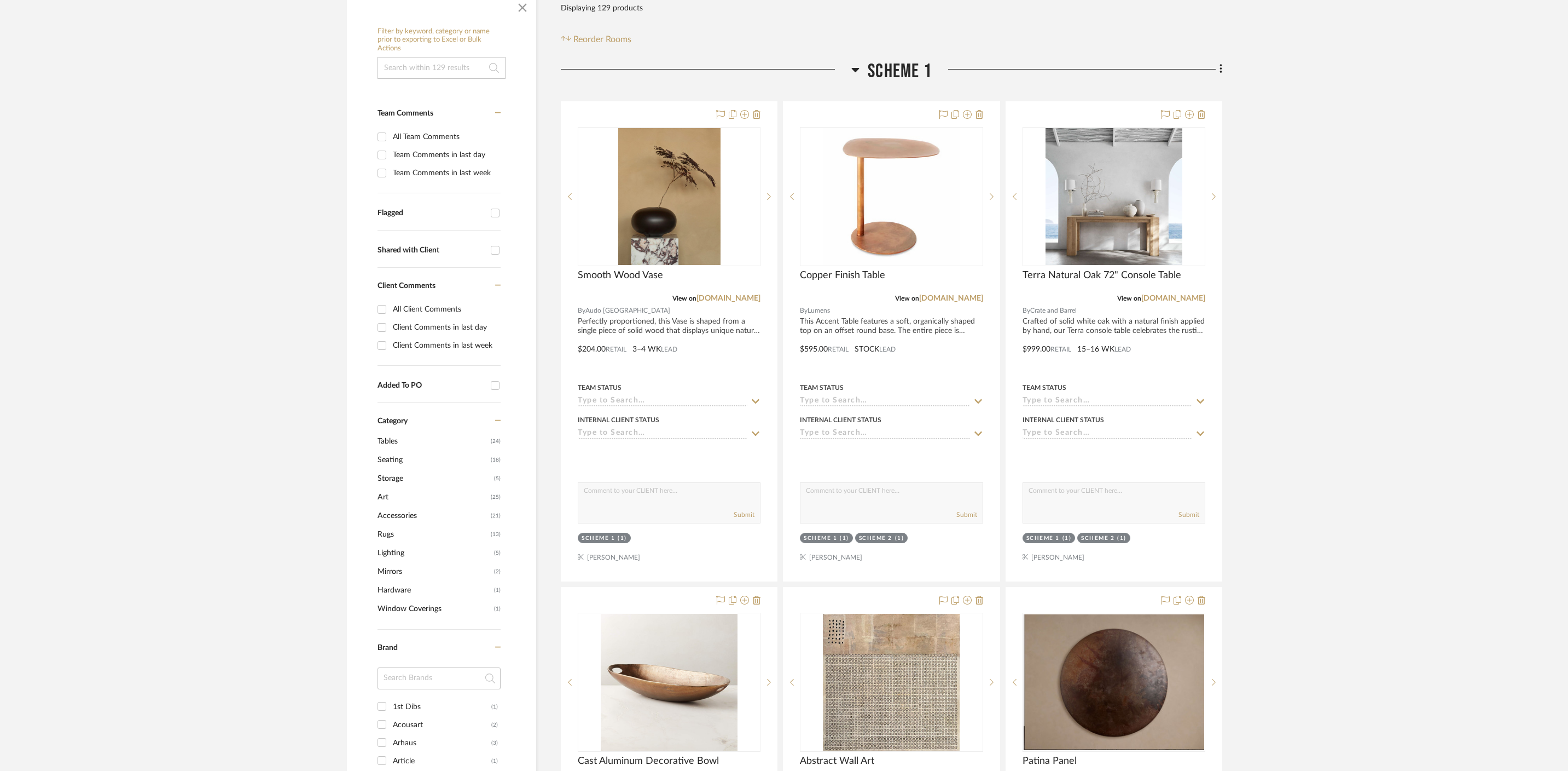
scroll to position [301, 0]
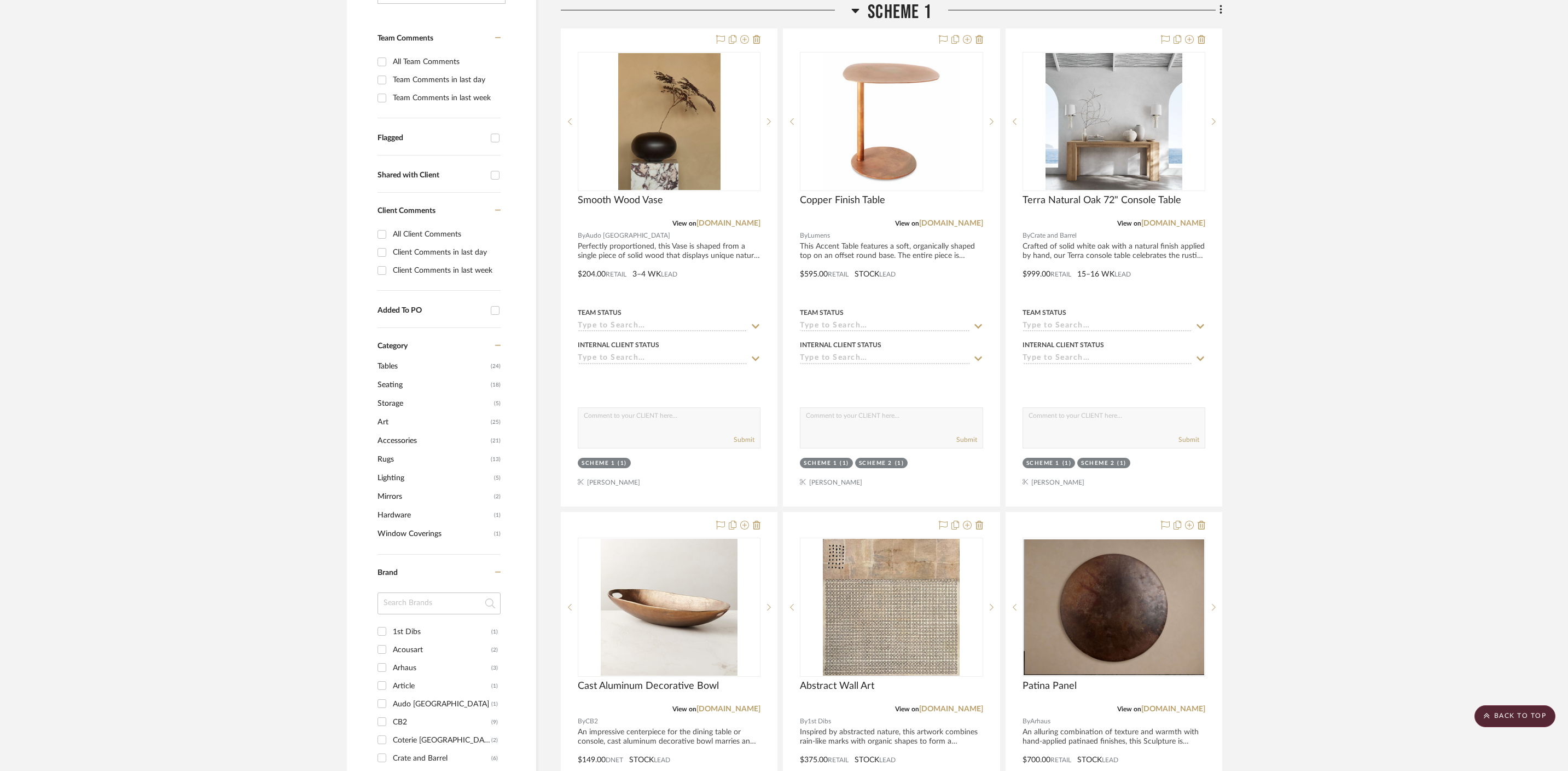
click at [417, 524] on span "Window Coverings" at bounding box center [434, 533] width 114 height 19
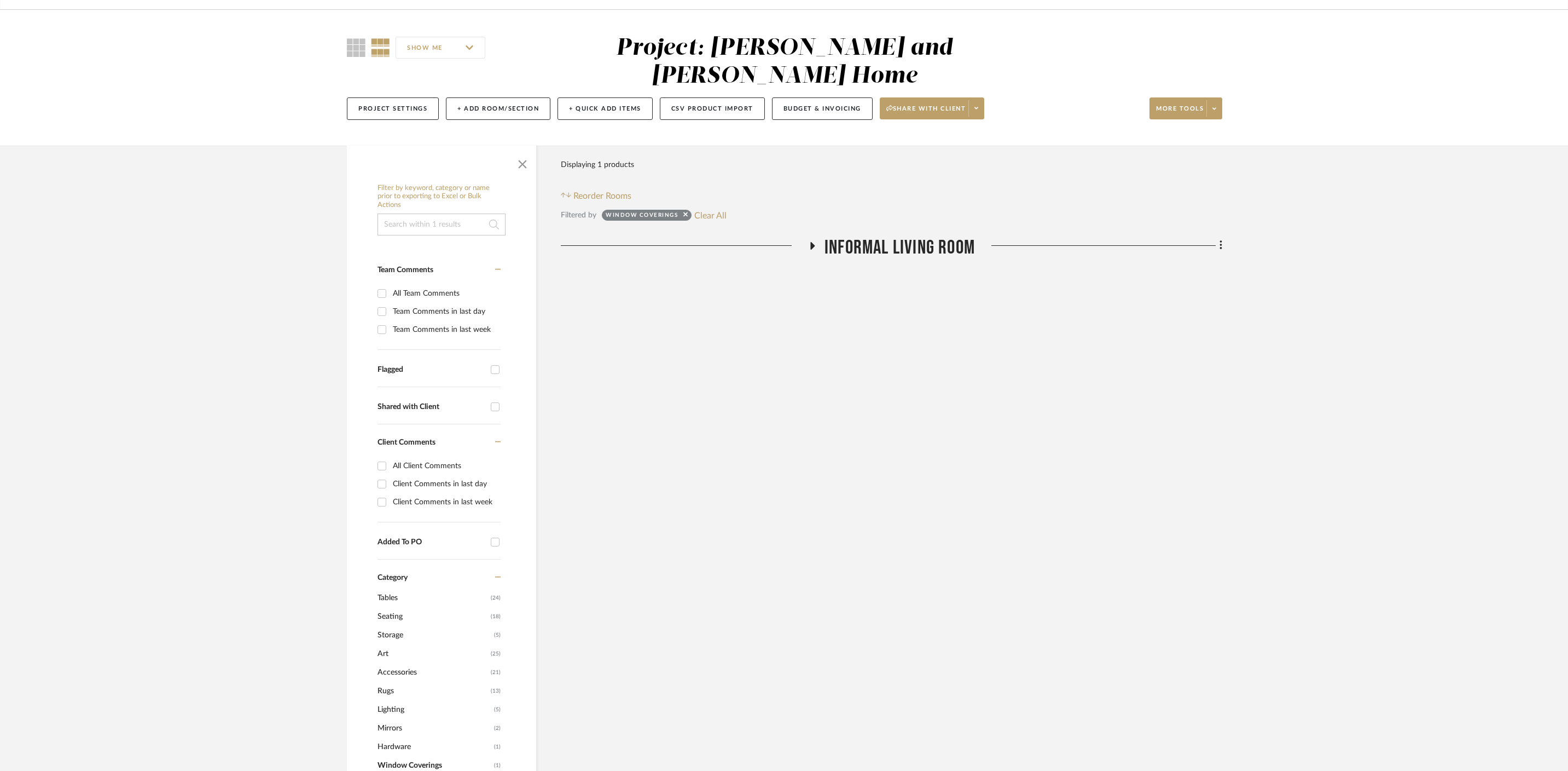
scroll to position [172, 0]
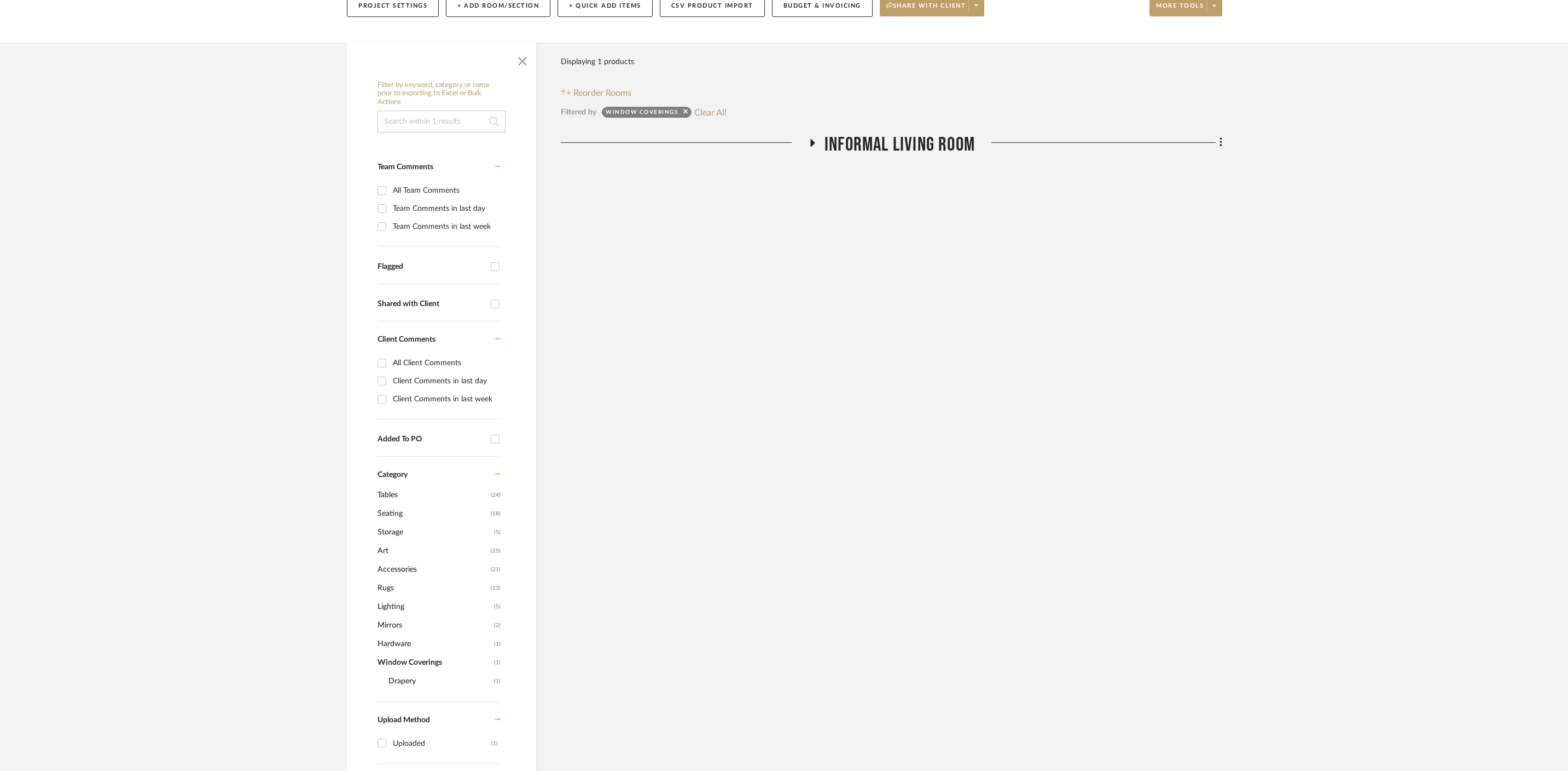
click at [434, 653] on span "Window Coverings" at bounding box center [434, 662] width 114 height 19
click at [701, 105] on button "Clear All" at bounding box center [710, 112] width 32 height 14
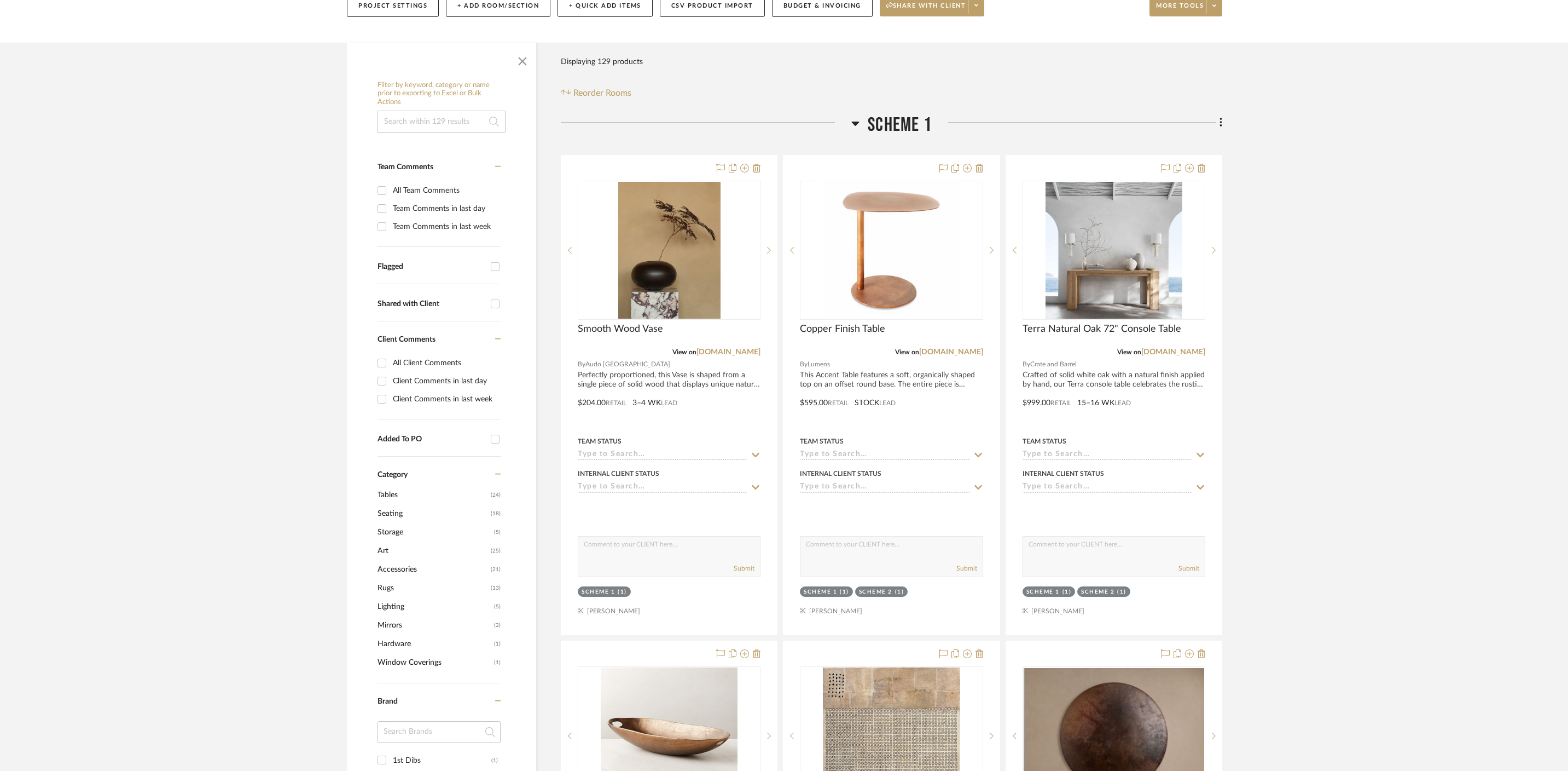
click at [399, 560] on span "Accessories" at bounding box center [432, 569] width 110 height 19
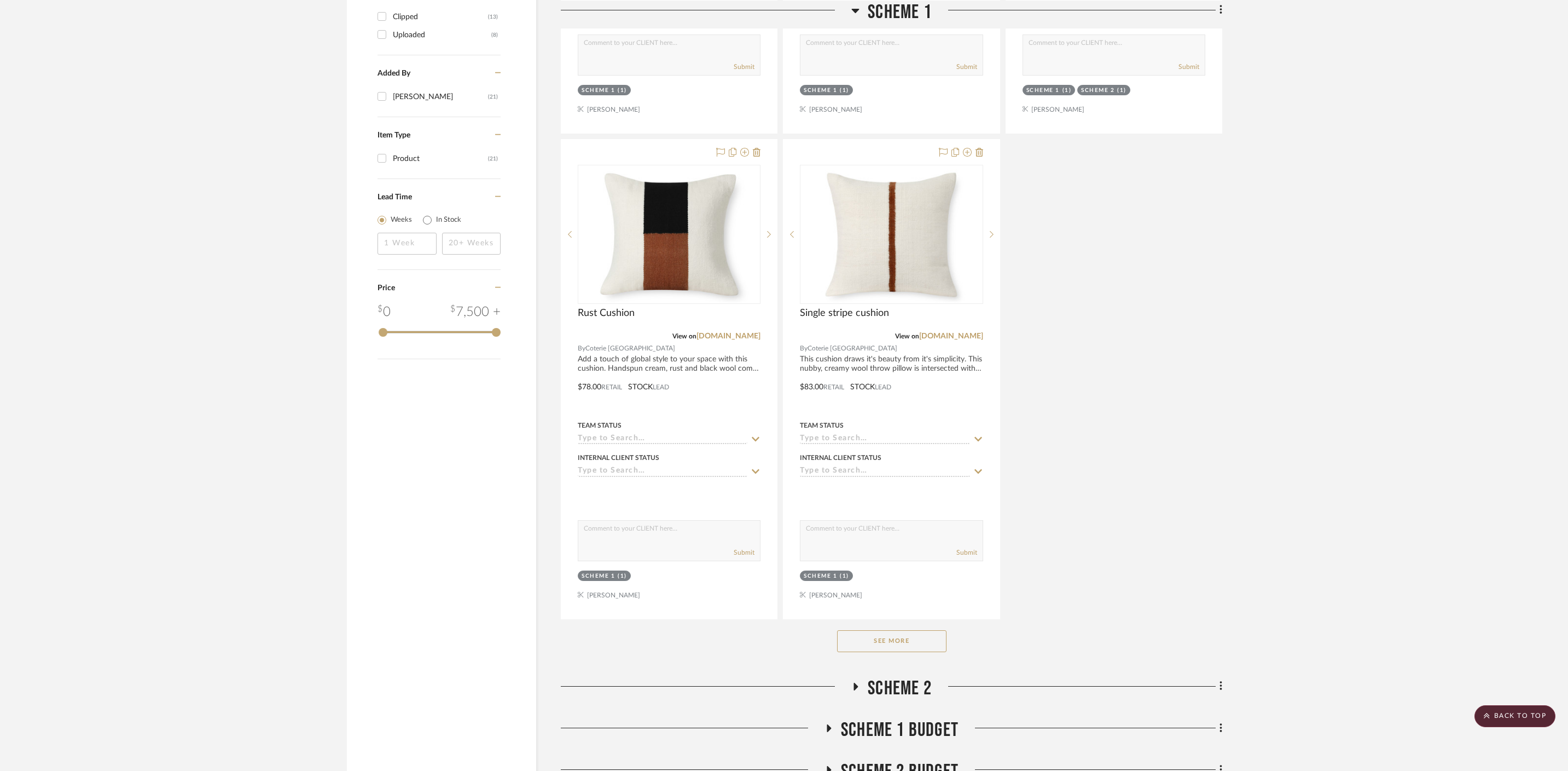
scroll to position [1203, 0]
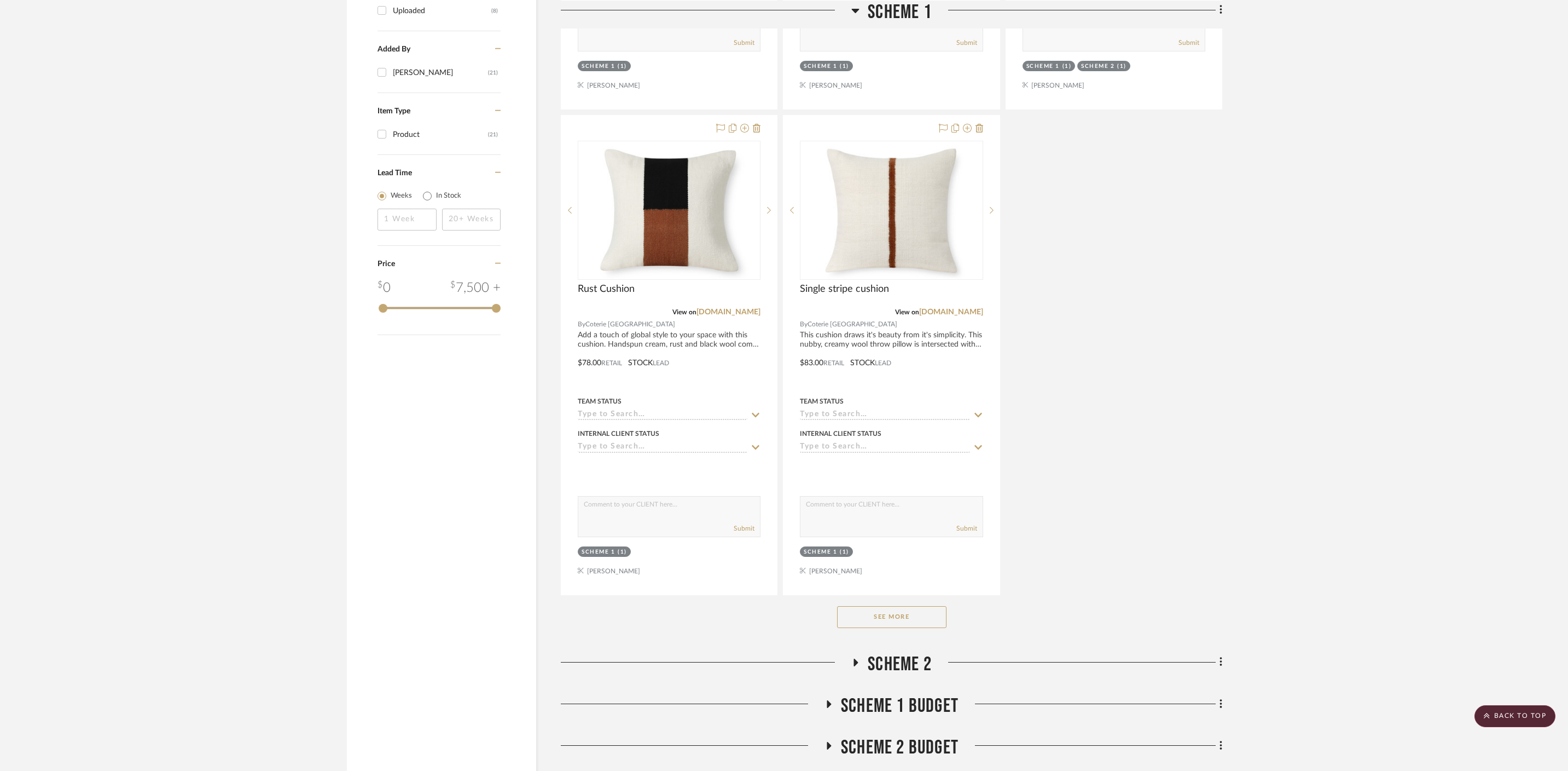
click at [898, 606] on button "See More" at bounding box center [892, 617] width 109 height 22
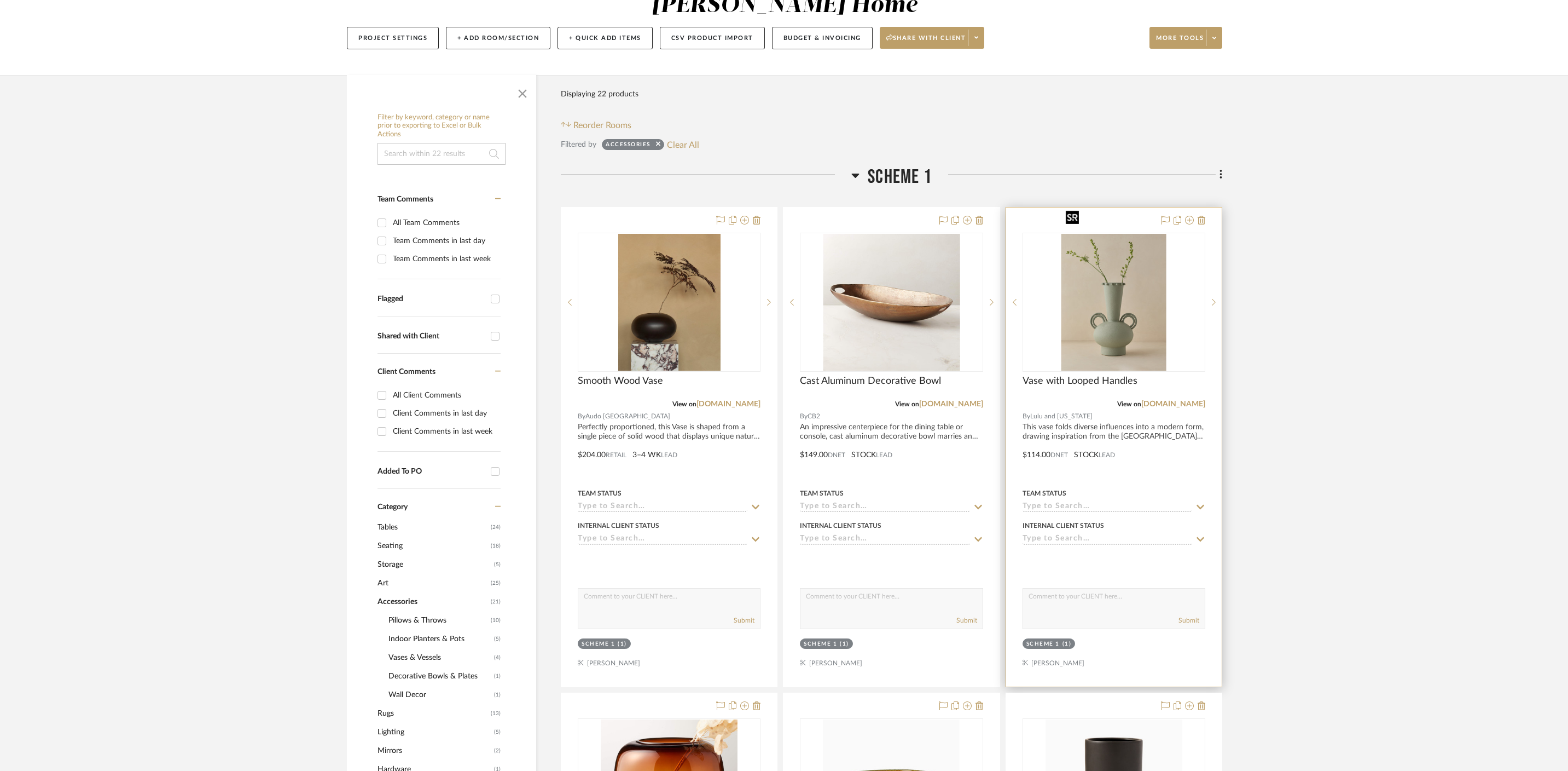
scroll to position [527, 0]
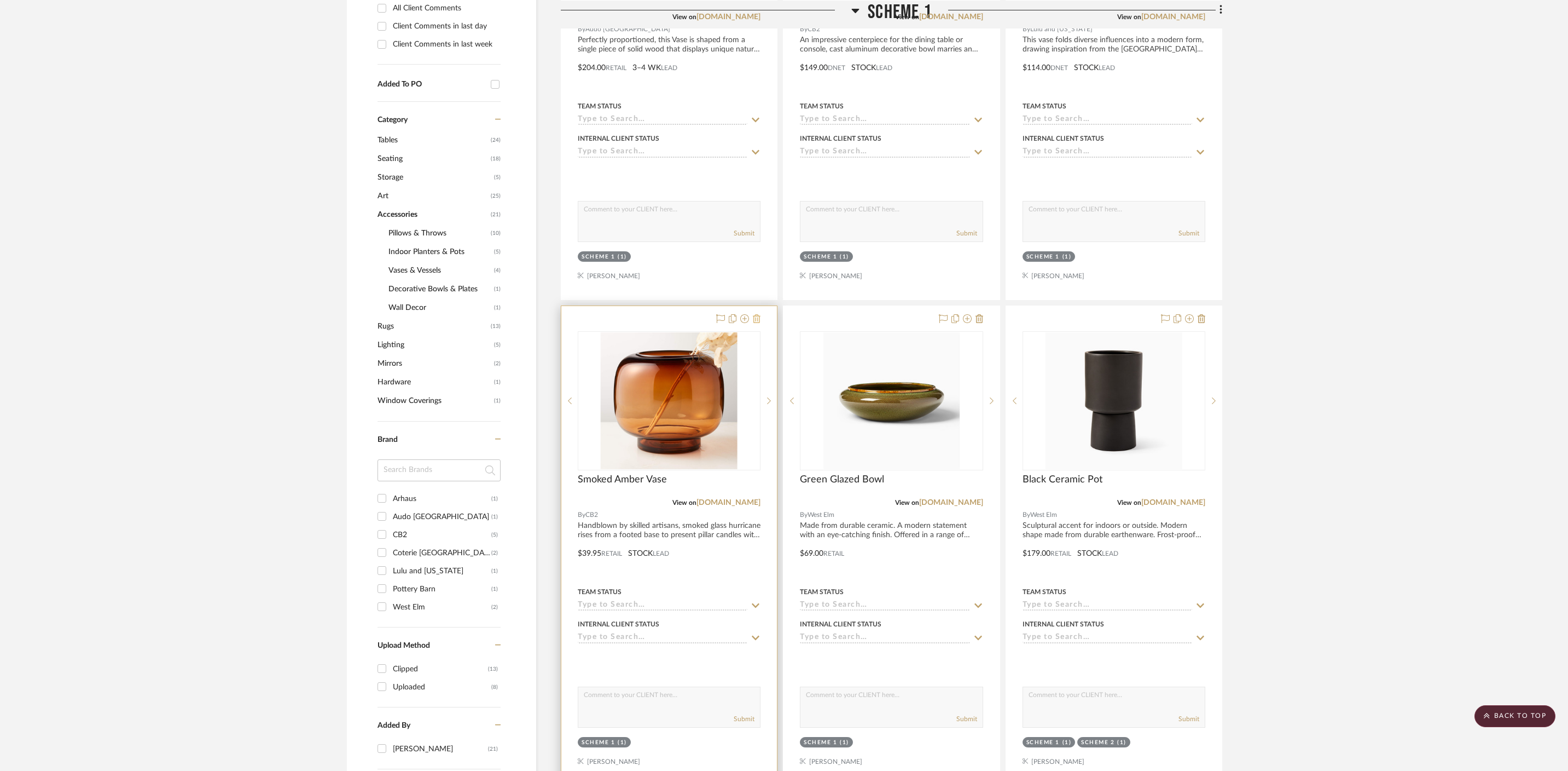
click at [760, 314] on icon at bounding box center [756, 319] width 8 height 9
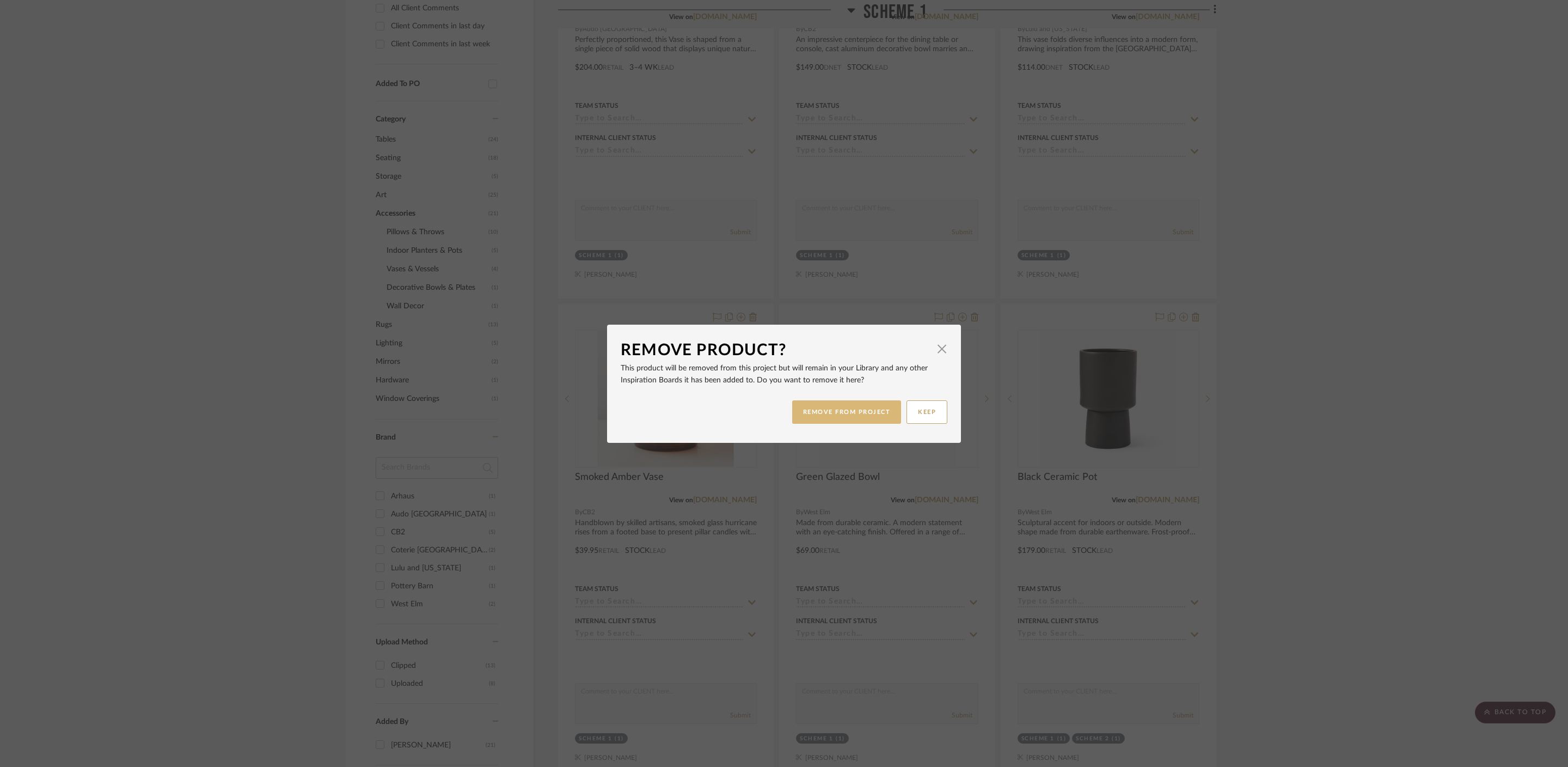
click at [862, 412] on button "REMOVE FROM PROJECT" at bounding box center [847, 412] width 110 height 23
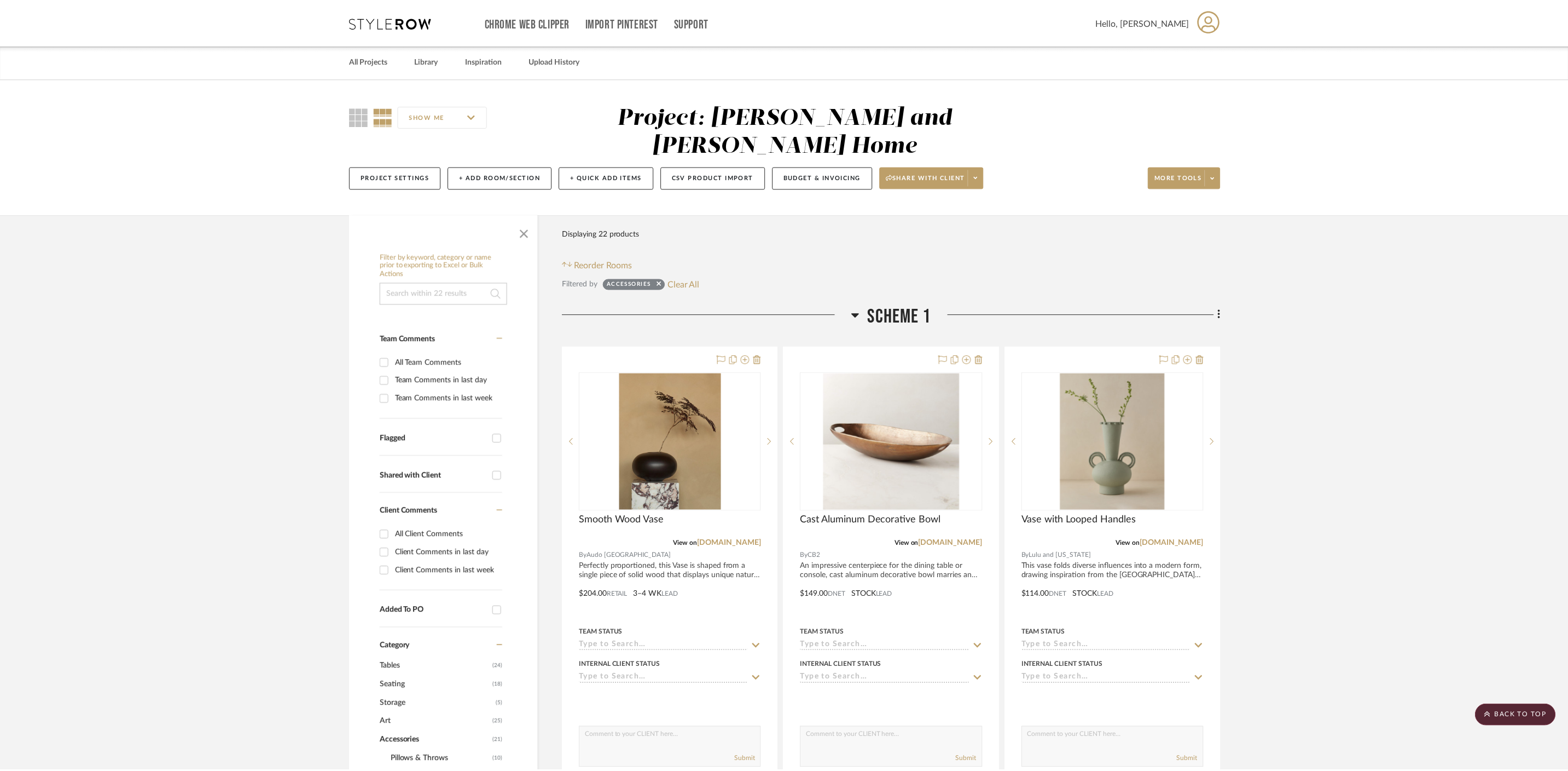
scroll to position [527, 0]
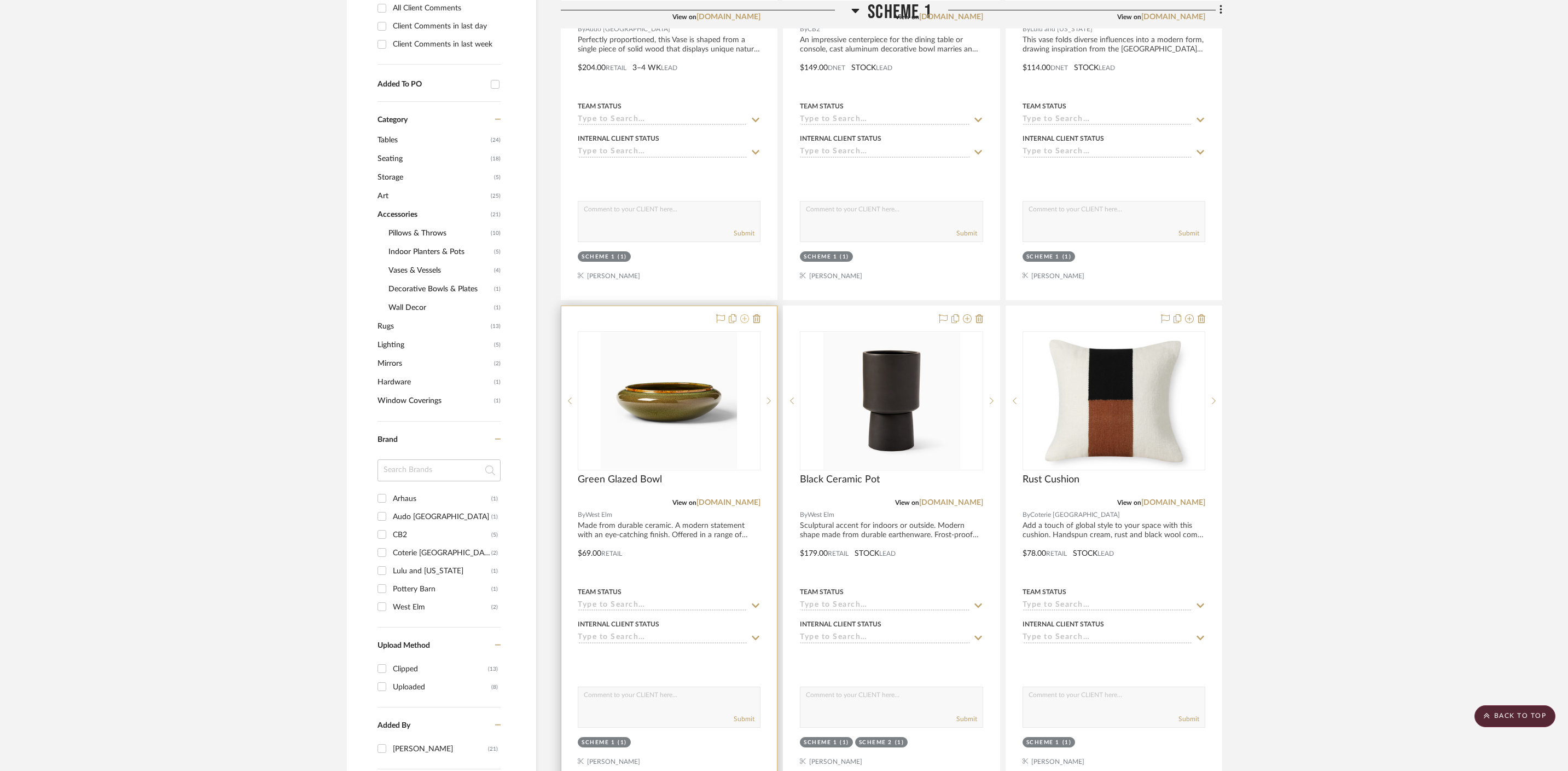
click at [745, 314] on icon at bounding box center [745, 319] width 9 height 9
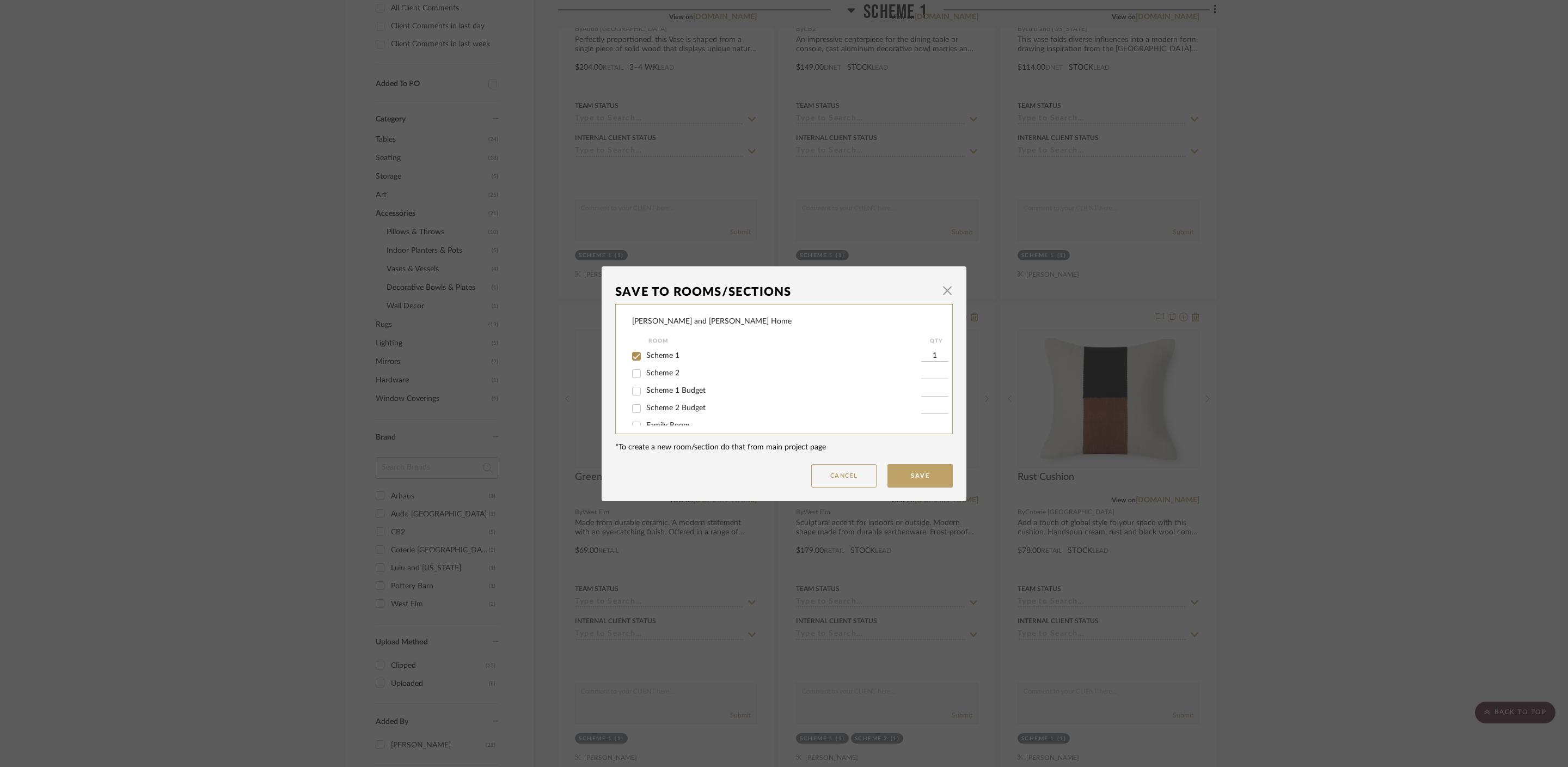
click at [657, 352] on span "Scheme 1" at bounding box center [663, 355] width 33 height 8
click at [646, 351] on input "Scheme 1" at bounding box center [637, 356] width 18 height 18
checkbox input "false"
click at [924, 482] on button "Save" at bounding box center [920, 476] width 65 height 23
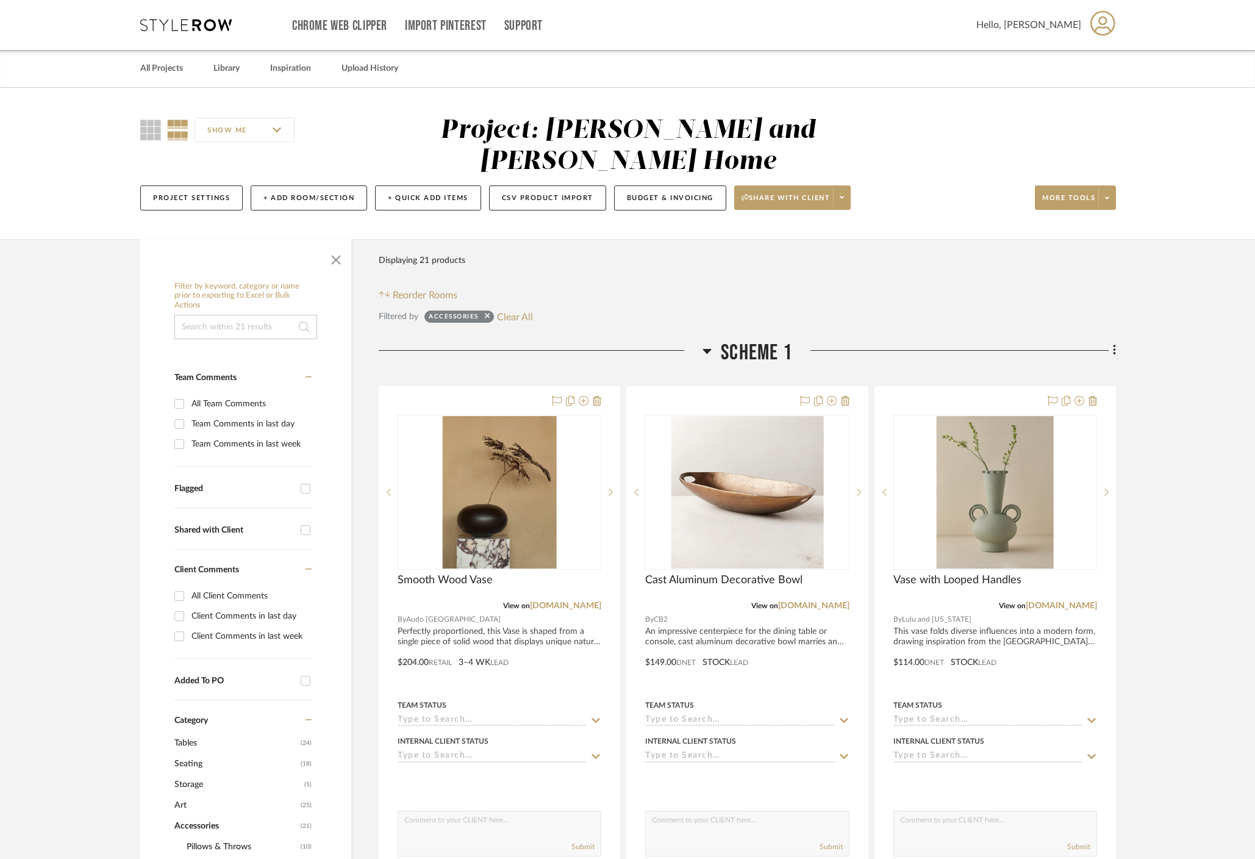
click at [250, 56] on div "All Projects Library Inspiration Upload History" at bounding box center [627, 68] width 1011 height 37
click at [227, 62] on link "Library" at bounding box center [226, 68] width 26 height 16
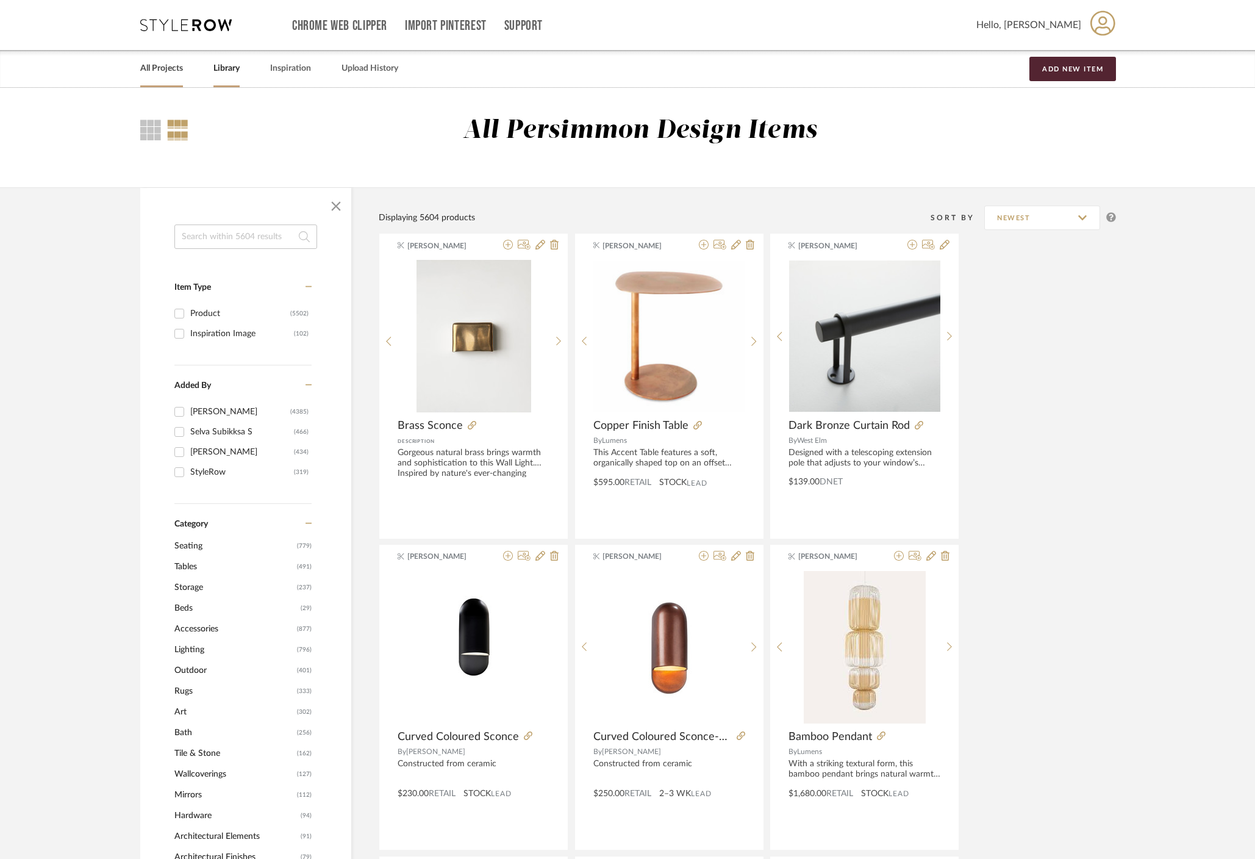
click at [162, 60] on link "All Projects" at bounding box center [161, 68] width 43 height 16
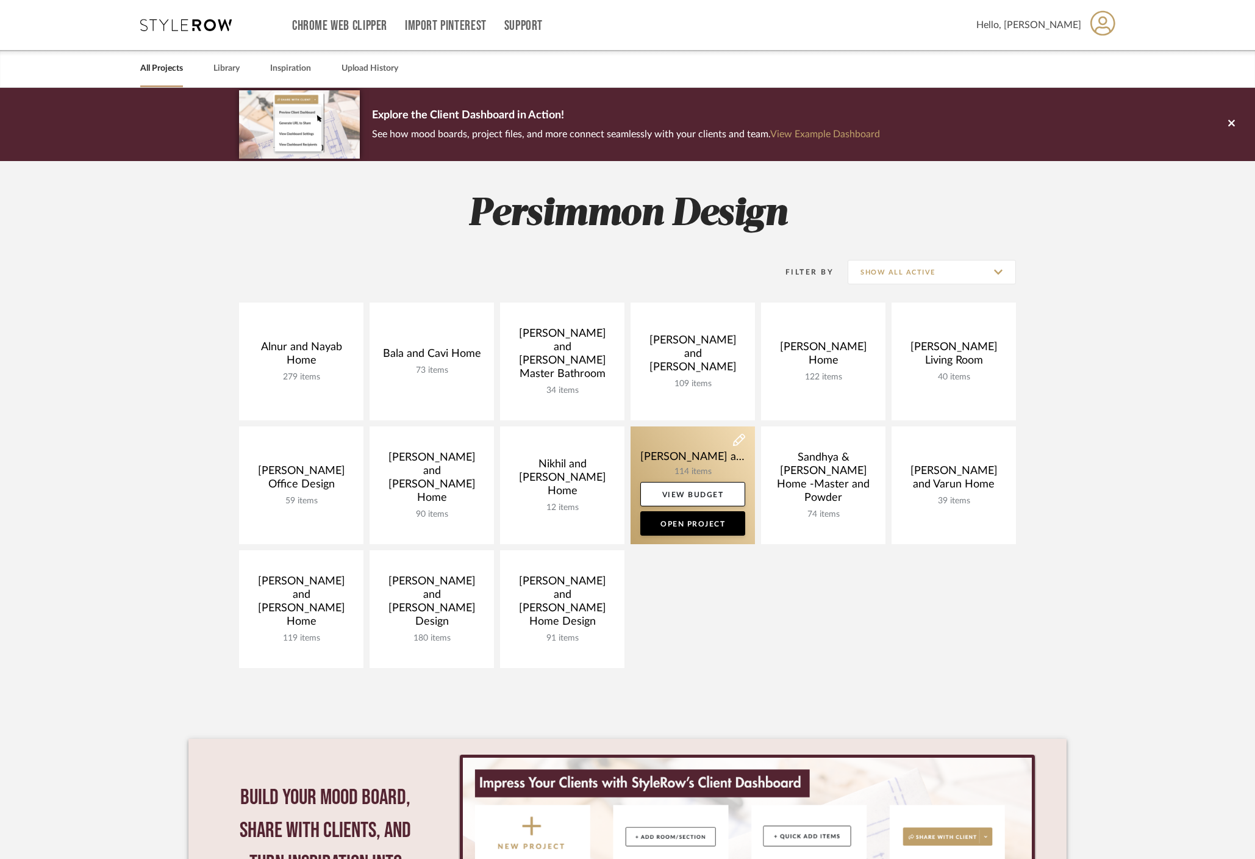
click at [712, 462] on link at bounding box center [693, 485] width 124 height 118
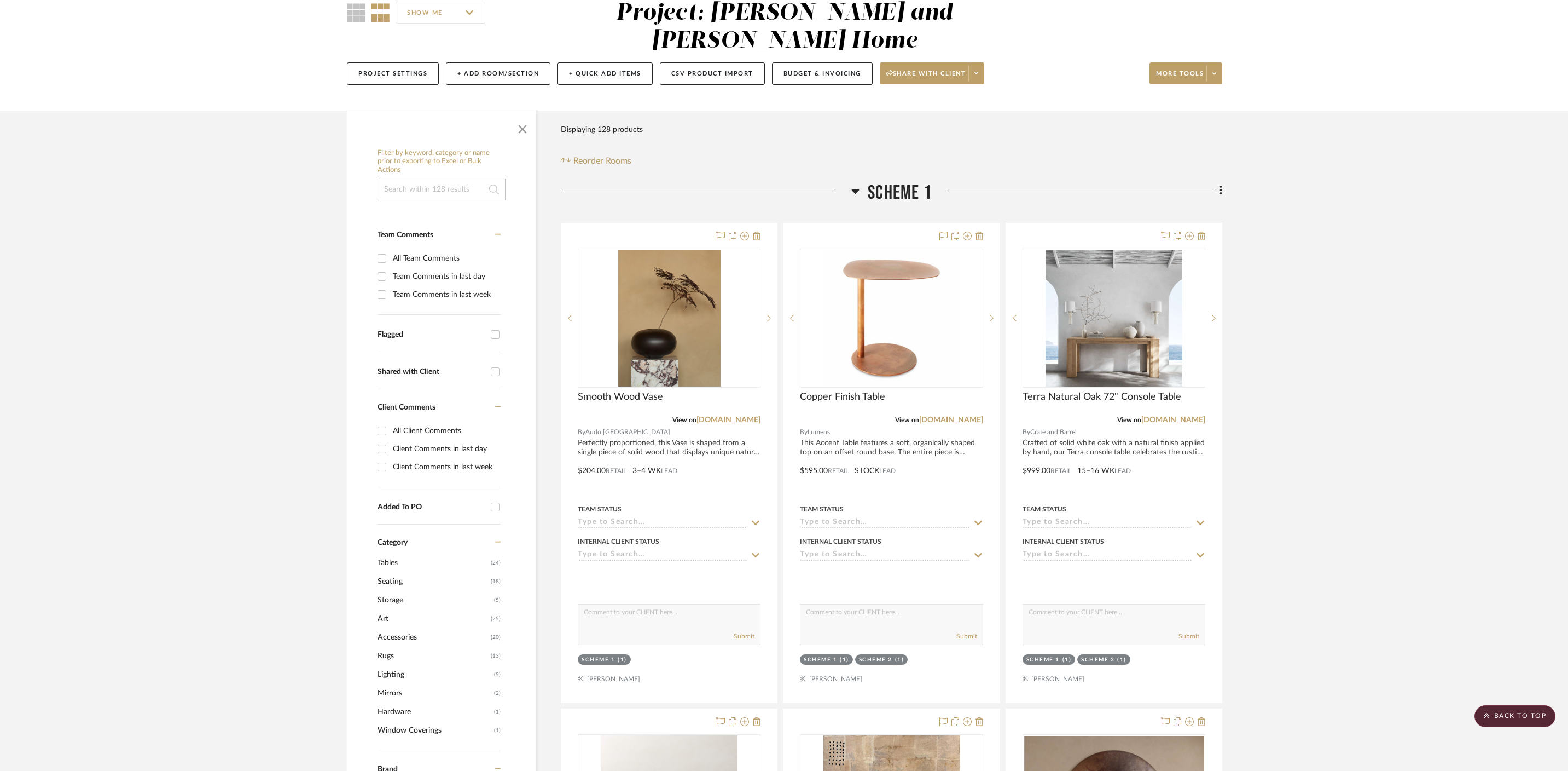
scroll to position [12, 0]
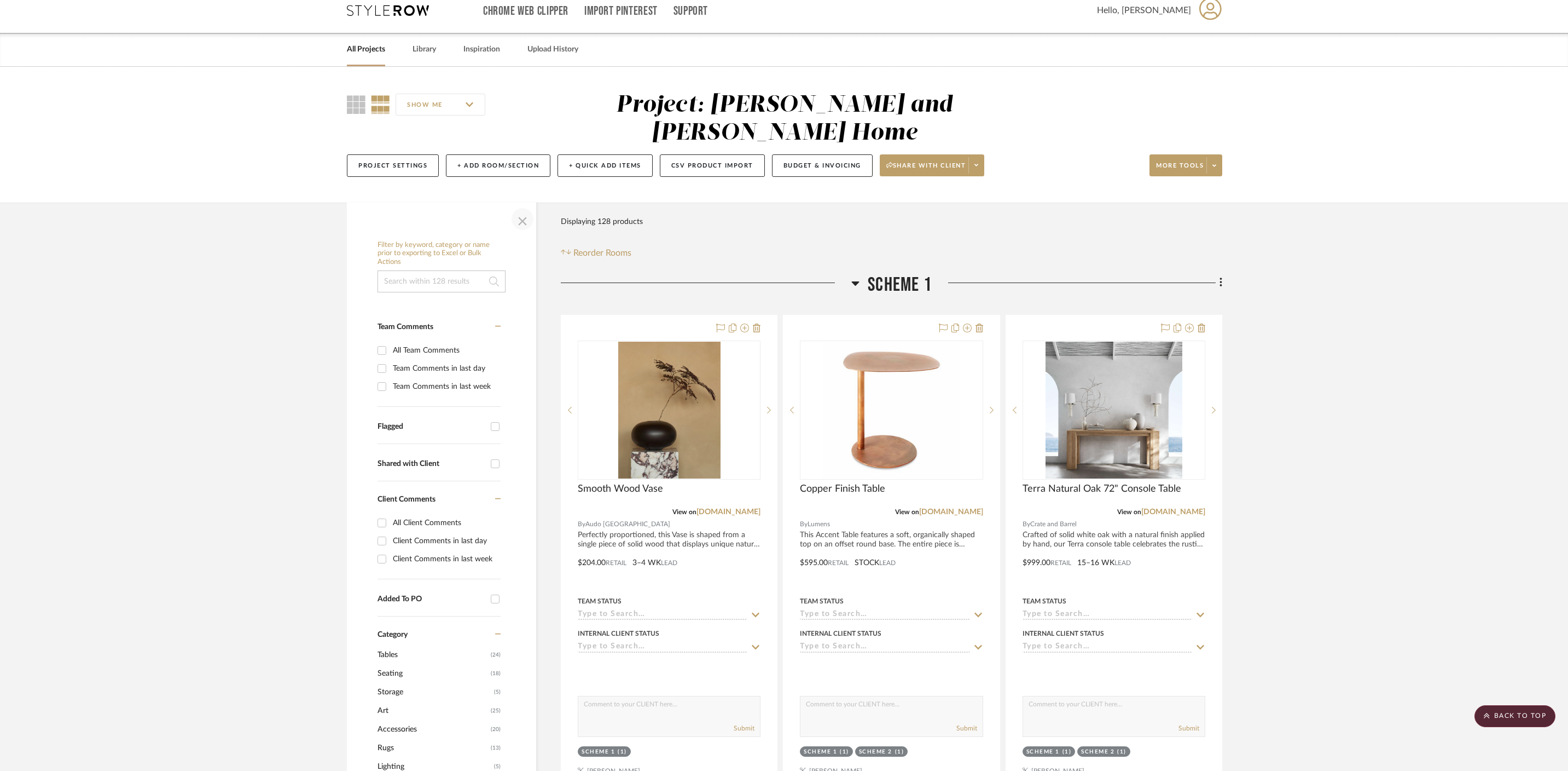
click at [524, 206] on span "button" at bounding box center [522, 218] width 26 height 26
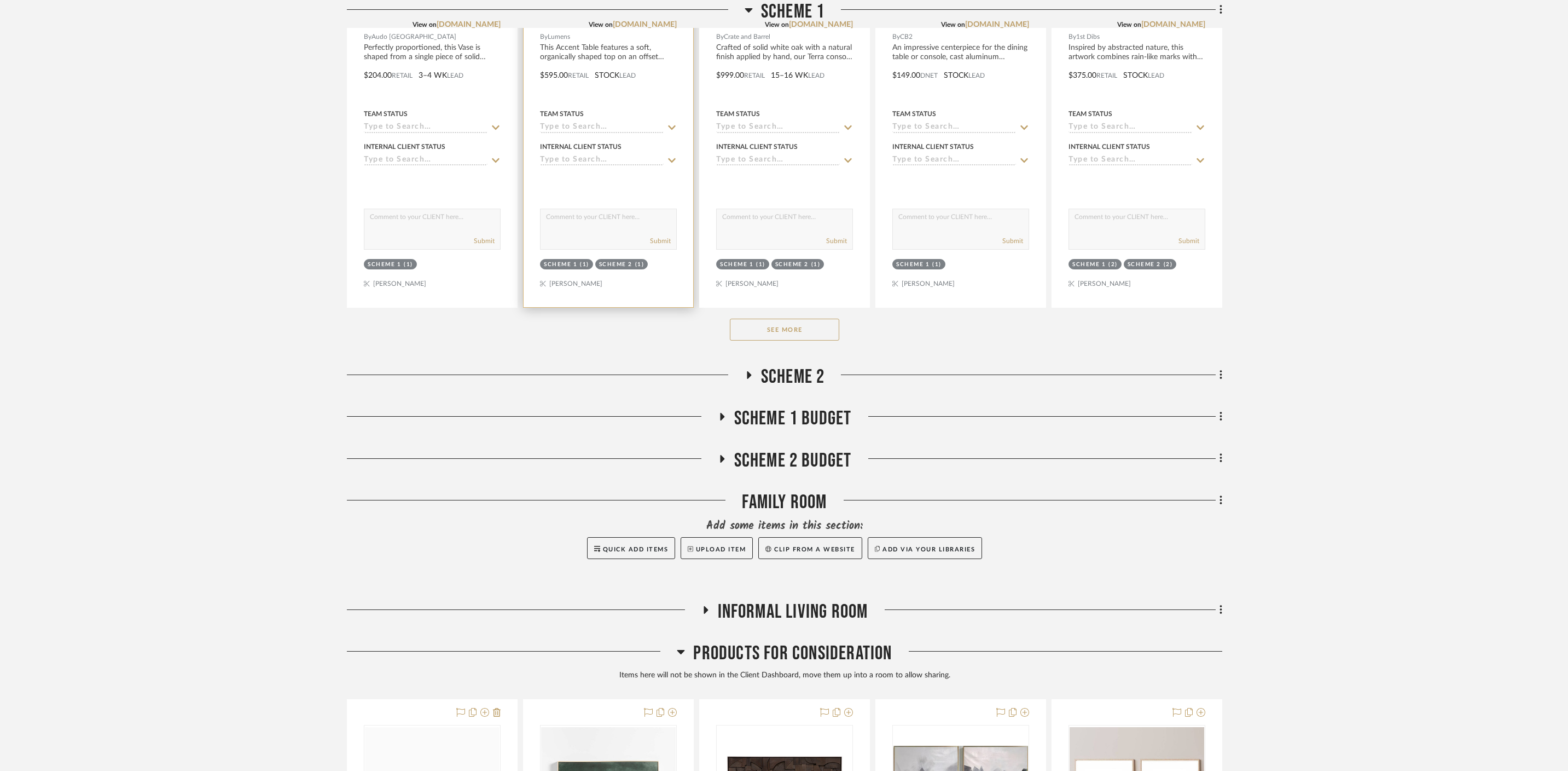
scroll to position [561, 0]
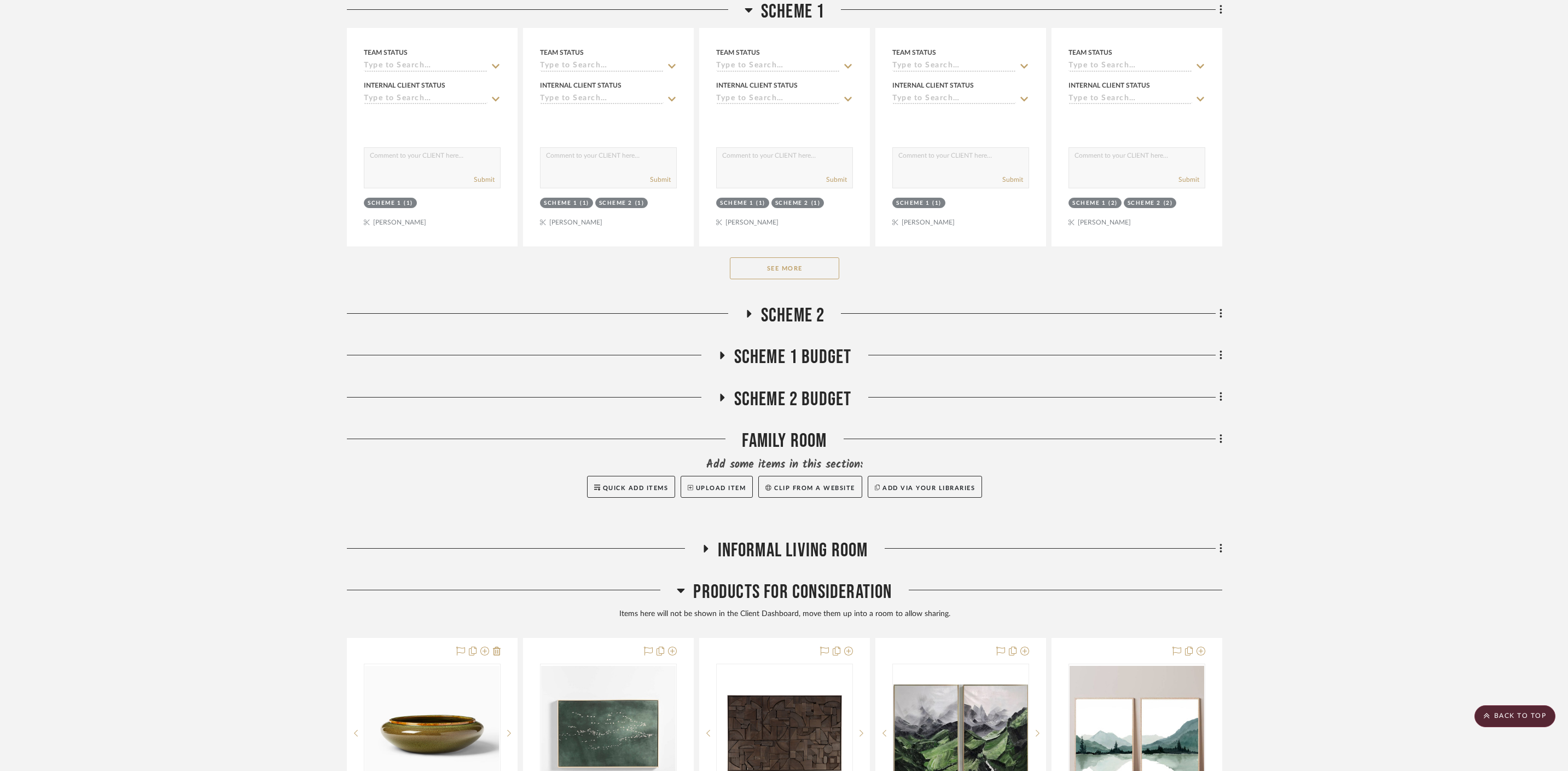
click at [788, 258] on button "See More" at bounding box center [785, 268] width 109 height 22
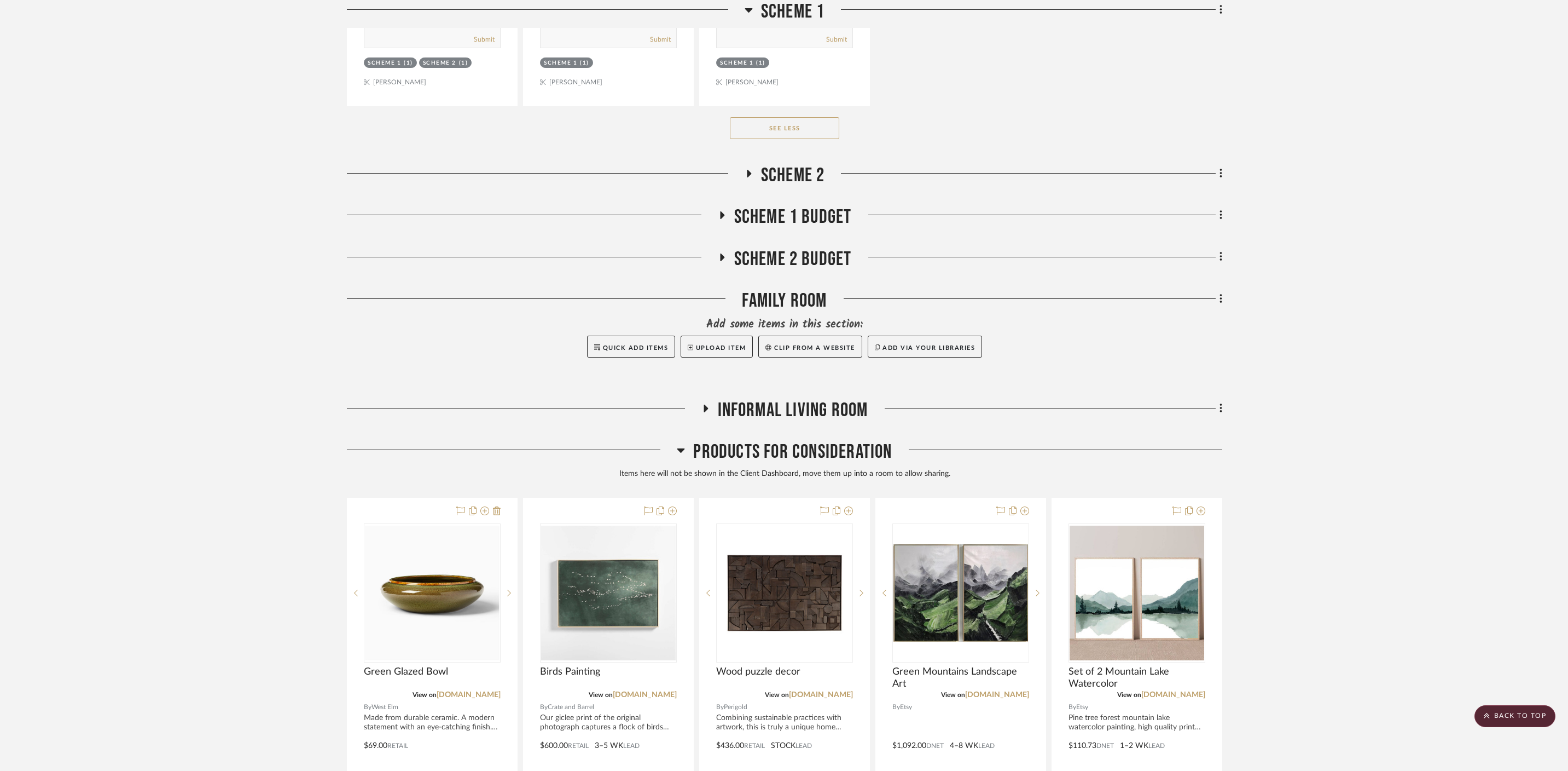
scroll to position [3833, 0]
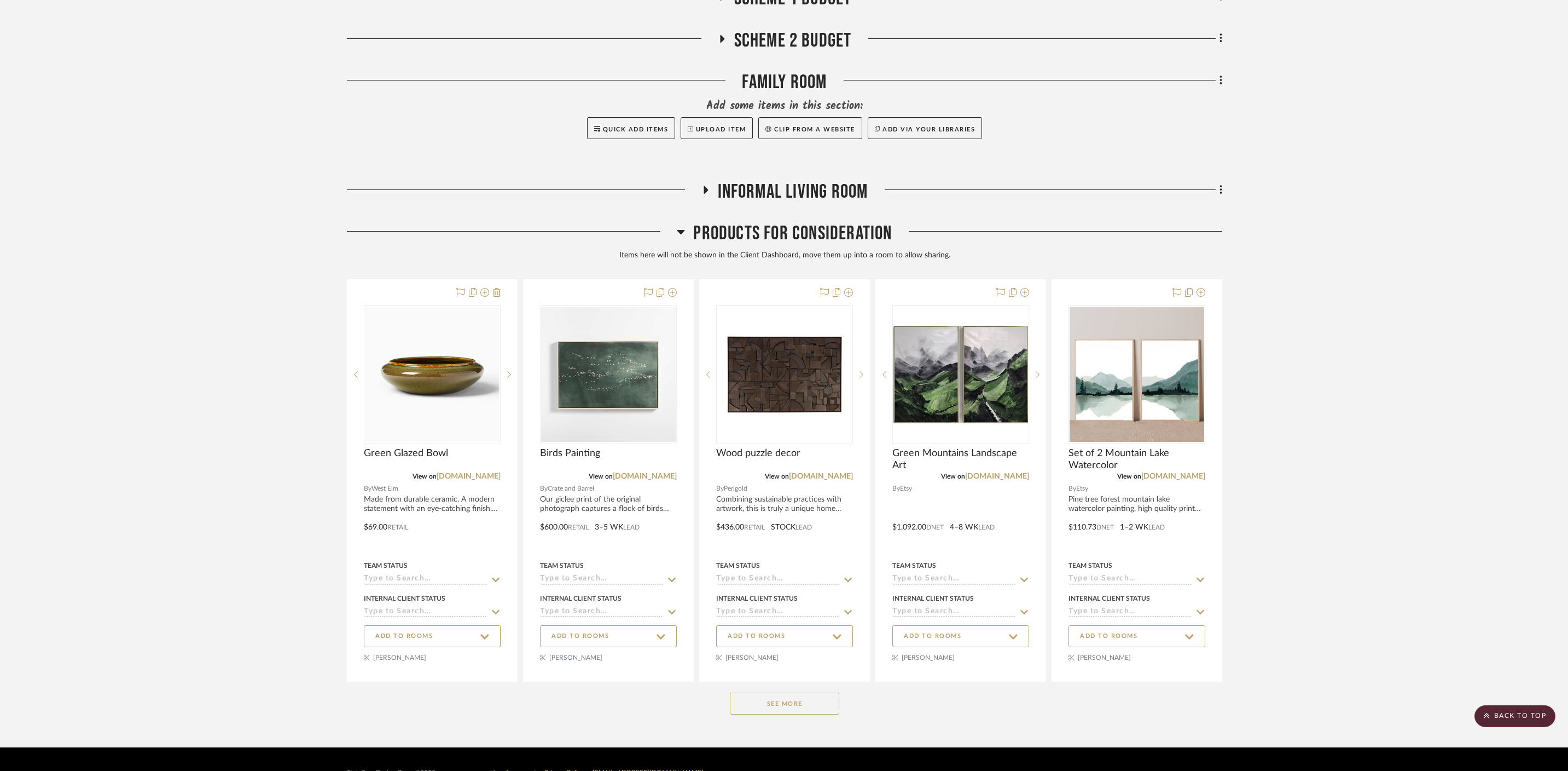
click at [688, 222] on h3 "Products For Consideration" at bounding box center [784, 233] width 215 height 23
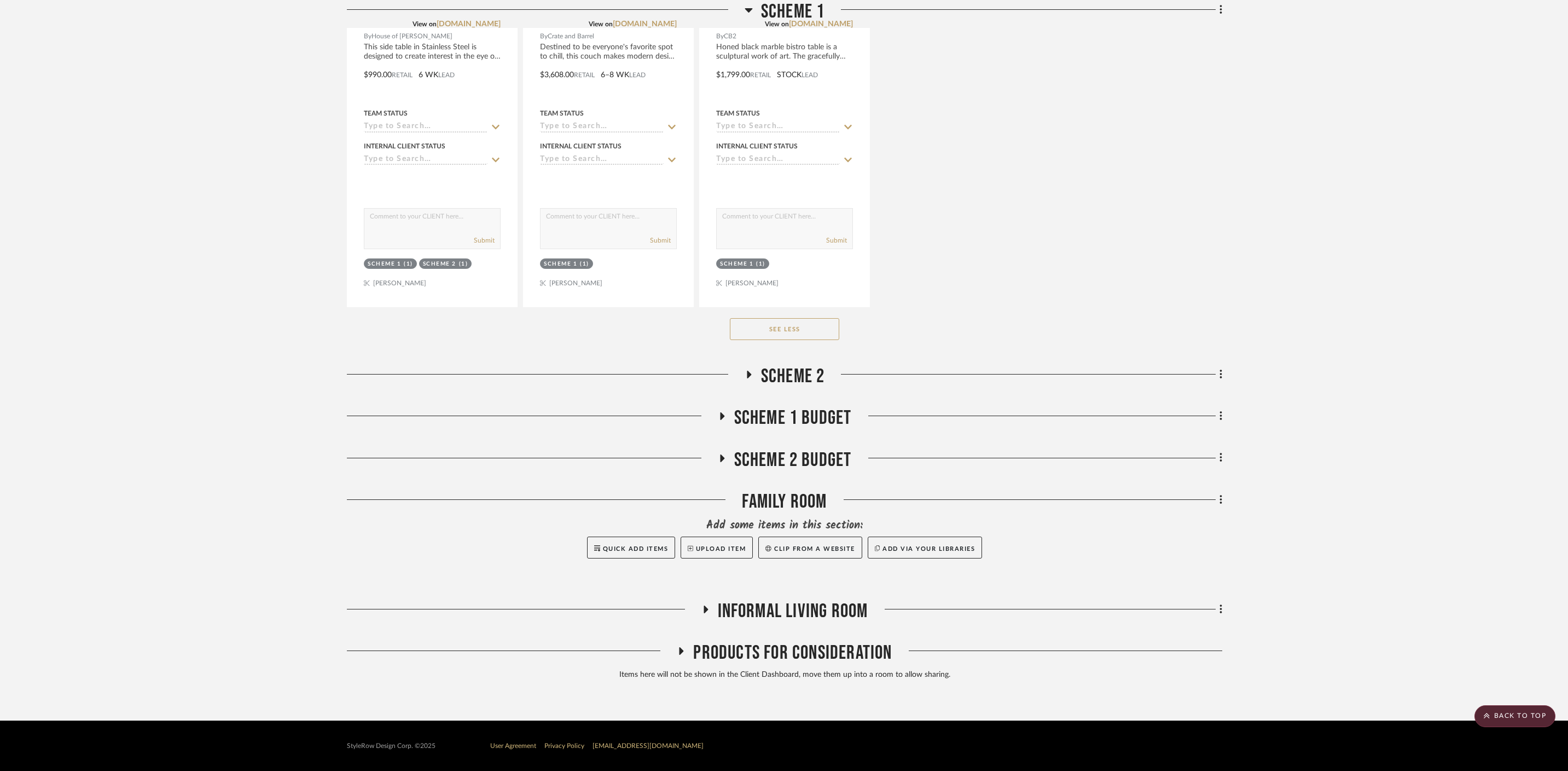
scroll to position [3386, 0]
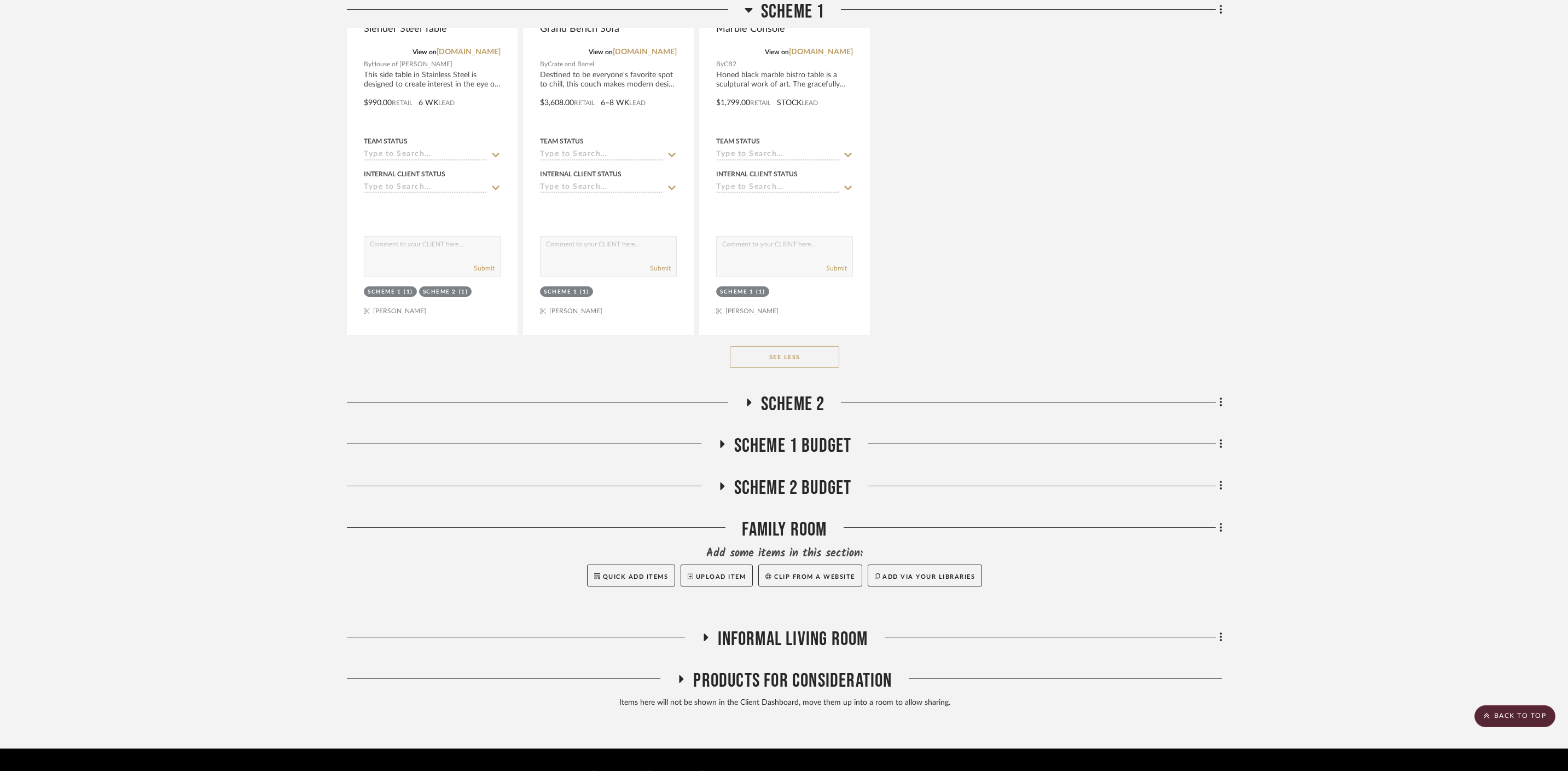
click at [675, 669] on div at bounding box center [512, 682] width 330 height 28
click at [683, 675] on icon at bounding box center [681, 679] width 4 height 8
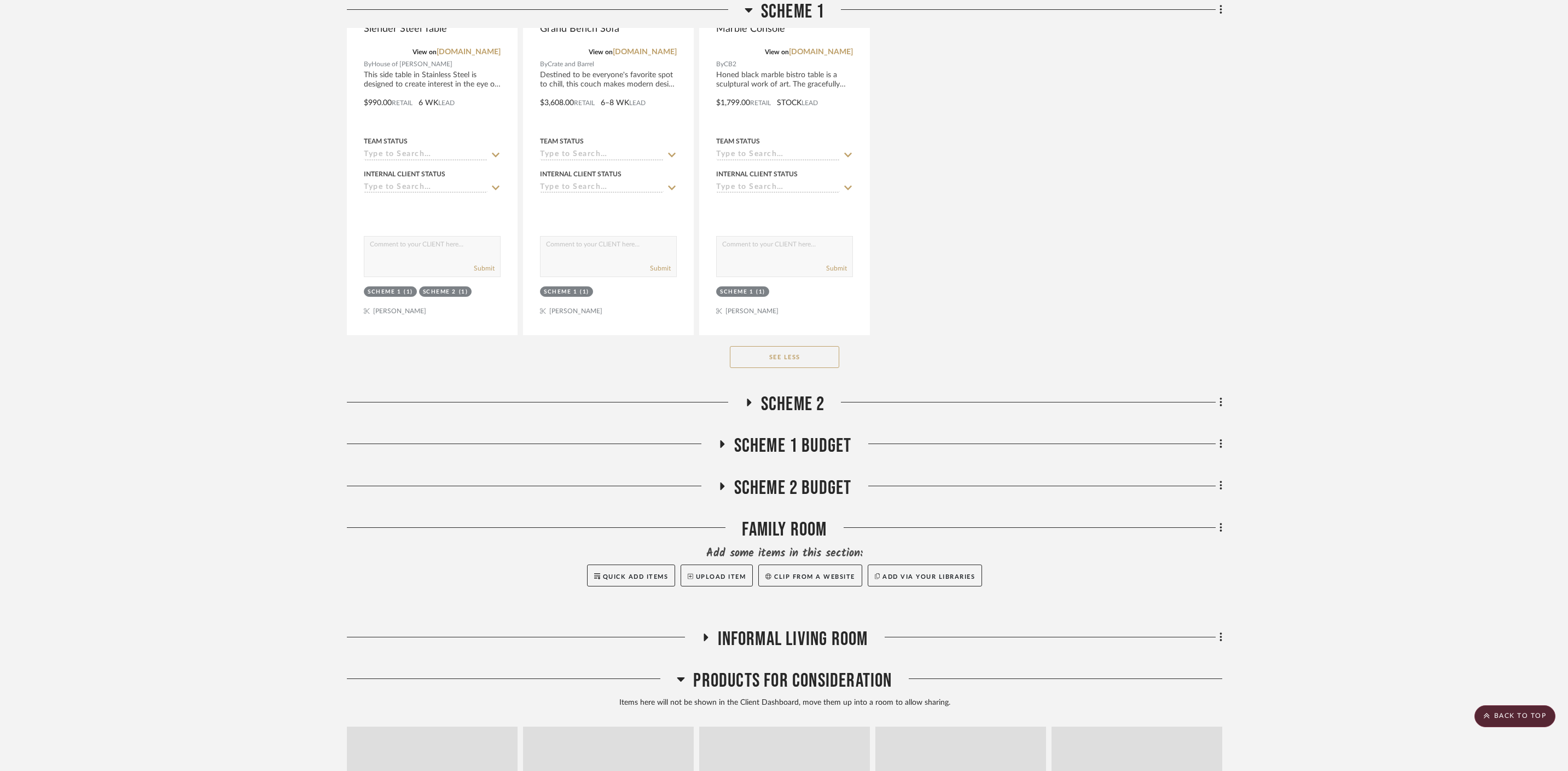
scroll to position [3833, 0]
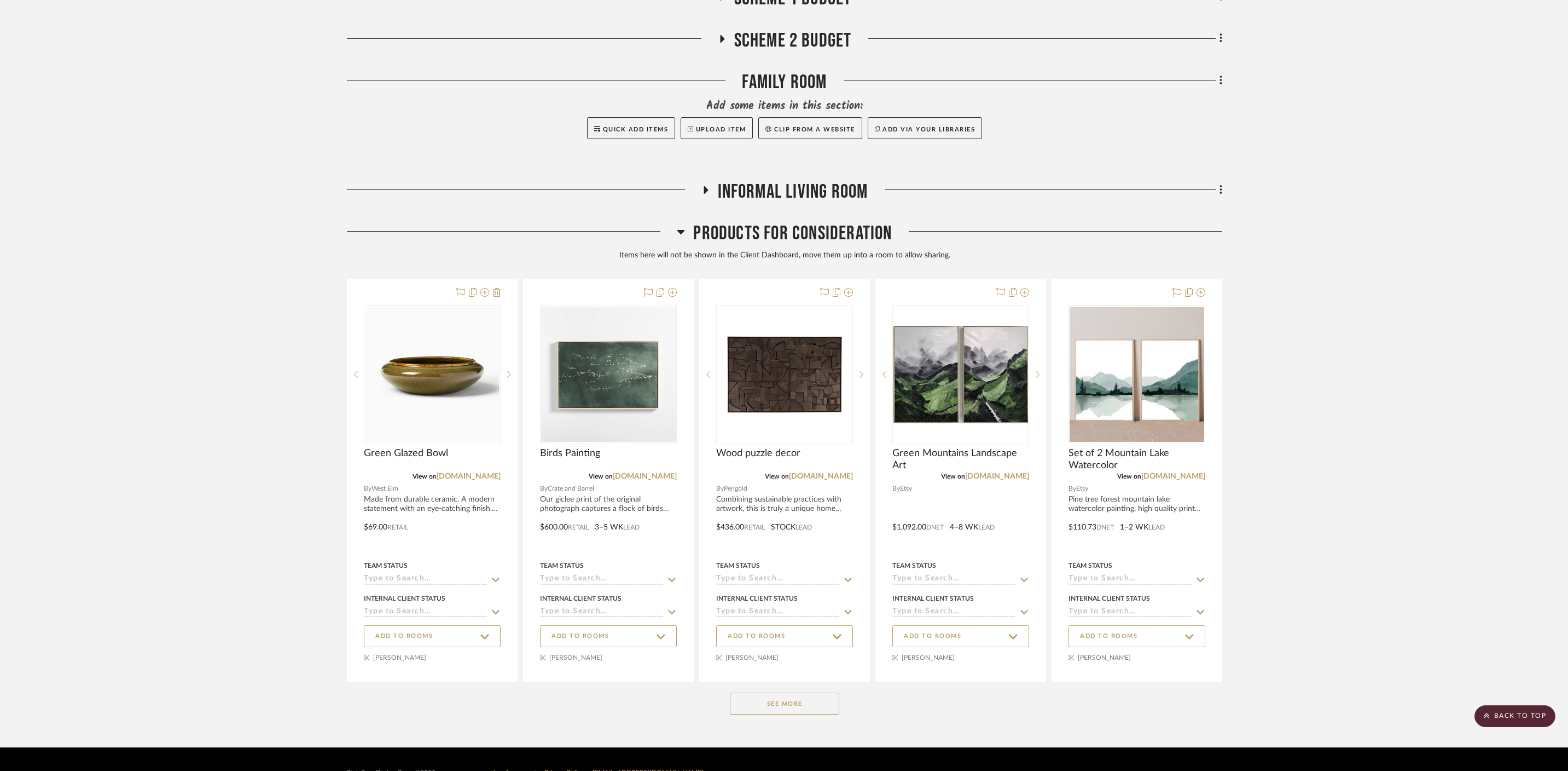
click at [763, 693] on button "See More" at bounding box center [785, 704] width 109 height 22
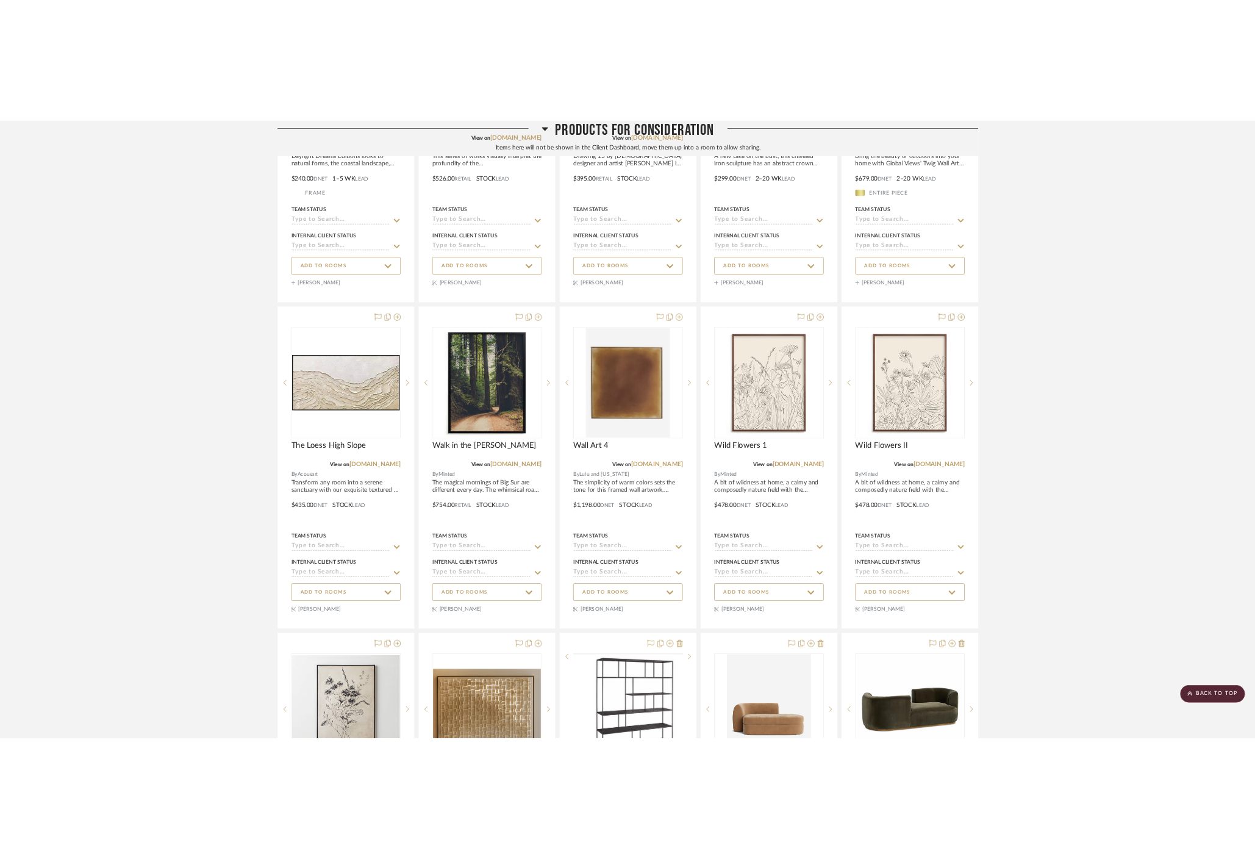
scroll to position [5237, 0]
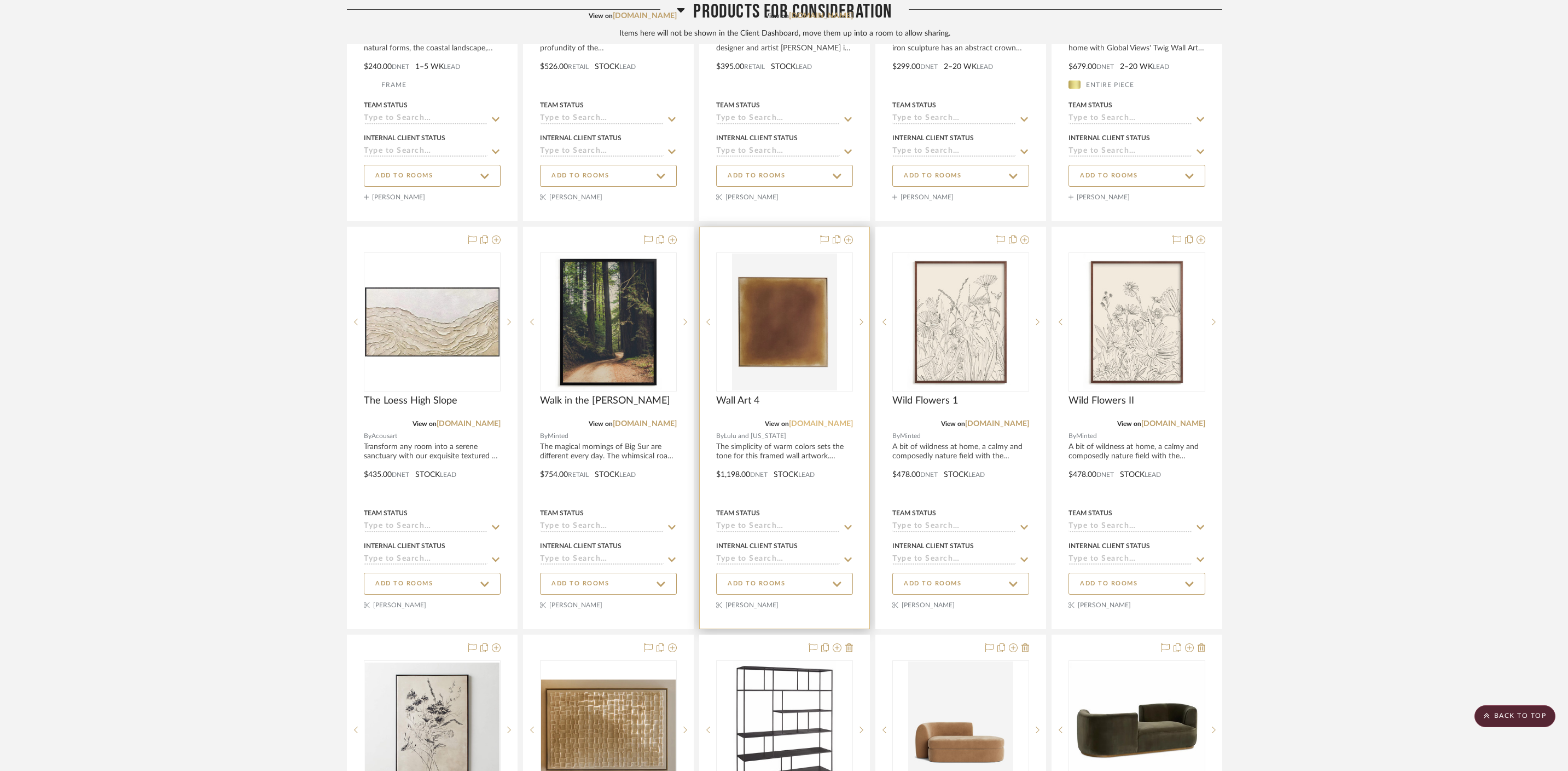
click at [814, 420] on link "[DOMAIN_NAME]" at bounding box center [820, 424] width 64 height 8
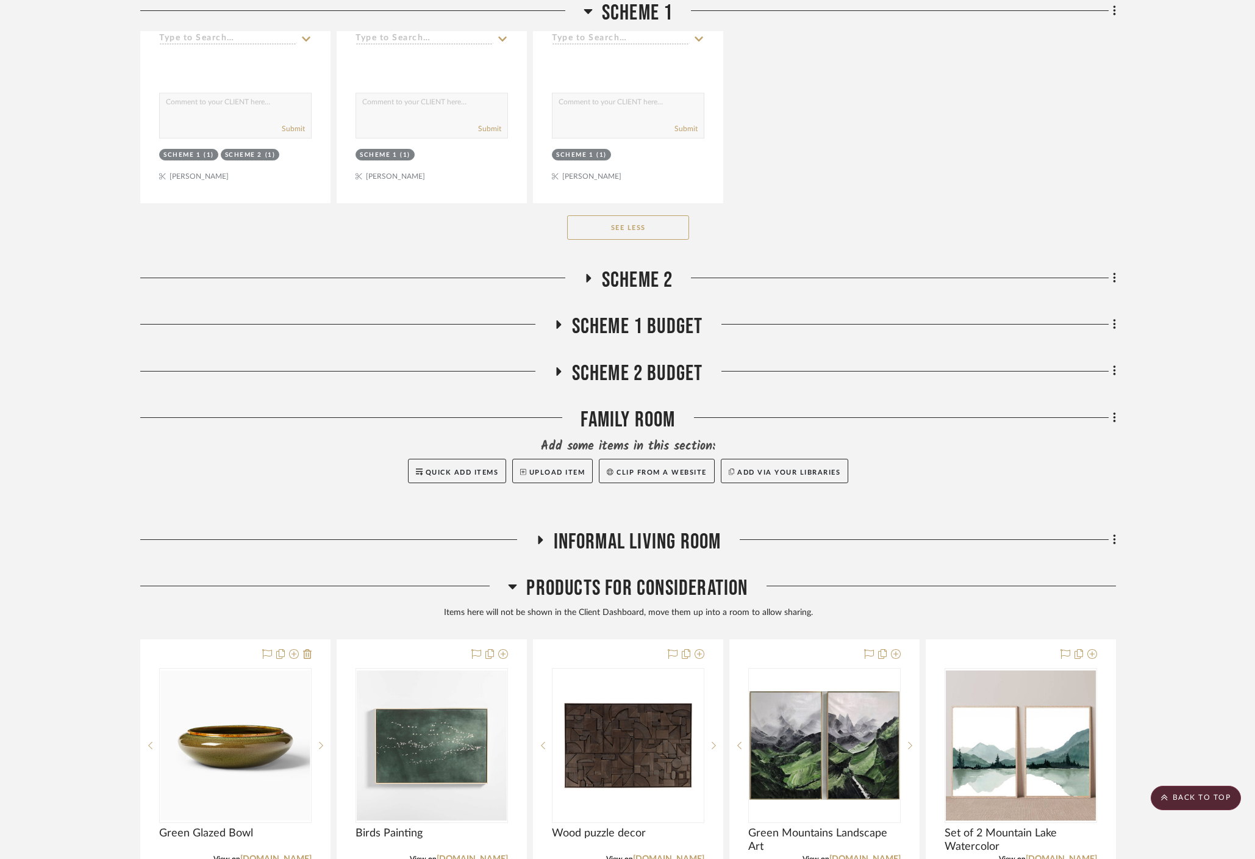
scroll to position [3938, 0]
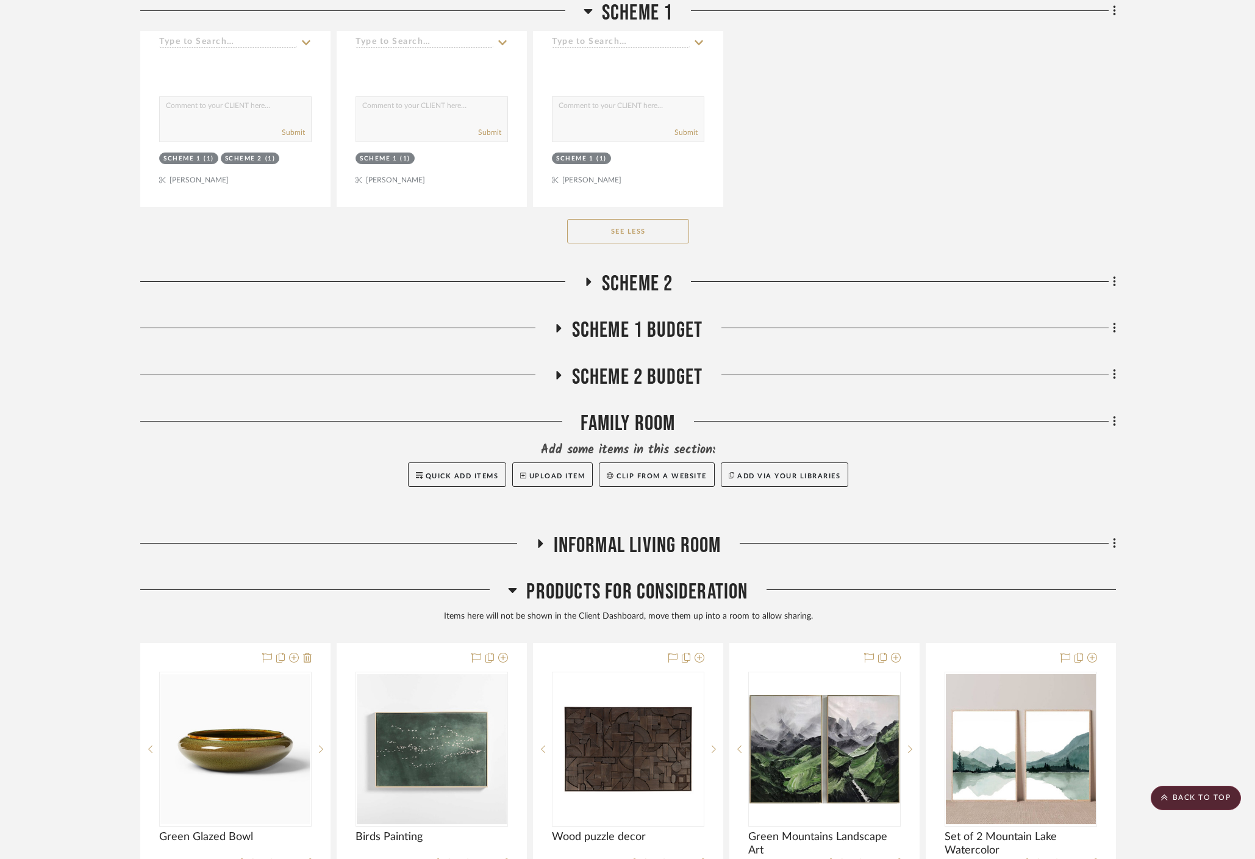
click at [514, 582] on icon at bounding box center [512, 589] width 9 height 15
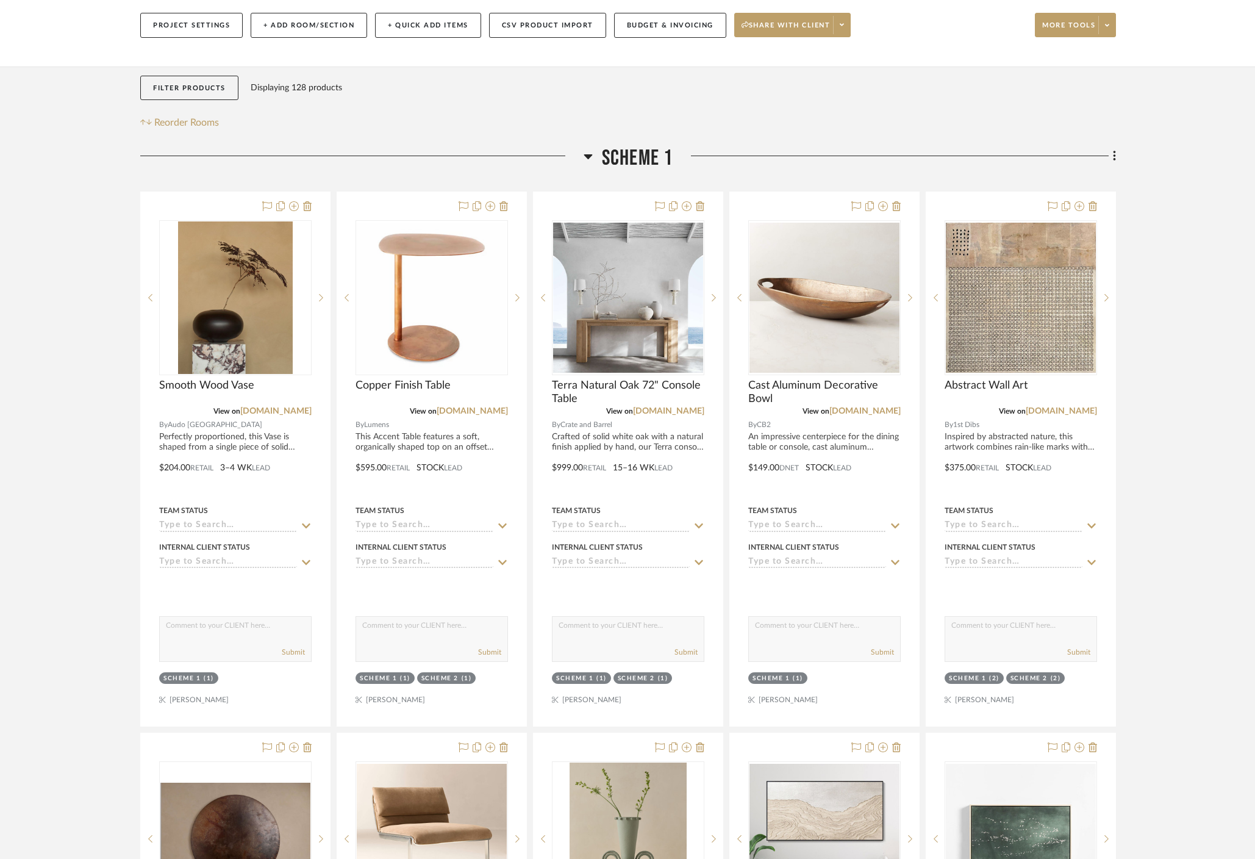
scroll to position [195, 0]
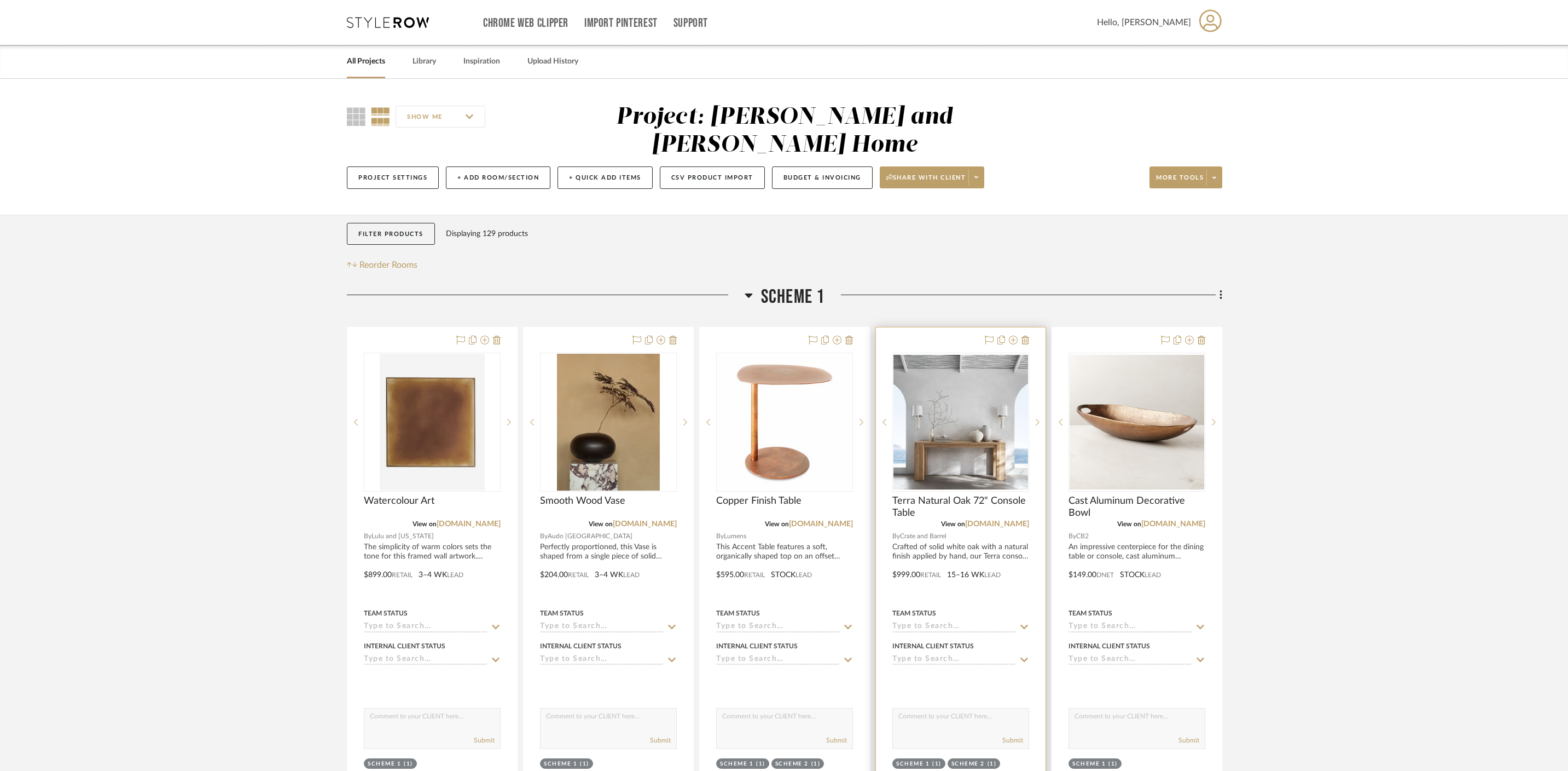
scroll to position [155, 0]
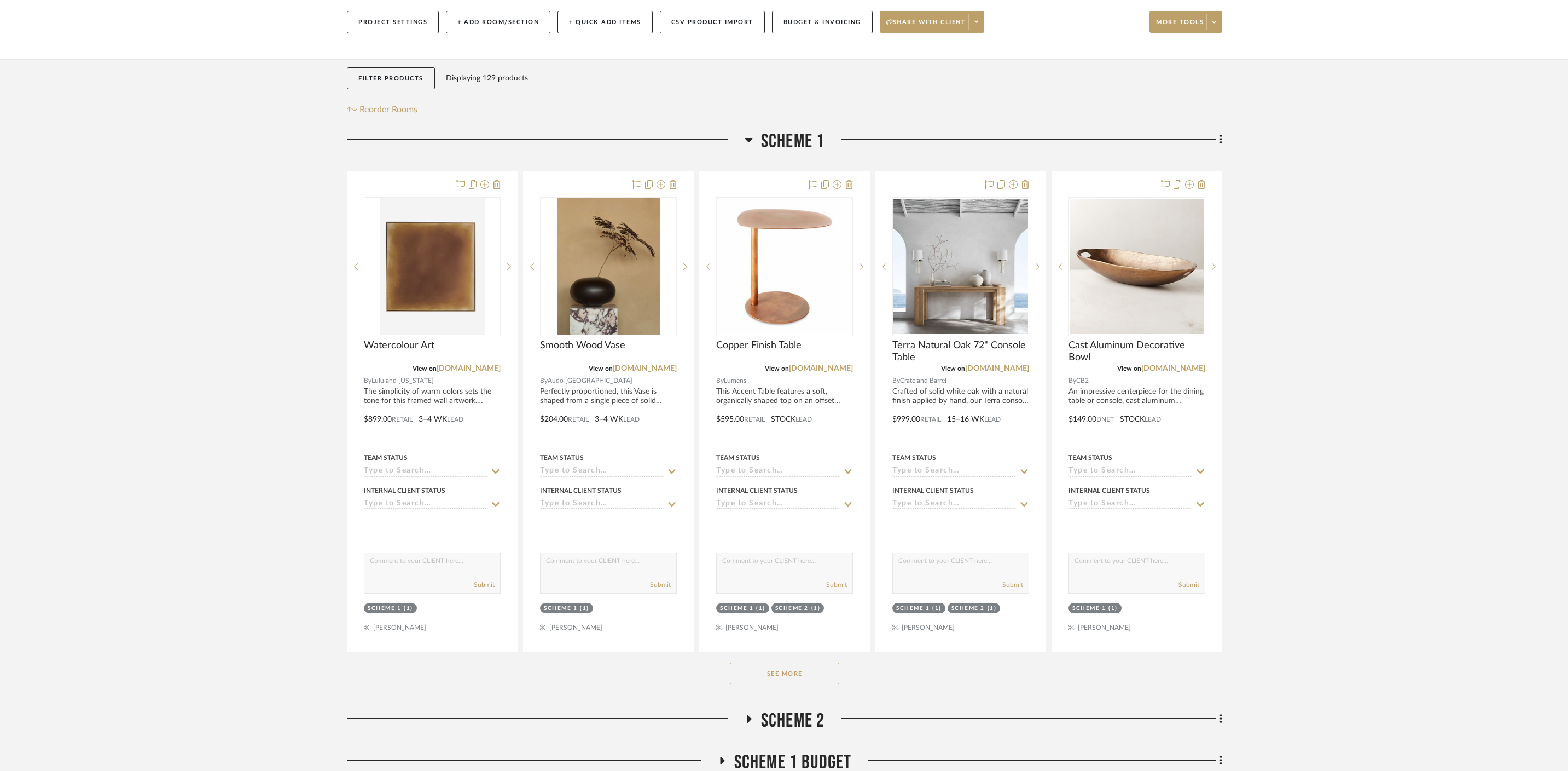
click at [771, 662] on button "See More" at bounding box center [785, 673] width 109 height 22
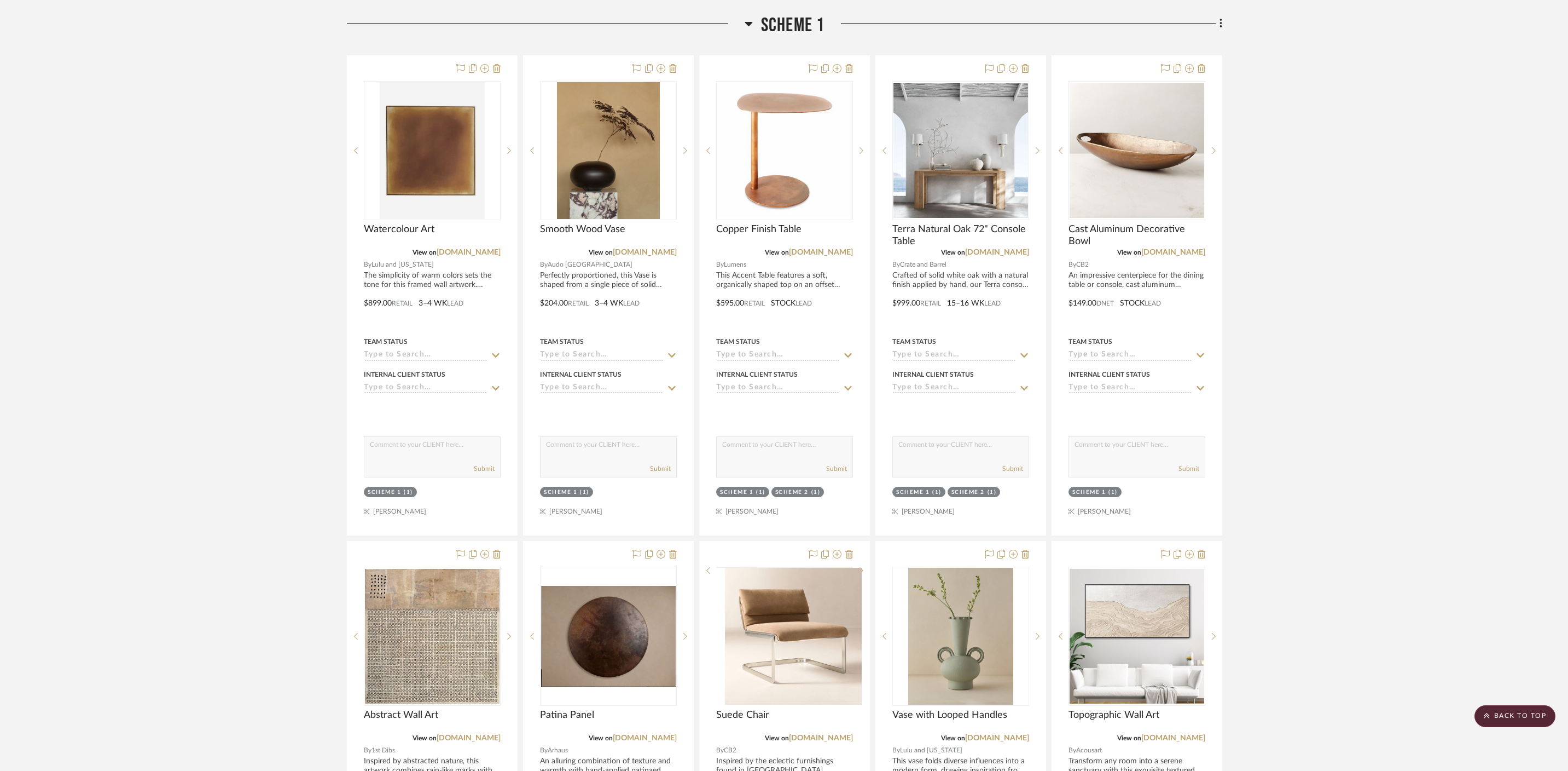
scroll to position [281, 0]
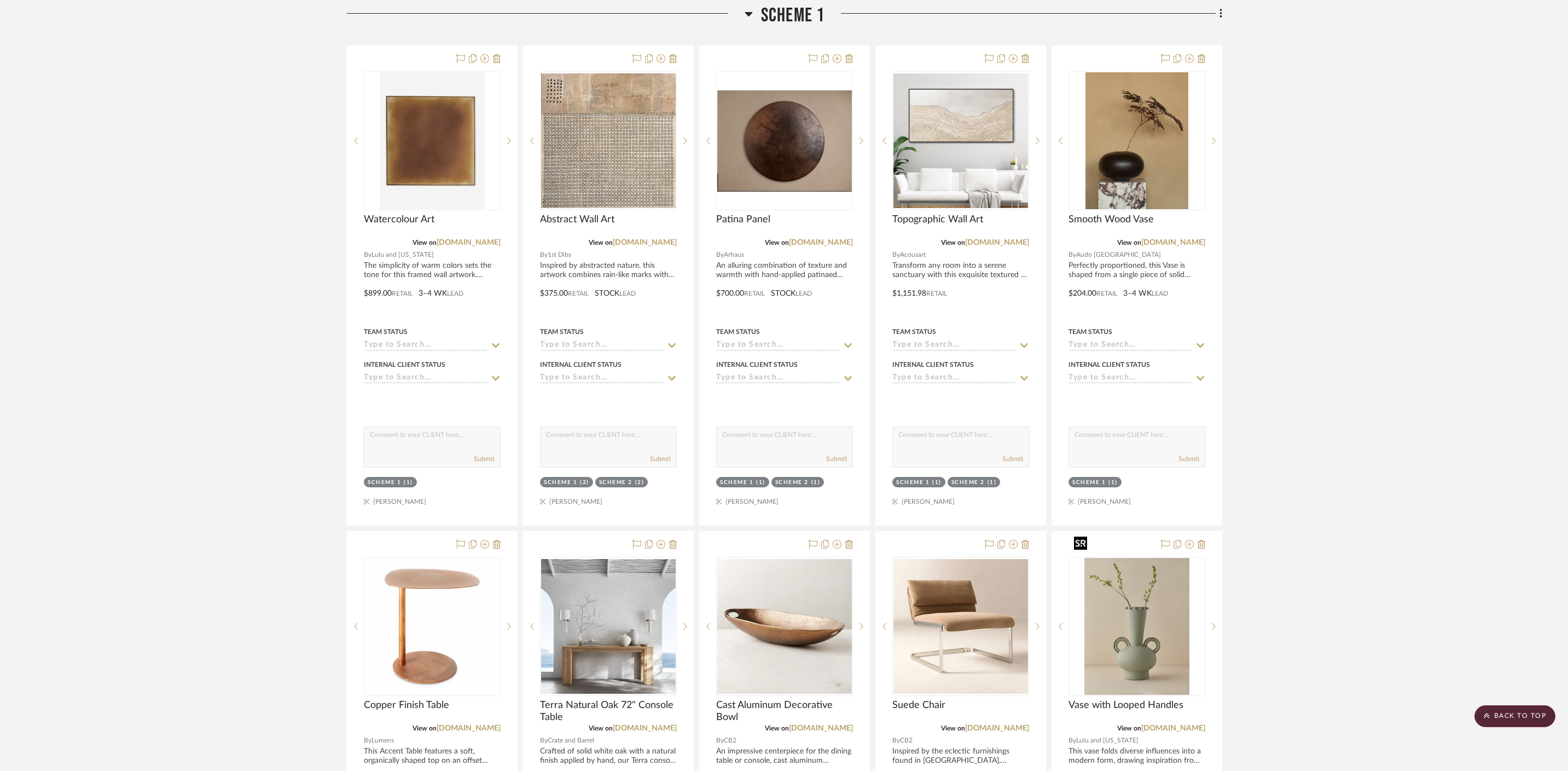
drag, startPoint x: 1129, startPoint y: 615, endPoint x: 1128, endPoint y: 609, distance: 6.1
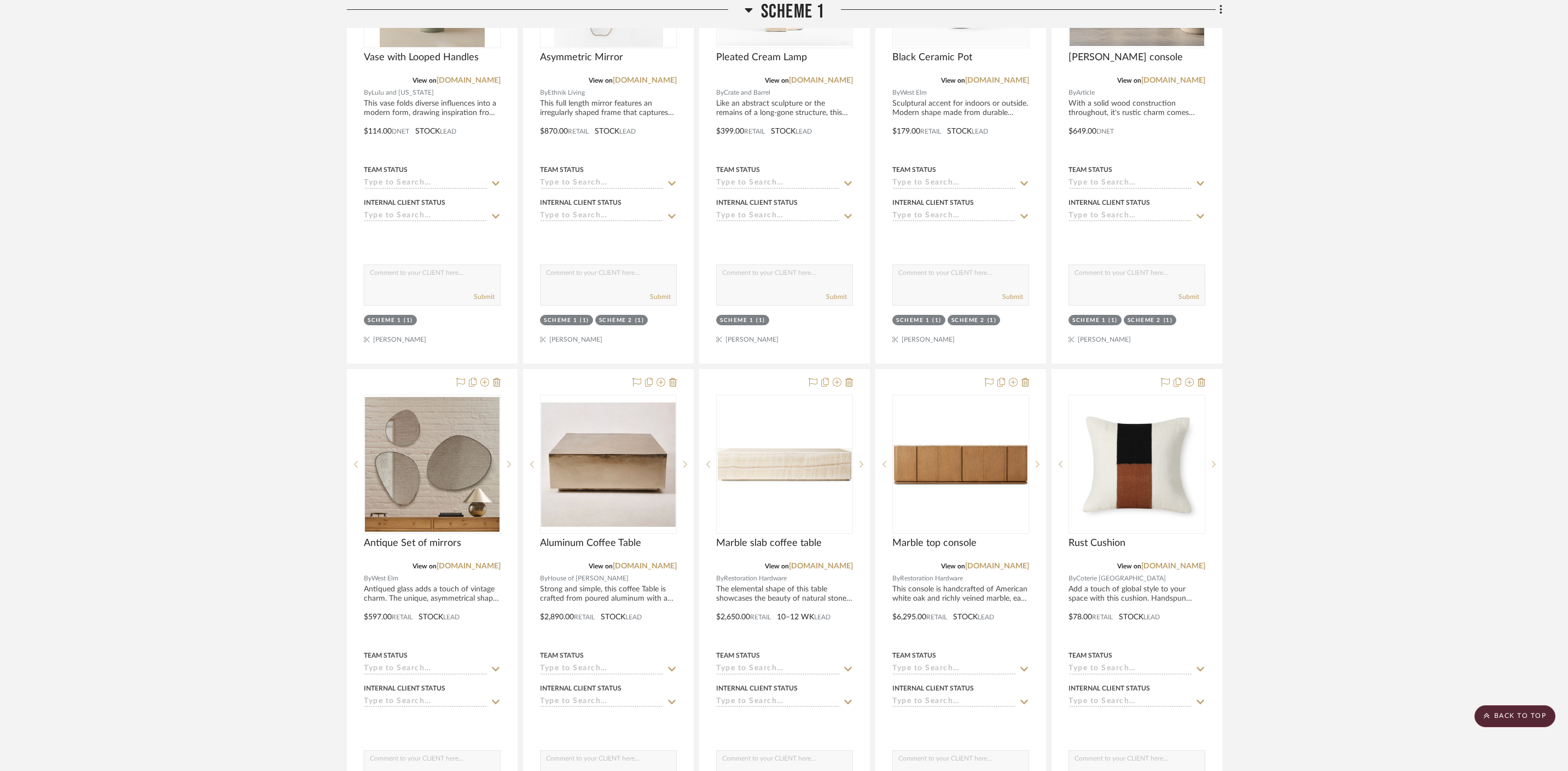
scroll to position [1496, 0]
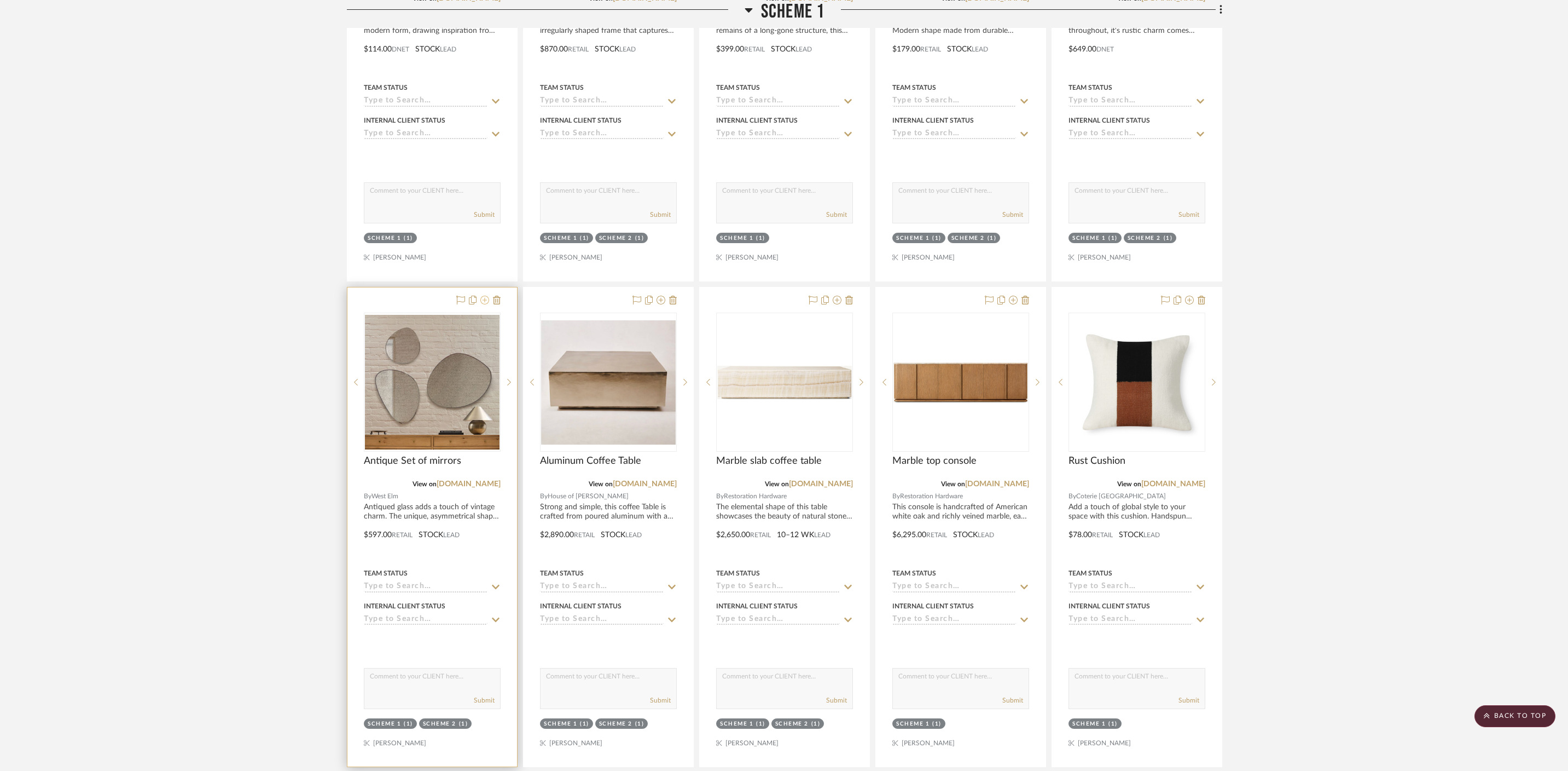
click at [484, 295] on icon at bounding box center [484, 300] width 9 height 9
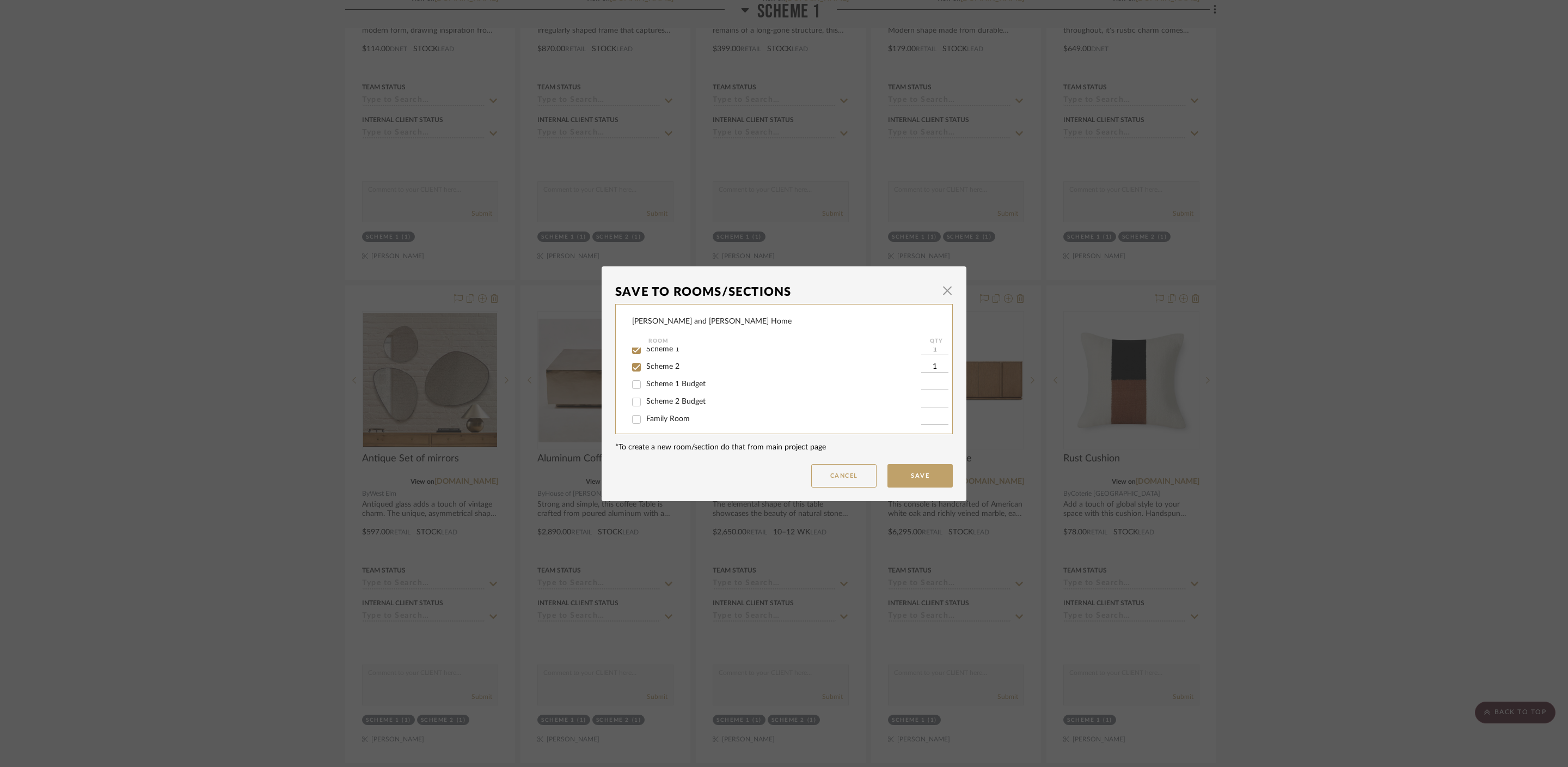
scroll to position [0, 0]
click at [633, 353] on input "Scheme 1" at bounding box center [637, 356] width 18 height 18
checkbox input "false"
click at [631, 372] on input "Scheme 2" at bounding box center [637, 374] width 18 height 18
checkbox input "false"
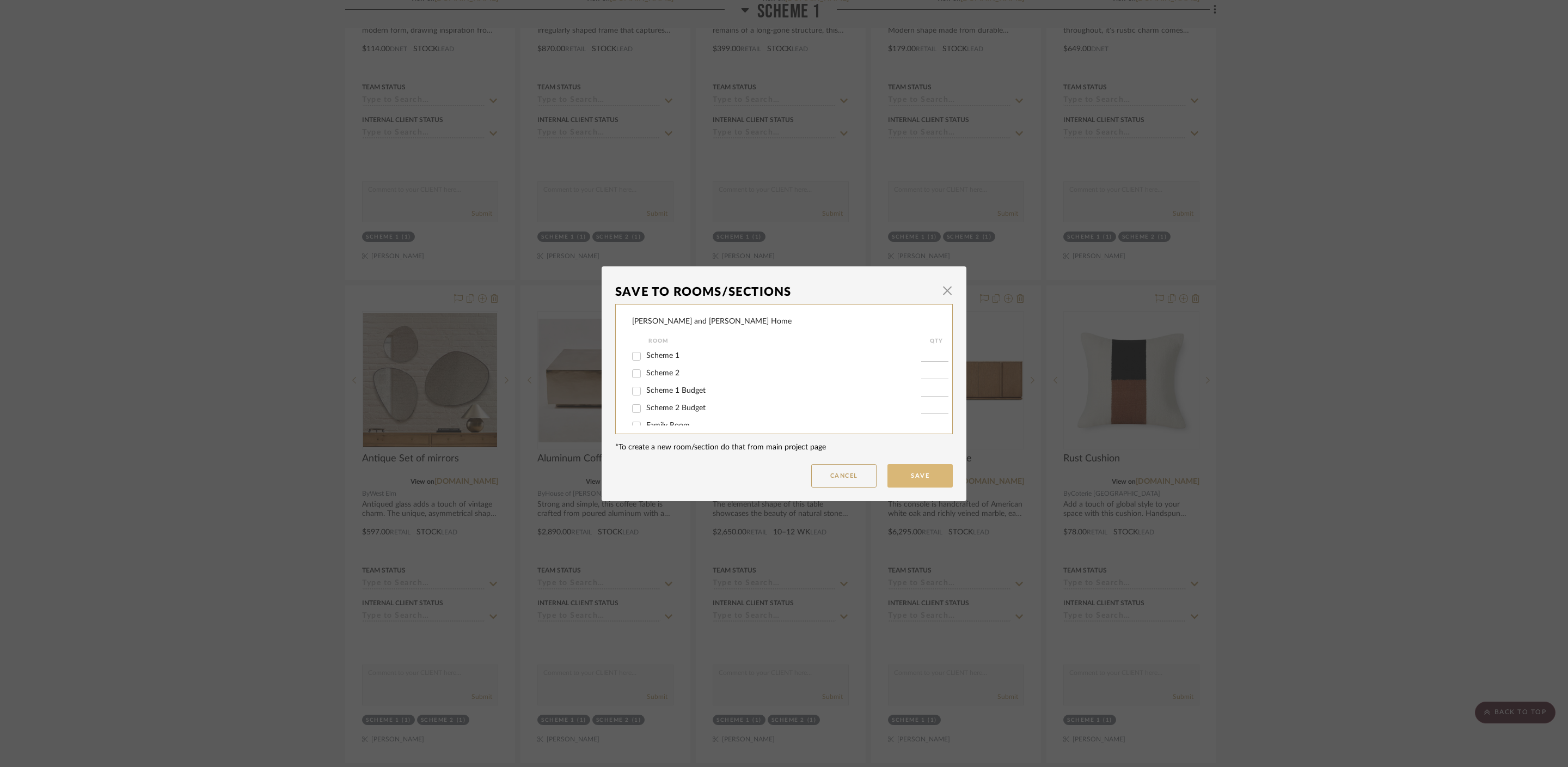
click at [902, 476] on button "Save" at bounding box center [920, 476] width 65 height 23
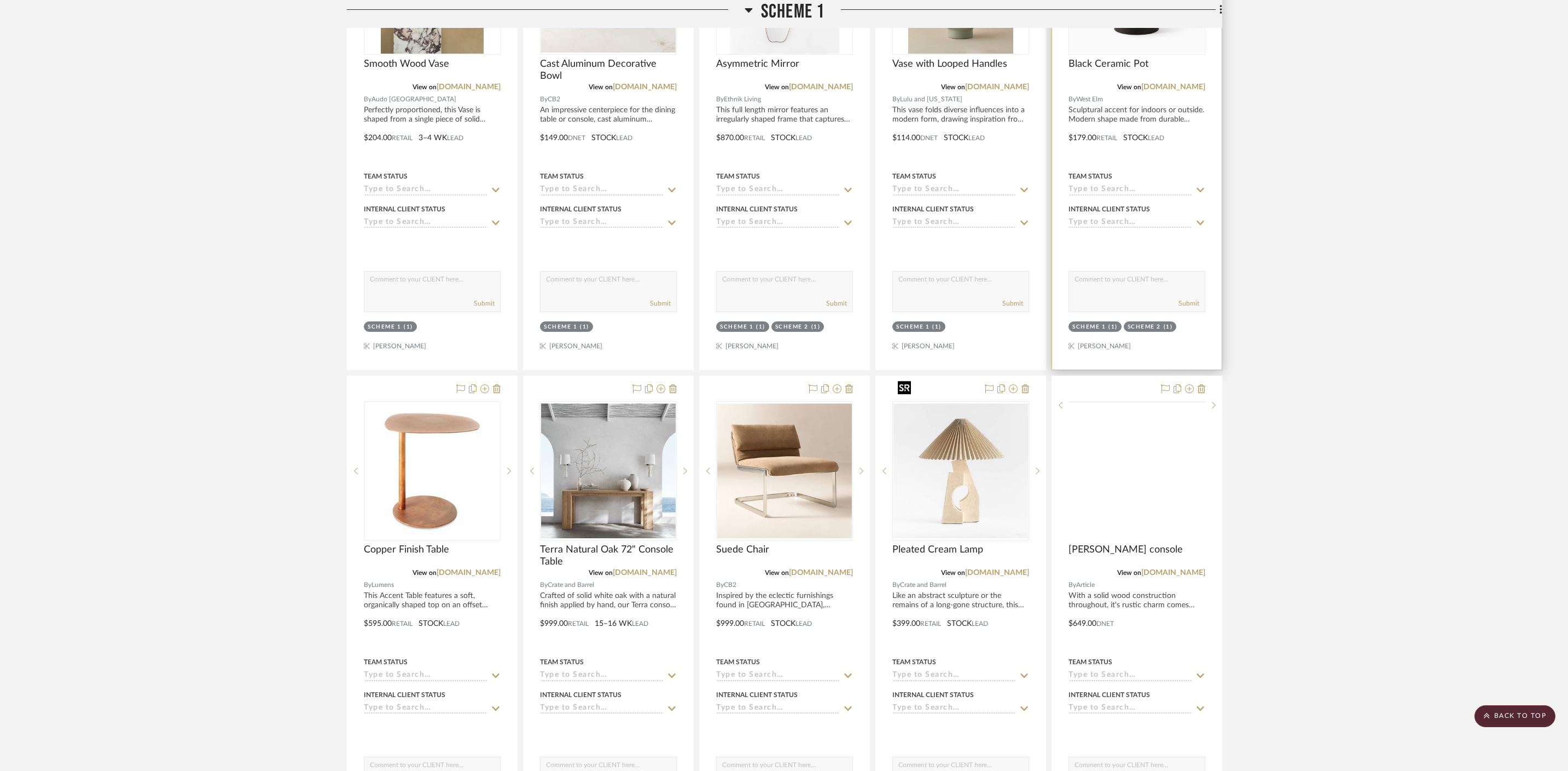
scroll to position [925, 0]
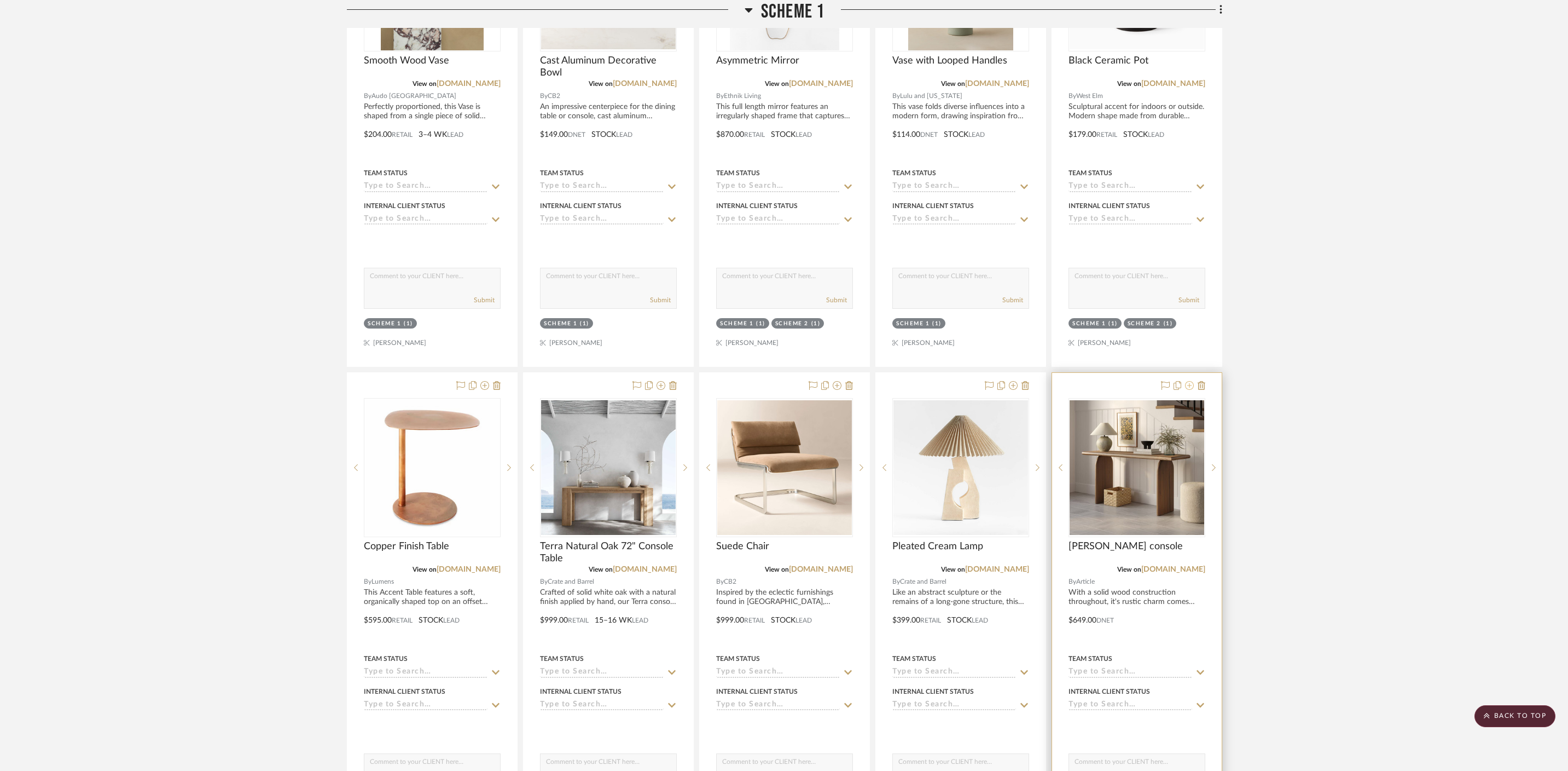
click at [1133, 381] on icon at bounding box center [1189, 385] width 9 height 9
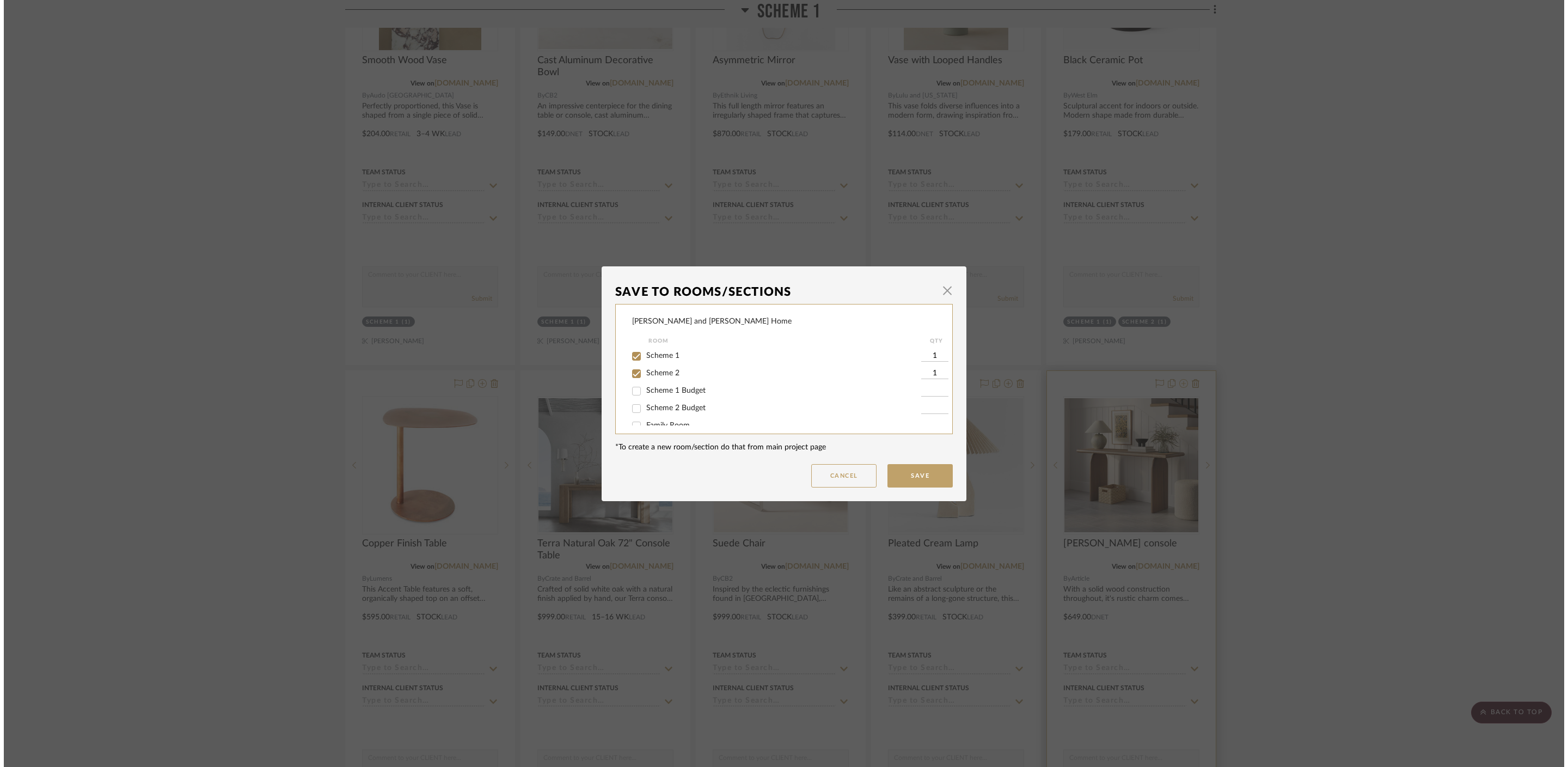
scroll to position [0, 0]
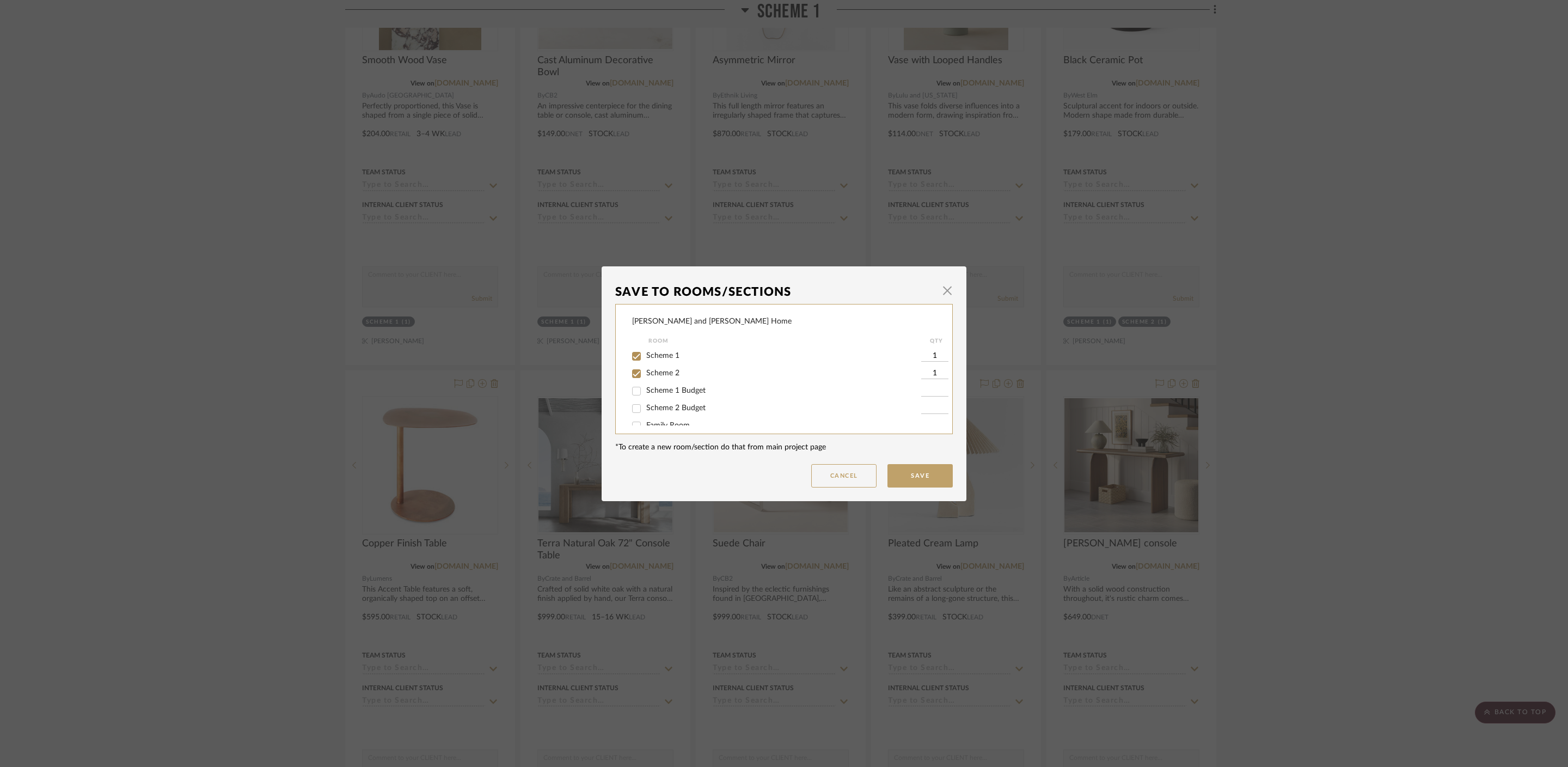
click at [655, 357] on span "Scheme 1" at bounding box center [663, 355] width 33 height 8
click at [646, 357] on input "Scheme 1" at bounding box center [637, 356] width 18 height 18
checkbox input "false"
click at [663, 370] on span "Scheme 2" at bounding box center [663, 373] width 33 height 8
click at [646, 368] on input "Scheme 2" at bounding box center [637, 374] width 18 height 18
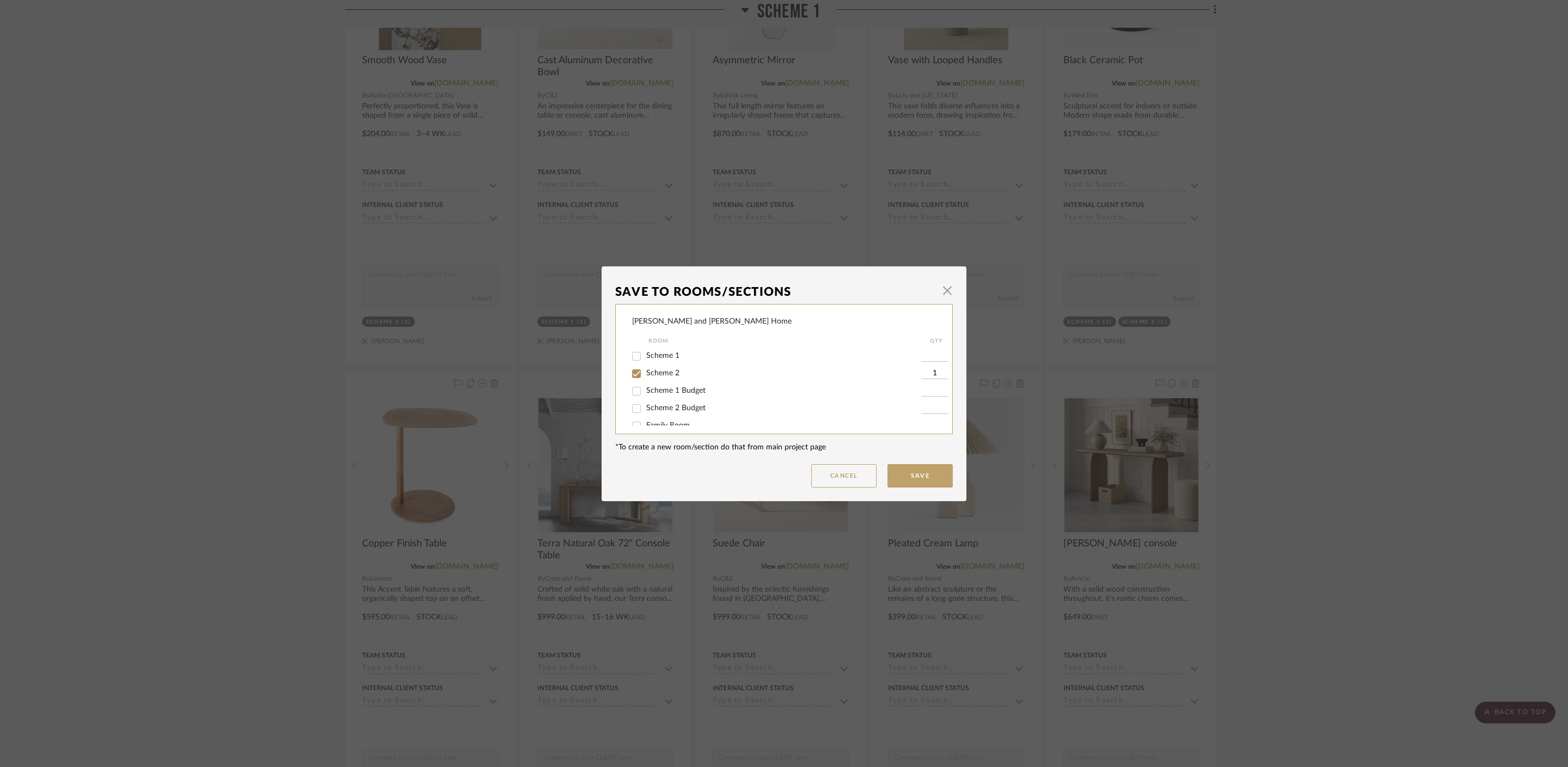
checkbox input "false"
click at [924, 475] on button "Save" at bounding box center [920, 476] width 65 height 23
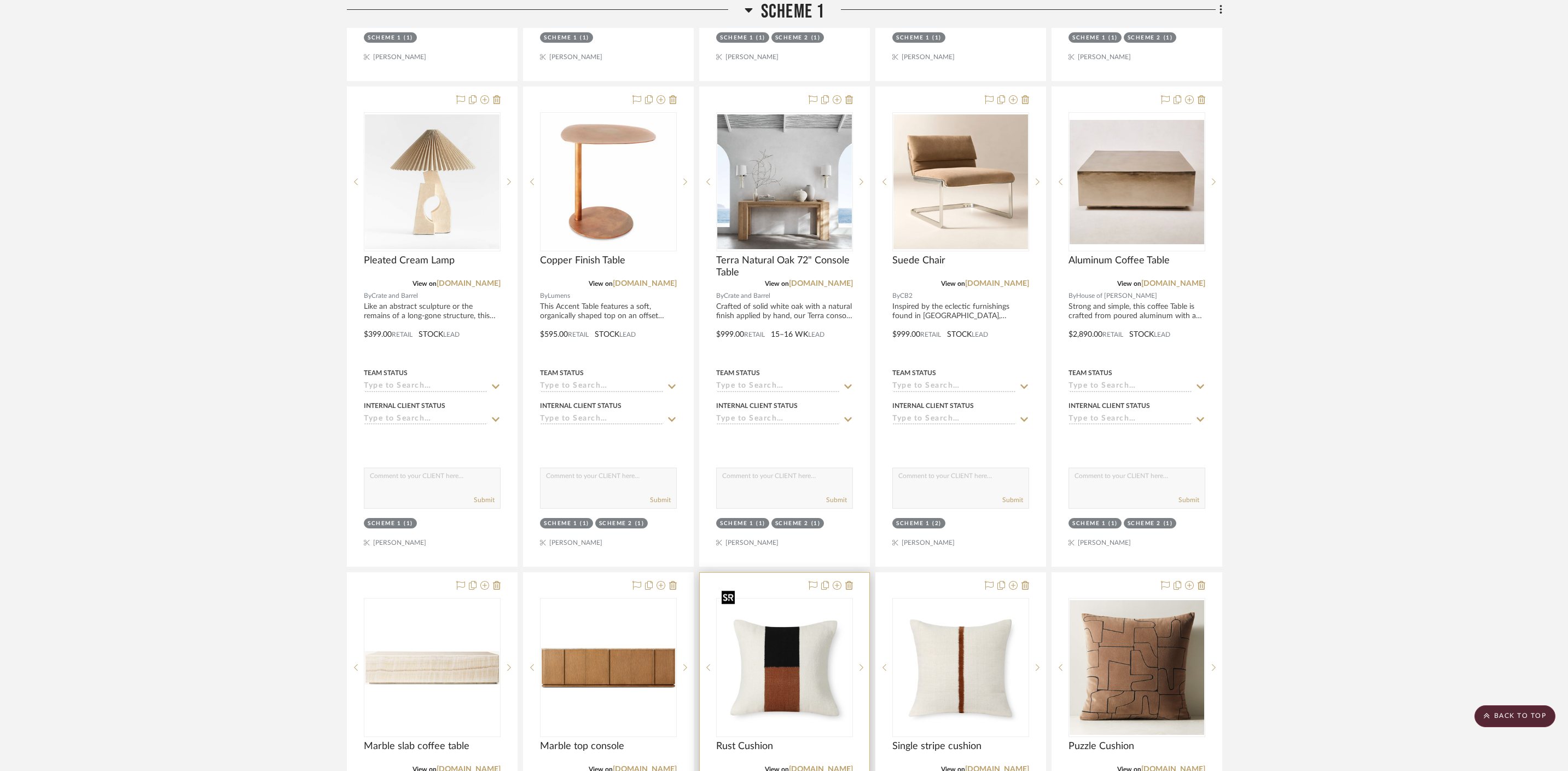
scroll to position [1207, 0]
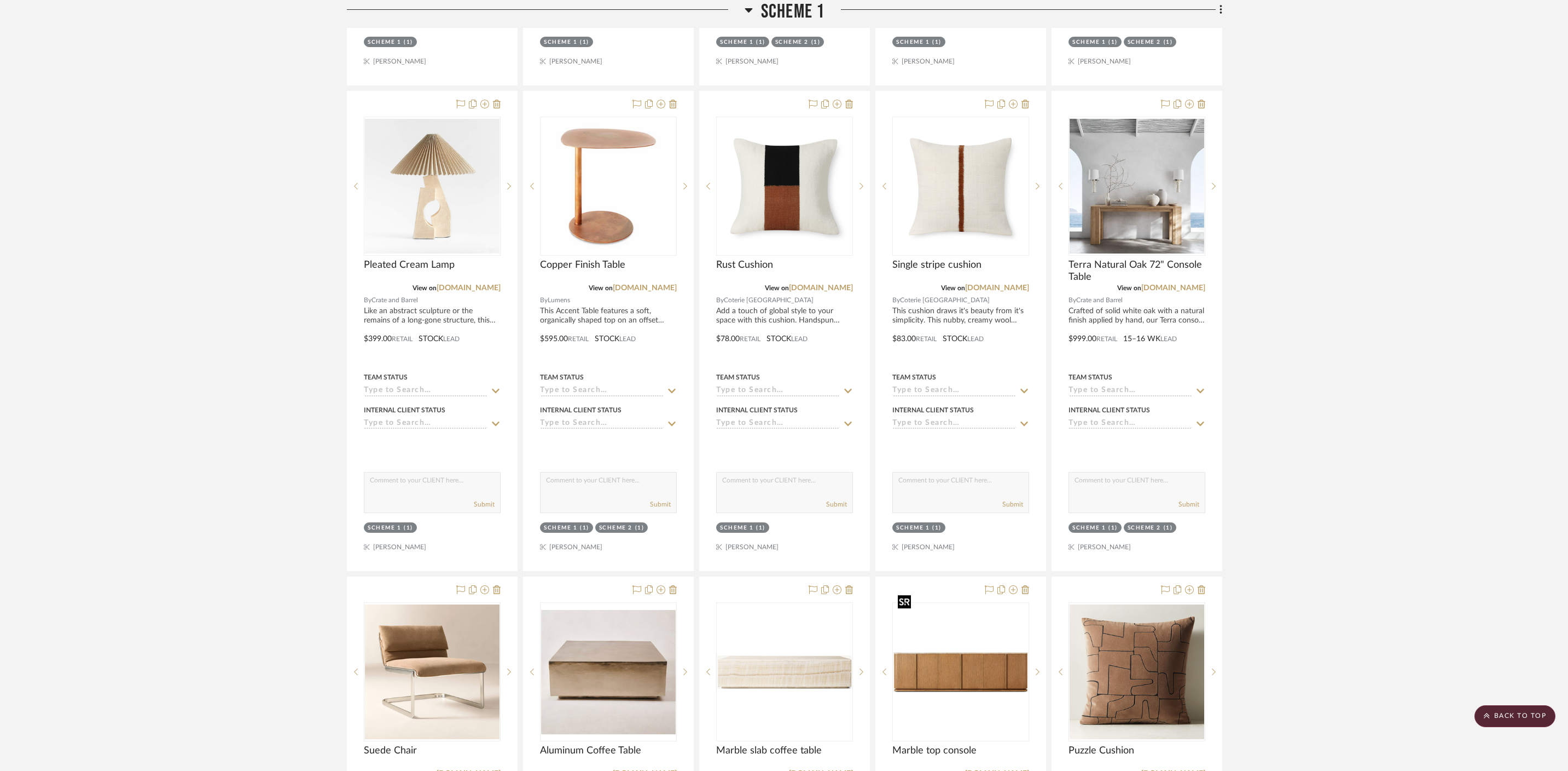
drag, startPoint x: 943, startPoint y: 637, endPoint x: 943, endPoint y: 631, distance: 6.0
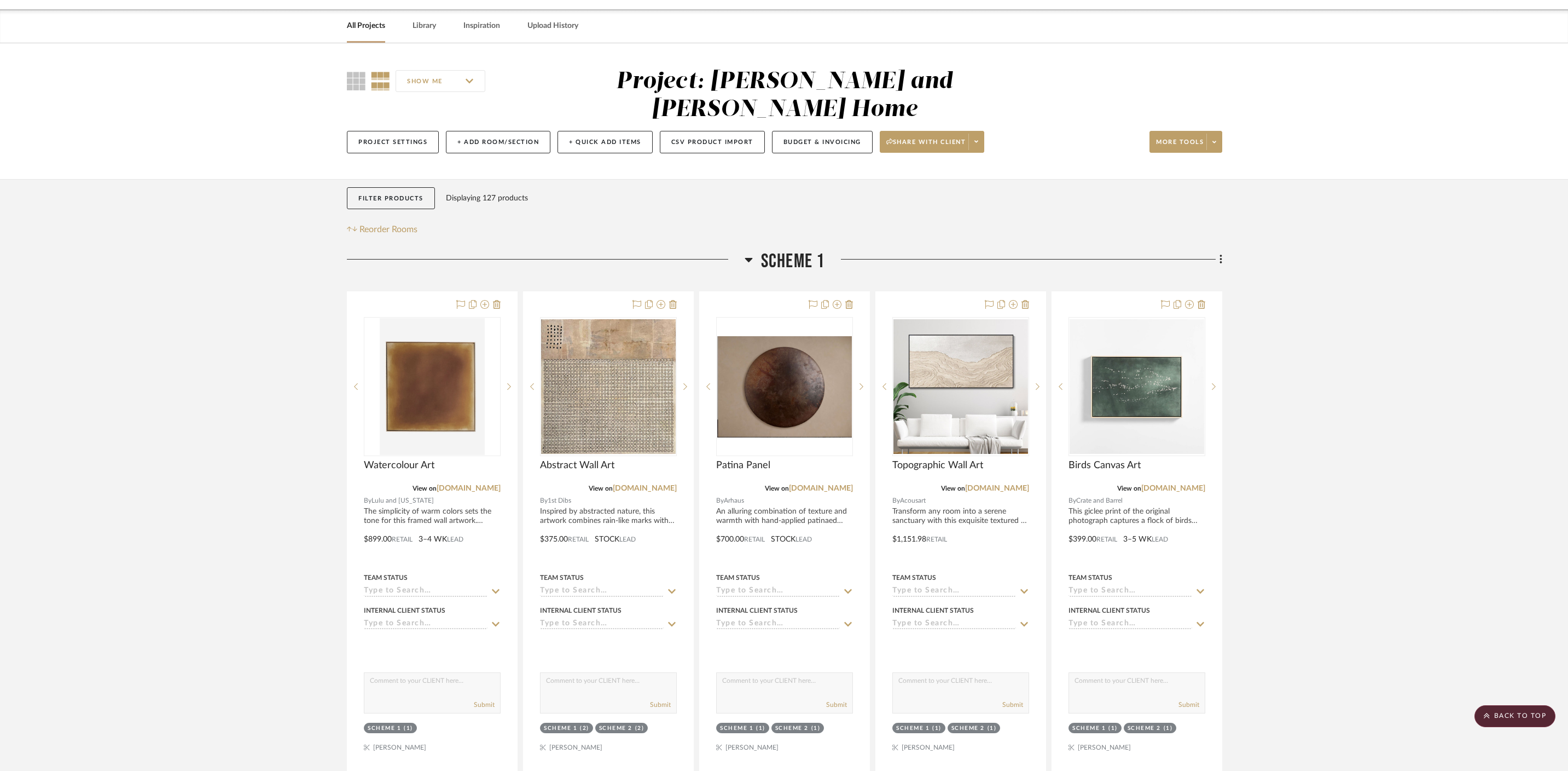
scroll to position [16, 0]
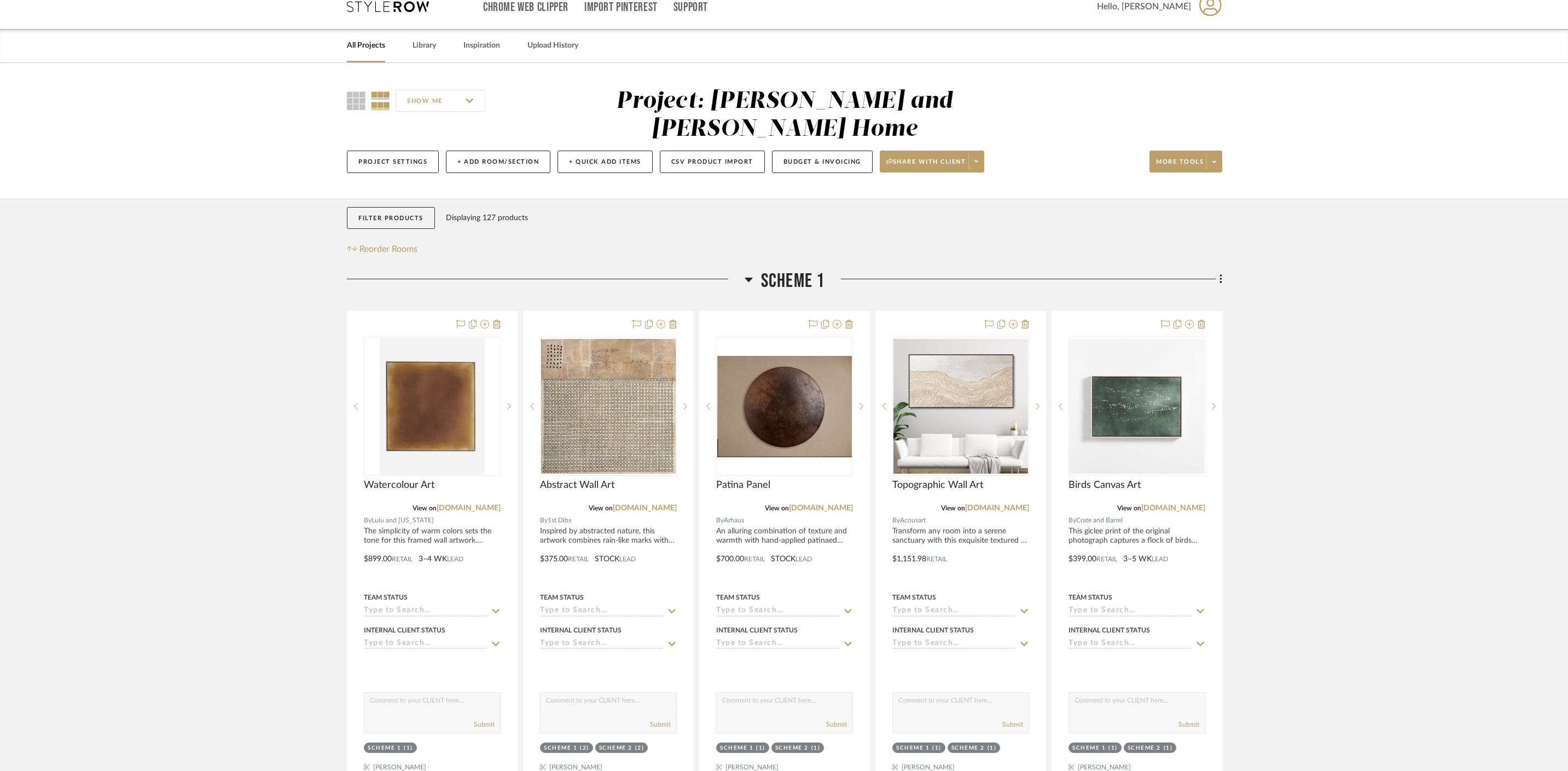
click at [748, 273] on icon at bounding box center [748, 279] width 8 height 13
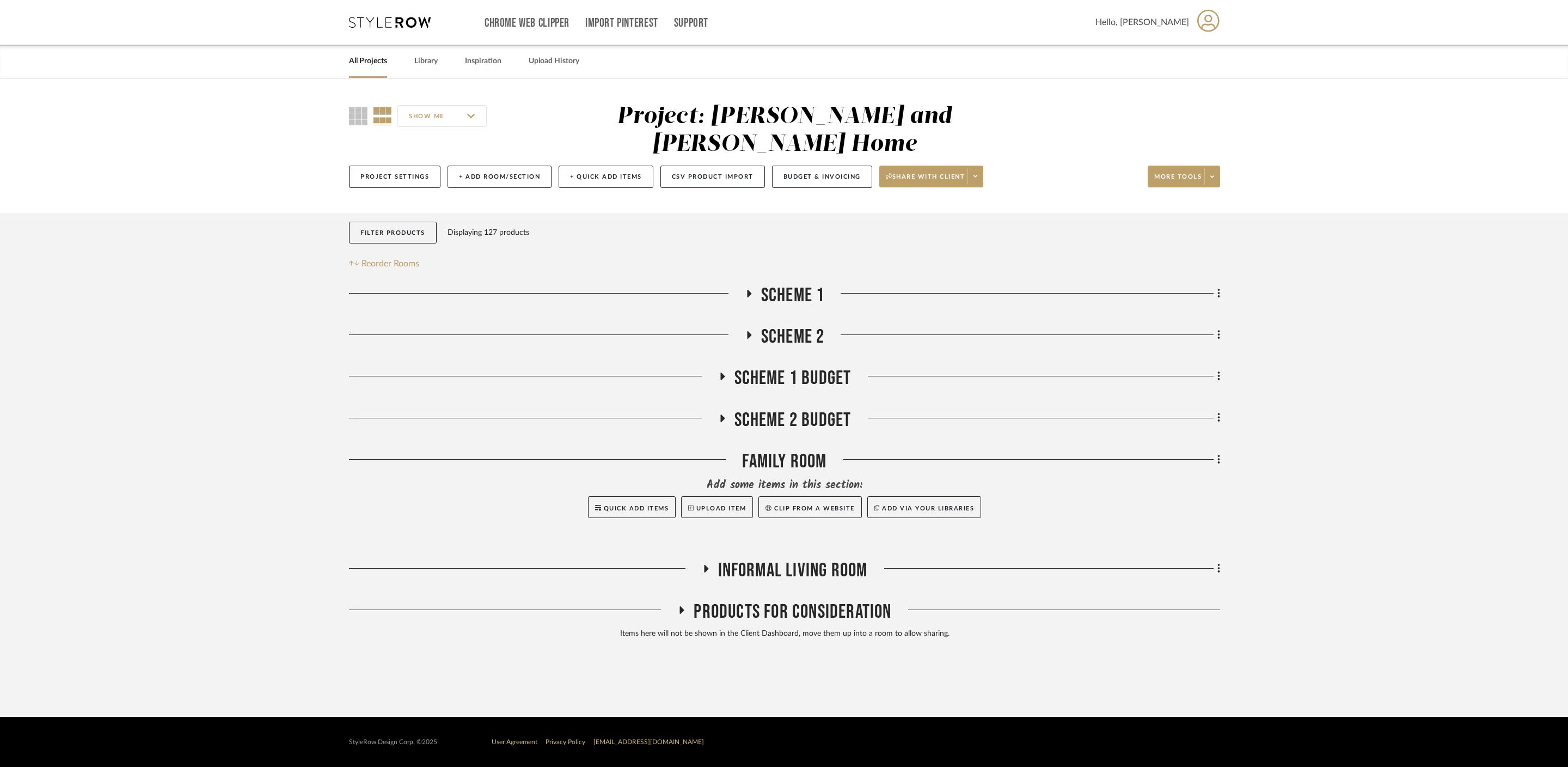
click at [750, 331] on icon at bounding box center [748, 335] width 13 height 8
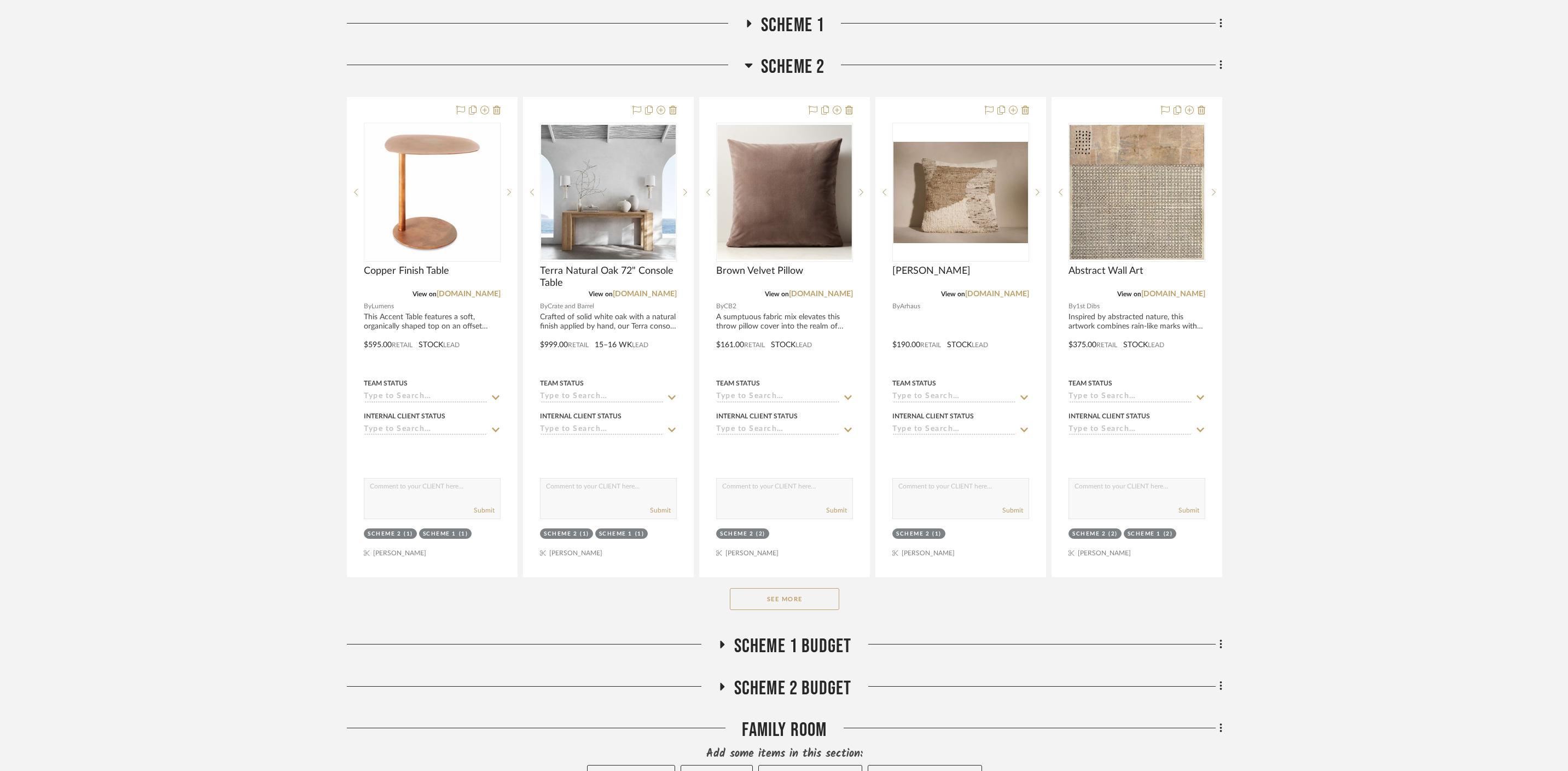
scroll to position [273, 0]
click at [771, 587] on button "See More" at bounding box center [785, 598] width 109 height 22
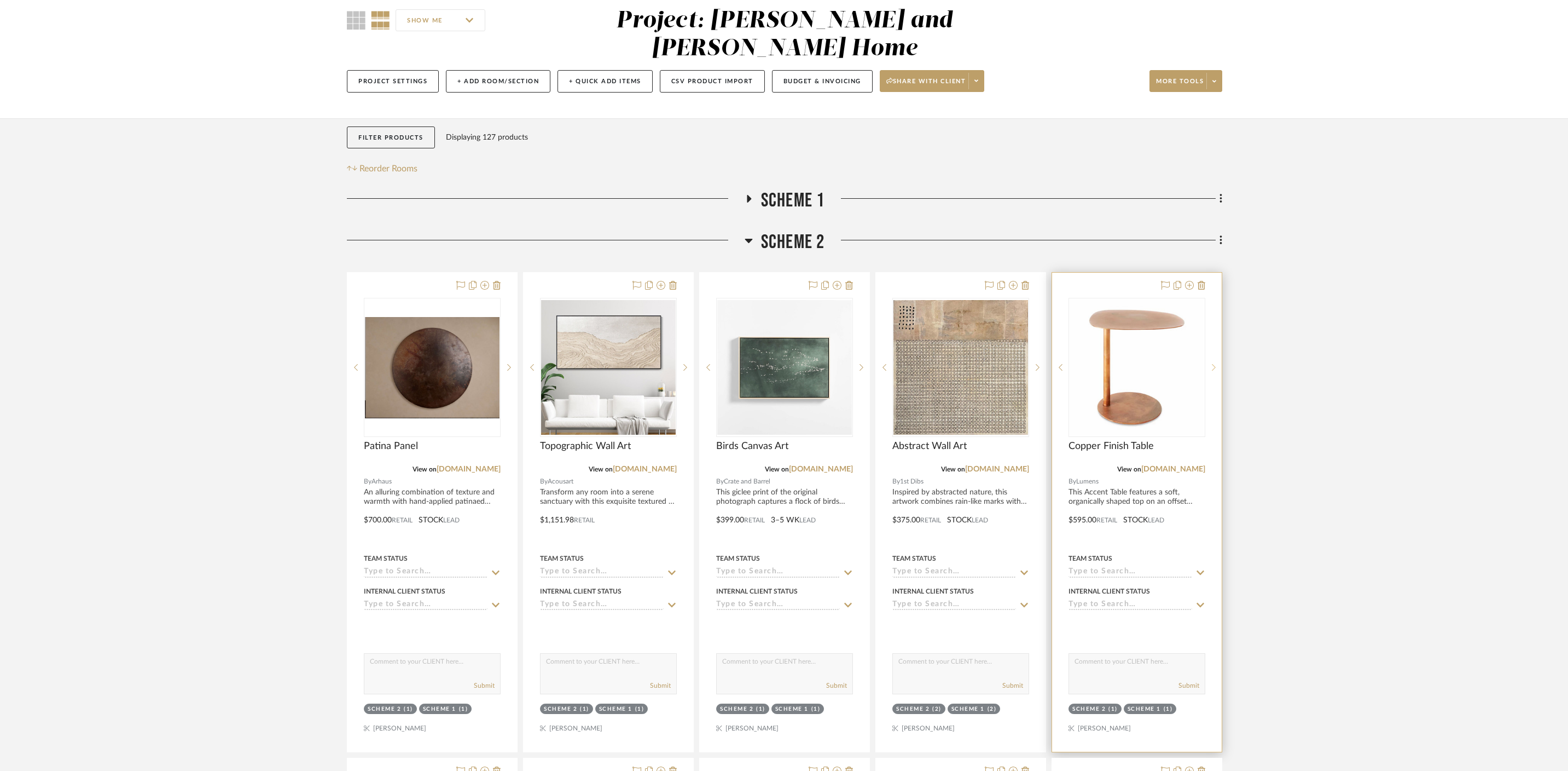
scroll to position [0, 0]
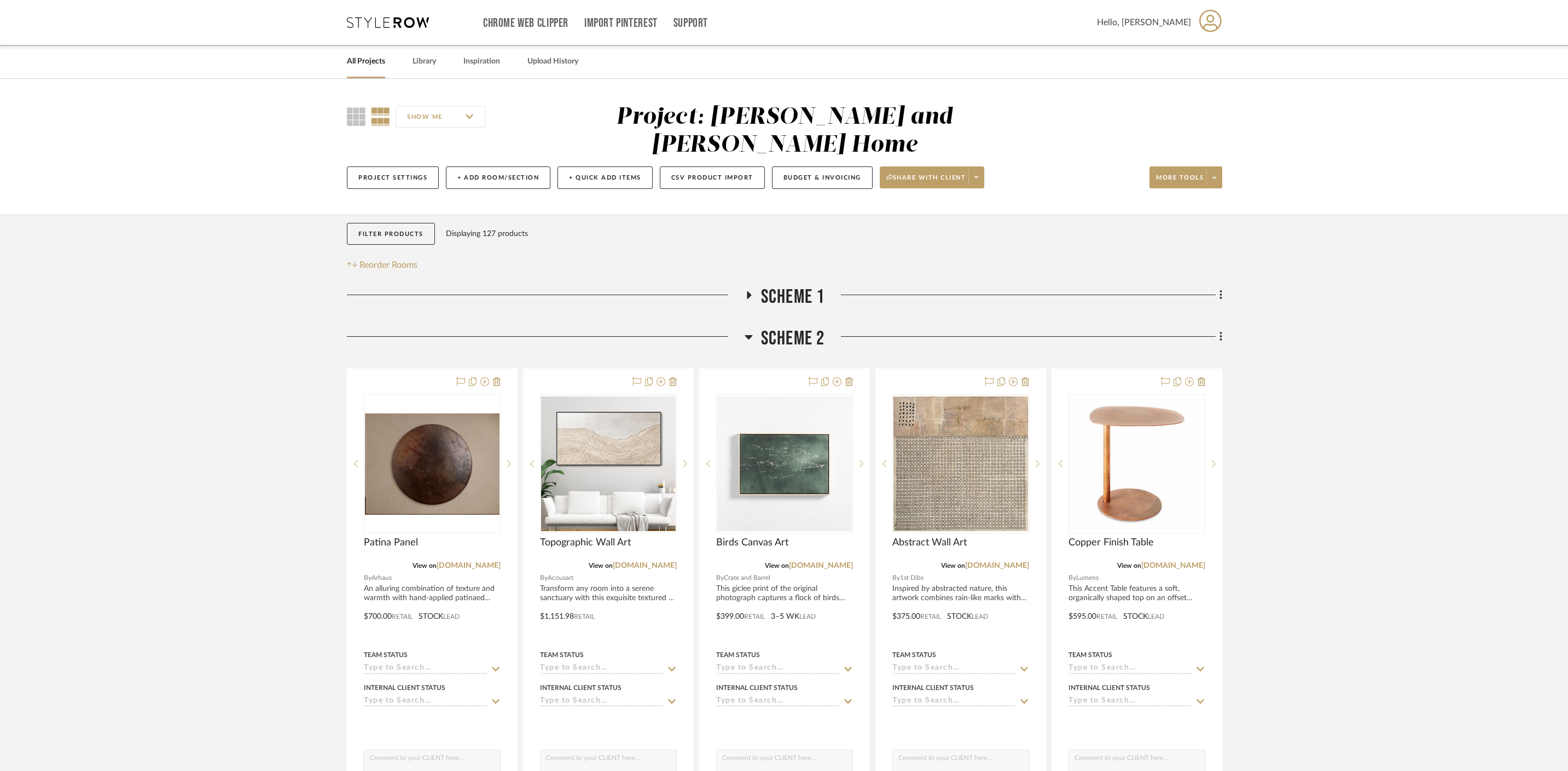
click at [747, 330] on icon at bounding box center [748, 337] width 8 height 13
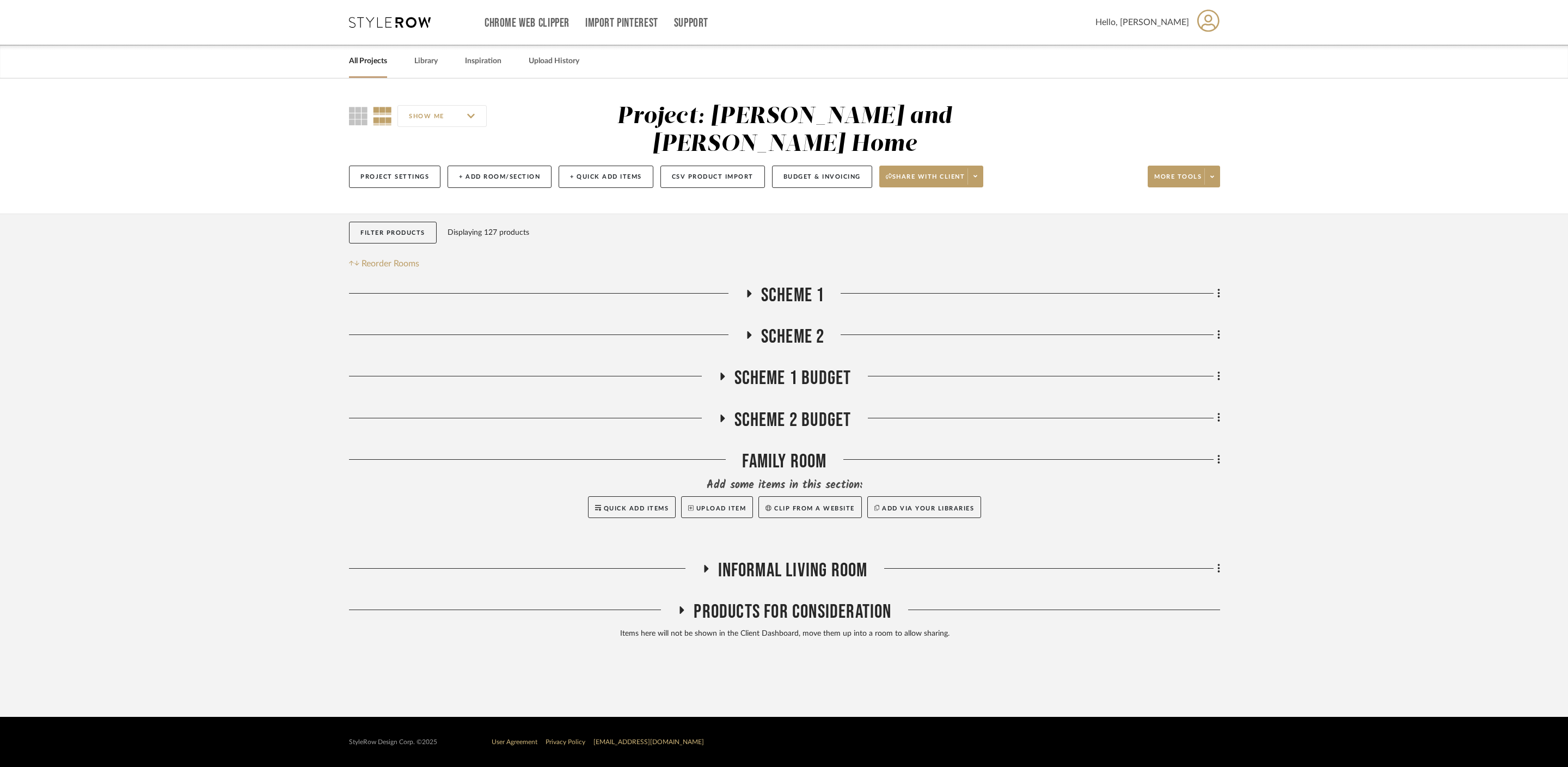
click at [722, 372] on icon at bounding box center [721, 376] width 13 height 8
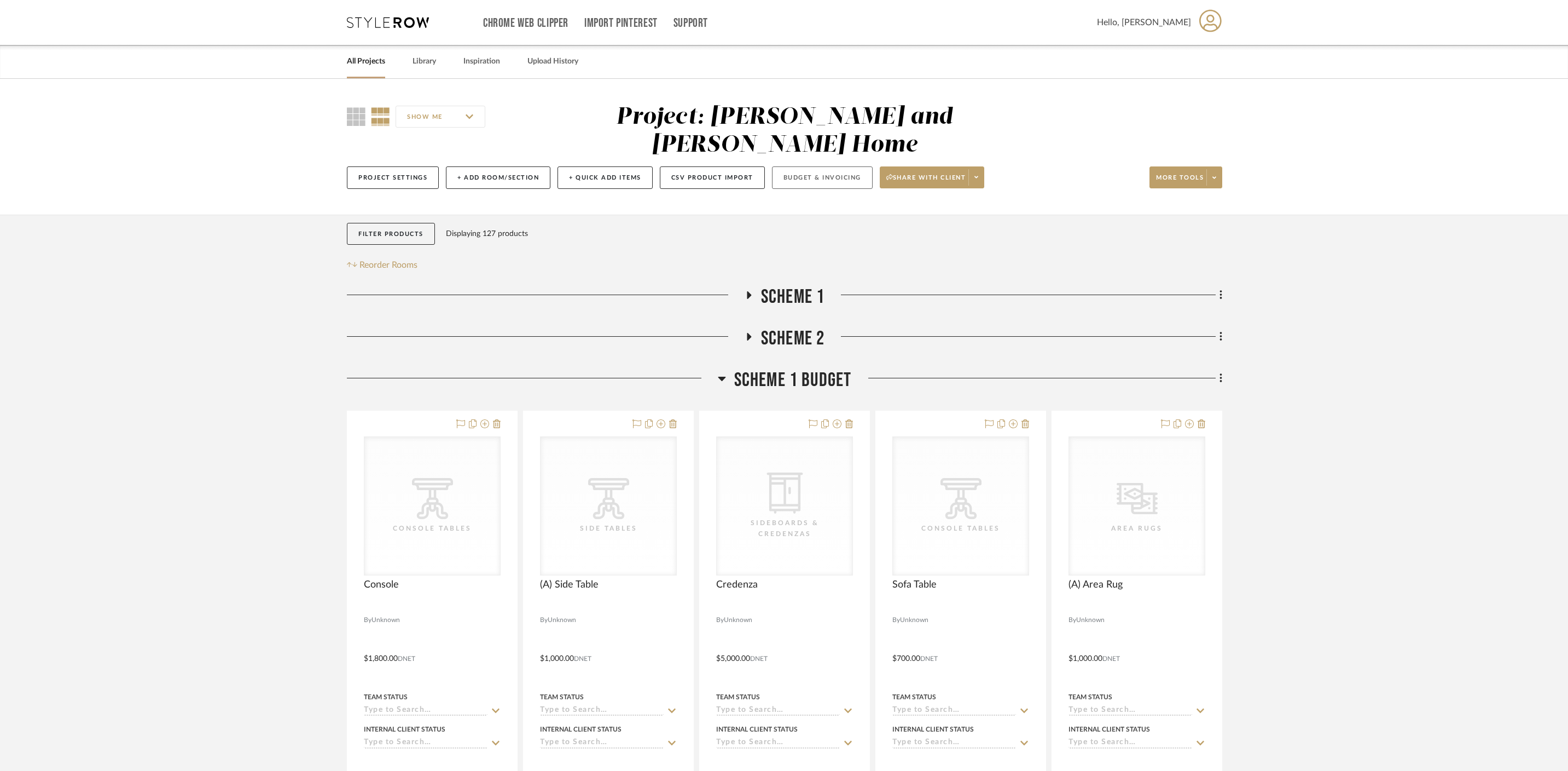
click at [807, 166] on button "Budget & Invoicing" at bounding box center [823, 177] width 100 height 22
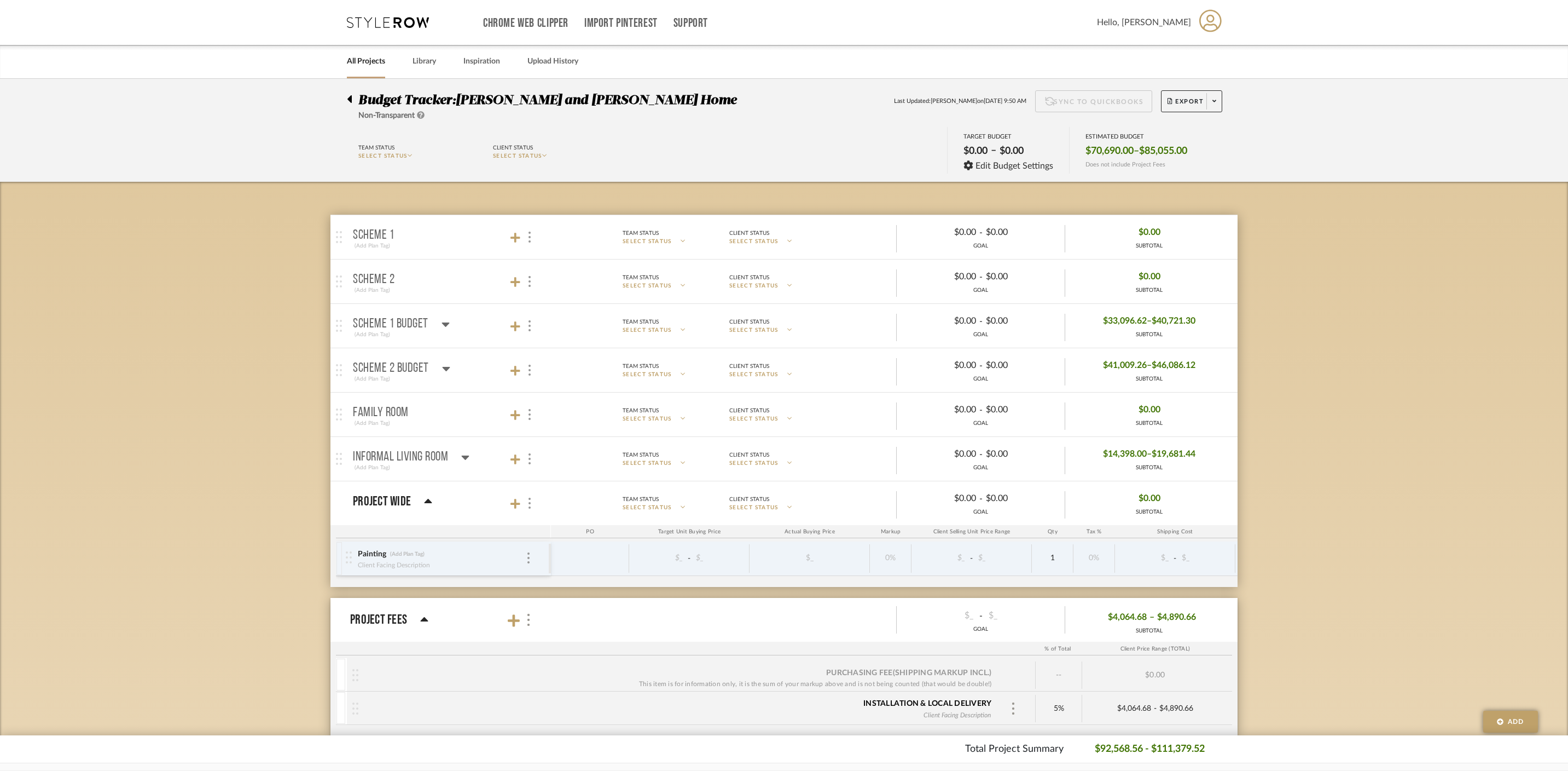
click at [448, 323] on icon at bounding box center [445, 324] width 8 height 13
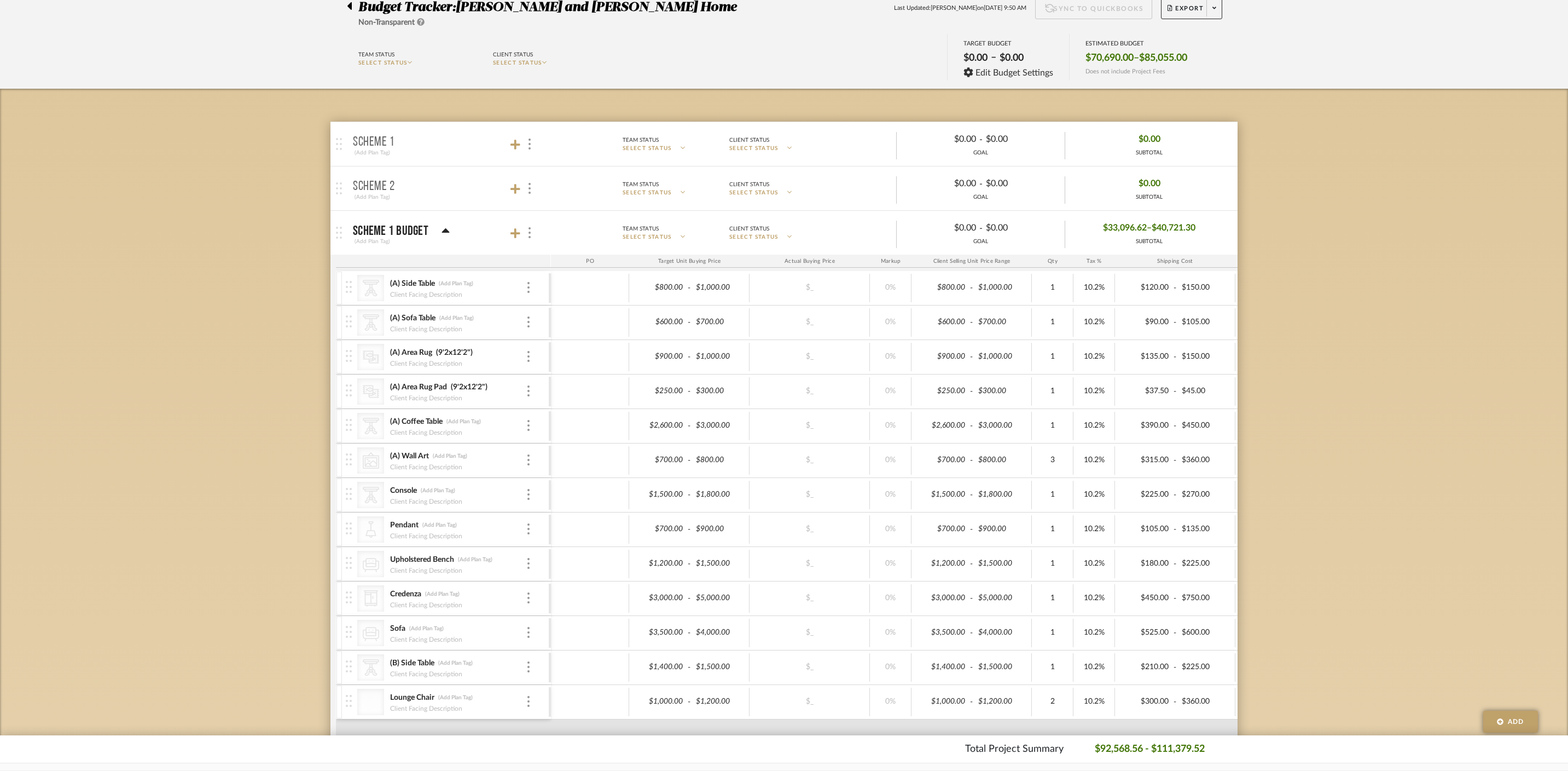
scroll to position [129, 0]
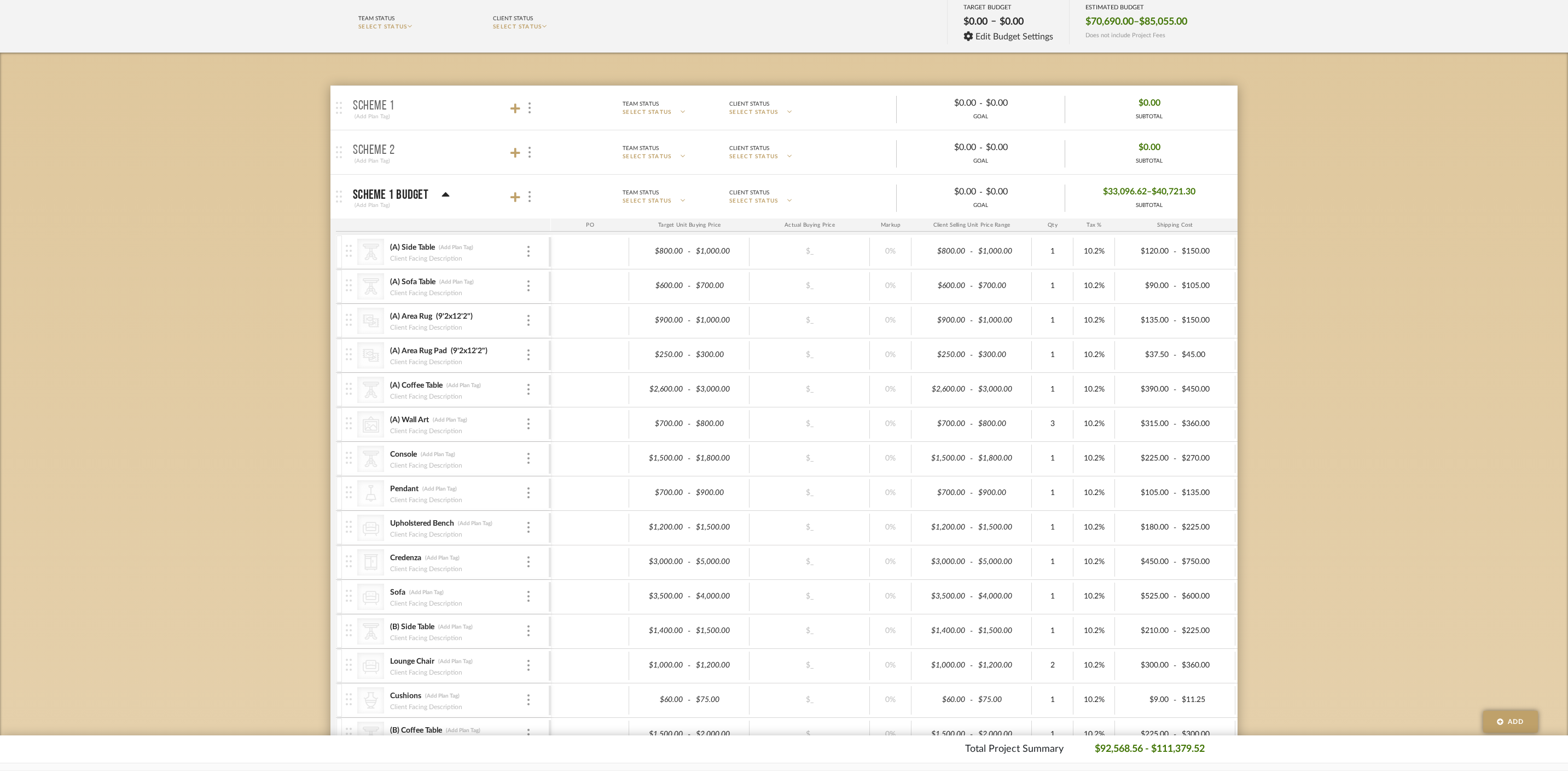
click at [281, 369] on div "Budget Tracker: [PERSON_NAME] and [PERSON_NAME] Home Non-Transparent Last Updat…" at bounding box center [784, 733] width 1568 height 1567
click at [1133, 633] on div "Budget Tracker: [PERSON_NAME] and [PERSON_NAME] Home Non-Transparent Last Updat…" at bounding box center [784, 733] width 1568 height 1567
type input "1500"
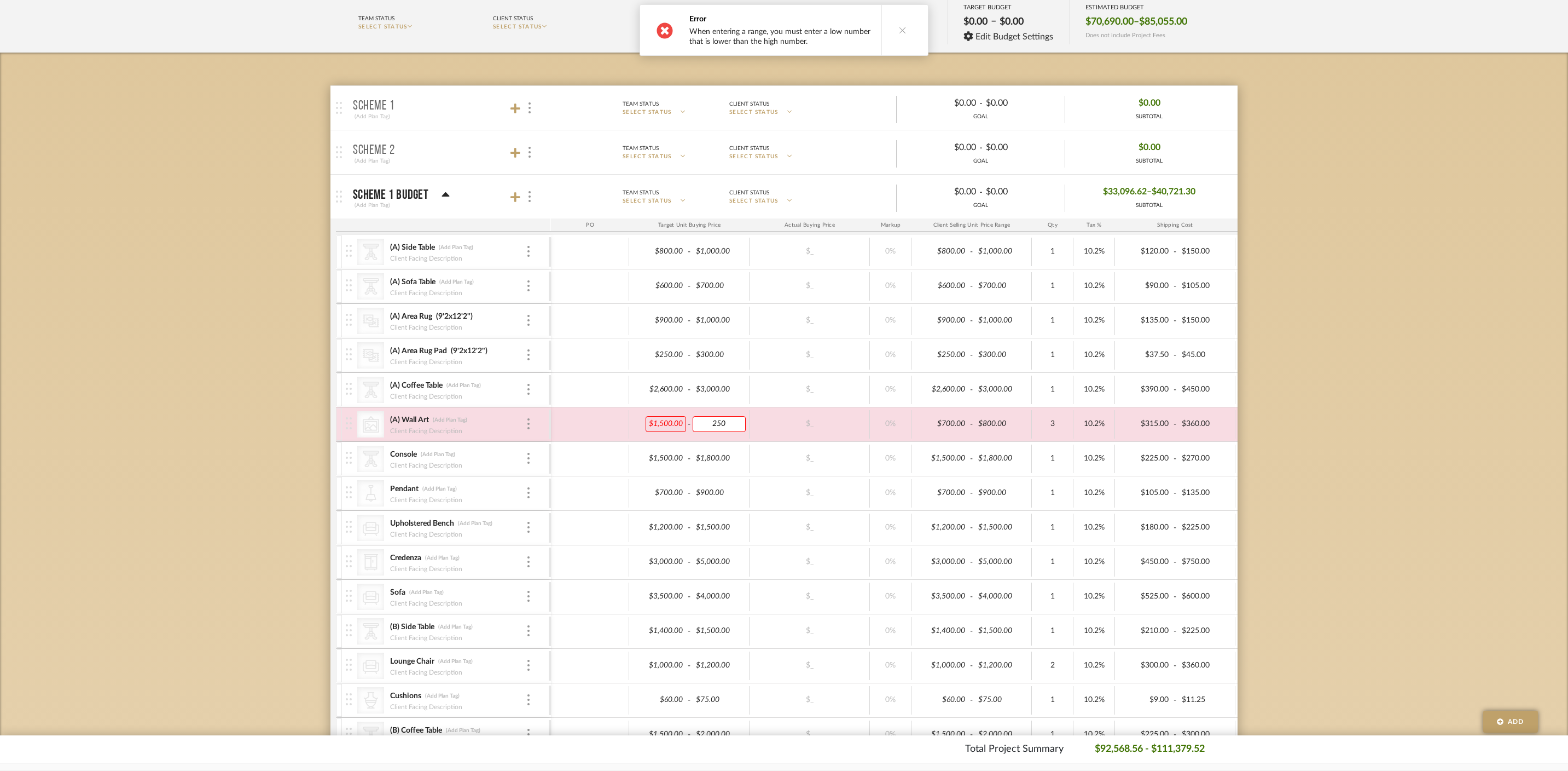
type input "2500"
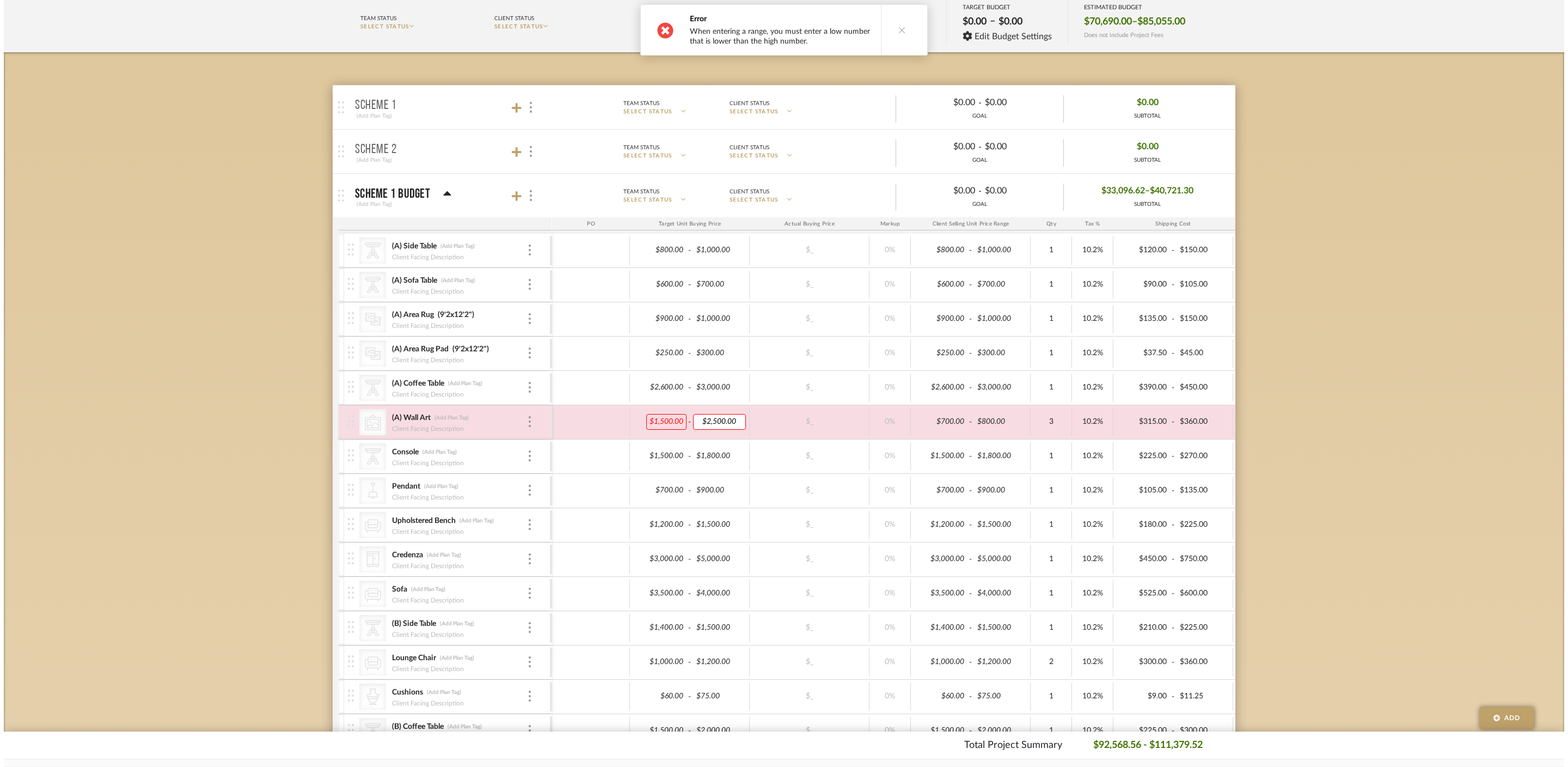
scroll to position [0, 0]
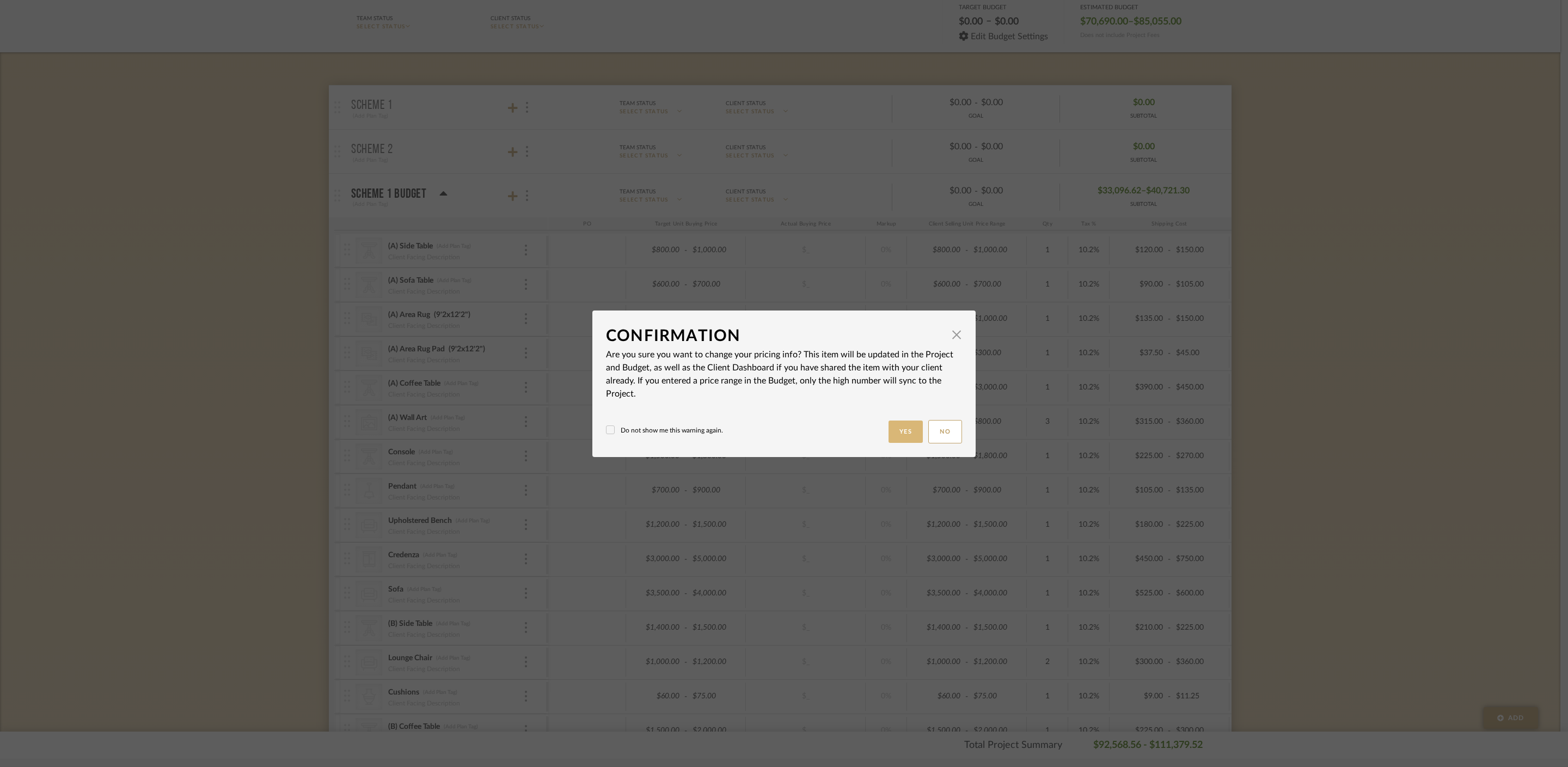
click at [900, 425] on button "Yes" at bounding box center [905, 431] width 35 height 22
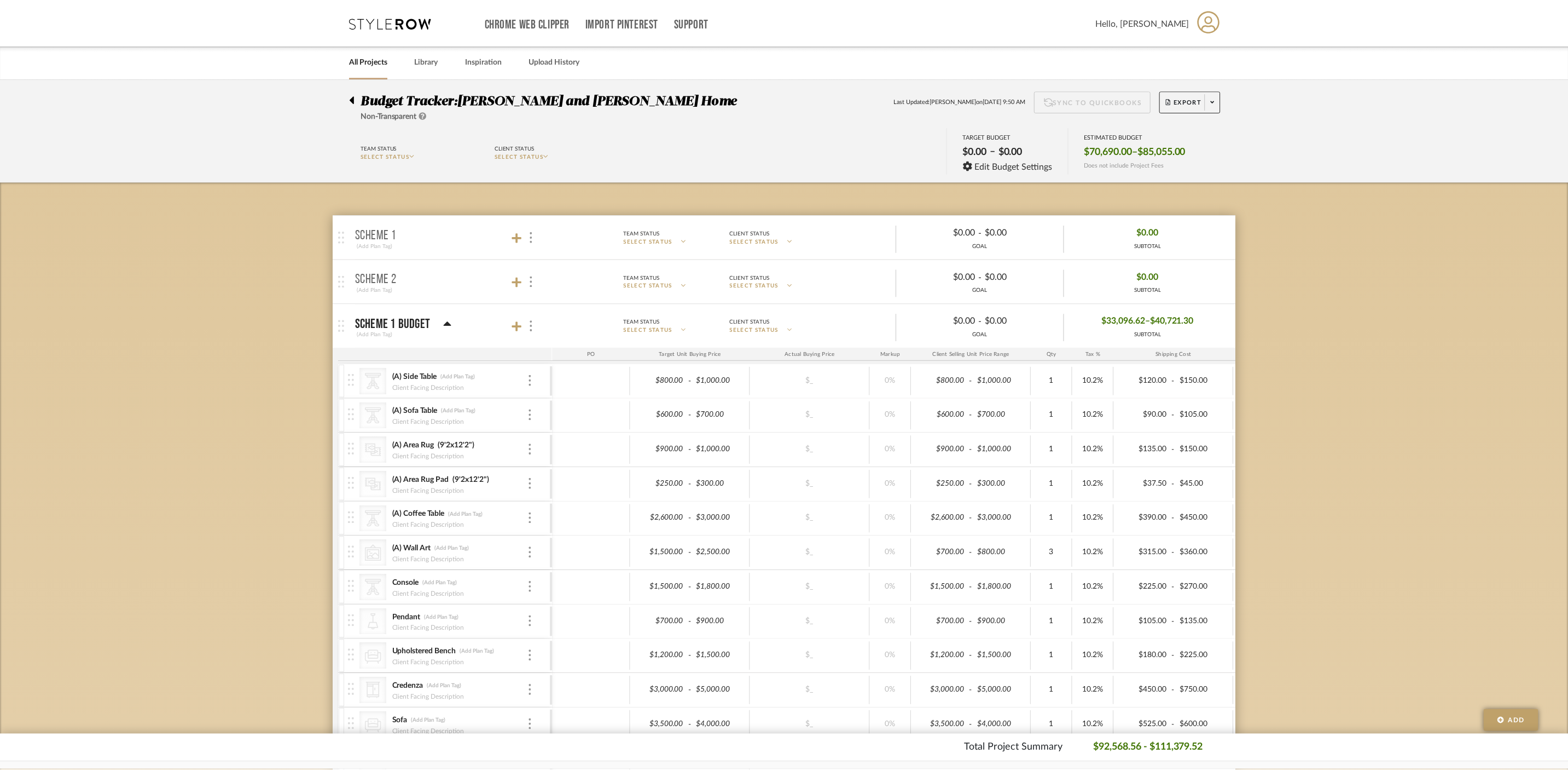
scroll to position [129, 0]
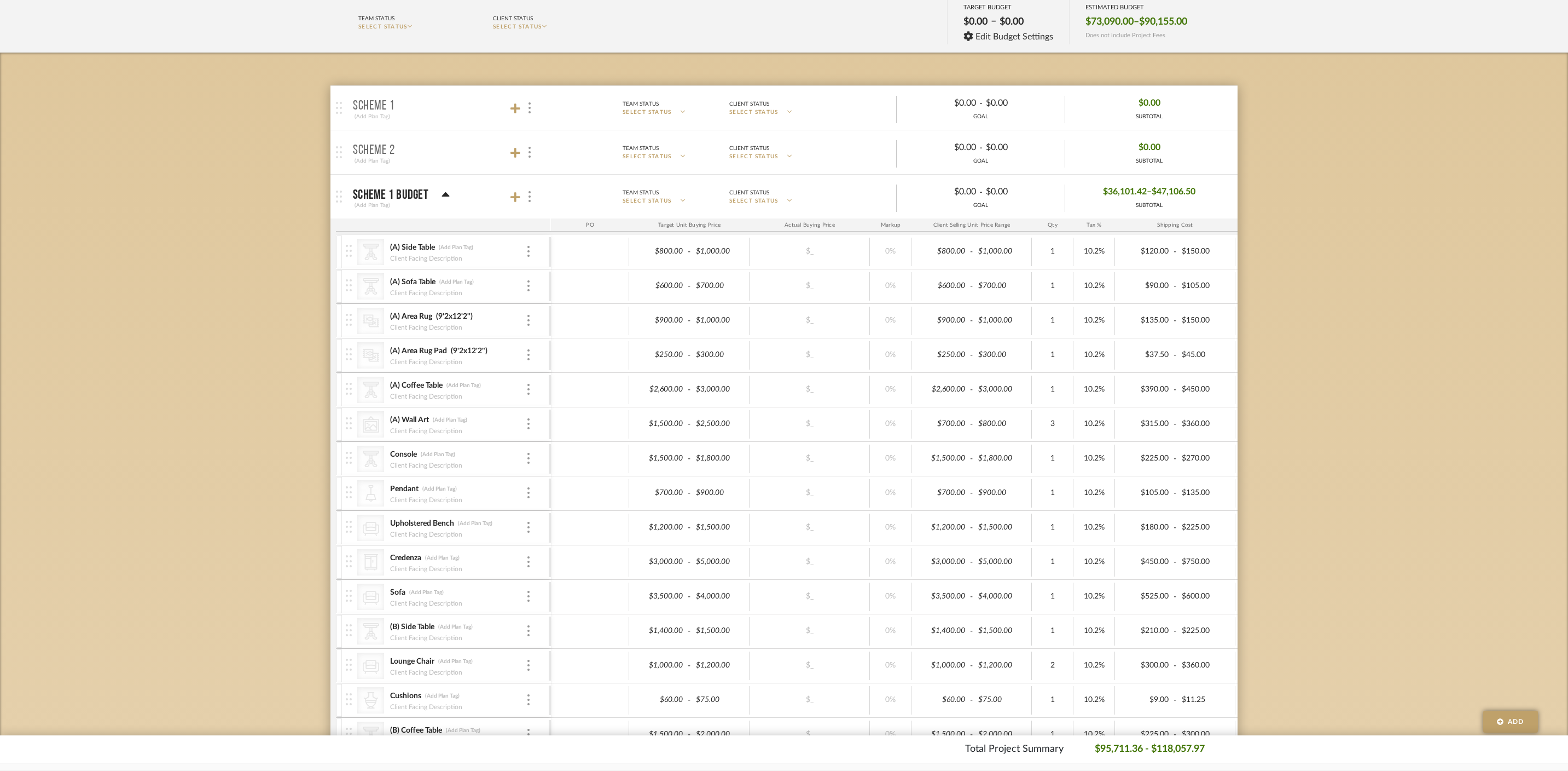
click at [227, 560] on div "Budget Tracker: [PERSON_NAME] and [PERSON_NAME] Home Non-Transparent Last Updat…" at bounding box center [784, 733] width 1568 height 1567
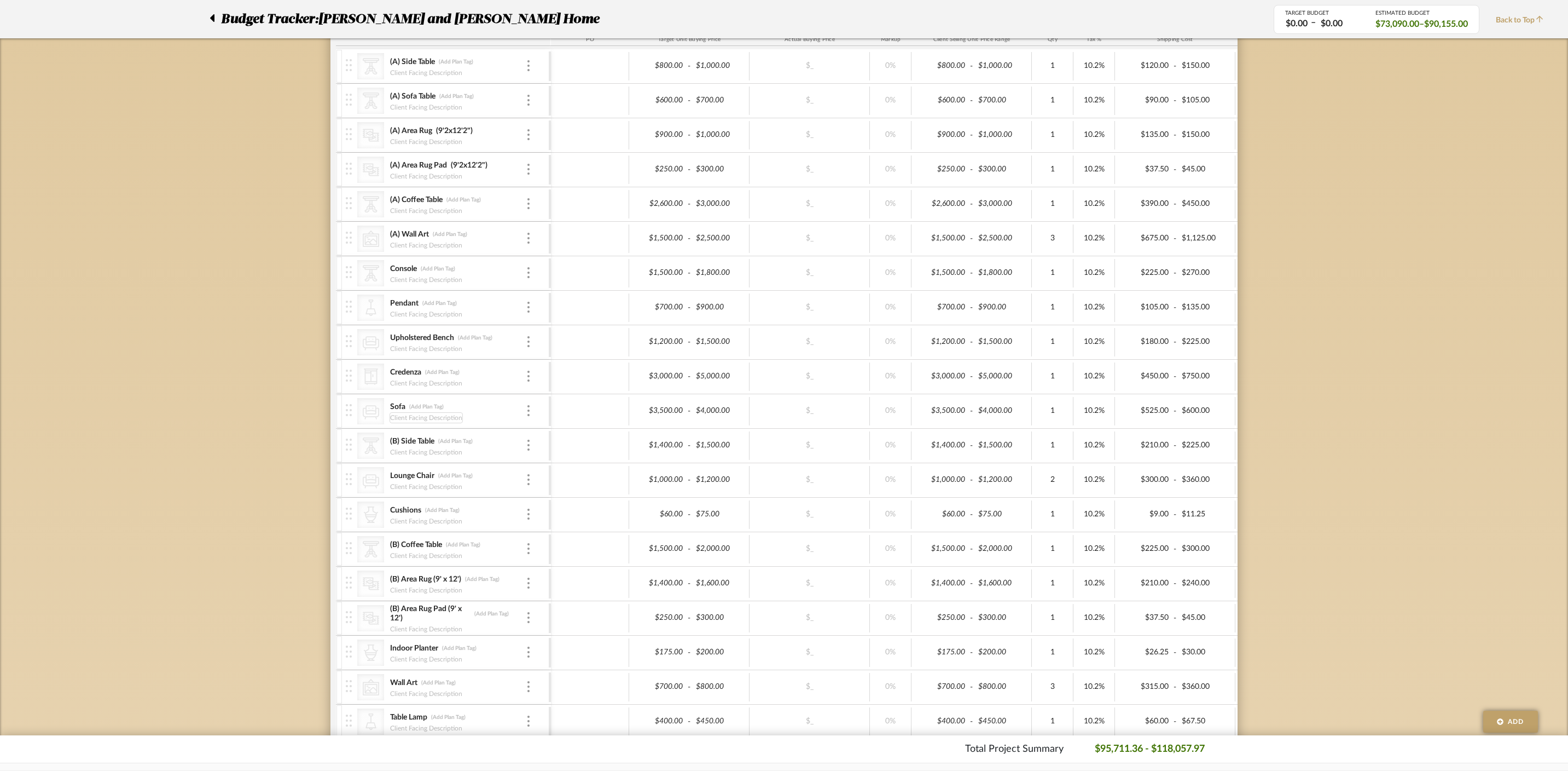
scroll to position [322, 0]
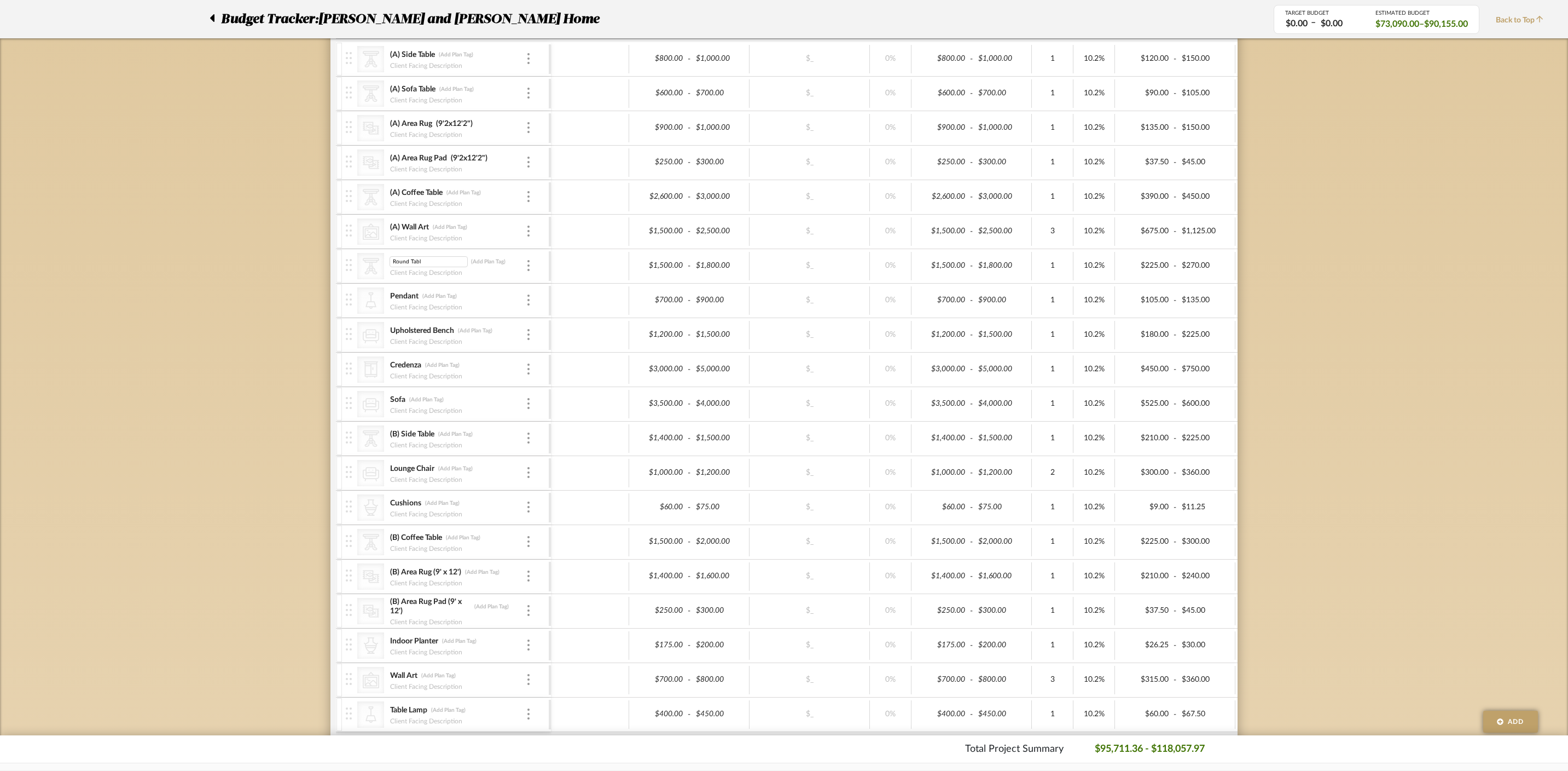
type input "Round Table"
click at [243, 374] on div "Budget Tracker: [PERSON_NAME] and [PERSON_NAME] Home Non-Transparent Last Updat…" at bounding box center [784, 540] width 1568 height 1567
type input "6300"
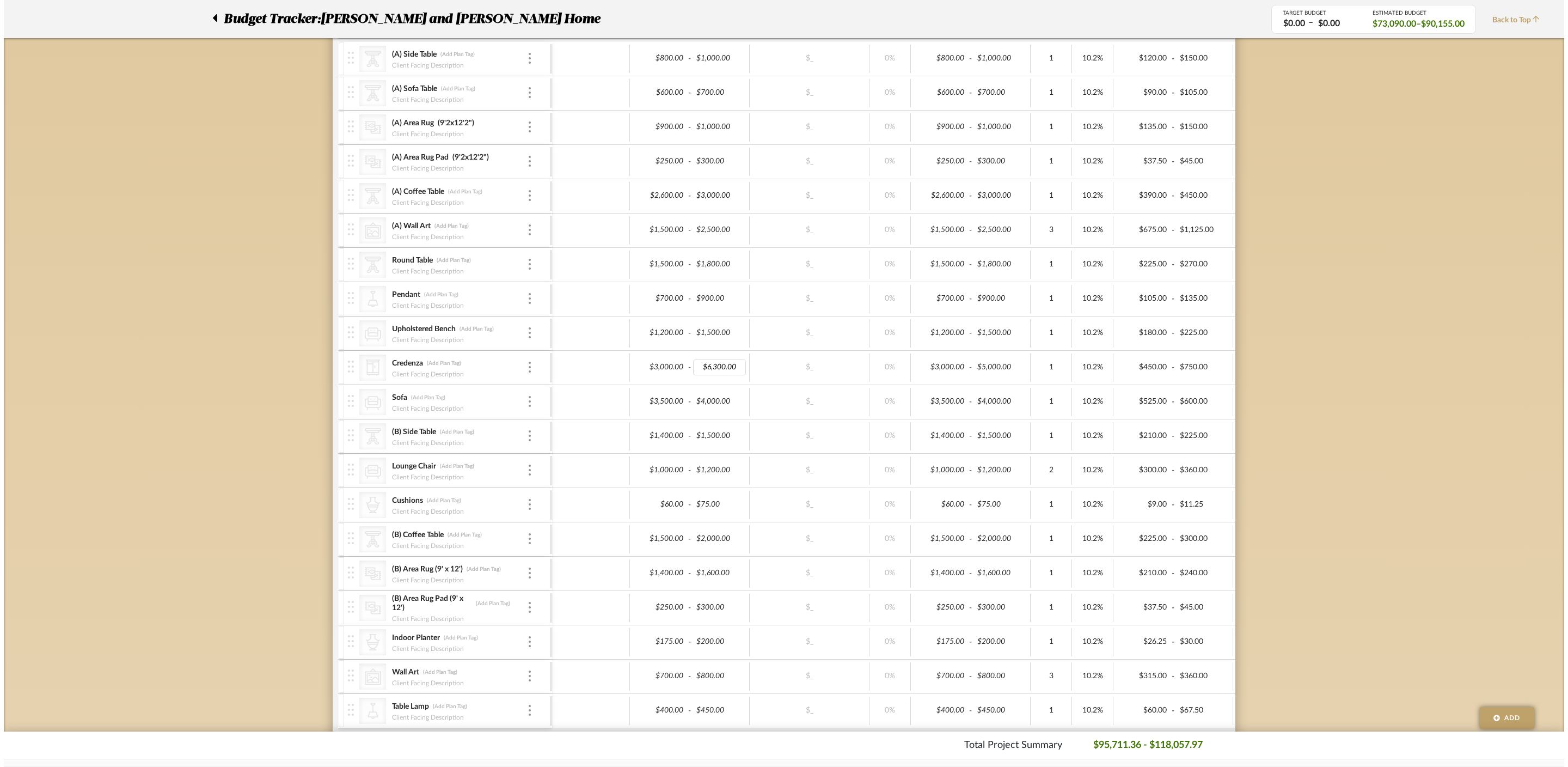
scroll to position [0, 0]
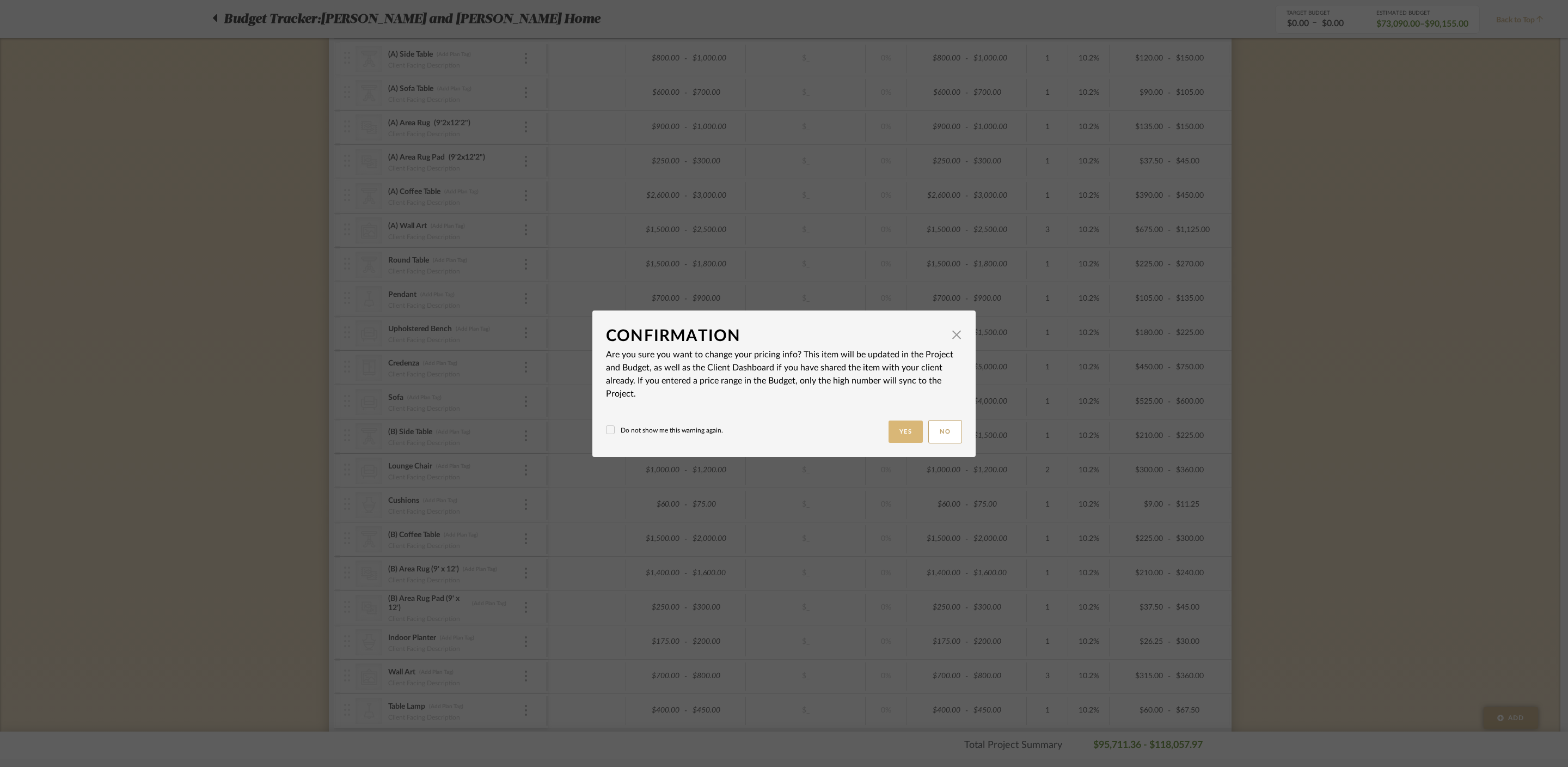
click at [897, 429] on button "Yes" at bounding box center [905, 431] width 35 height 22
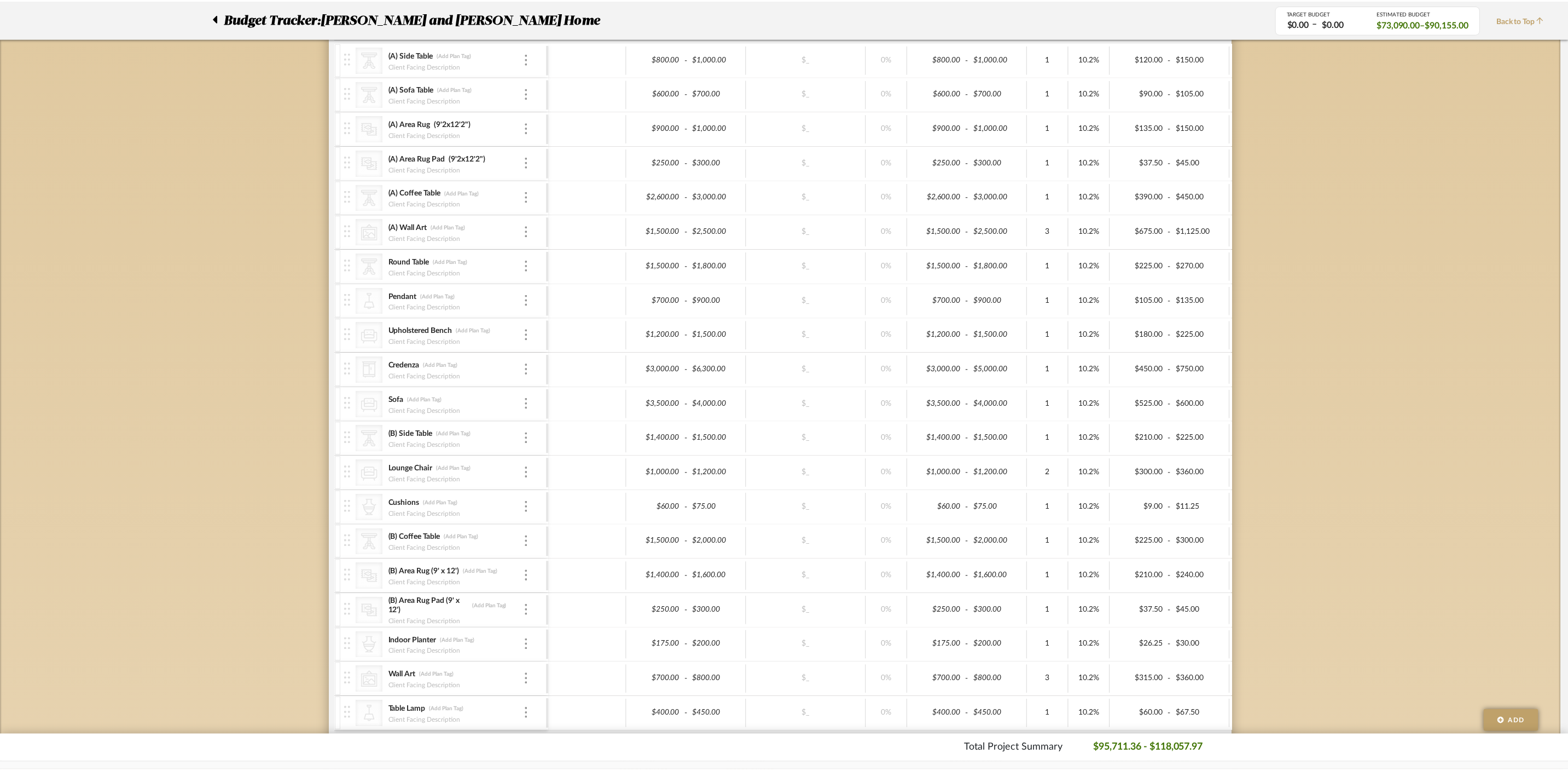
scroll to position [322, 0]
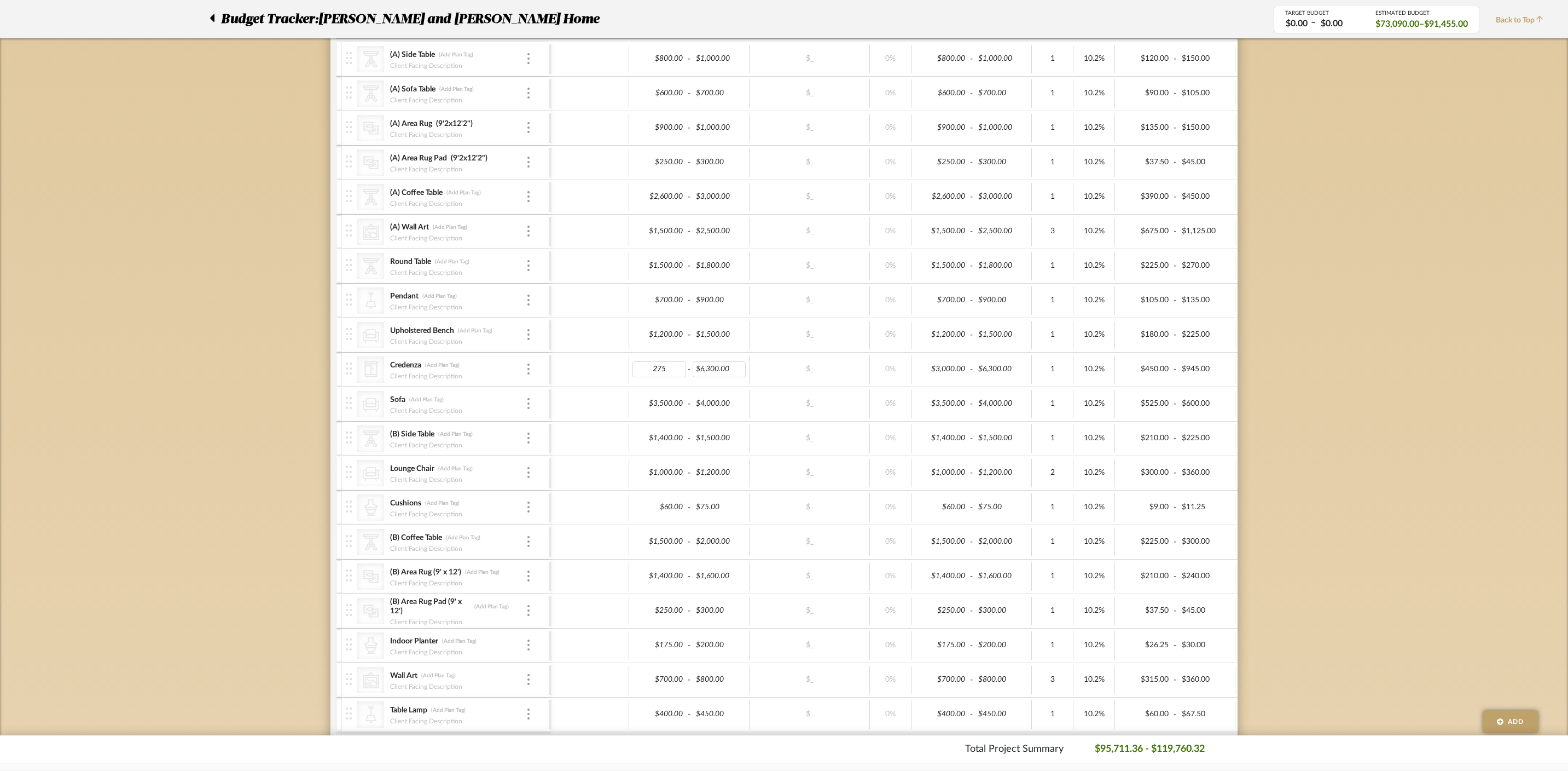
type input "2750"
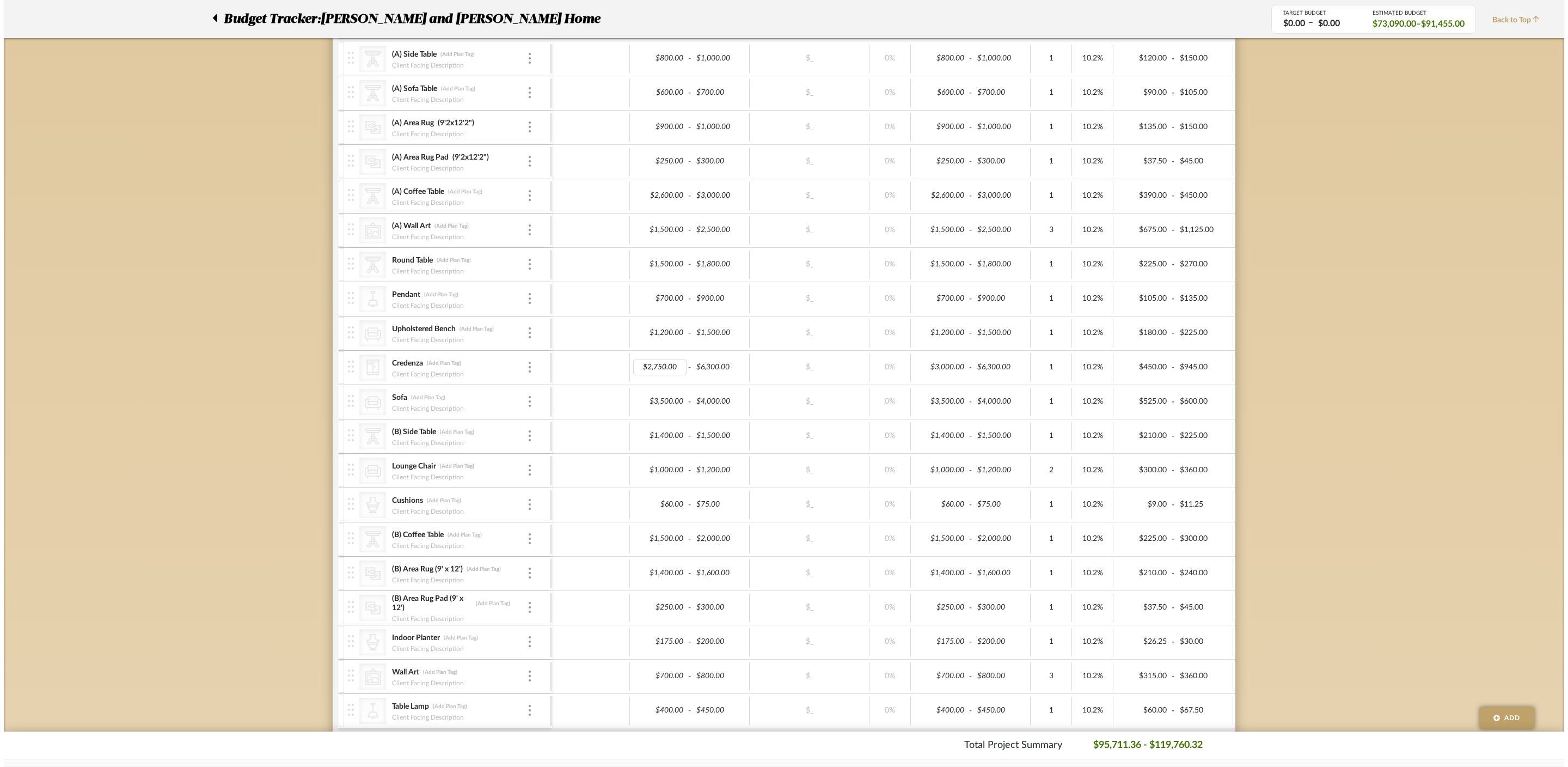
scroll to position [0, 0]
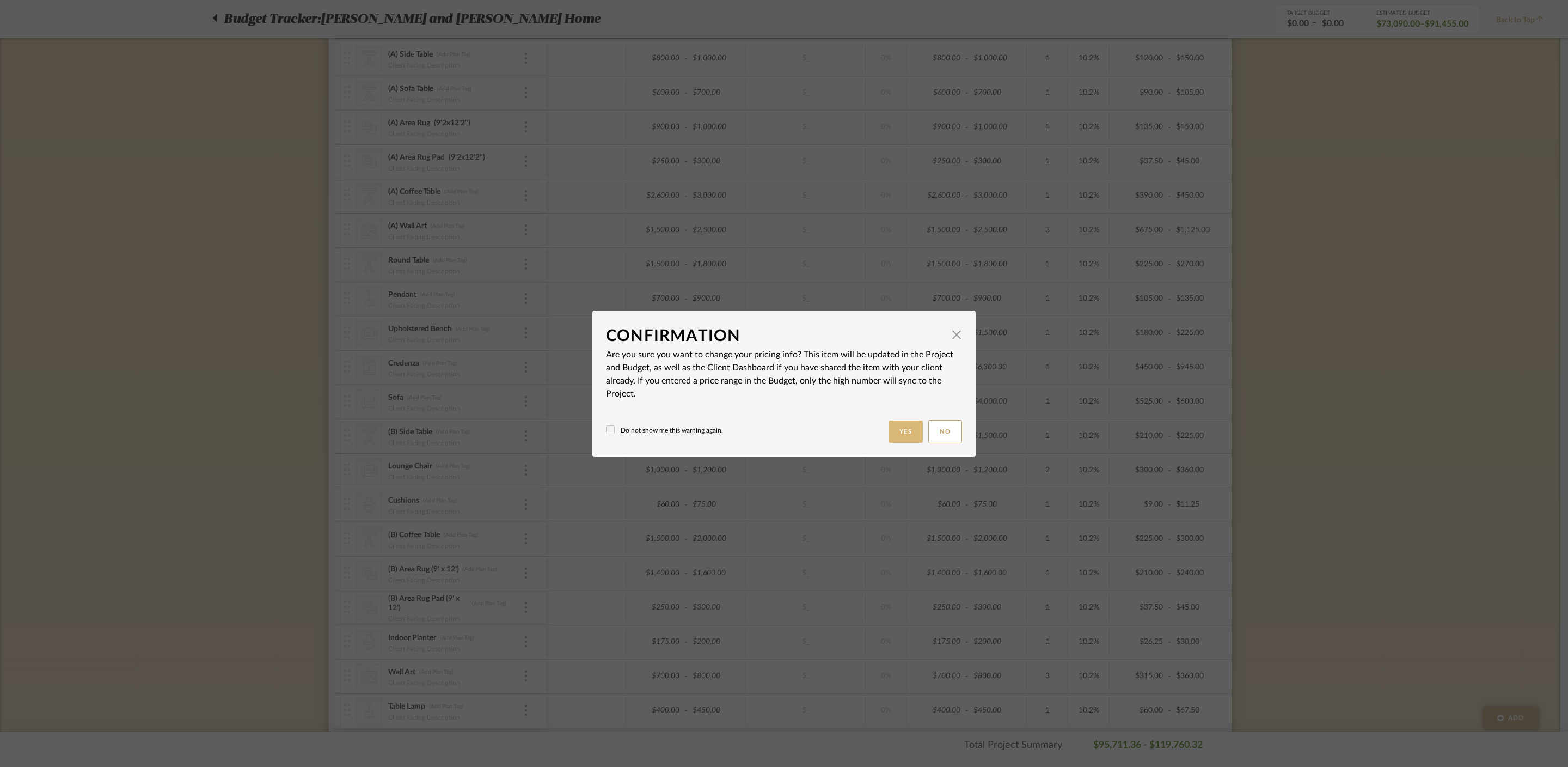
click at [905, 435] on button "Yes" at bounding box center [905, 431] width 35 height 22
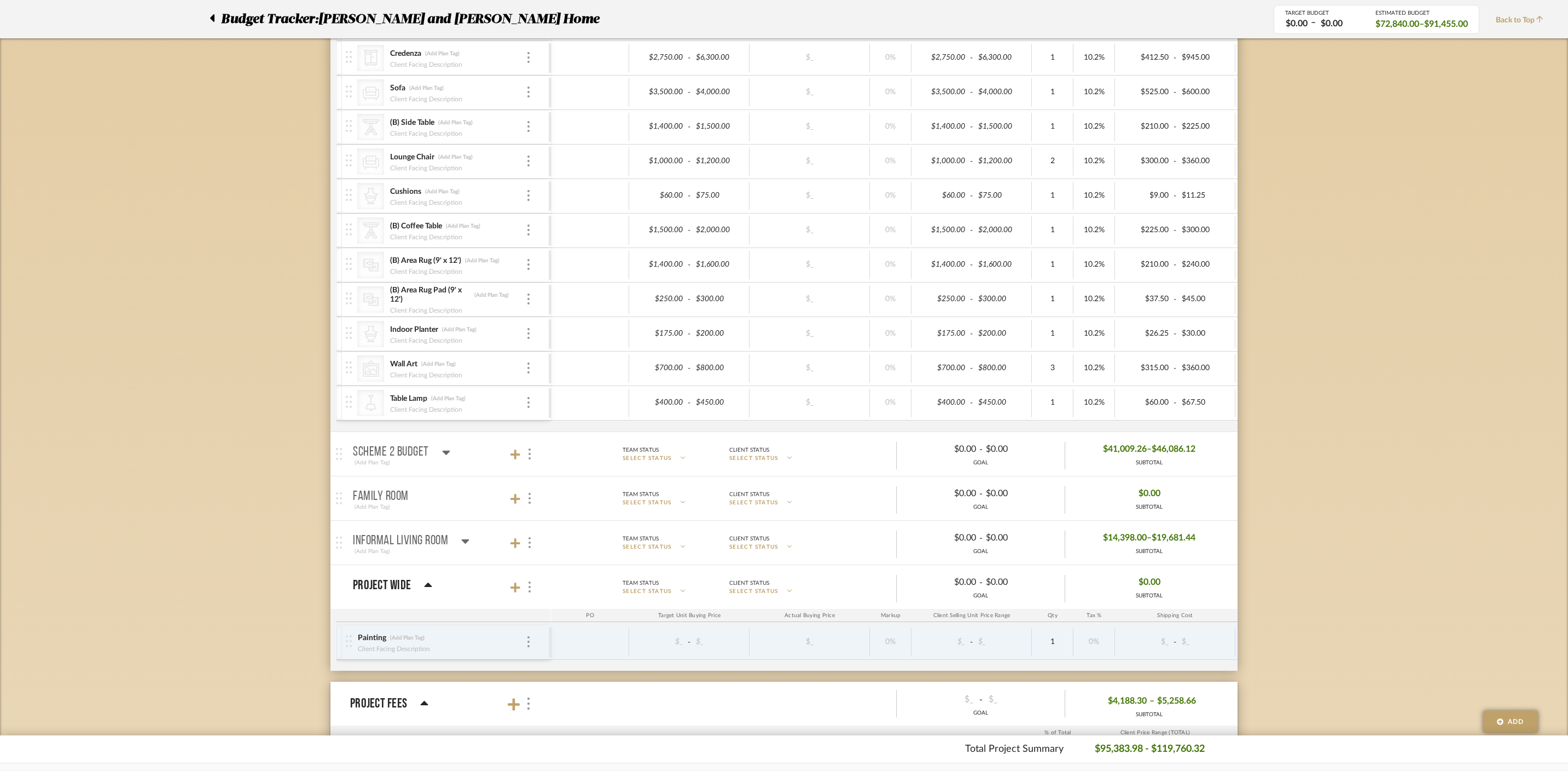
scroll to position [754, 0]
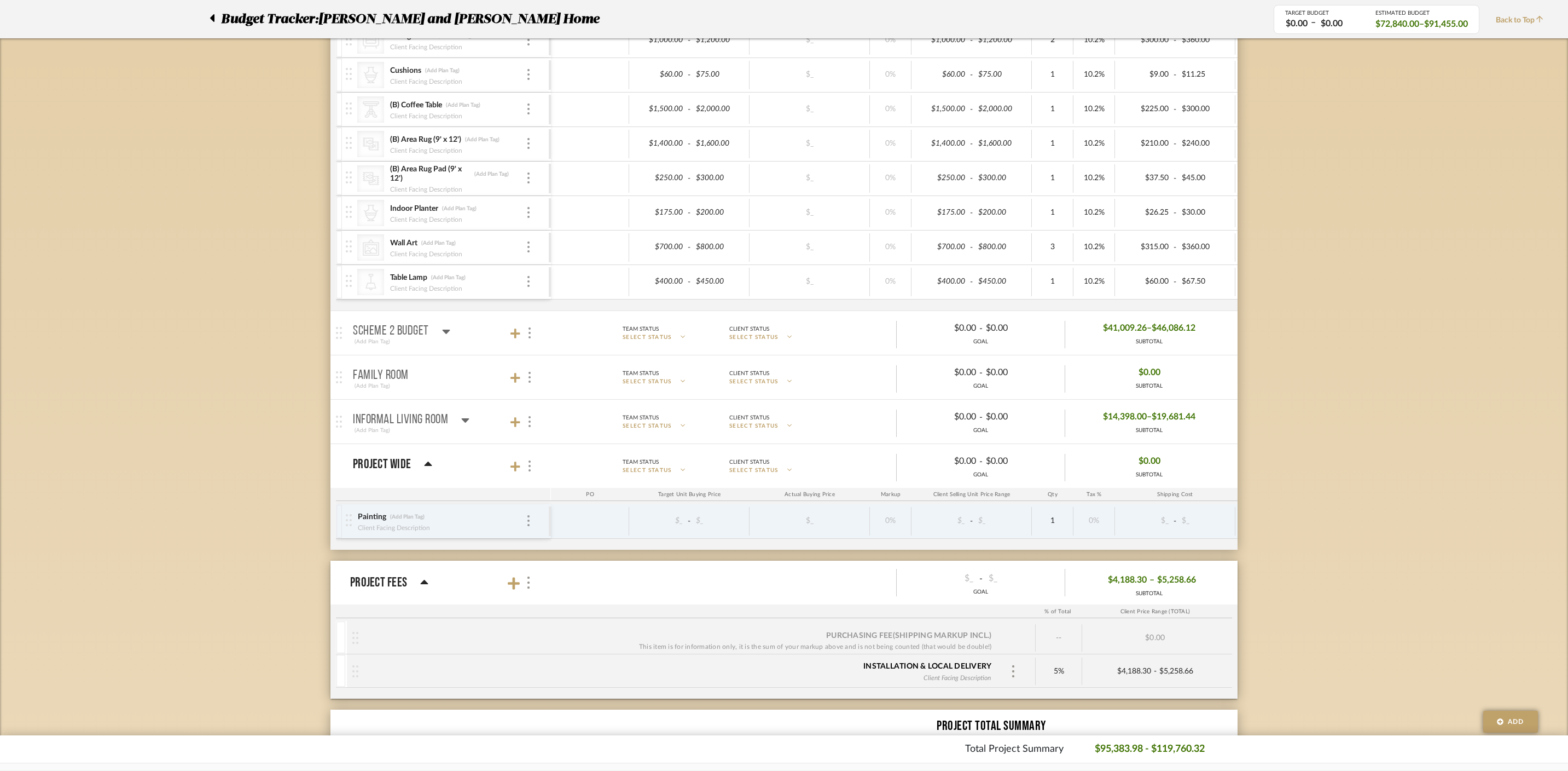
click at [447, 334] on icon at bounding box center [446, 331] width 8 height 13
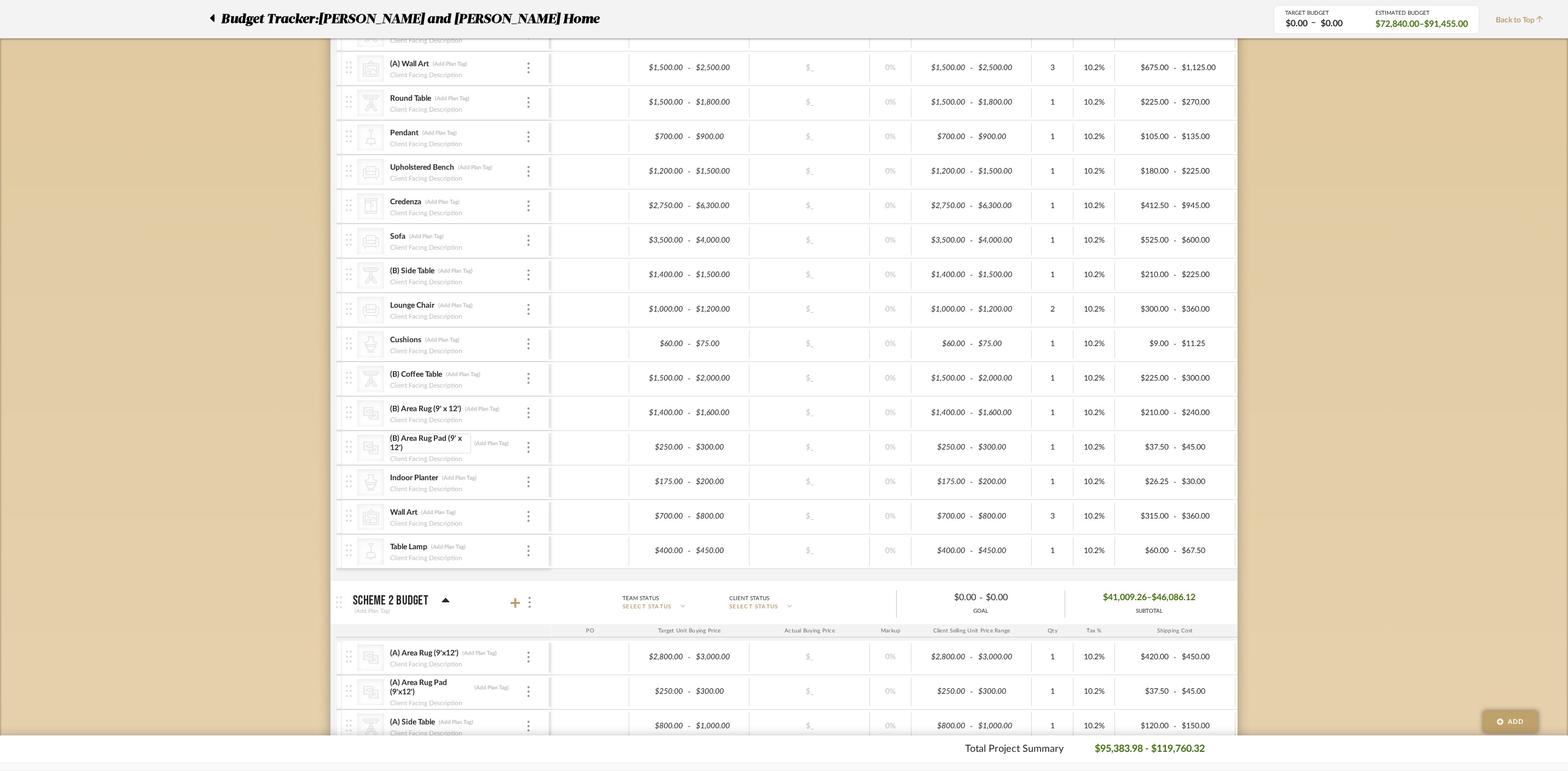
scroll to position [484, 0]
type input "1800"
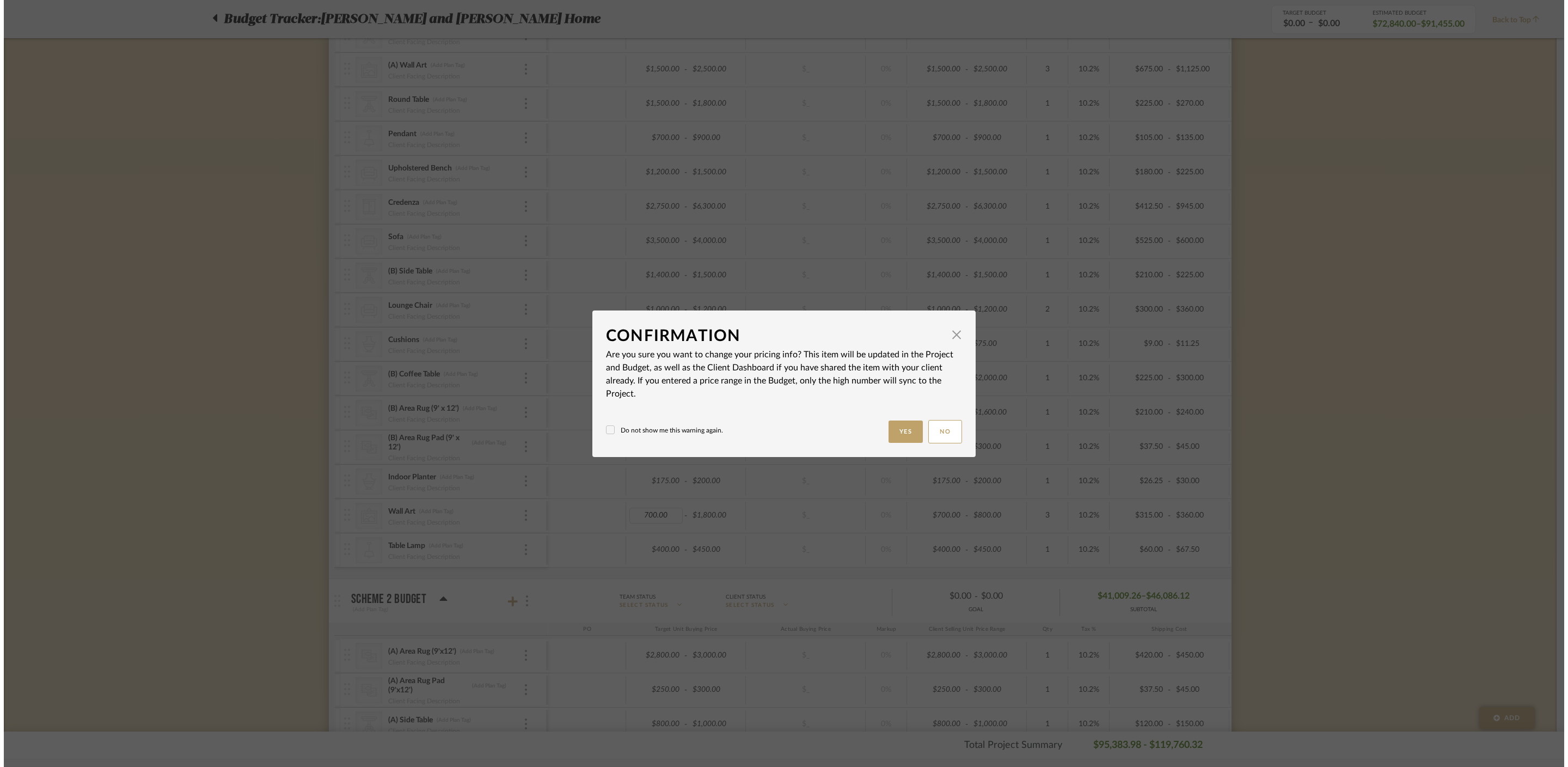
scroll to position [0, 0]
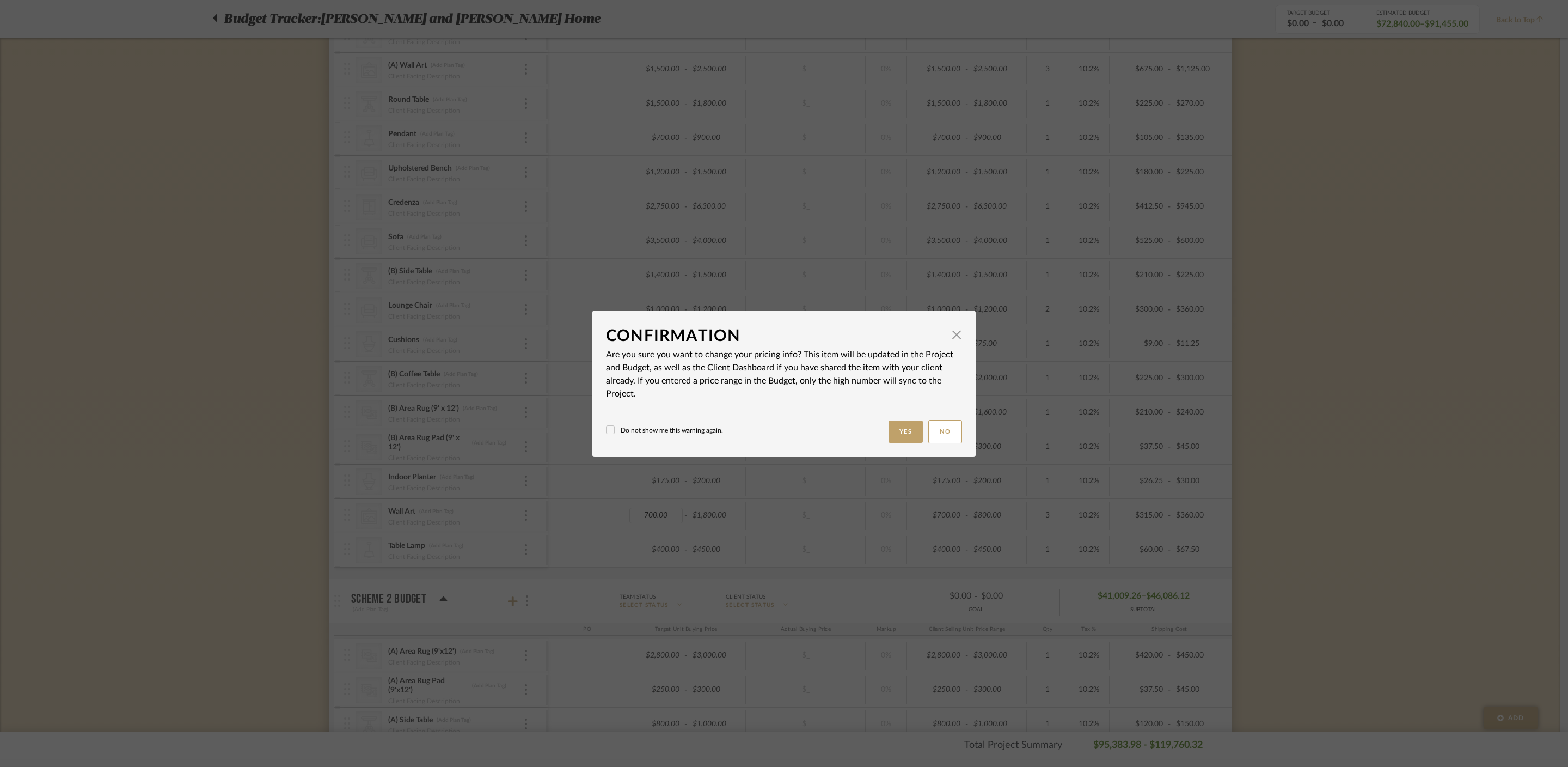
type input "$700.00"
click at [905, 434] on button "Yes" at bounding box center [905, 431] width 35 height 22
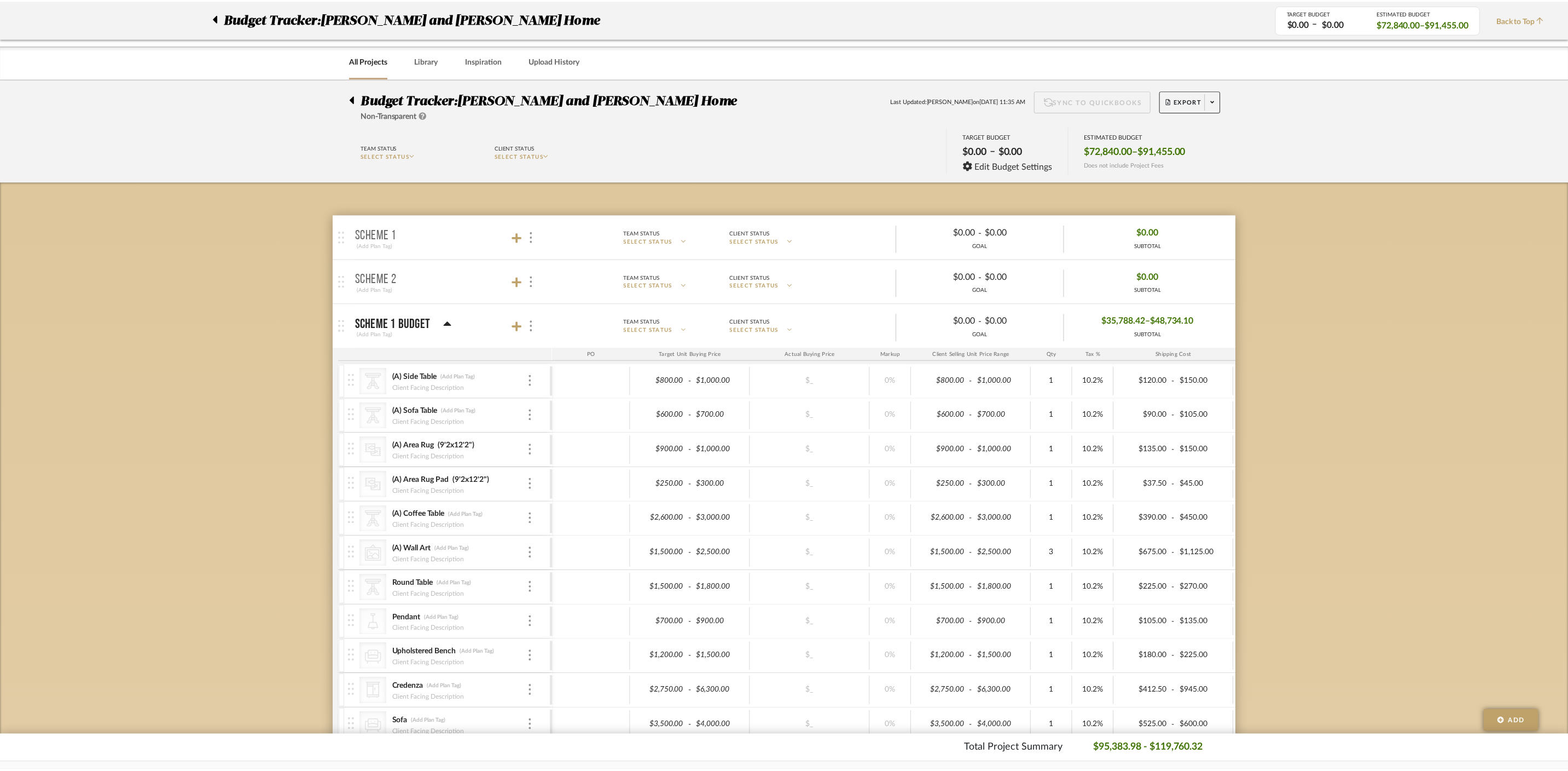
scroll to position [484, 0]
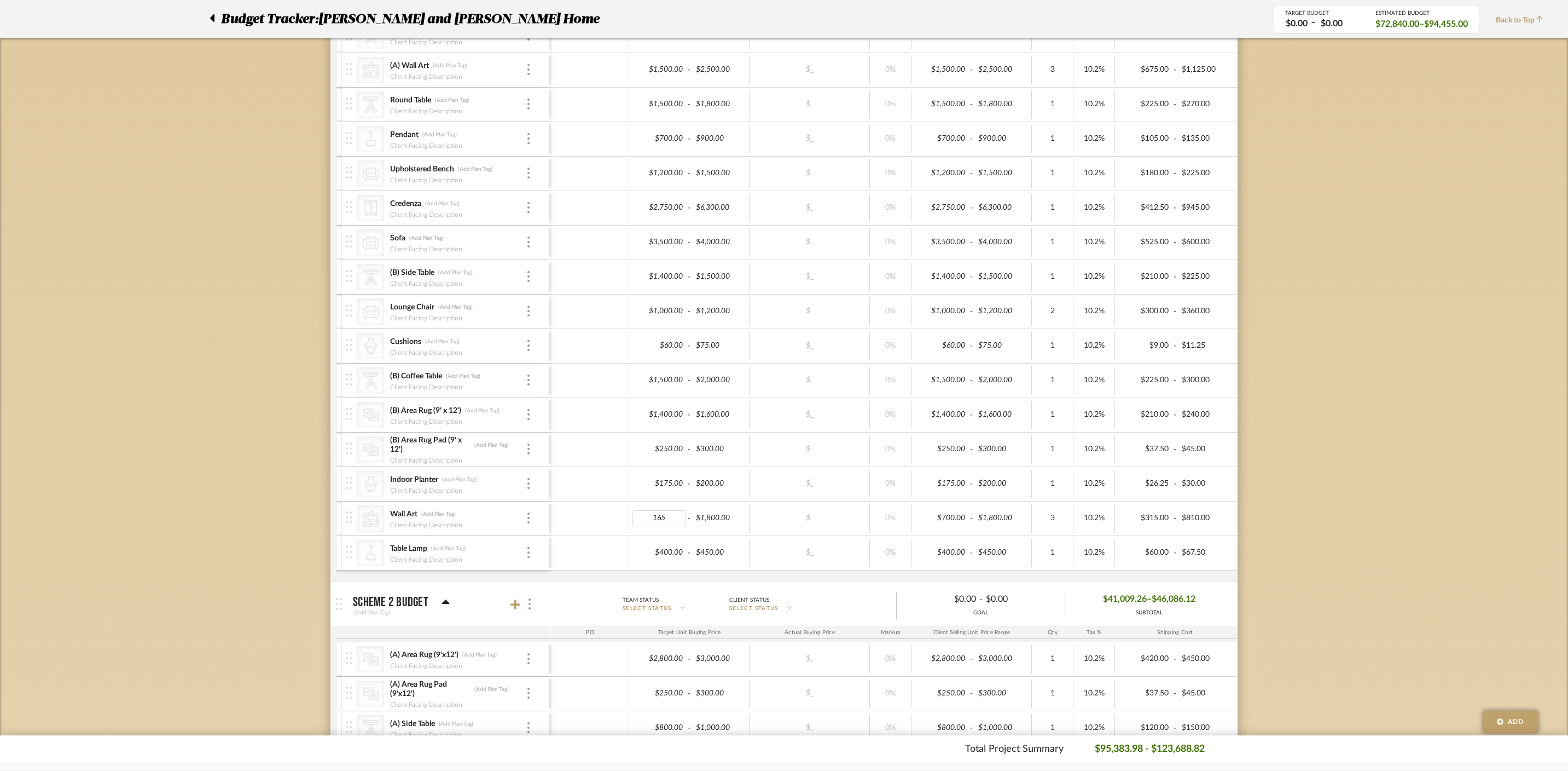
type input "1650"
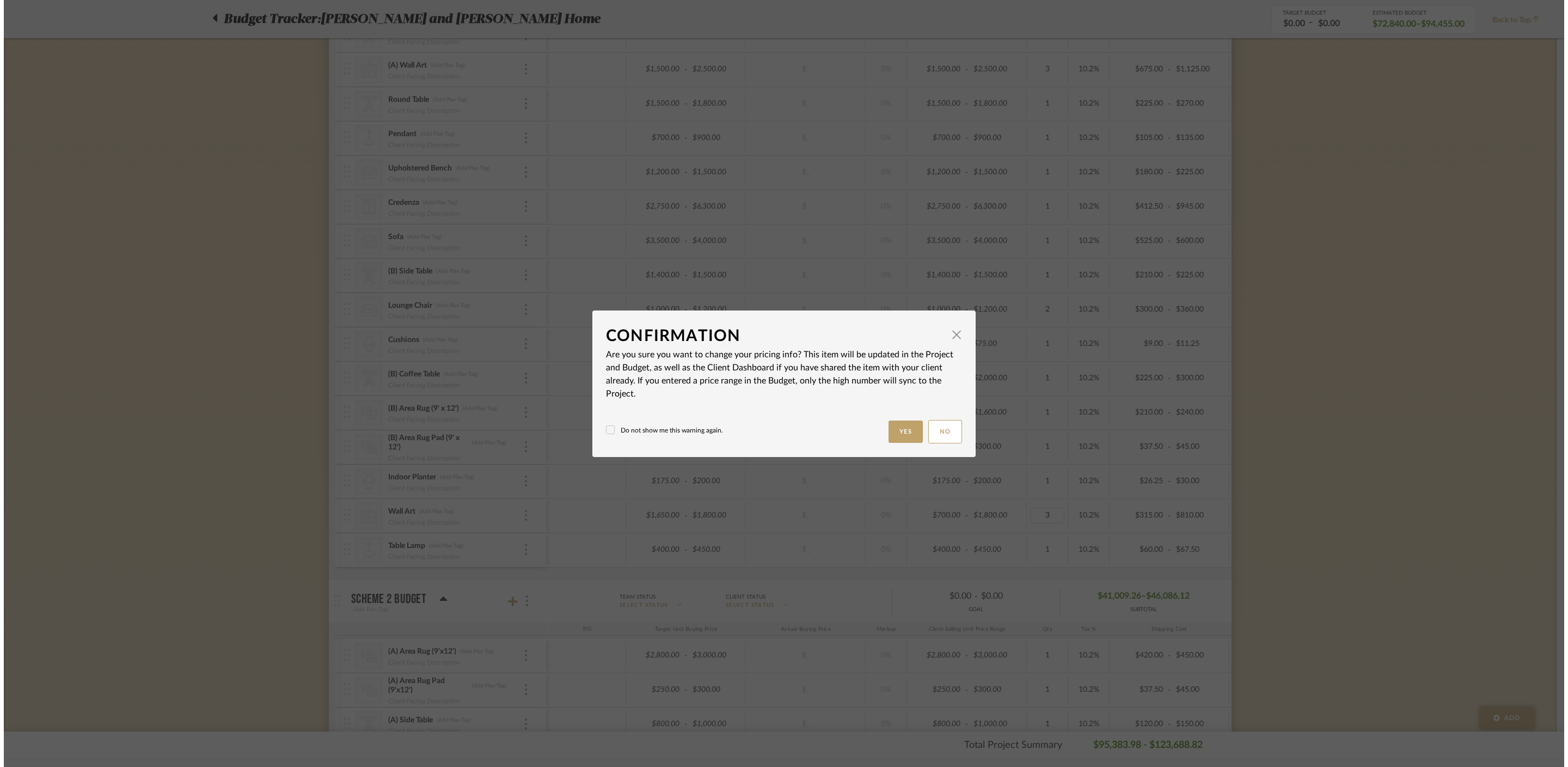
scroll to position [0, 0]
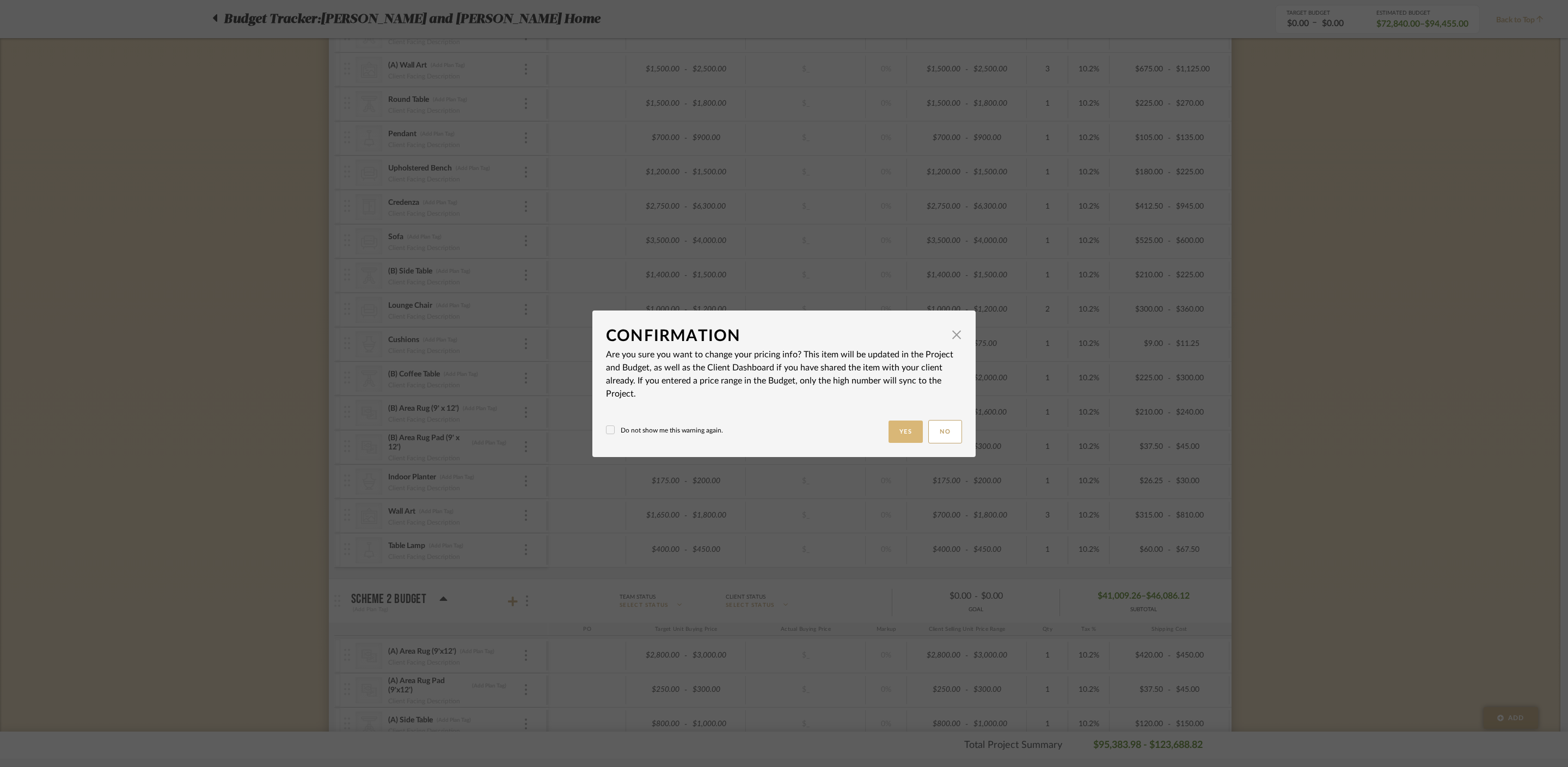
click at [904, 430] on button "Yes" at bounding box center [905, 431] width 35 height 22
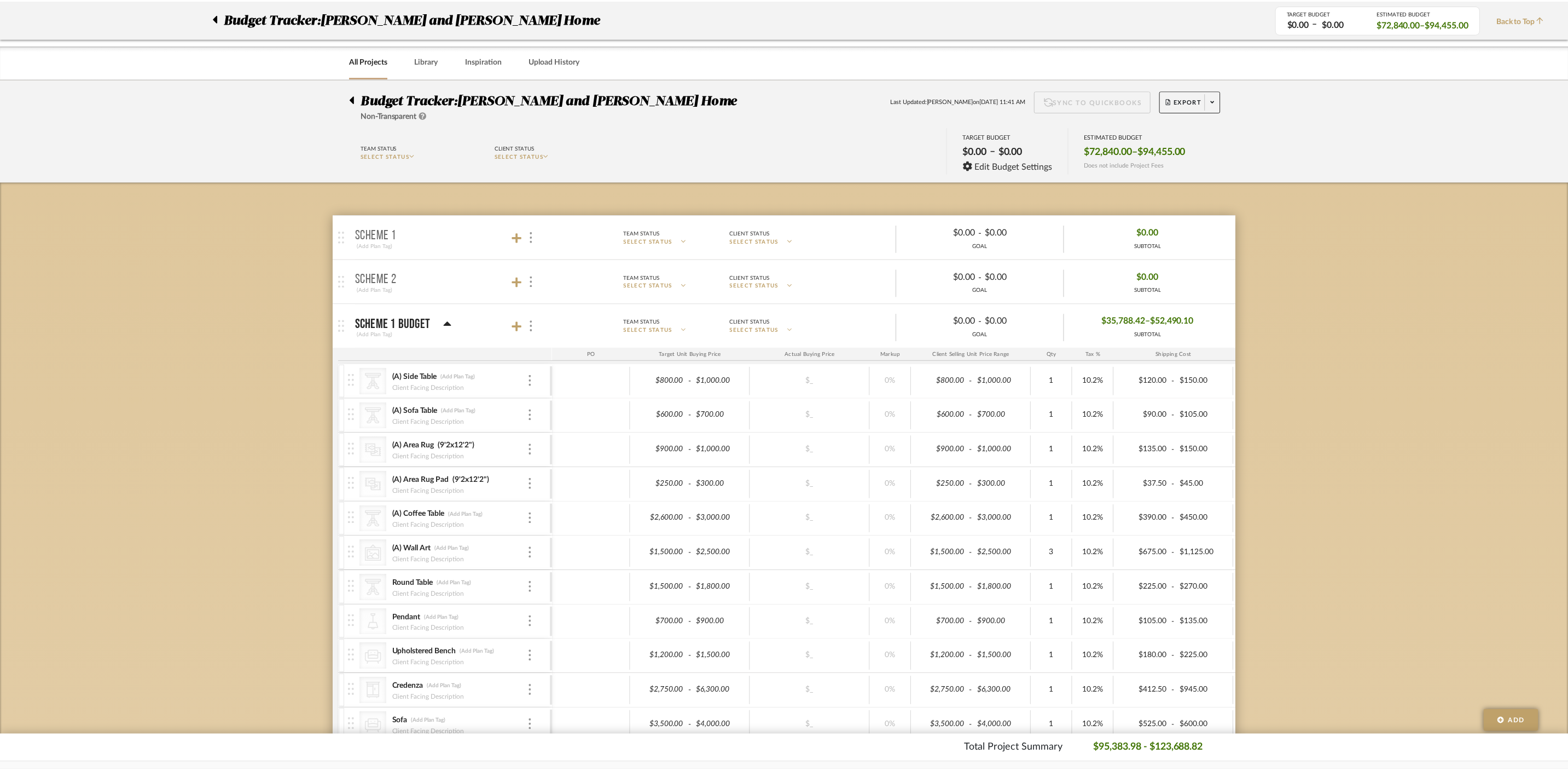
scroll to position [484, 0]
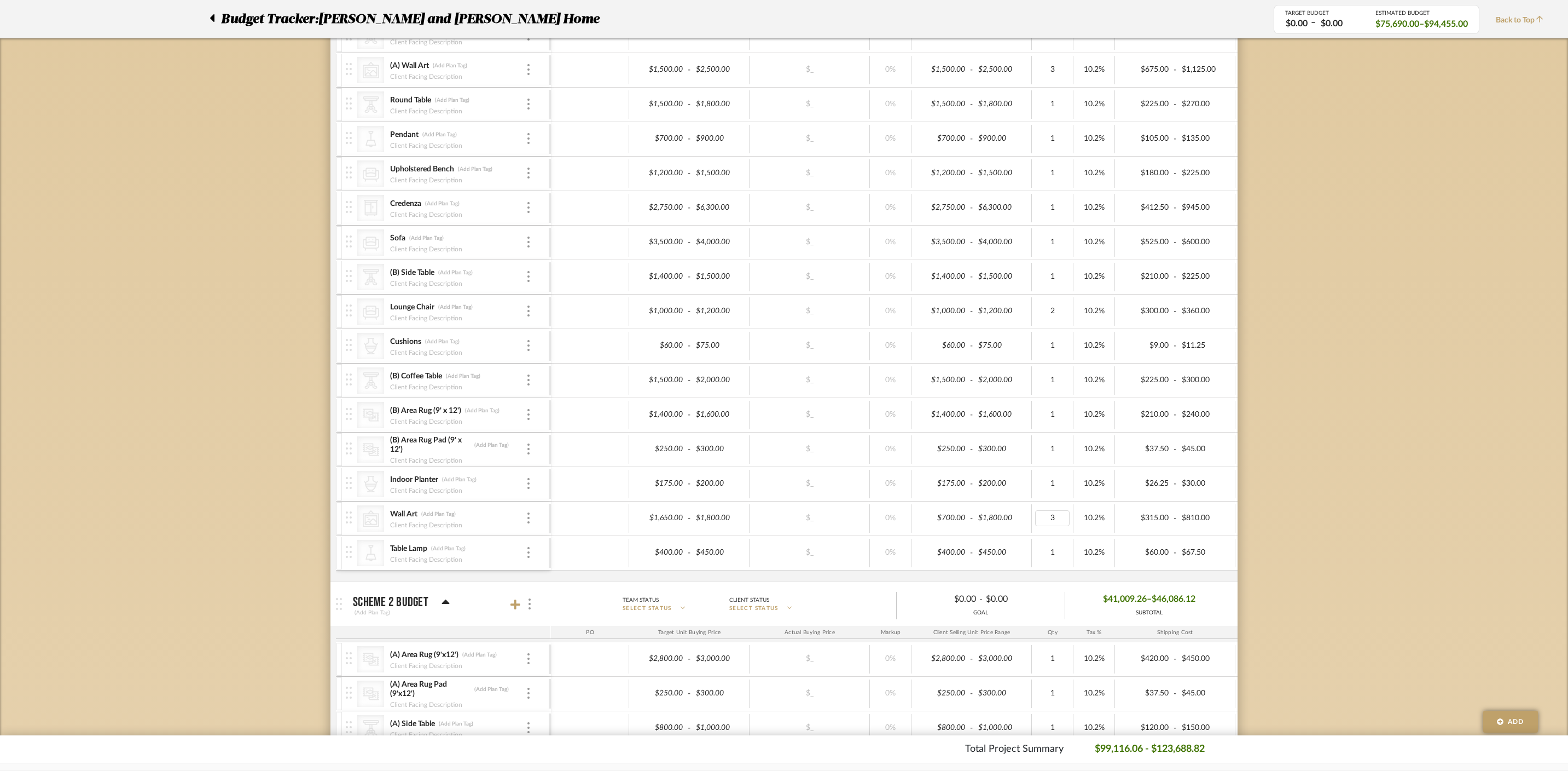
type input "1"
click at [1133, 539] on div "Budget Tracker: [PERSON_NAME] and [PERSON_NAME] Home Non-Transparent Last Updat…" at bounding box center [784, 668] width 1568 height 2146
type input "2000"
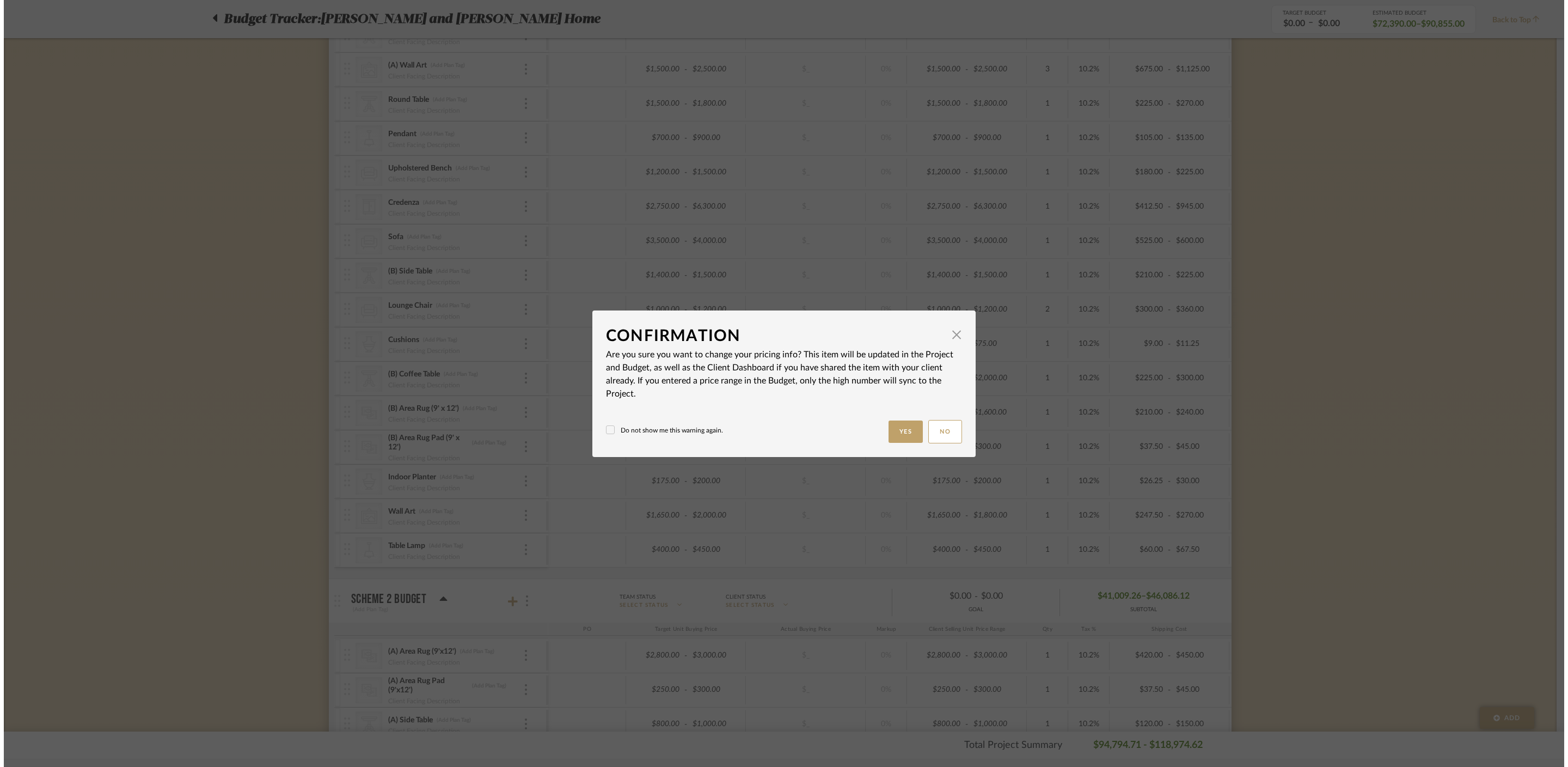
scroll to position [0, 0]
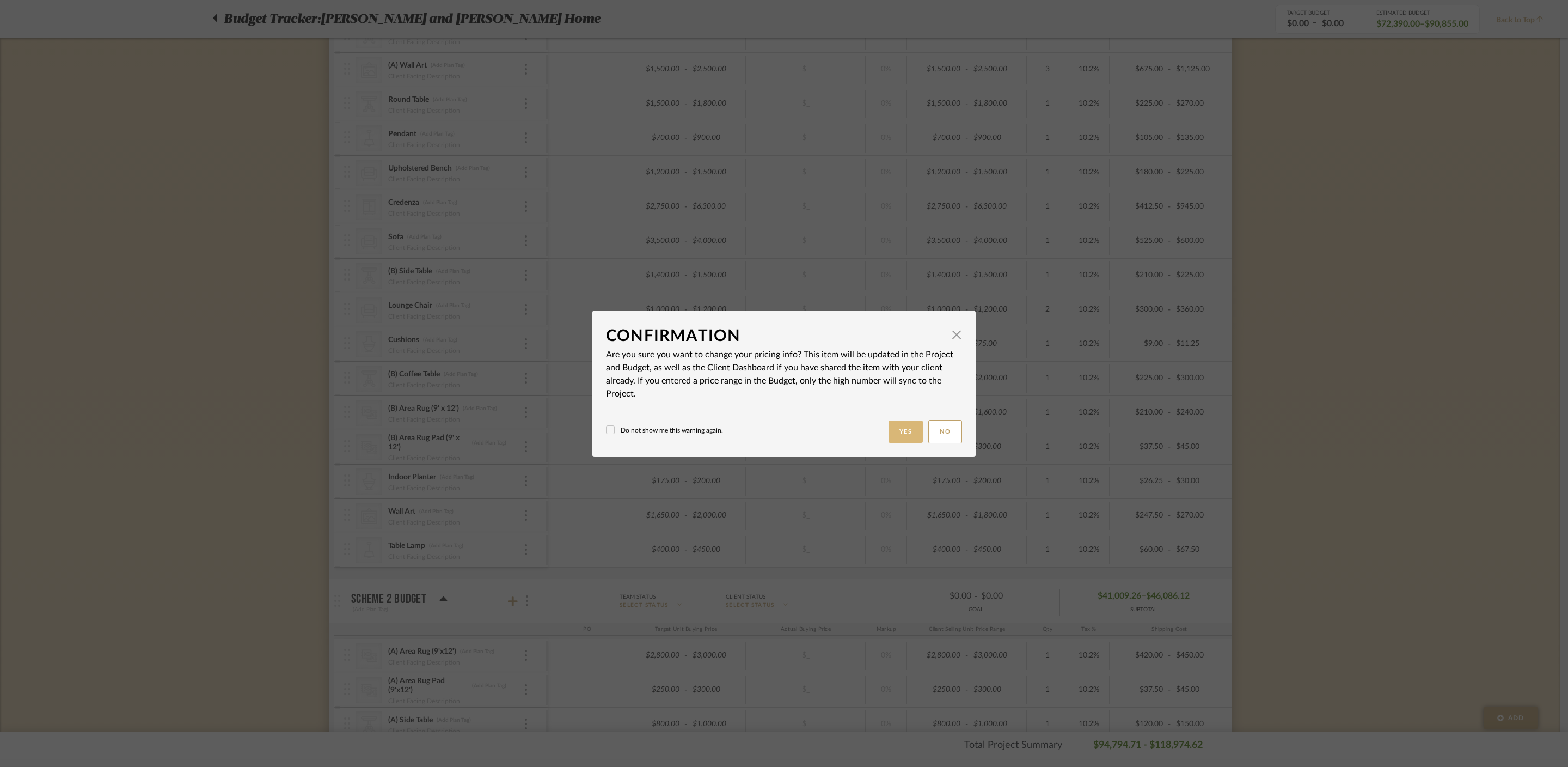
click at [896, 430] on button "Yes" at bounding box center [905, 431] width 35 height 22
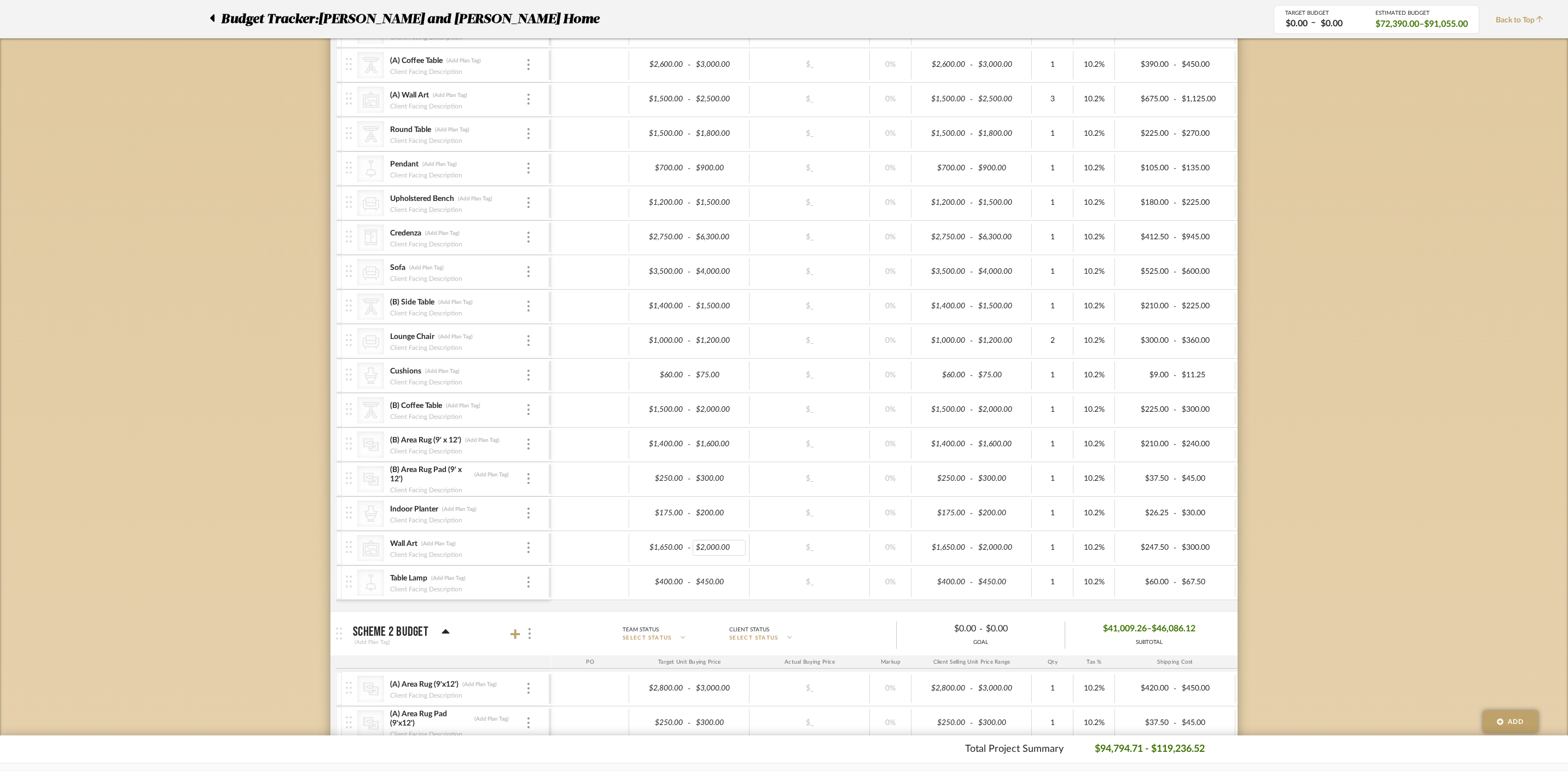
scroll to position [444, 0]
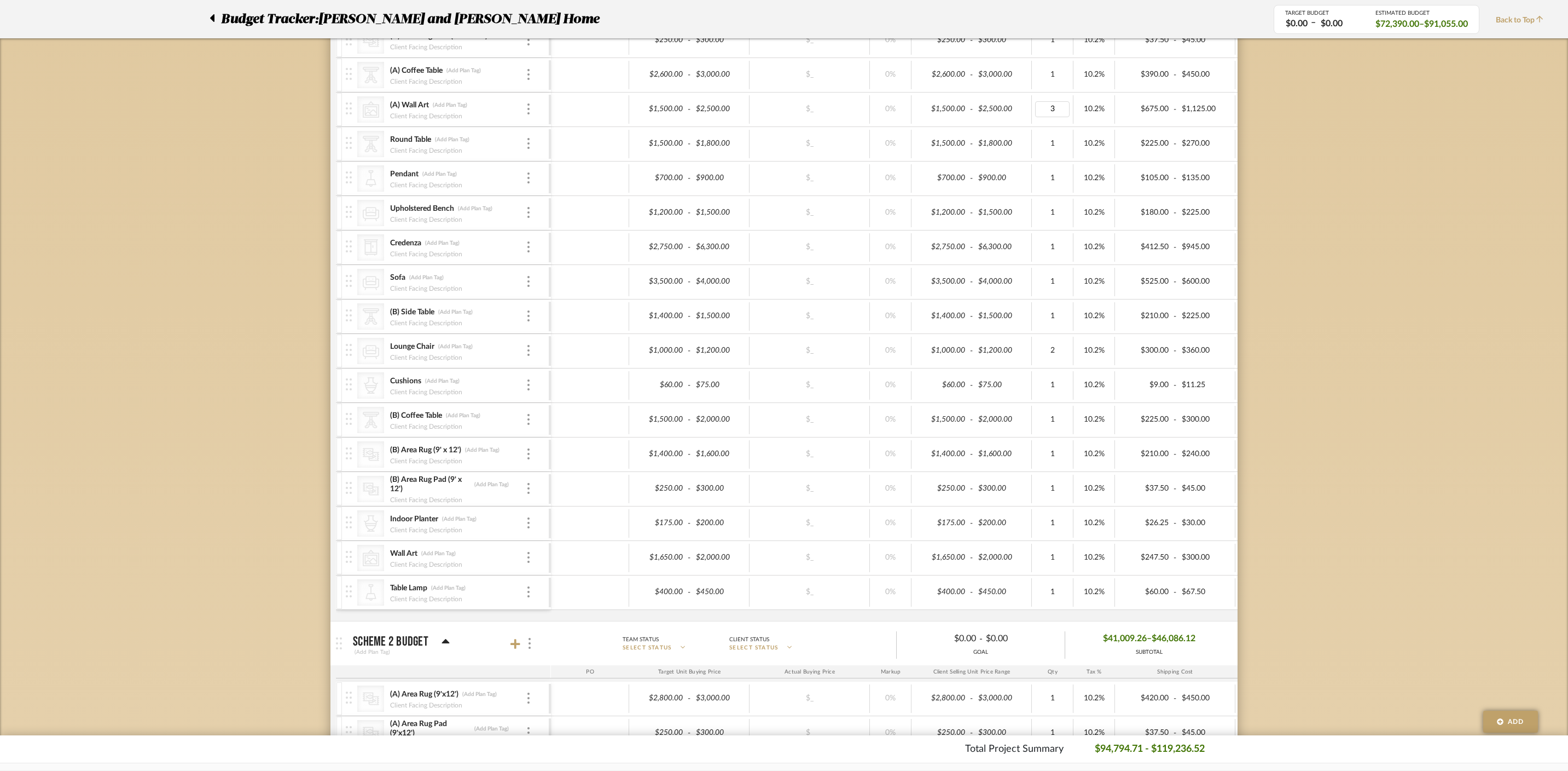
type input "1"
click at [1133, 96] on div "Budget Tracker: [PERSON_NAME] and [PERSON_NAME] Home Non-Transparent Last Updat…" at bounding box center [784, 707] width 1568 height 2146
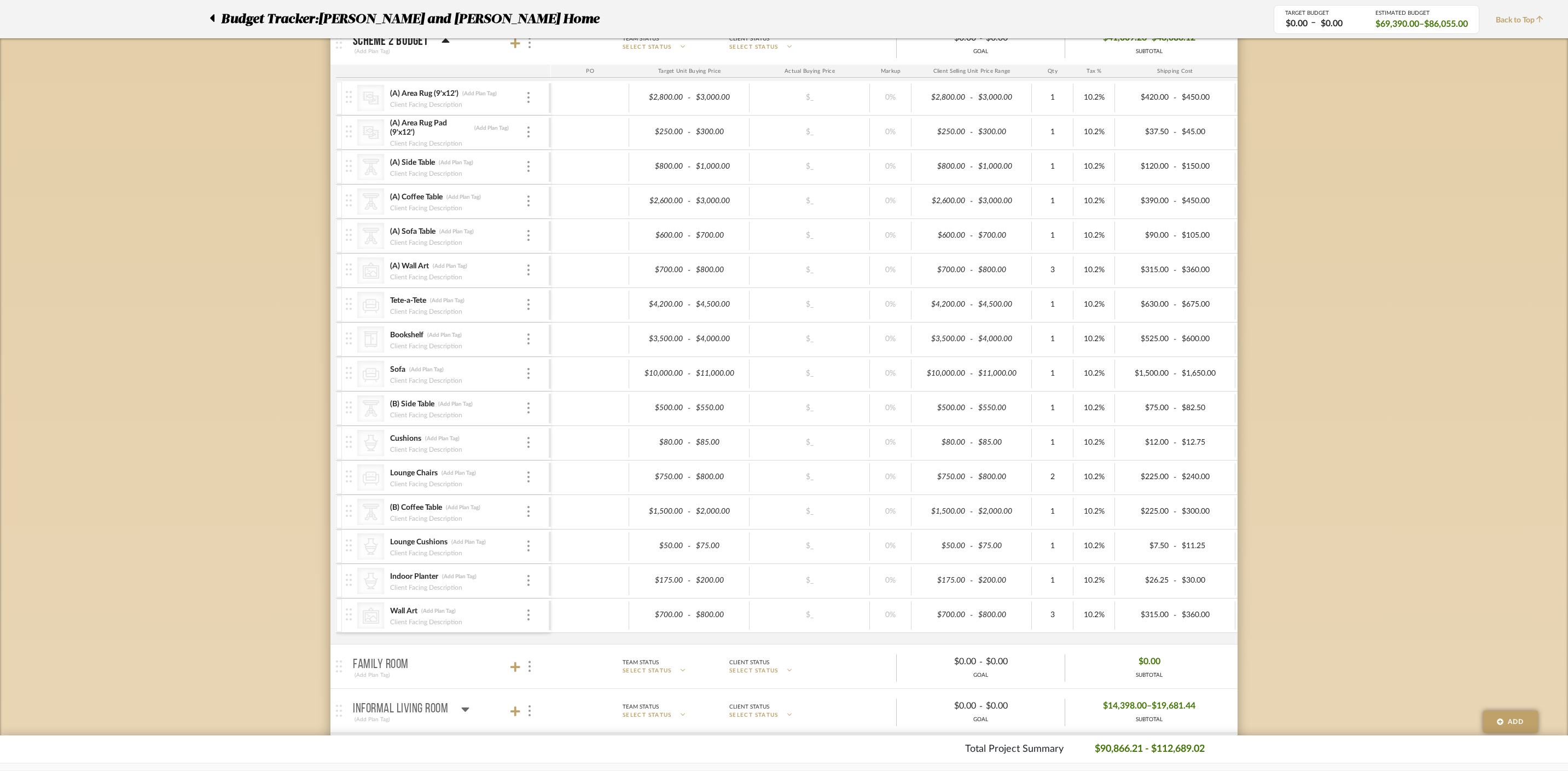
scroll to position [1044, 0]
type input "2"
click at [1133, 477] on div "Budget Tracker: [PERSON_NAME] and [PERSON_NAME] Home Non-Transparent Last Updat…" at bounding box center [784, 108] width 1568 height 2146
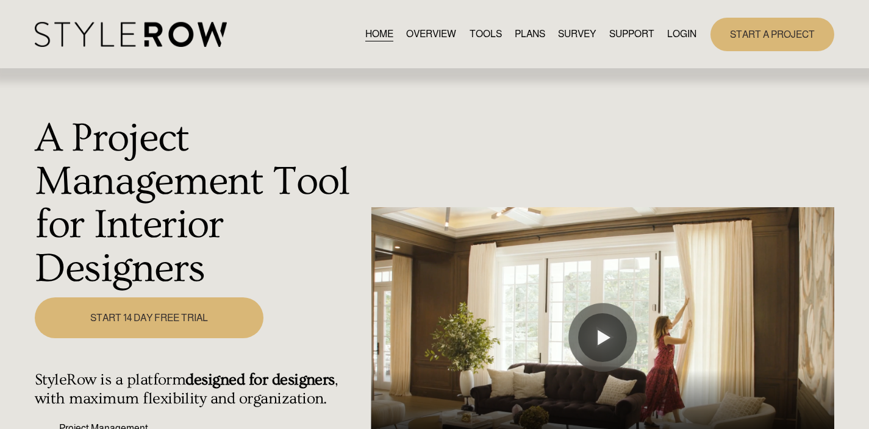
click at [678, 34] on link "LOGIN" at bounding box center [681, 34] width 29 height 16
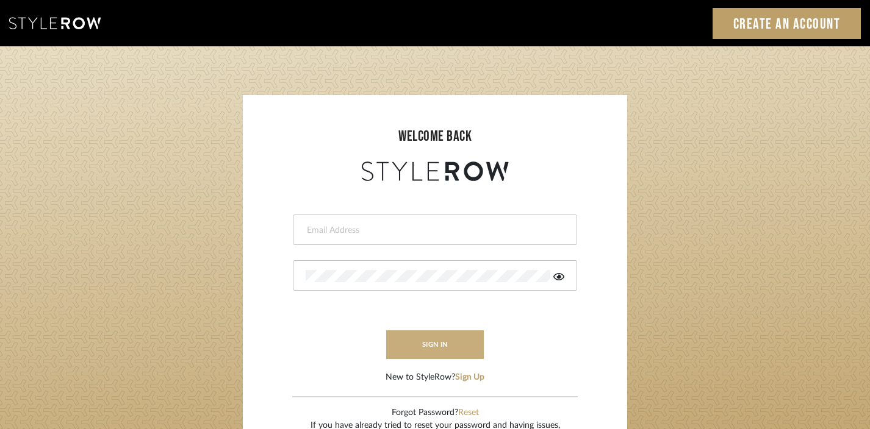
type input "[EMAIL_ADDRESS][DOMAIN_NAME]"
click at [434, 335] on button "sign in" at bounding box center [435, 345] width 98 height 29
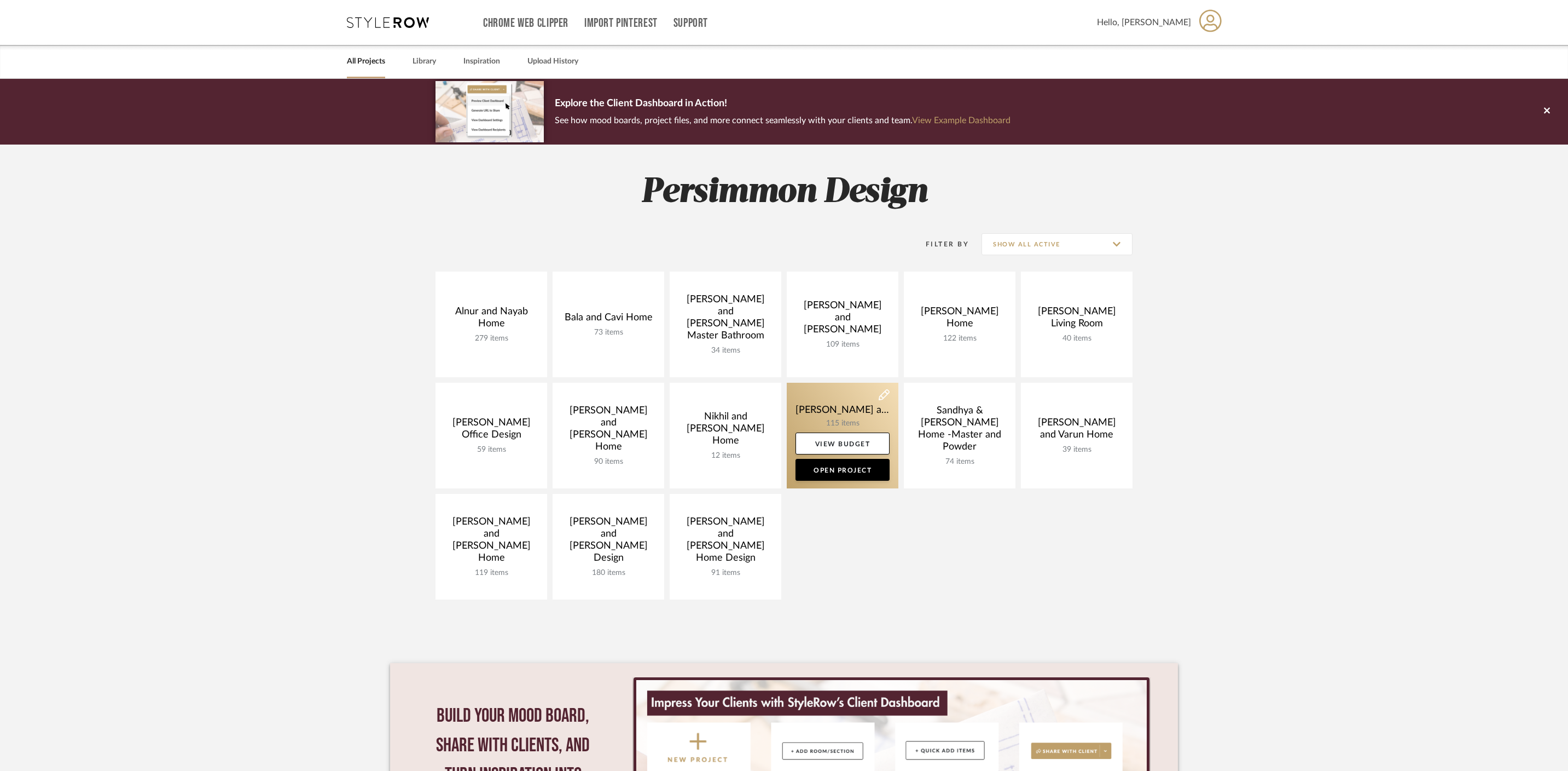
click at [834, 415] on link at bounding box center [842, 435] width 111 height 106
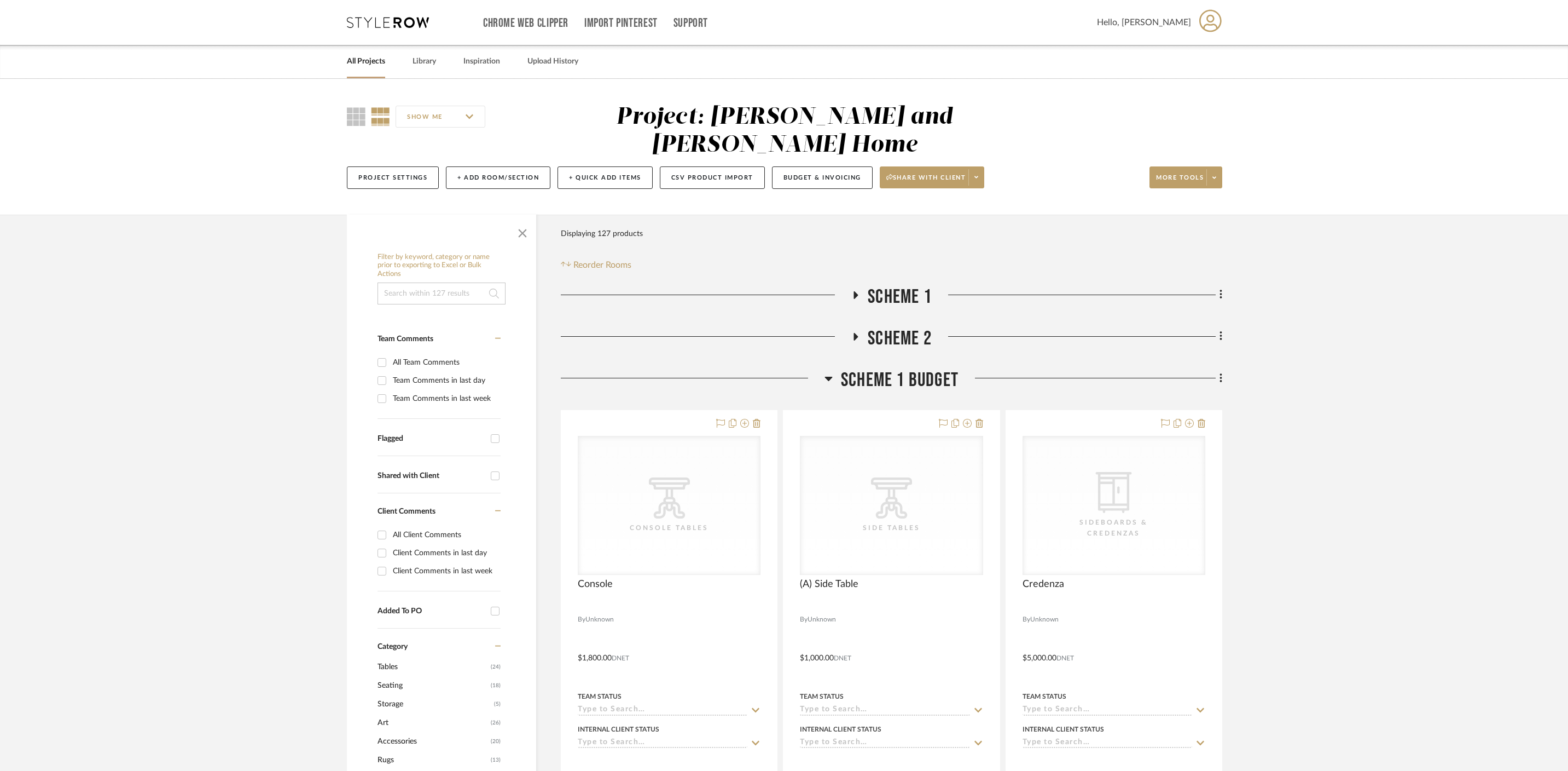
click at [830, 372] on icon at bounding box center [828, 378] width 8 height 13
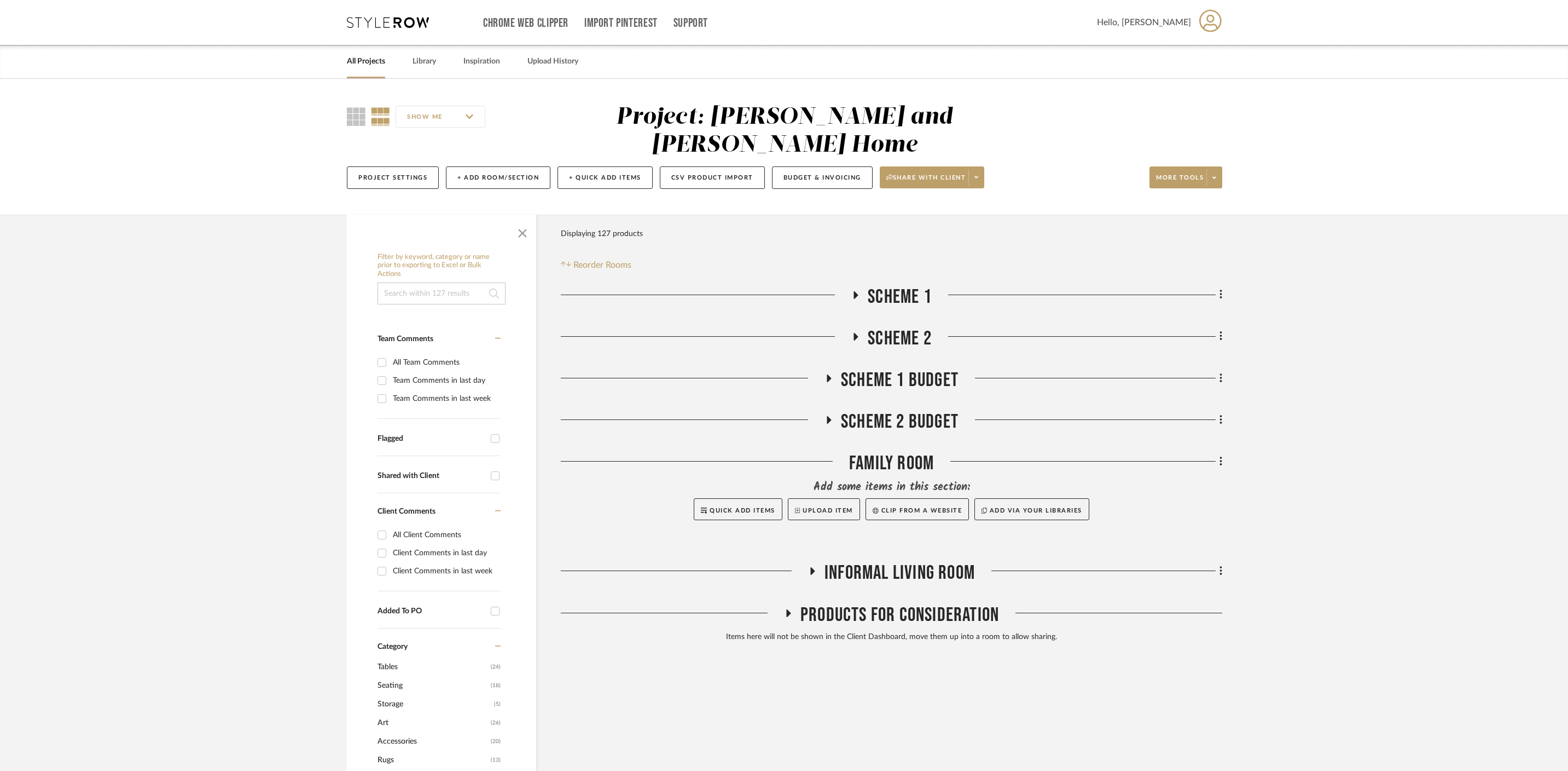
click at [856, 291] on fa-icon at bounding box center [855, 299] width 8 height 16
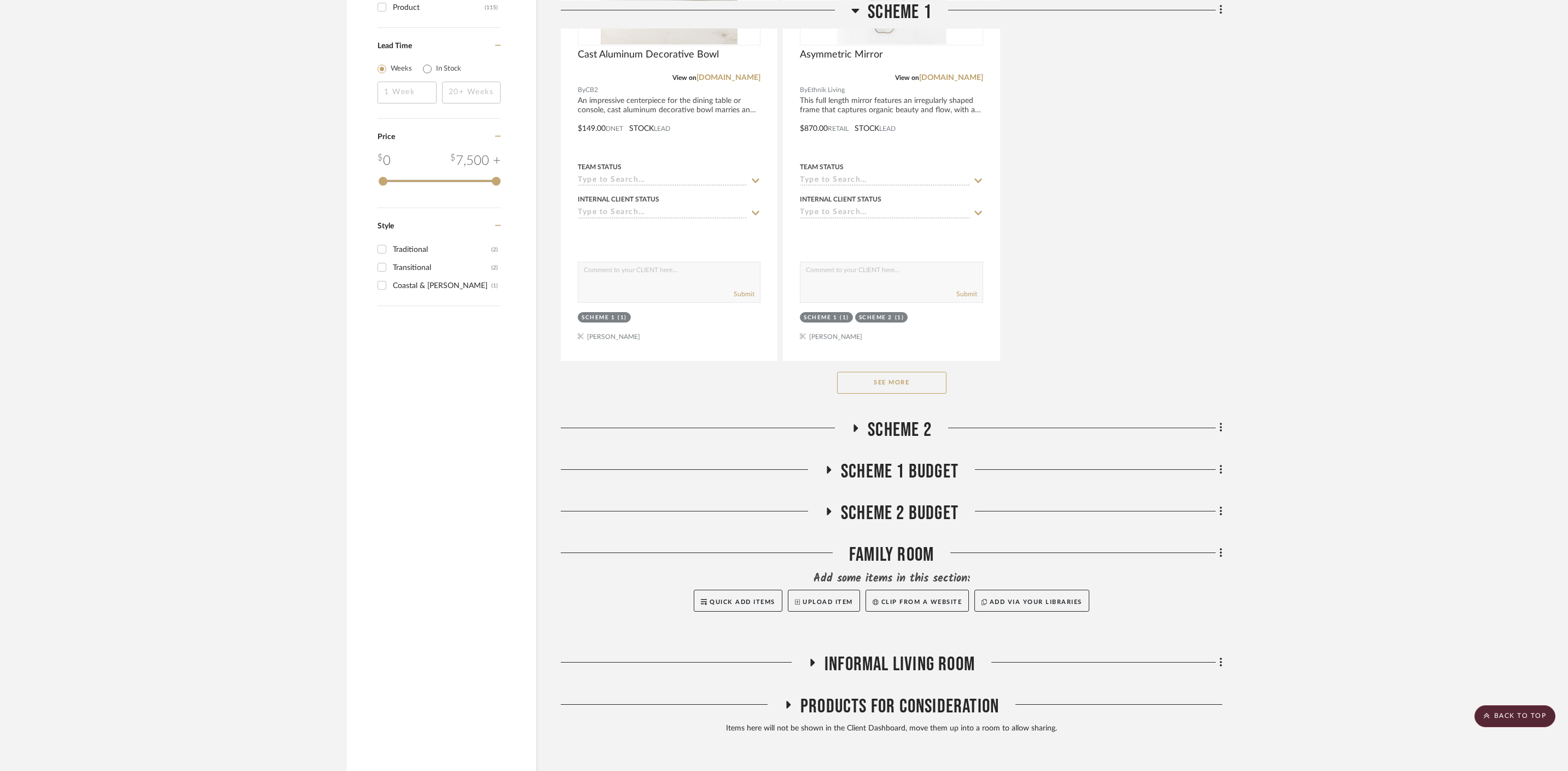
scroll to position [1442, 0]
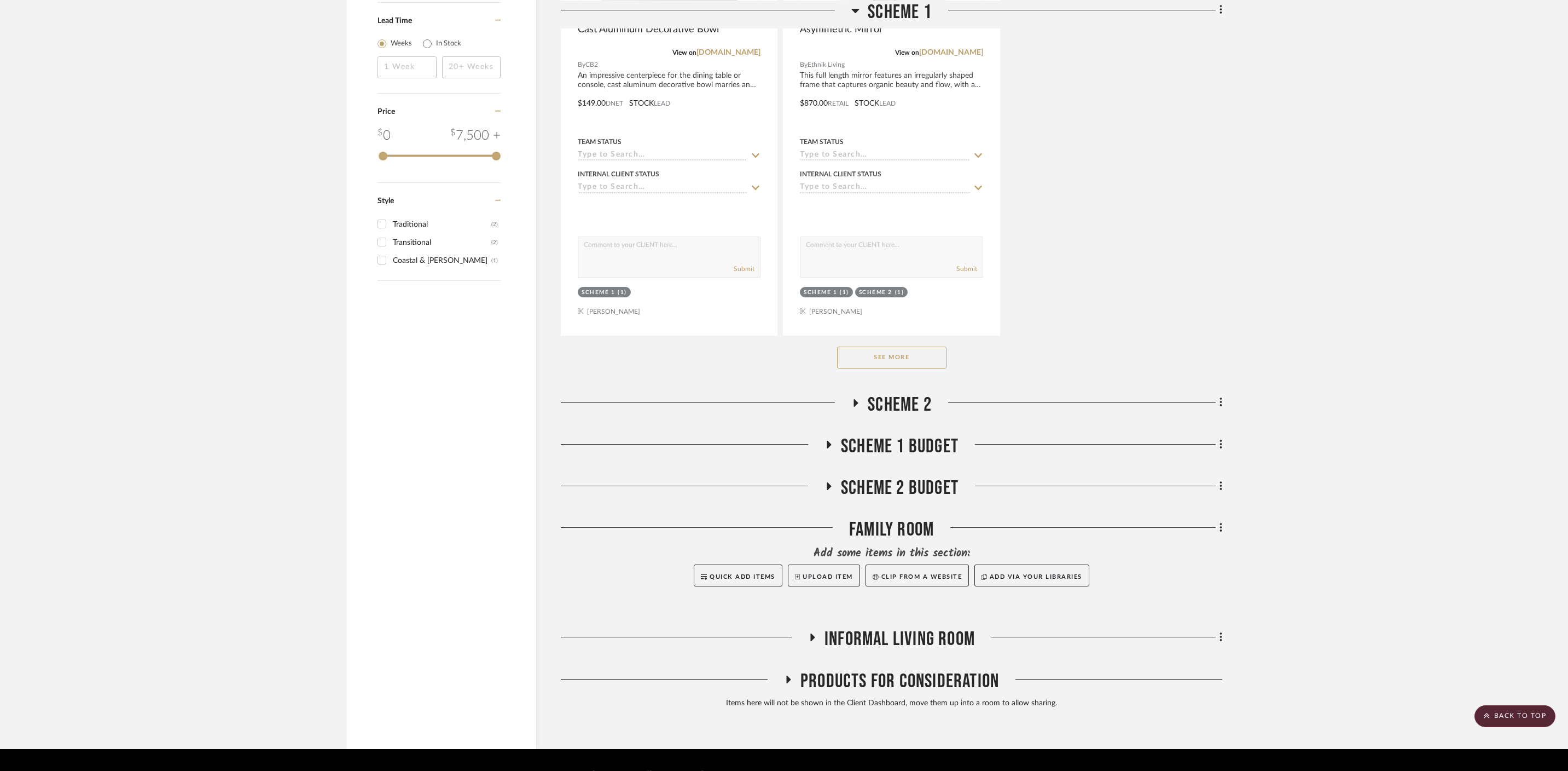
click at [910, 346] on button "See More" at bounding box center [892, 357] width 109 height 22
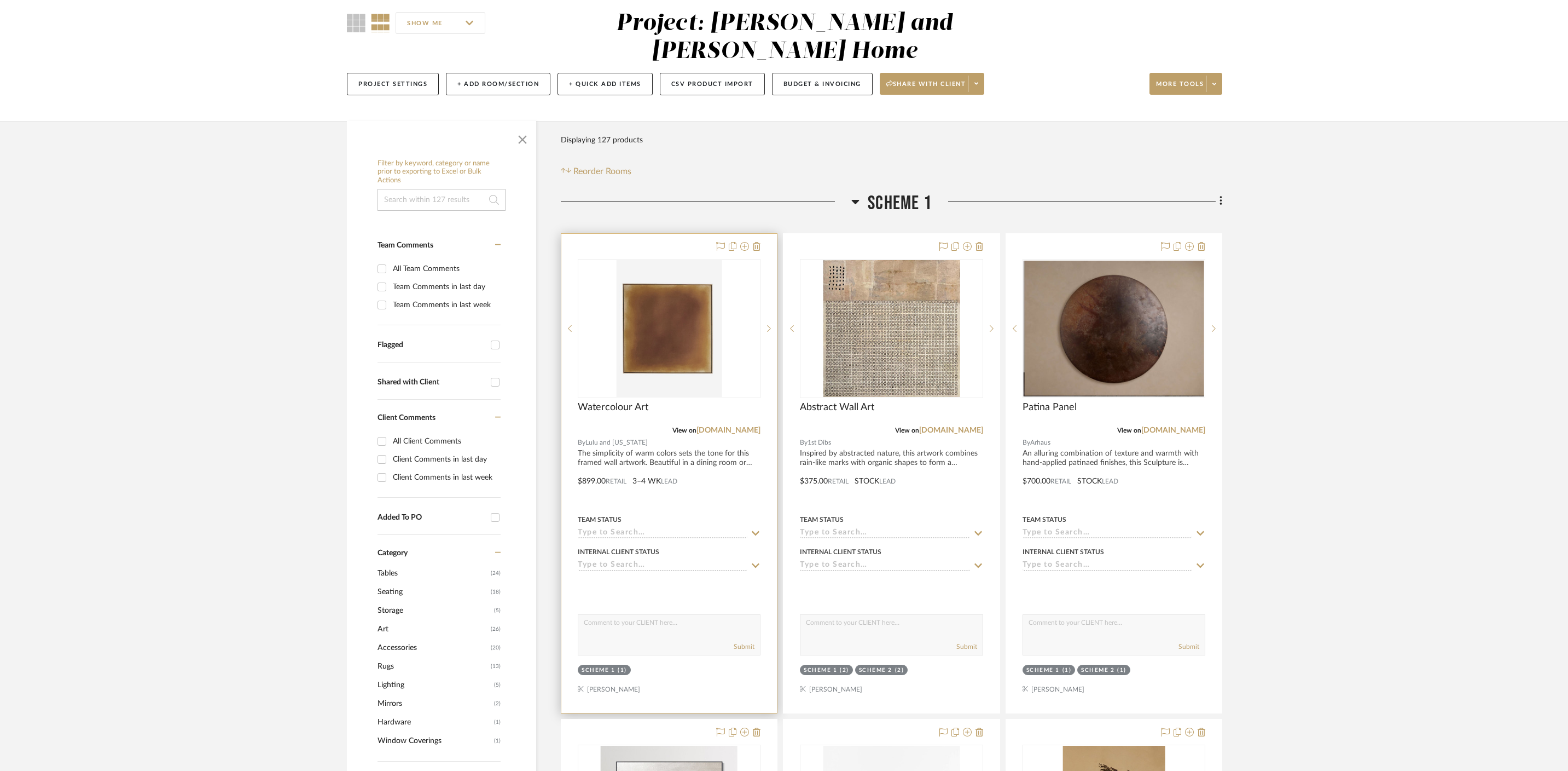
scroll to position [145, 0]
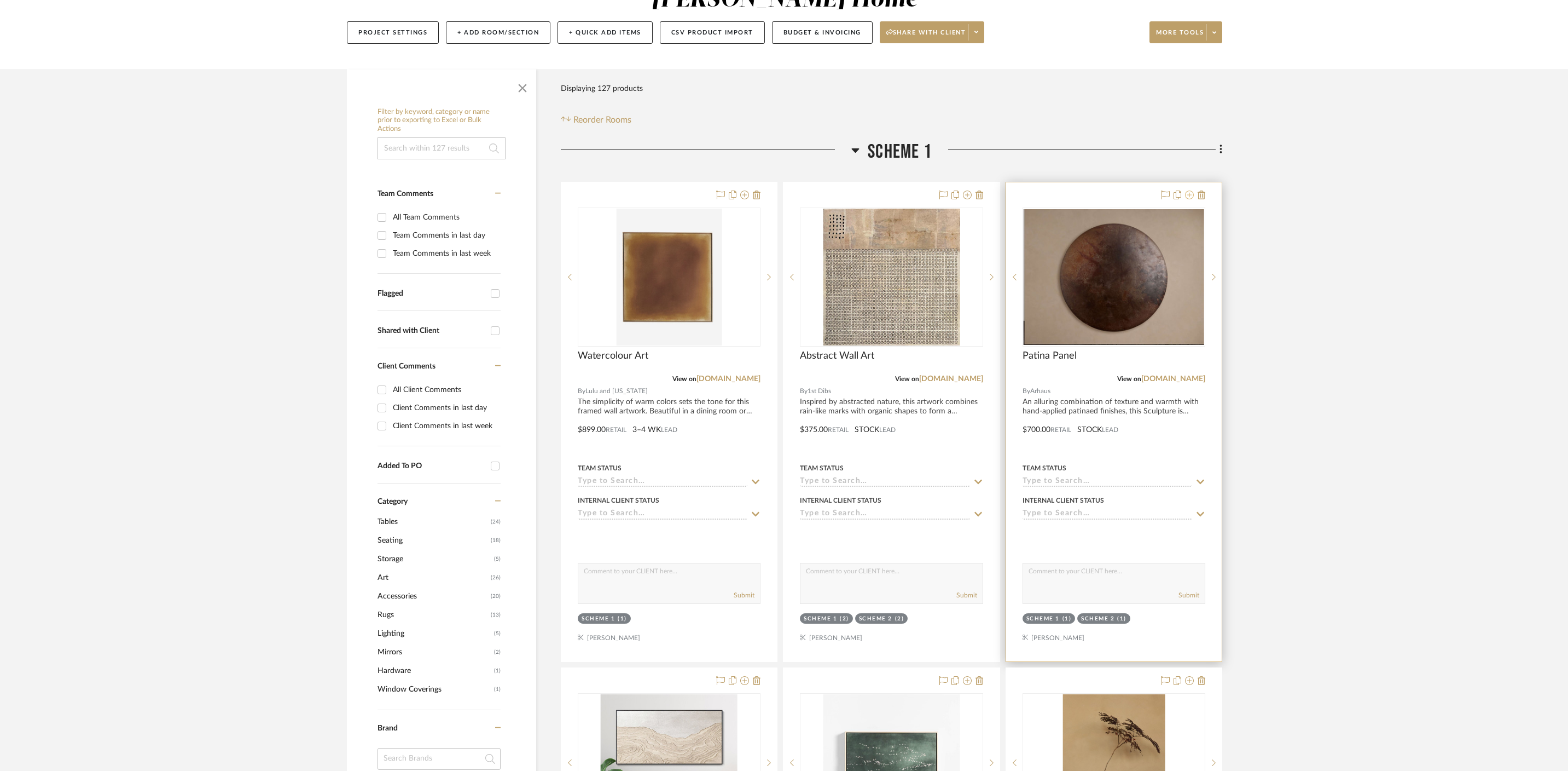
click at [1190, 190] on icon at bounding box center [1189, 195] width 9 height 9
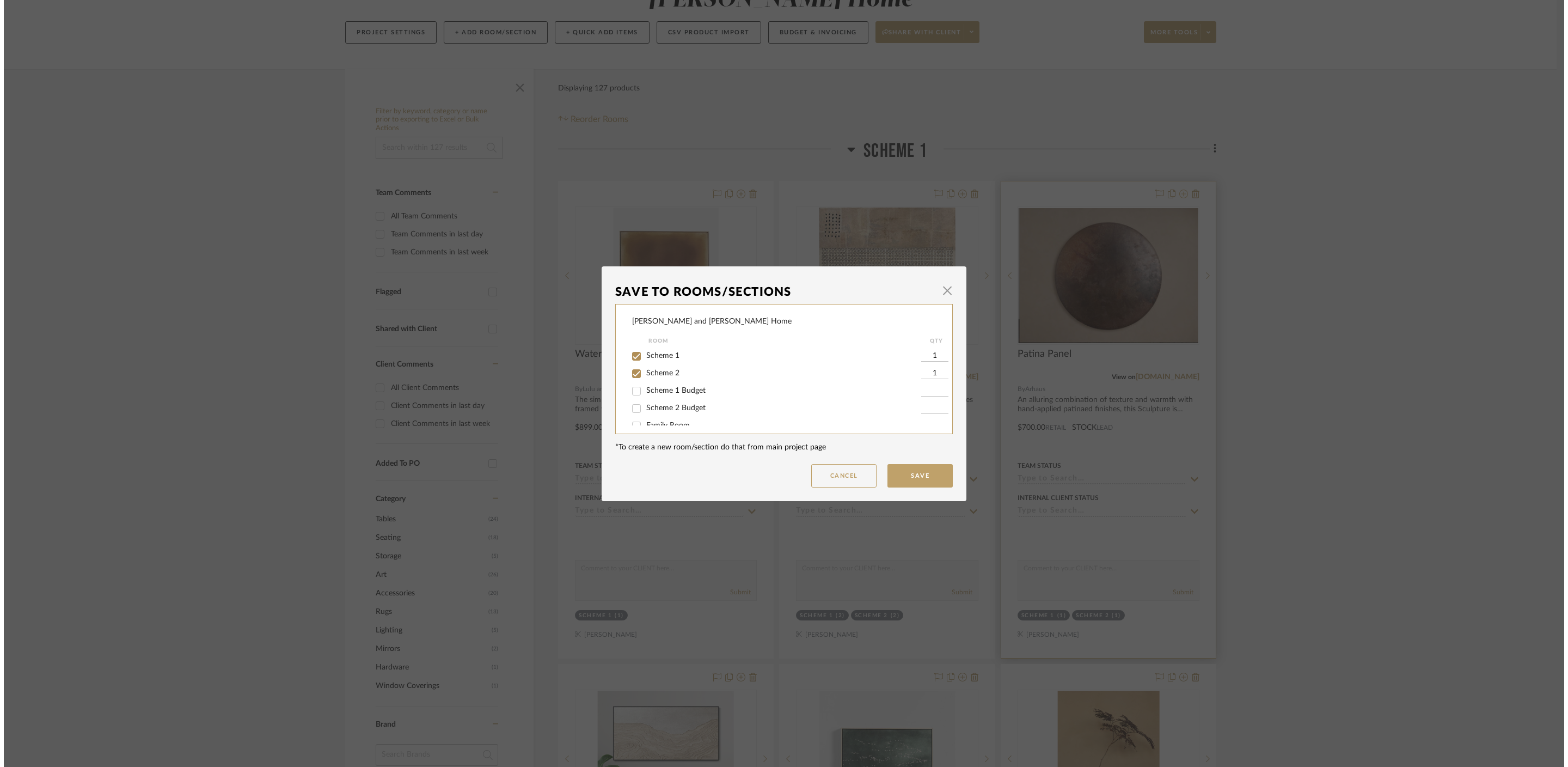
scroll to position [0, 0]
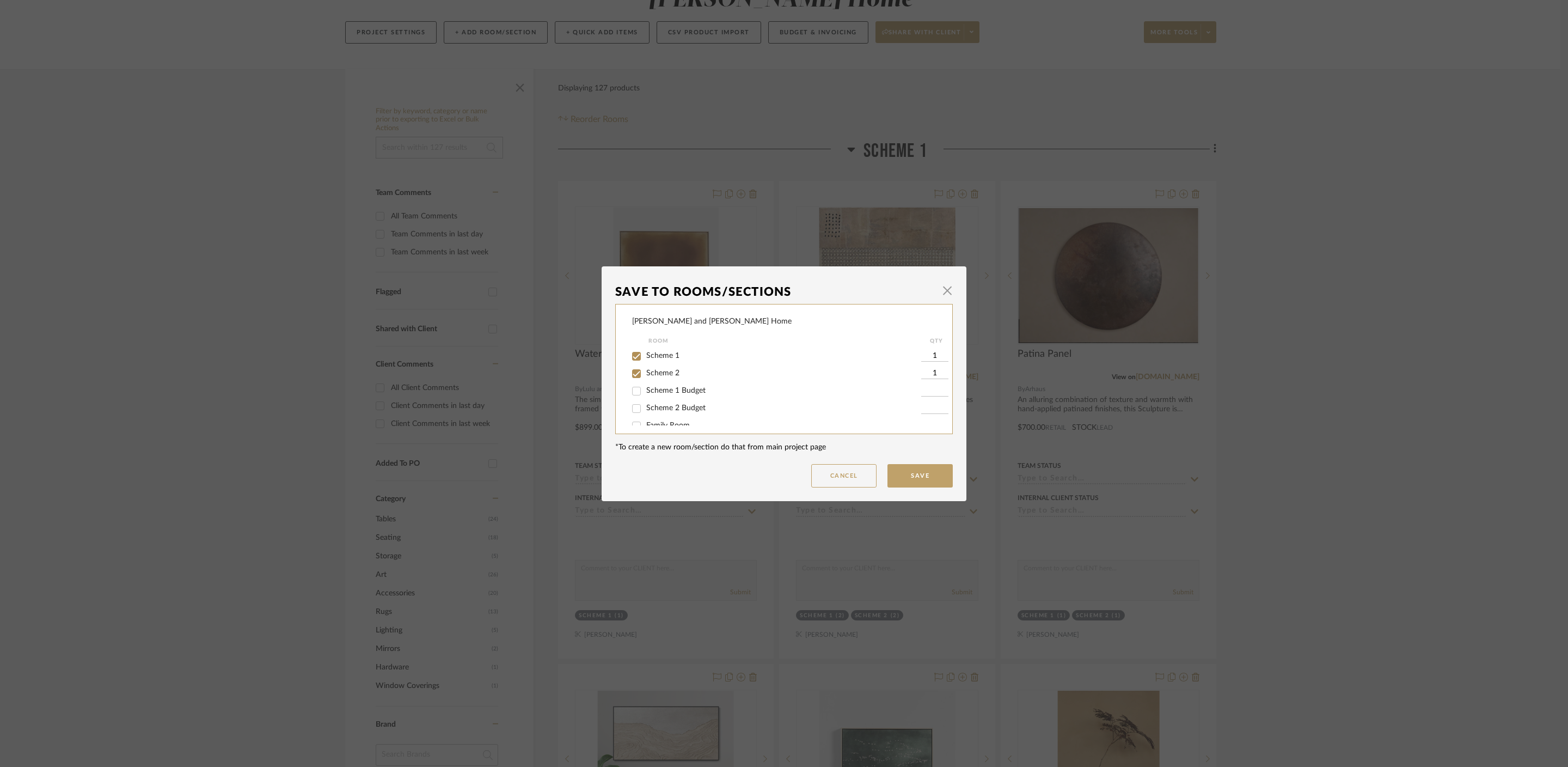
click at [652, 356] on span "Scheme 1" at bounding box center [663, 355] width 33 height 8
click at [646, 356] on input "Scheme 1" at bounding box center [637, 356] width 18 height 18
checkbox input "false"
click at [665, 375] on span "Scheme 2" at bounding box center [663, 373] width 33 height 8
click at [646, 375] on input "Scheme 2" at bounding box center [637, 374] width 18 height 18
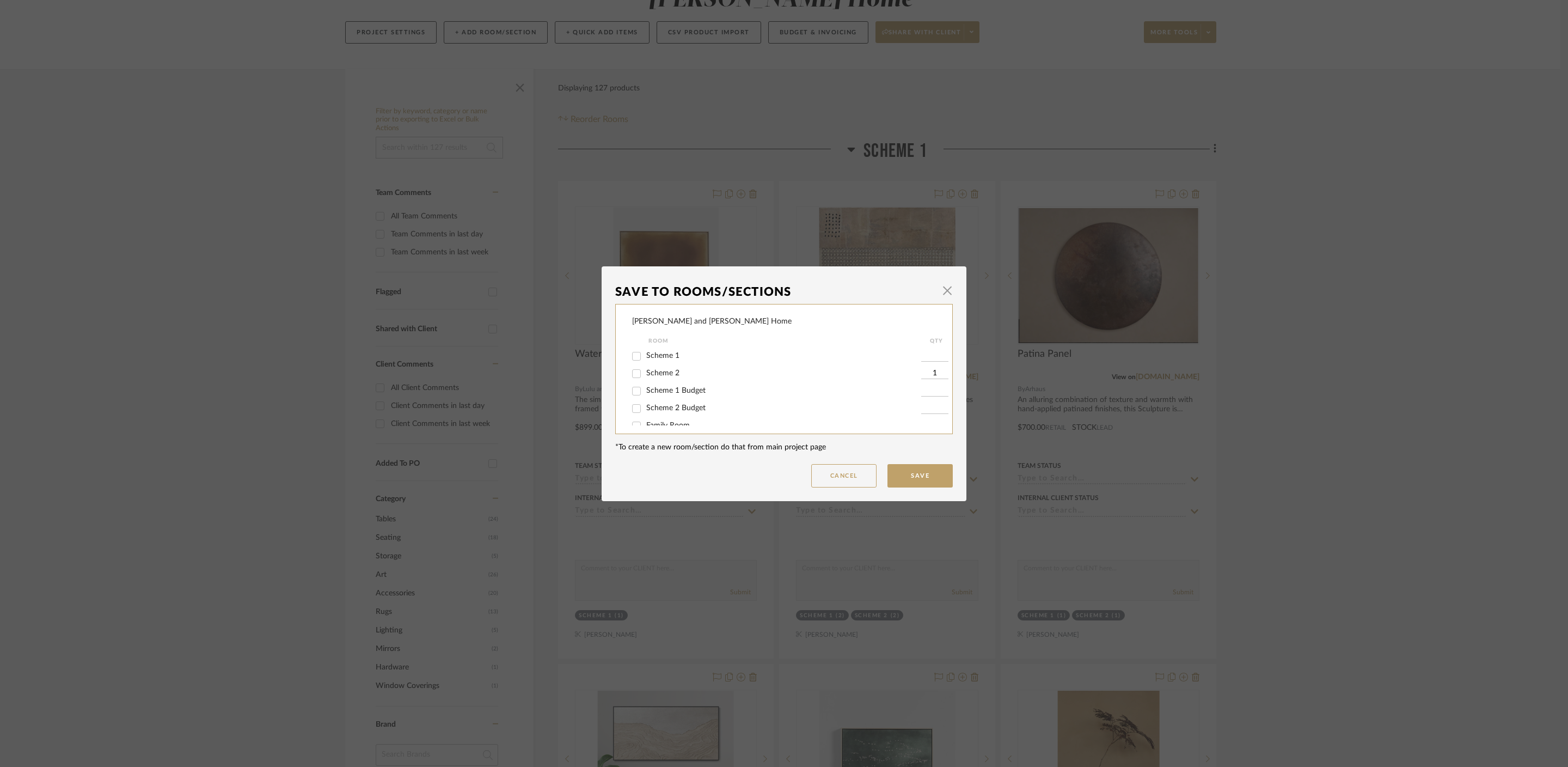
checkbox input "false"
click at [925, 472] on button "Save" at bounding box center [920, 476] width 65 height 23
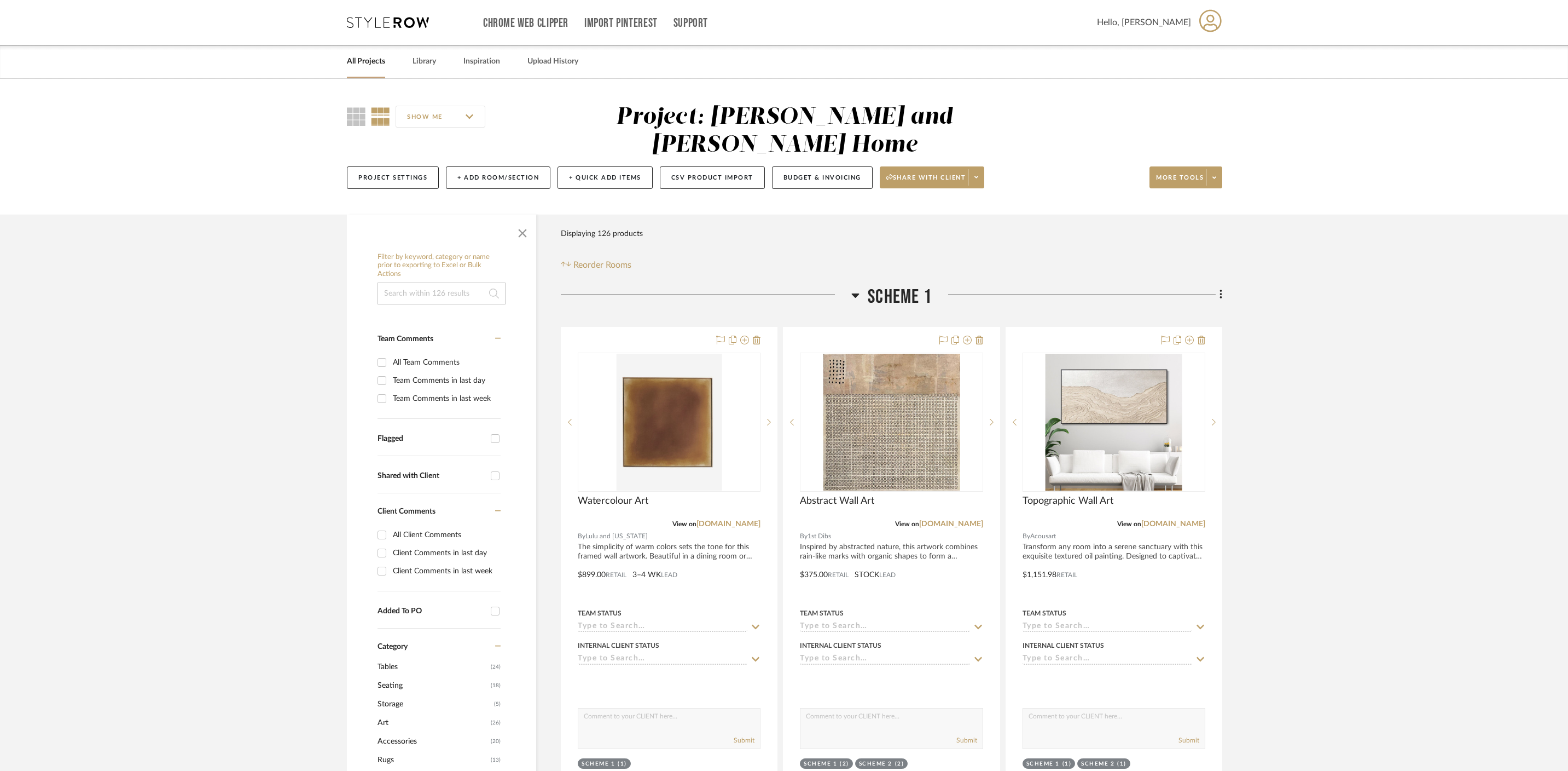
click at [863, 285] on h3 "Scheme 1" at bounding box center [892, 297] width 81 height 23
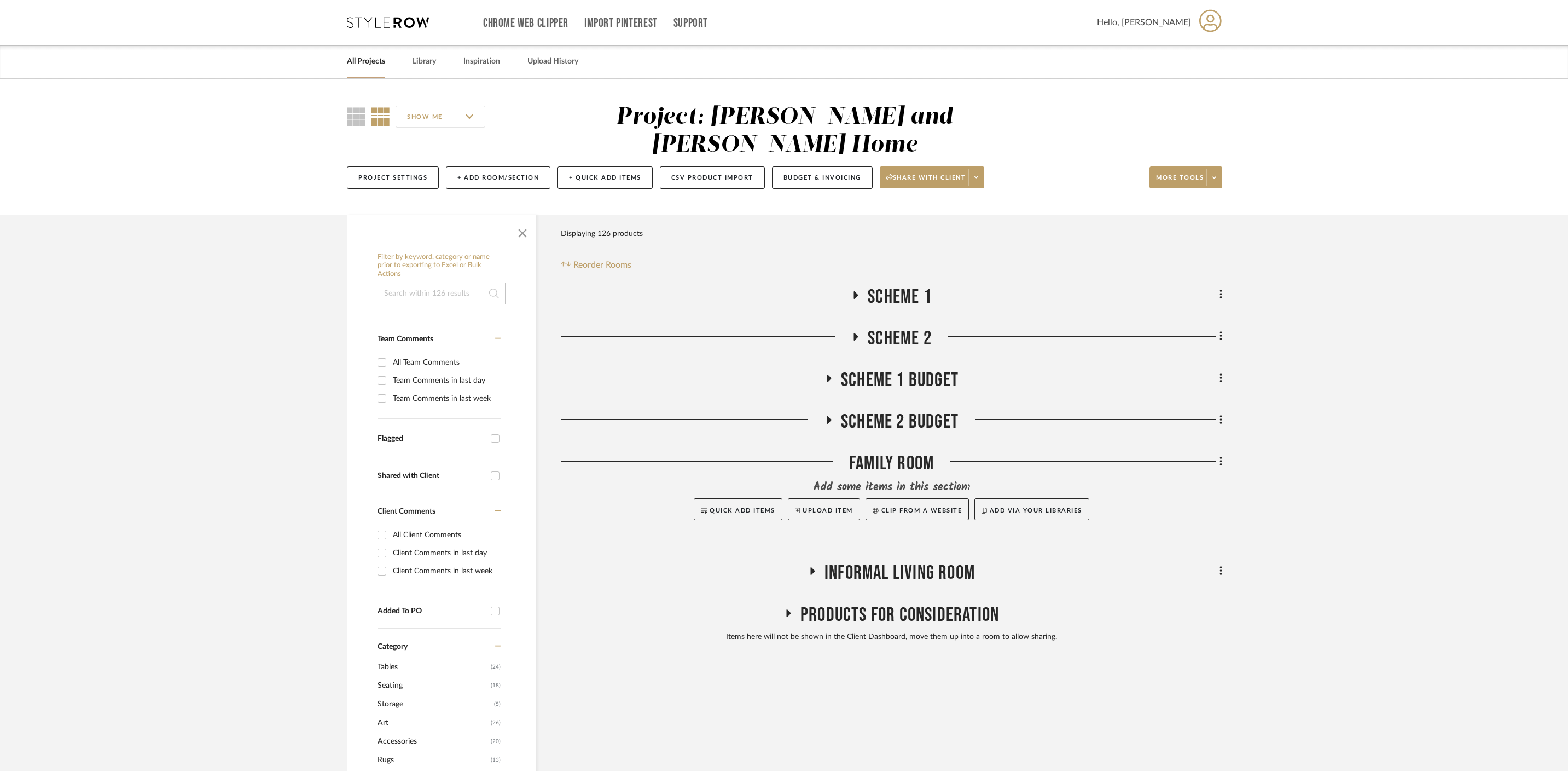
click at [858, 332] on icon at bounding box center [856, 336] width 13 height 8
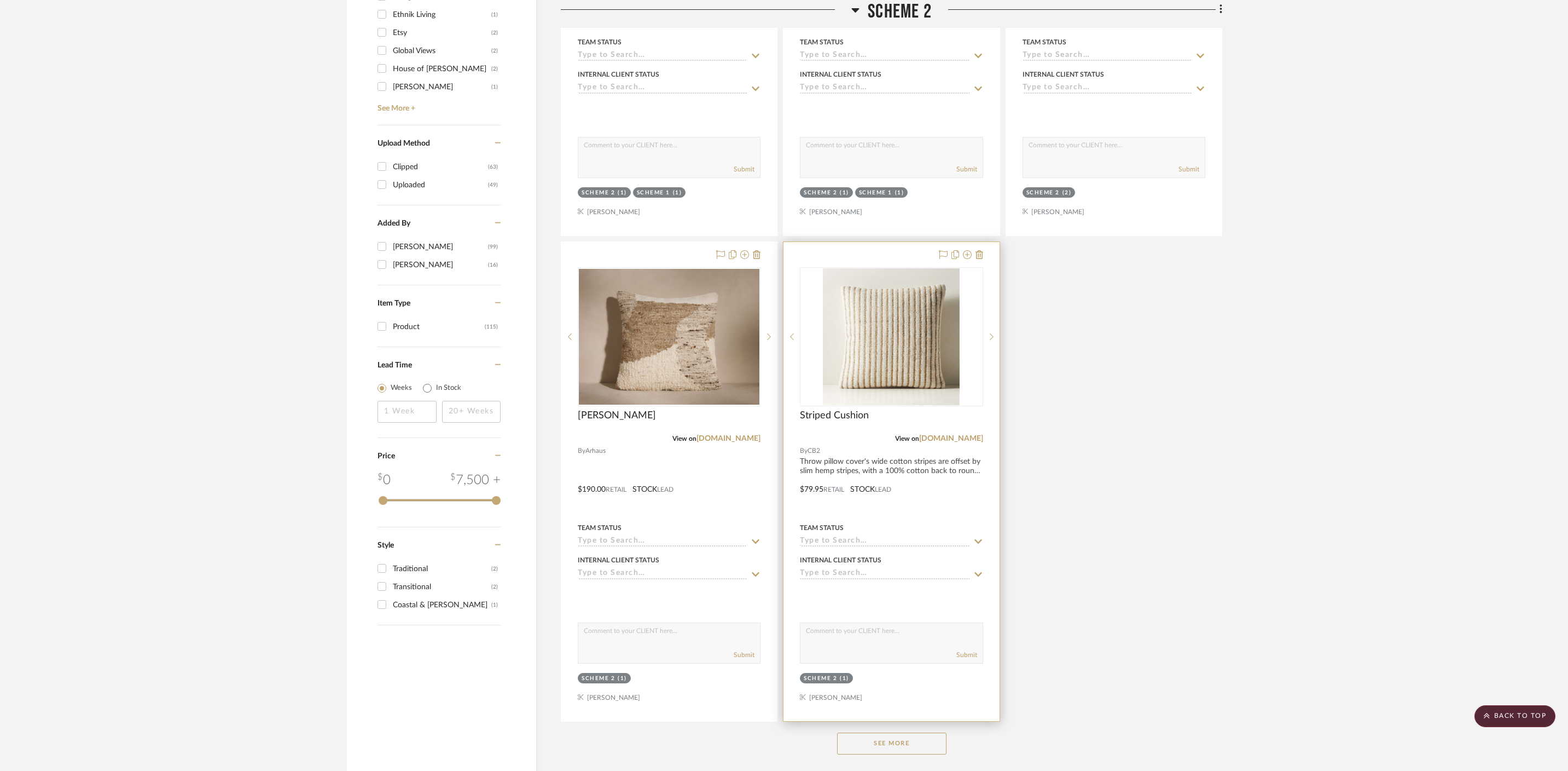
scroll to position [1230, 0]
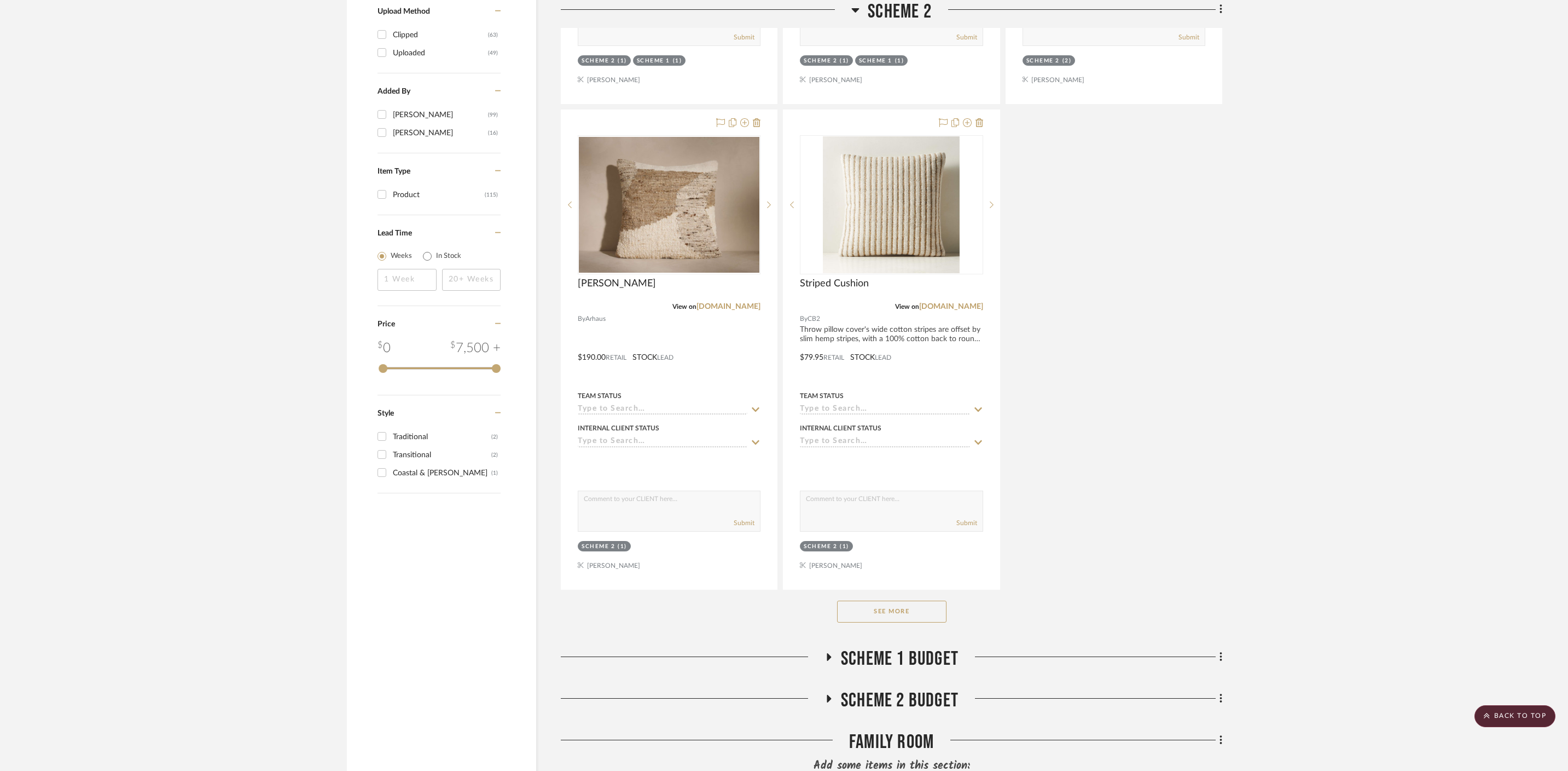
click at [910, 600] on button "See More" at bounding box center [892, 611] width 109 height 22
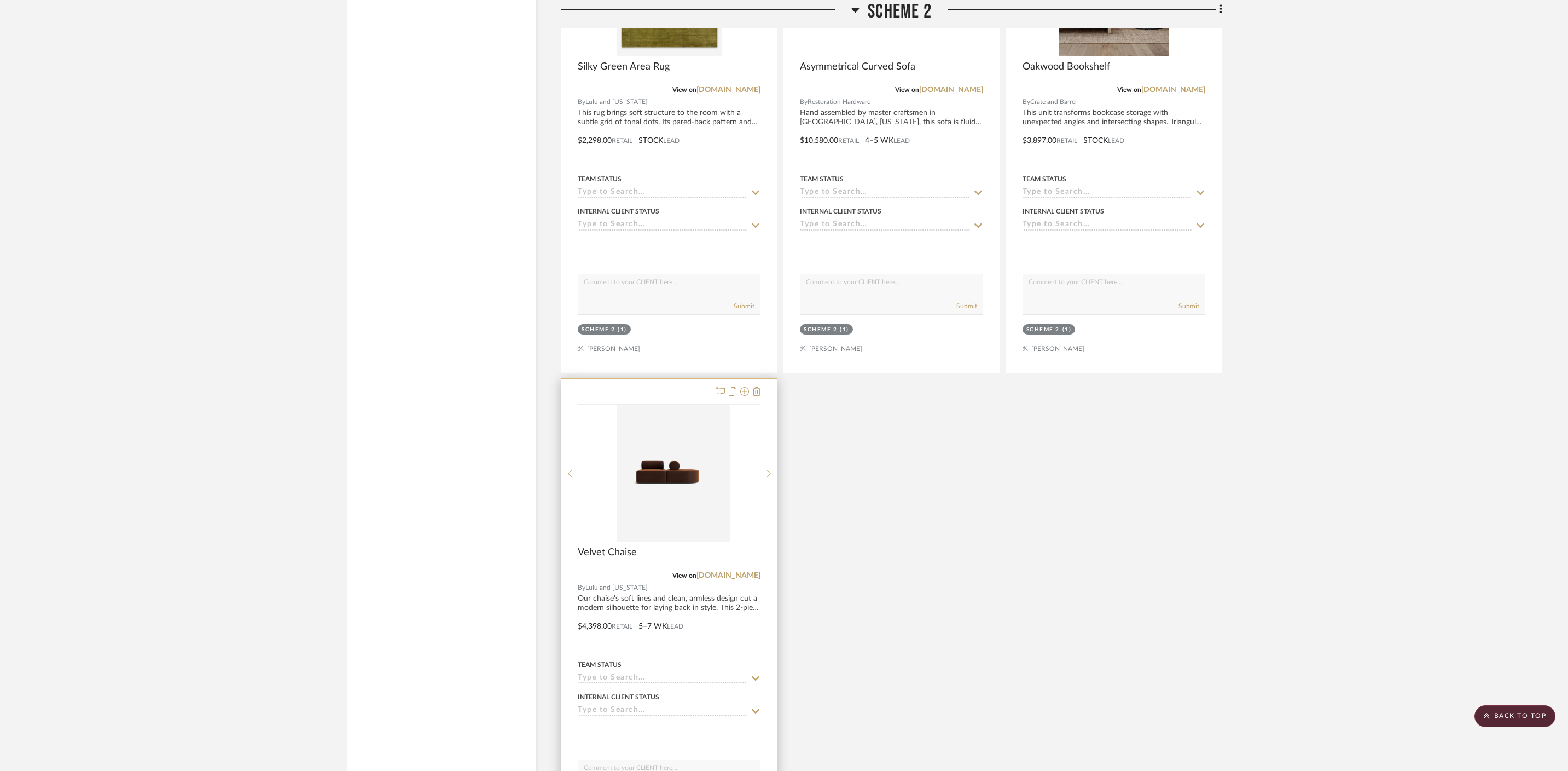
scroll to position [3487, 0]
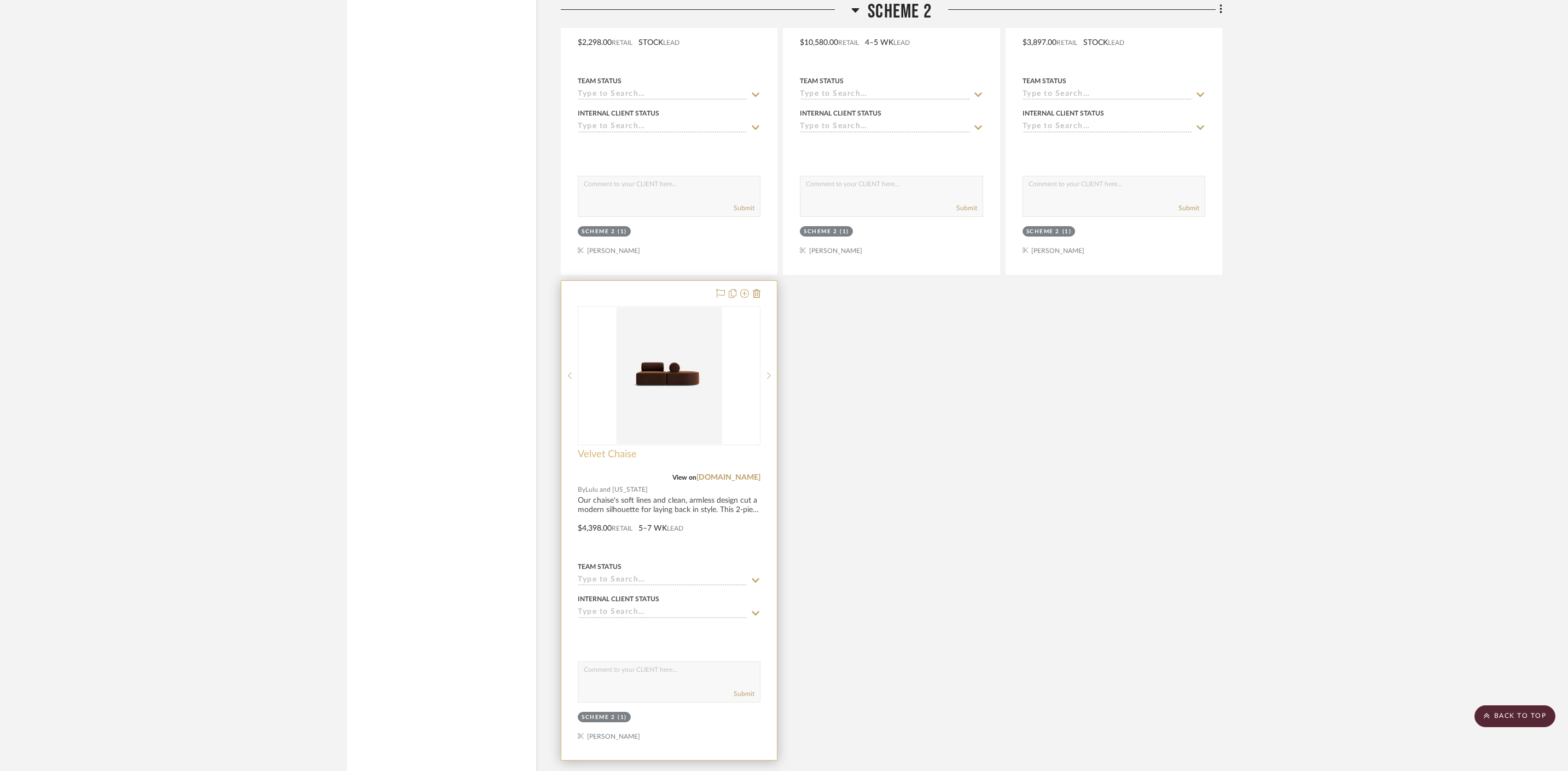
click at [614, 449] on span "Velvet Chaise" at bounding box center [607, 454] width 59 height 12
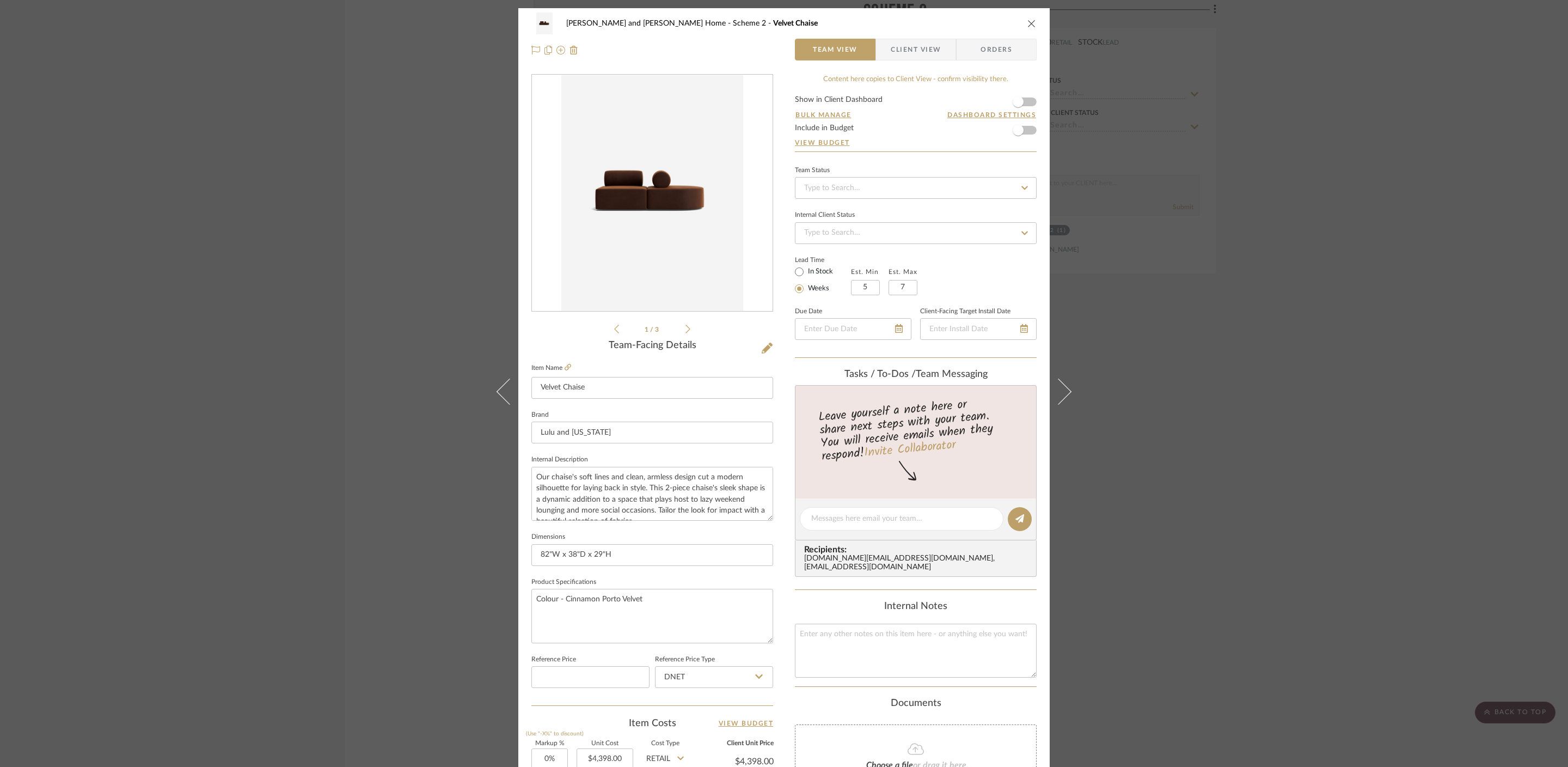
click at [1184, 407] on div "[PERSON_NAME] and [PERSON_NAME] Home Scheme 2 Velvet Chaise Team View Client Vi…" at bounding box center [784, 383] width 1568 height 767
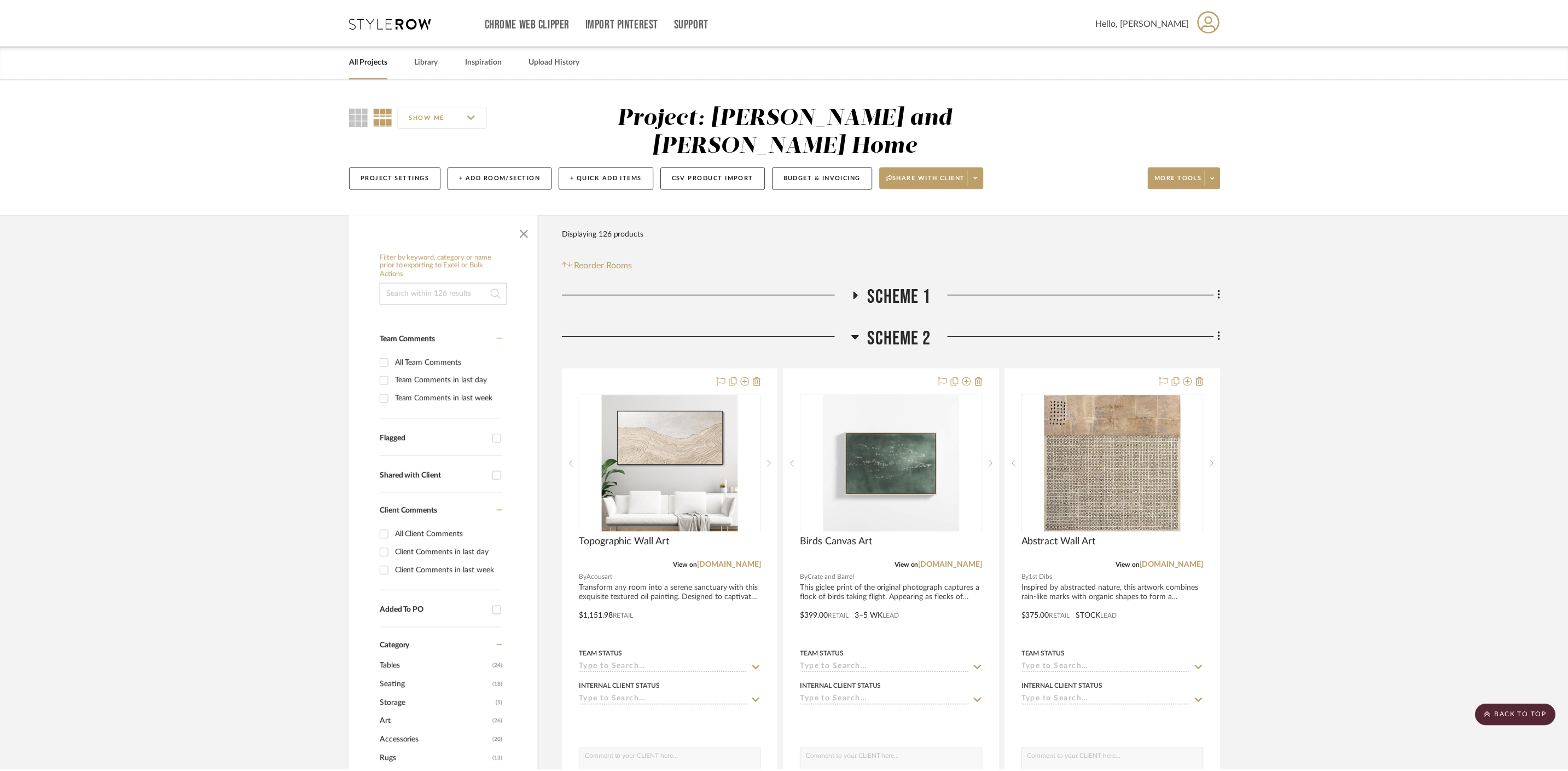
scroll to position [3487, 0]
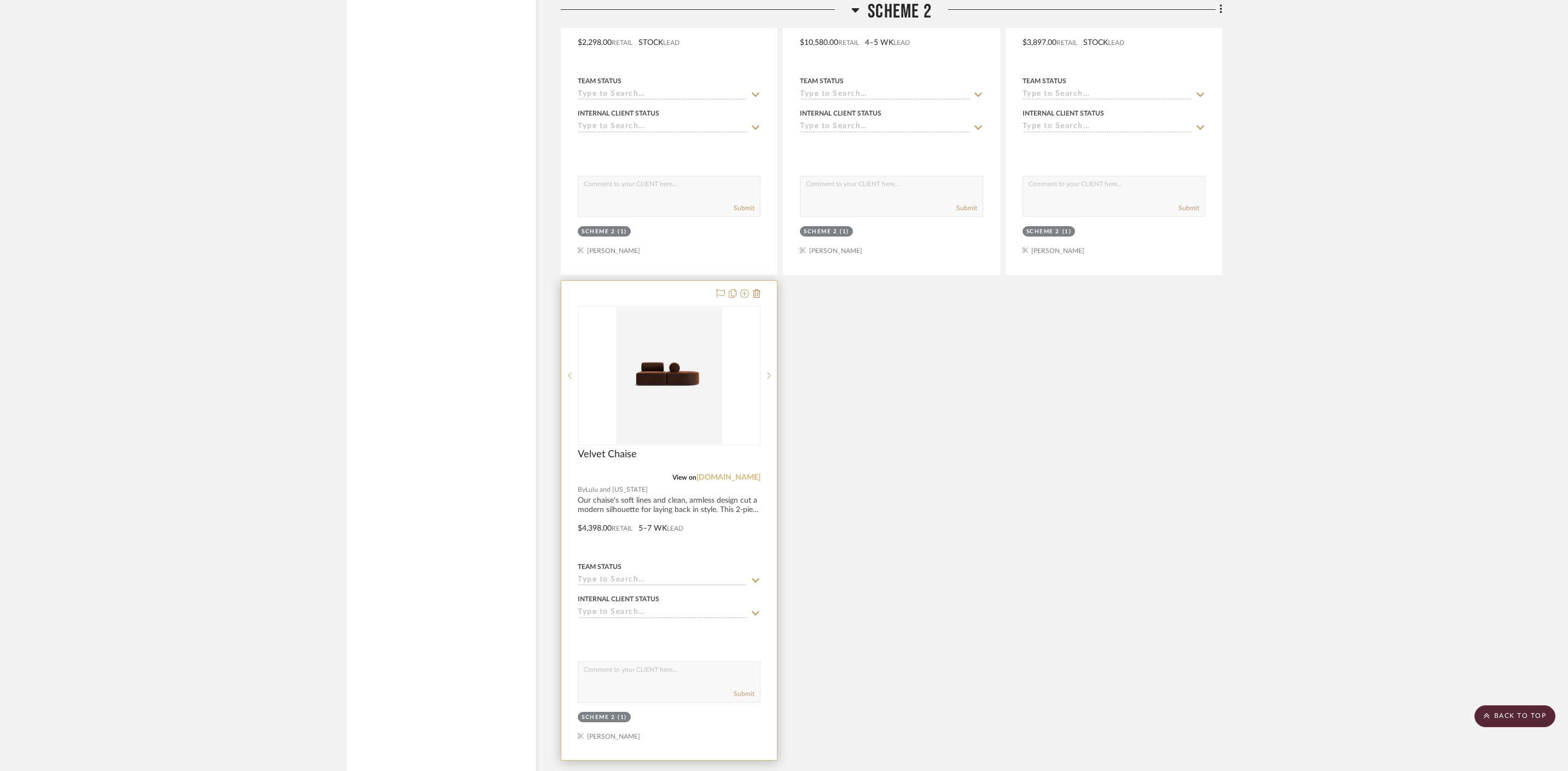
click at [722, 474] on link "[DOMAIN_NAME]" at bounding box center [727, 477] width 64 height 8
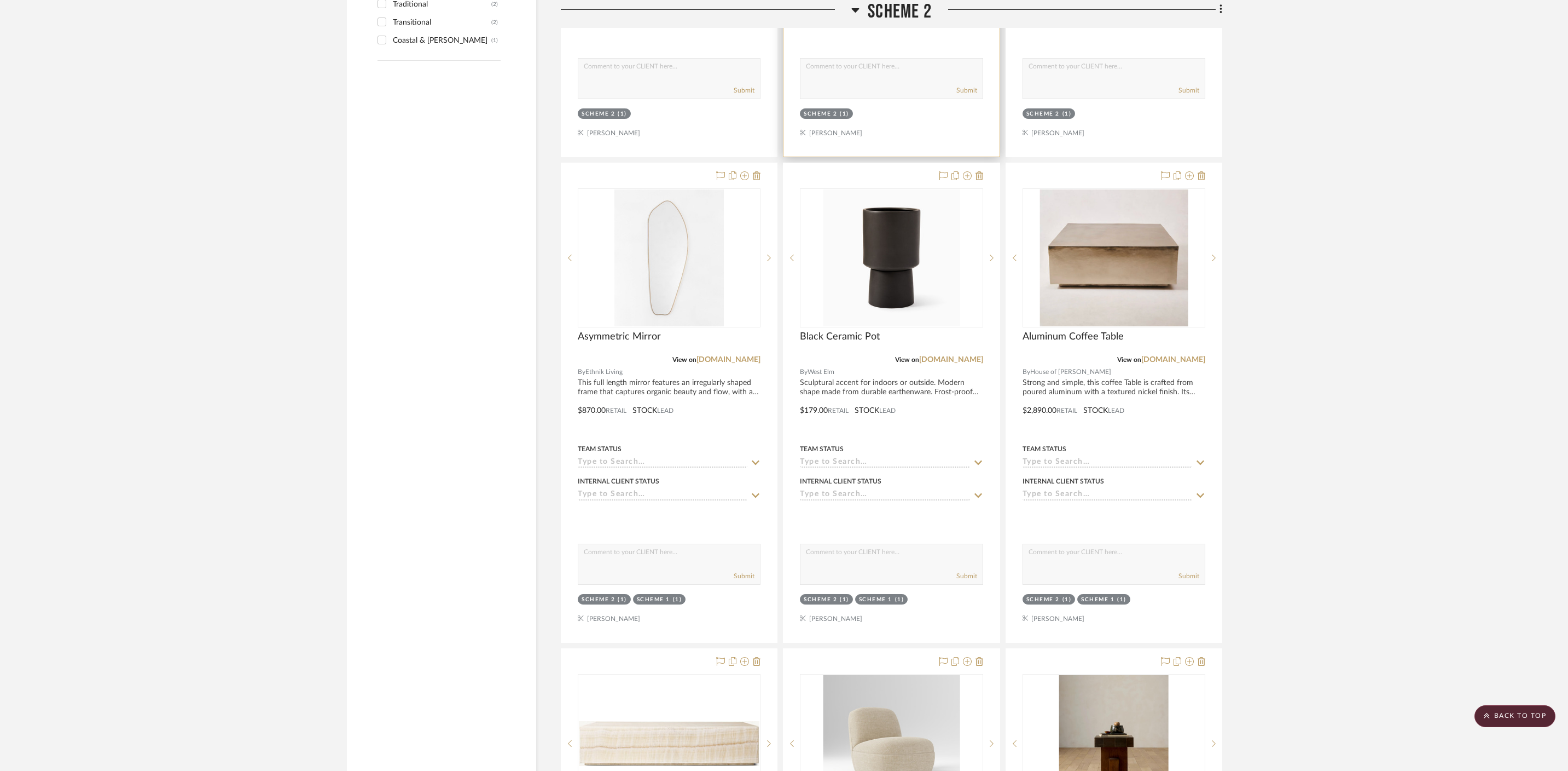
scroll to position [1397, 0]
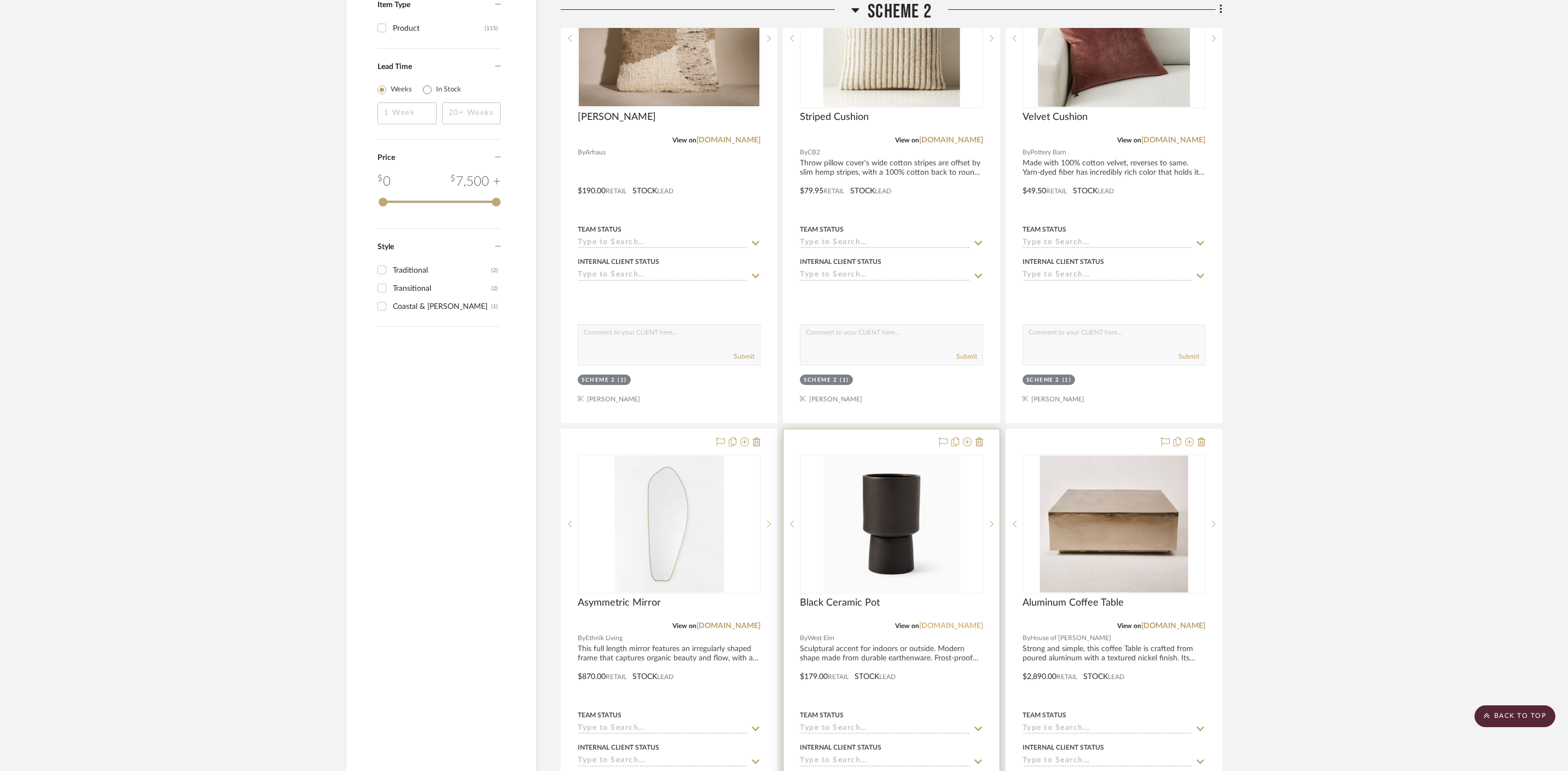
click at [962, 622] on link "[DOMAIN_NAME]" at bounding box center [951, 626] width 64 height 8
